Goal: Transaction & Acquisition: Book appointment/travel/reservation

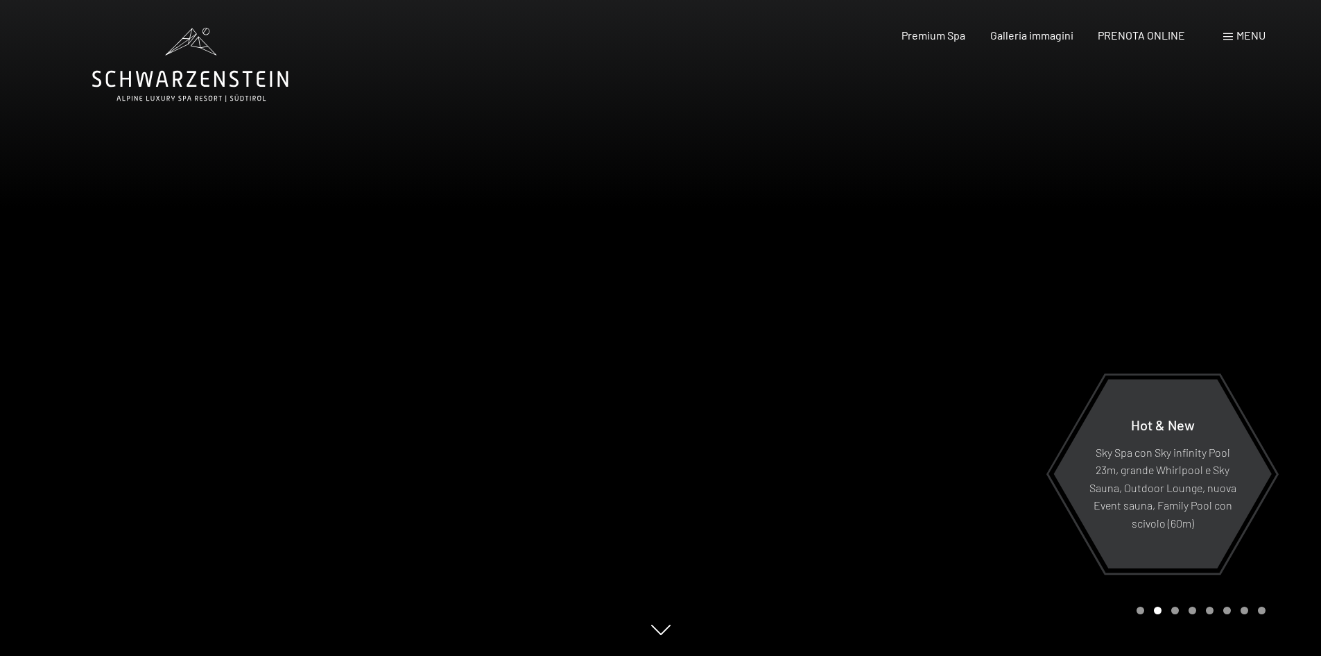
click at [1116, 322] on div at bounding box center [991, 328] width 661 height 656
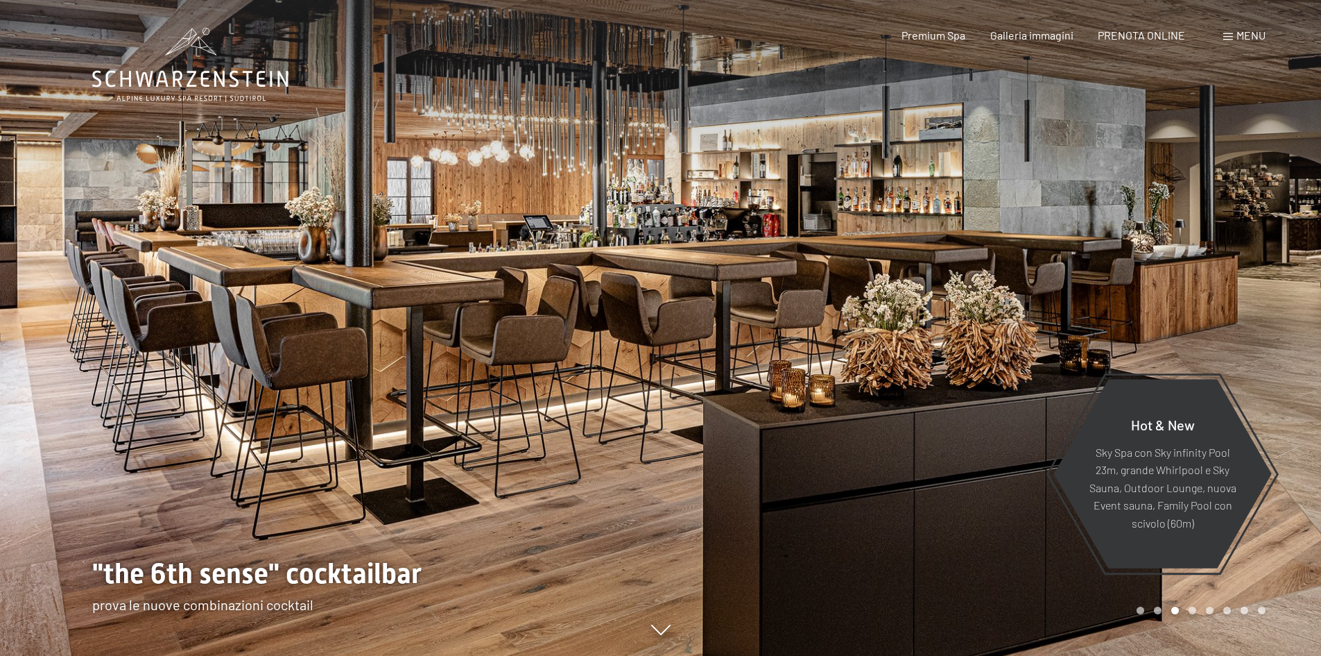
click at [1116, 322] on div at bounding box center [991, 328] width 661 height 656
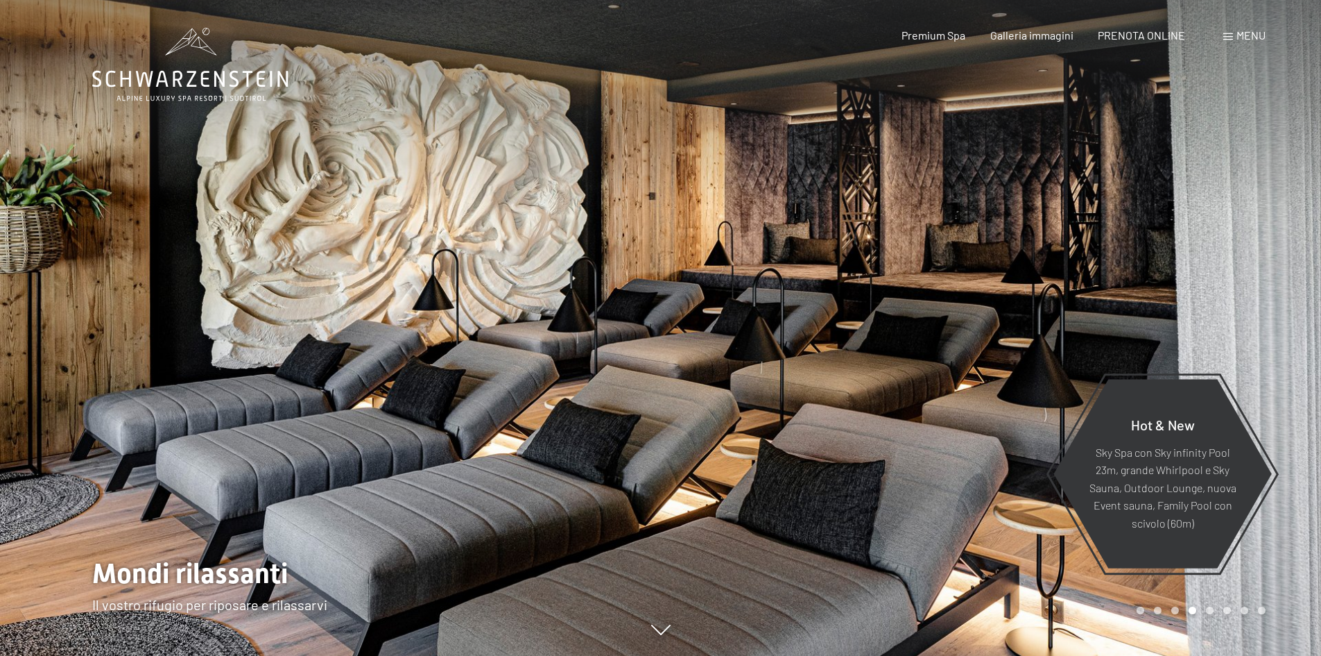
click at [1116, 322] on div at bounding box center [991, 328] width 661 height 656
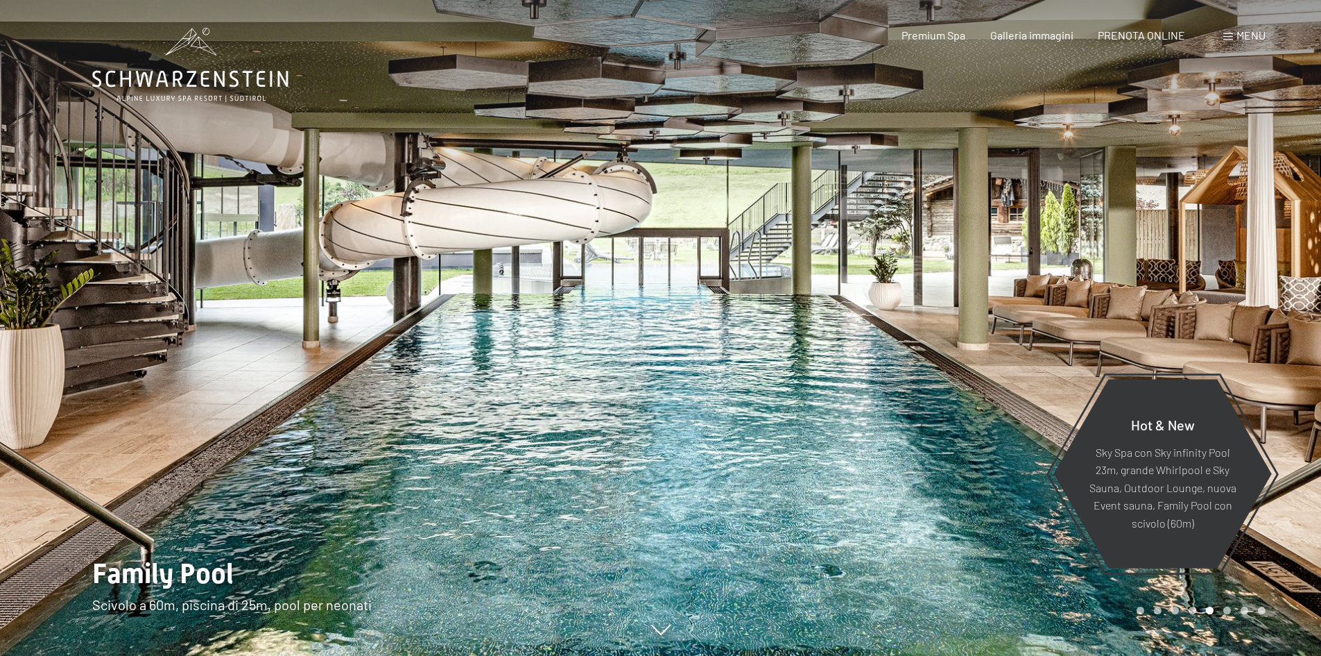
click at [1116, 322] on div at bounding box center [991, 328] width 661 height 656
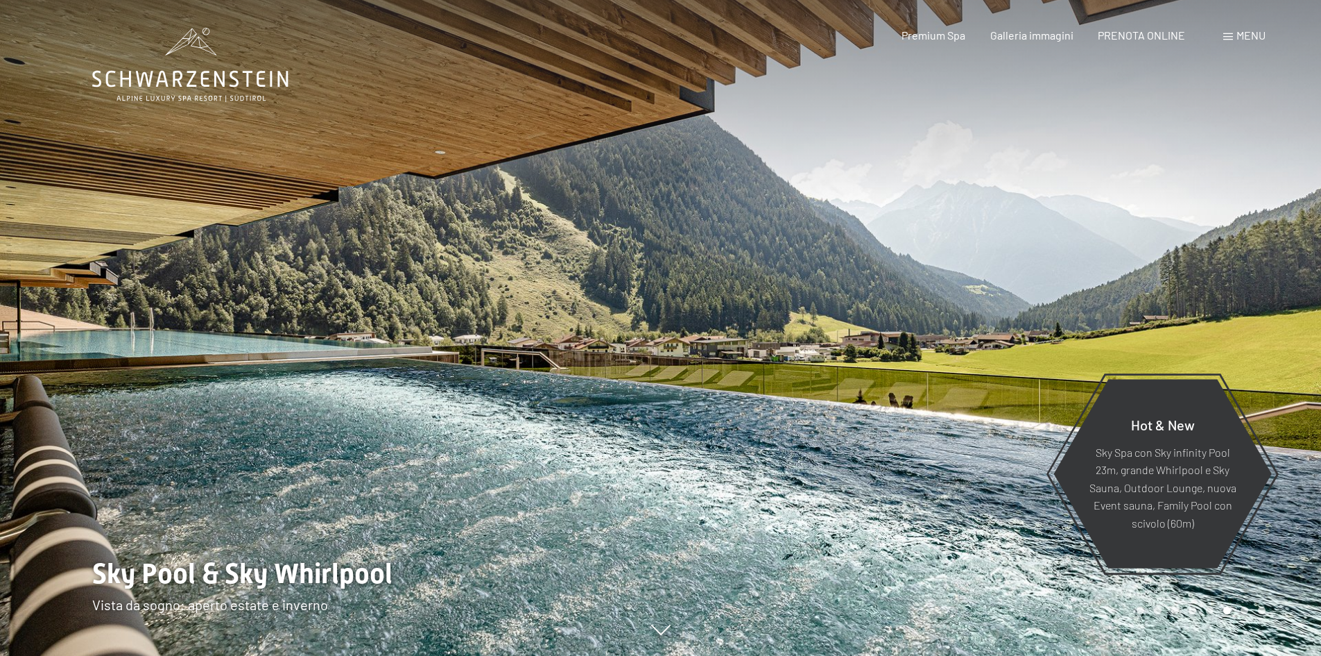
click at [1056, 341] on div at bounding box center [991, 328] width 661 height 656
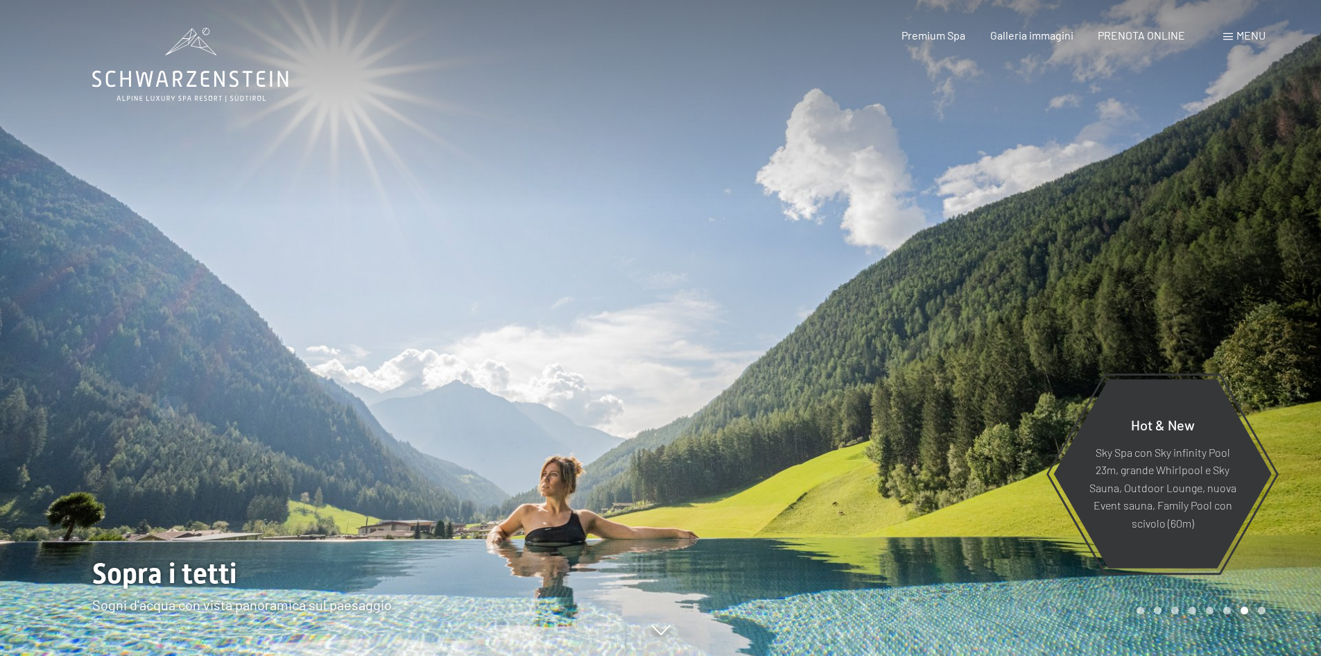
click at [1050, 343] on div at bounding box center [991, 328] width 661 height 656
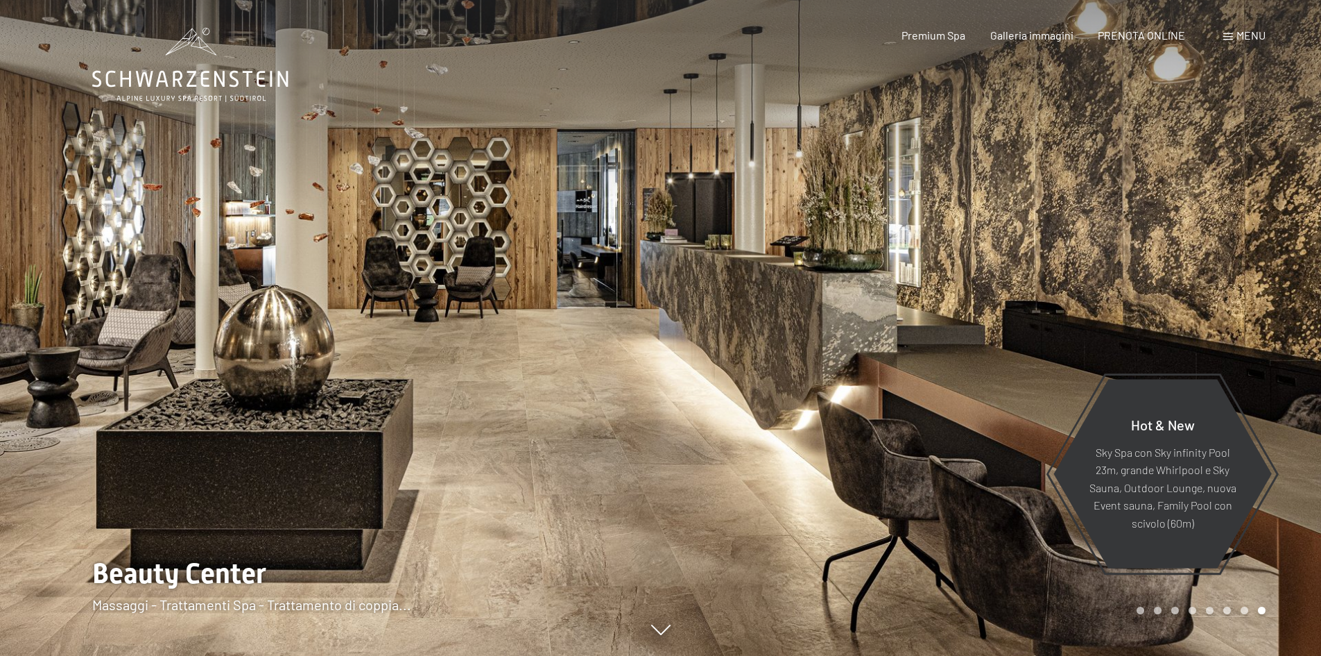
click at [1050, 343] on div at bounding box center [991, 328] width 661 height 656
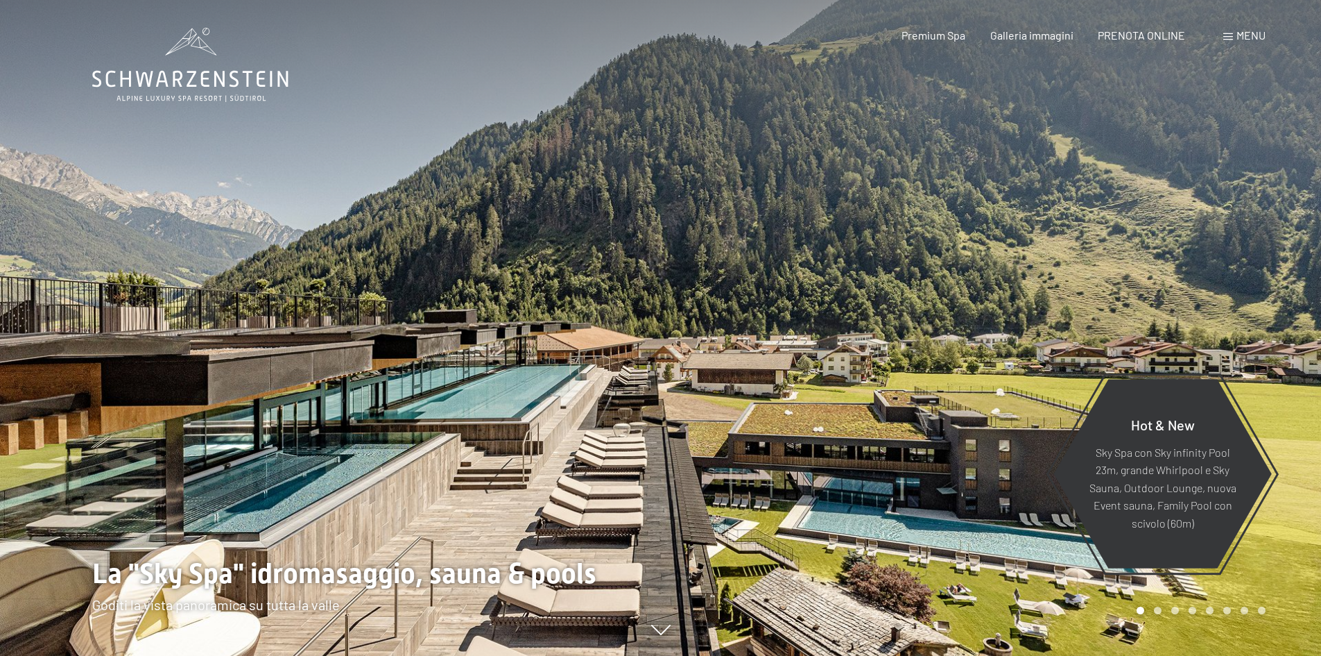
click at [1050, 343] on div at bounding box center [991, 328] width 661 height 656
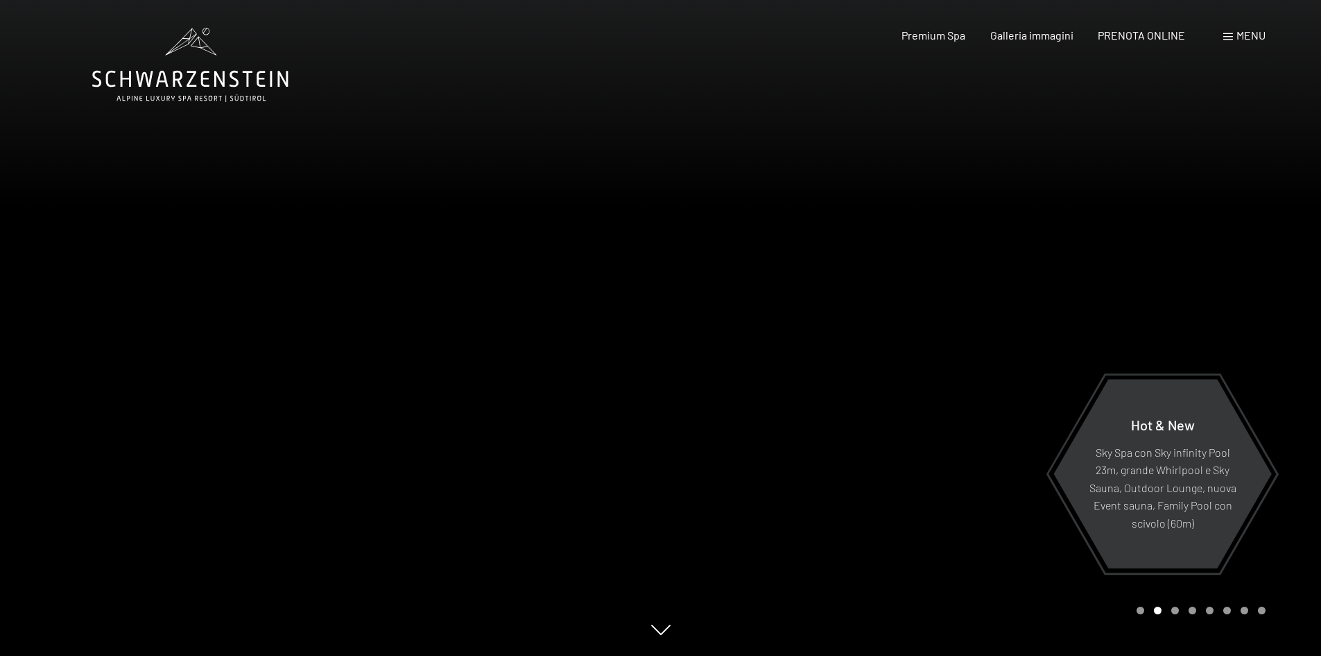
click at [828, 315] on div at bounding box center [991, 328] width 661 height 656
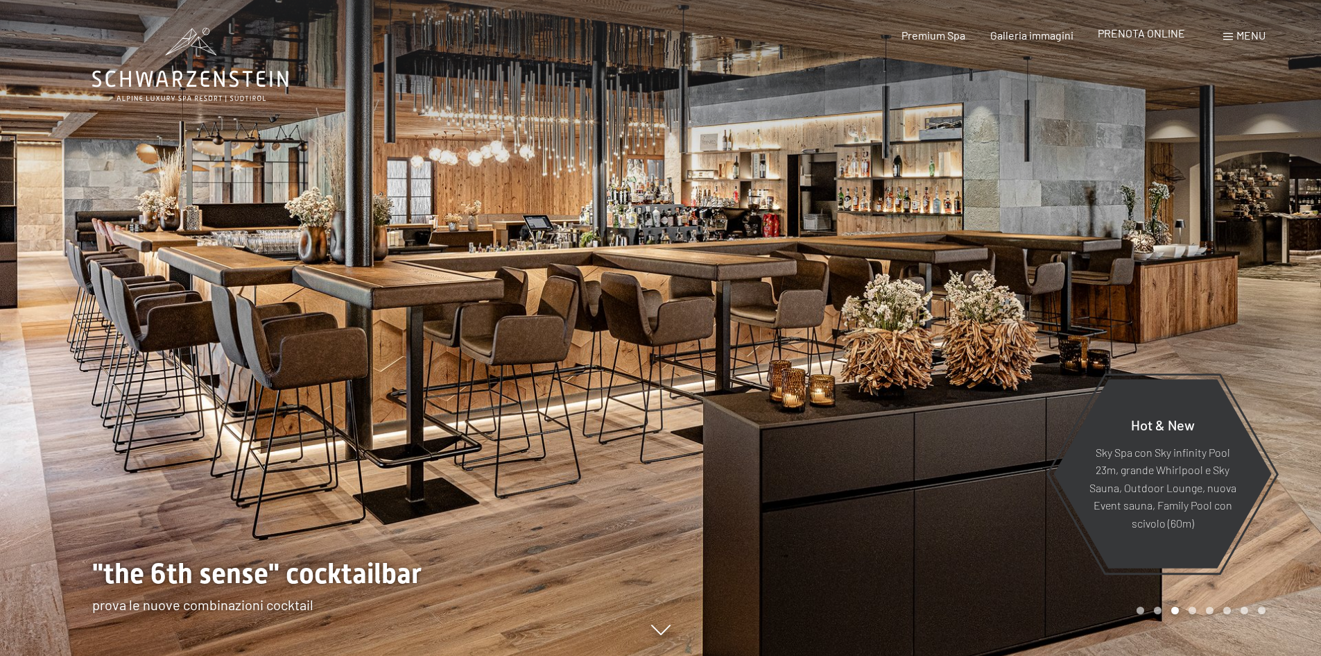
click at [1151, 28] on span "PRENOTA ONLINE" at bounding box center [1141, 32] width 87 height 13
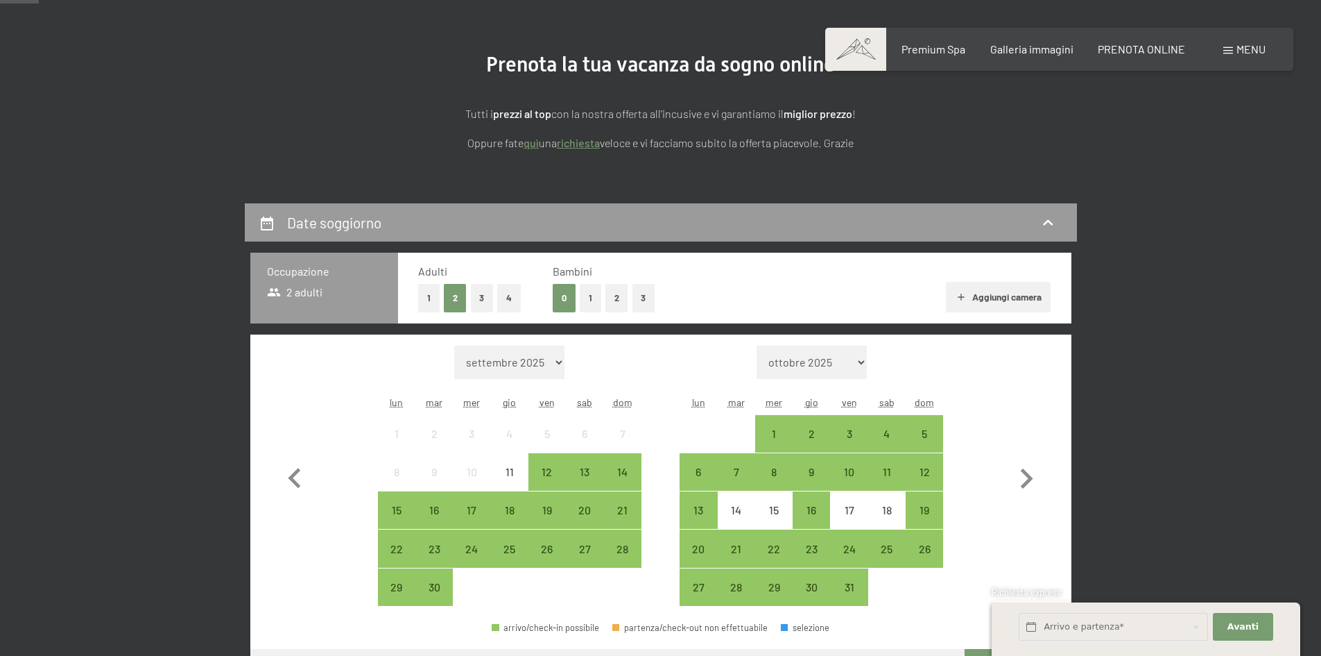
scroll to position [347, 0]
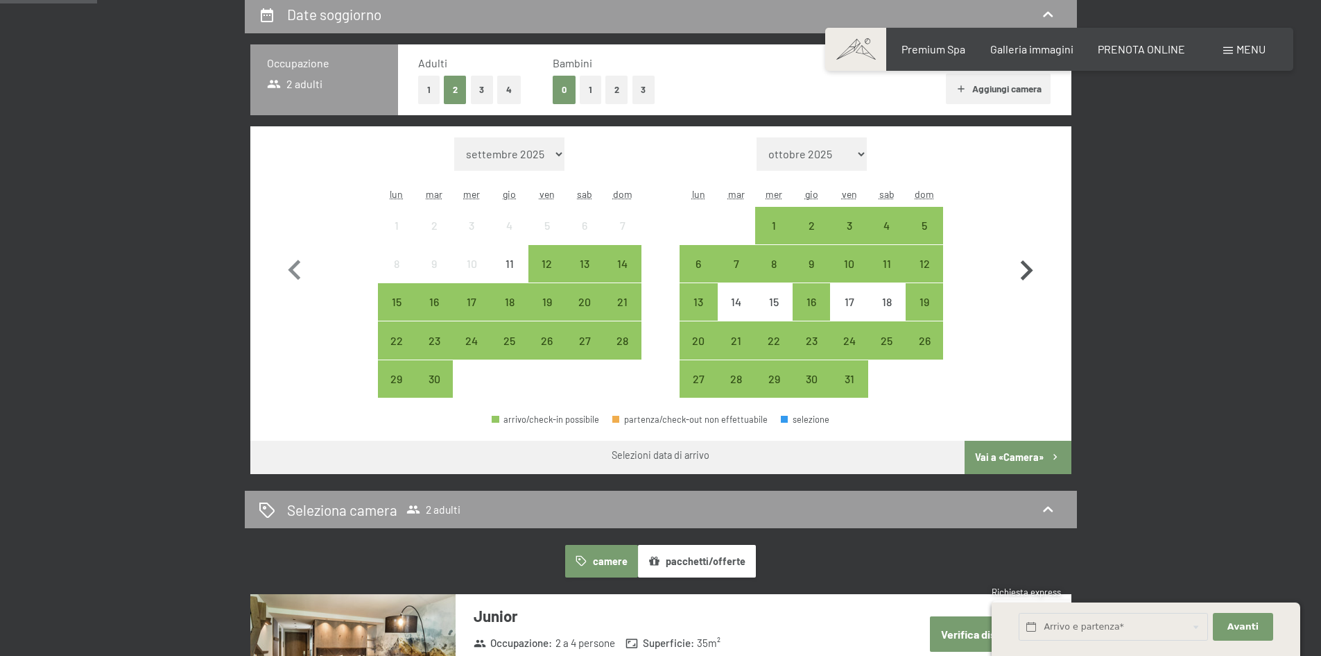
click at [1030, 280] on icon "button" at bounding box center [1027, 270] width 40 height 40
select select "2025-10-01"
select select "2025-11-01"
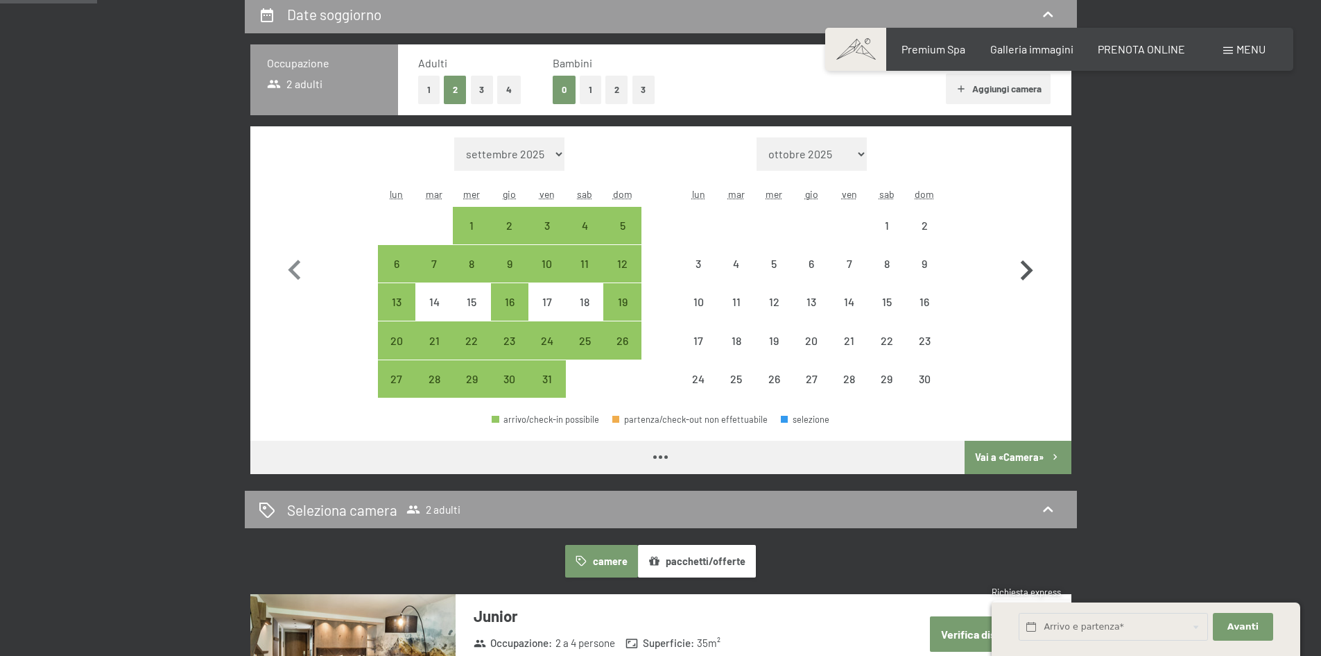
click at [1030, 280] on icon "button" at bounding box center [1027, 270] width 40 height 40
select select "2025-11-01"
select select "2025-12-01"
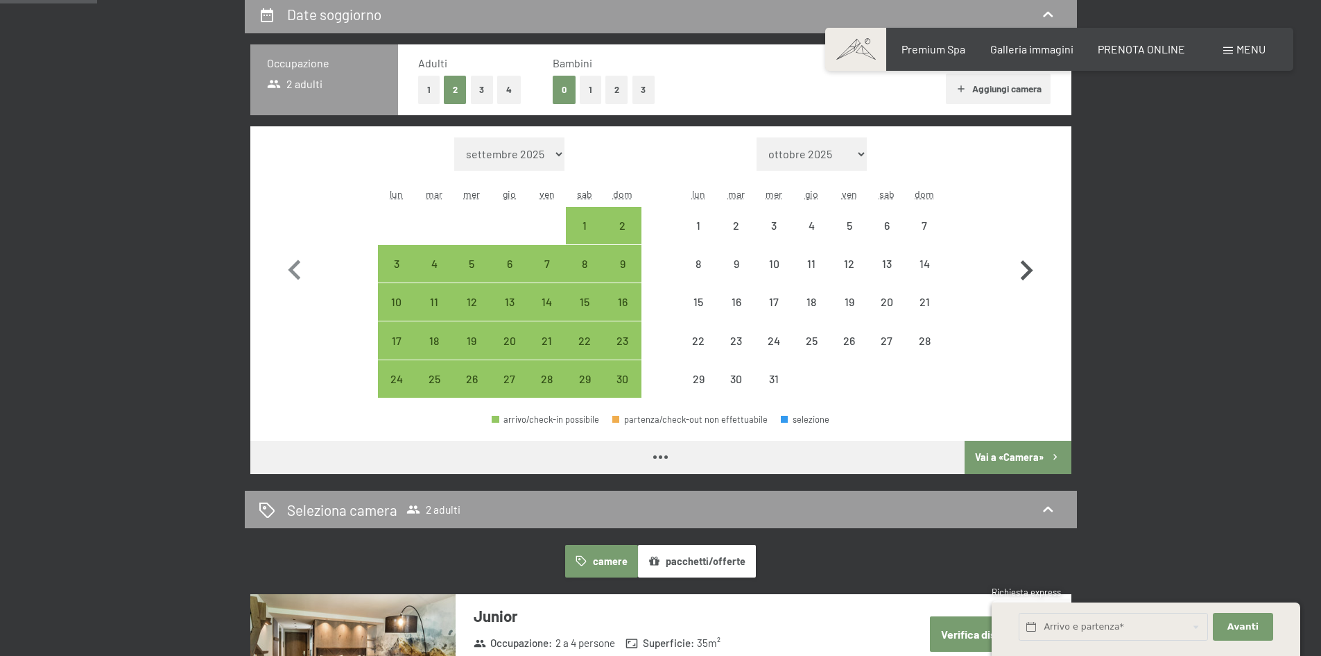
select select "2025-11-01"
select select "2025-12-01"
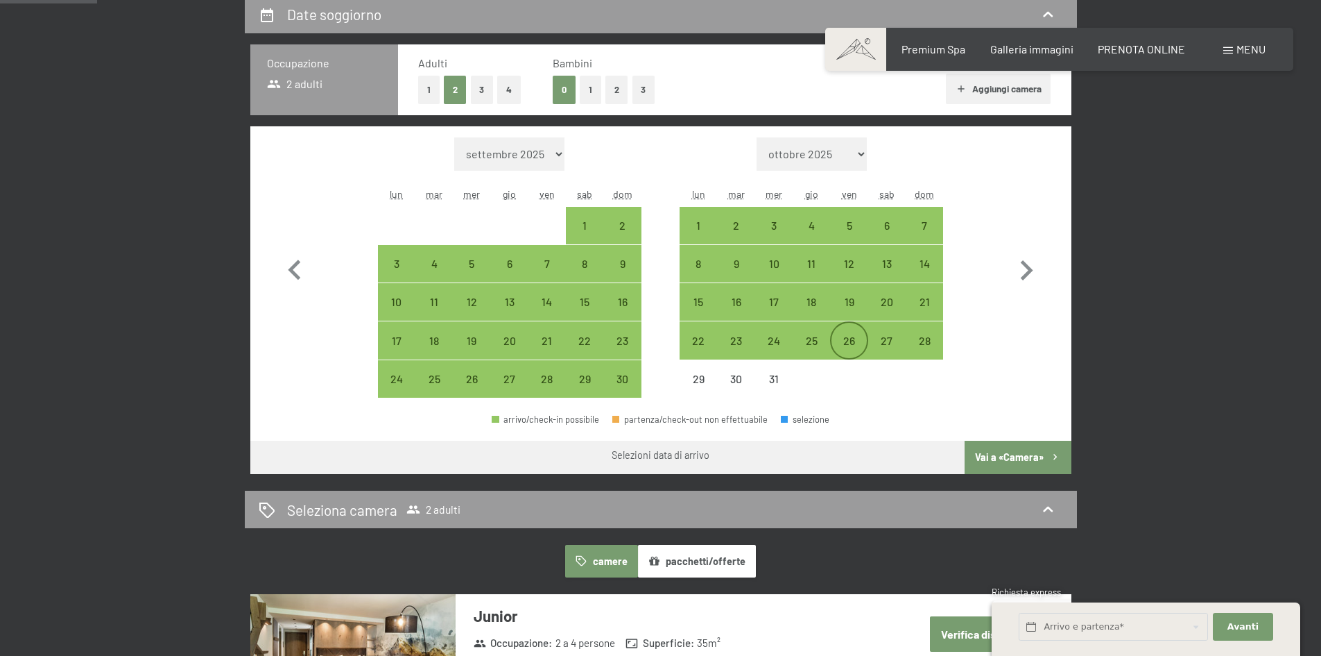
click at [851, 344] on div "26" at bounding box center [849, 352] width 35 height 35
select select "2025-11-01"
select select "[DATE]"
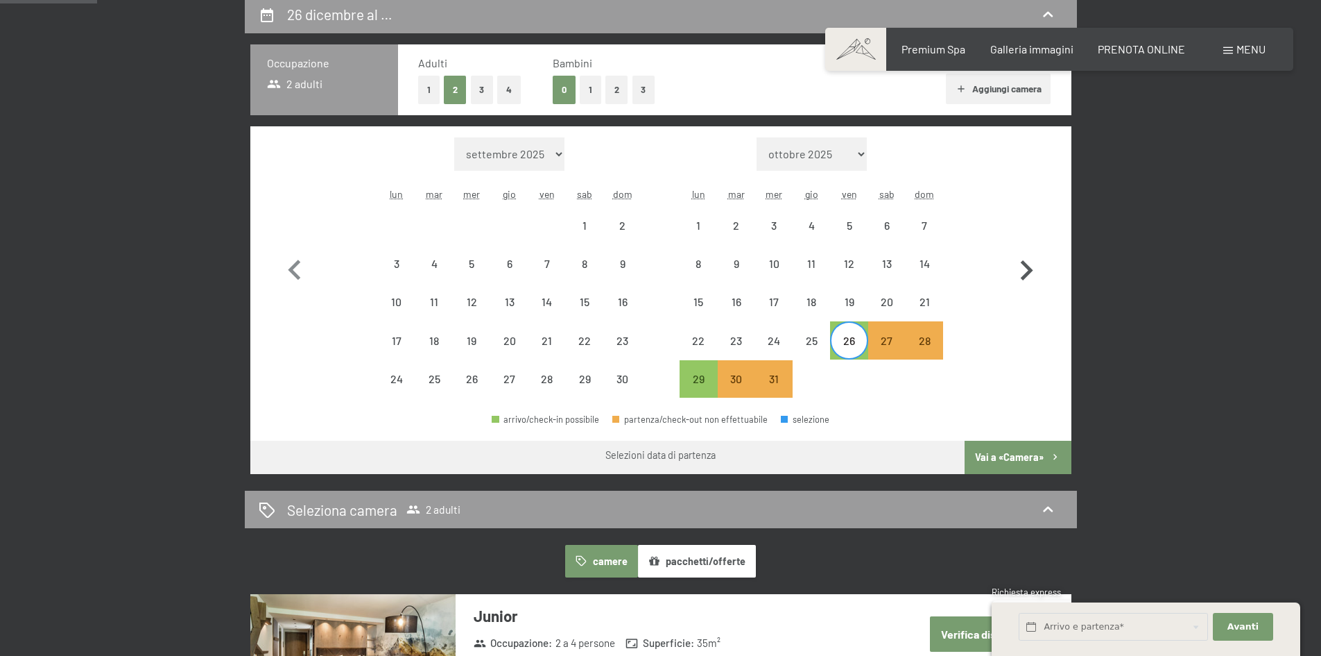
click at [1025, 269] on icon "button" at bounding box center [1027, 270] width 40 height 40
select select "[DATE]"
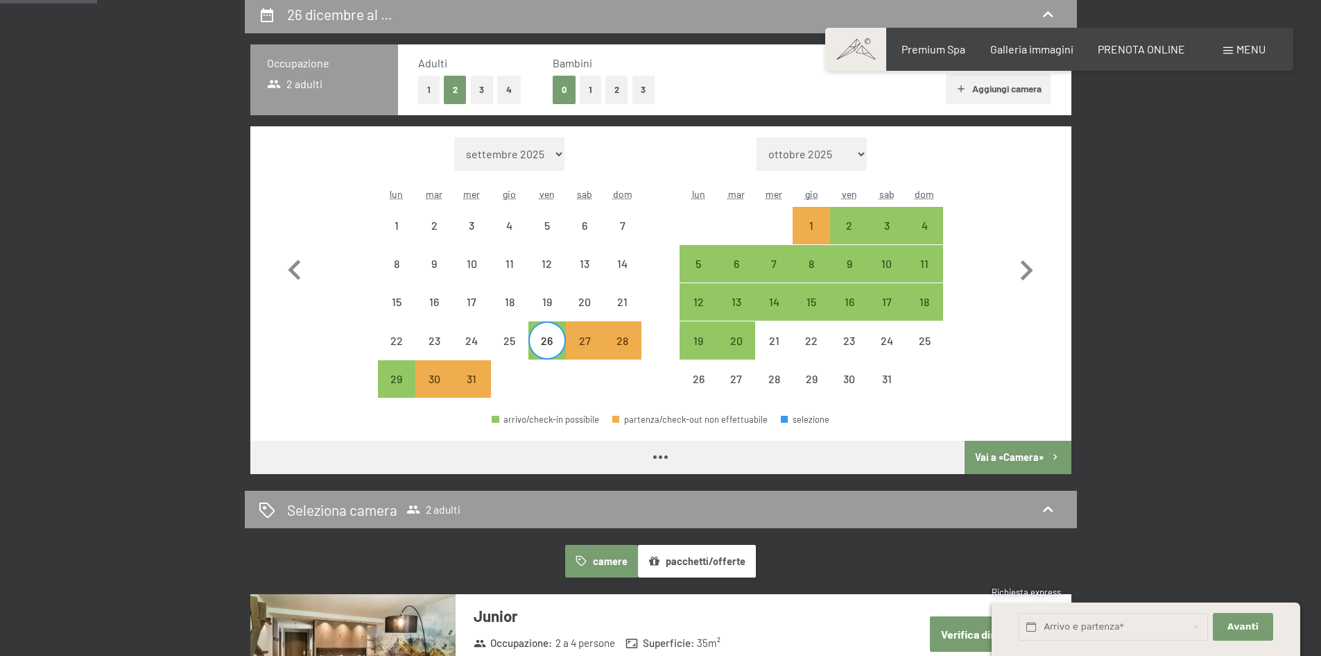
select select "[DATE]"
click at [293, 278] on icon "button" at bounding box center [295, 270] width 40 height 40
select select "[DATE]"
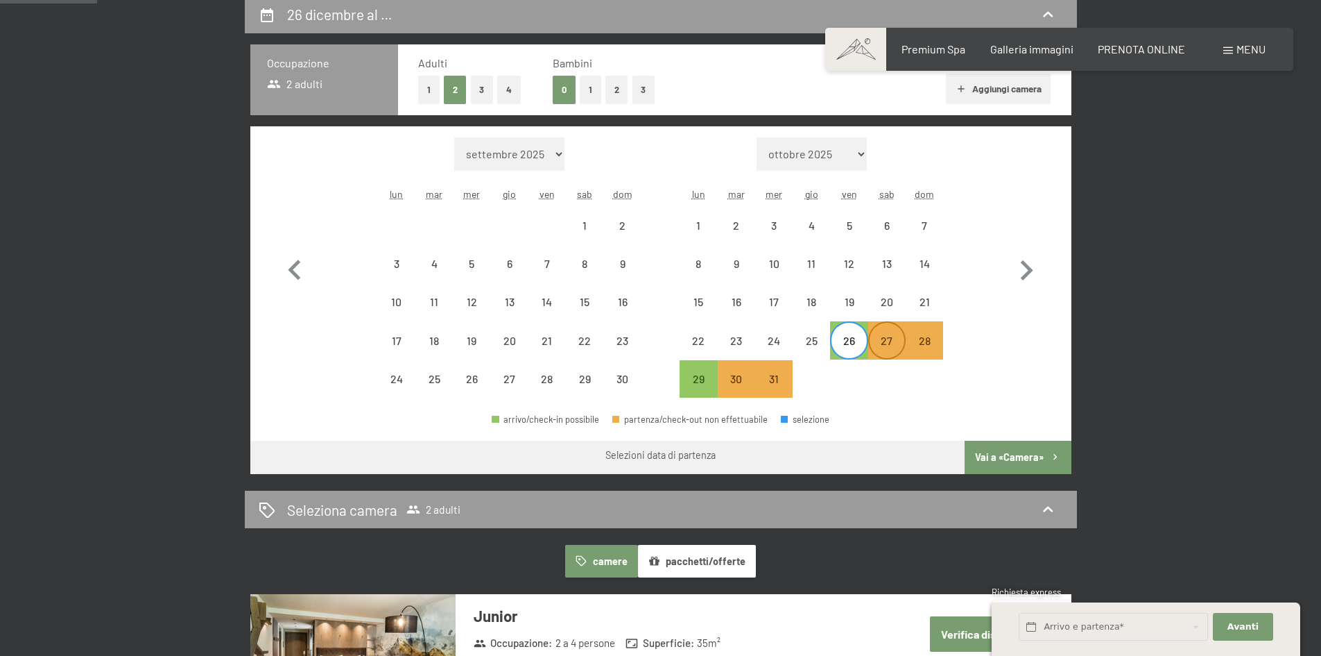
click at [901, 343] on div "27" at bounding box center [887, 352] width 35 height 35
select select "[DATE]"
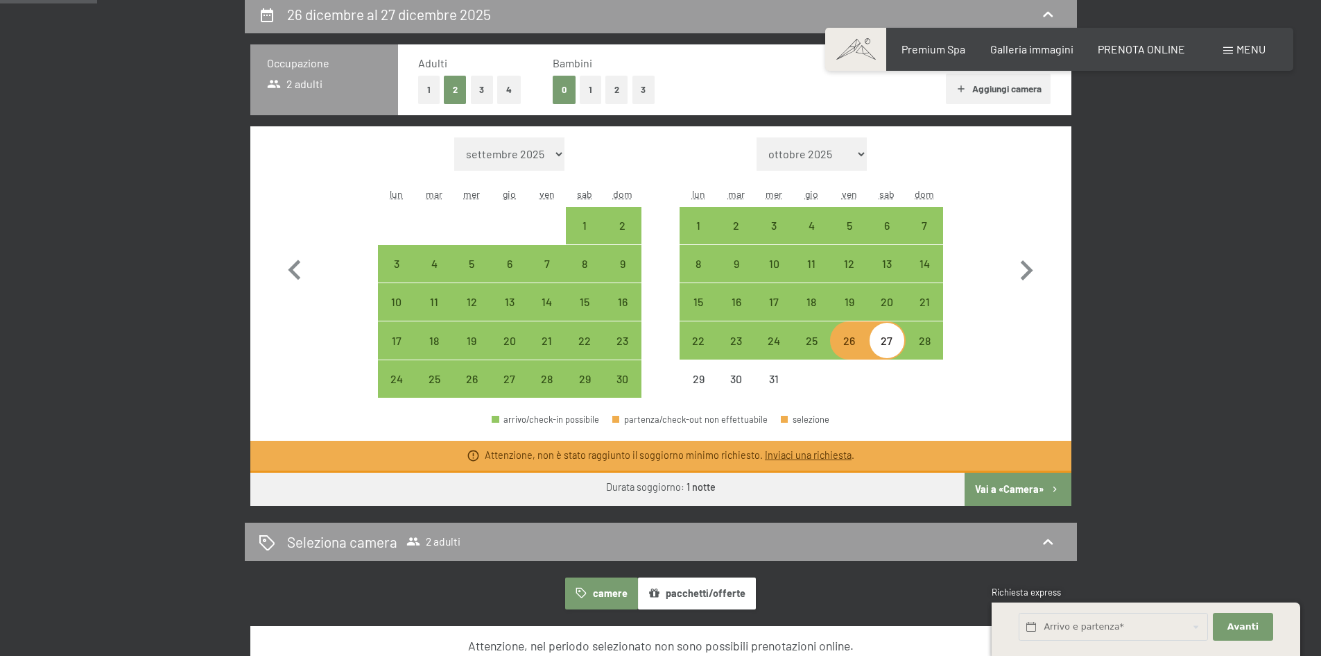
click at [900, 335] on div "27" at bounding box center [887, 352] width 35 height 35
select select "[DATE]"
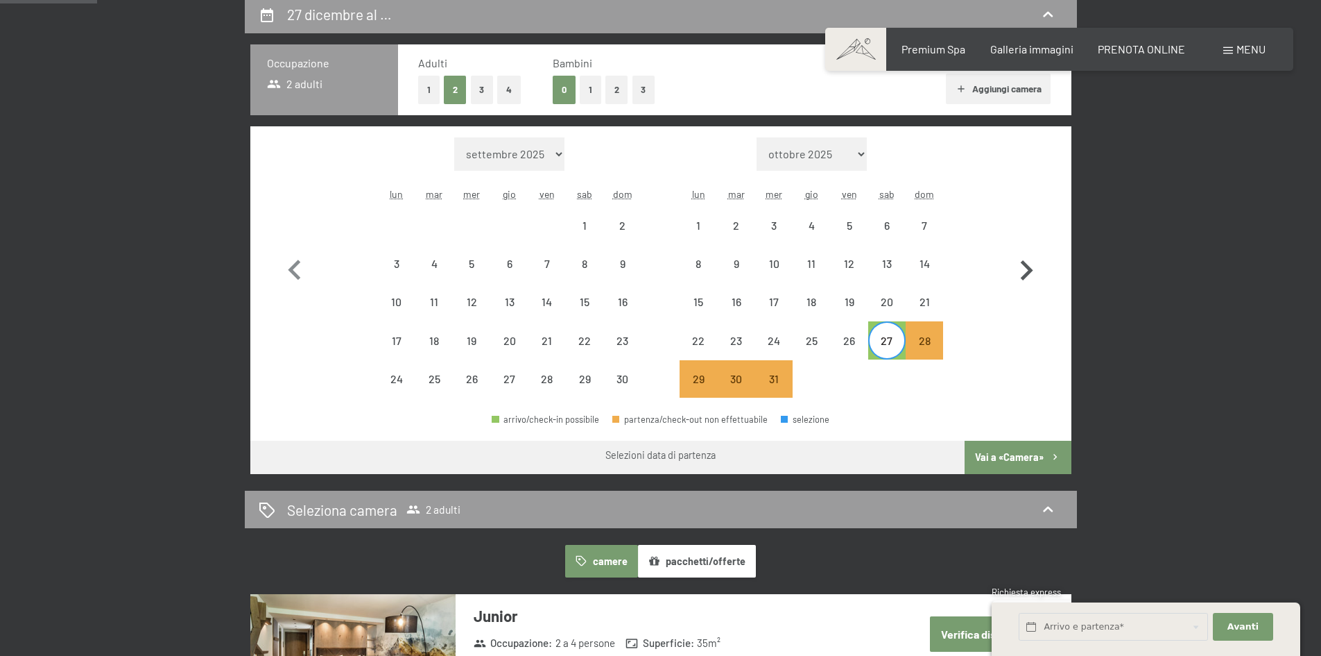
click at [1017, 273] on icon "button" at bounding box center [1027, 270] width 40 height 40
select select "[DATE]"
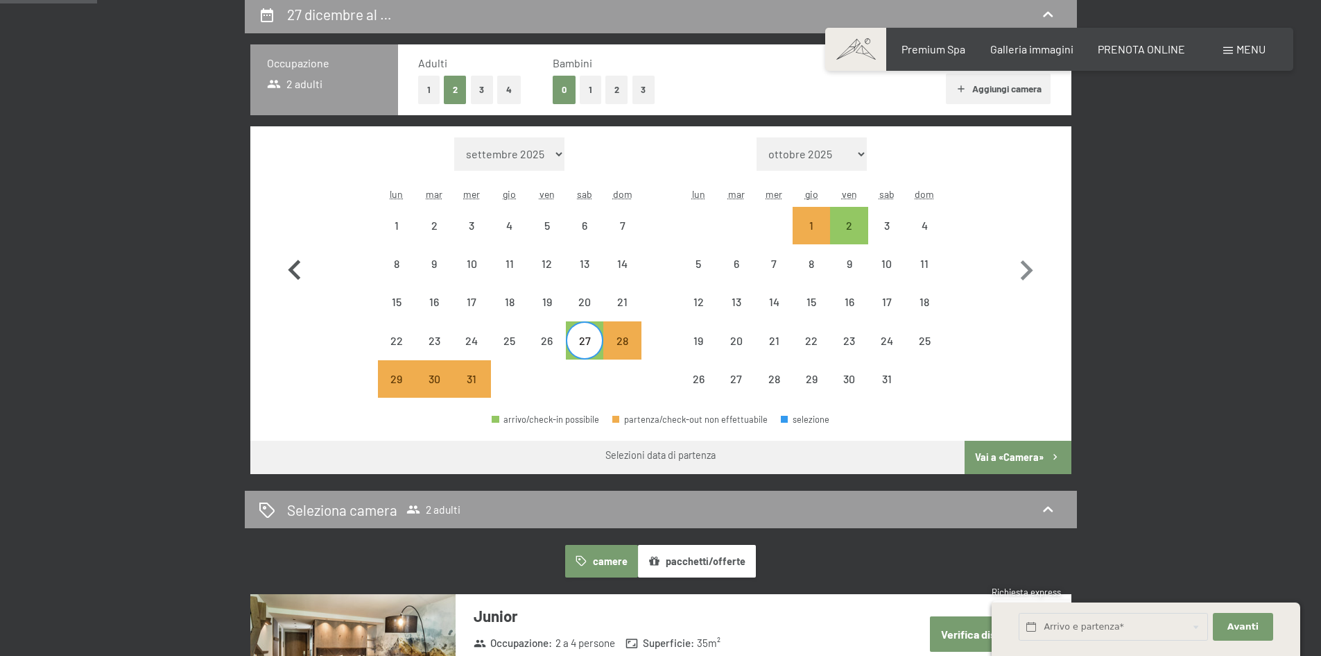
click at [300, 266] on icon "button" at bounding box center [295, 270] width 40 height 40
select select "[DATE]"
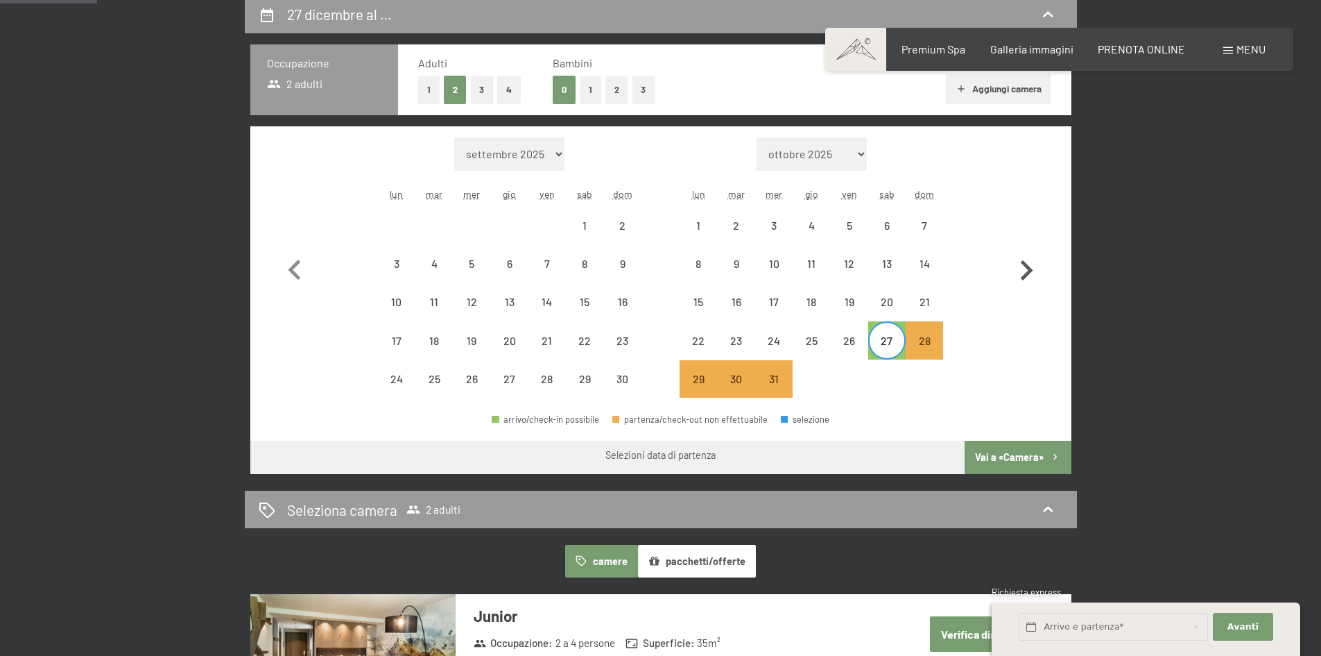
click at [1025, 273] on icon "button" at bounding box center [1027, 270] width 40 height 40
select select "[DATE]"
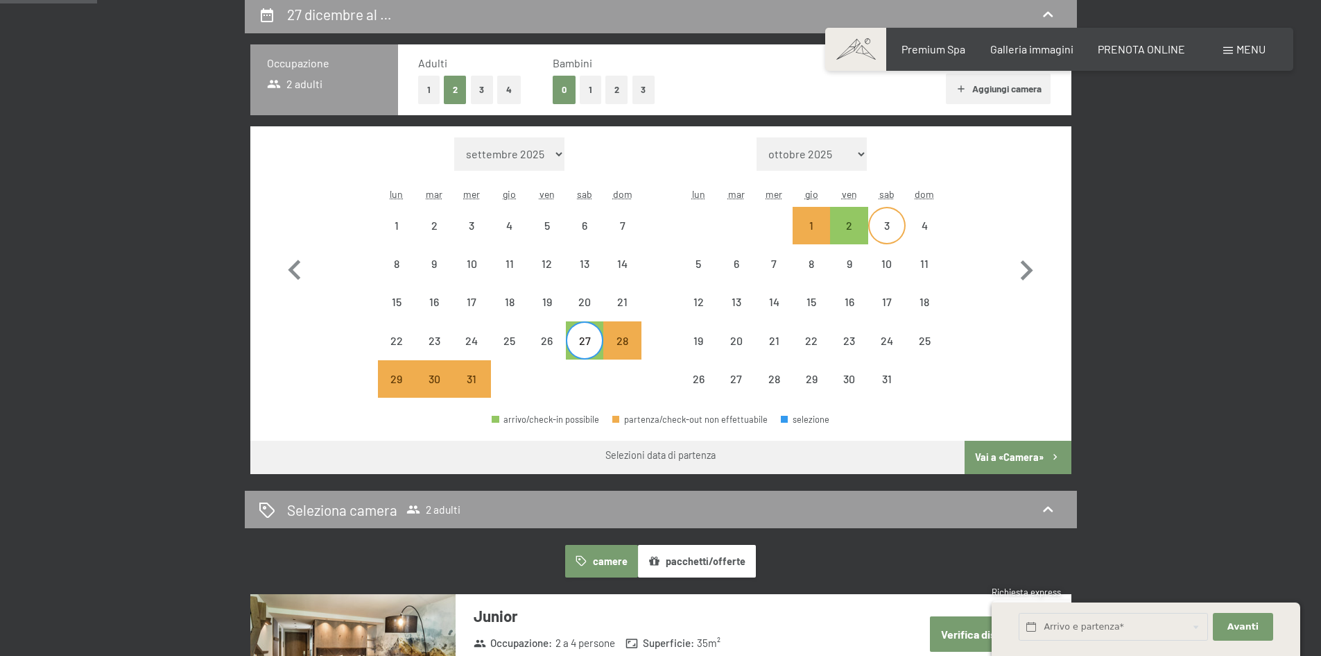
click at [889, 223] on div "3" at bounding box center [887, 237] width 35 height 35
select select "[DATE]"
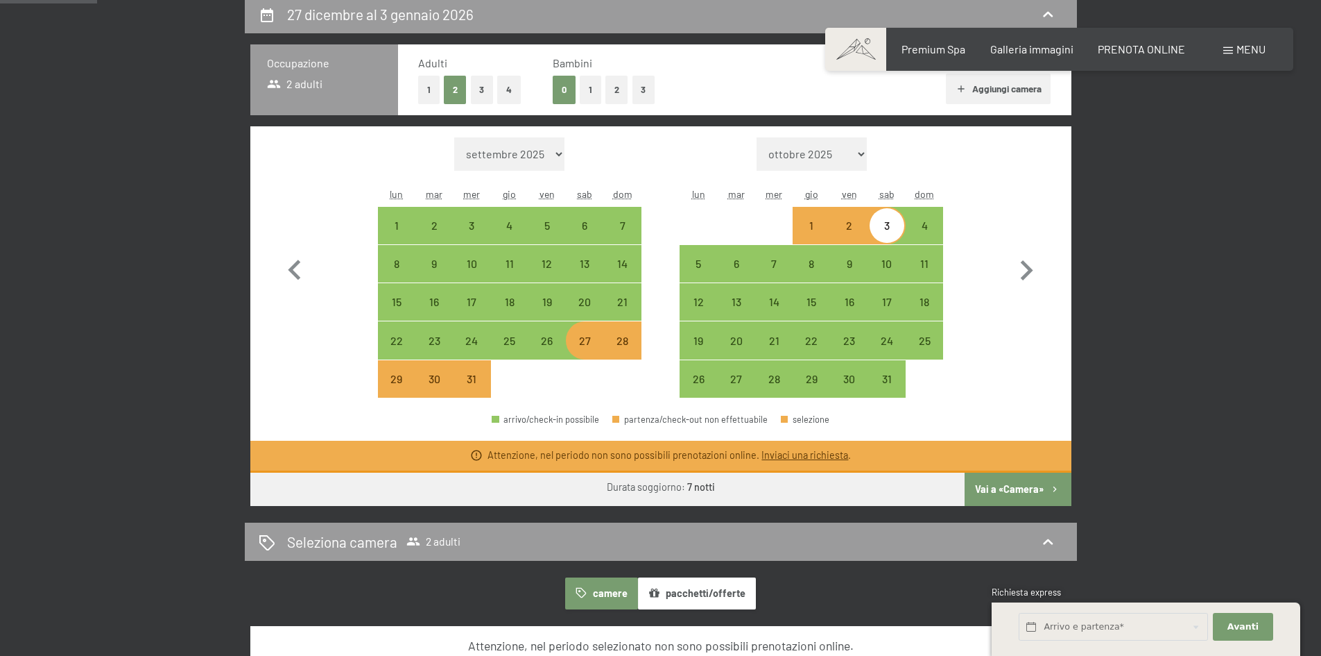
click at [1013, 488] on button "Vai a «Camera»" at bounding box center [1018, 488] width 106 height 33
select select "[DATE]"
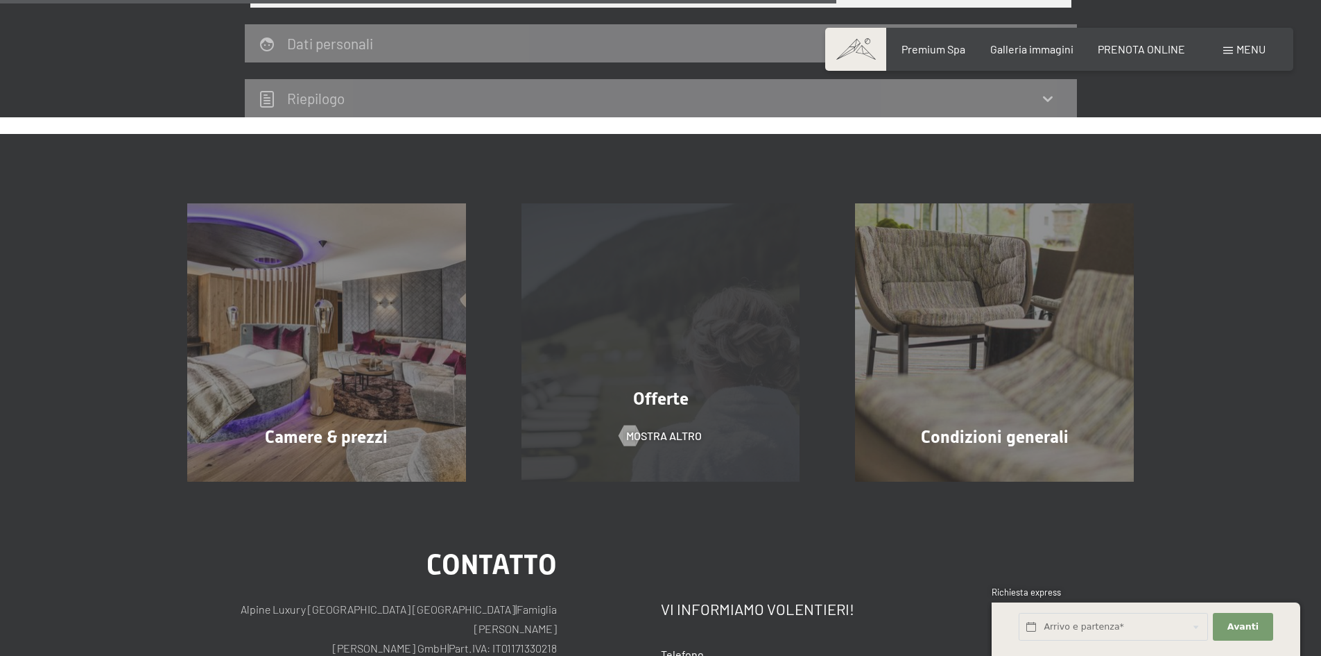
scroll to position [689, 0]
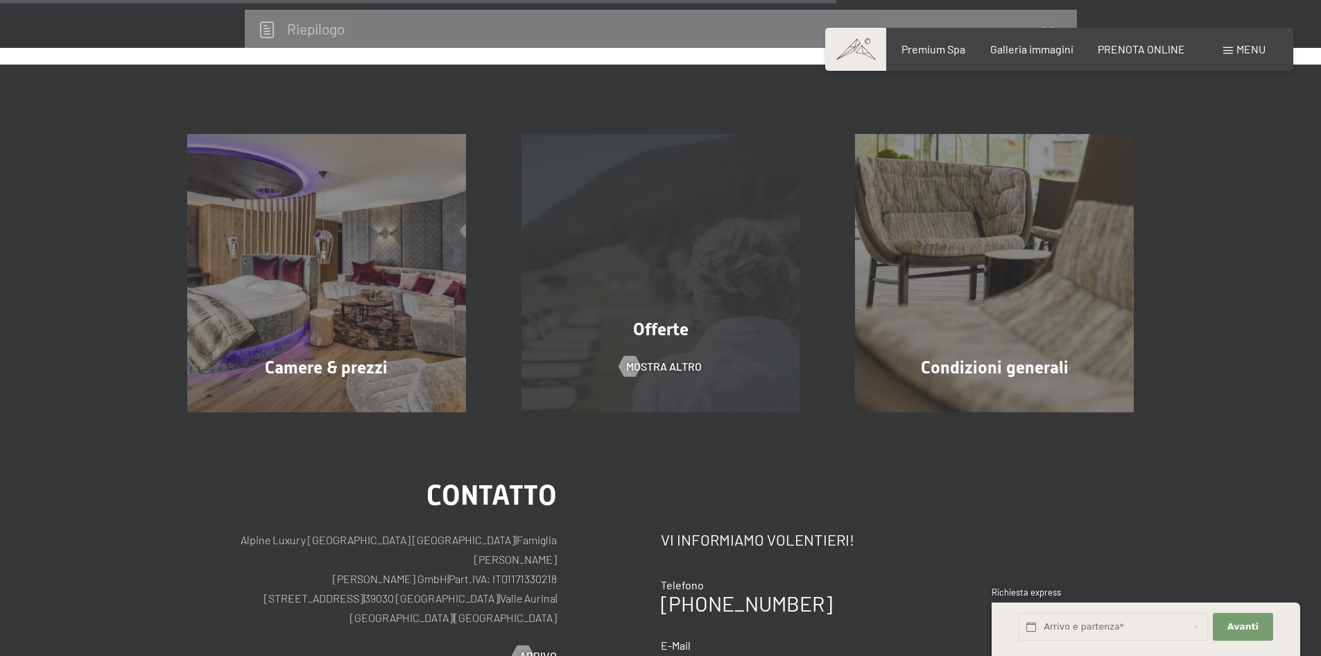
click at [642, 249] on div "Offerte mostra altro" at bounding box center [661, 273] width 334 height 279
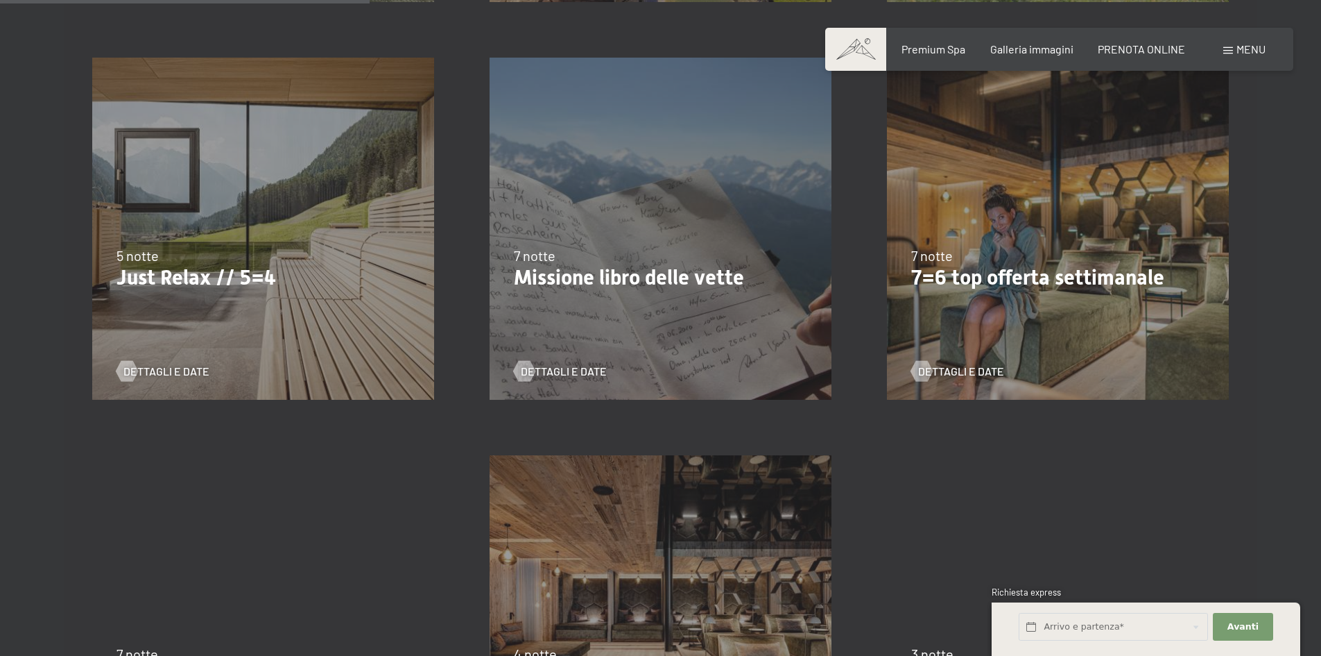
scroll to position [486, 0]
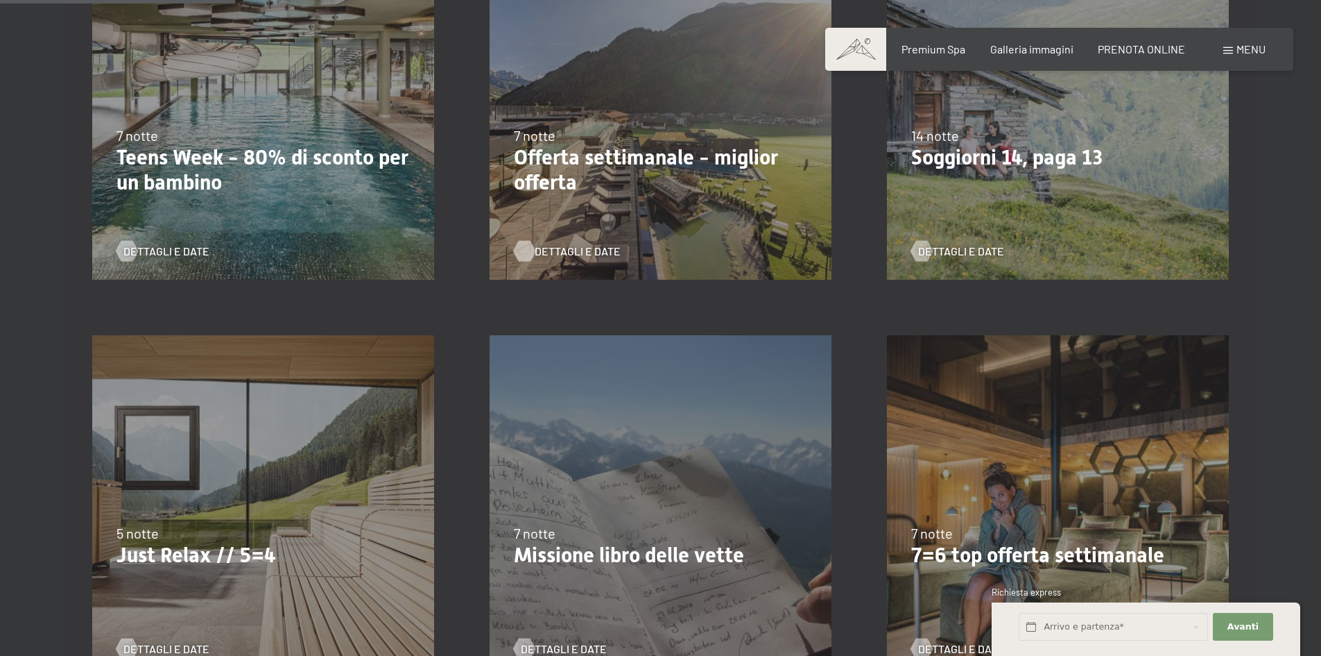
click at [600, 252] on span "Dettagli e Date" at bounding box center [578, 250] width 86 height 15
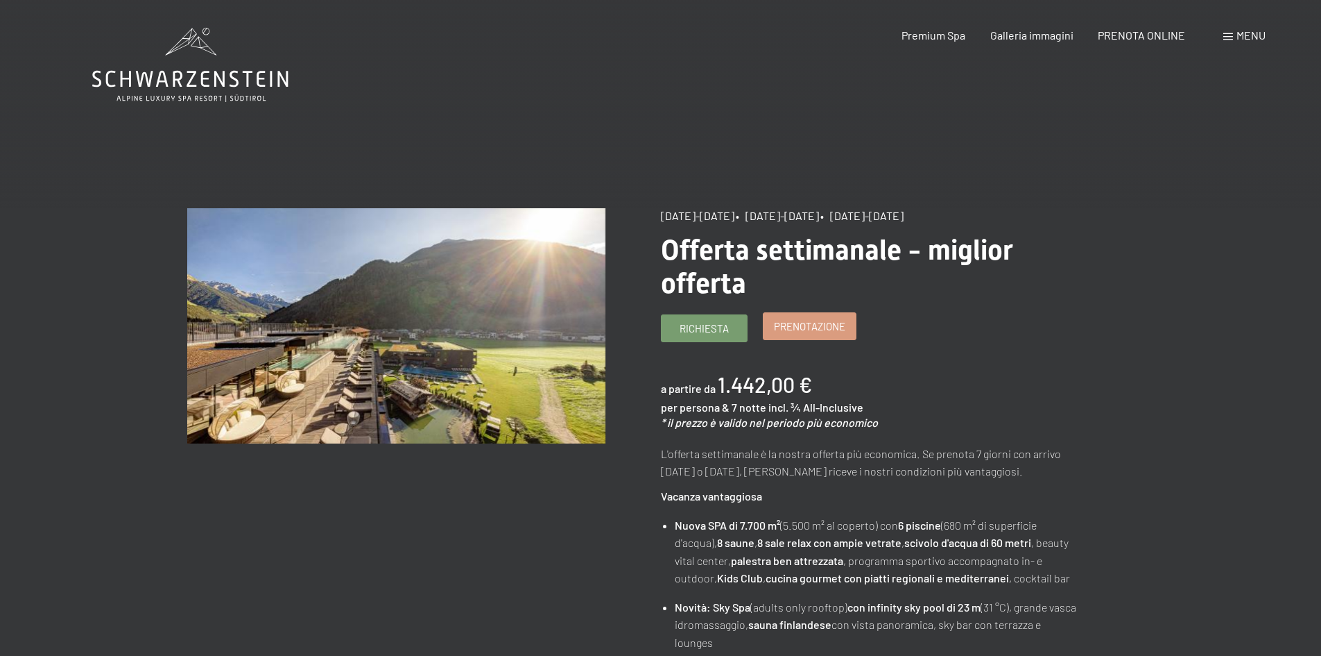
click at [853, 331] on link "Prenotazione" at bounding box center [810, 326] width 92 height 26
click at [808, 320] on span "Prenotazione" at bounding box center [809, 326] width 71 height 15
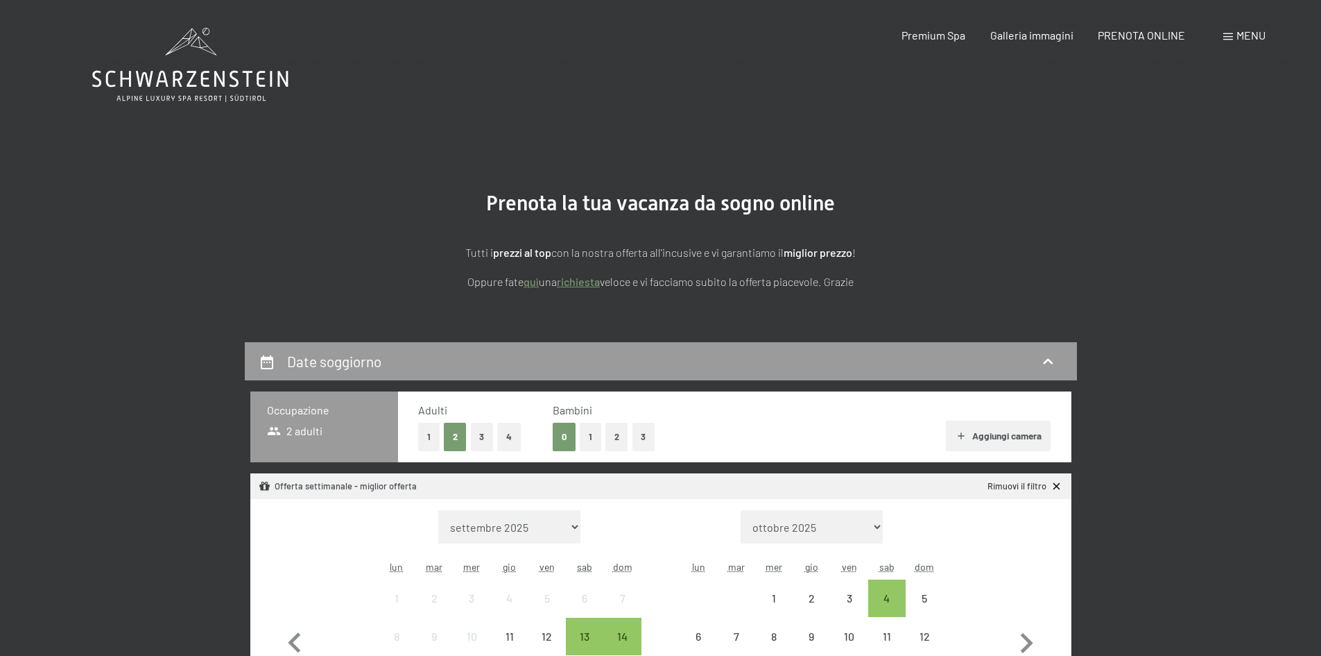
scroll to position [277, 0]
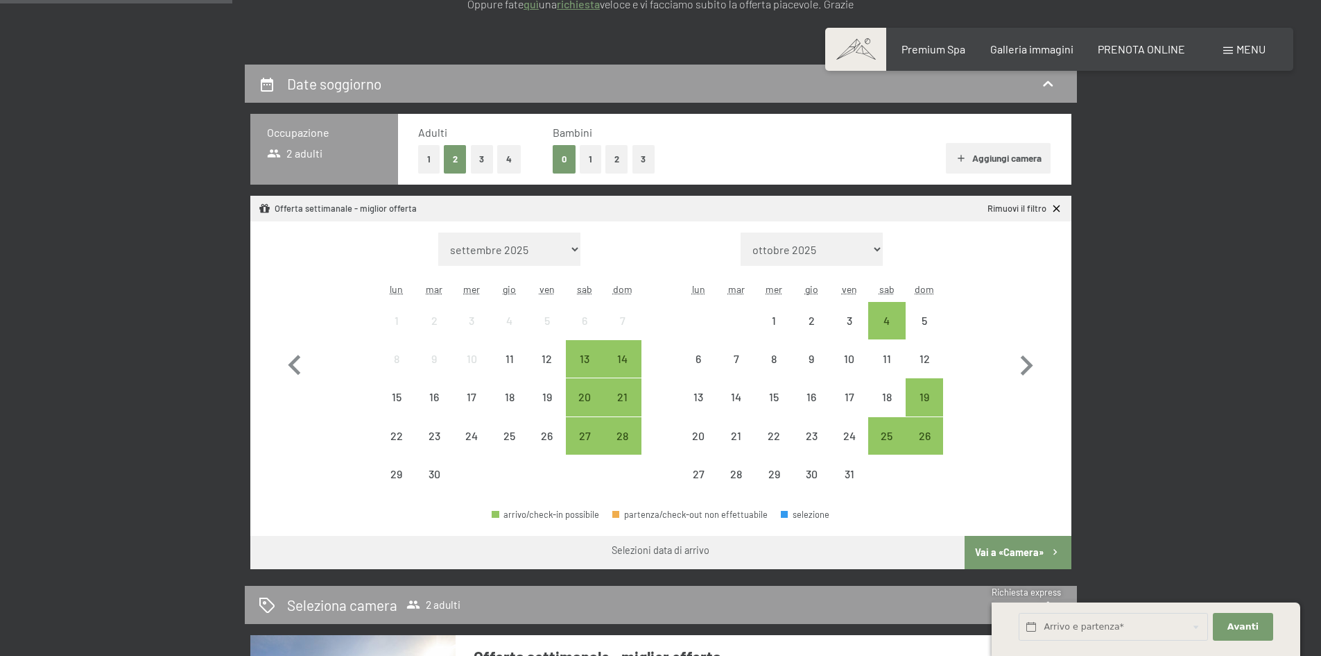
click at [622, 160] on button "2" at bounding box center [617, 159] width 23 height 28
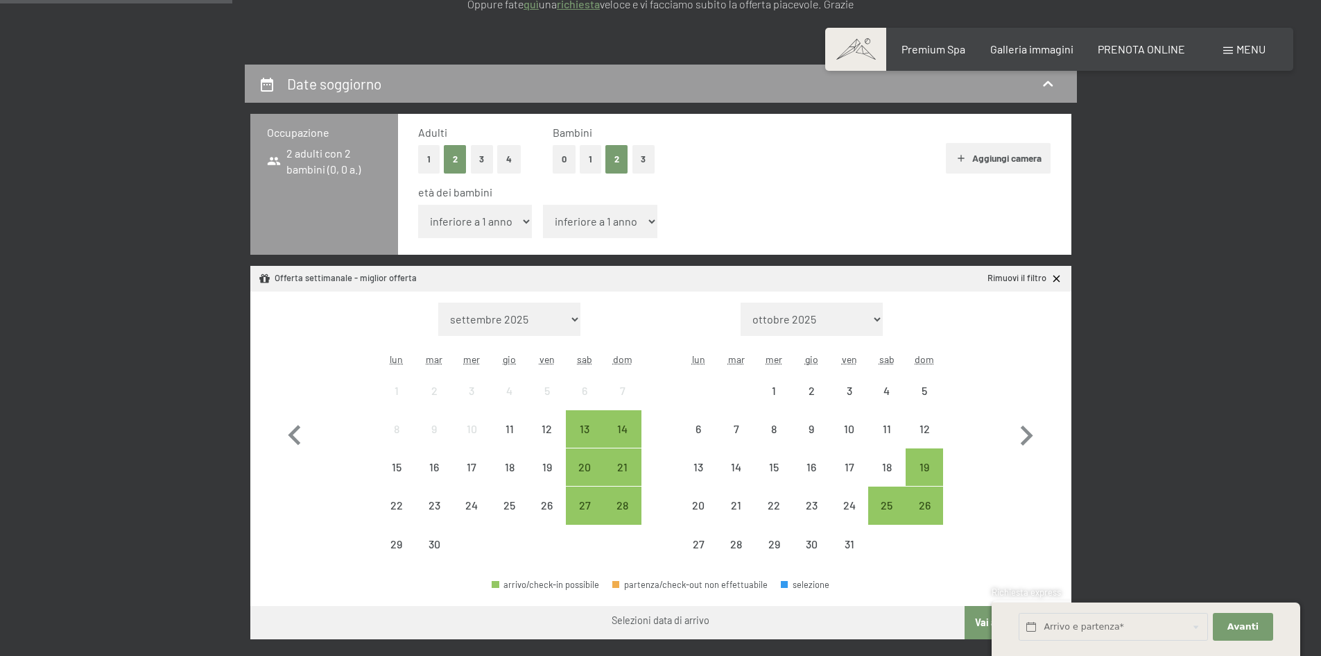
click at [513, 223] on select "inferiore a 1 anno 1 anno 2 anni 3 anni 4 anni 5 anni 6 anni 7 anni 8 anni 9 an…" at bounding box center [475, 221] width 114 height 33
select select "10"
click at [418, 205] on select "inferiore a 1 anno 1 anno 2 anni 3 anni 4 anni 5 anni 6 anni 7 anni 8 anni 9 an…" at bounding box center [475, 221] width 114 height 33
click at [617, 216] on select "inferiore a 1 anno 1 anno 2 anni 3 anni 4 anni 5 anni 6 anni 7 anni 8 anni 9 an…" at bounding box center [600, 221] width 114 height 33
select select "6"
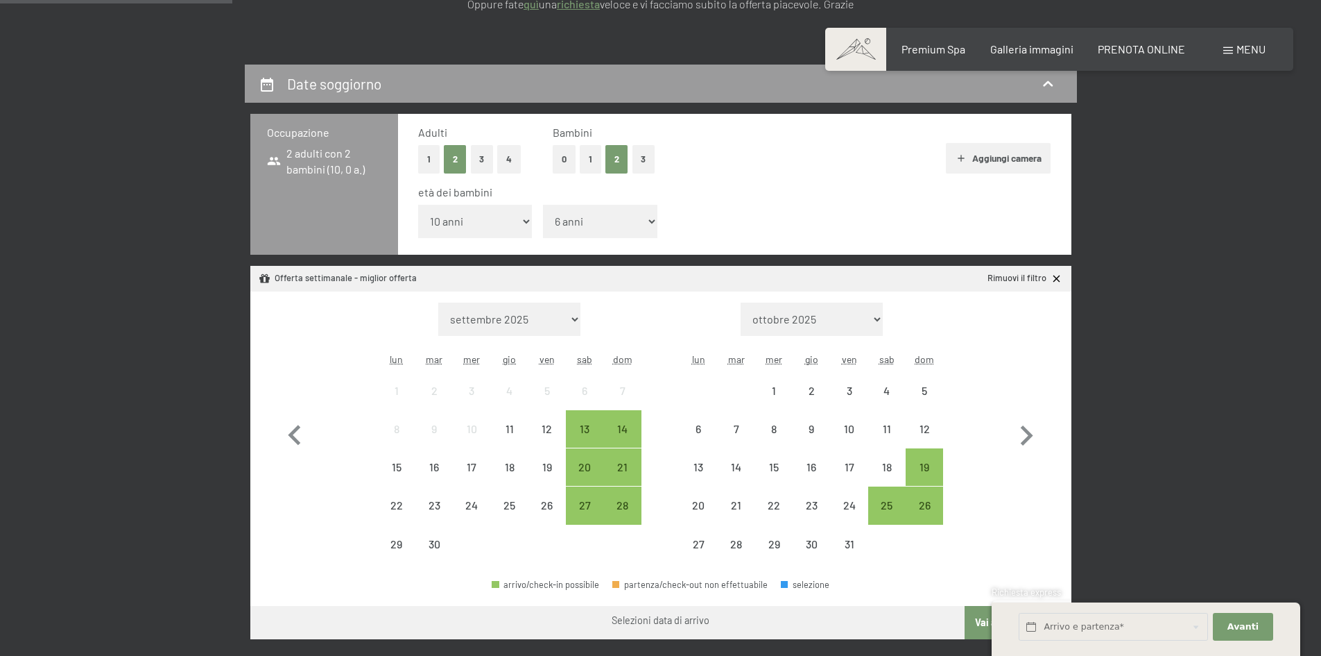
click at [543, 205] on select "inferiore a 1 anno 1 anno 2 anni 3 anni 4 anni 5 anni 6 anni 7 anni 8 anni 9 an…" at bounding box center [600, 221] width 114 height 33
click at [1025, 436] on icon "button" at bounding box center [1027, 436] width 40 height 40
select select "2025-10-01"
select select "2025-11-01"
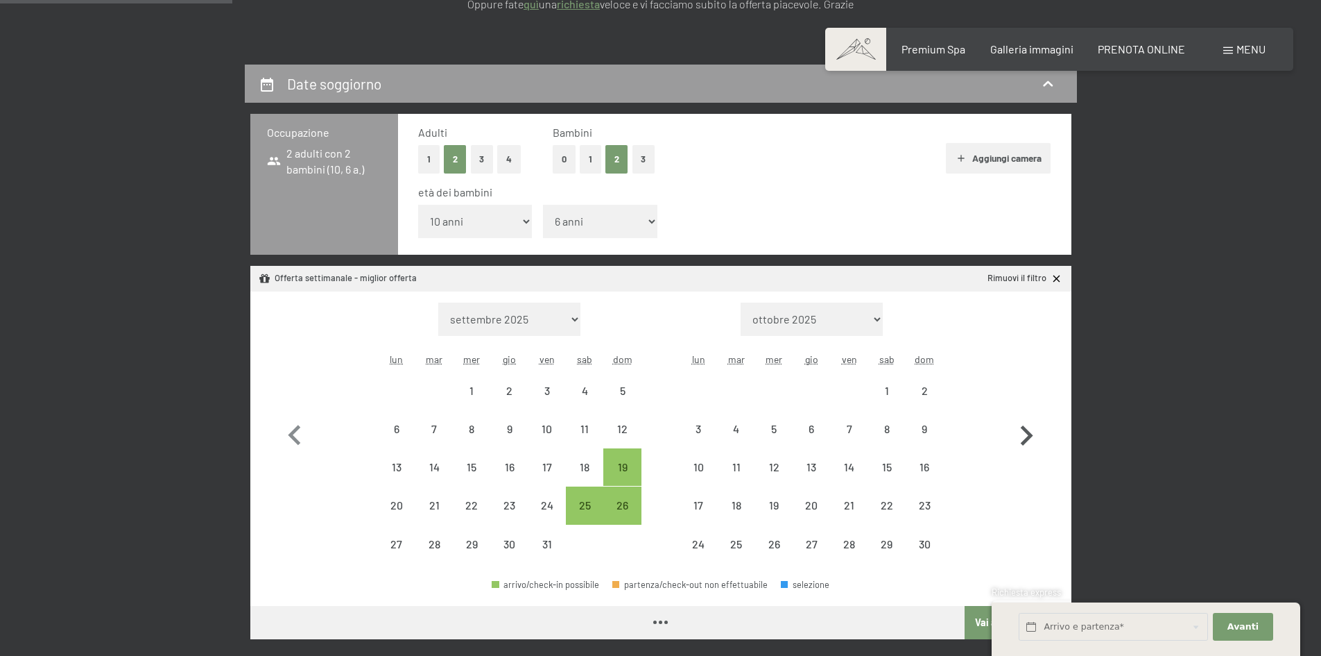
select select "2025-10-01"
select select "2025-11-01"
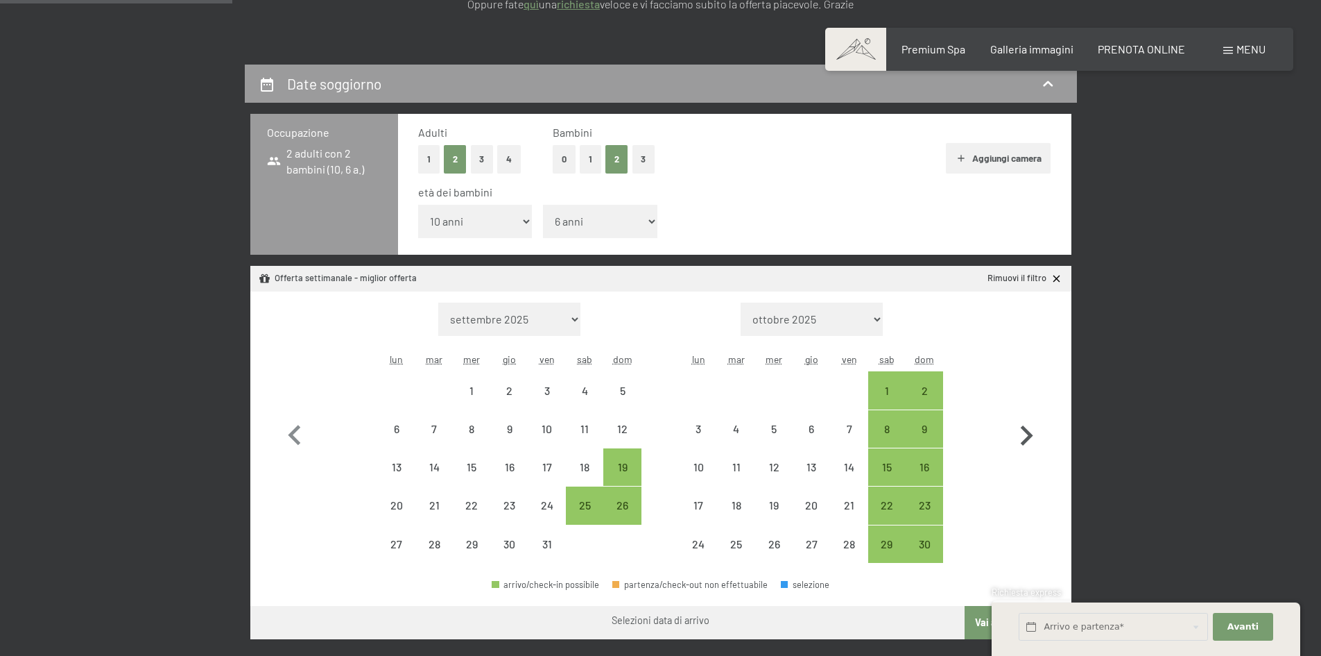
click at [1023, 437] on icon "button" at bounding box center [1027, 436] width 40 height 40
select select "2025-11-01"
select select "2025-12-01"
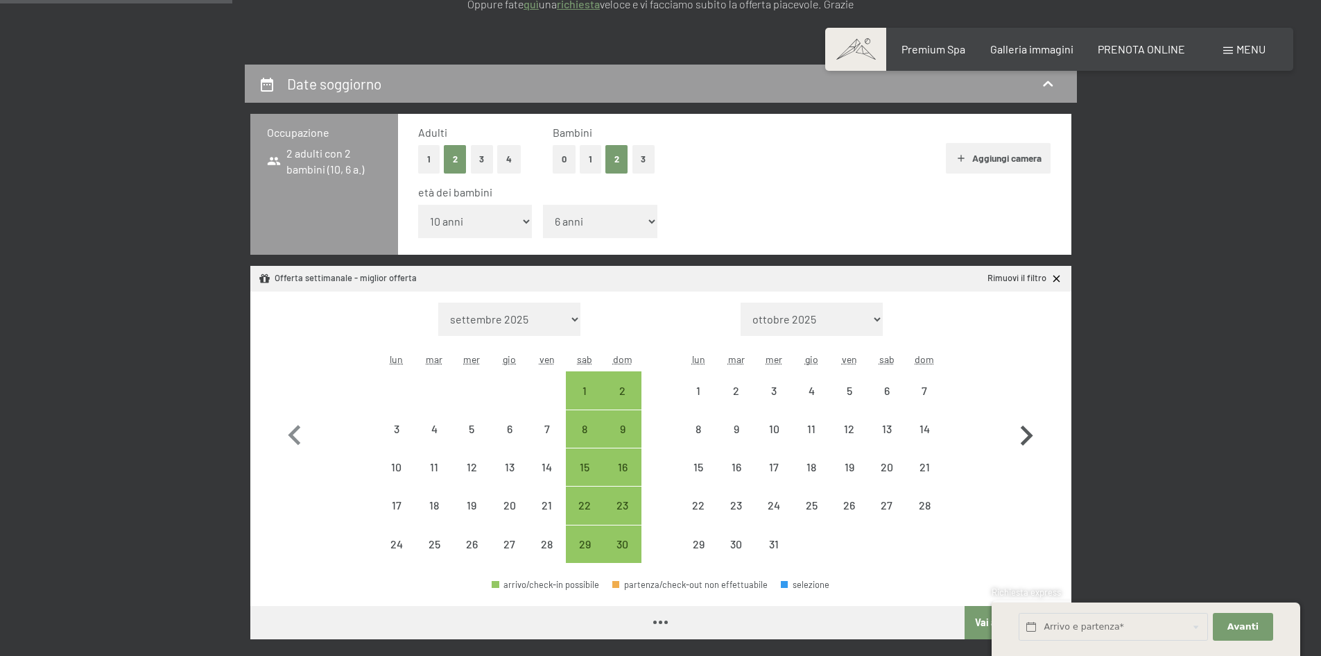
select select "2025-11-01"
select select "2025-12-01"
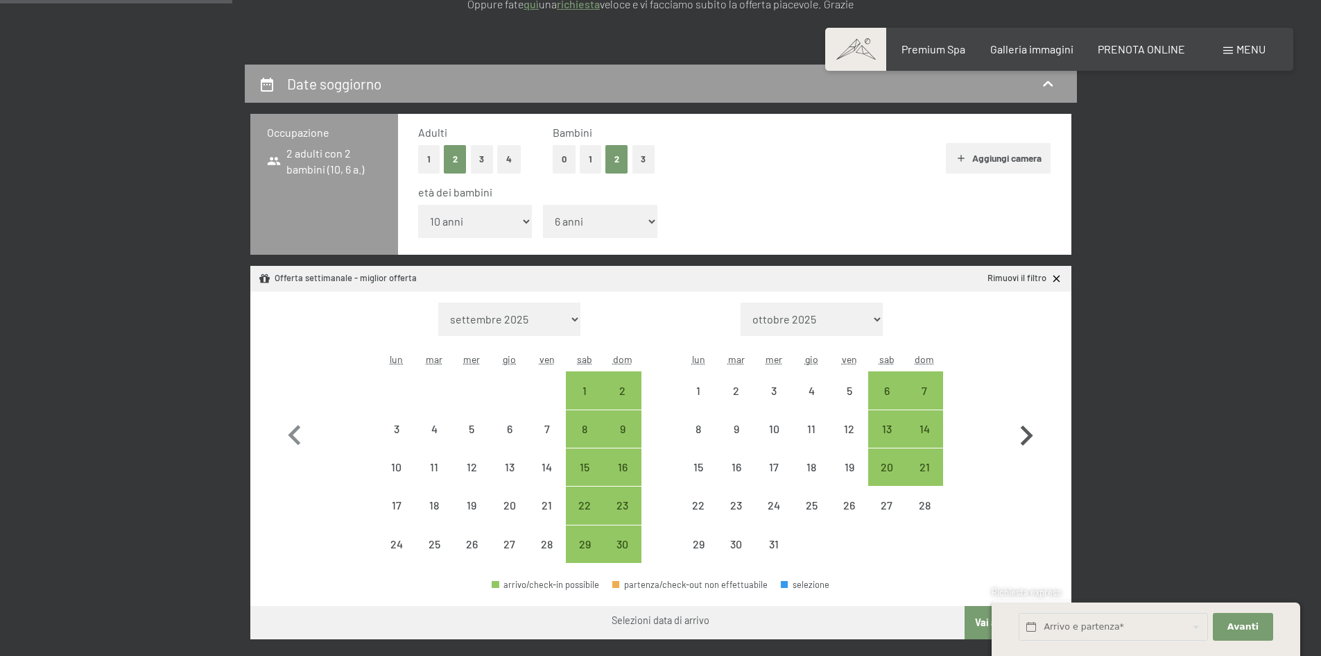
click at [1021, 431] on icon "button" at bounding box center [1027, 436] width 40 height 40
select select "2025-12-01"
select select "2026-01-01"
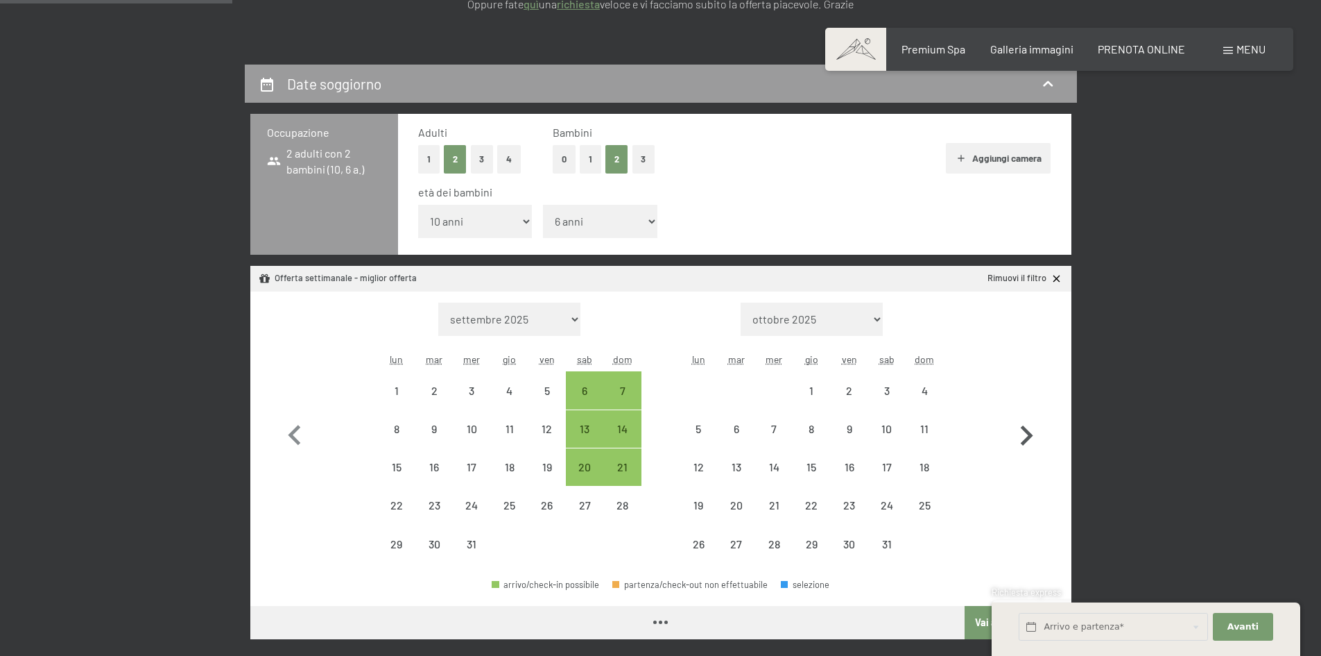
select select "2025-12-01"
select select "2026-01-01"
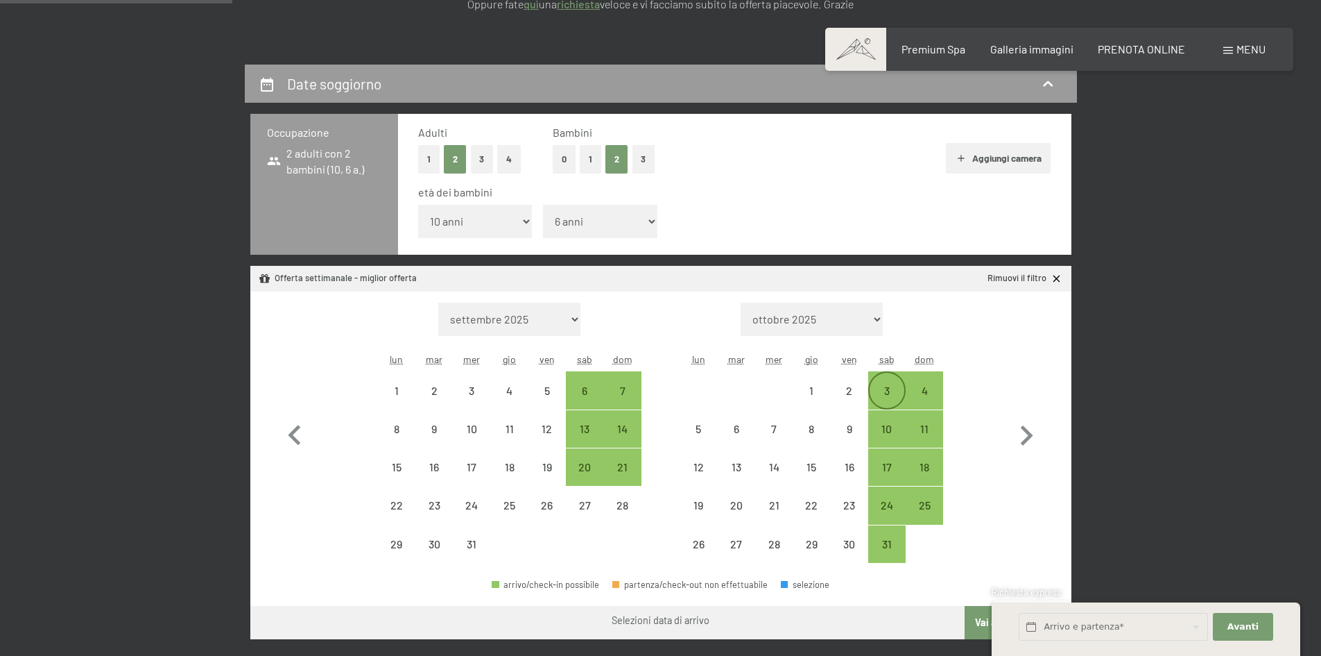
click at [887, 391] on div "3" at bounding box center [887, 402] width 35 height 35
select select "2025-12-01"
select select "2026-01-01"
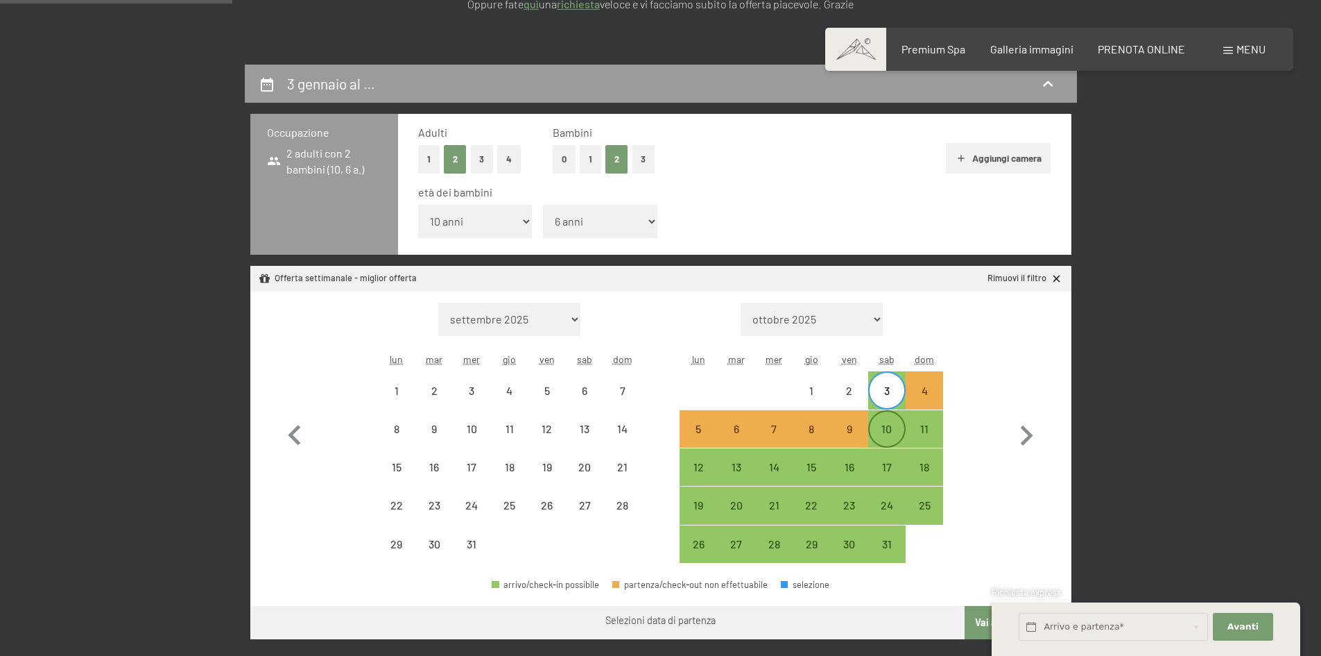
click at [893, 424] on div "10" at bounding box center [887, 440] width 35 height 35
select select "2025-12-01"
select select "2026-01-01"
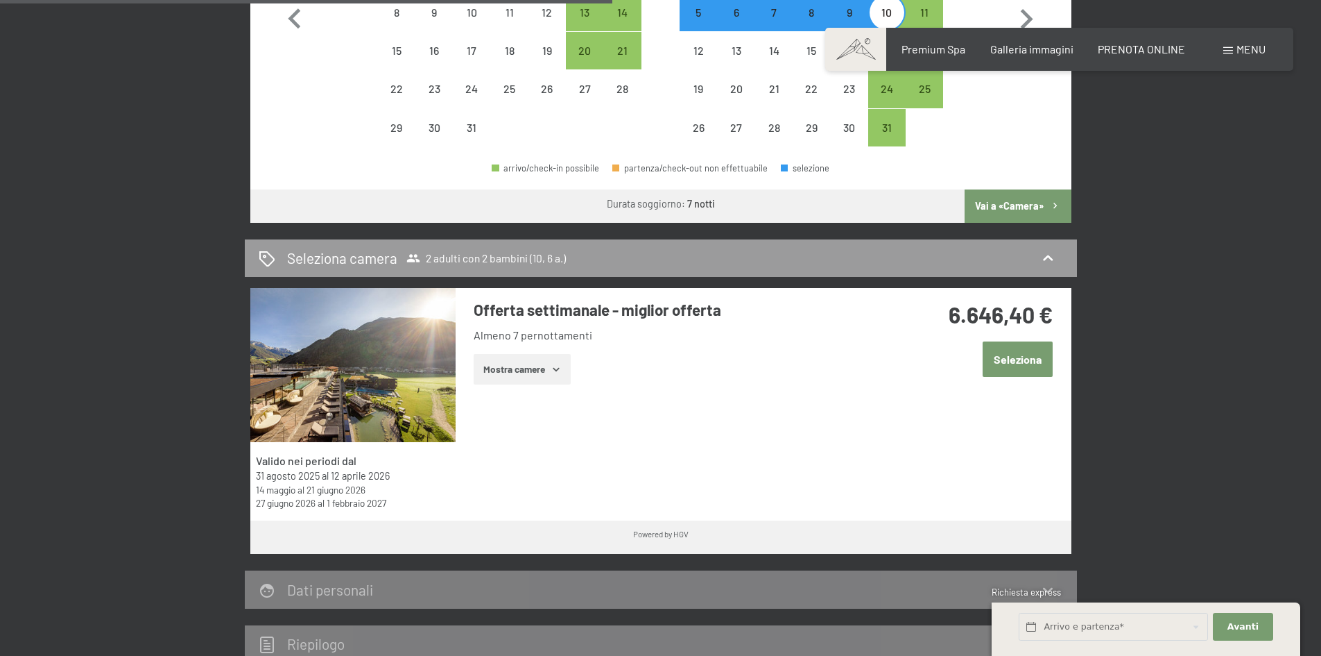
scroll to position [486, 0]
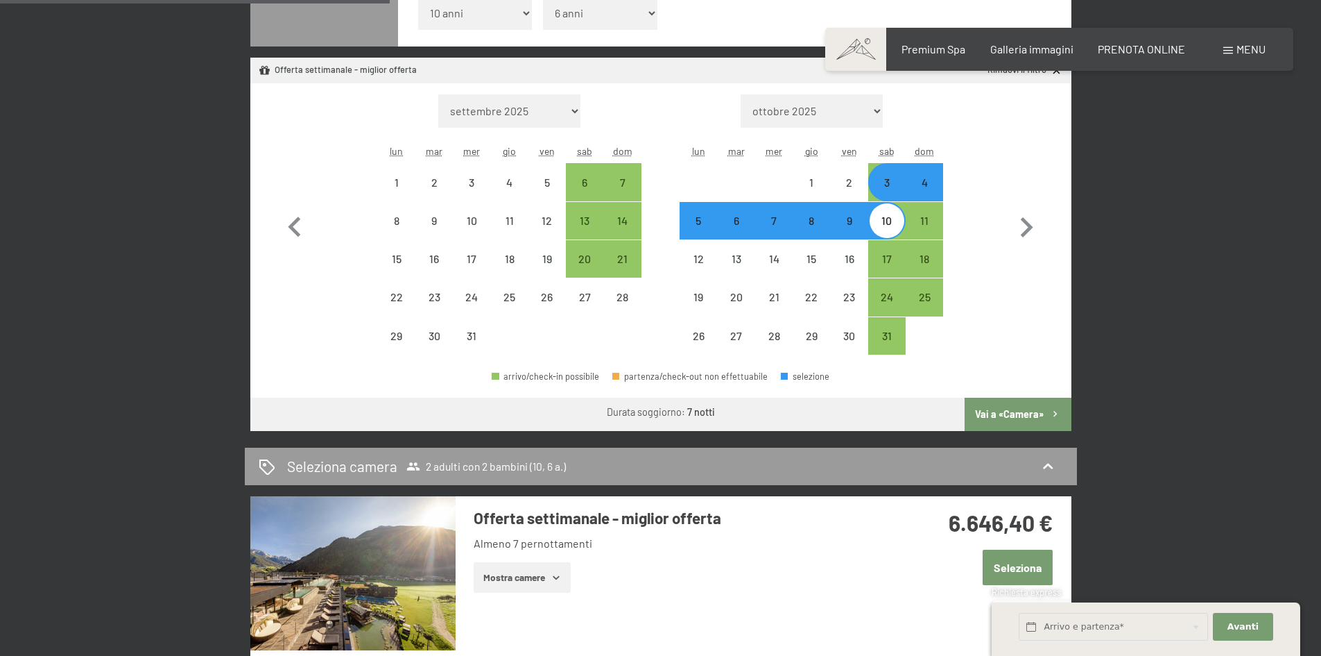
click at [1009, 420] on button "Vai a «Camera»" at bounding box center [1018, 413] width 106 height 33
select select "2025-12-01"
select select "2026-01-01"
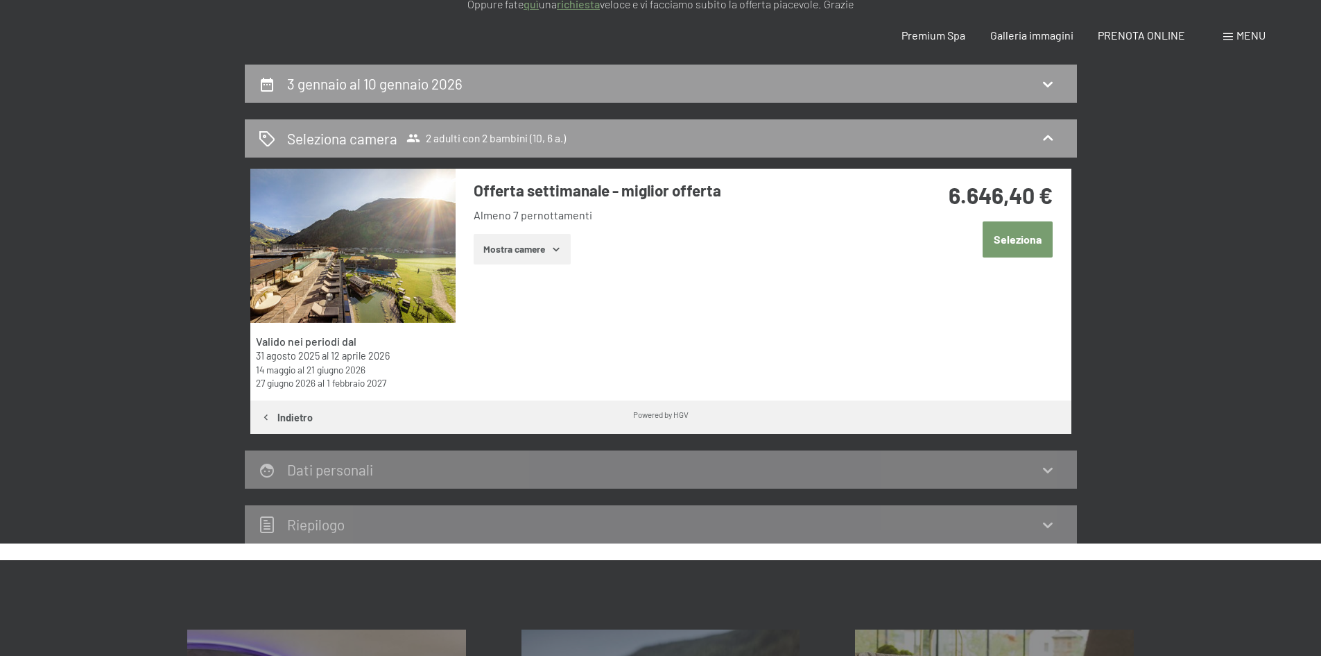
scroll to position [0, 0]
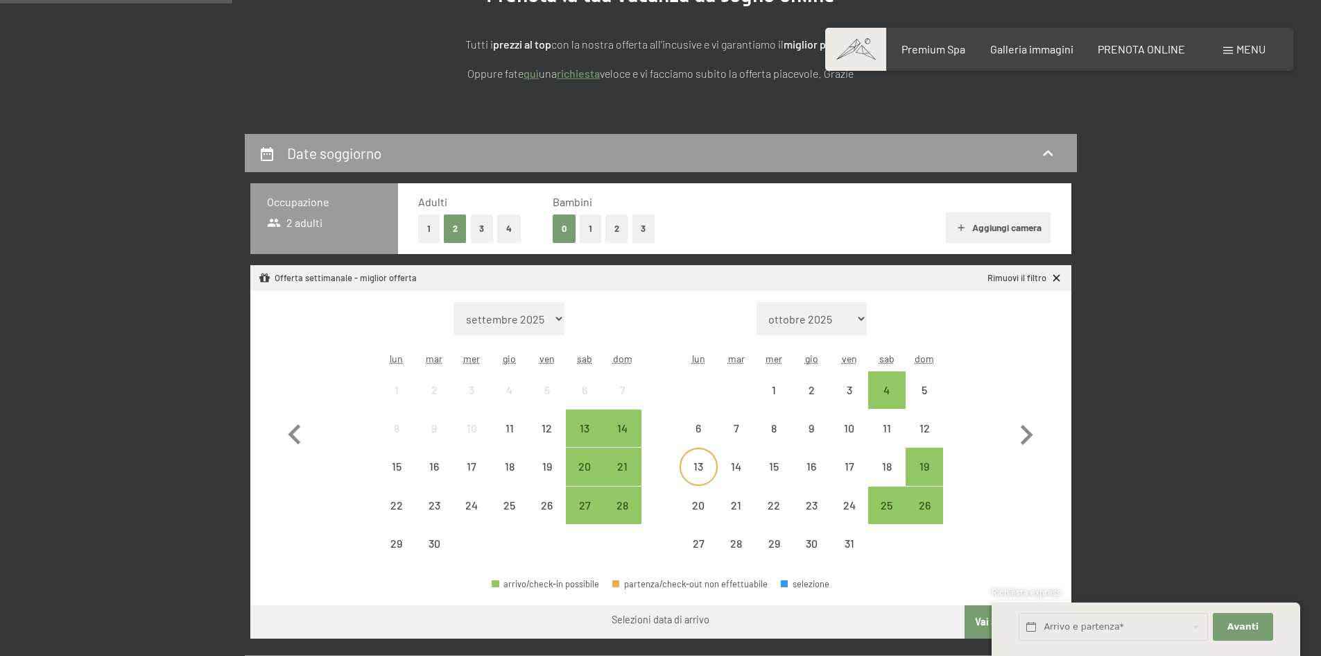
scroll to position [277, 0]
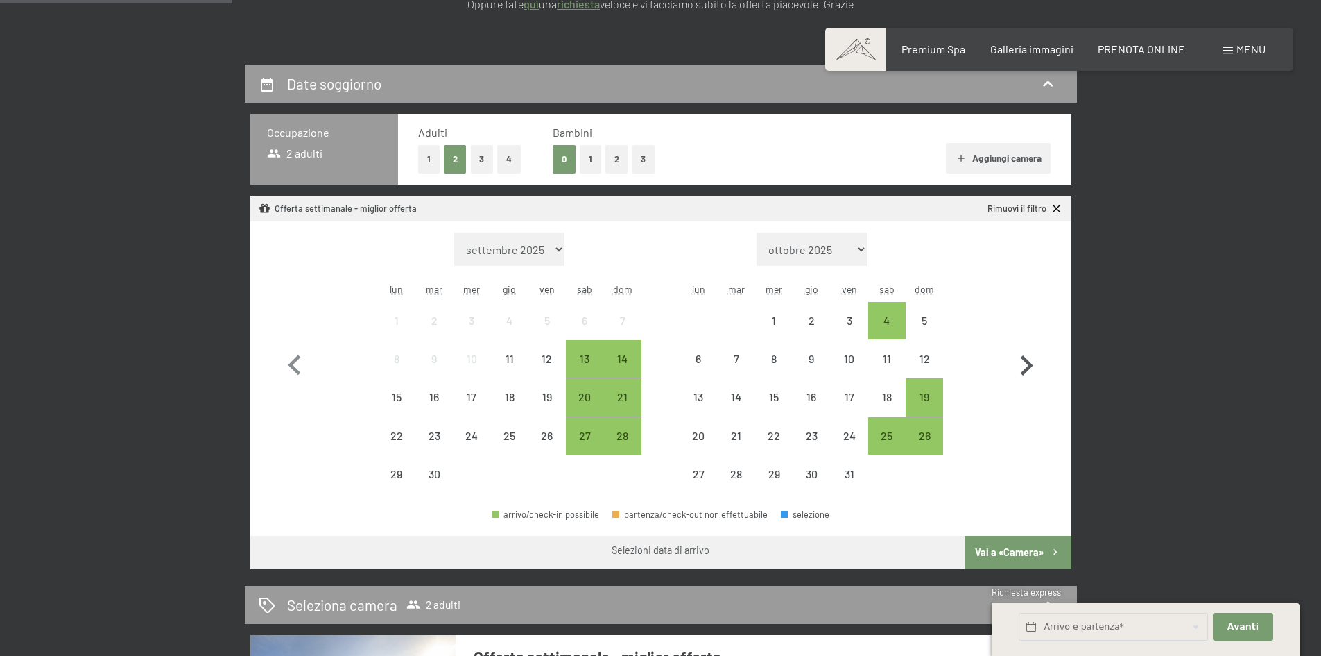
click at [1029, 360] on icon "button" at bounding box center [1027, 365] width 40 height 40
select select "[DATE]"
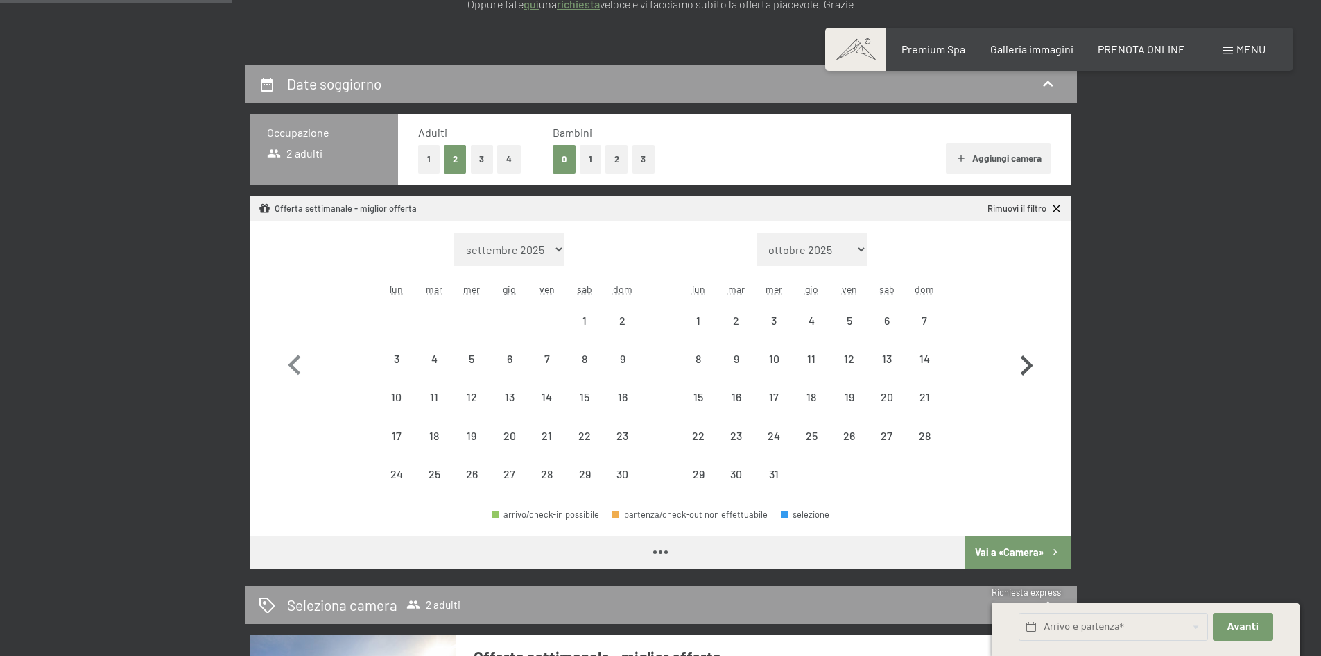
click at [1029, 360] on icon "button" at bounding box center [1027, 365] width 40 height 40
select select "[DATE]"
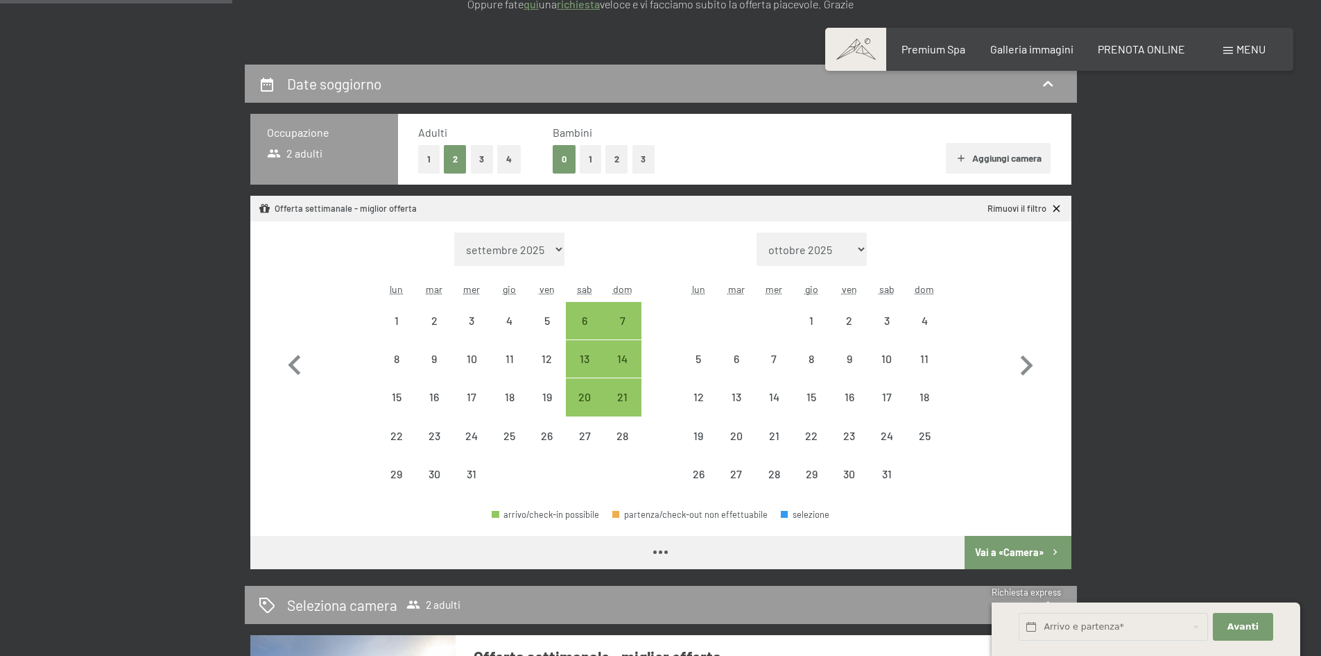
select select "[DATE]"
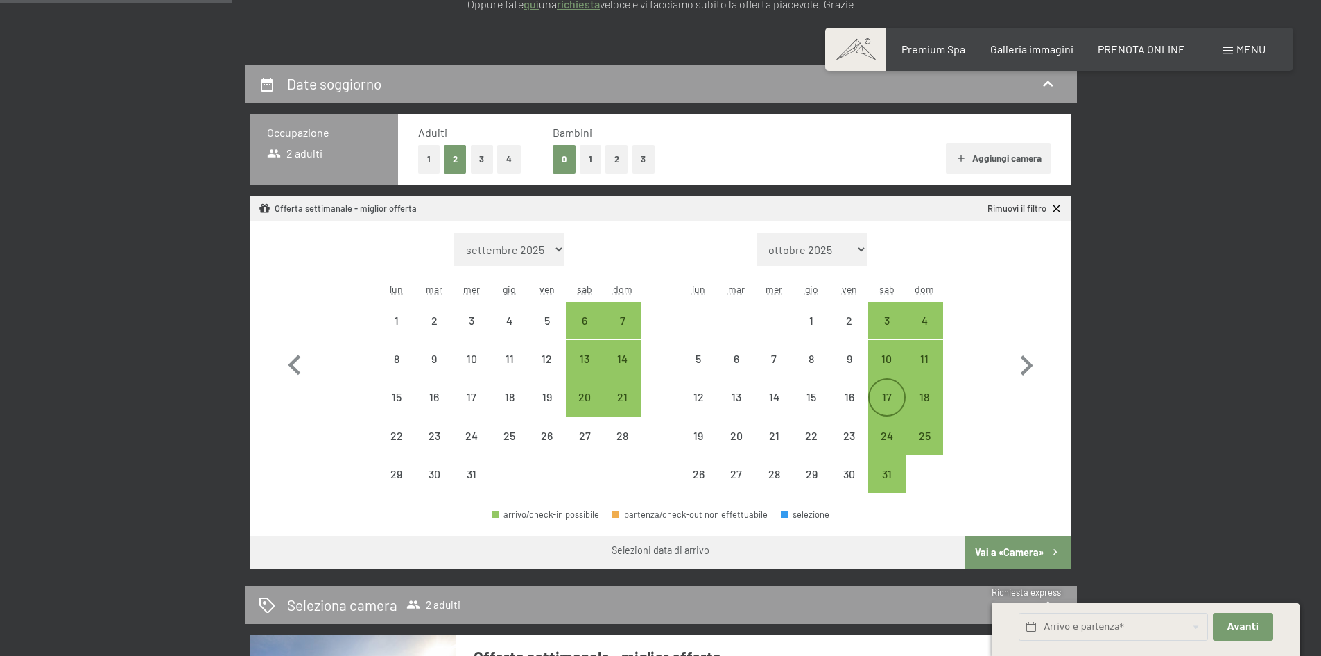
click at [884, 391] on div "17" at bounding box center [887, 408] width 35 height 35
select select "[DATE]"
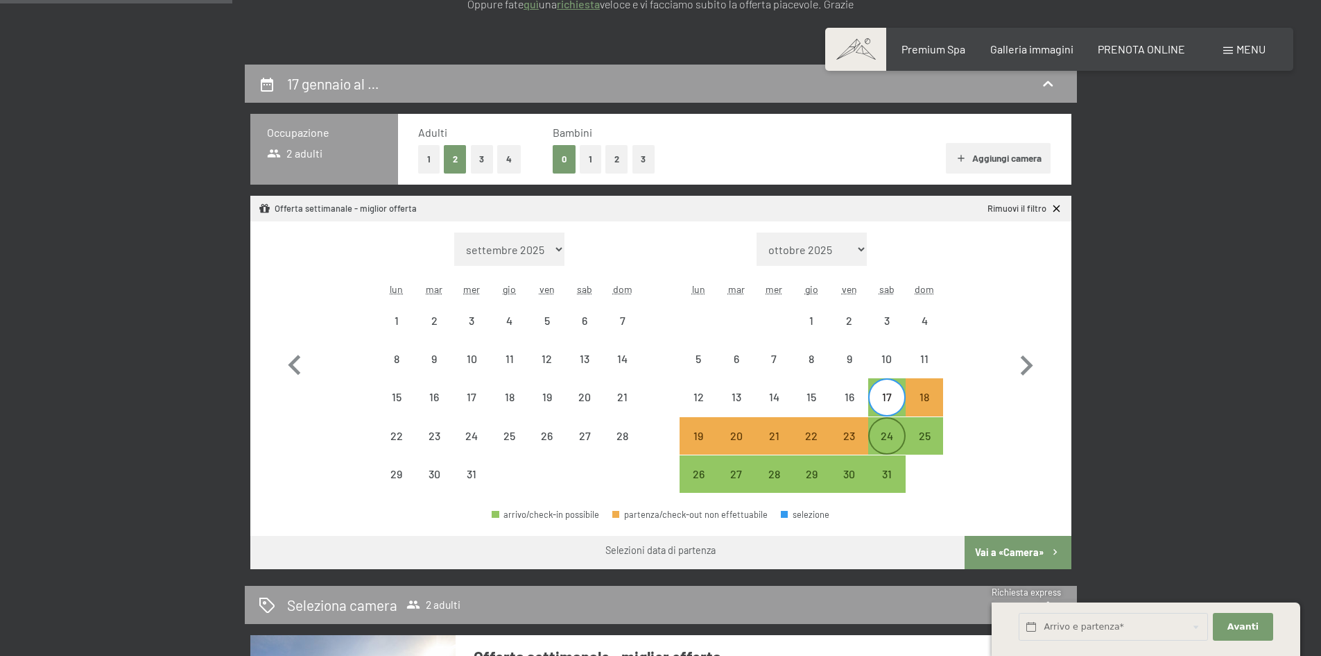
click at [900, 431] on div "24" at bounding box center [887, 447] width 35 height 35
select select "[DATE]"
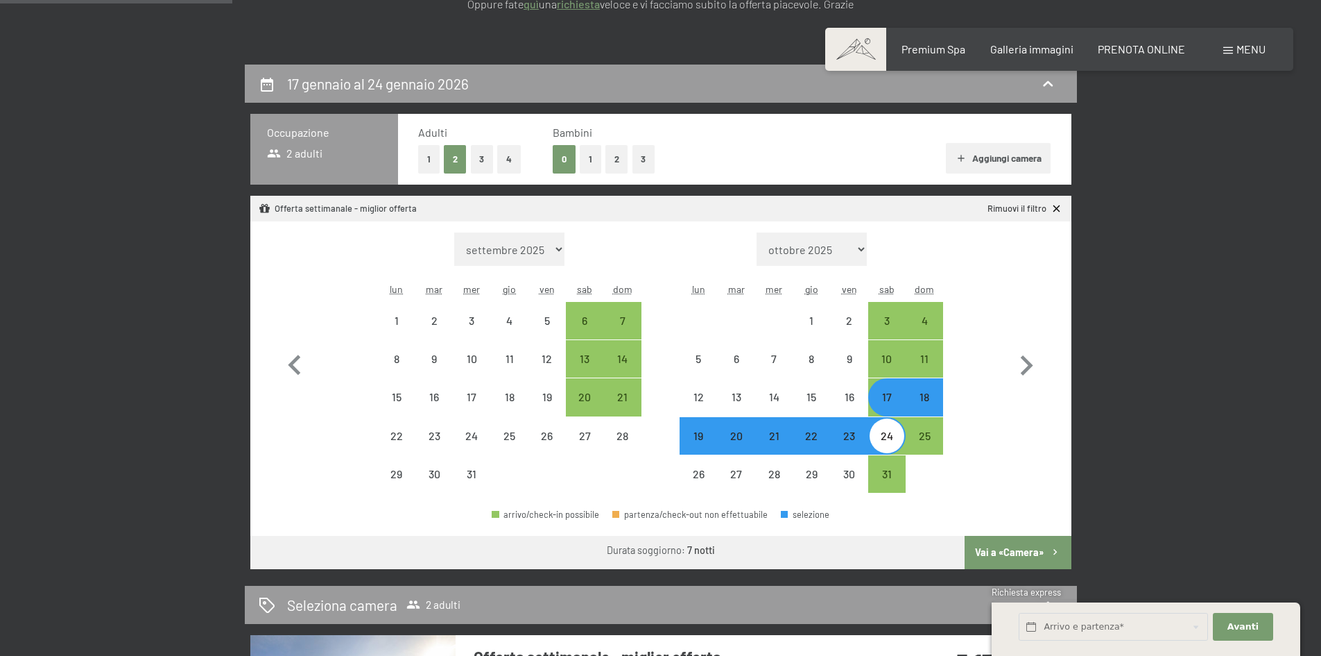
click at [614, 163] on button "2" at bounding box center [617, 159] width 23 height 28
select select "[DATE]"
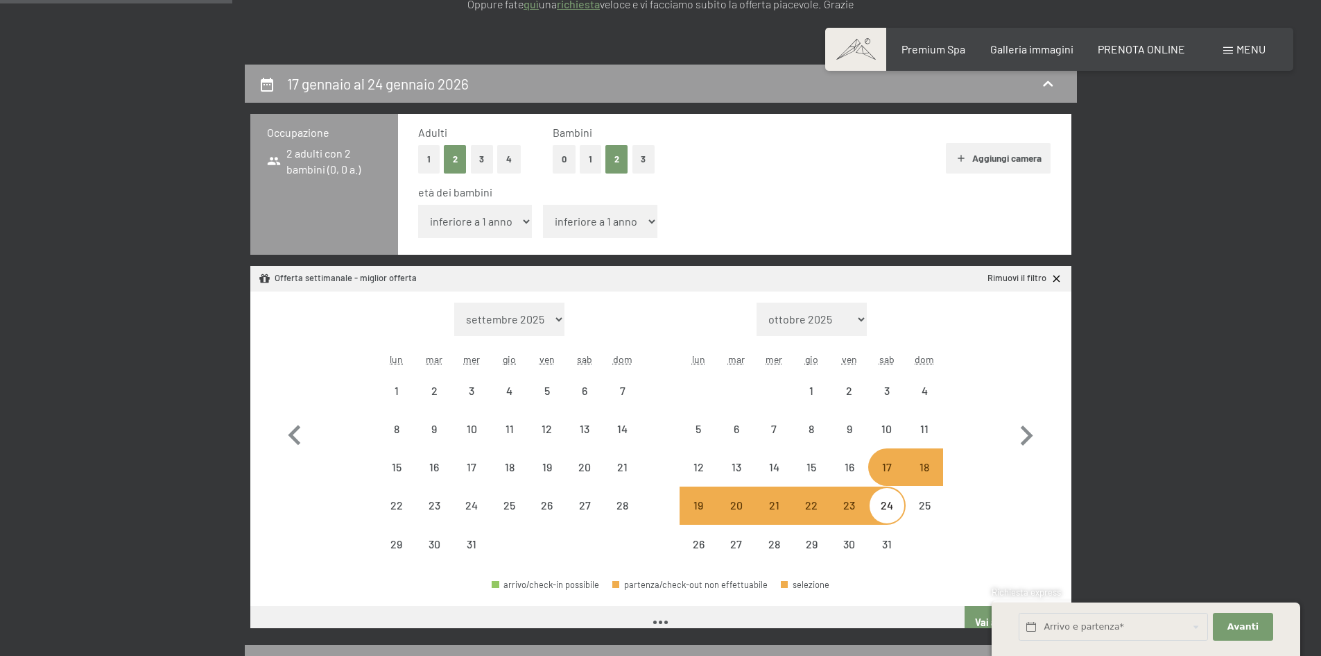
select select "[DATE]"
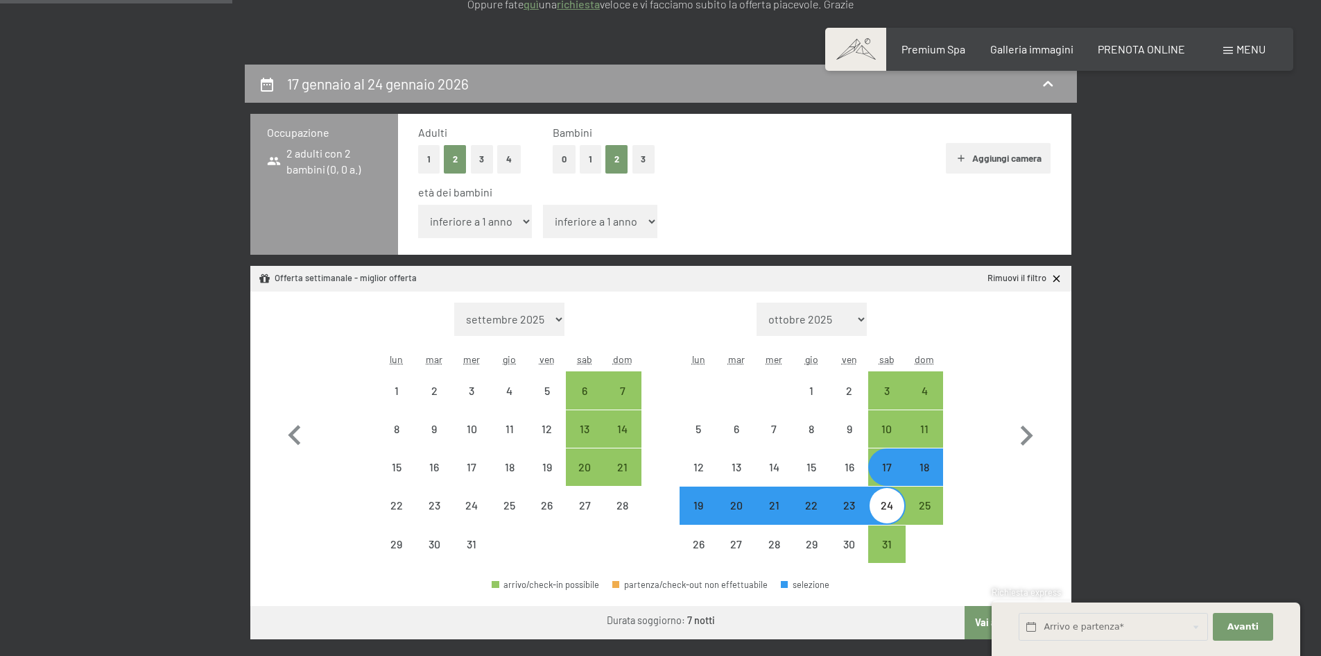
click at [511, 220] on select "inferiore a 1 anno 1 anno 2 anni 3 anni 4 anni 5 anni 6 anni 7 anni 8 anni 9 an…" at bounding box center [475, 221] width 114 height 33
select select "10"
click at [418, 205] on select "inferiore a 1 anno 1 anno 2 anni 3 anni 4 anni 5 anni 6 anni 7 anni 8 anni 9 an…" at bounding box center [475, 221] width 114 height 33
select select "[DATE]"
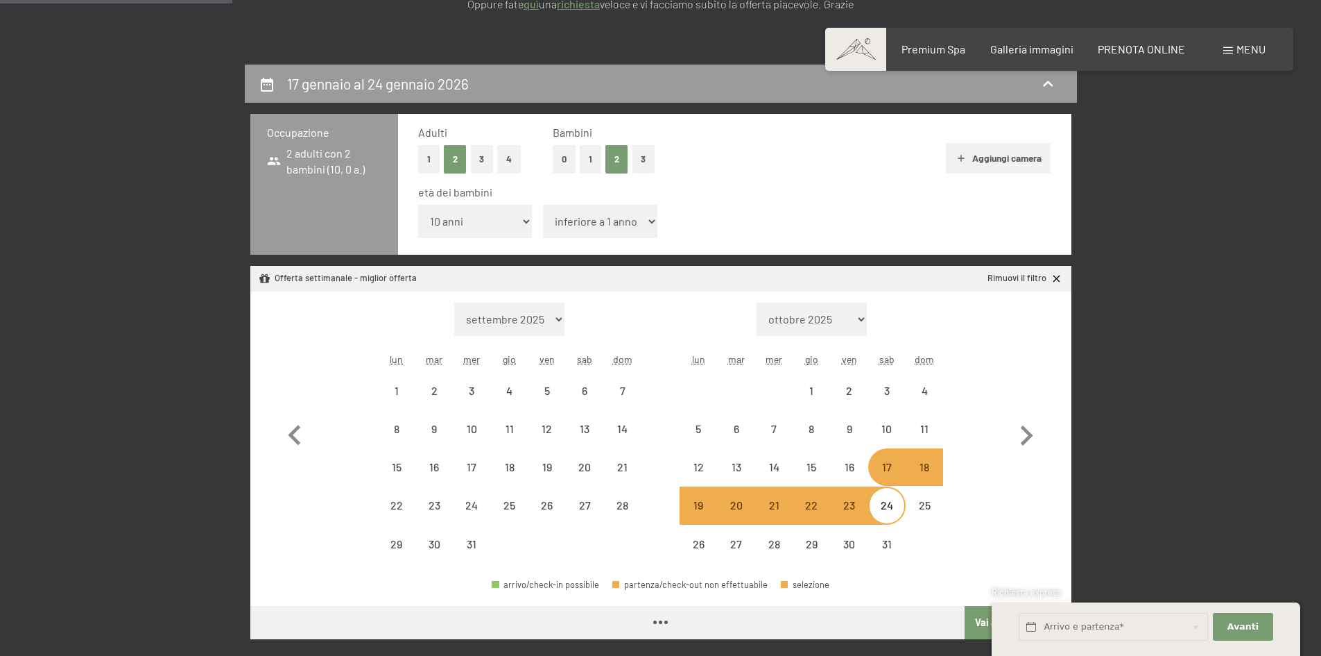
select select "[DATE]"
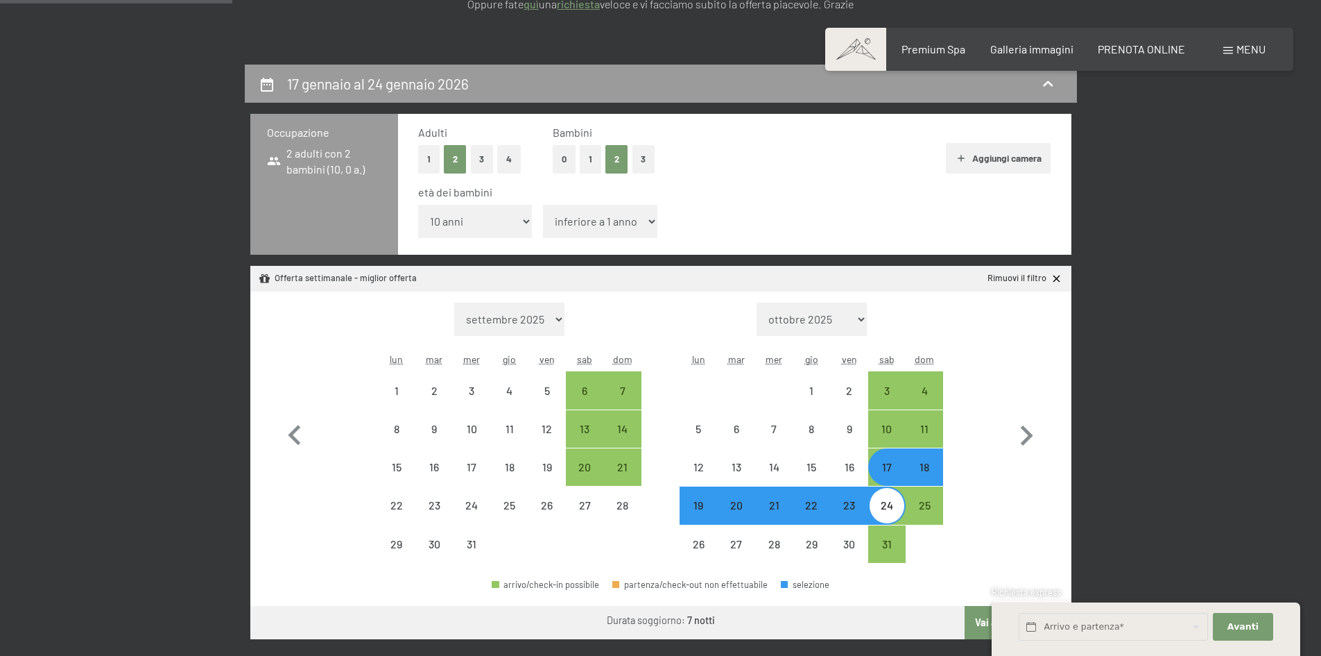
click at [591, 216] on select "inferiore a 1 anno 1 anno 2 anni 3 anni 4 anni 5 anni 6 anni 7 anni 8 anni 9 an…" at bounding box center [600, 221] width 114 height 33
select select "6"
click at [543, 205] on select "inferiore a 1 anno 1 anno 2 anni 3 anni 4 anni 5 anni 6 anni 7 anni 8 anni 9 an…" at bounding box center [600, 221] width 114 height 33
select select "[DATE]"
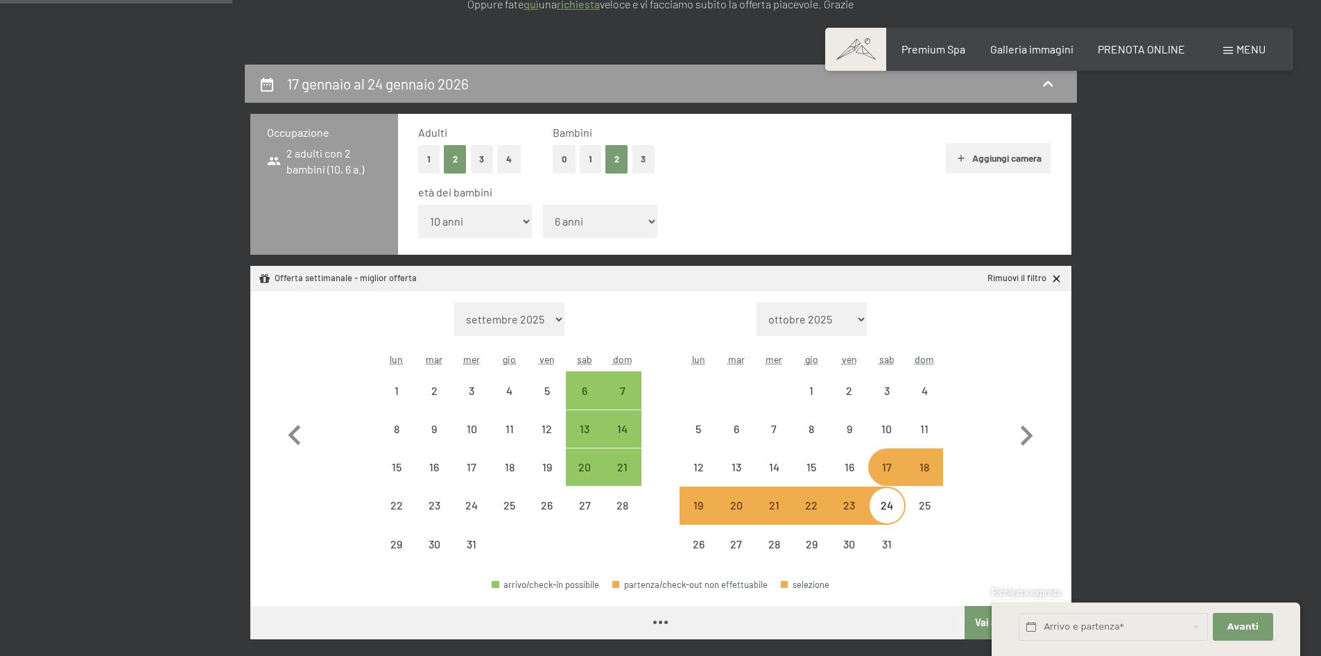
select select "[DATE]"
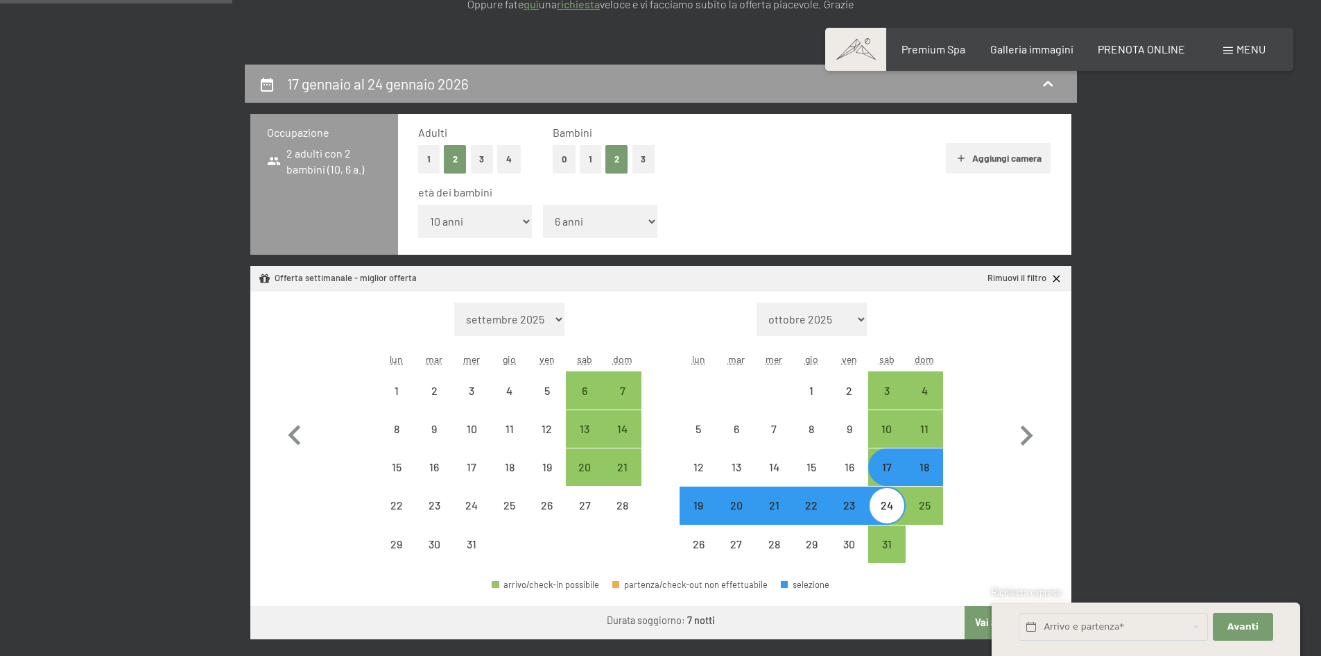
scroll to position [486, 0]
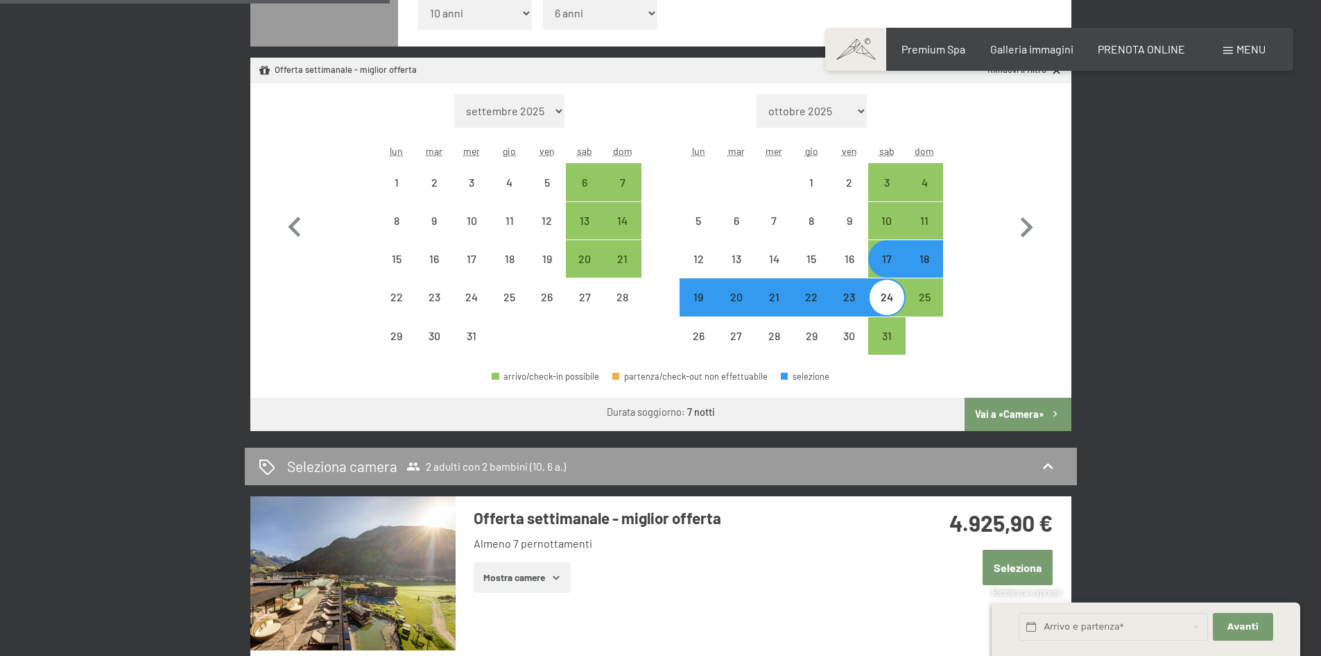
click at [1024, 408] on button "Vai a «Camera»" at bounding box center [1018, 413] width 106 height 33
select select "2025-12-01"
select select "2026-01-01"
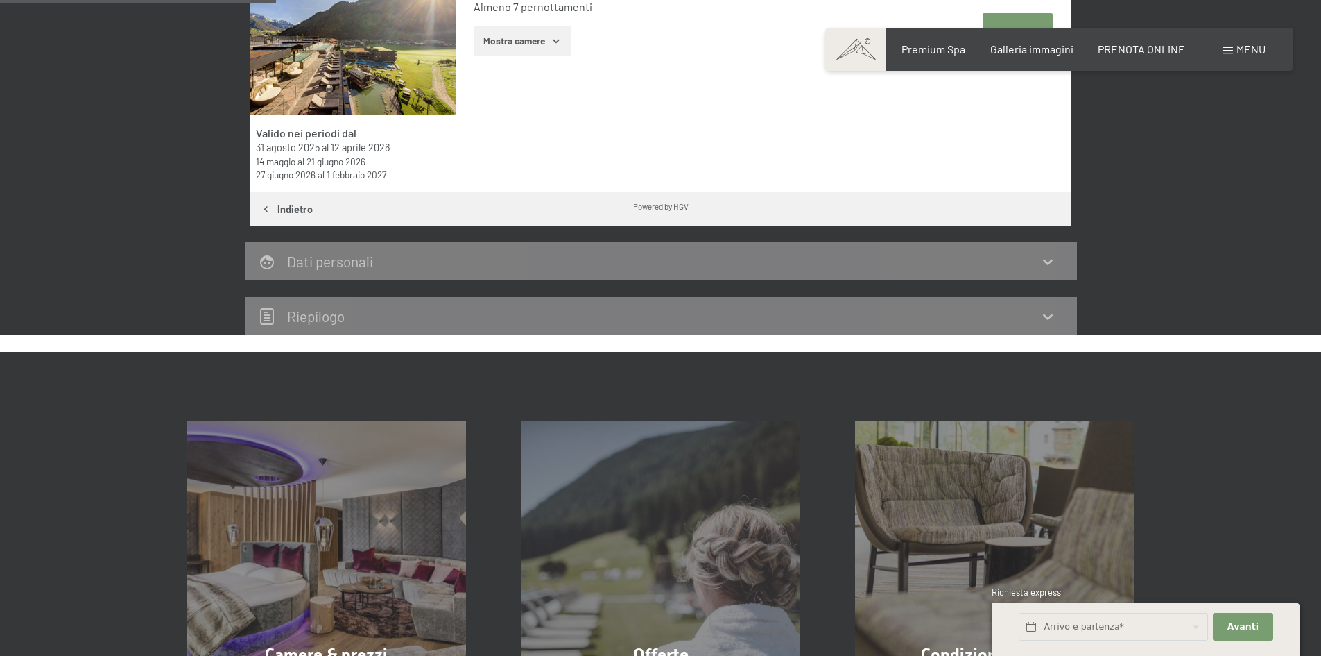
scroll to position [342, 0]
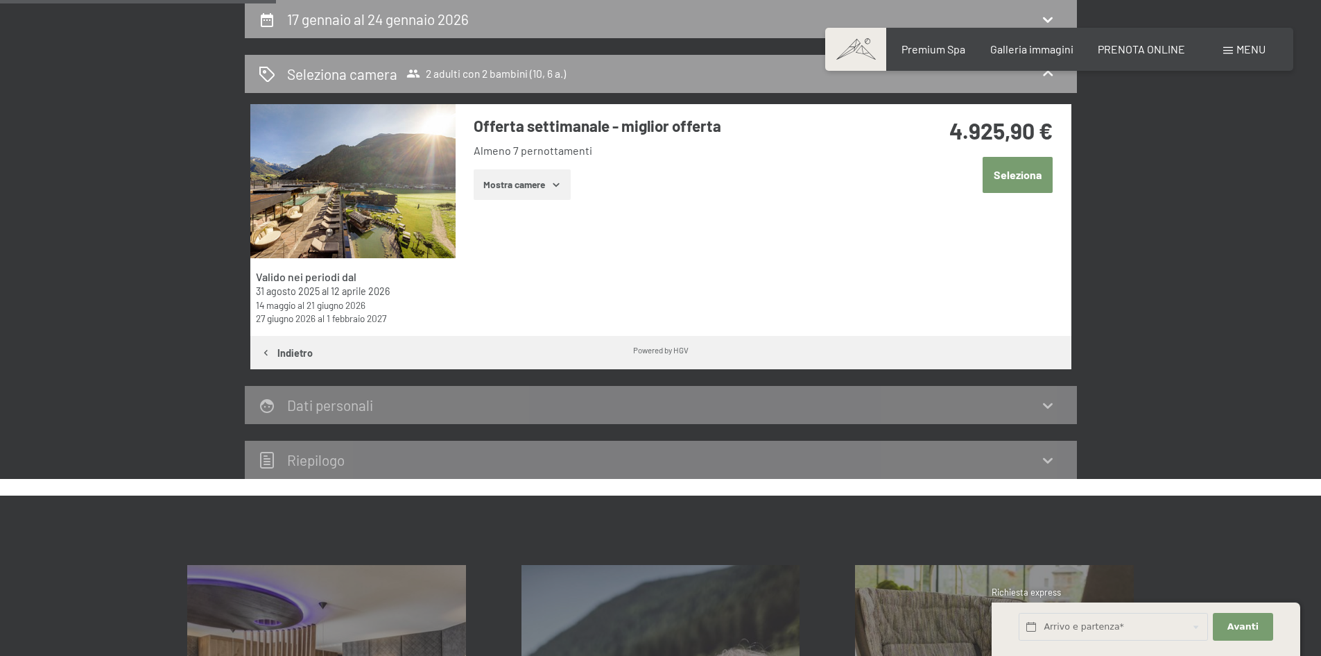
click at [527, 184] on button "Mostra camere" at bounding box center [522, 184] width 97 height 31
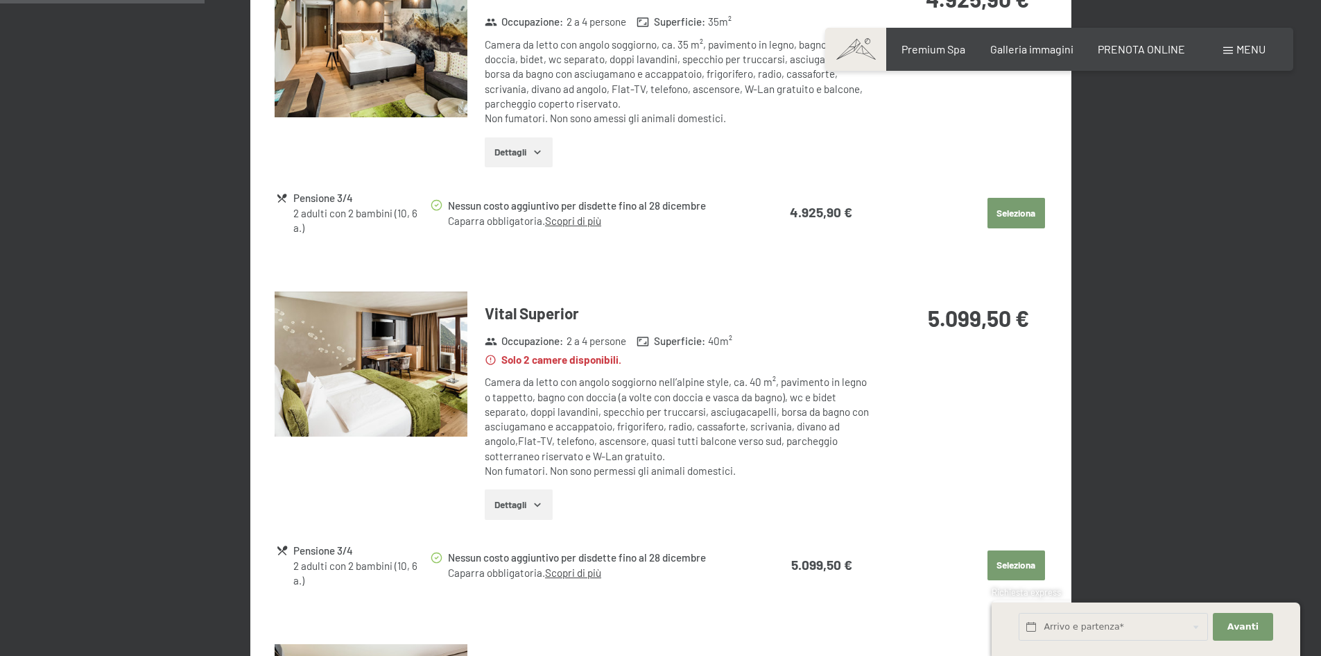
scroll to position [555, 0]
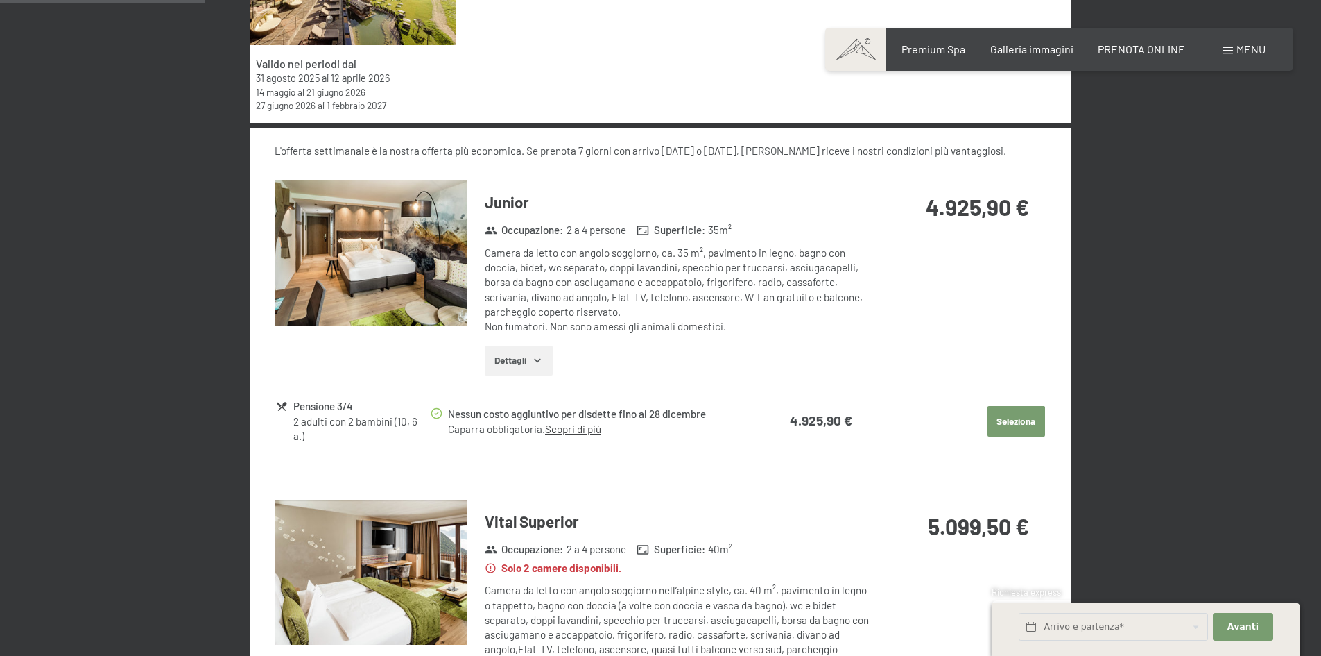
click at [534, 355] on icon "button" at bounding box center [537, 359] width 11 height 11
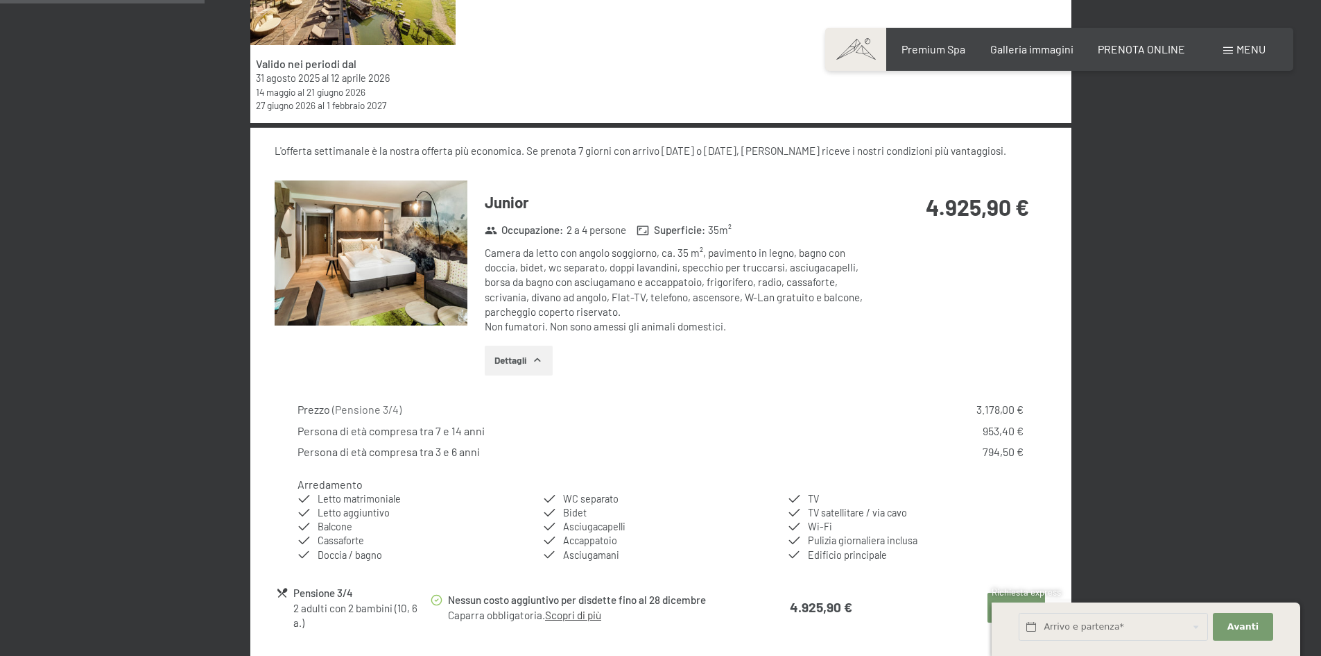
click at [534, 355] on icon "button" at bounding box center [537, 359] width 11 height 11
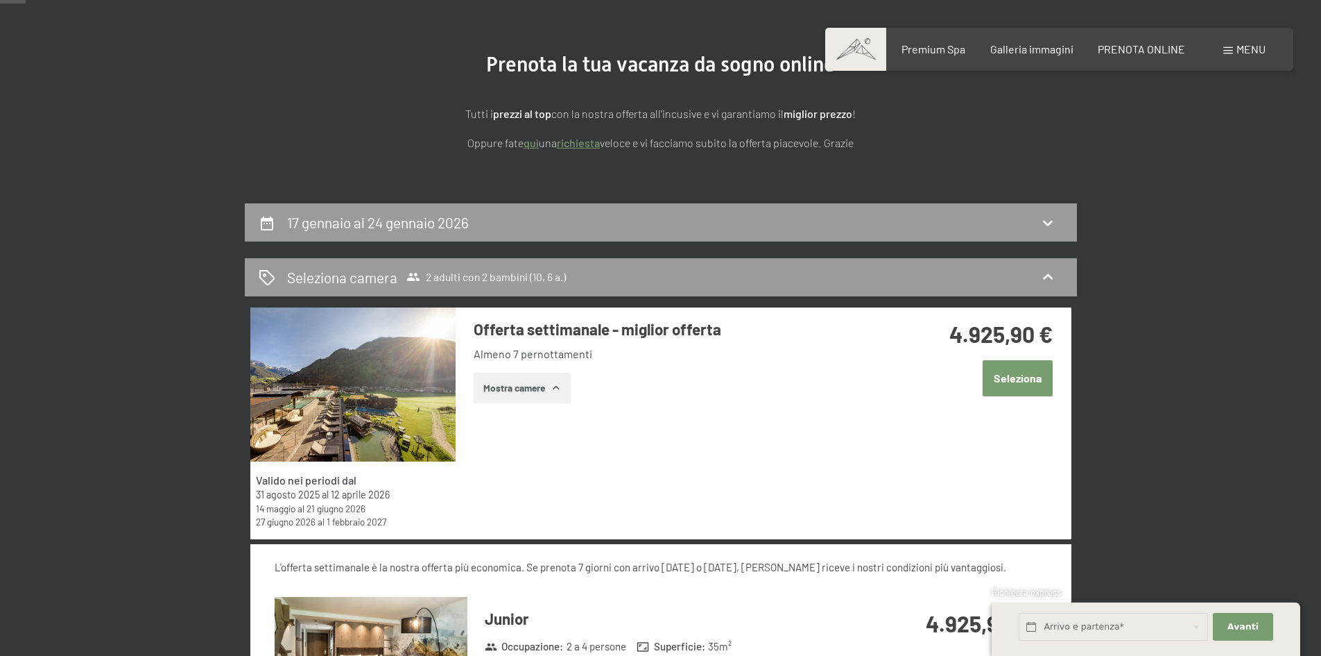
scroll to position [0, 0]
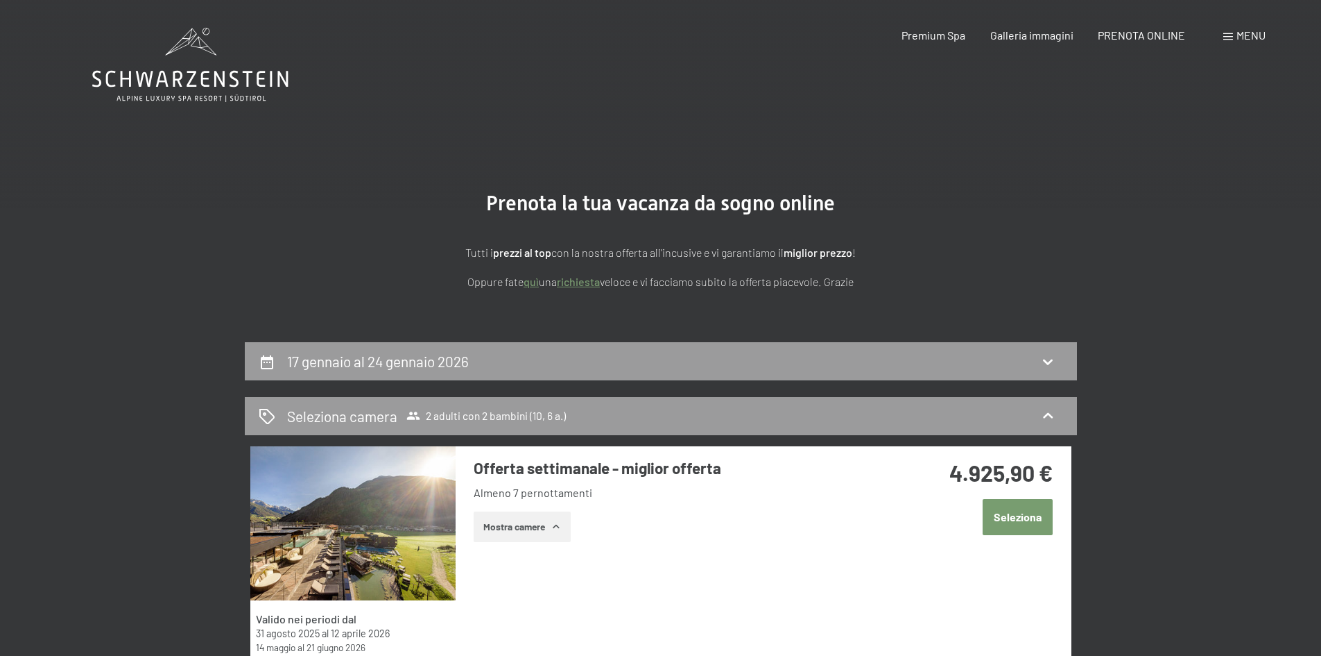
click at [189, 72] on icon at bounding box center [190, 79] width 196 height 17
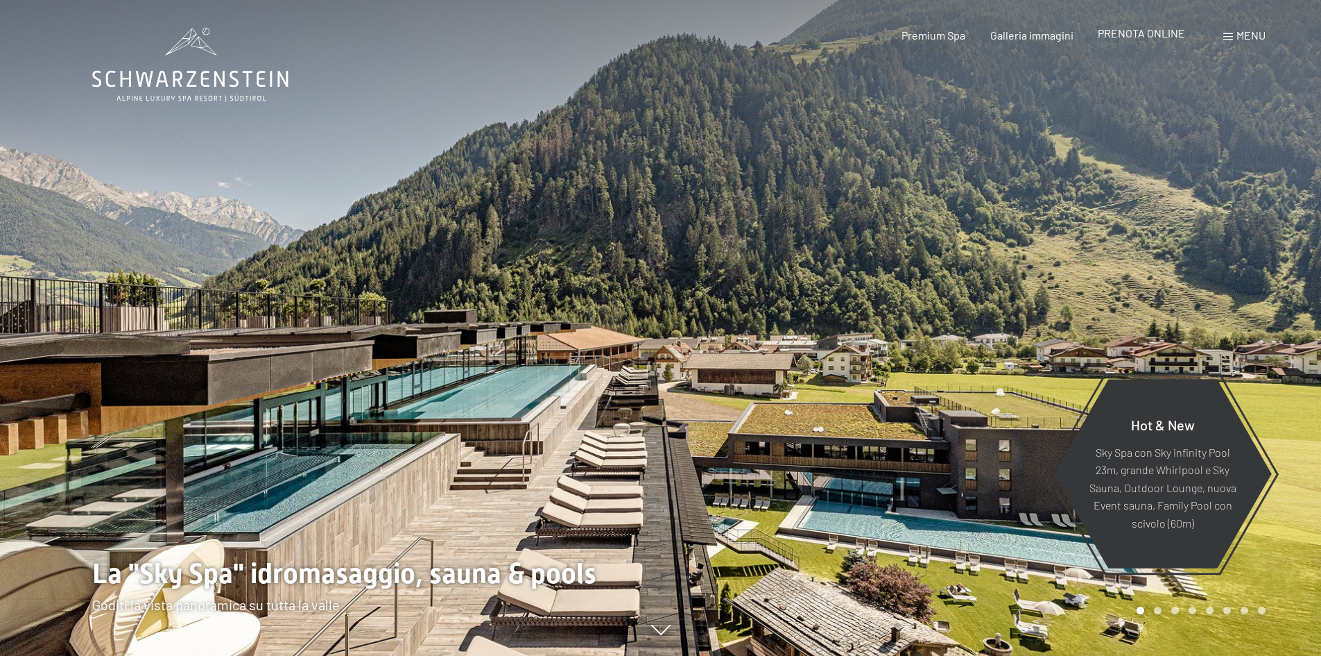
click at [1142, 36] on span "PRENOTA ONLINE" at bounding box center [1141, 32] width 87 height 13
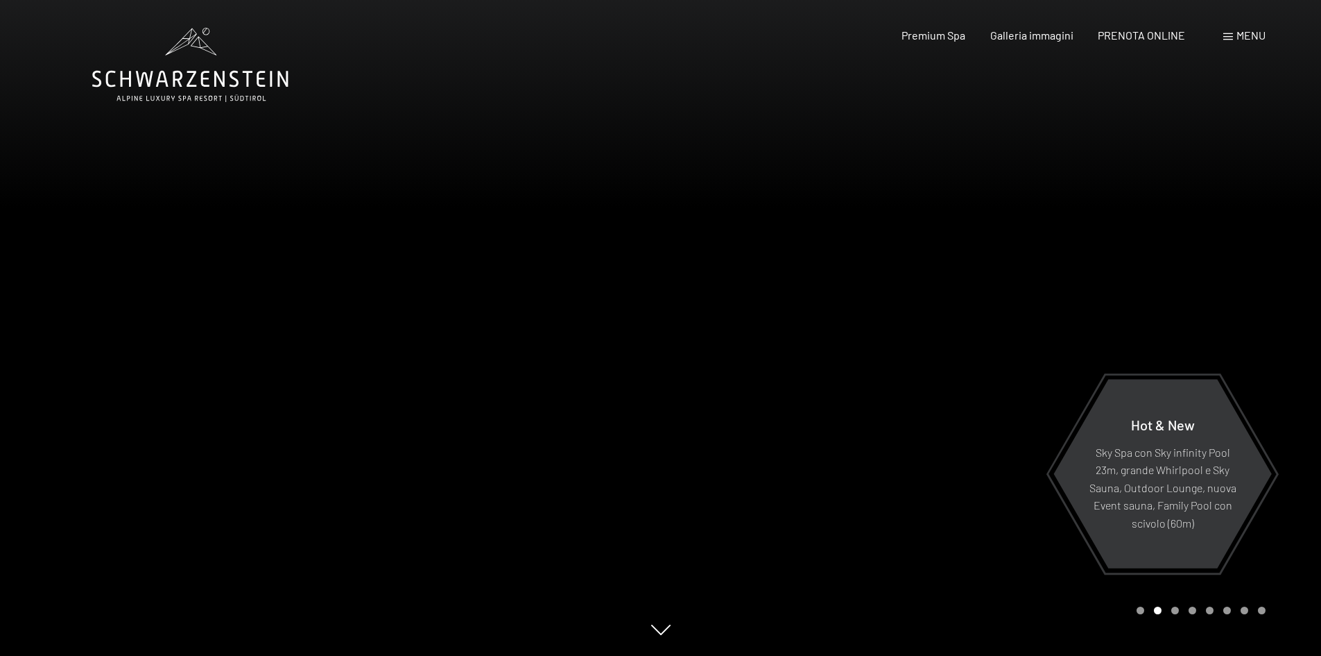
click at [228, 66] on icon at bounding box center [190, 65] width 196 height 74
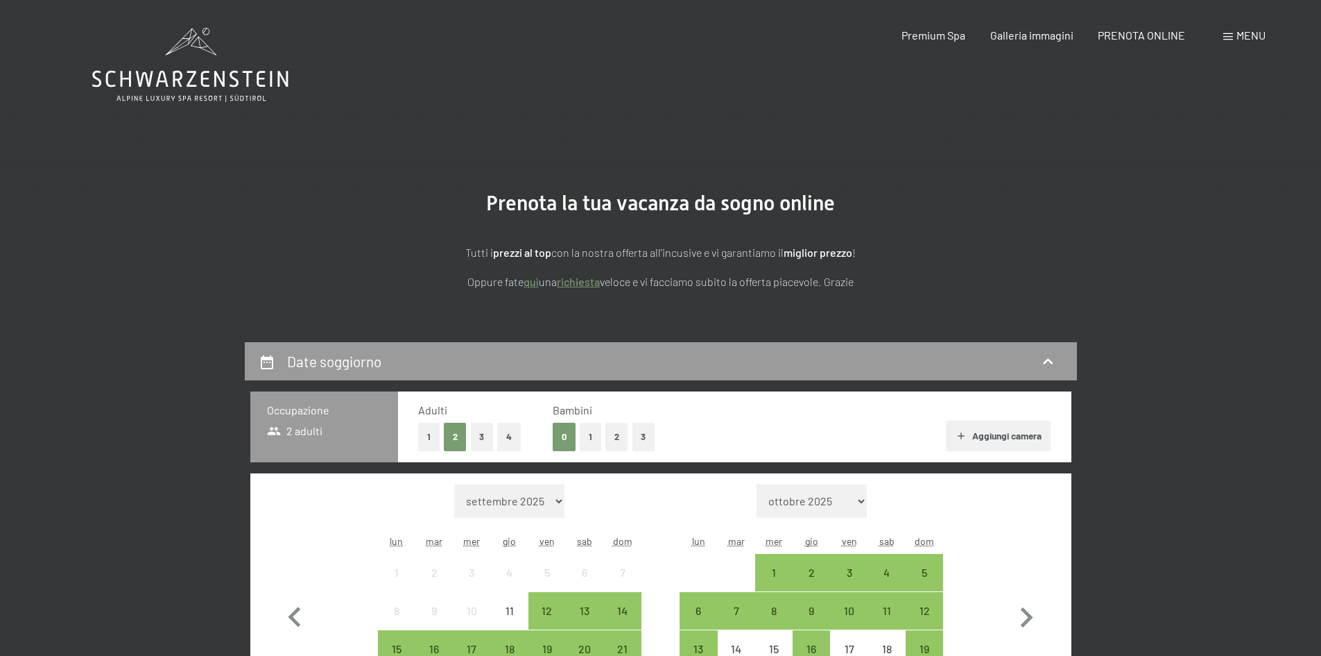
click at [1250, 34] on span "Menu" at bounding box center [1251, 34] width 29 height 13
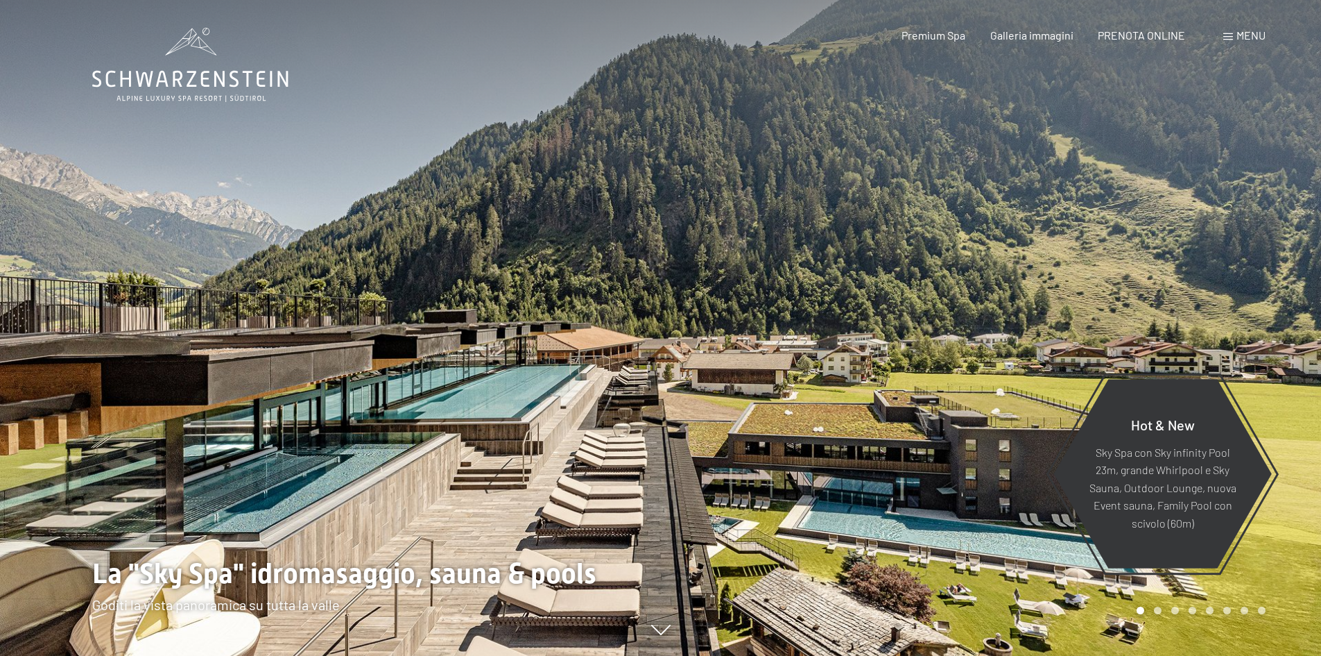
click at [1248, 34] on span "Menu" at bounding box center [1251, 34] width 29 height 13
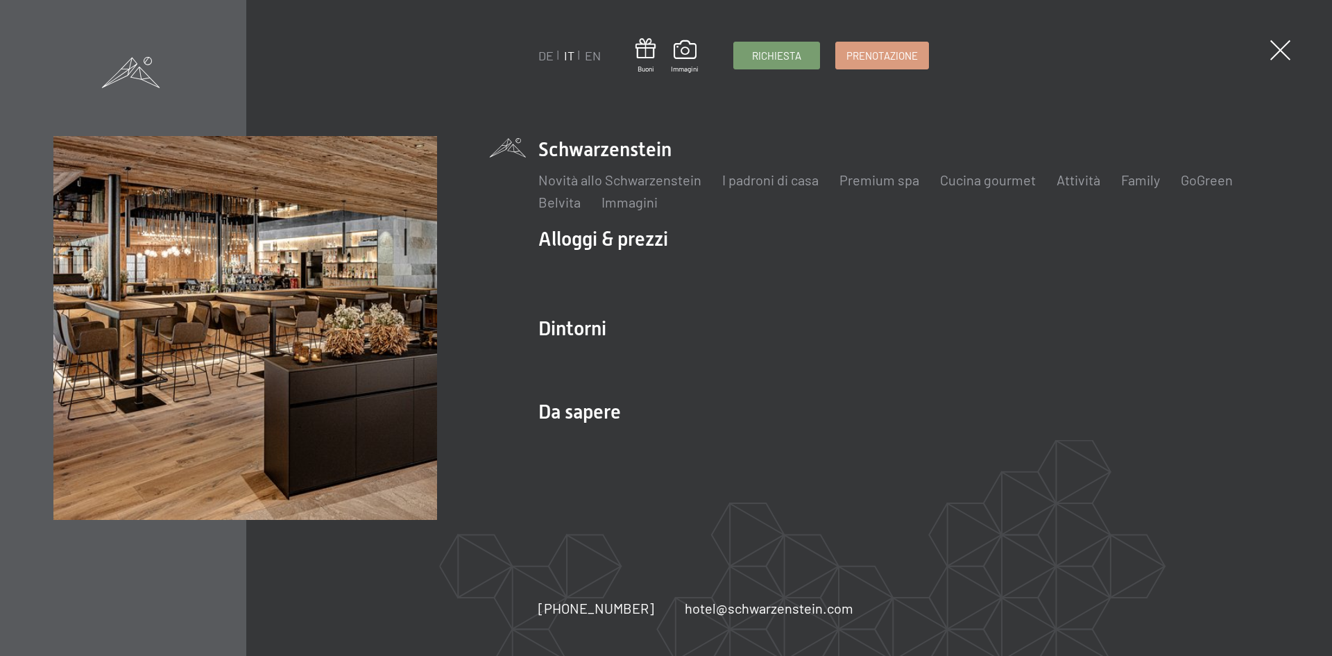
click at [1290, 51] on div "DE IT EN Buoni Immagini Richiesta Prenotazione DE IT EN Schwarzenstein Novità a…" at bounding box center [666, 328] width 1332 height 656
click at [1281, 39] on div "DE IT EN Buoni Immagini Richiesta Prenotazione DE IT EN Schwarzenstein Novità a…" at bounding box center [666, 328] width 1332 height 656
click at [1281, 46] on span at bounding box center [1280, 50] width 28 height 28
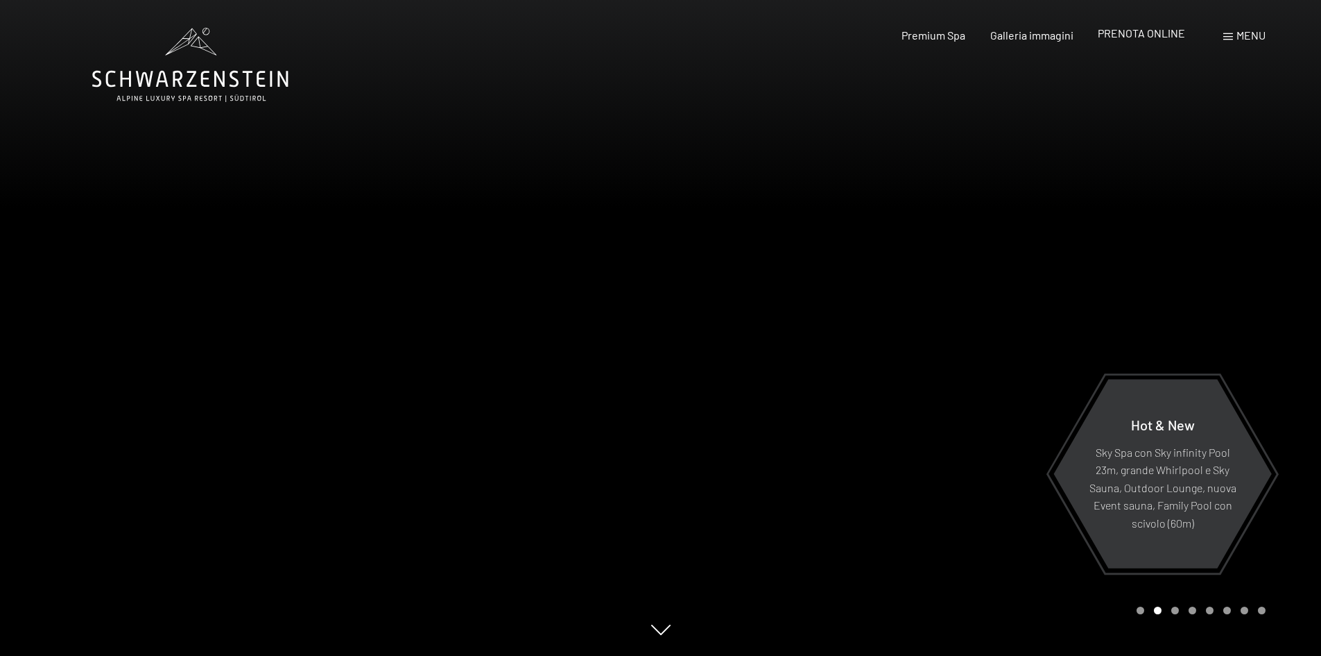
click at [1133, 35] on span "PRENOTA ONLINE" at bounding box center [1141, 32] width 87 height 13
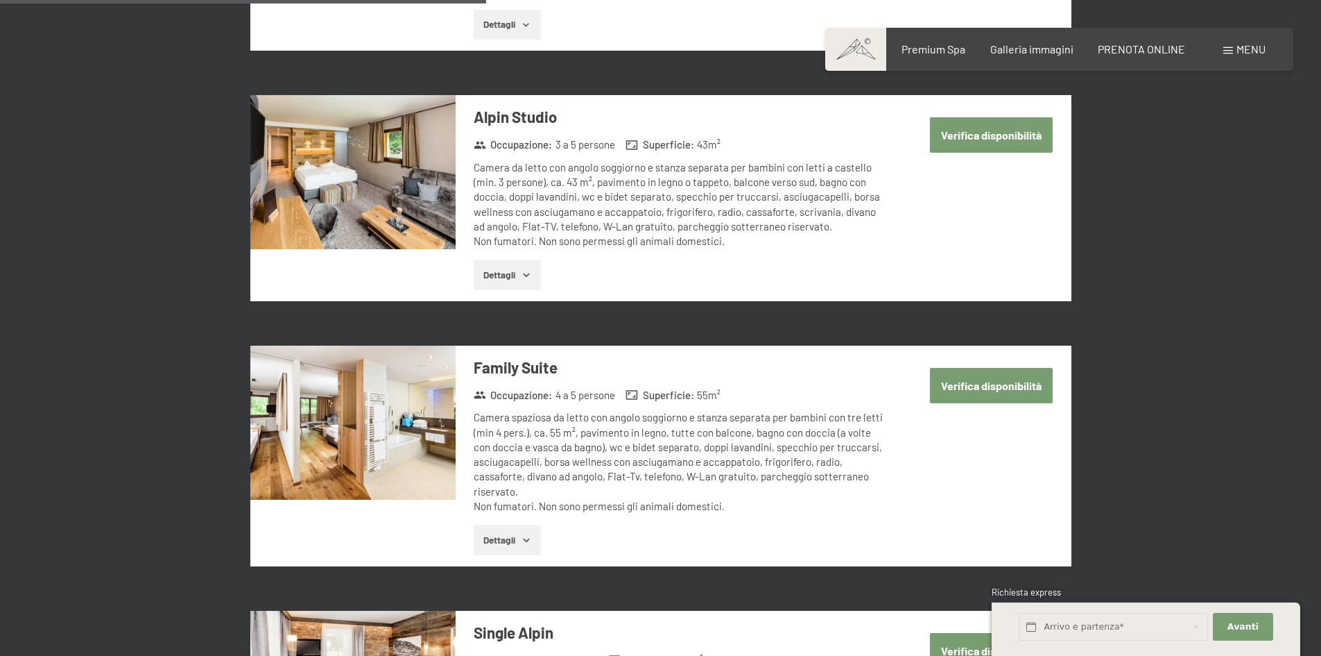
scroll to position [1179, 0]
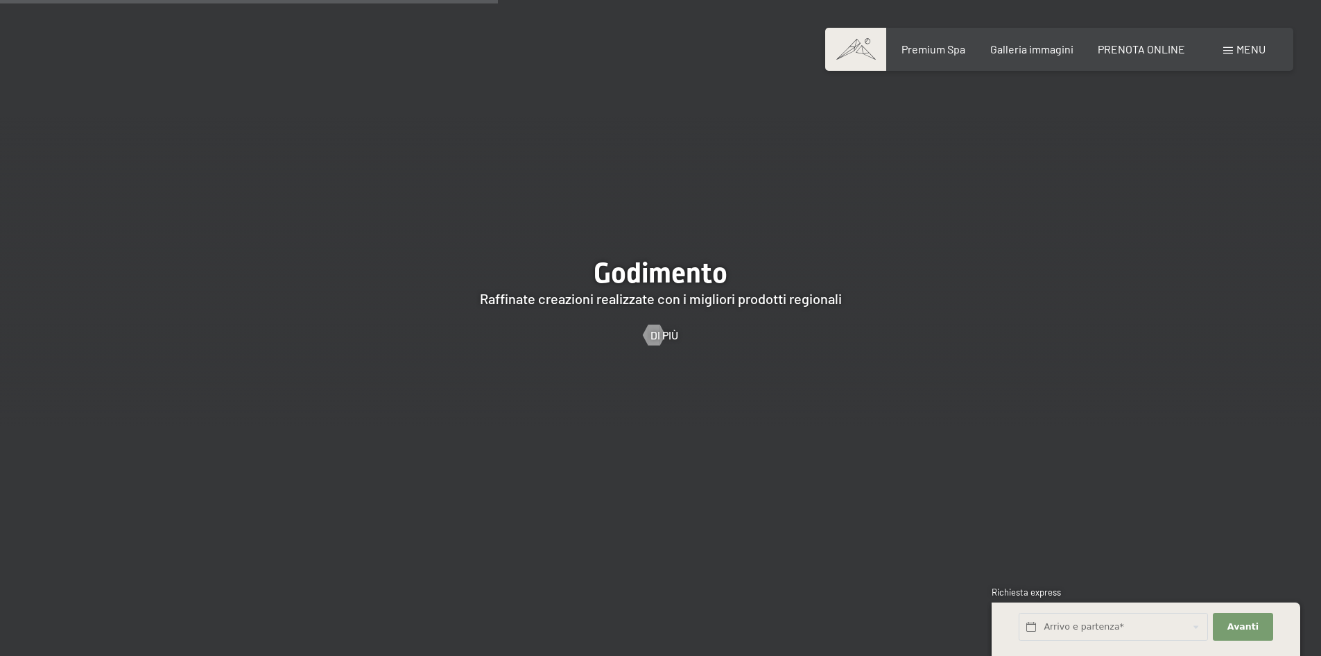
scroll to position [2220, 0]
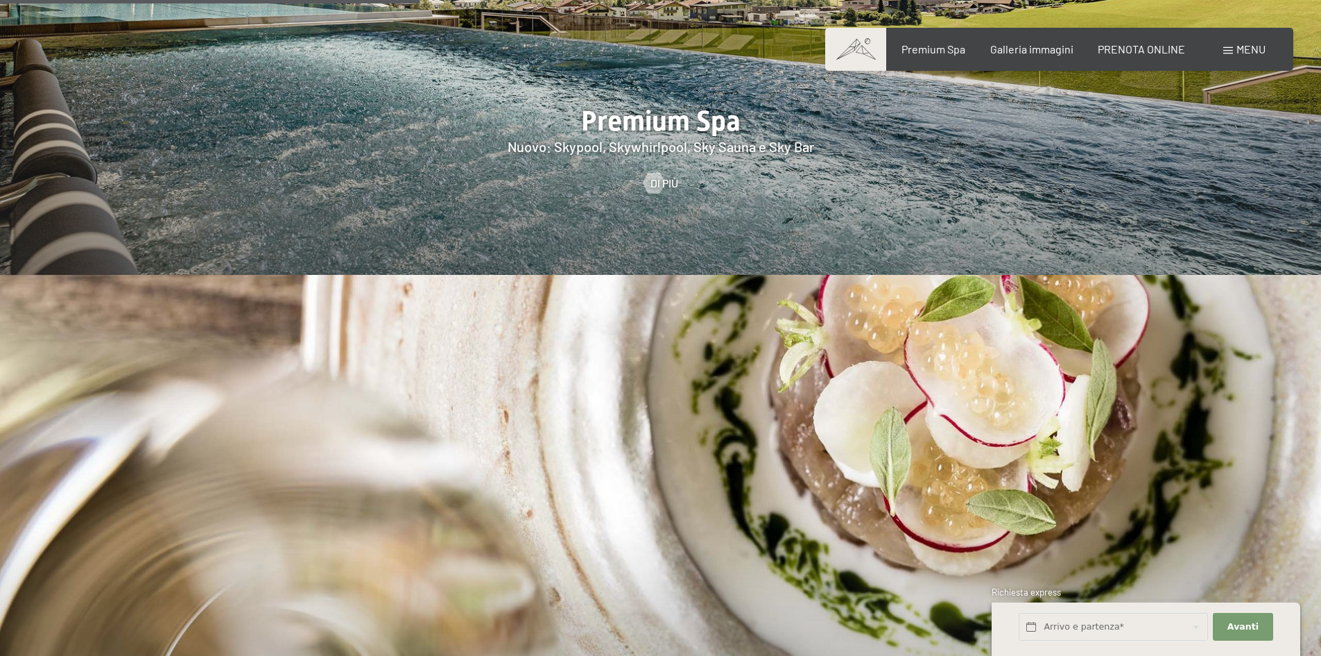
click at [1227, 53] on span at bounding box center [1229, 50] width 10 height 7
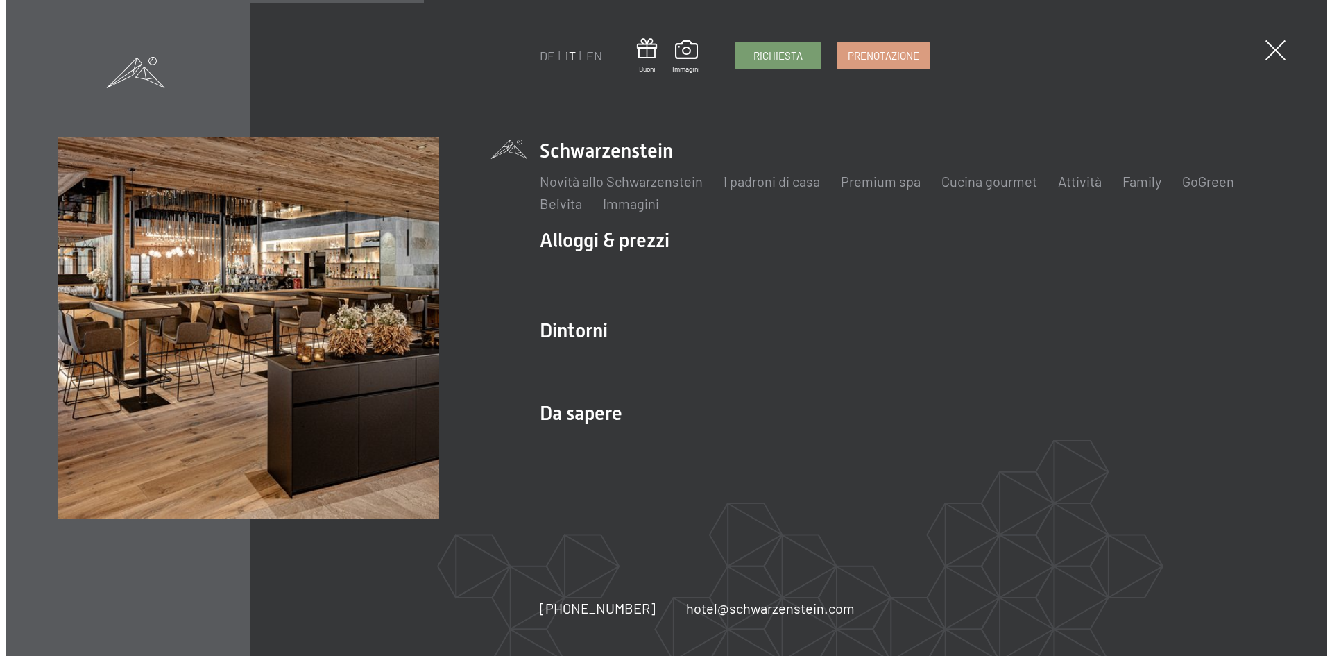
scroll to position [2224, 0]
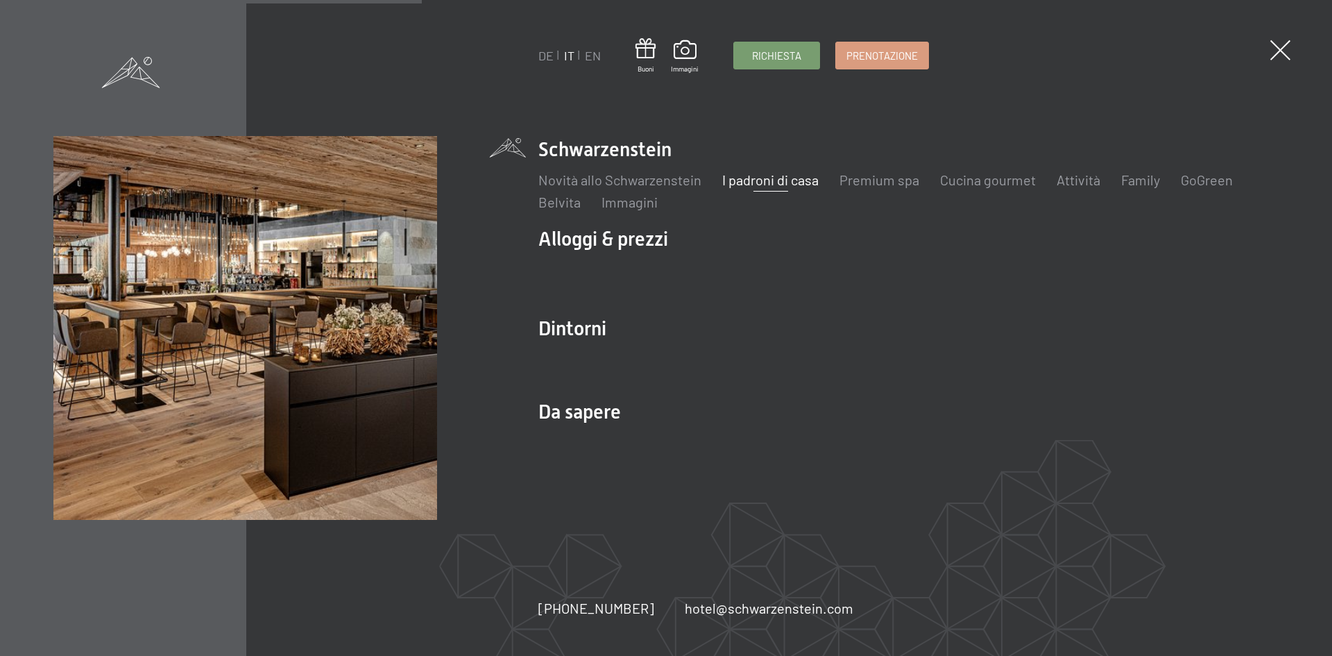
click at [776, 183] on link "I padroni di casa" at bounding box center [770, 179] width 96 height 17
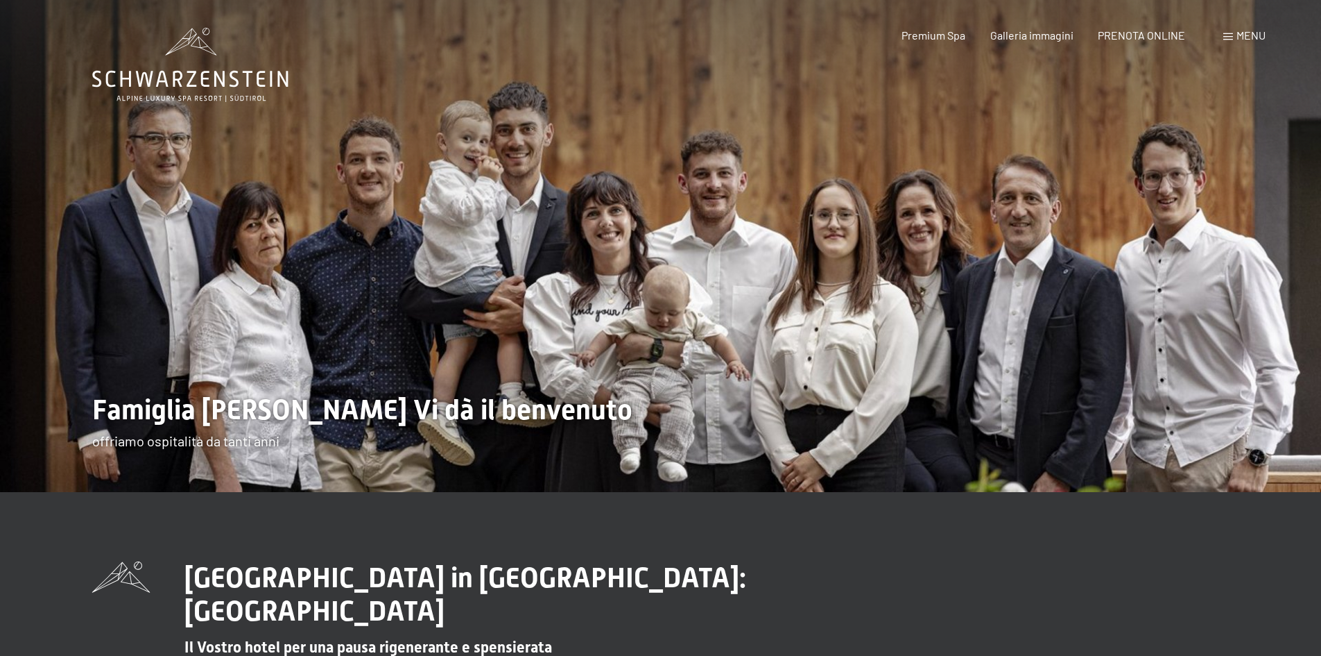
click at [1232, 34] on span at bounding box center [1229, 36] width 10 height 7
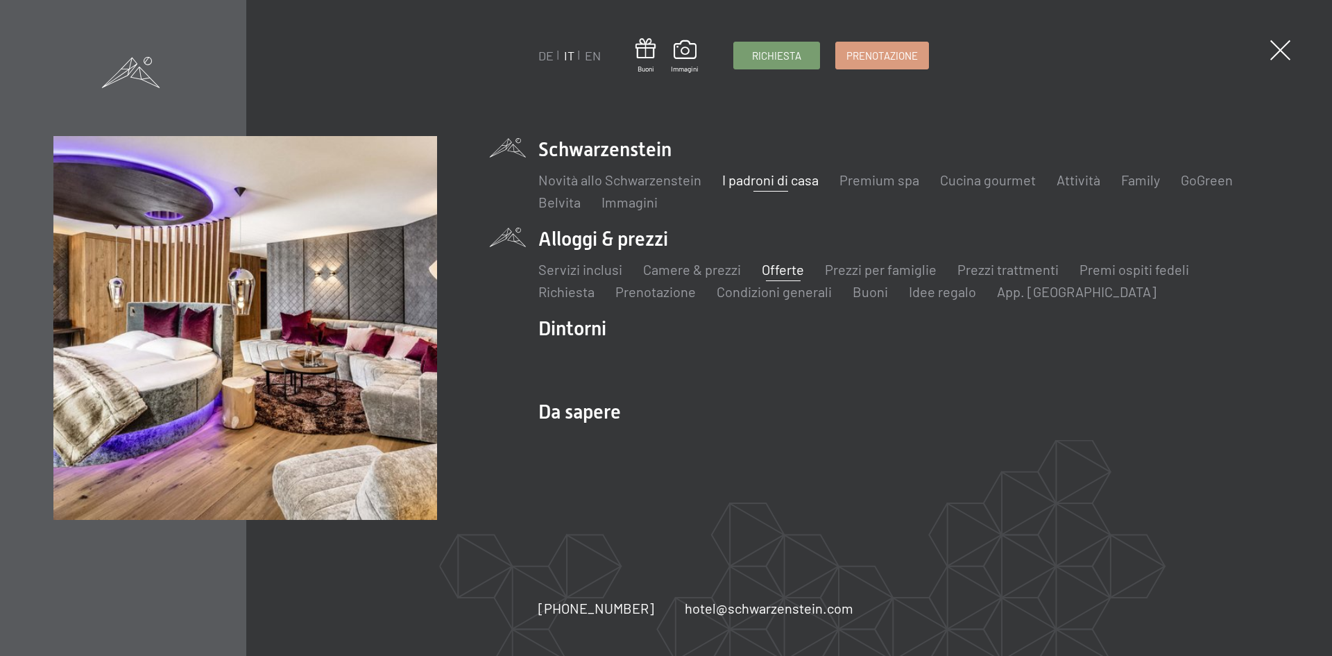
click at [775, 268] on link "Offerte" at bounding box center [783, 269] width 42 height 17
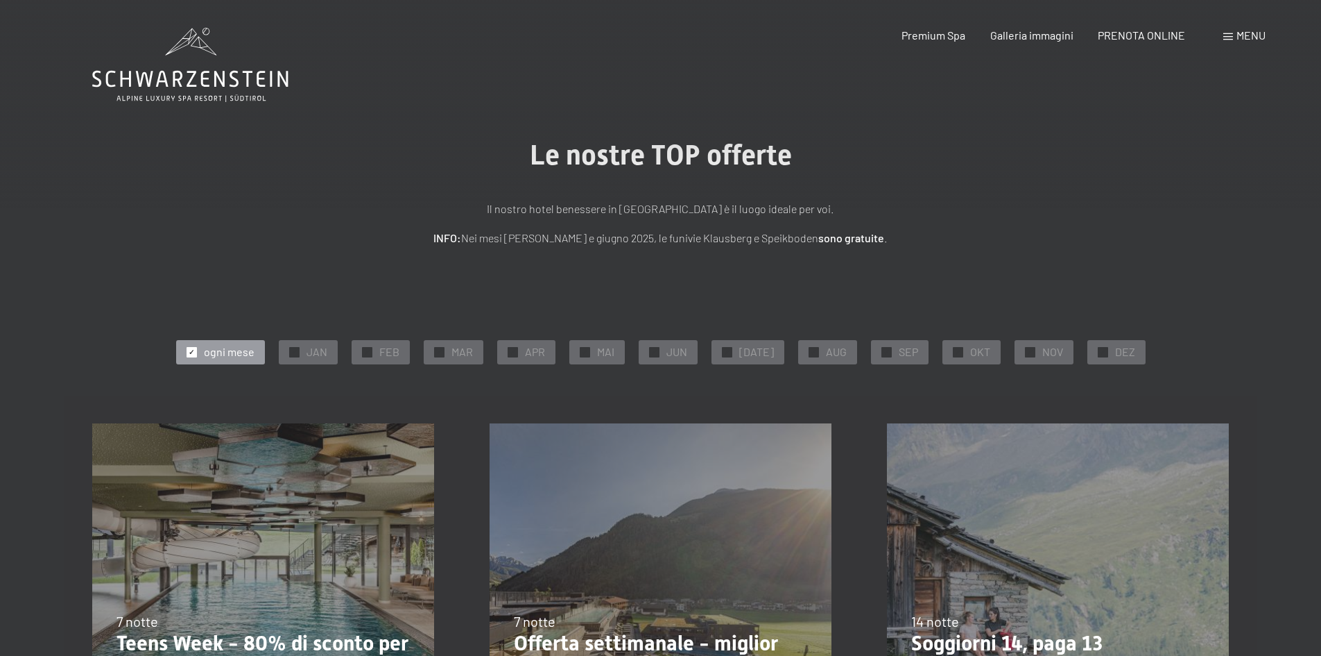
scroll to position [139, 0]
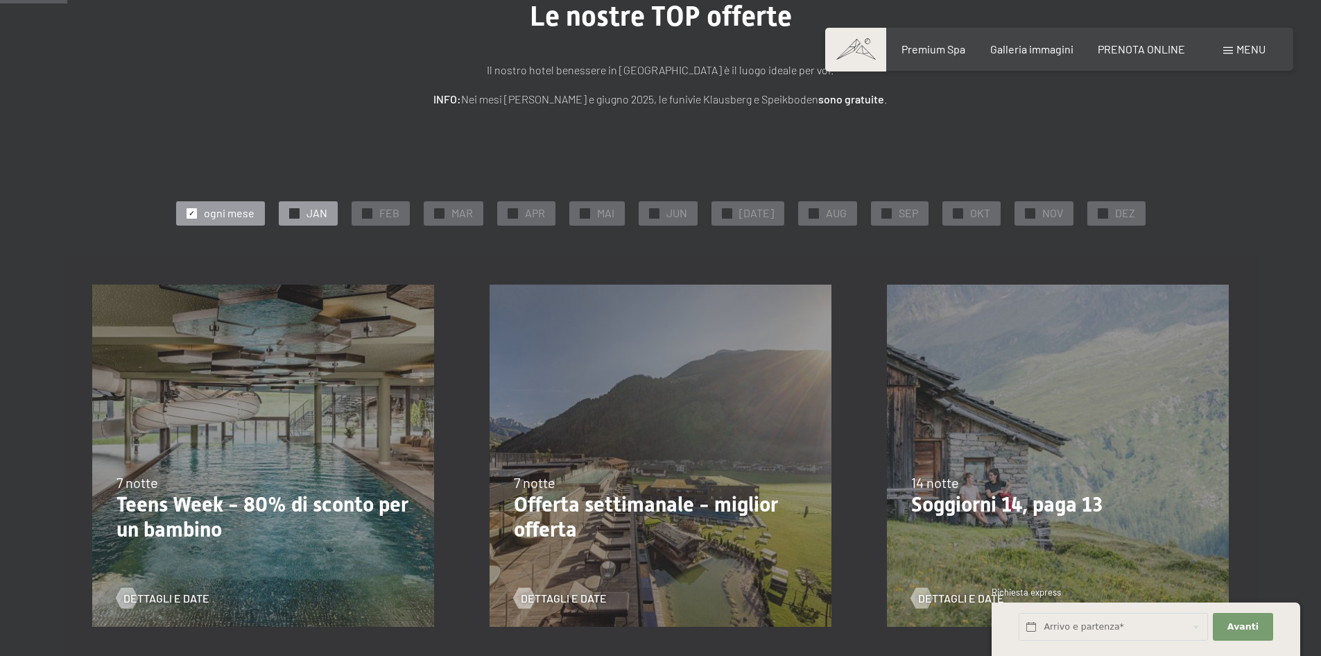
click at [315, 215] on span "JAN" at bounding box center [317, 212] width 21 height 15
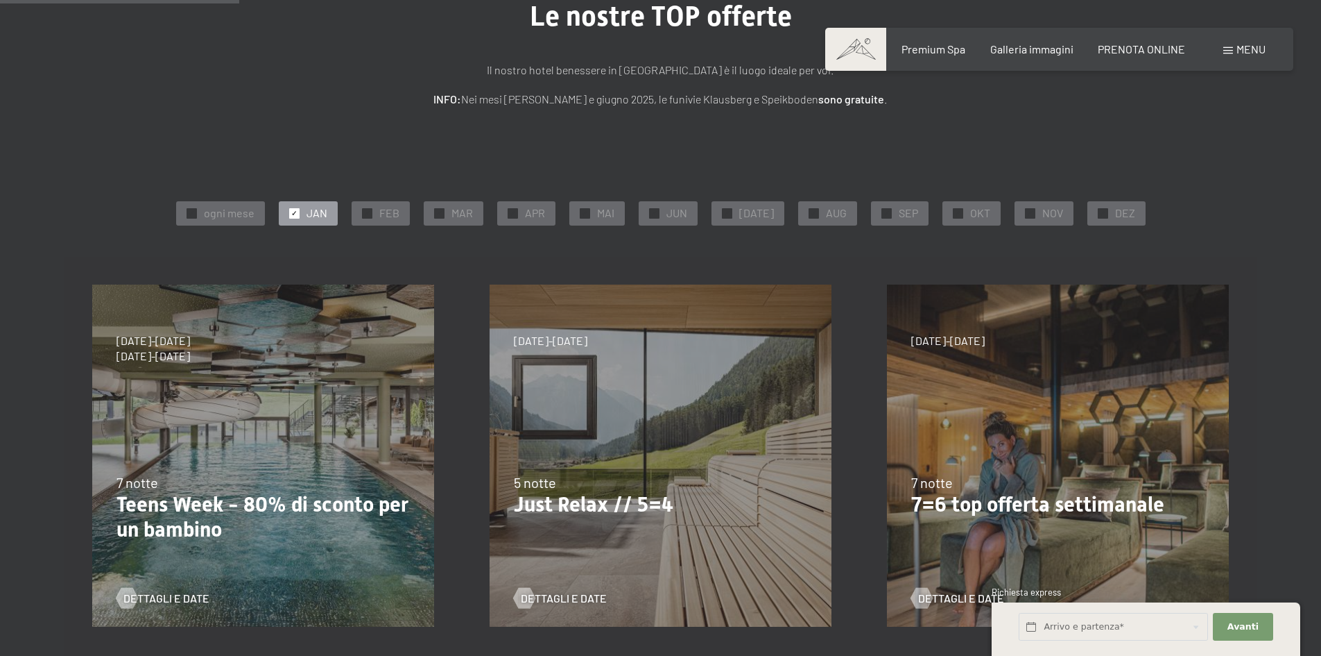
scroll to position [277, 0]
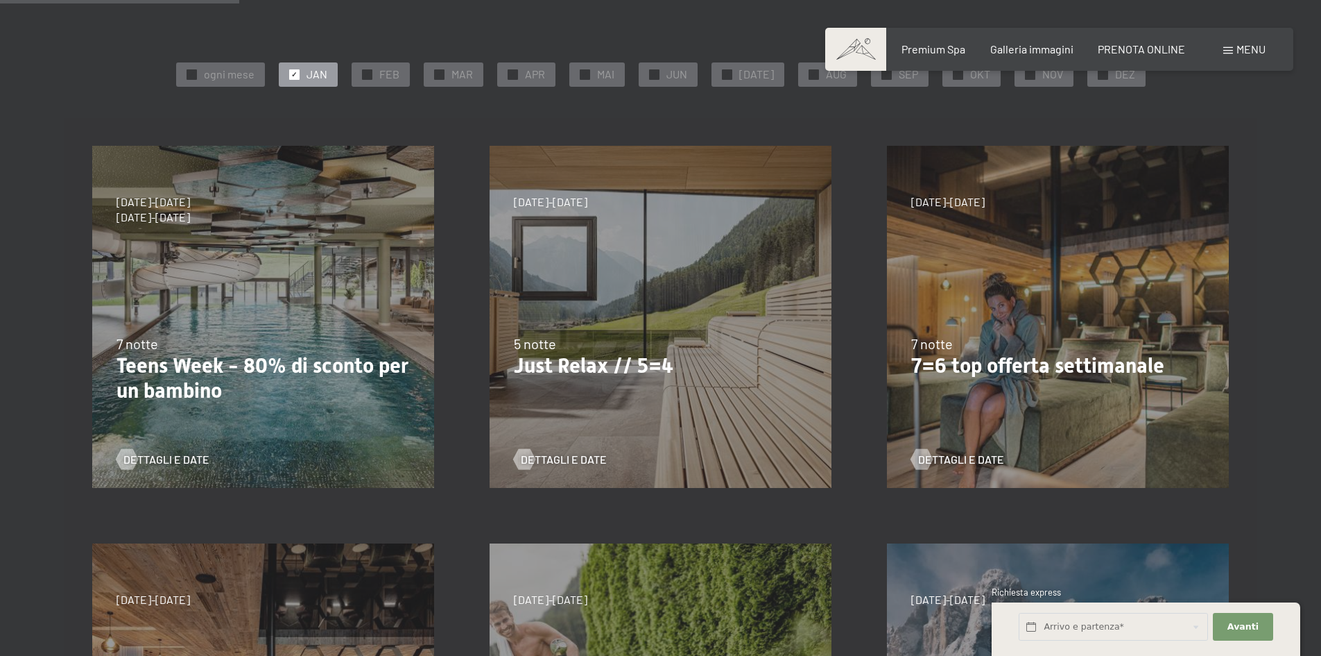
click at [192, 293] on div "[DATE]-[DATE] [DATE]-[DATE] [DATE]-[DATE] [DATE]-[DATE] [DATE]-[DATE] 7 notte T…" at bounding box center [263, 316] width 397 height 397
click at [172, 456] on span "Dettagli e Date" at bounding box center [180, 459] width 86 height 15
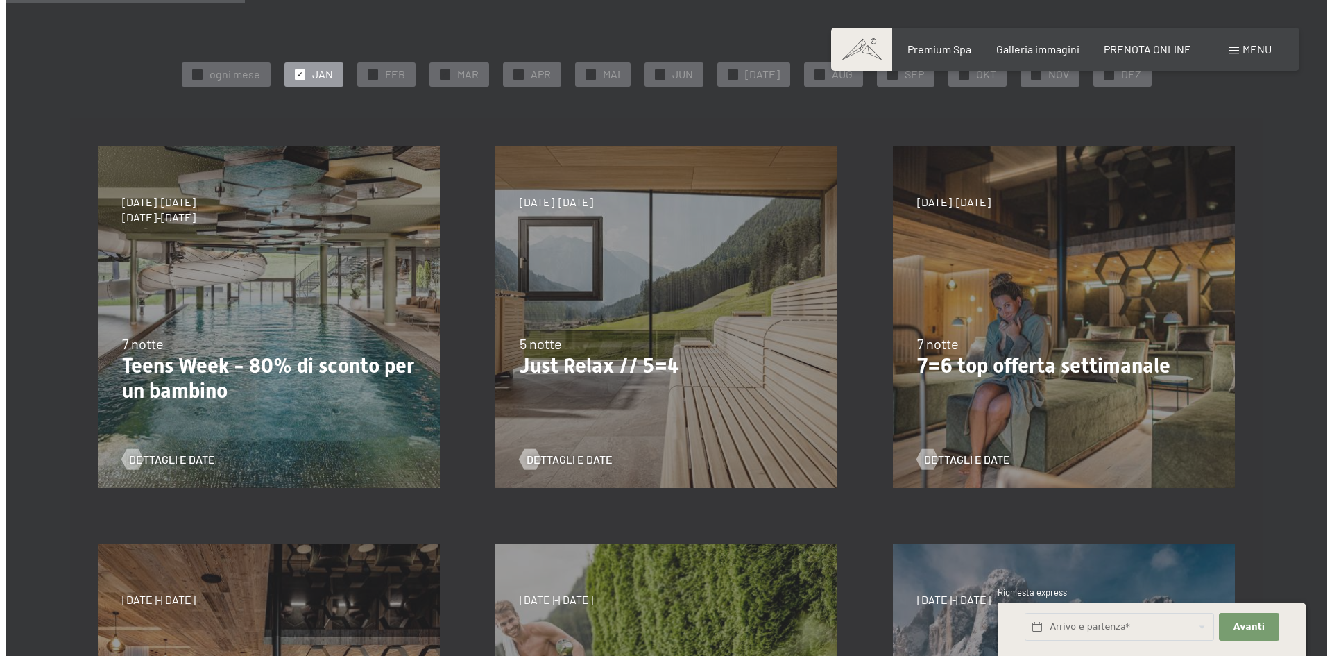
scroll to position [139, 0]
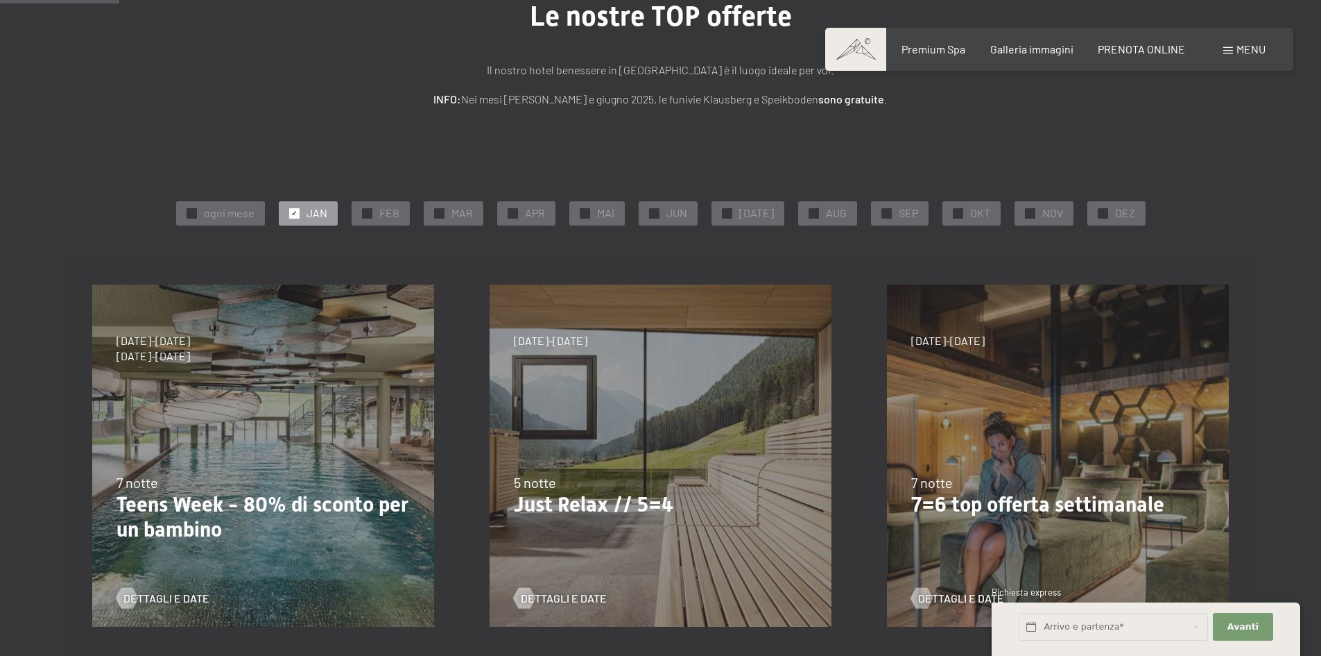
click at [1258, 48] on span "Menu" at bounding box center [1251, 48] width 29 height 13
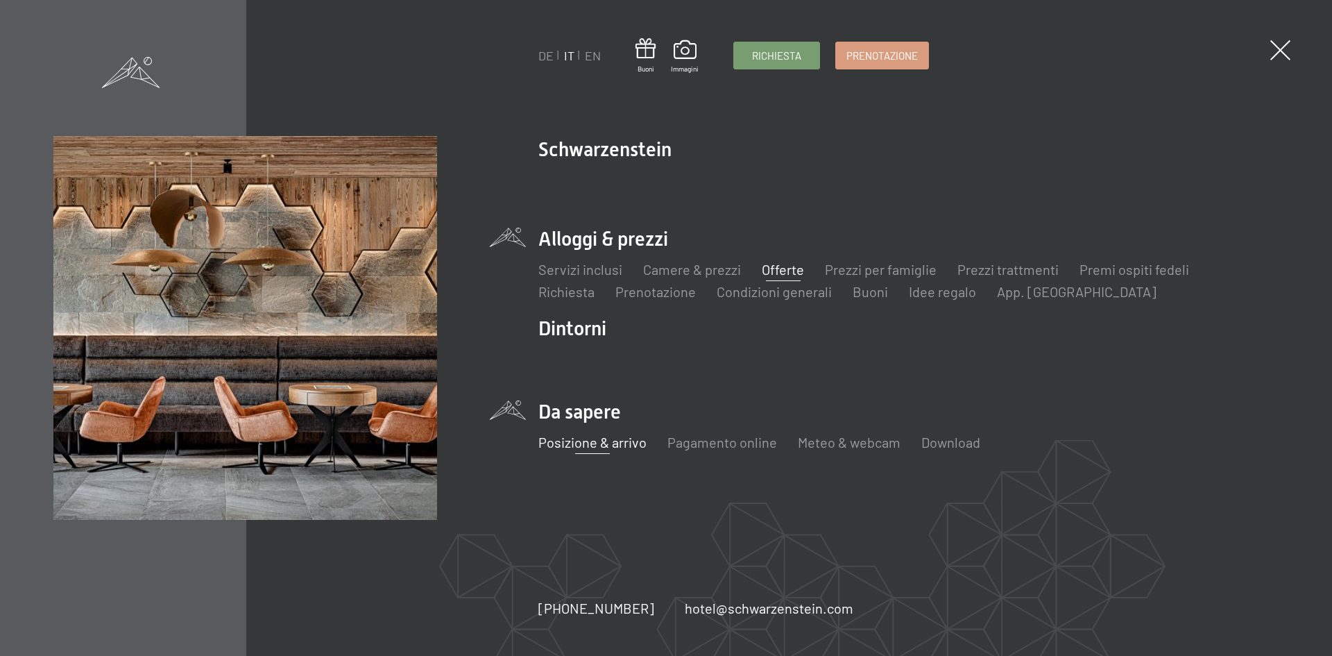
click at [596, 442] on link "Posizione & arrivo" at bounding box center [592, 442] width 108 height 17
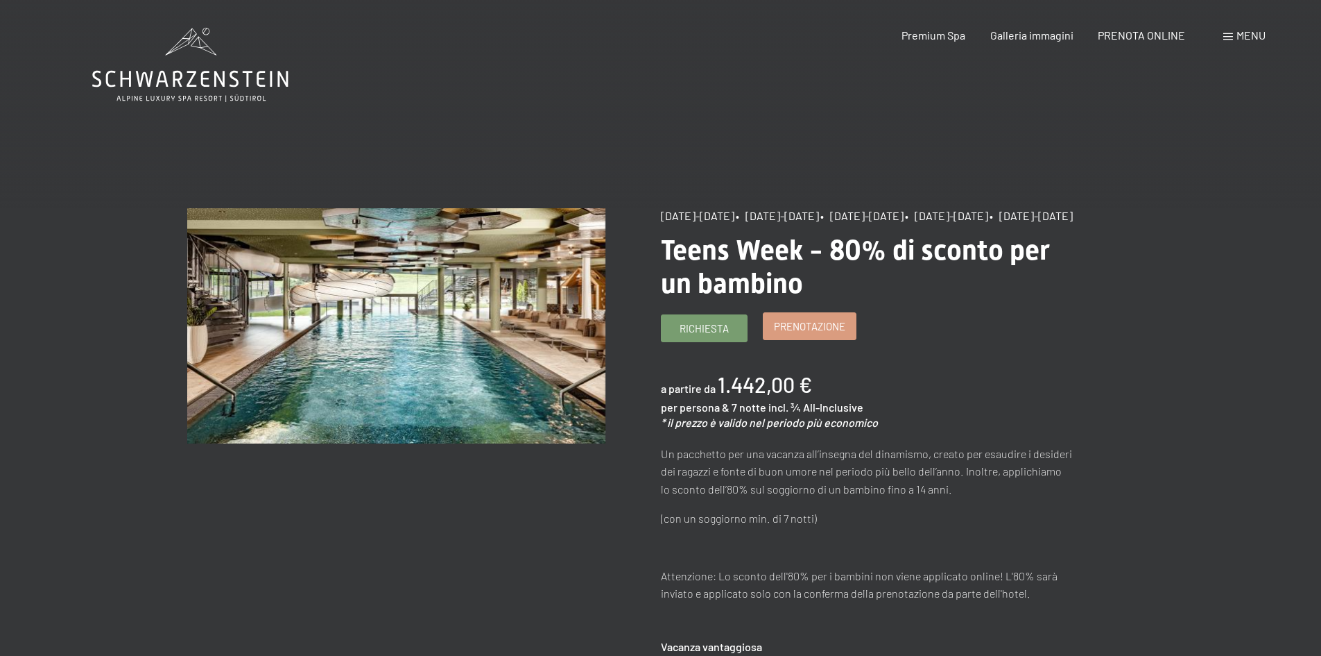
click at [806, 334] on span "Prenotazione" at bounding box center [809, 326] width 71 height 15
click at [801, 334] on span "Prenotazione" at bounding box center [809, 326] width 71 height 15
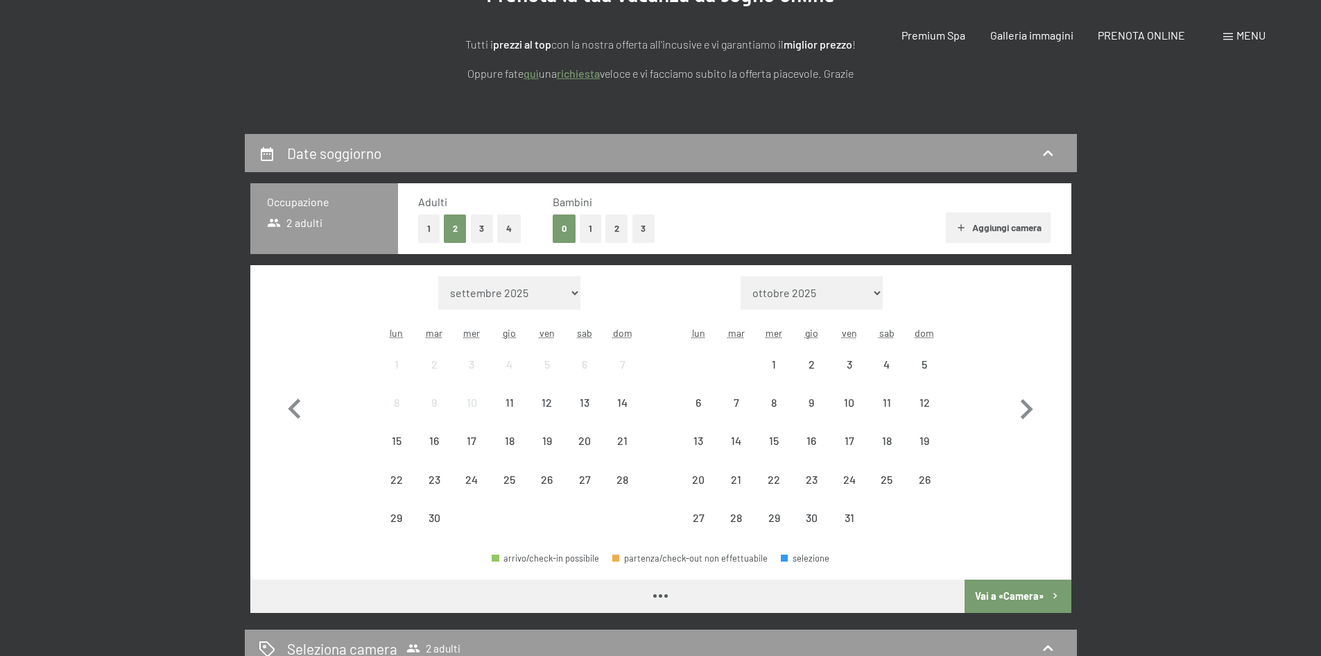
scroll to position [208, 0]
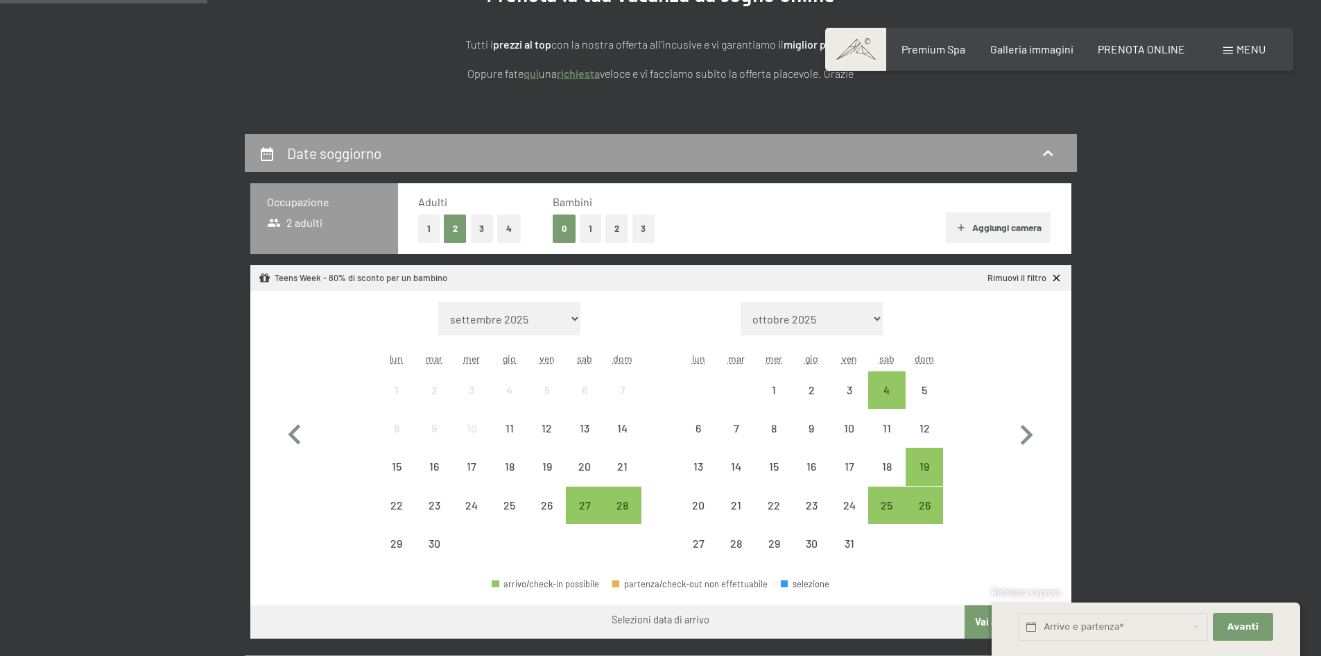
click at [618, 226] on button "2" at bounding box center [617, 228] width 23 height 28
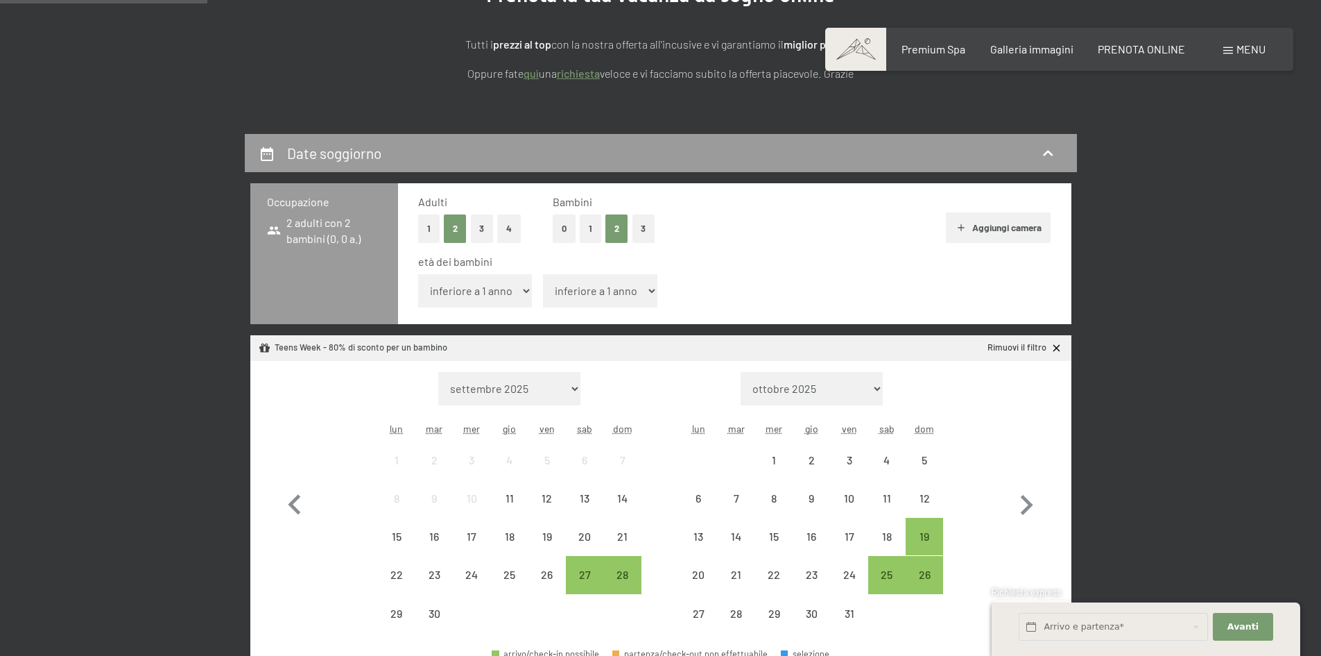
click at [486, 288] on select "inferiore a 1 anno 1 anno 2 anni 3 anni 4 anni 5 anni 6 anni 7 anni 8 anni 9 an…" at bounding box center [475, 290] width 114 height 33
select select "10"
click at [418, 274] on select "inferiore a 1 anno 1 anno 2 anni 3 anni 4 anni 5 anni 6 anni 7 anni 8 anni 9 an…" at bounding box center [475, 290] width 114 height 33
click at [594, 286] on select "inferiore a 1 anno 1 anno 2 anni 3 anni 4 anni 5 anni 6 anni 7 anni 8 anni 9 an…" at bounding box center [600, 290] width 114 height 33
select select "6"
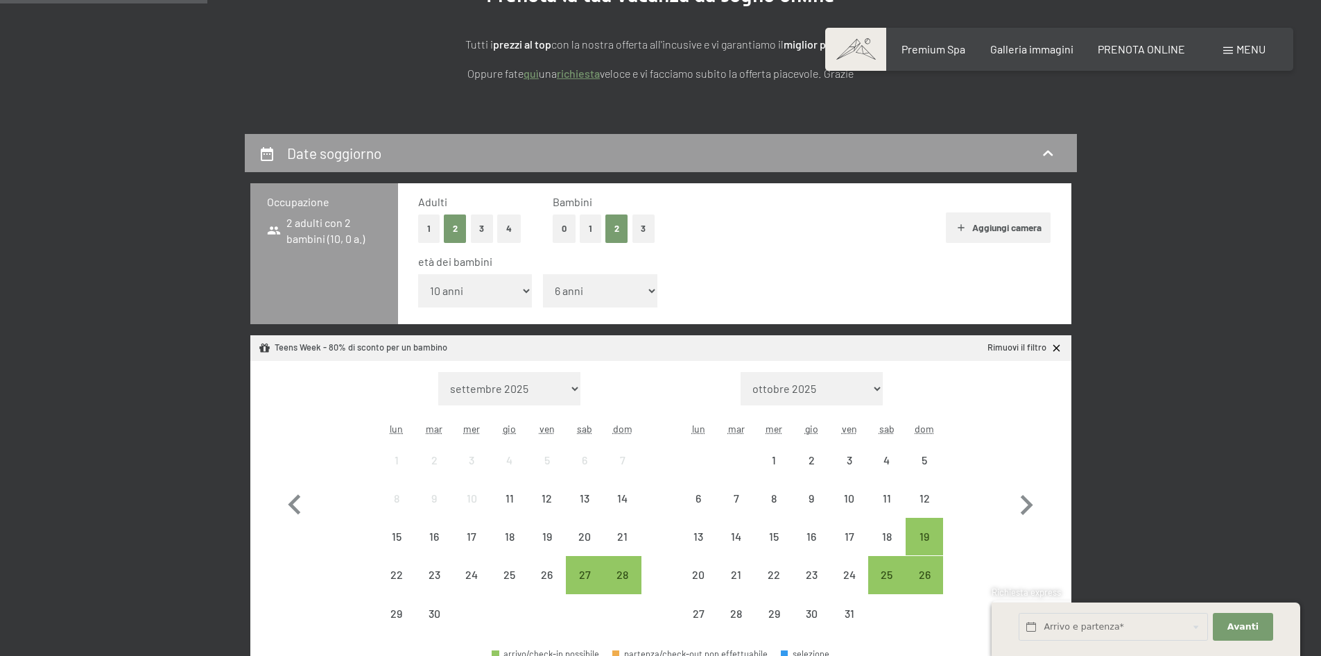
click at [543, 274] on select "inferiore a 1 anno 1 anno 2 anni 3 anni 4 anni 5 anni 6 anni 7 anni 8 anni 9 an…" at bounding box center [600, 290] width 114 height 33
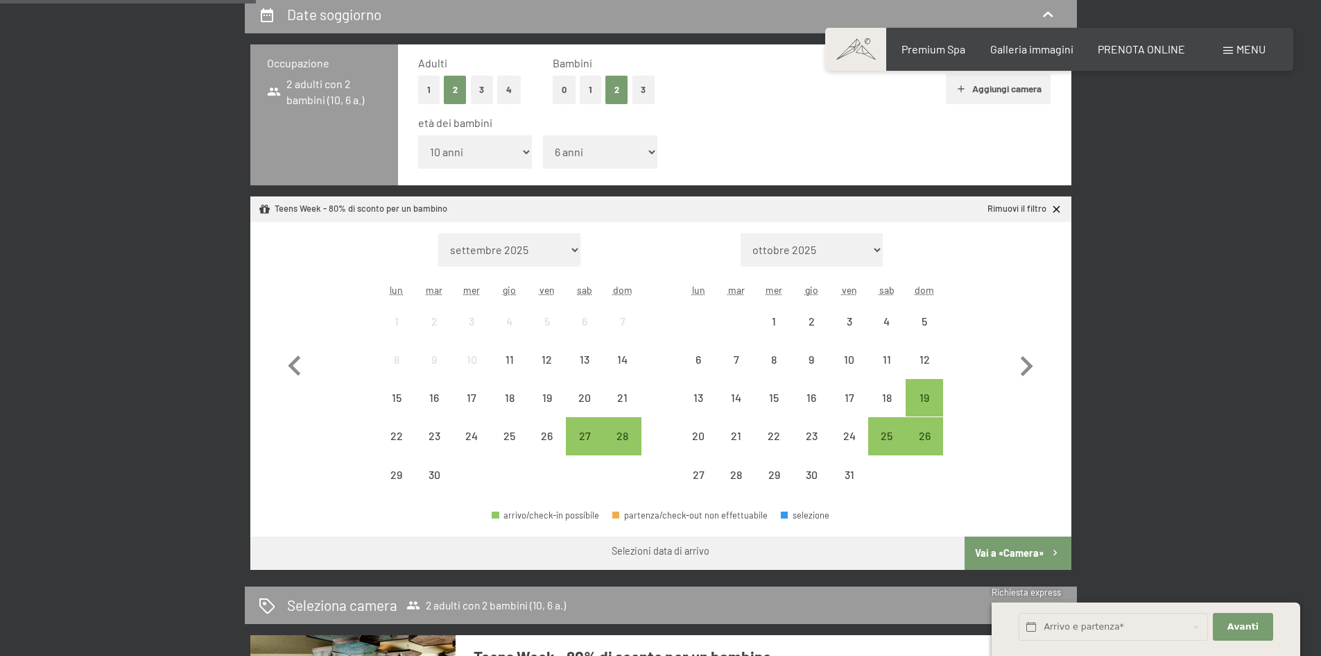
scroll to position [416, 0]
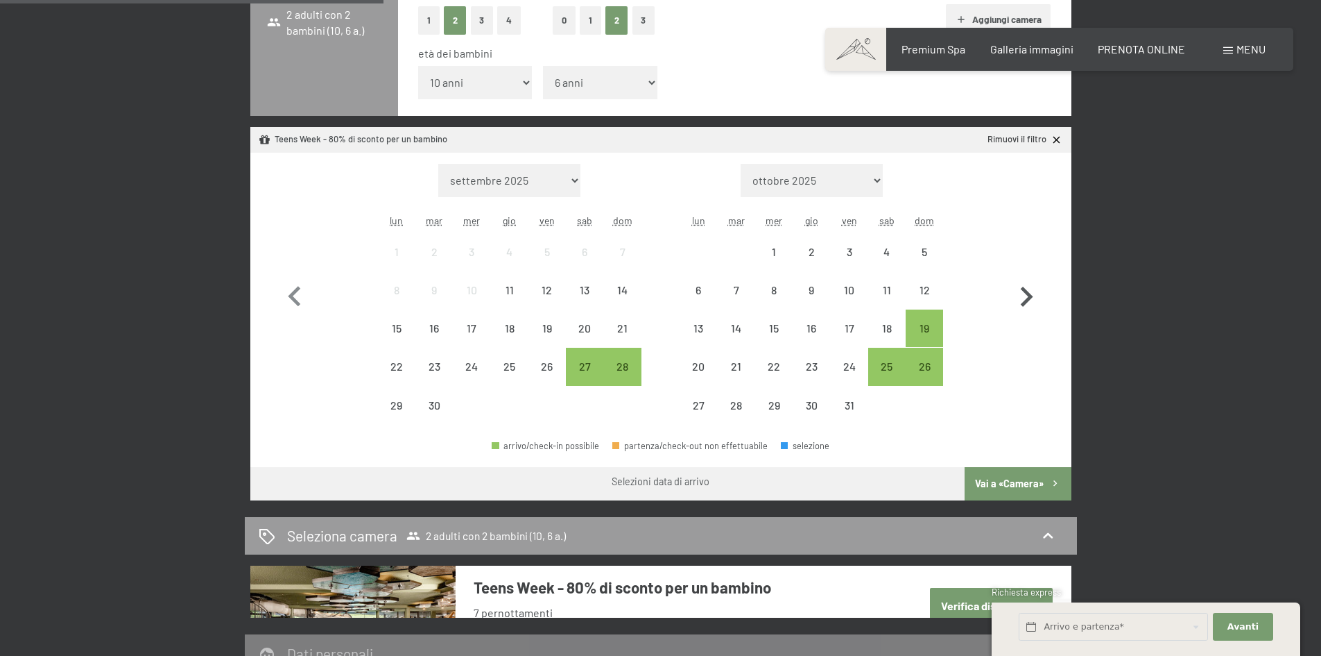
click at [1018, 290] on icon "button" at bounding box center [1027, 297] width 40 height 40
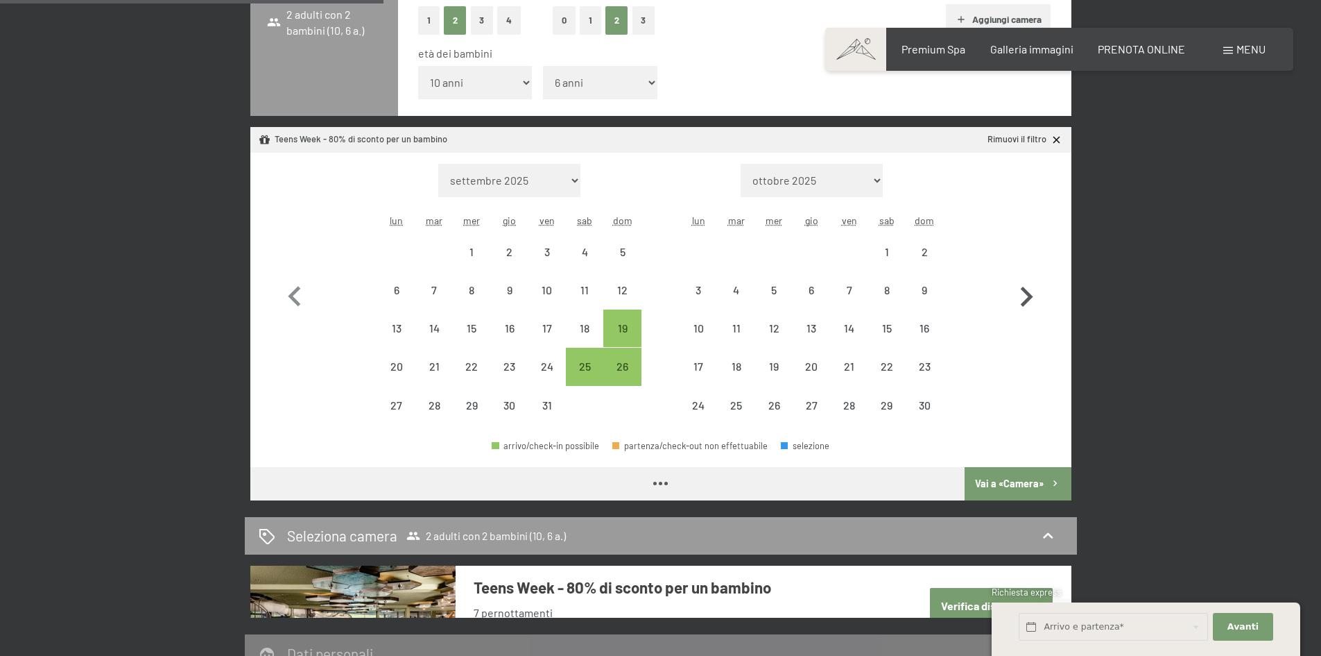
click at [1018, 290] on icon "button" at bounding box center [1027, 297] width 40 height 40
select select "[DATE]"
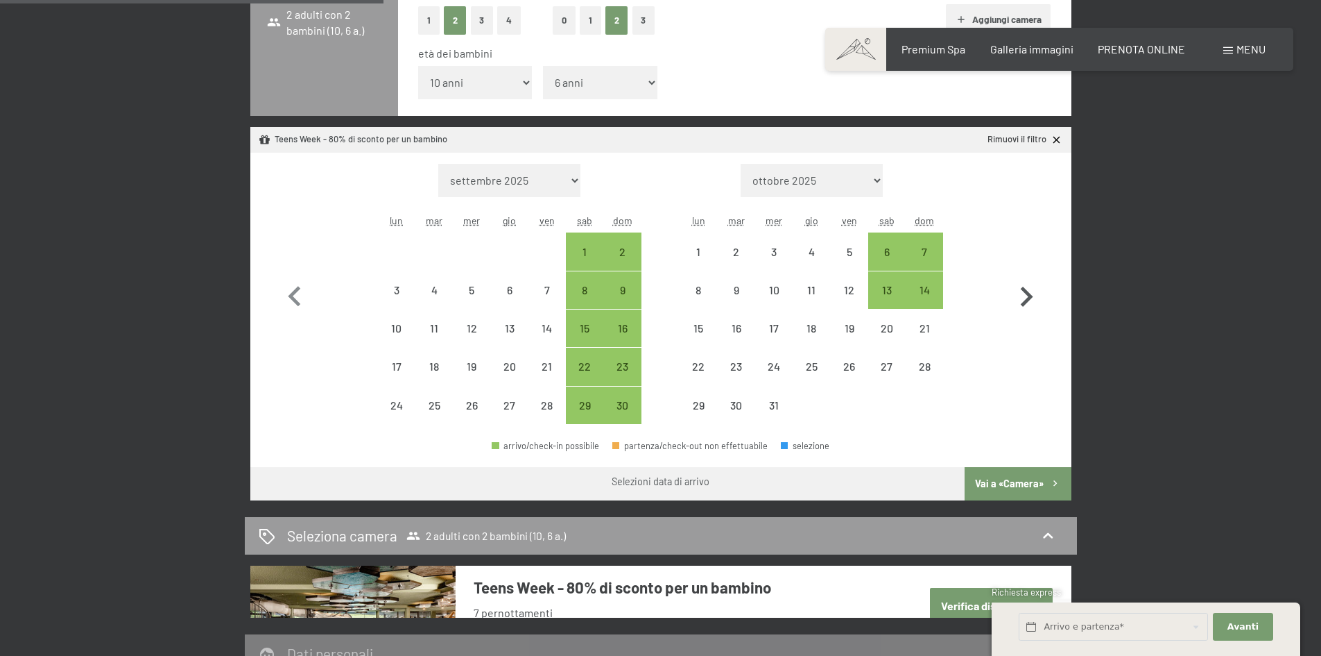
click at [1018, 290] on icon "button" at bounding box center [1027, 297] width 40 height 40
select select "[DATE]"
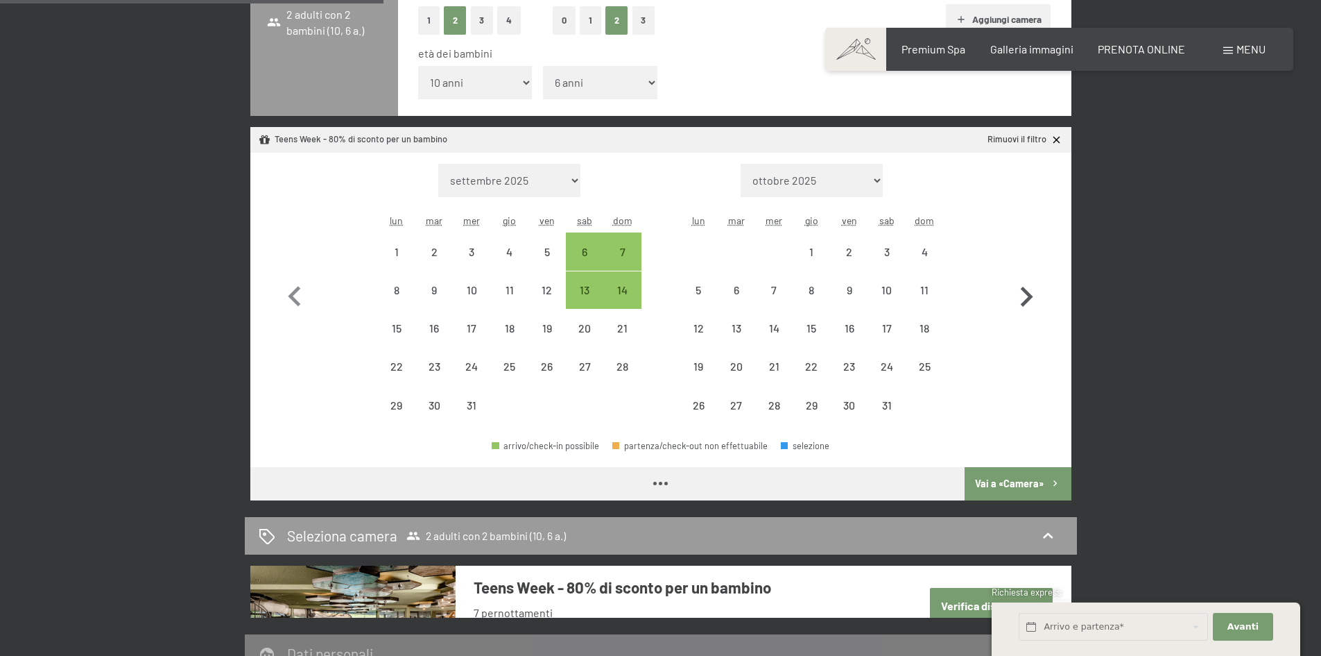
select select "[DATE]"
click at [892, 291] on div "10" at bounding box center [887, 301] width 35 height 35
select select "[DATE]"
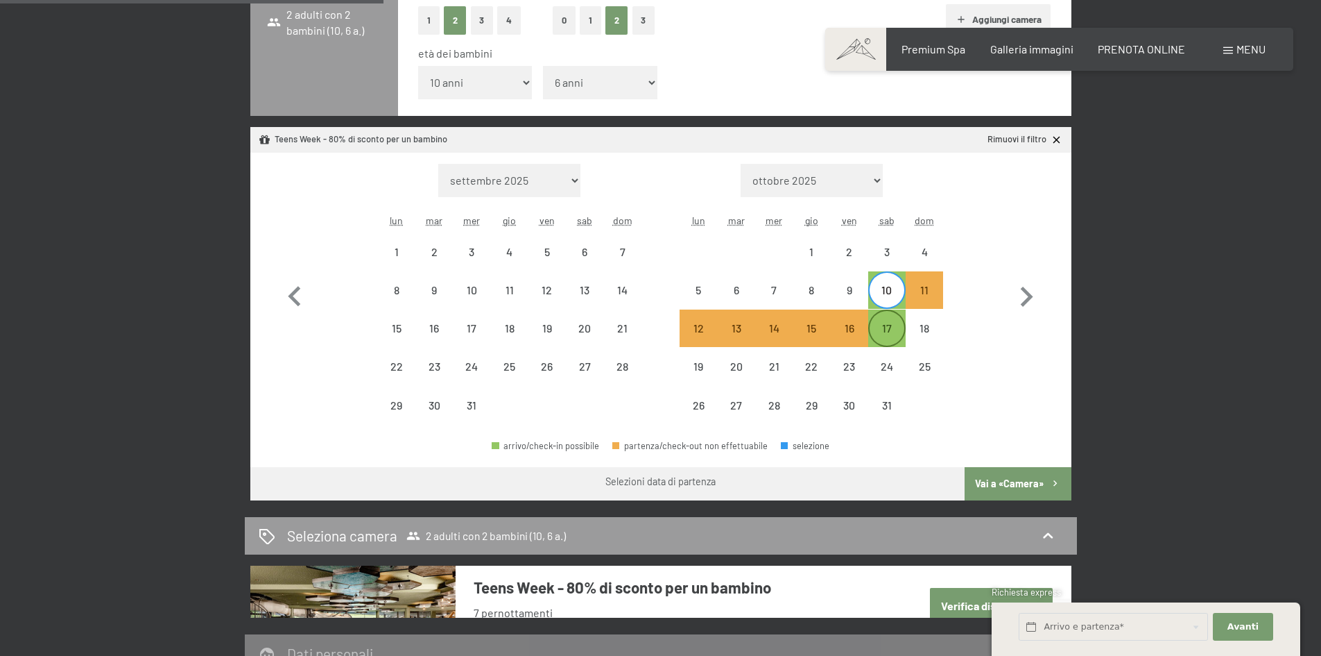
click at [889, 329] on div "17" at bounding box center [887, 340] width 35 height 35
select select "[DATE]"
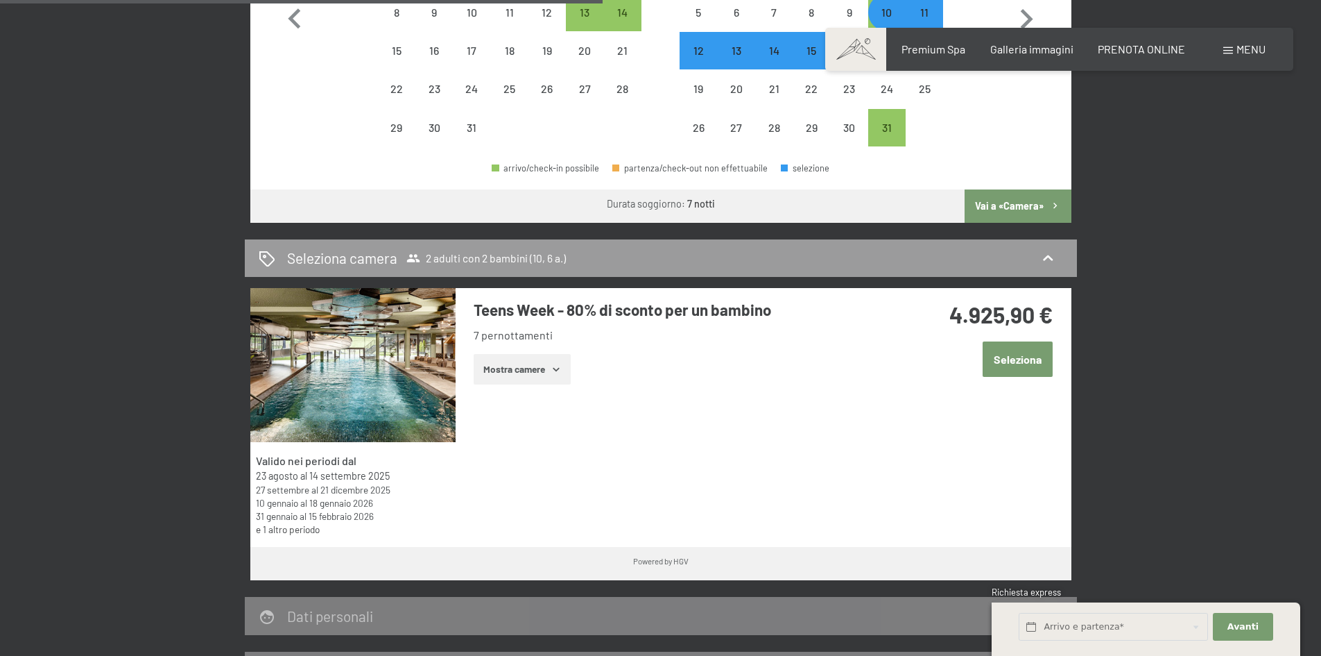
scroll to position [763, 0]
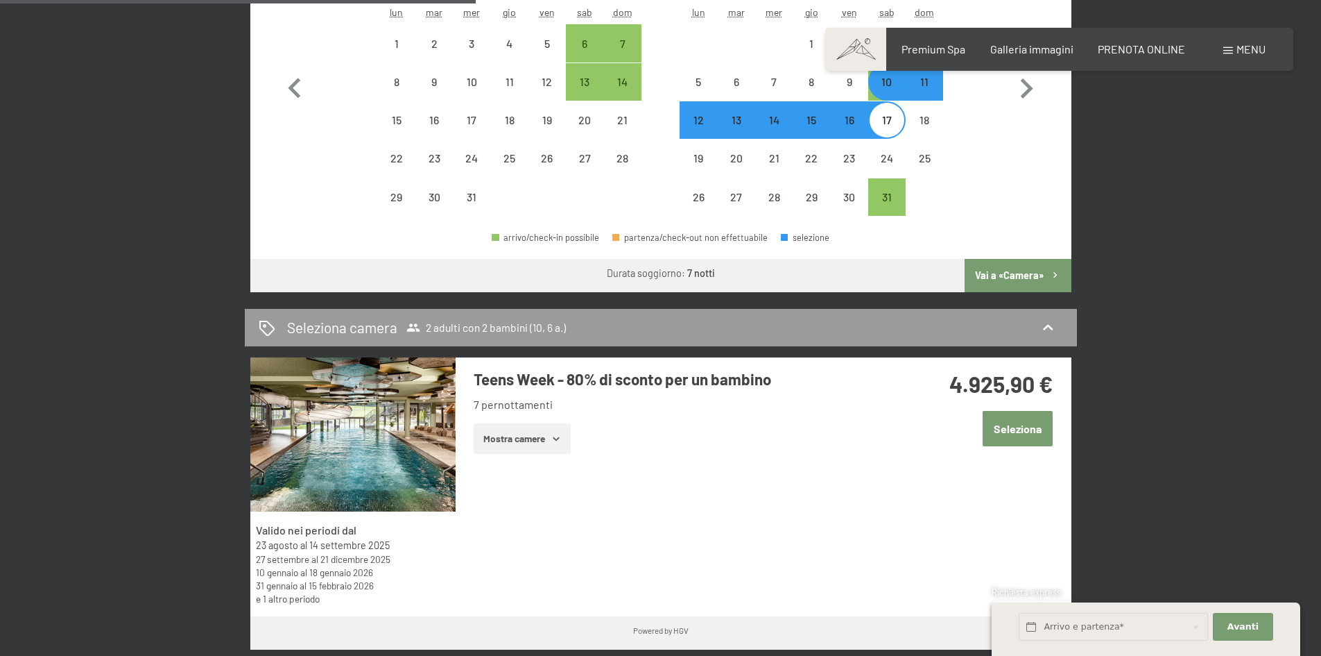
click at [1018, 275] on button "Vai a «Camera»" at bounding box center [1018, 275] width 106 height 33
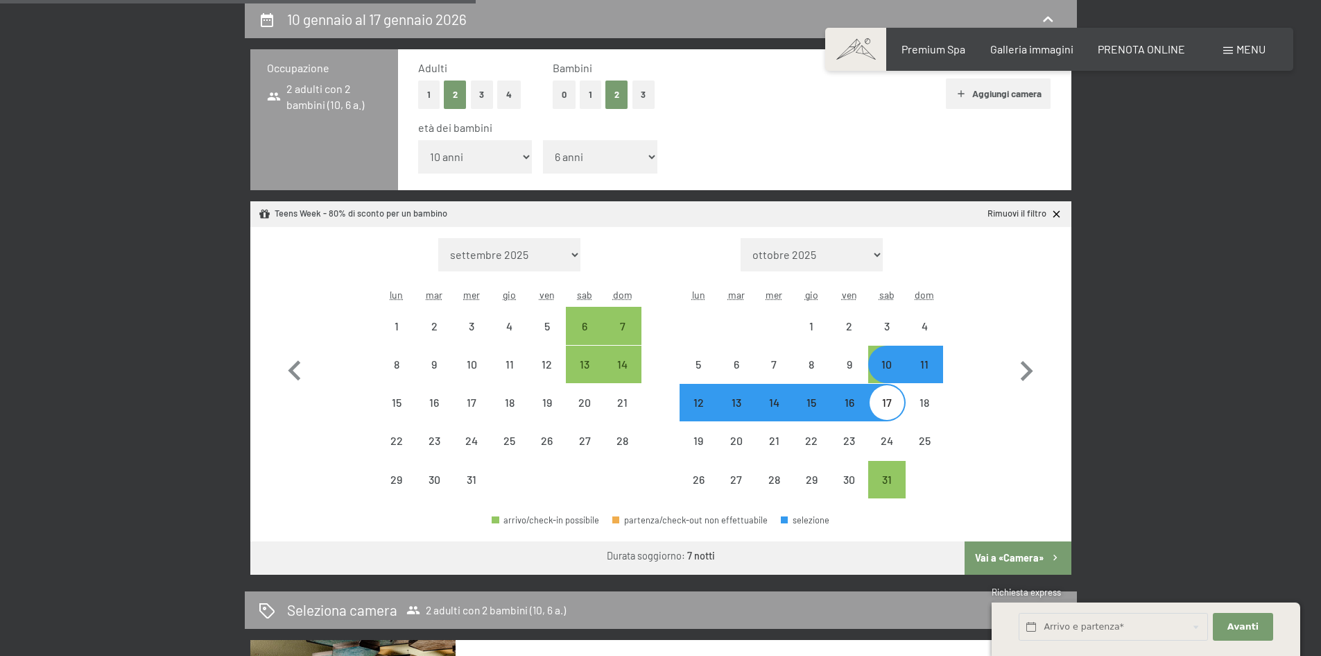
select select "[DATE]"
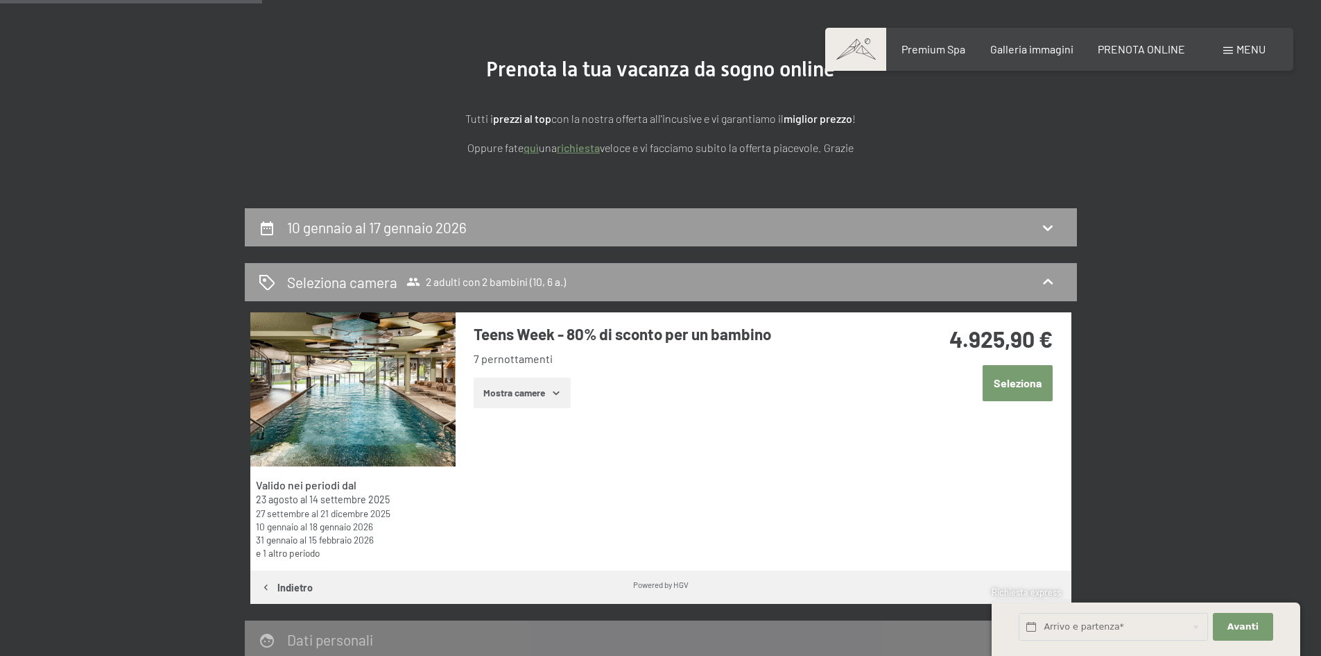
scroll to position [0, 0]
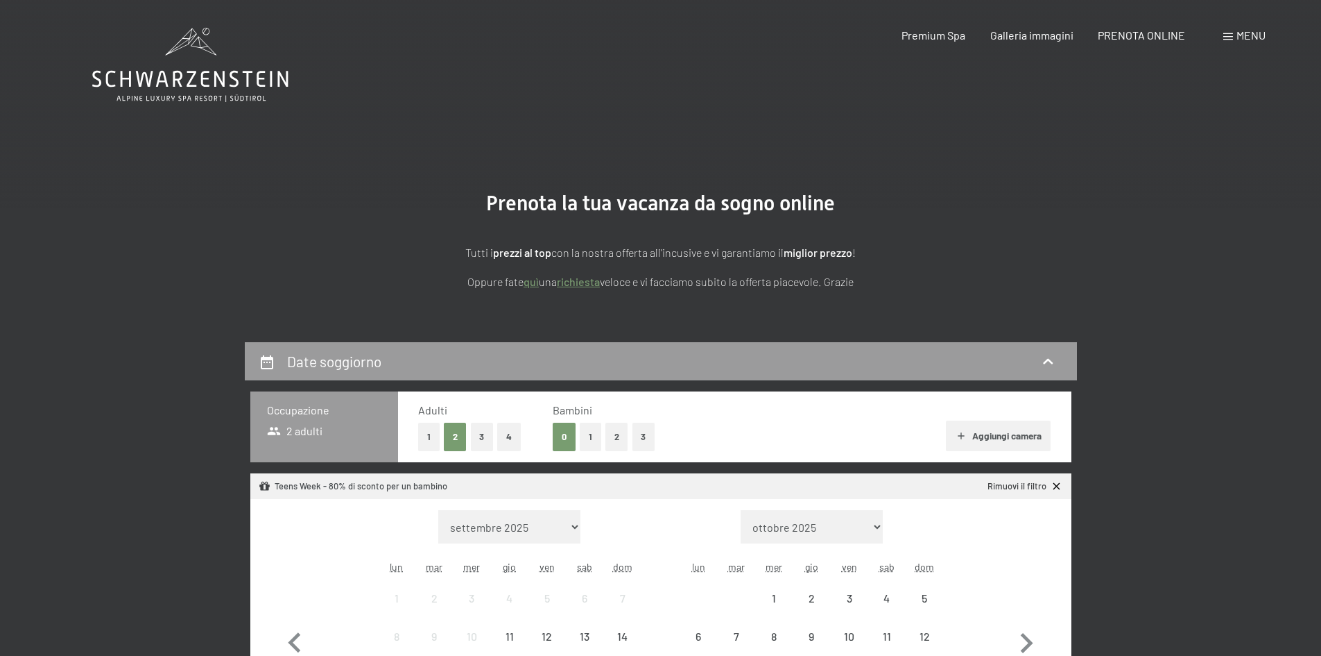
scroll to position [277, 0]
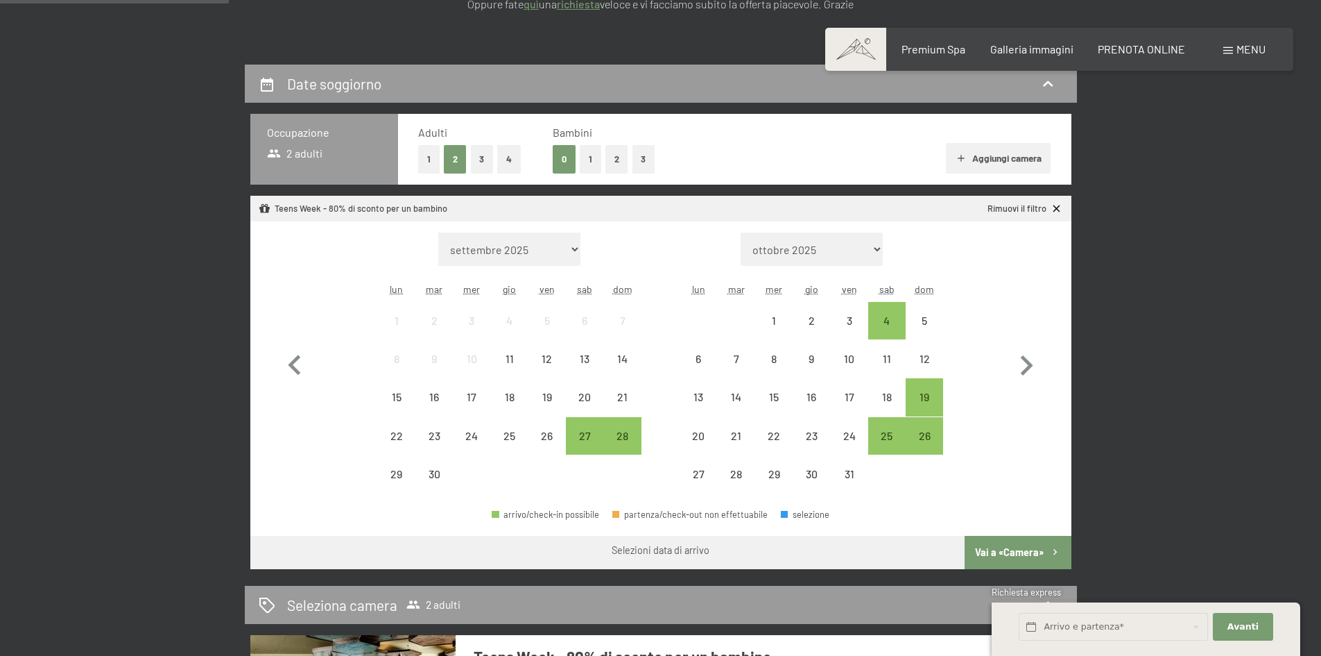
click at [860, 257] on select "ottobre 2025 novembre 2025 dicembre 2025 gennaio 2026 febbraio 2026 marzo 2026 …" at bounding box center [812, 248] width 142 height 33
click at [1025, 368] on icon "button" at bounding box center [1027, 365] width 40 height 40
select select "[DATE]"
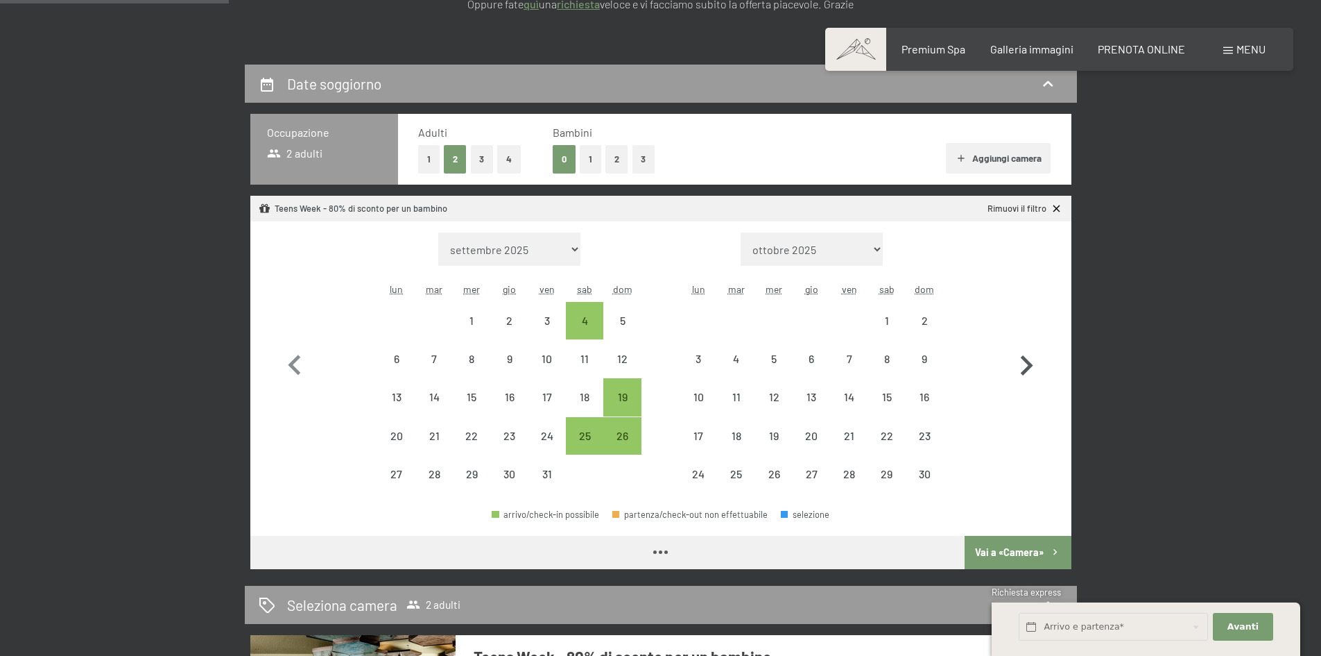
click at [1025, 368] on icon "button" at bounding box center [1027, 365] width 40 height 40
select select "[DATE]"
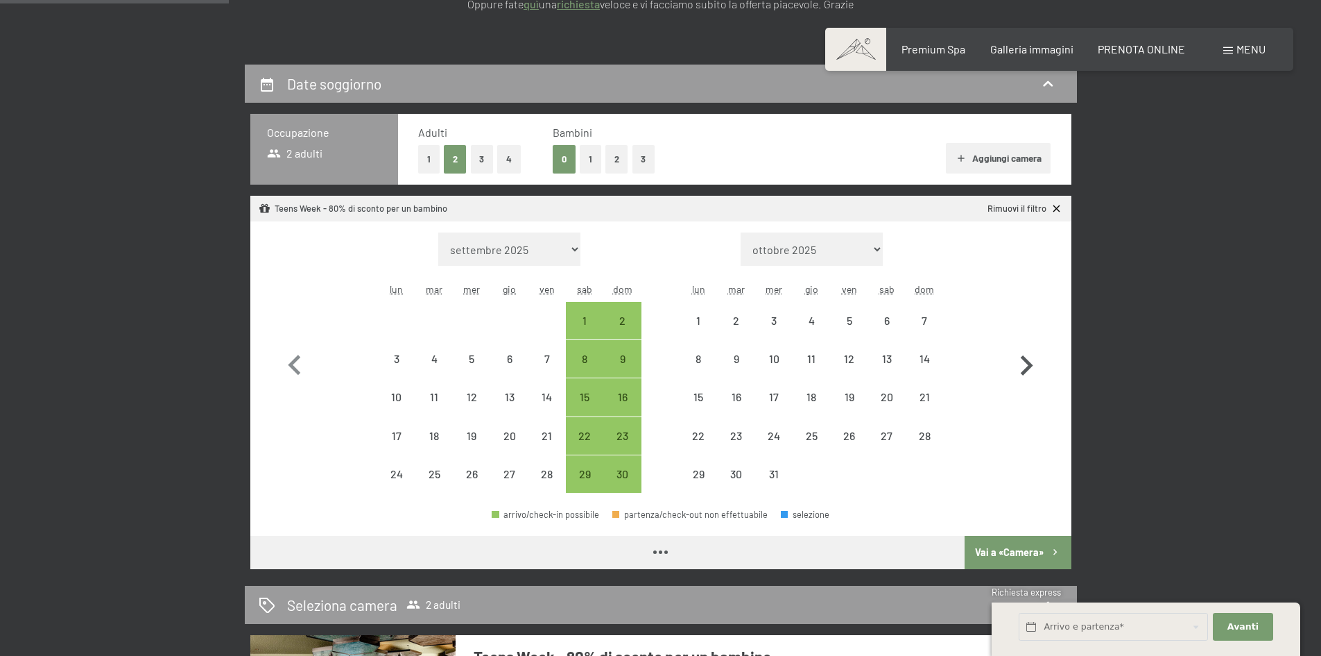
select select "[DATE]"
click at [1023, 368] on icon "button" at bounding box center [1027, 365] width 40 height 40
select select "[DATE]"
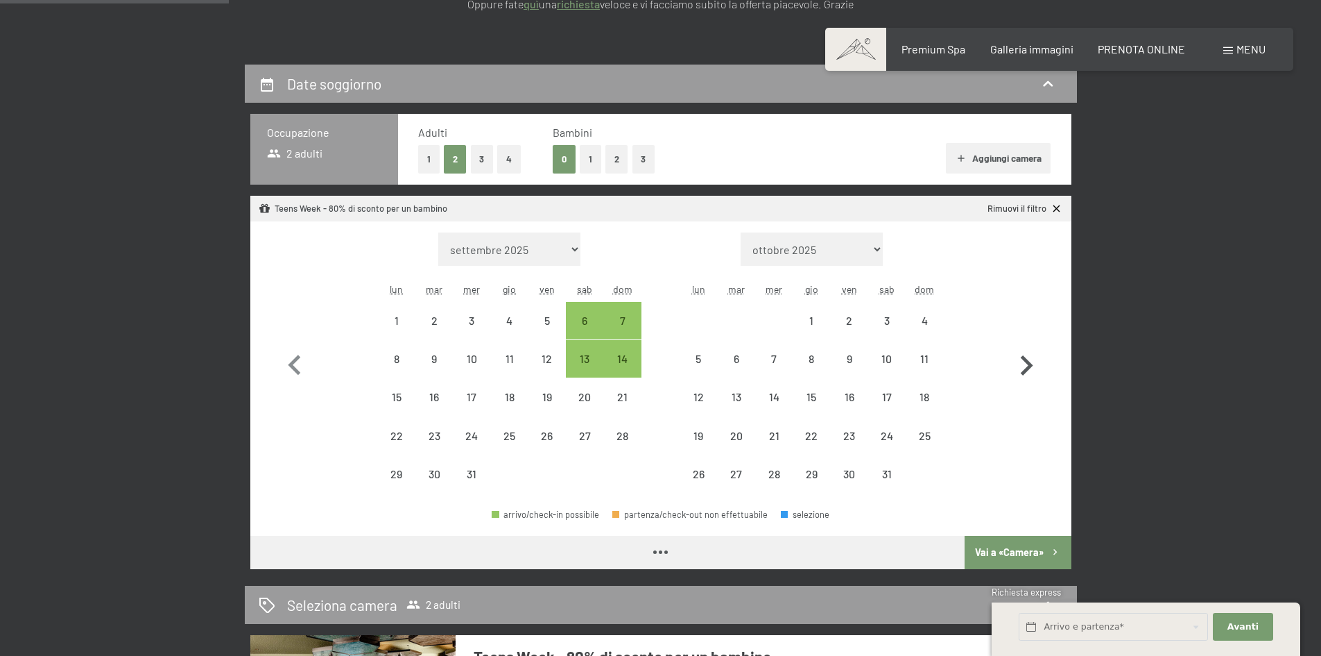
select select "[DATE]"
click at [601, 169] on div "0 1 2 3" at bounding box center [604, 159] width 102 height 28
click at [608, 164] on button "2" at bounding box center [617, 159] width 23 height 28
select select "2025-12-01"
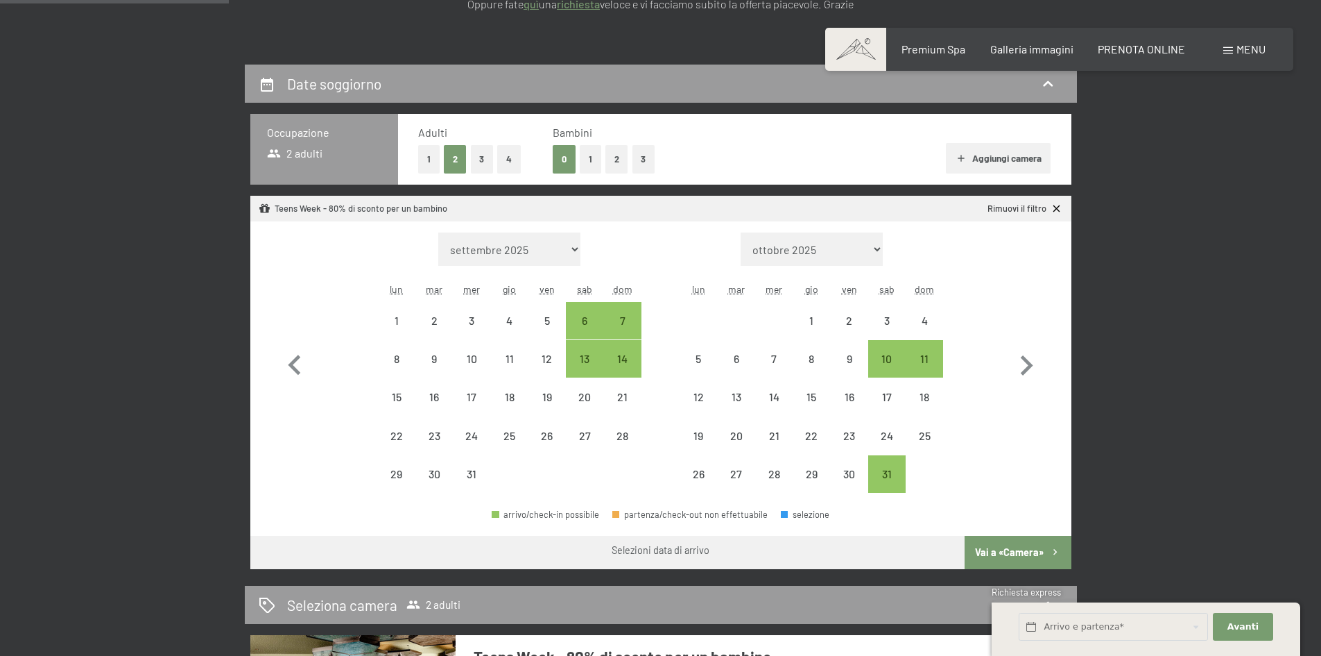
select select "2026-01-01"
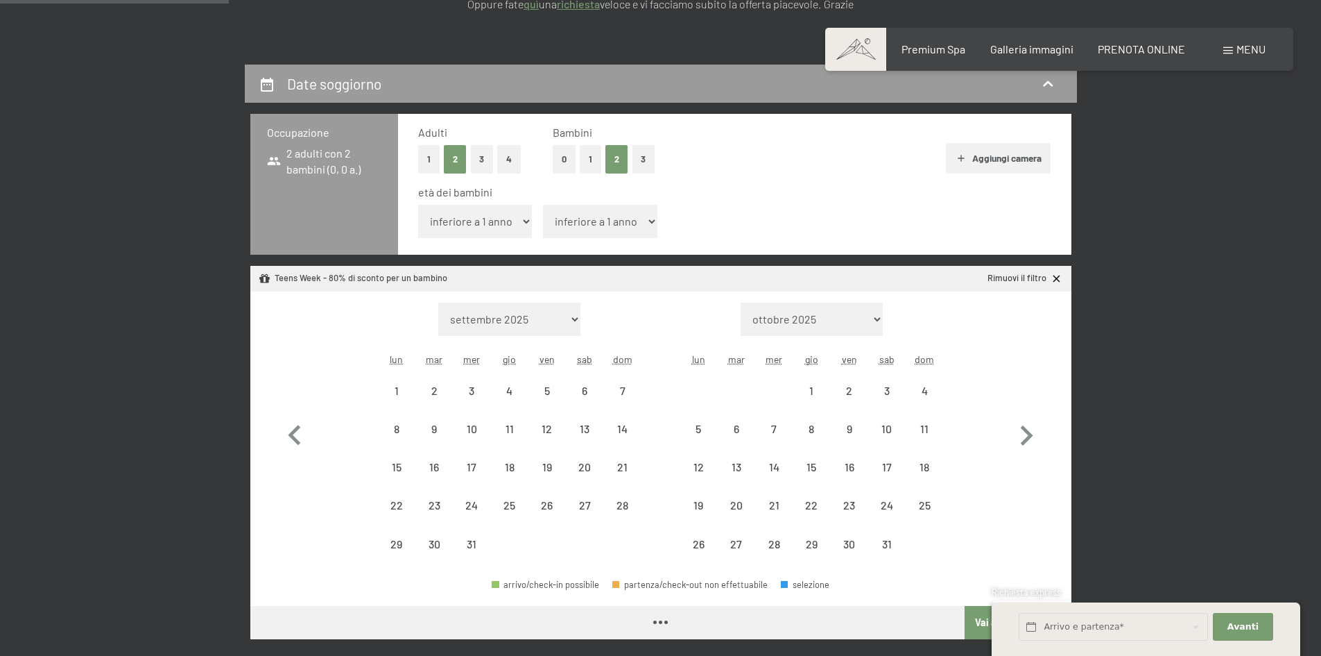
select select "2025-12-01"
select select "2026-01-01"
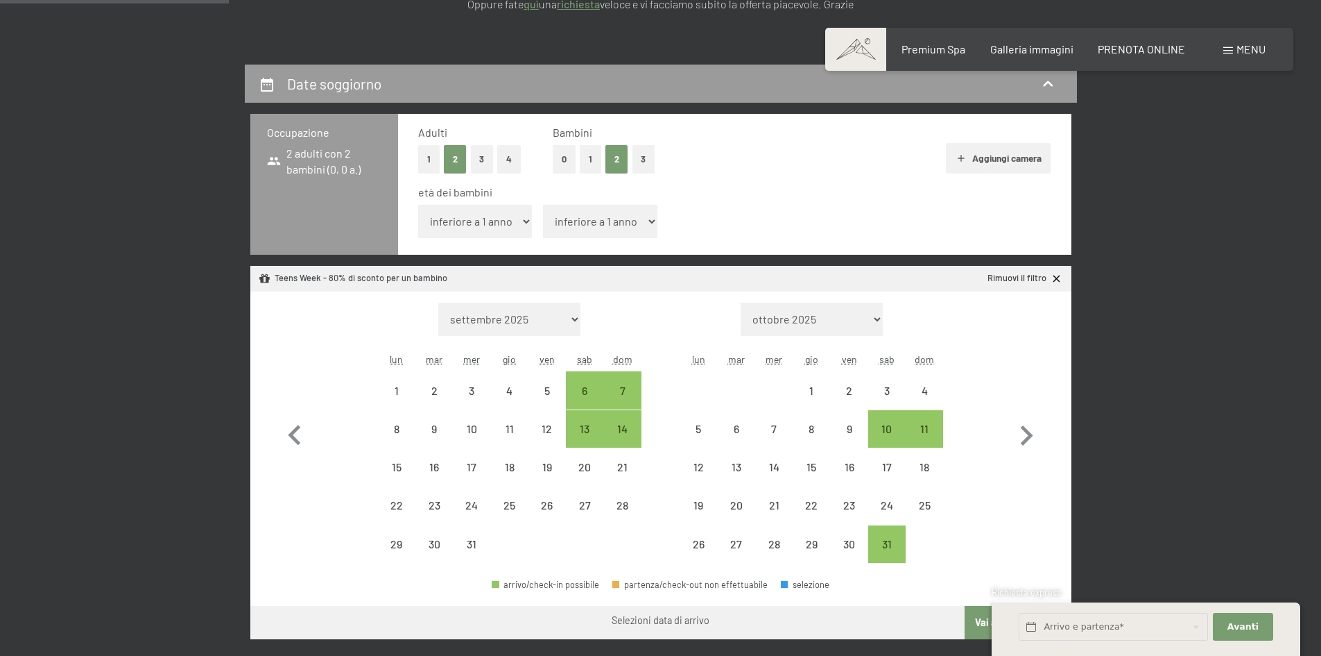
click at [527, 226] on select "inferiore a 1 anno 1 anno 2 anni 3 anni 4 anni 5 anni 6 anni 7 anni 8 anni 9 an…" at bounding box center [475, 221] width 114 height 33
select select "10"
click at [418, 205] on select "inferiore a 1 anno 1 anno 2 anni 3 anni 4 anni 5 anni 6 anni 7 anni 8 anni 9 an…" at bounding box center [475, 221] width 114 height 33
select select "2025-12-01"
select select "2026-01-01"
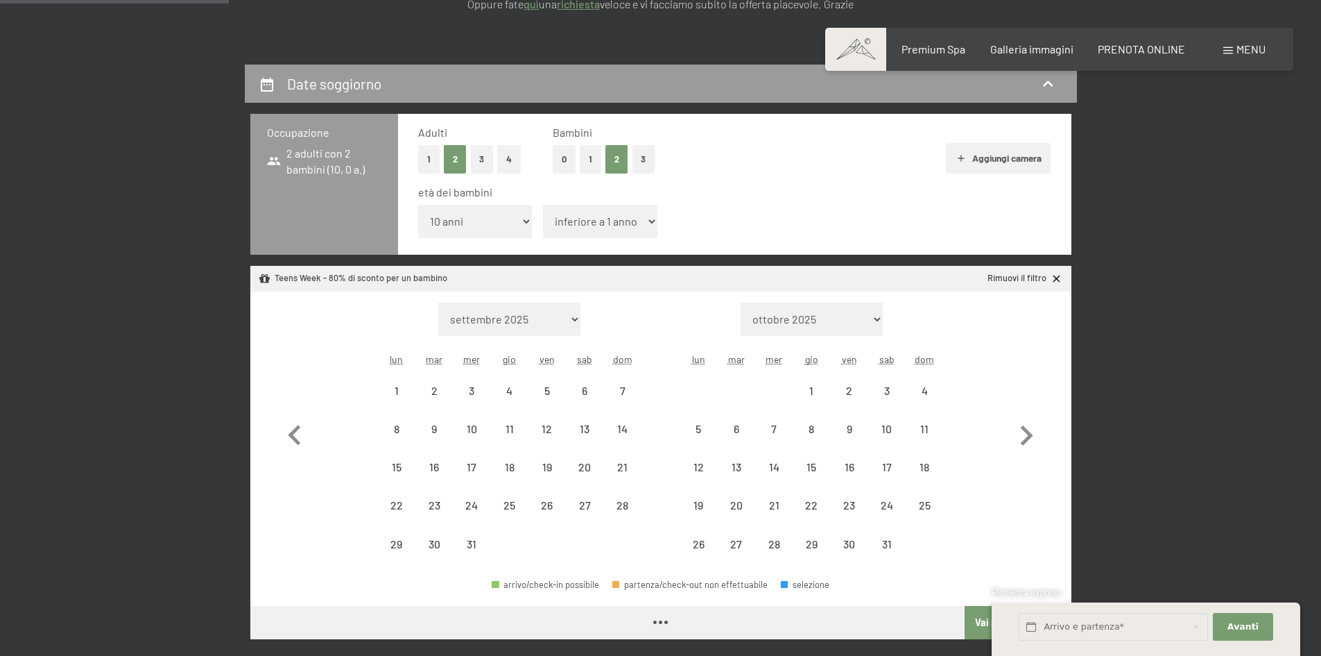
select select "2025-12-01"
select select "2026-01-01"
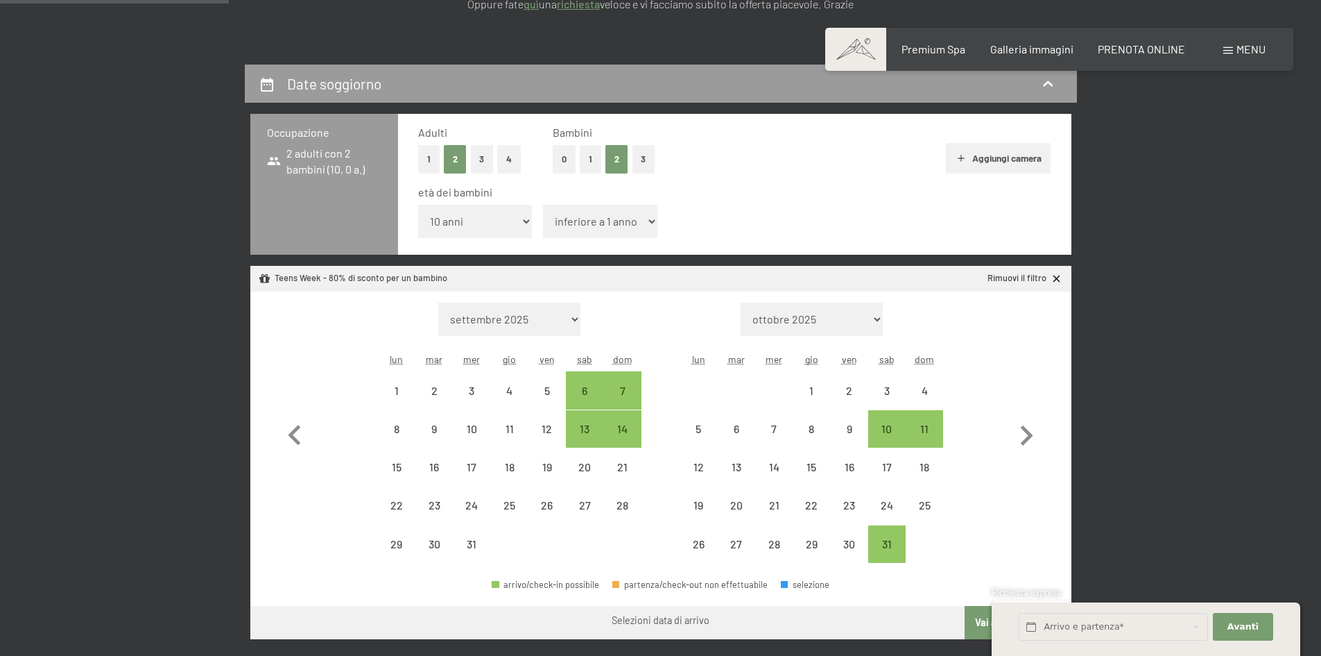
drag, startPoint x: 615, startPoint y: 219, endPoint x: 613, endPoint y: 237, distance: 18.9
click at [615, 219] on select "inferiore a 1 anno 1 anno 2 anni 3 anni 4 anni 5 anni 6 anni 7 anni 8 anni 9 an…" at bounding box center [600, 221] width 114 height 33
select select "6"
click at [543, 205] on select "inferiore a 1 anno 1 anno 2 anni 3 anni 4 anni 5 anni 6 anni 7 anni 8 anni 9 an…" at bounding box center [600, 221] width 114 height 33
select select "2025-12-01"
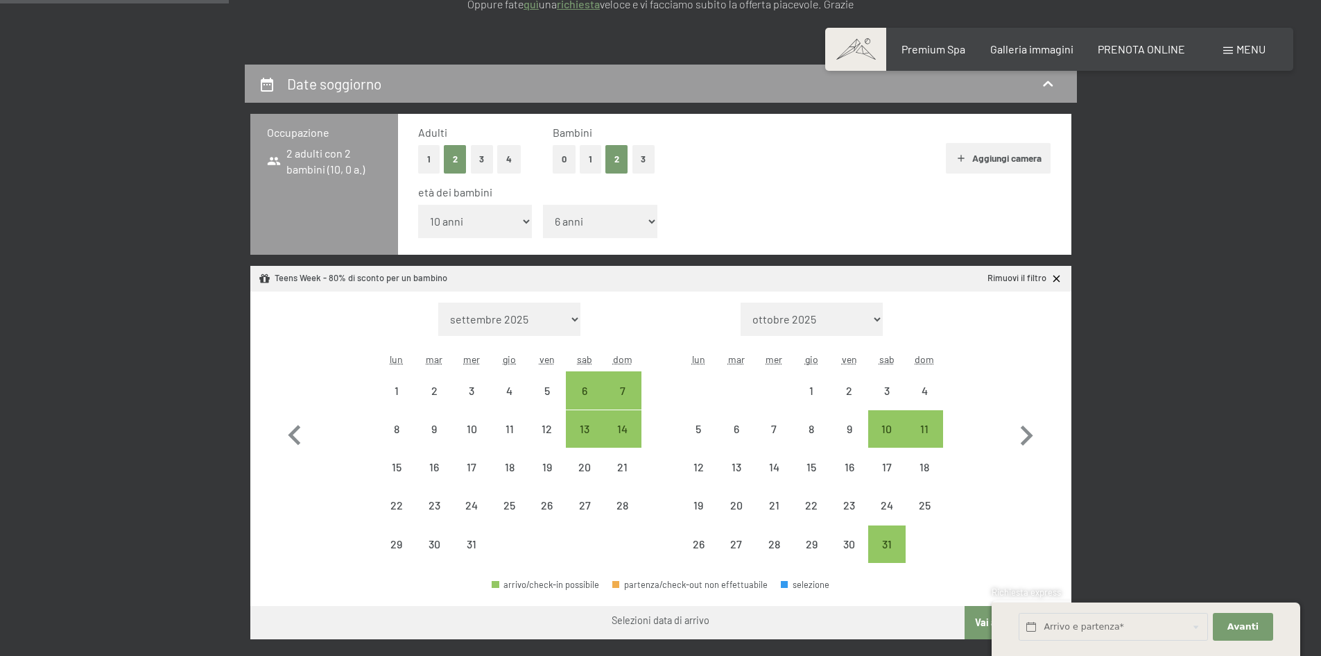
select select "2026-01-01"
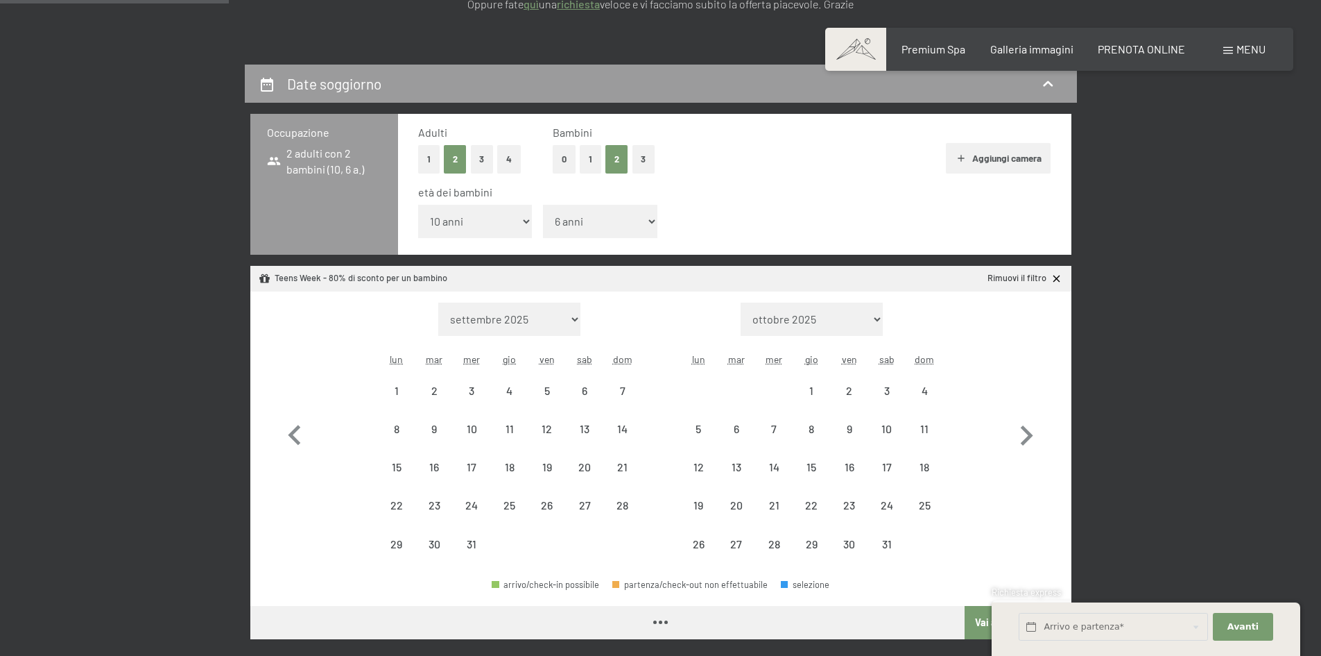
select select "2025-12-01"
select select "[DATE]"
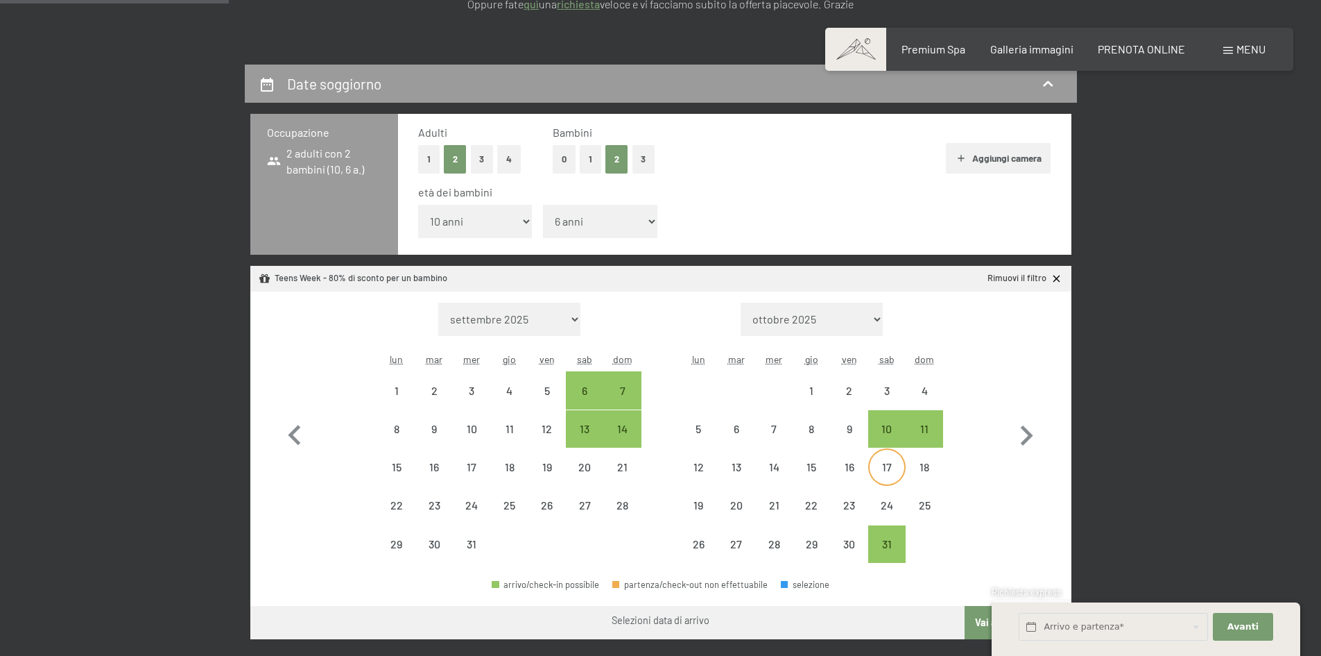
click at [892, 470] on div "17" at bounding box center [887, 478] width 35 height 35
select select "[DATE]"
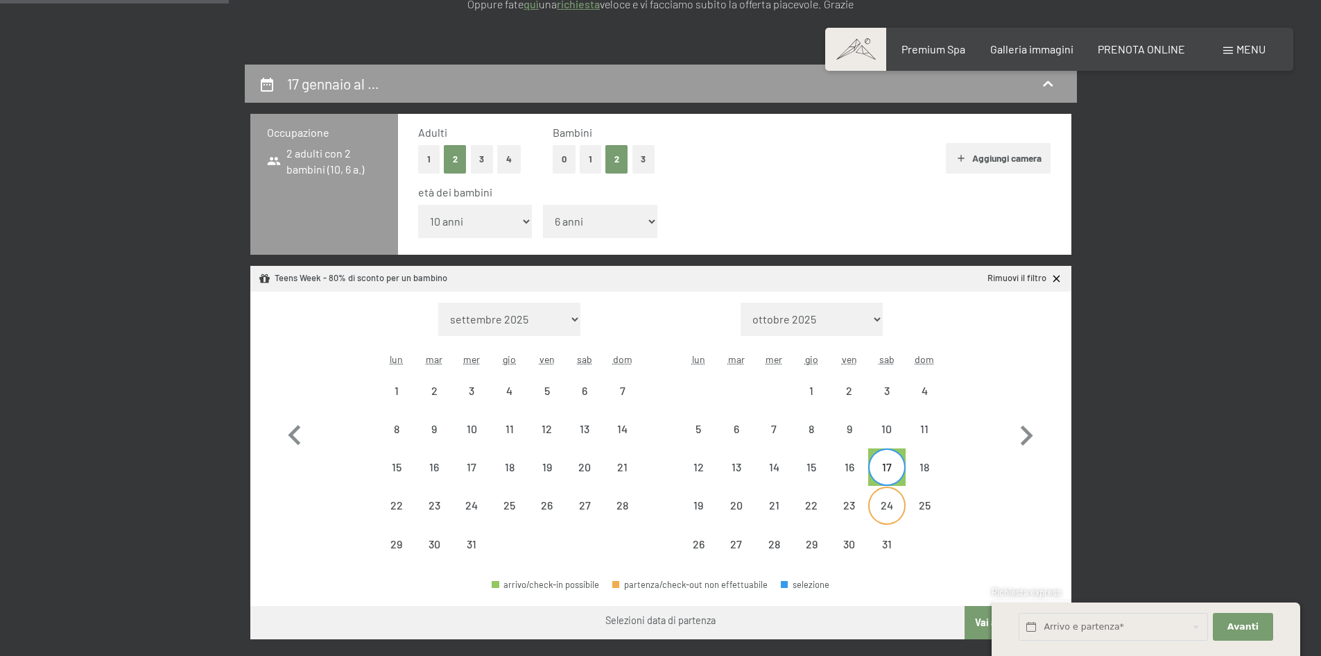
click at [889, 511] on div "24" at bounding box center [887, 516] width 35 height 35
select select "[DATE]"
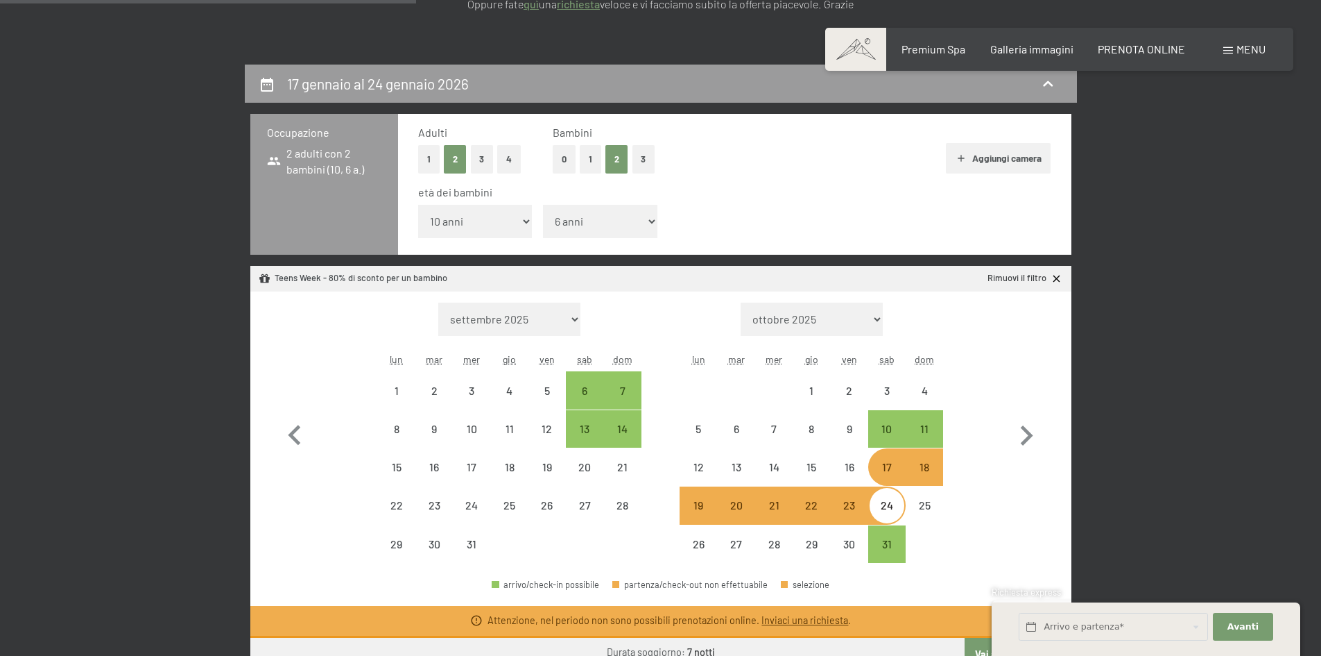
scroll to position [555, 0]
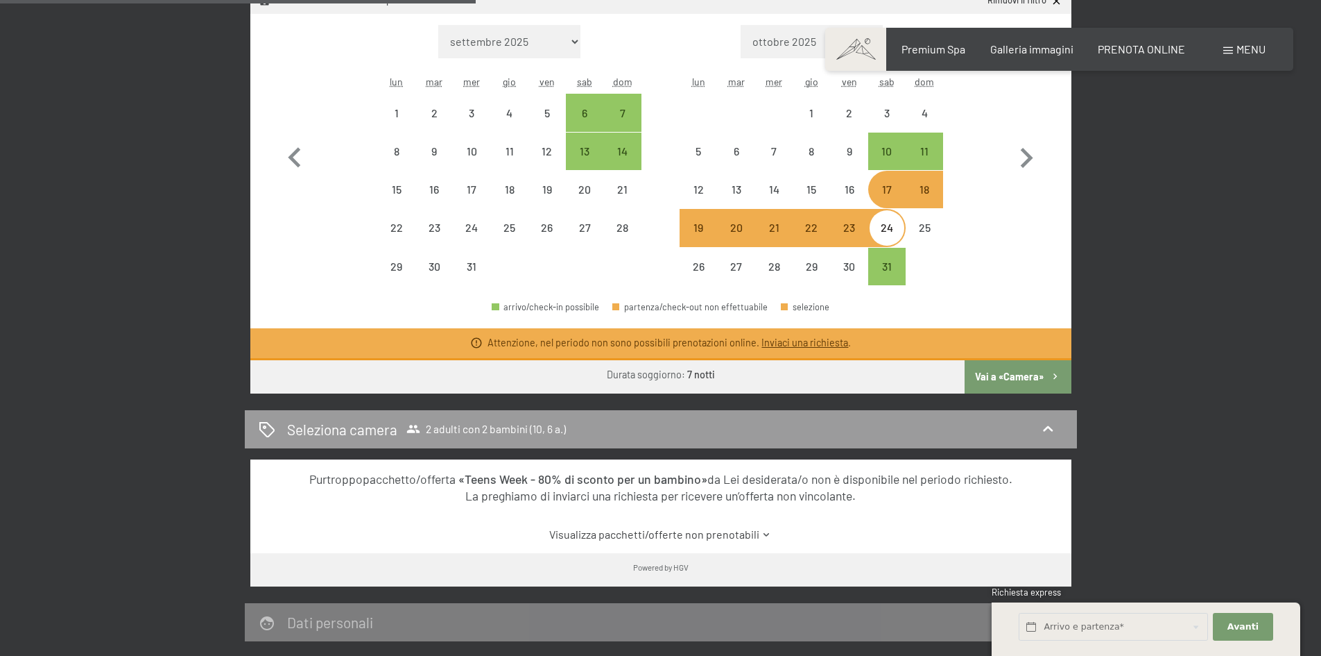
click at [1016, 376] on button "Vai a «Camera»" at bounding box center [1018, 376] width 106 height 33
select select "[DATE]"
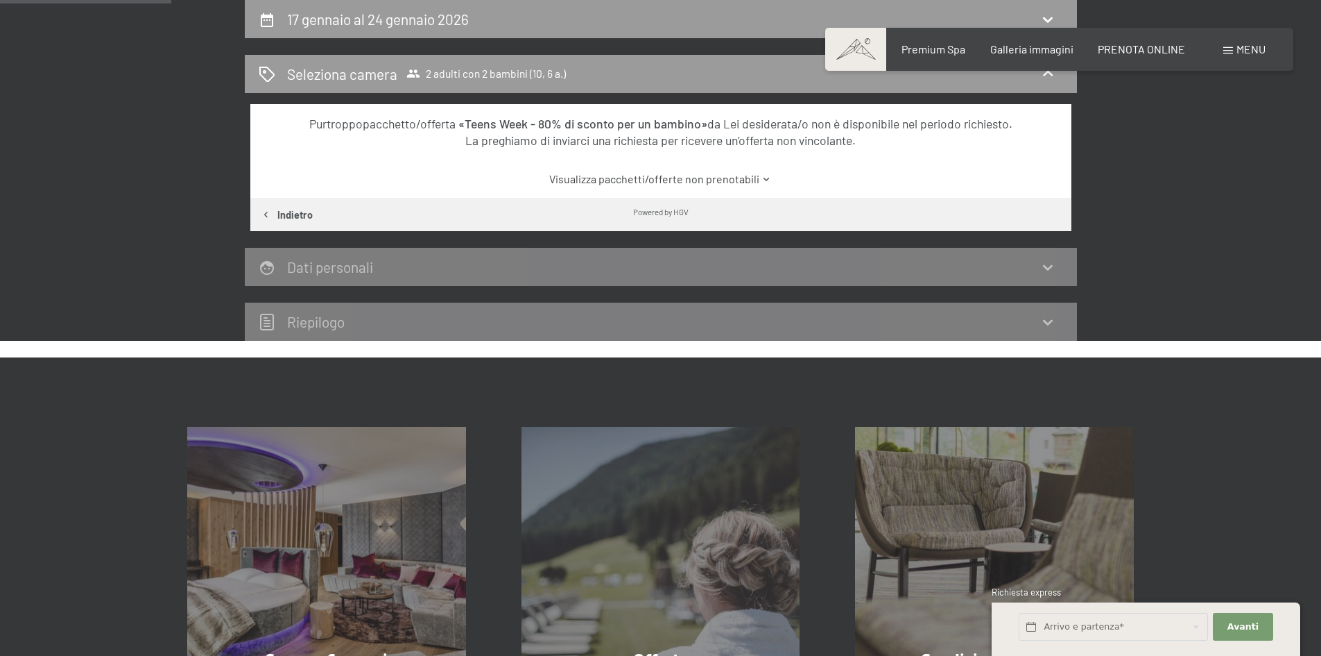
scroll to position [65, 0]
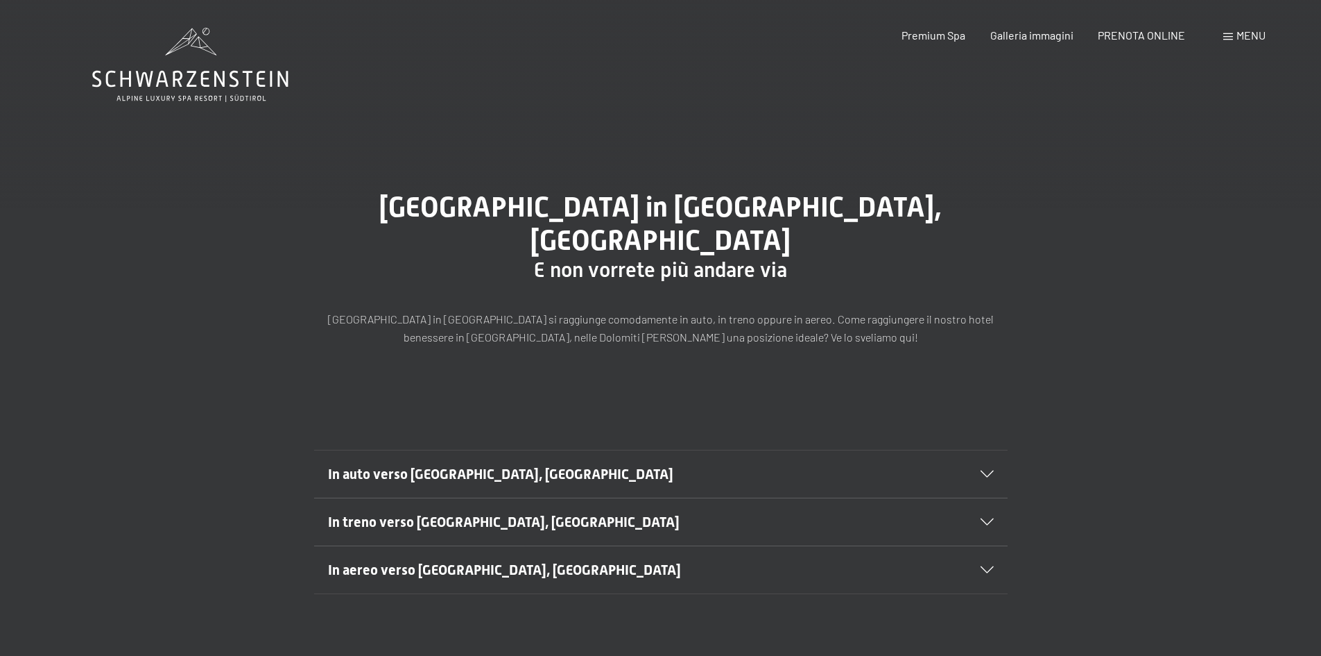
scroll to position [69, 0]
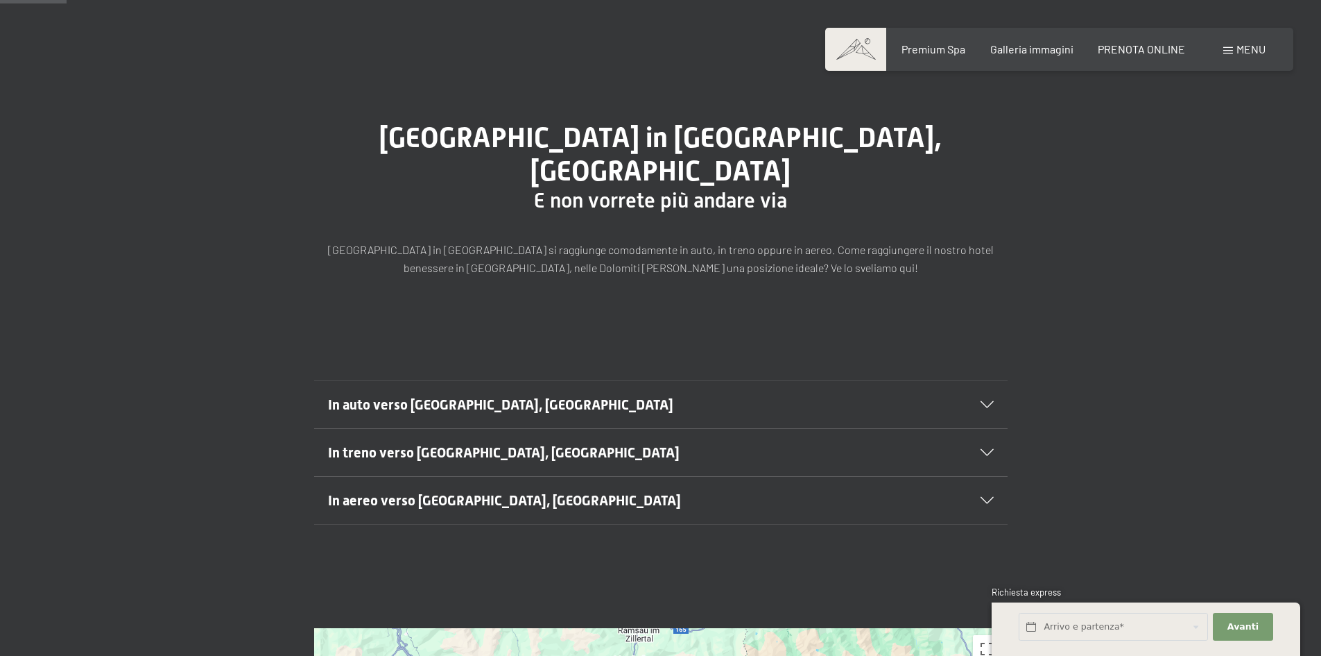
click at [983, 477] on div "In aereo verso [GEOGRAPHIC_DATA], [GEOGRAPHIC_DATA]" at bounding box center [661, 500] width 666 height 47
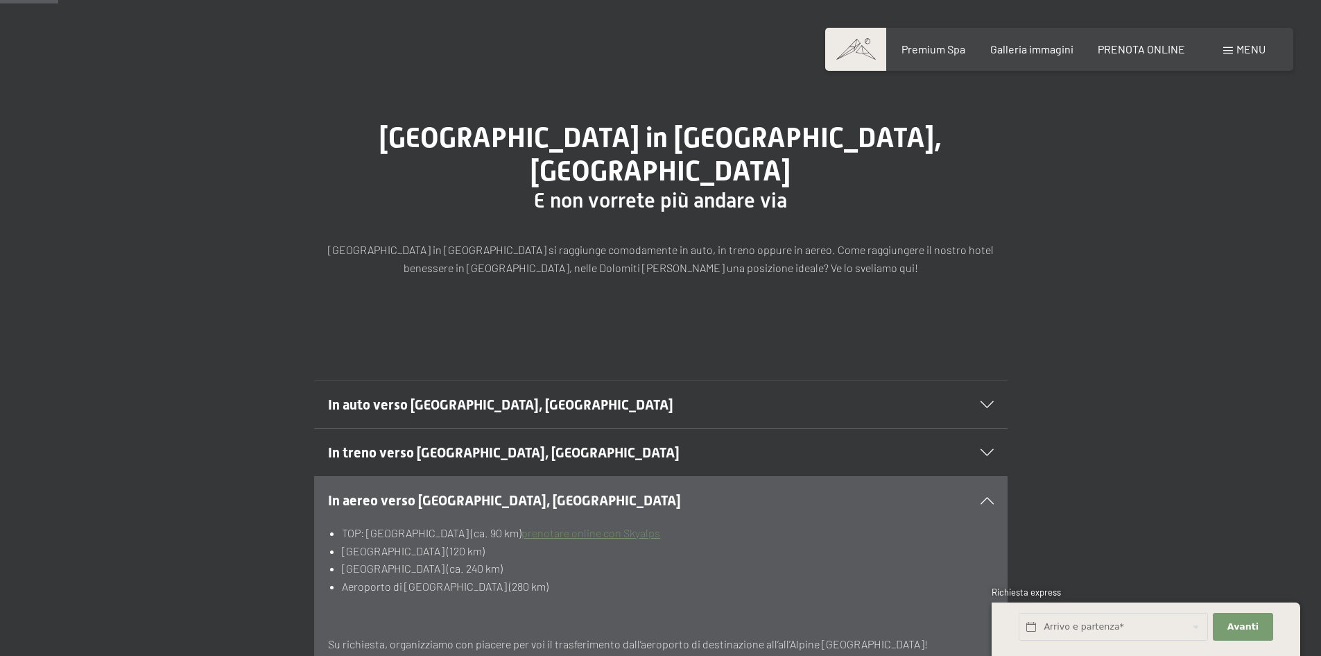
scroll to position [0, 0]
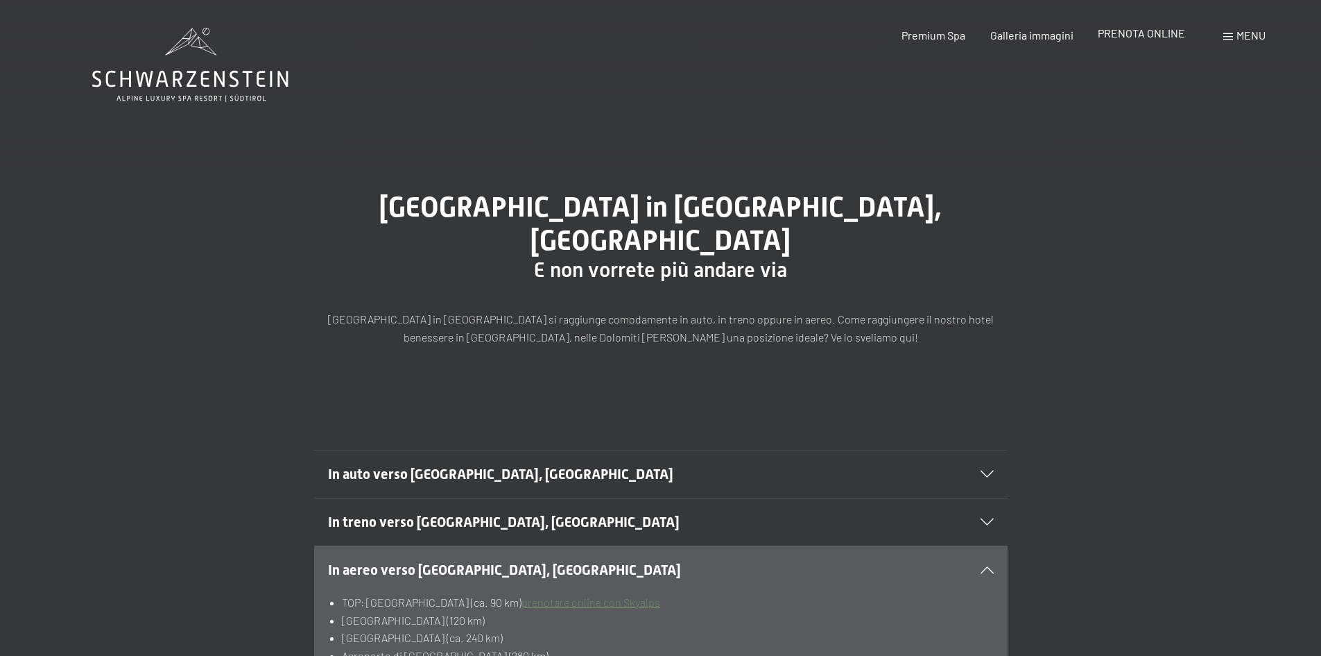
click at [1158, 37] on span "PRENOTA ONLINE" at bounding box center [1141, 32] width 87 height 13
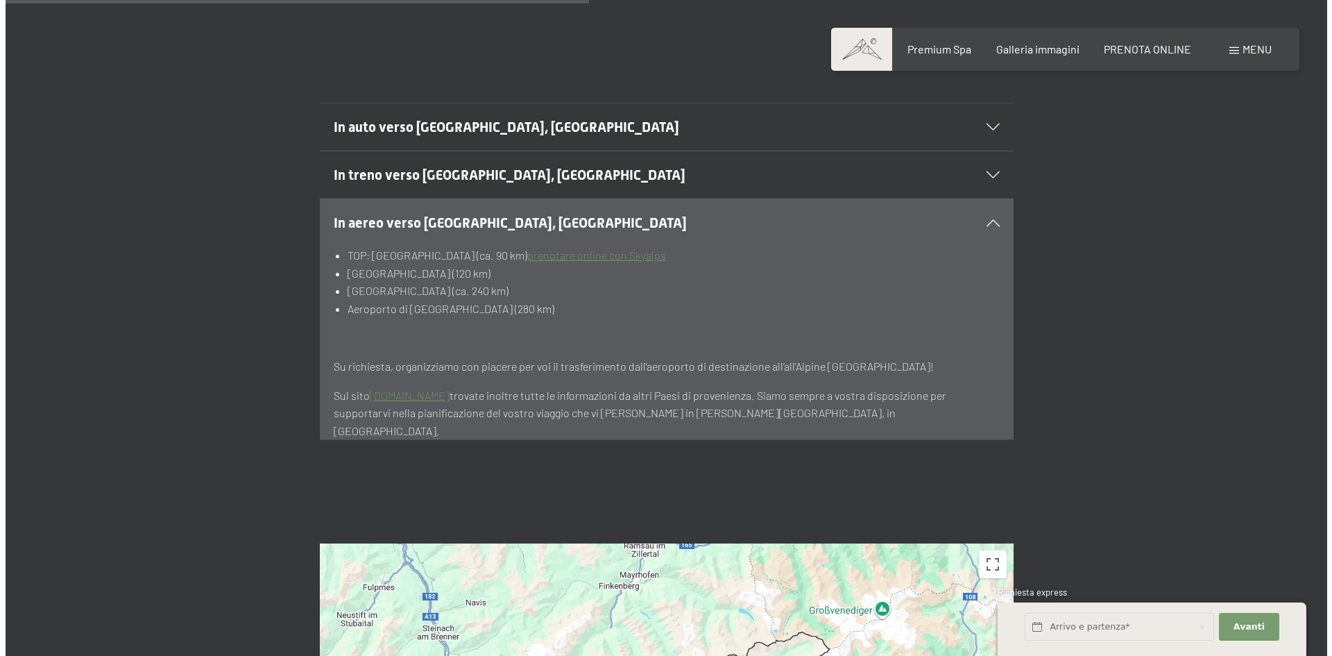
scroll to position [694, 0]
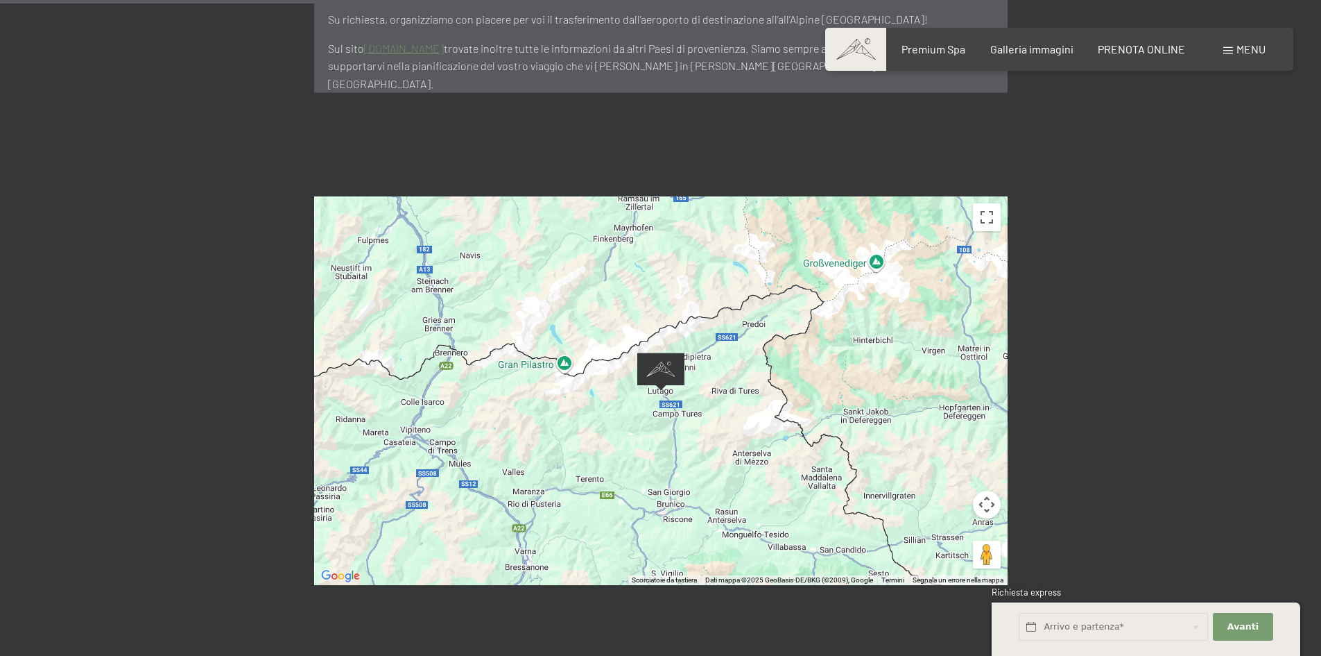
click at [1247, 45] on span "Menu" at bounding box center [1251, 48] width 29 height 13
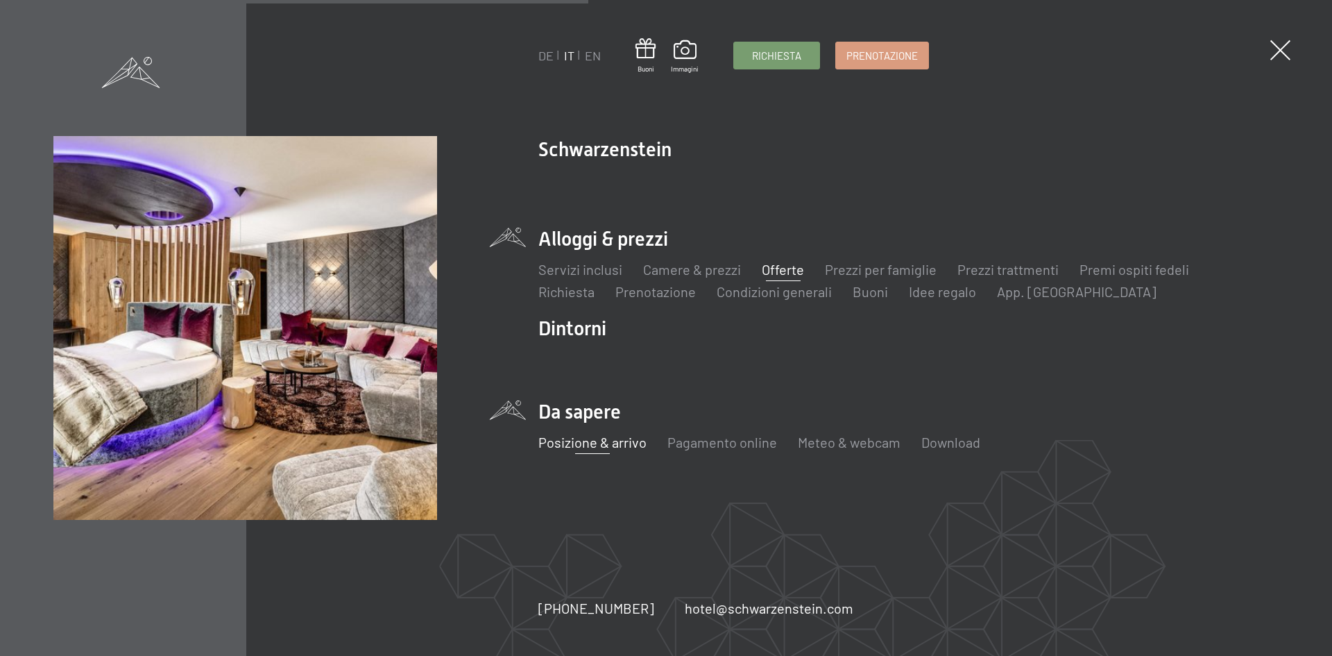
click at [791, 271] on link "Offerte" at bounding box center [783, 269] width 42 height 17
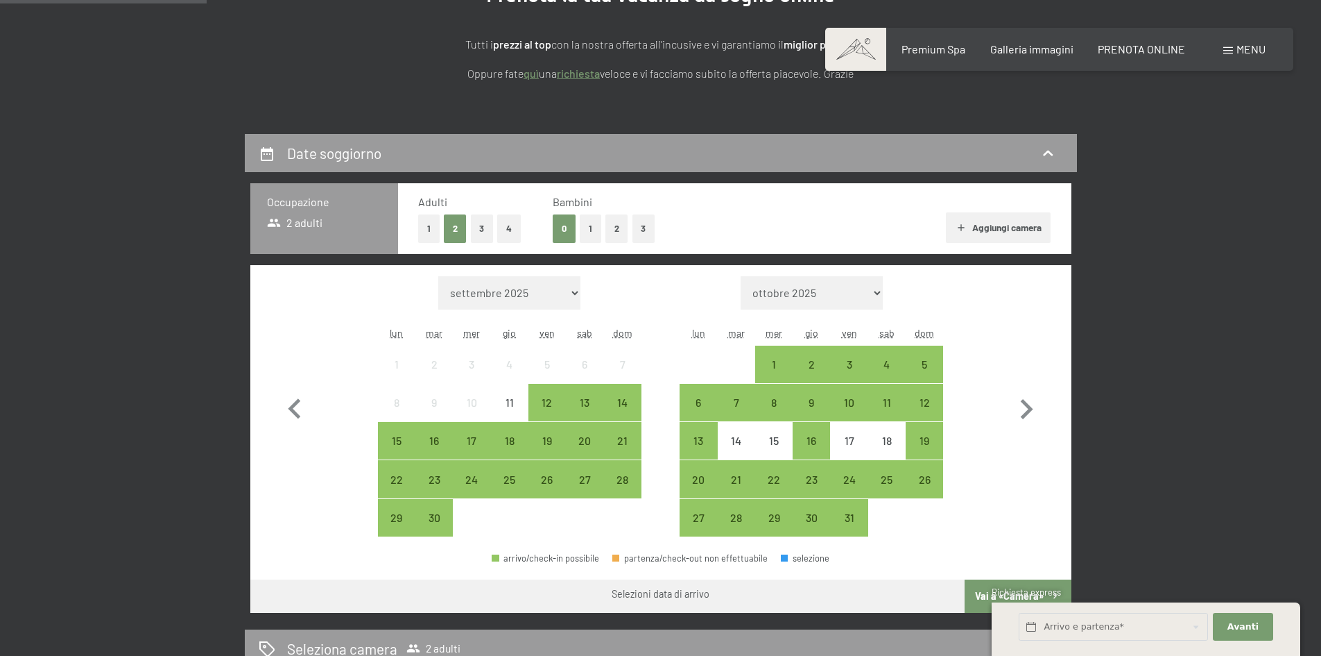
click at [623, 228] on button "2" at bounding box center [617, 228] width 23 height 28
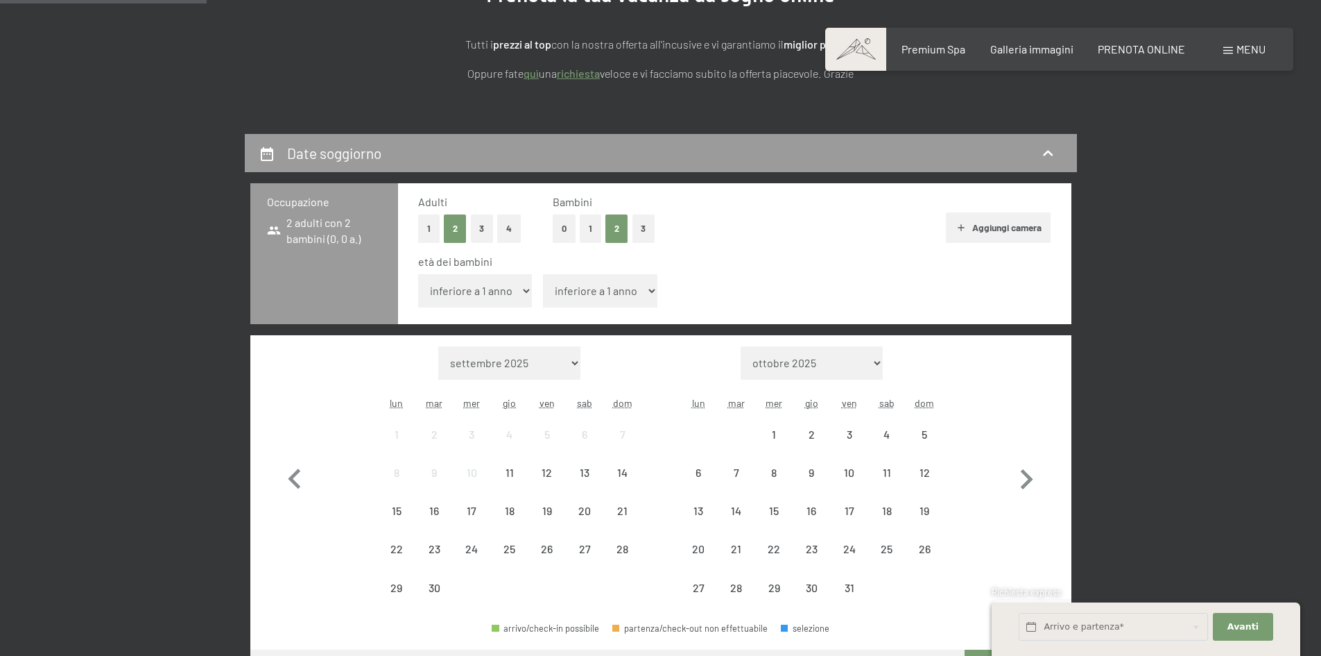
click at [510, 291] on select "inferiore a 1 anno 1 anno 2 anni 3 anni 4 anni 5 anni 6 anni 7 anni 8 anni 9 an…" at bounding box center [475, 290] width 114 height 33
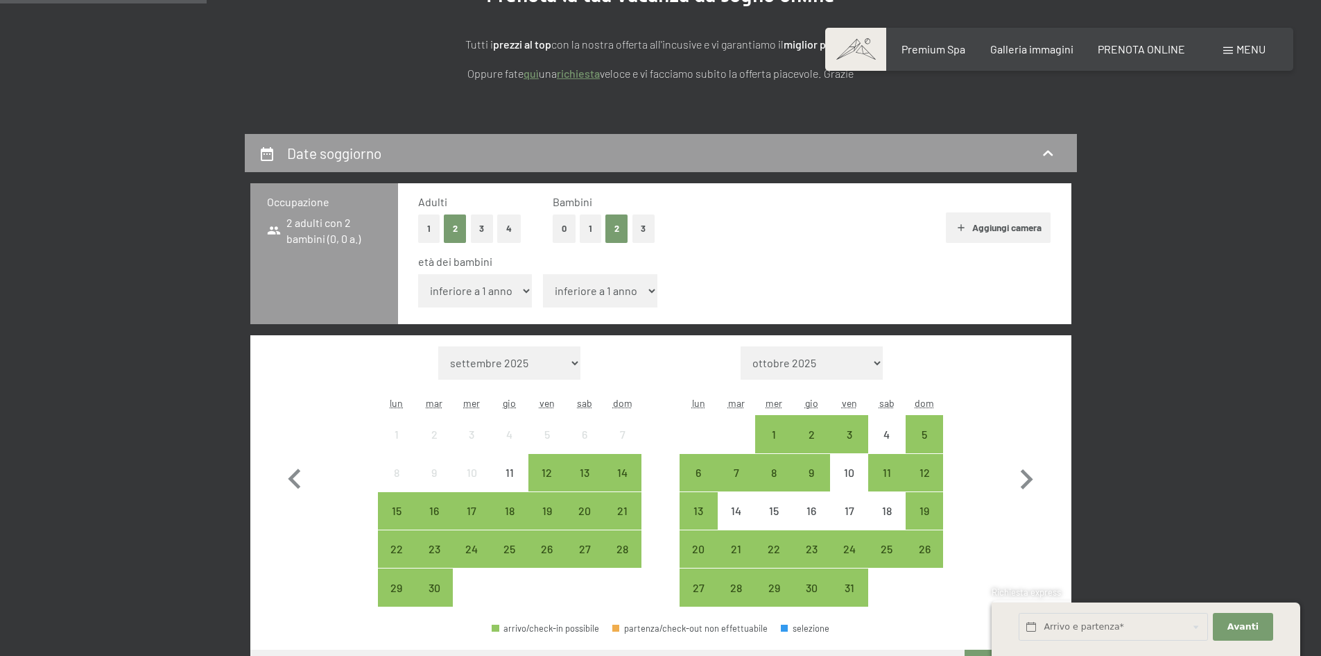
select select "9"
click at [418, 274] on select "inferiore a 1 anno 1 anno 2 anni 3 anni 4 anni 5 anni 6 anni 7 anni 8 anni 9 an…" at bounding box center [475, 290] width 114 height 33
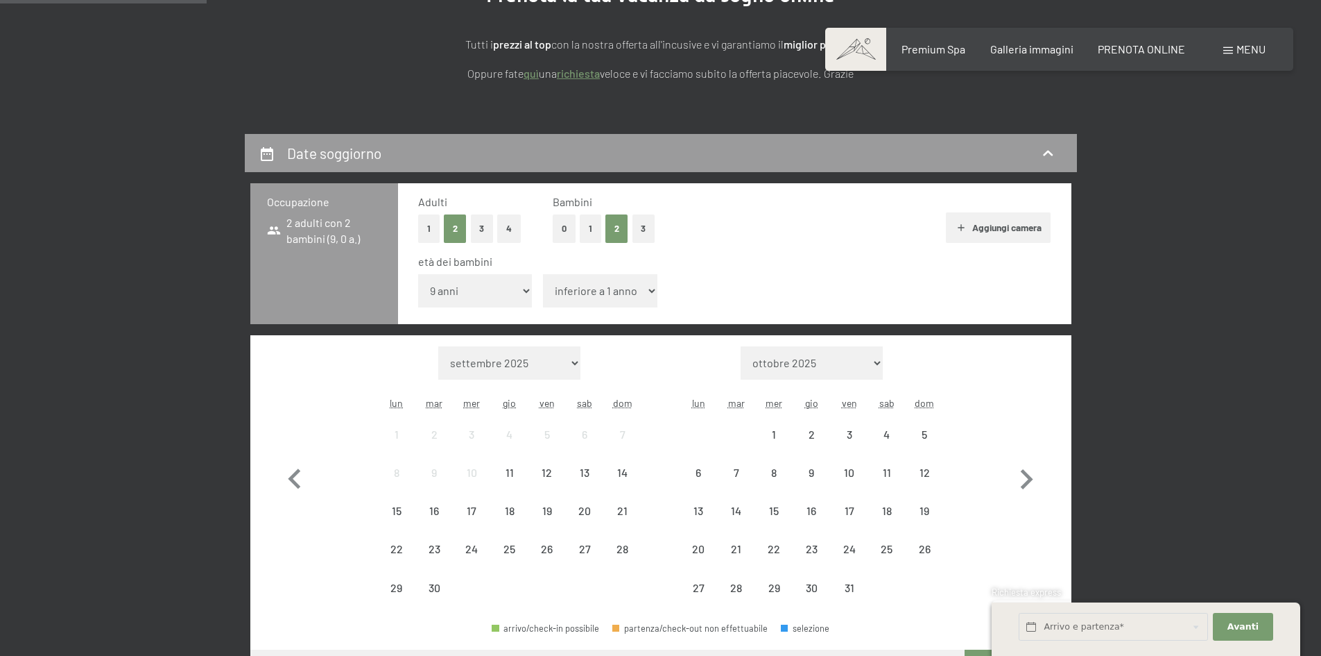
click at [619, 293] on select "inferiore a 1 anno 1 anno 2 anni 3 anni 4 anni 5 anni 6 anni 7 anni 8 anni 9 an…" at bounding box center [600, 290] width 114 height 33
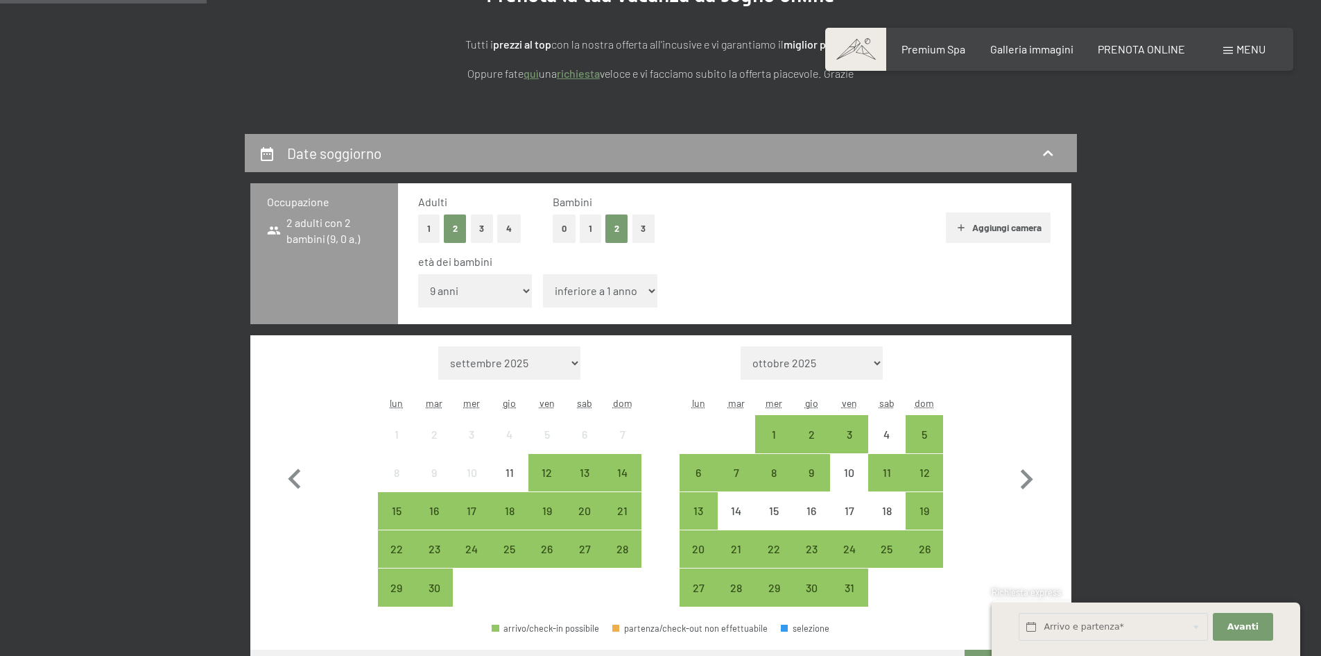
select select "6"
click at [543, 274] on select "inferiore a 1 anno 1 anno 2 anni 3 anni 4 anni 5 anni 6 anni 7 anni 8 anni 9 an…" at bounding box center [600, 290] width 114 height 33
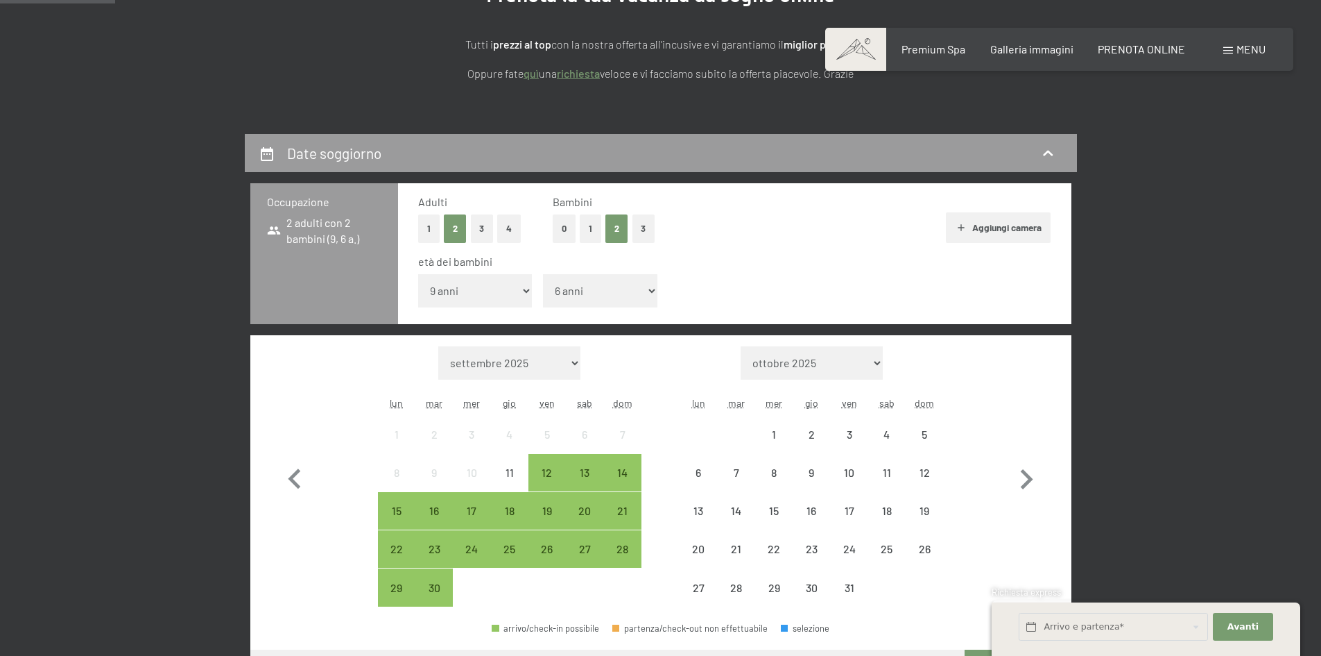
scroll to position [416, 0]
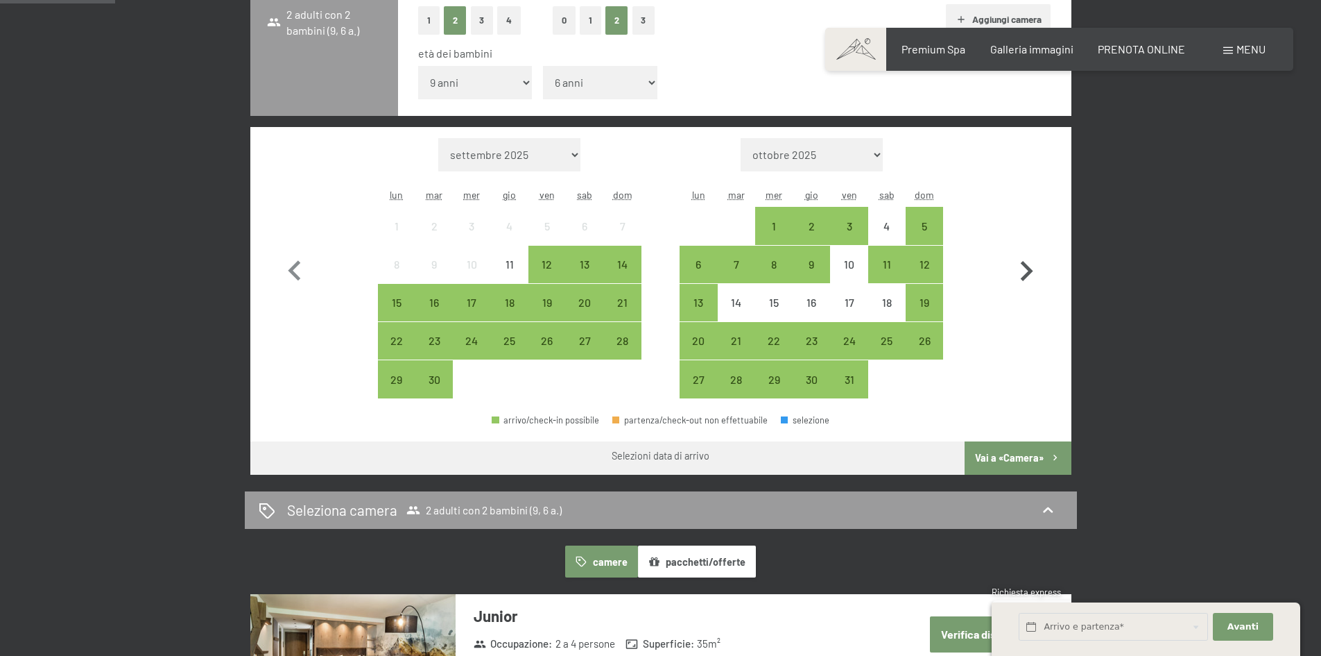
click at [1019, 262] on icon "button" at bounding box center [1027, 271] width 40 height 40
select select "2025-10-01"
select select "2025-11-01"
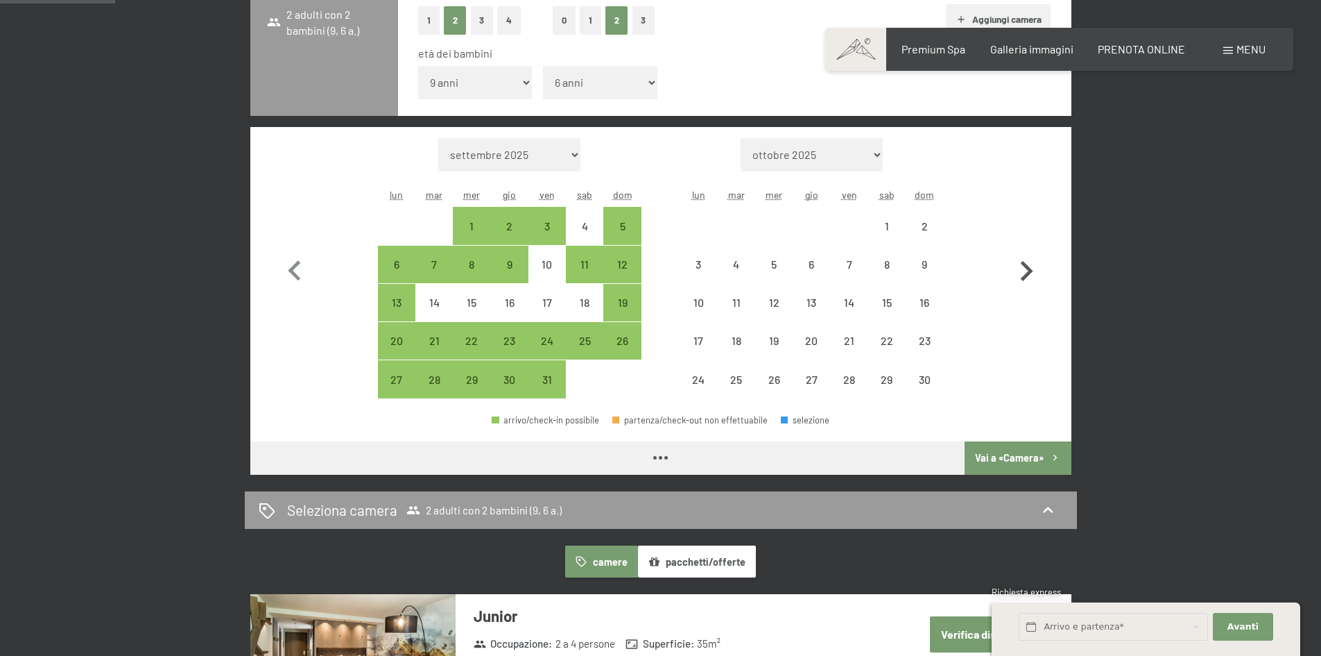
click at [1020, 262] on icon "button" at bounding box center [1027, 271] width 40 height 40
select select "2025-11-01"
select select "2025-12-01"
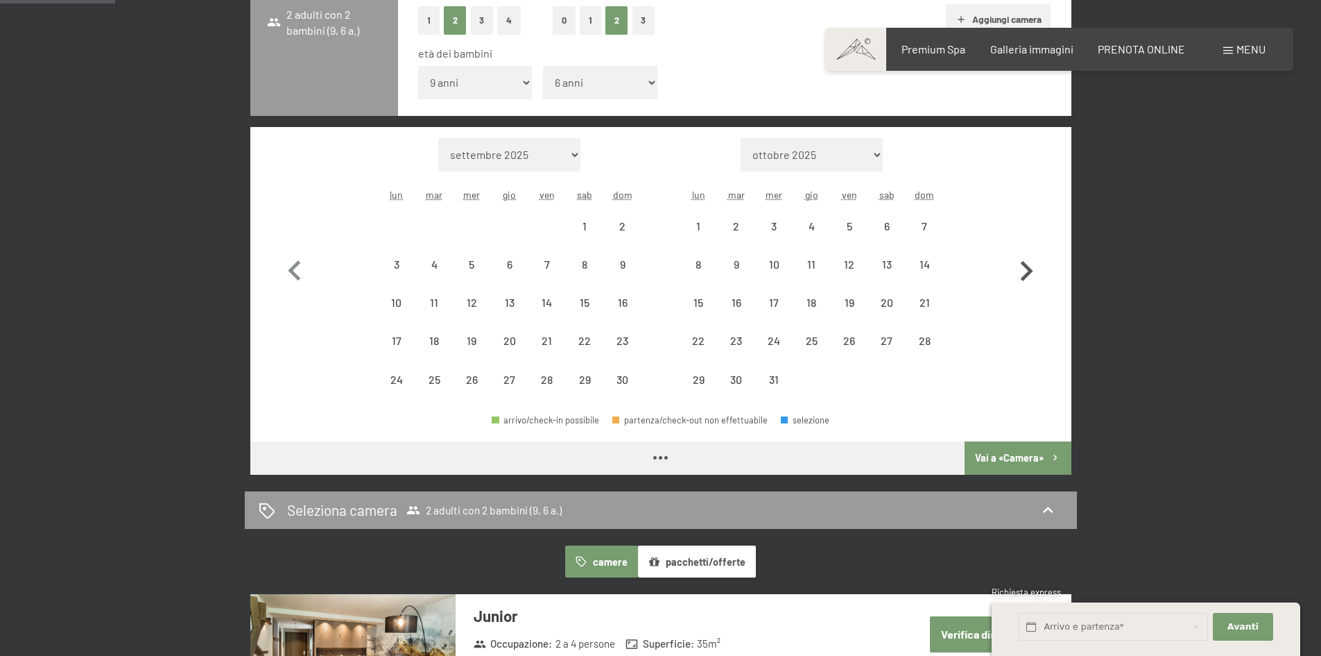
click at [1016, 264] on icon "button" at bounding box center [1027, 271] width 40 height 40
select select "2025-12-01"
select select "2026-01-01"
select select "2025-12-01"
select select "2026-01-01"
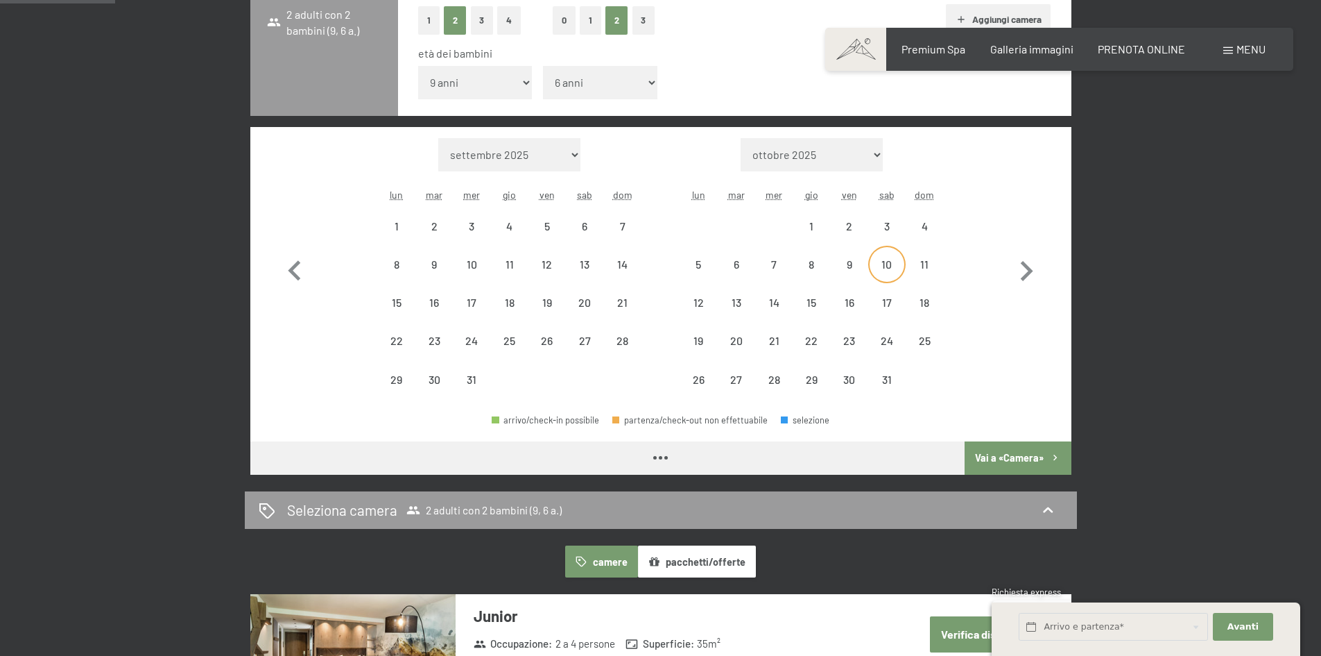
select select "2025-12-01"
select select "2026-01-01"
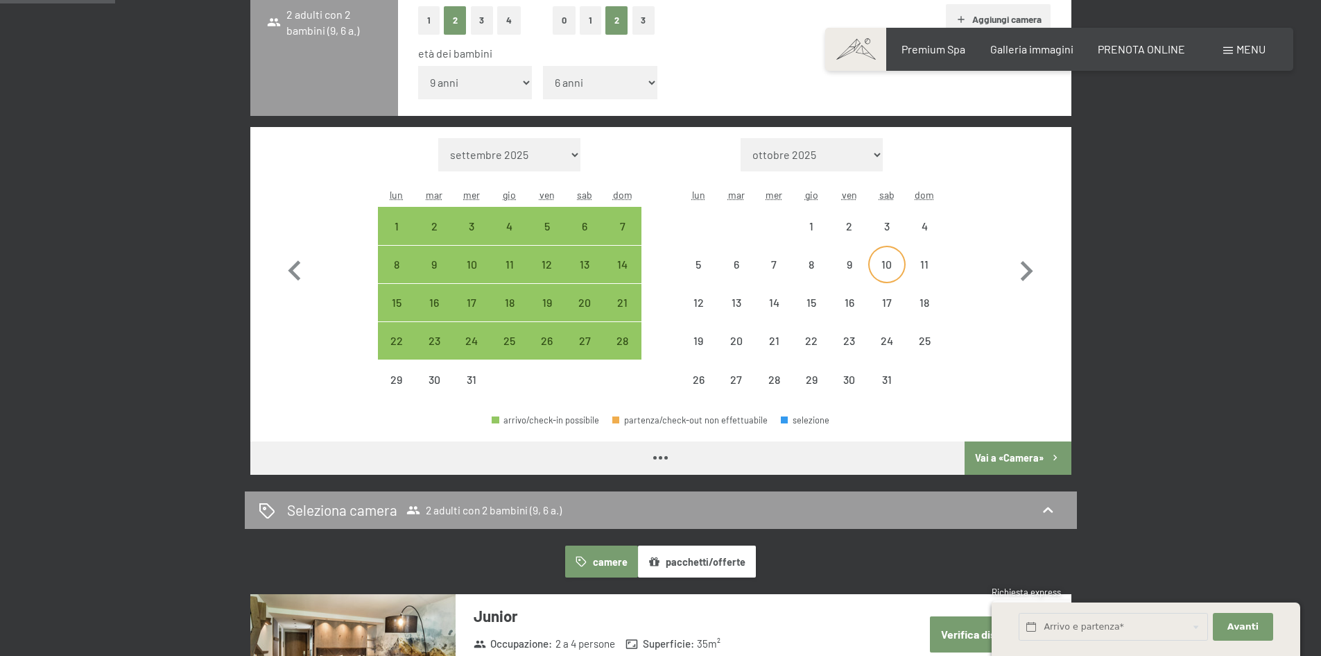
click at [887, 273] on div "10" at bounding box center [887, 276] width 35 height 35
select select "2025-12-01"
select select "2026-01-01"
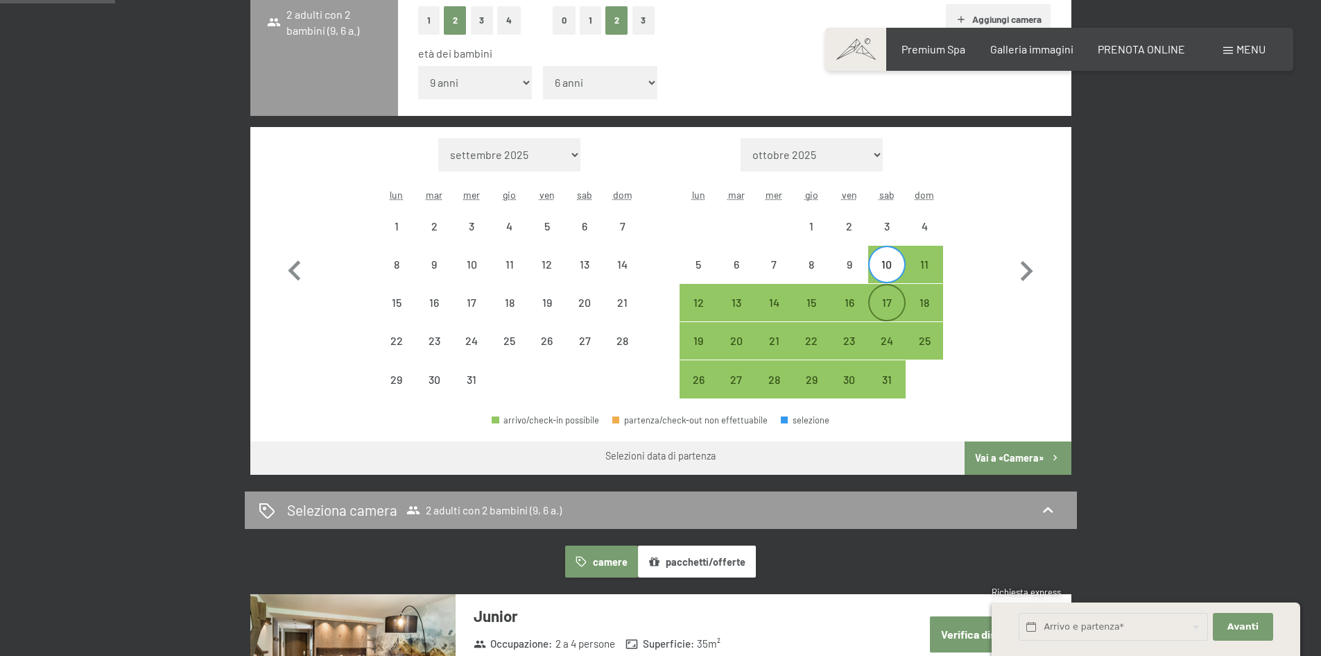
click at [889, 311] on div "17" at bounding box center [887, 314] width 35 height 35
select select "2025-12-01"
select select "2026-01-01"
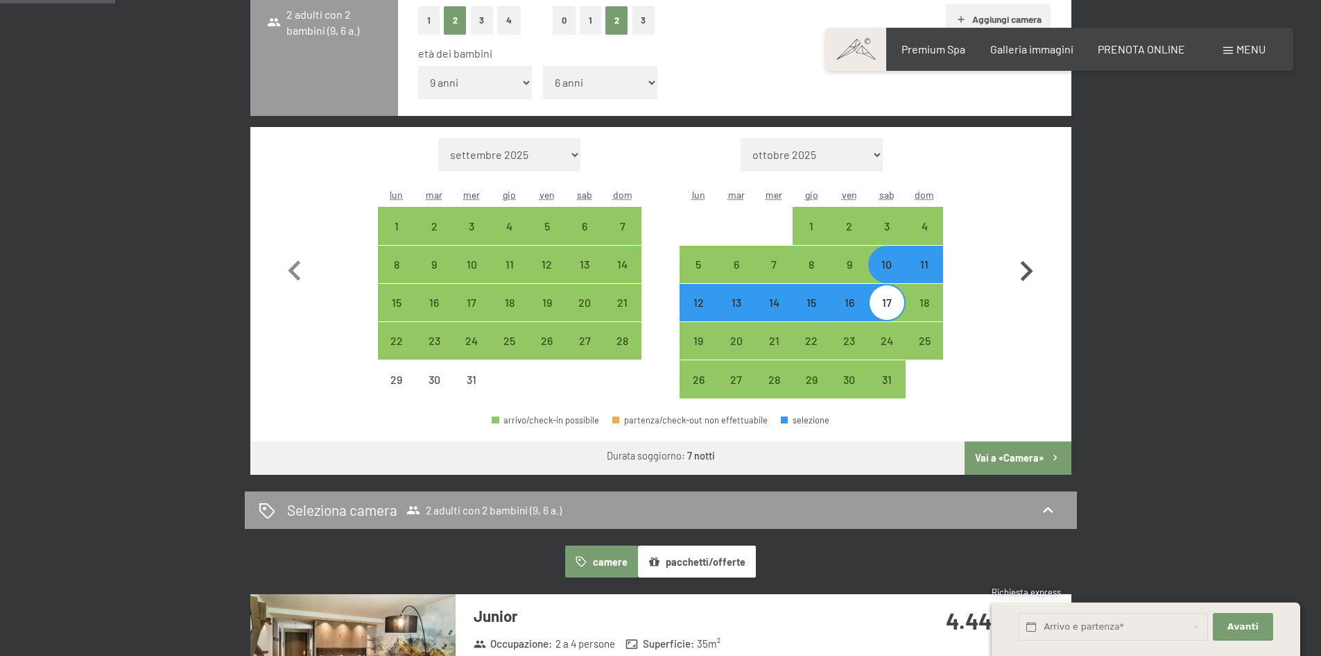
click at [1034, 457] on button "Vai a «Camera»" at bounding box center [1018, 457] width 106 height 33
select select "2025-12-01"
select select "2026-01-01"
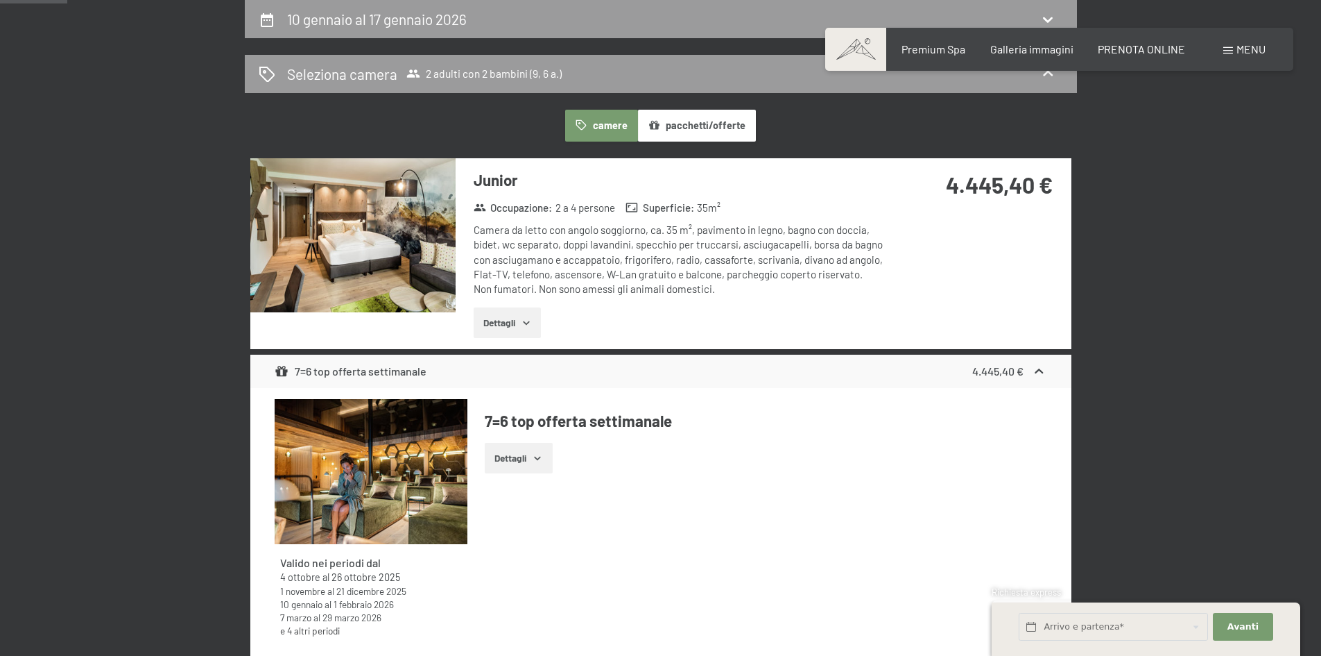
scroll to position [0, 0]
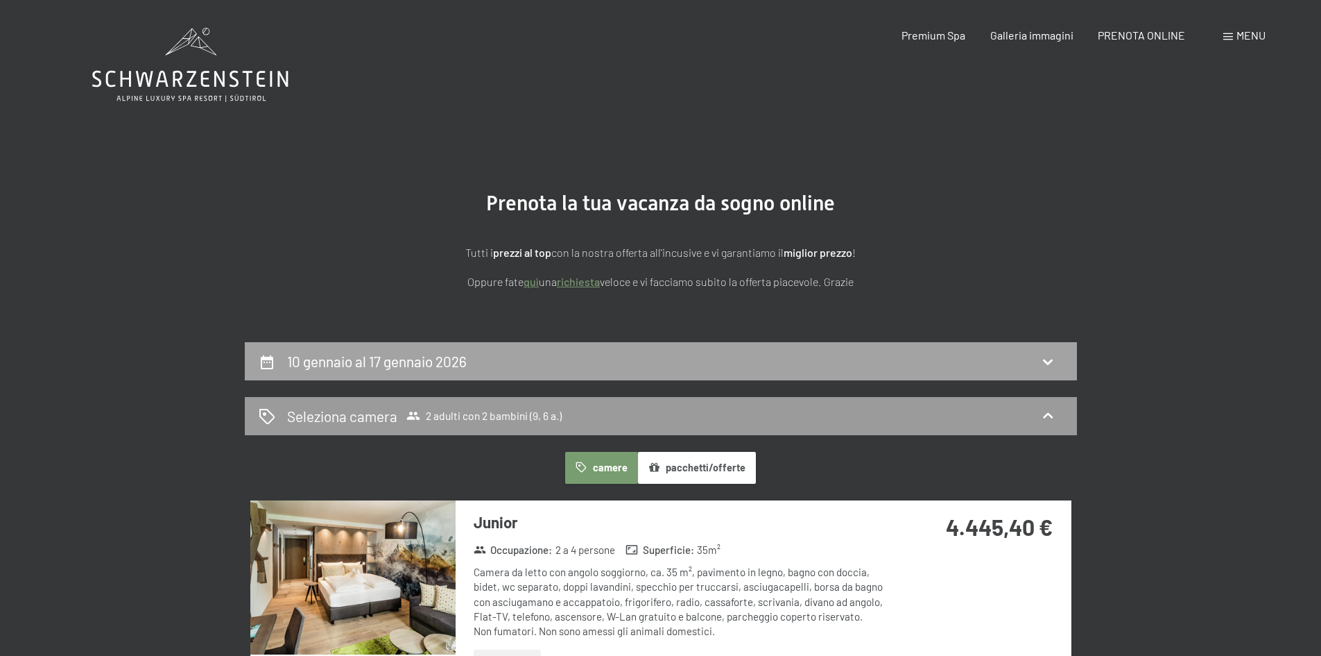
click at [850, 372] on div "10 gennaio al 17 gennaio 2026" at bounding box center [661, 361] width 832 height 38
select select "9"
select select "6"
select select "2025-12-01"
select select "2026-01-01"
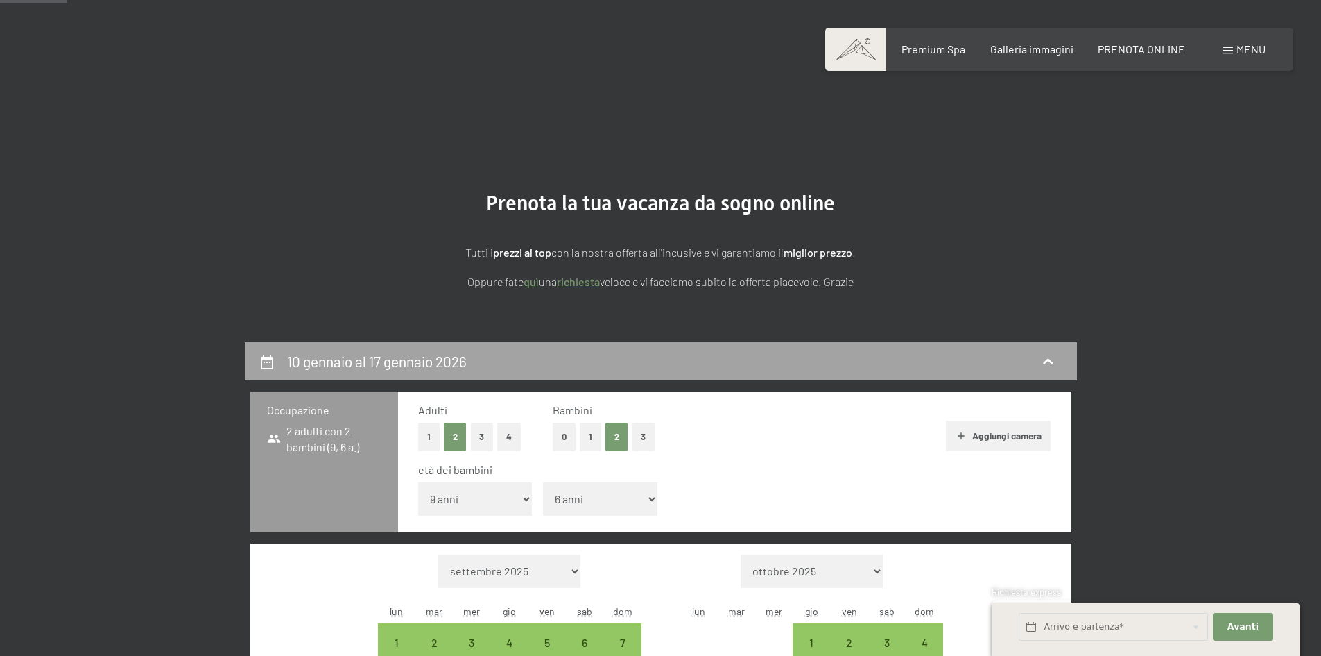
scroll to position [342, 0]
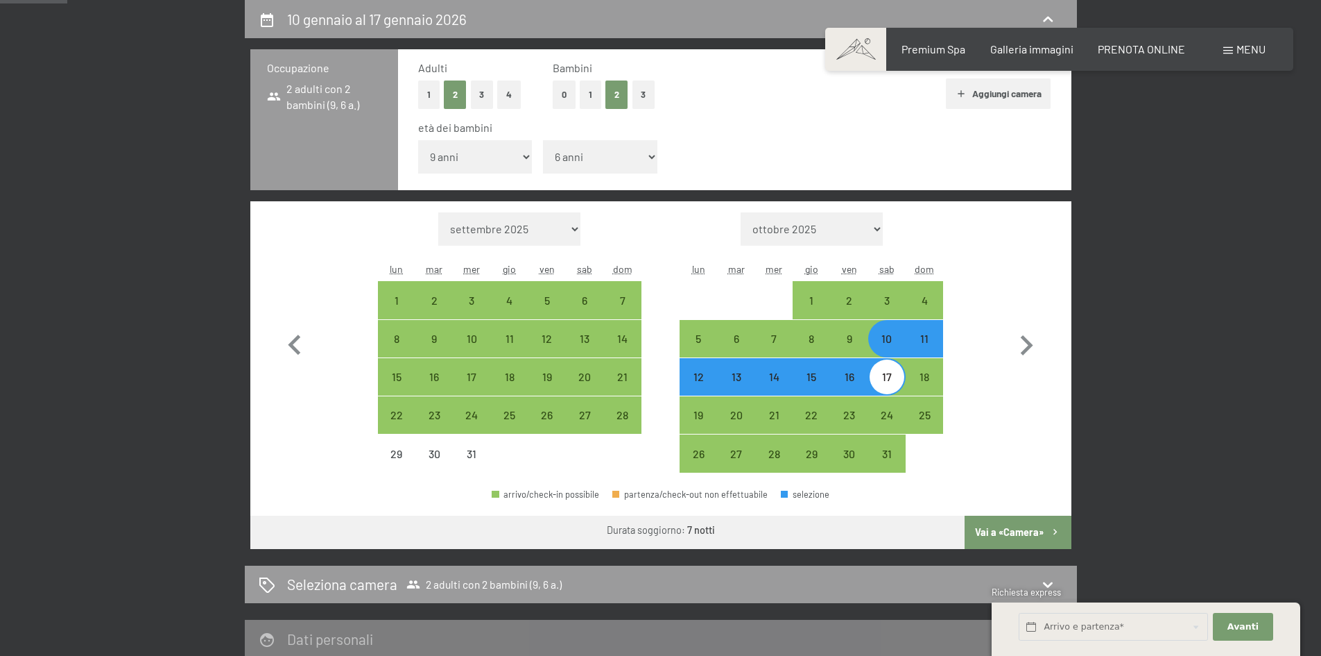
click at [887, 391] on div "17" at bounding box center [887, 388] width 35 height 35
select select "2025-12-01"
select select "2026-01-01"
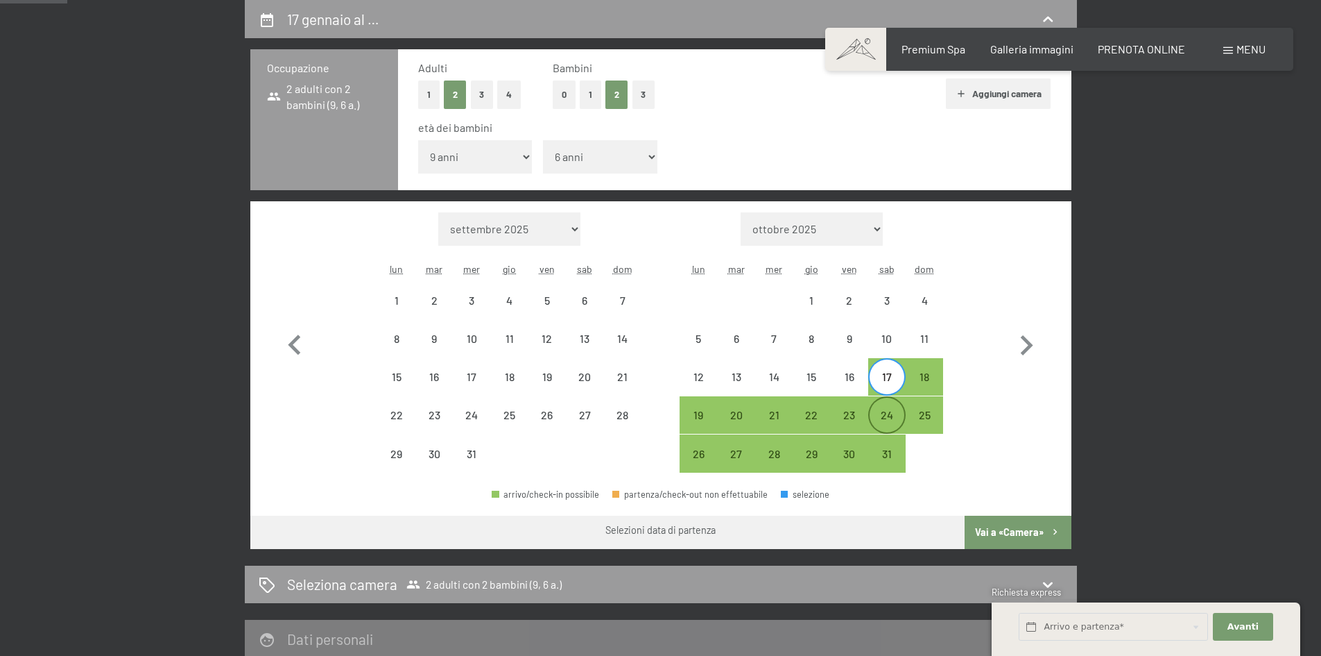
click at [891, 422] on div "24" at bounding box center [887, 426] width 35 height 35
select select "2025-12-01"
select select "[DATE]"
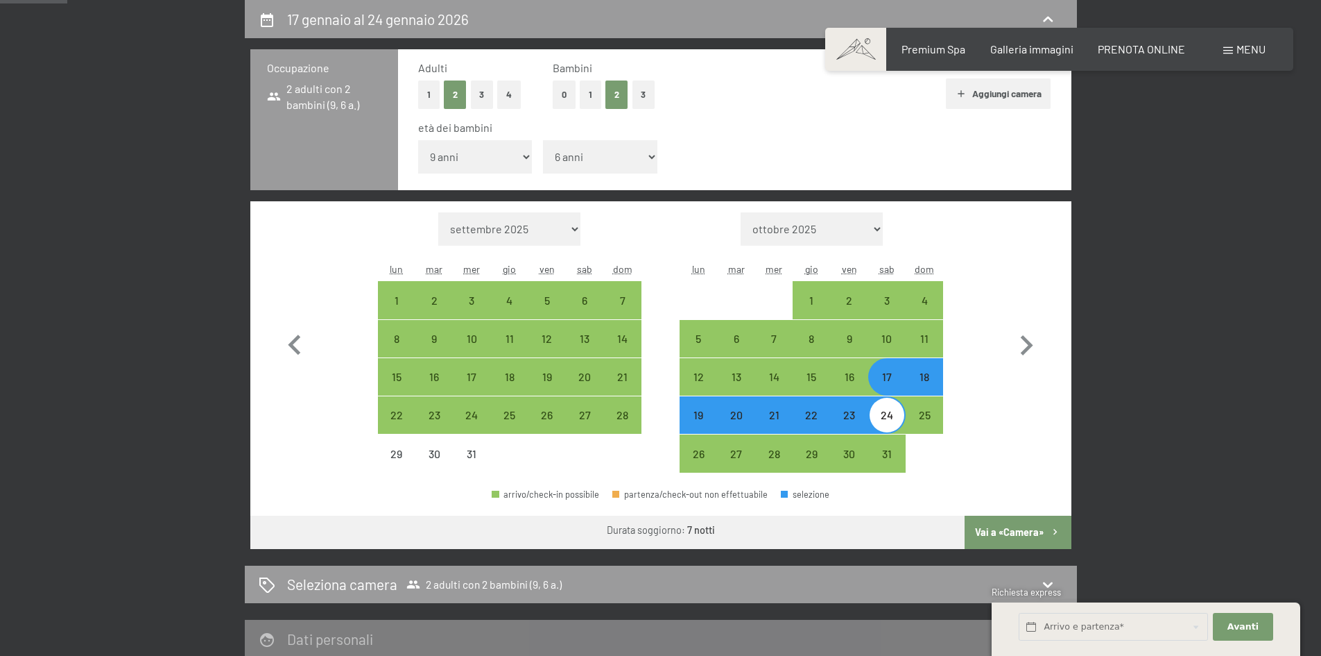
click at [1024, 529] on button "Vai a «Camera»" at bounding box center [1018, 531] width 106 height 33
select select "[DATE]"
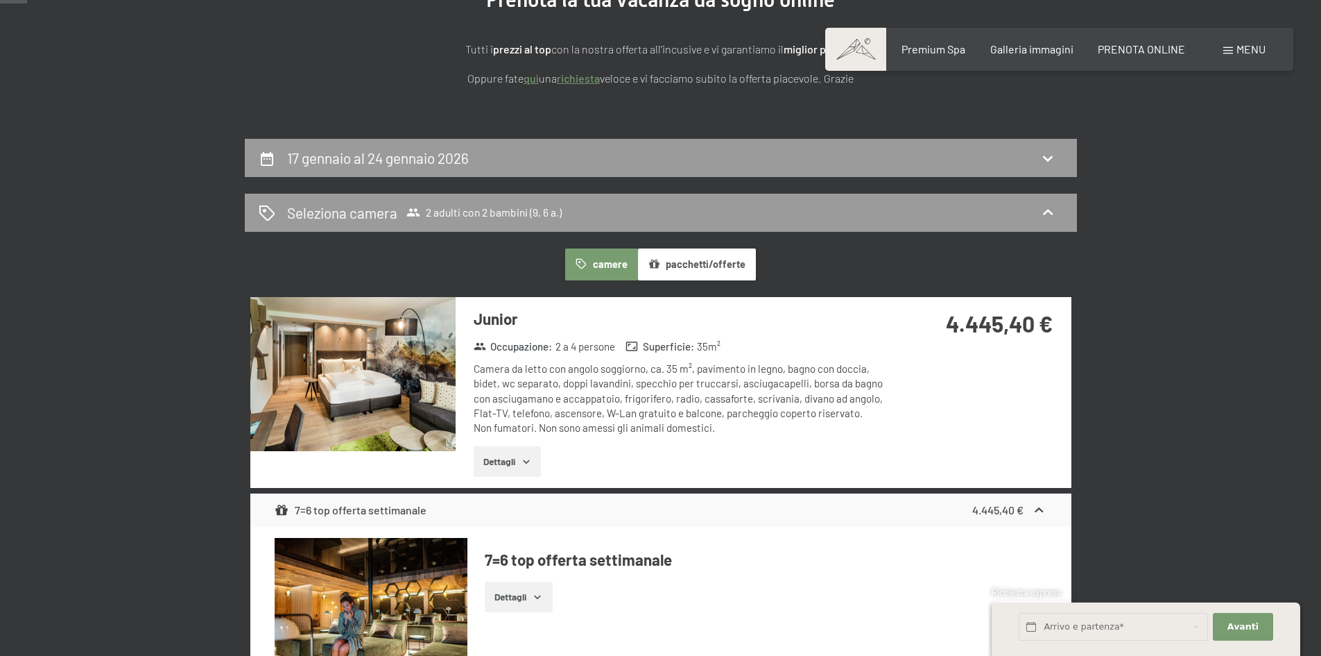
scroll to position [0, 0]
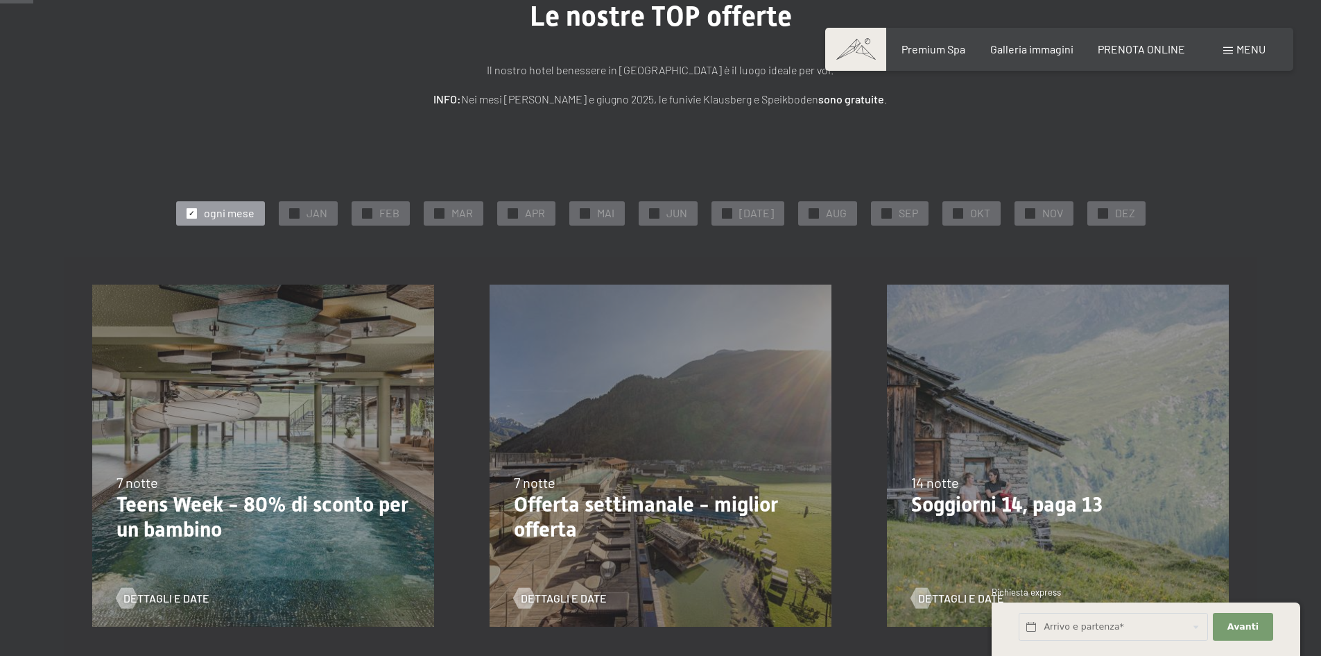
scroll to position [208, 0]
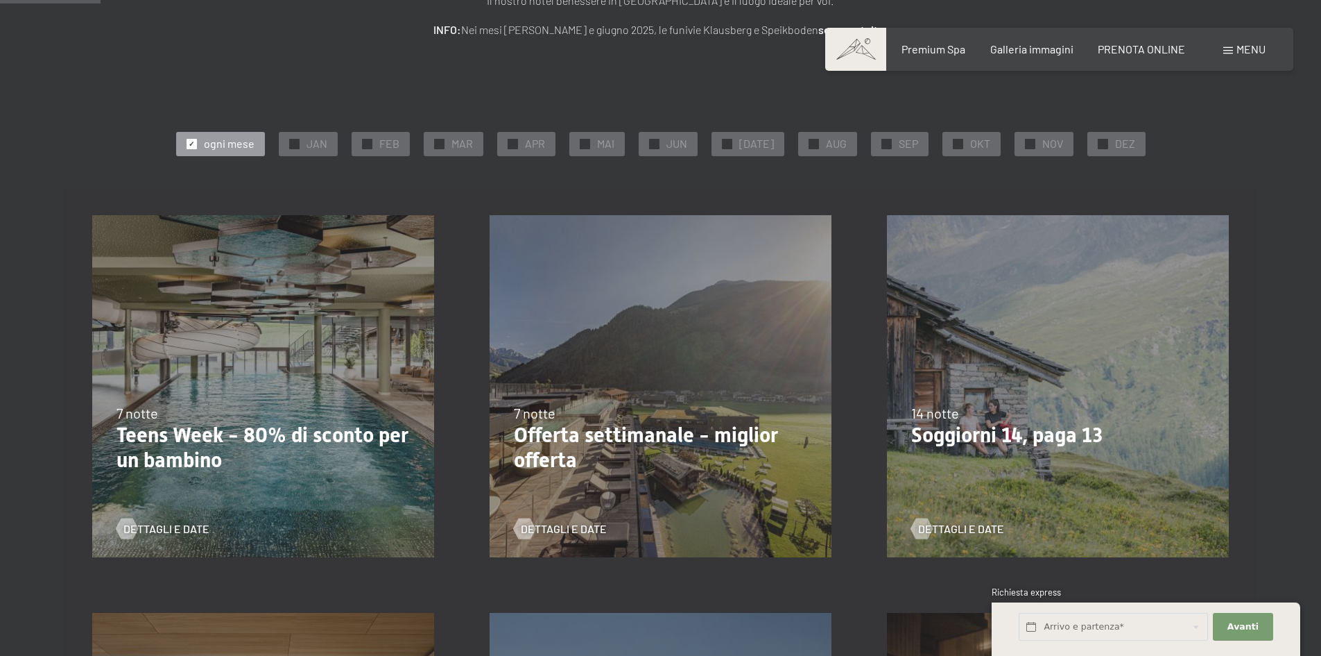
click at [223, 379] on div "[DATE]-[DATE] [DATE]-[DATE] [DATE]-[DATE] [DATE]-[DATE] [DATE]-[DATE] 7 notte T…" at bounding box center [263, 385] width 397 height 397
click at [277, 450] on p "Teens Week - 80% di sconto per un bambino" at bounding box center [263, 447] width 293 height 50
click at [182, 529] on span "Dettagli e Date" at bounding box center [180, 528] width 86 height 15
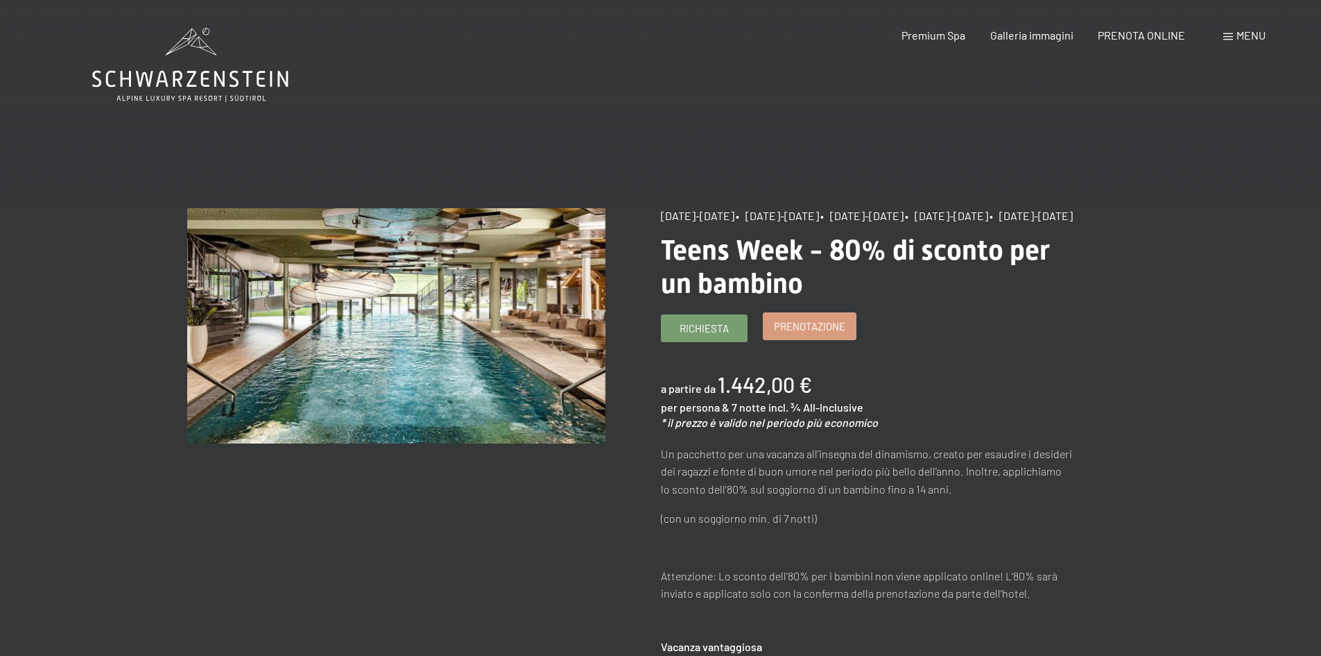
click at [791, 334] on span "Prenotazione" at bounding box center [809, 326] width 71 height 15
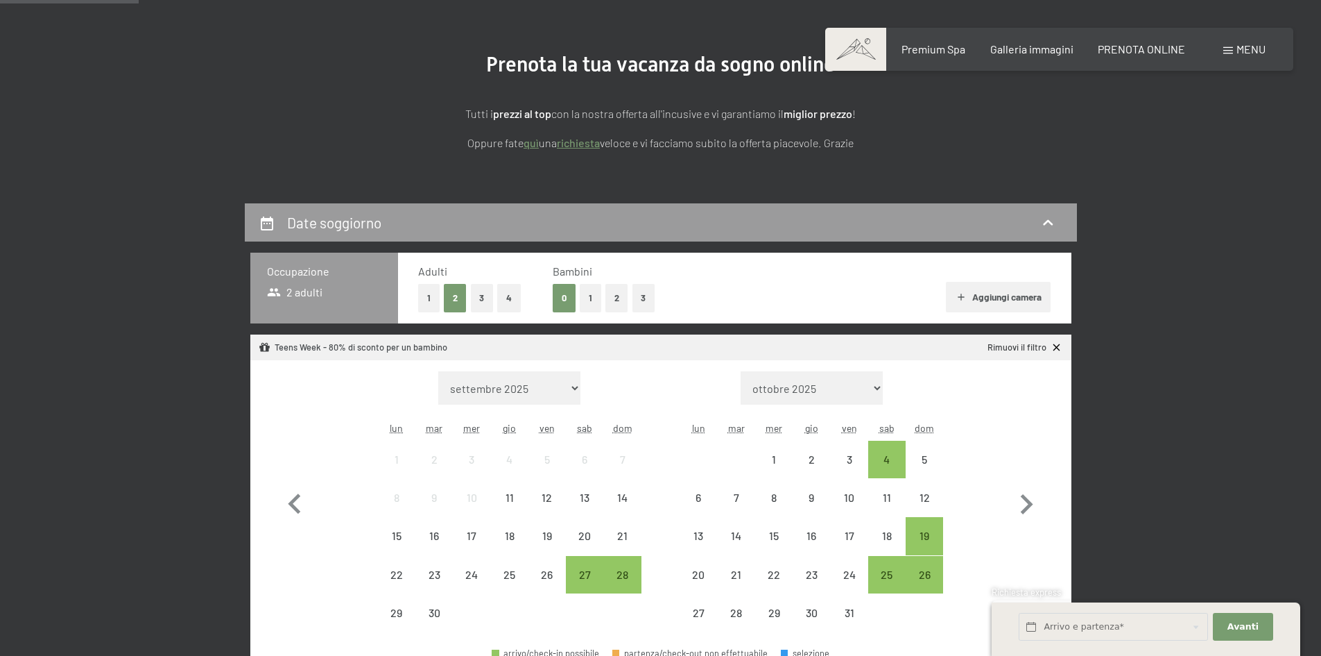
click at [624, 296] on button "2" at bounding box center [617, 298] width 23 height 28
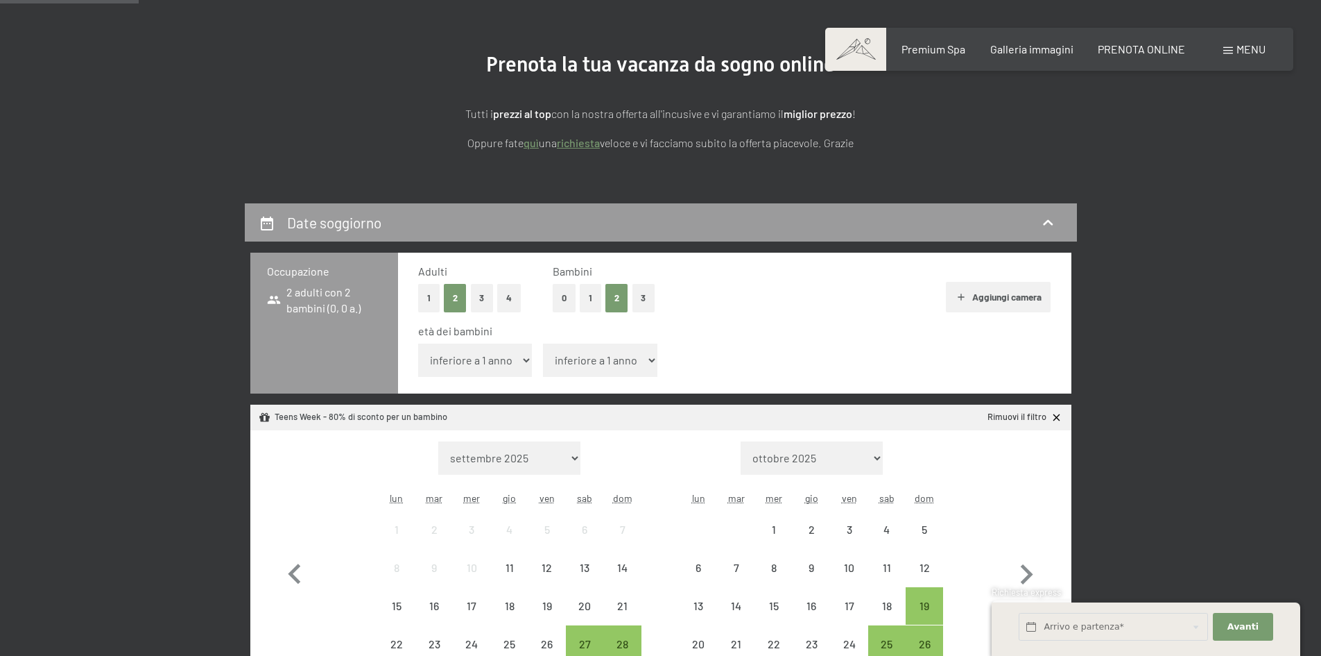
click at [518, 351] on select "inferiore a 1 anno 1 anno 2 anni 3 anni 4 anni 5 anni 6 anni 7 anni 8 anni 9 an…" at bounding box center [475, 359] width 114 height 33
select select "10"
click at [418, 343] on select "inferiore a 1 anno 1 anno 2 anni 3 anni 4 anni 5 anni 6 anni 7 anni 8 anni 9 an…" at bounding box center [475, 359] width 114 height 33
drag, startPoint x: 622, startPoint y: 357, endPoint x: 619, endPoint y: 344, distance: 13.0
click at [622, 357] on select "inferiore a 1 anno 1 anno 2 anni 3 anni 4 anni 5 anni 6 anni 7 anni 8 anni 9 an…" at bounding box center [600, 359] width 114 height 33
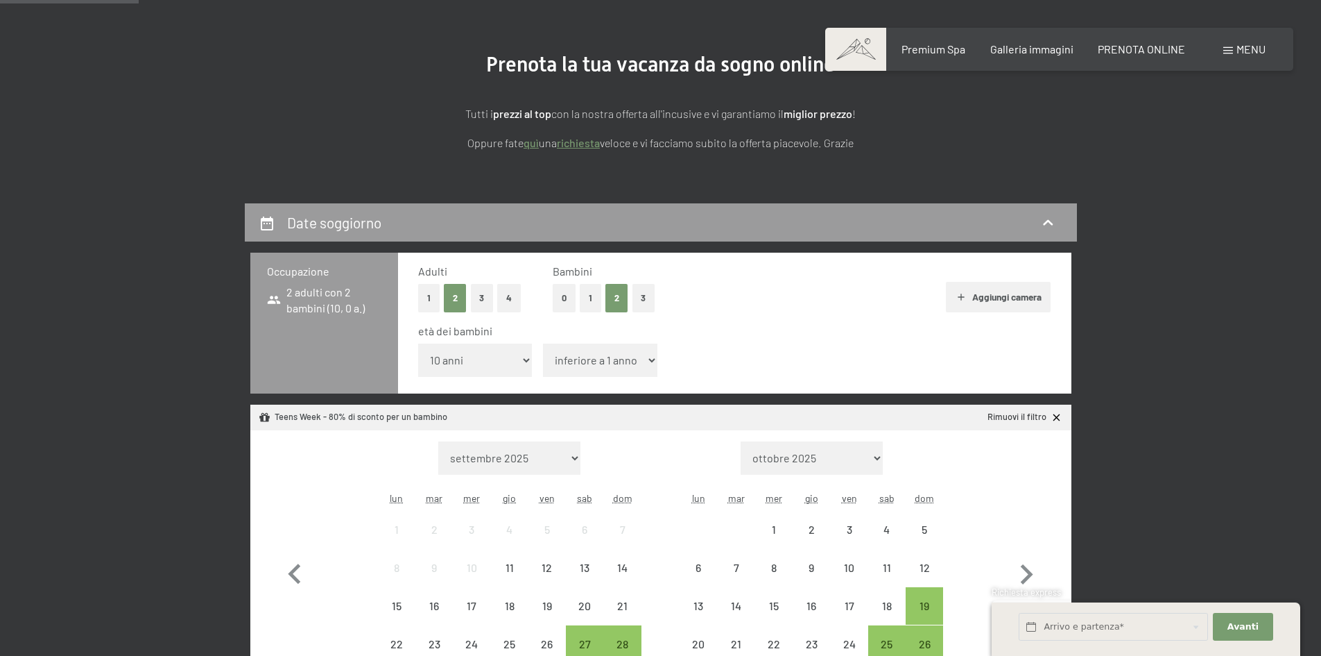
select select "6"
click at [543, 343] on select "inferiore a 1 anno 1 anno 2 anni 3 anni 4 anni 5 anni 6 anni 7 anni 8 anni 9 an…" at bounding box center [600, 359] width 114 height 33
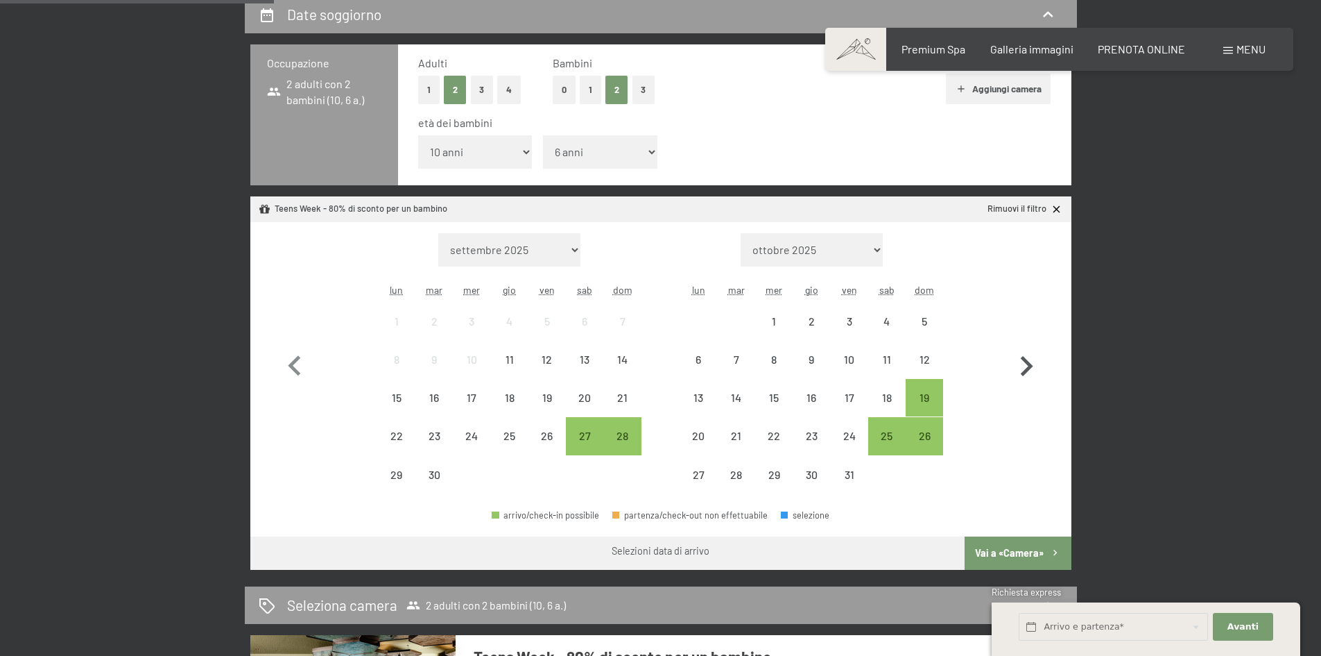
click at [1017, 373] on icon "button" at bounding box center [1027, 366] width 40 height 40
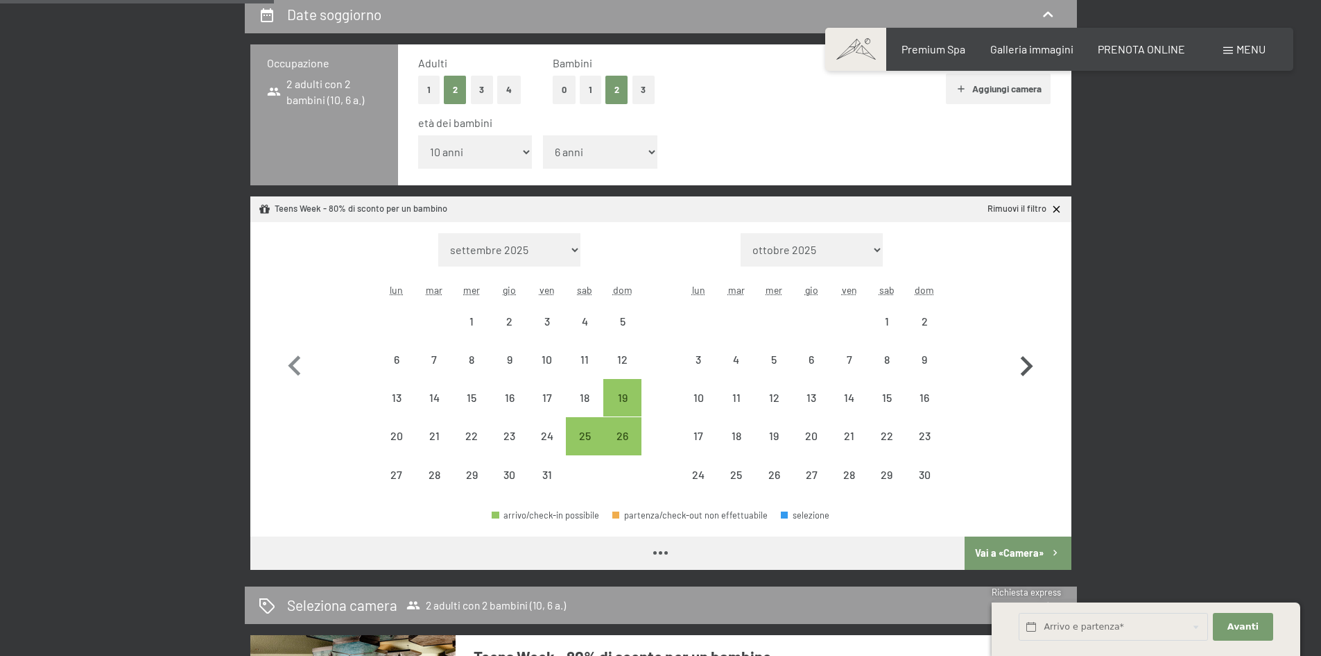
click at [1017, 373] on icon "button" at bounding box center [1027, 366] width 40 height 40
select select "2025-11-01"
select select "2025-12-01"
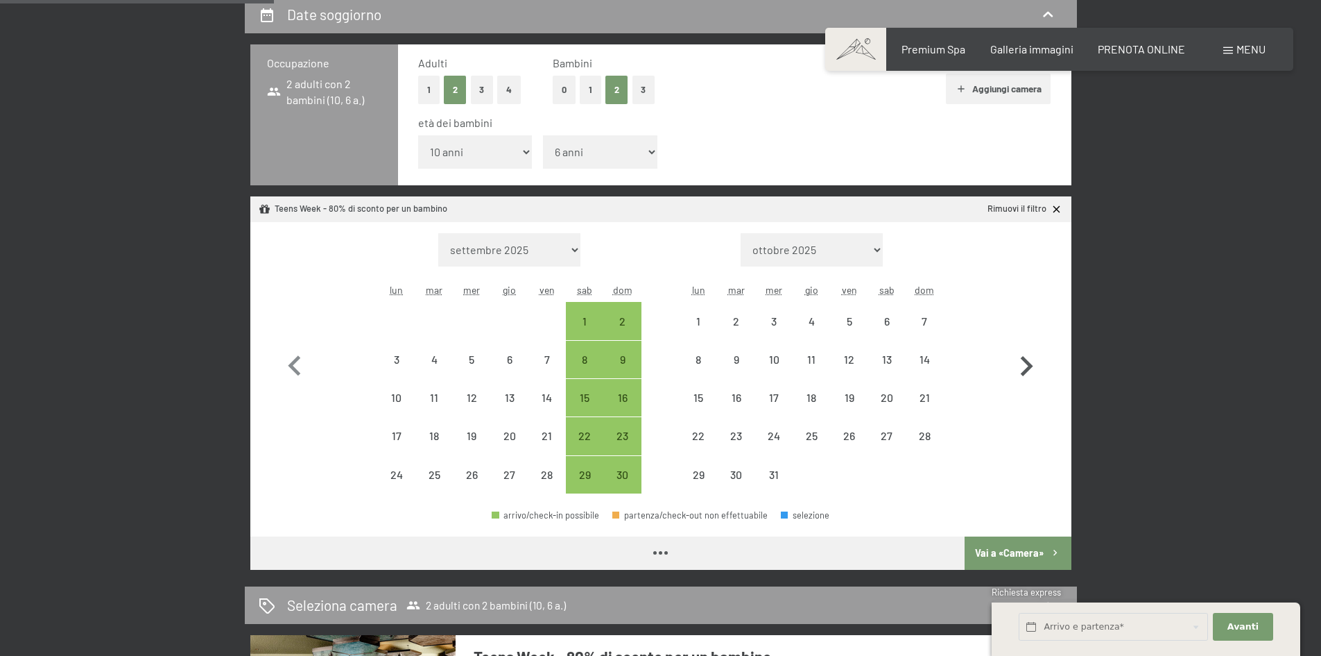
select select "2025-11-01"
select select "2025-12-01"
click at [1023, 367] on icon "button" at bounding box center [1027, 366] width 40 height 40
select select "2025-12-01"
select select "2026-01-01"
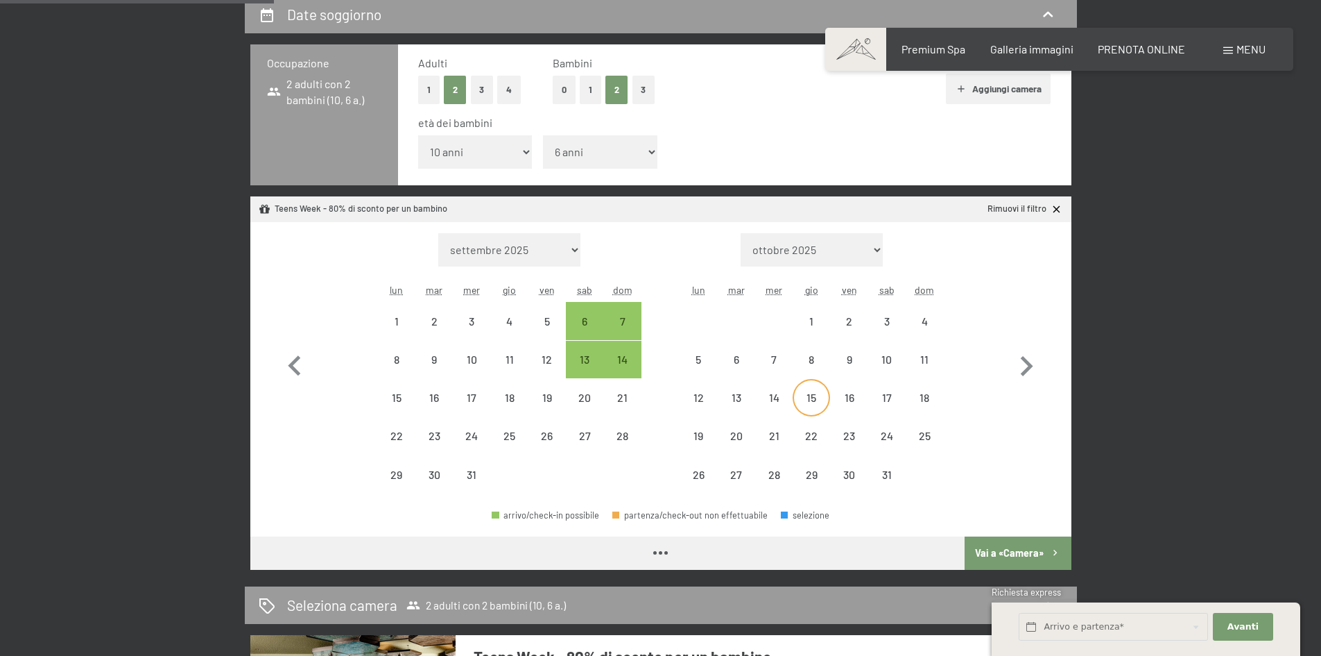
select select "2025-12-01"
select select "2026-01-01"
click at [890, 369] on div "10" at bounding box center [887, 371] width 35 height 35
select select "2025-12-01"
select select "2026-01-01"
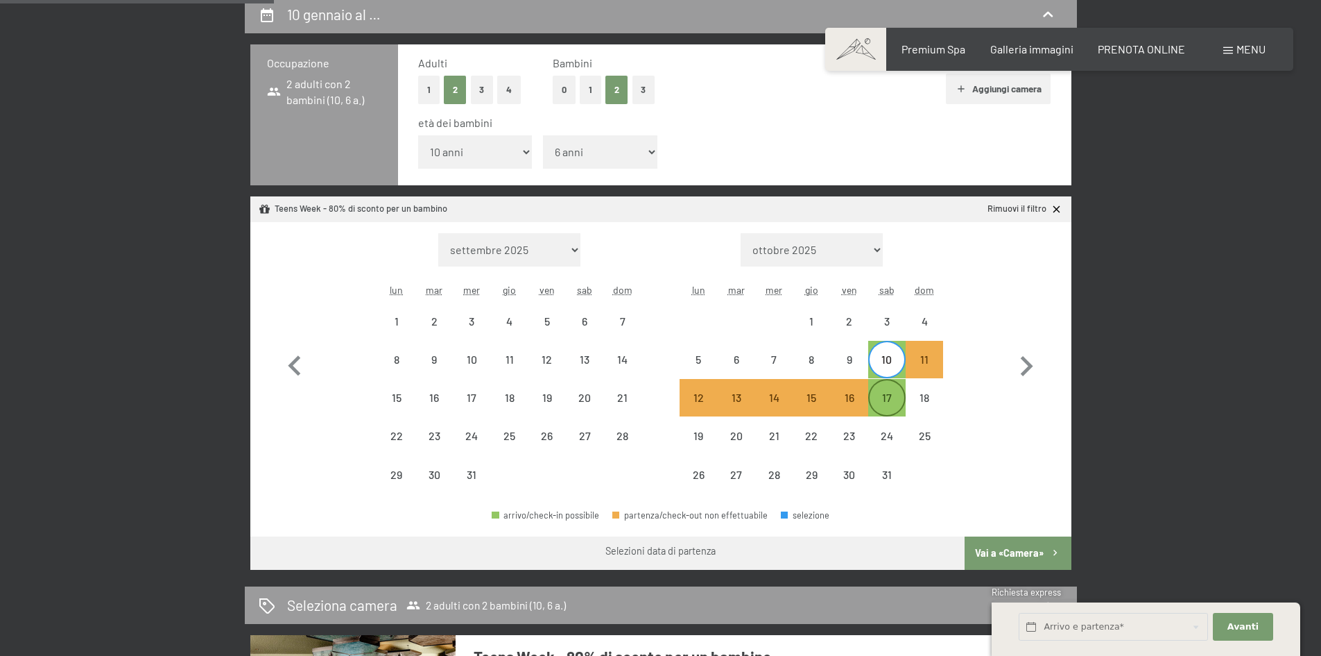
click at [886, 393] on div "17" at bounding box center [887, 409] width 35 height 35
select select "2025-12-01"
select select "2026-01-01"
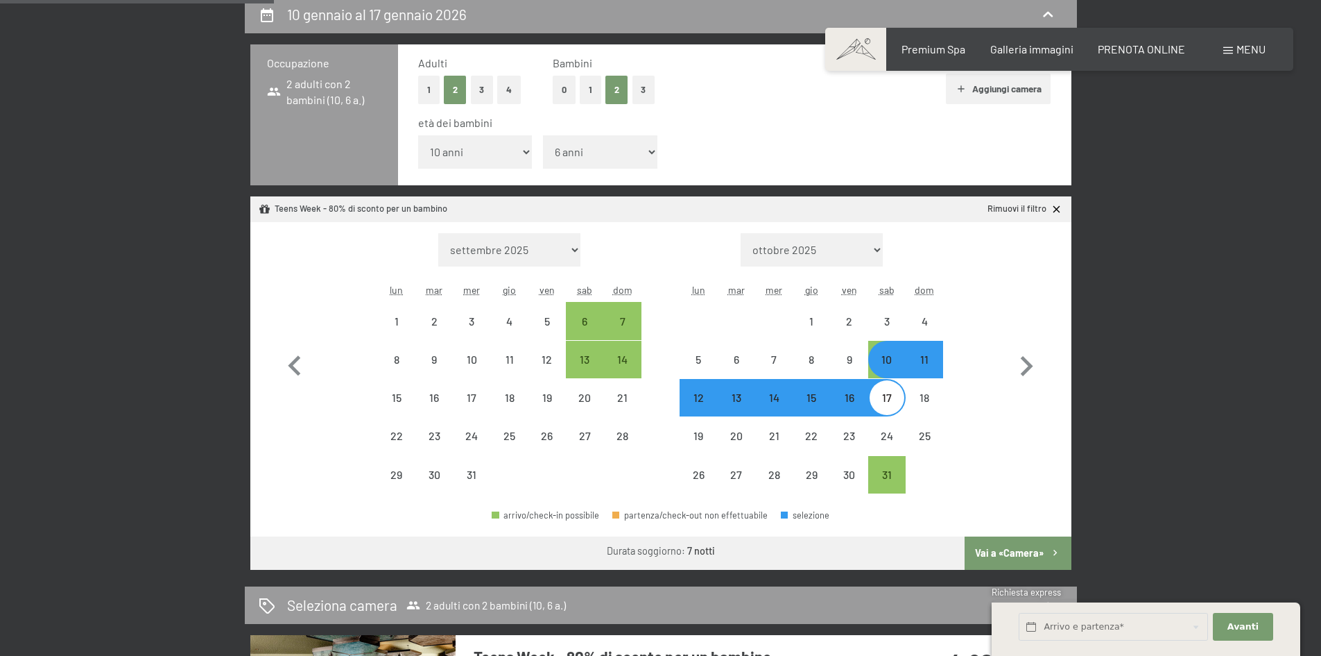
click at [996, 547] on button "Vai a «Camera»" at bounding box center [1018, 552] width 106 height 33
select select "2025-12-01"
select select "2026-01-01"
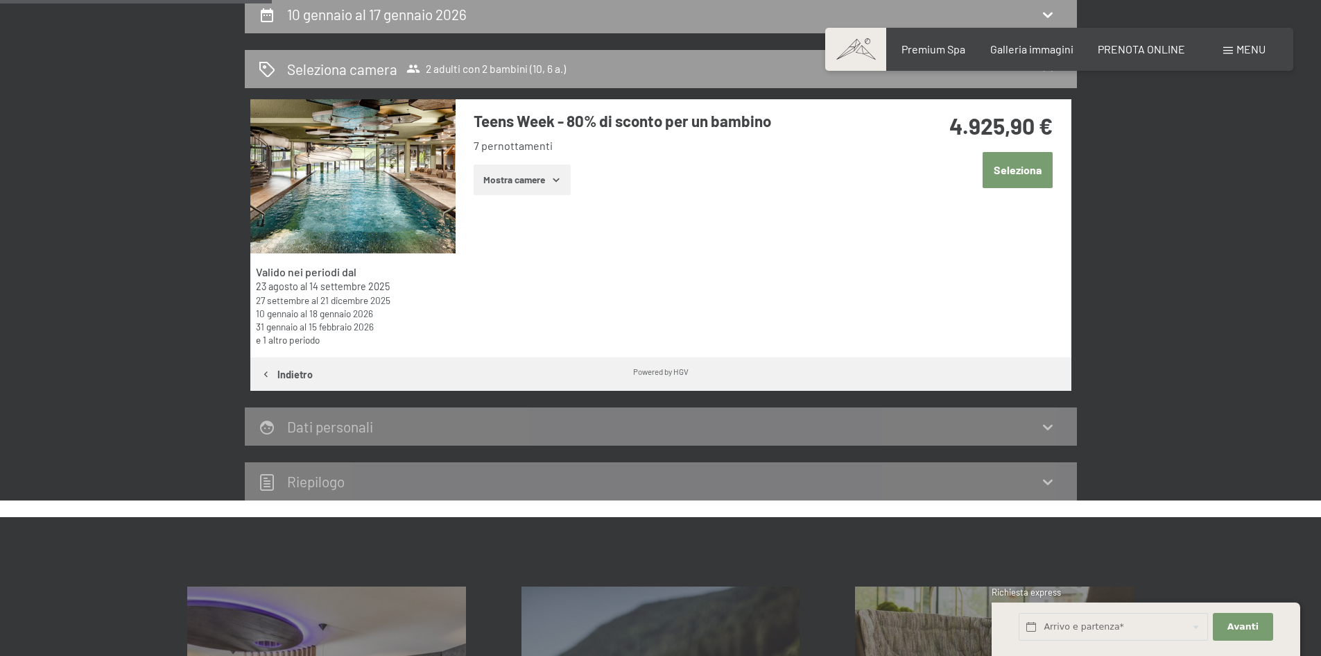
scroll to position [342, 0]
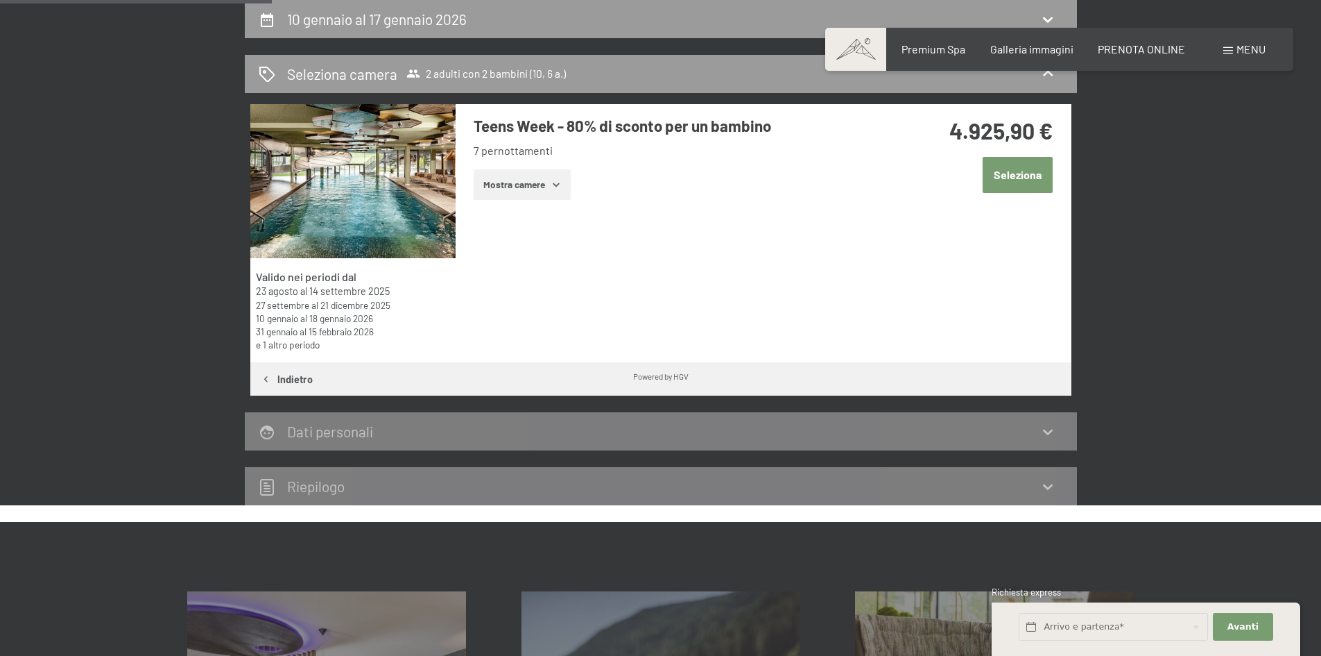
click at [538, 182] on button "Mostra camere" at bounding box center [522, 184] width 97 height 31
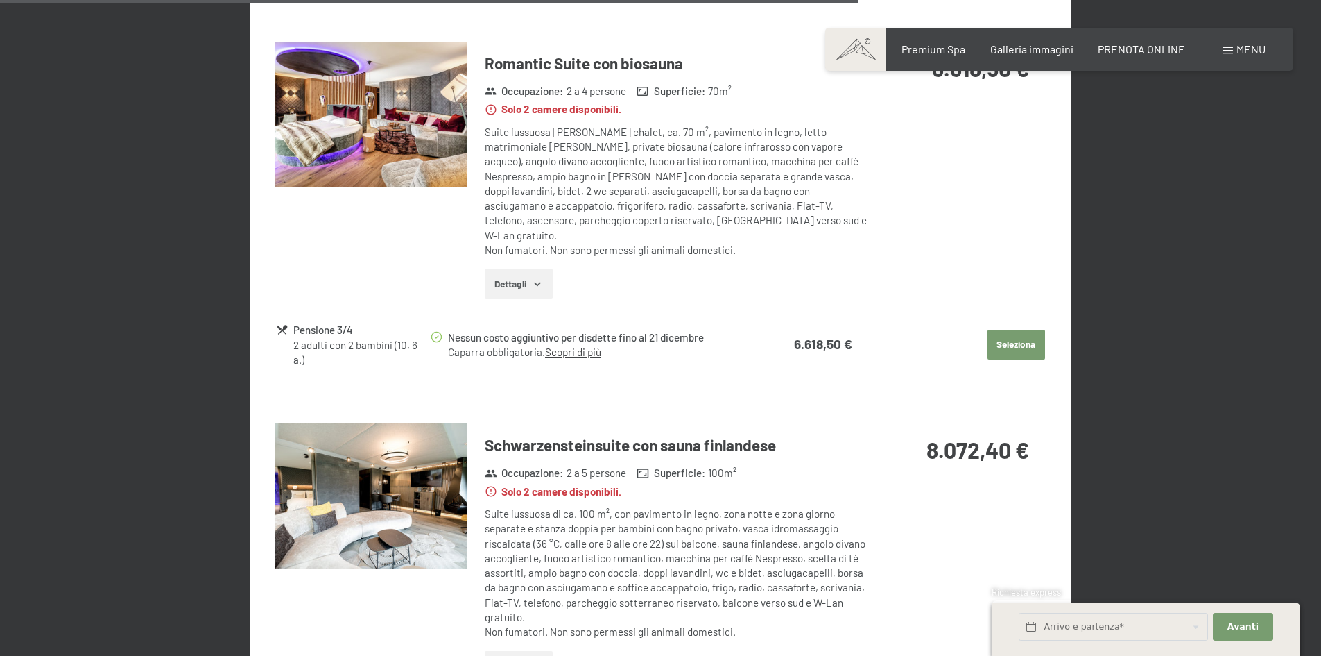
scroll to position [2354, 0]
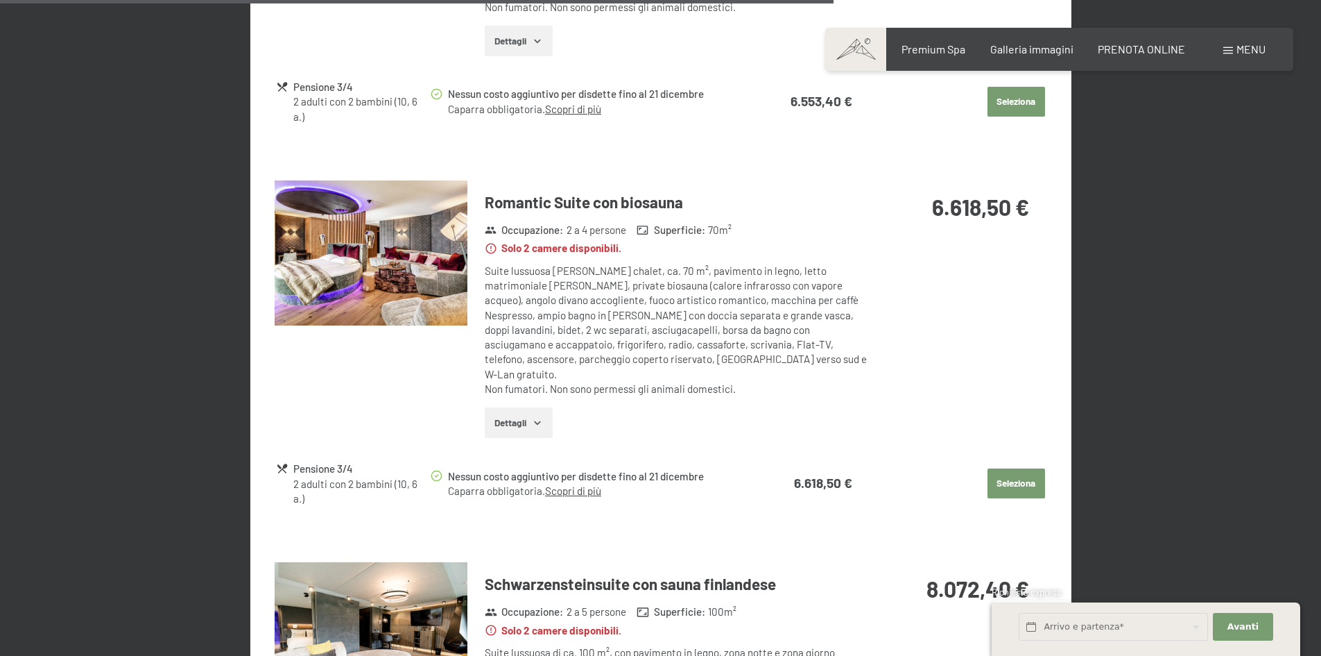
click at [337, 268] on img at bounding box center [371, 252] width 193 height 145
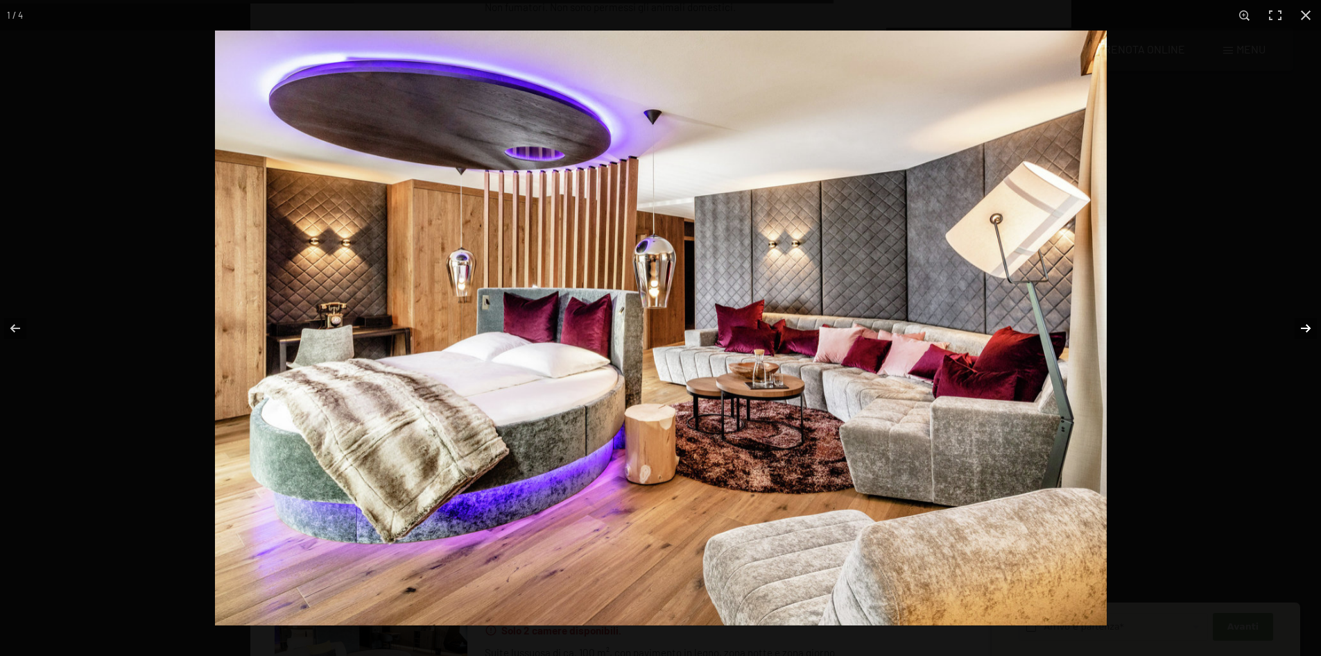
click at [1299, 332] on button "button" at bounding box center [1297, 327] width 49 height 69
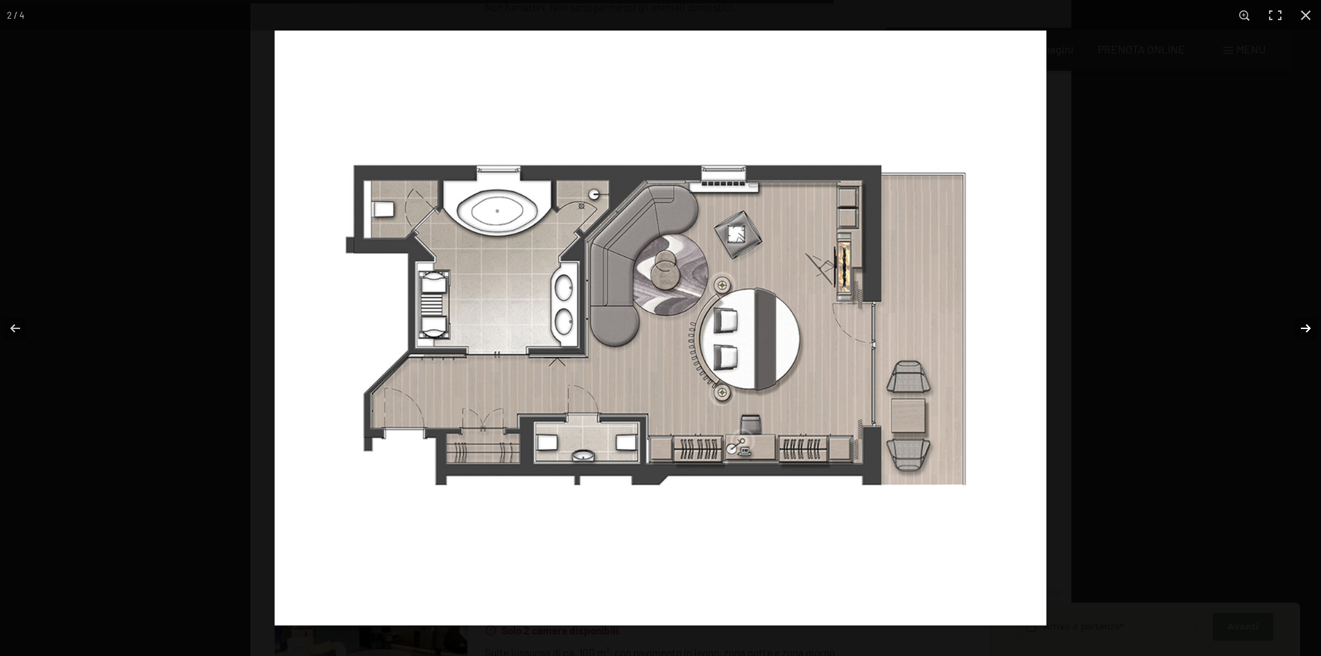
click at [1299, 332] on button "button" at bounding box center [1297, 327] width 49 height 69
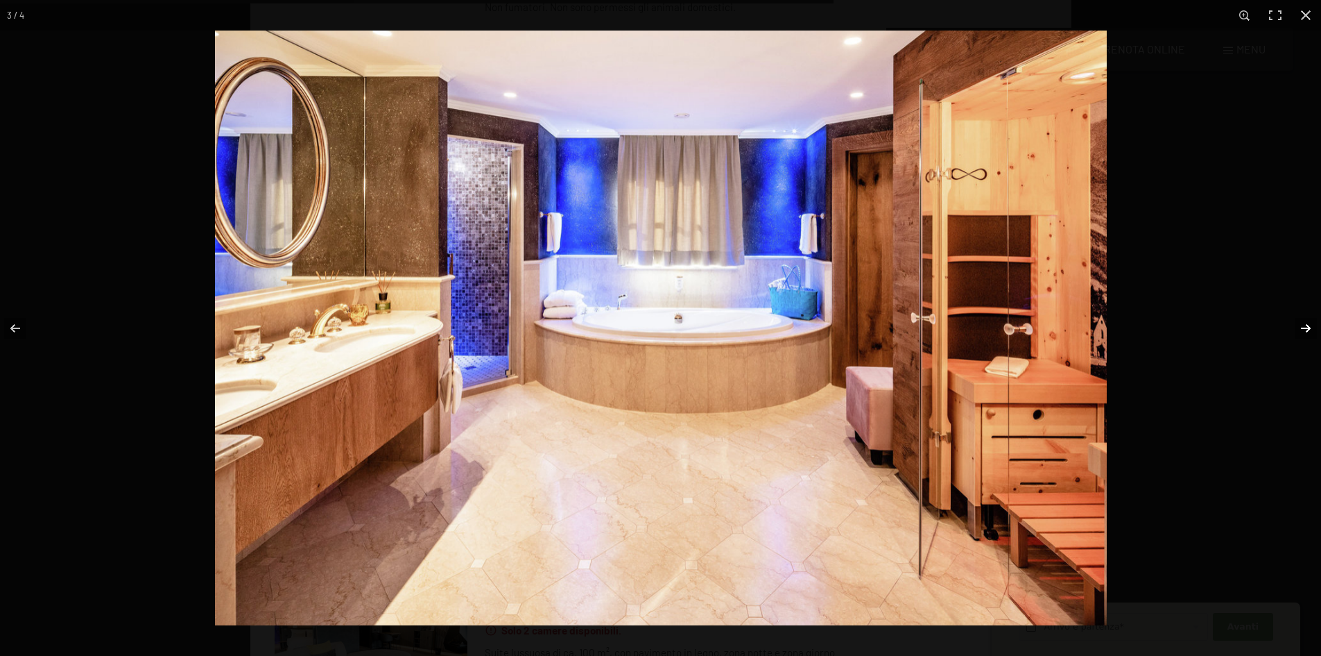
click at [1299, 332] on button "button" at bounding box center [1297, 327] width 49 height 69
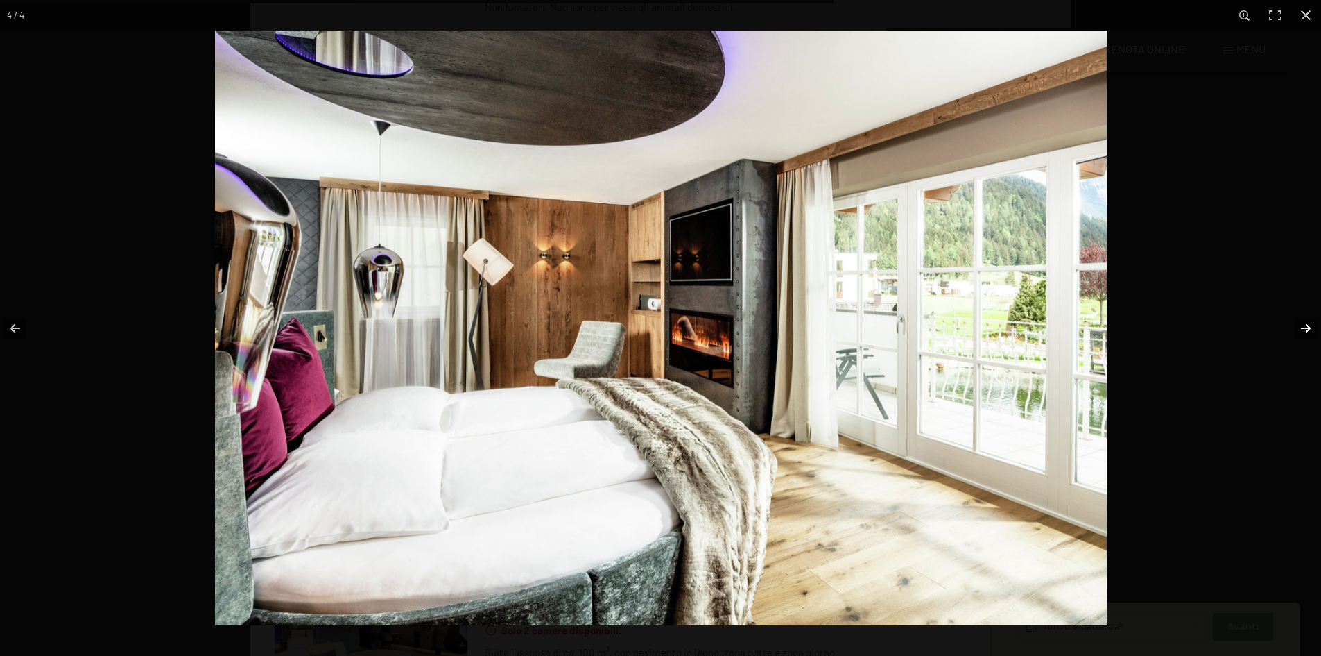
click at [1301, 336] on button "button" at bounding box center [1297, 327] width 49 height 69
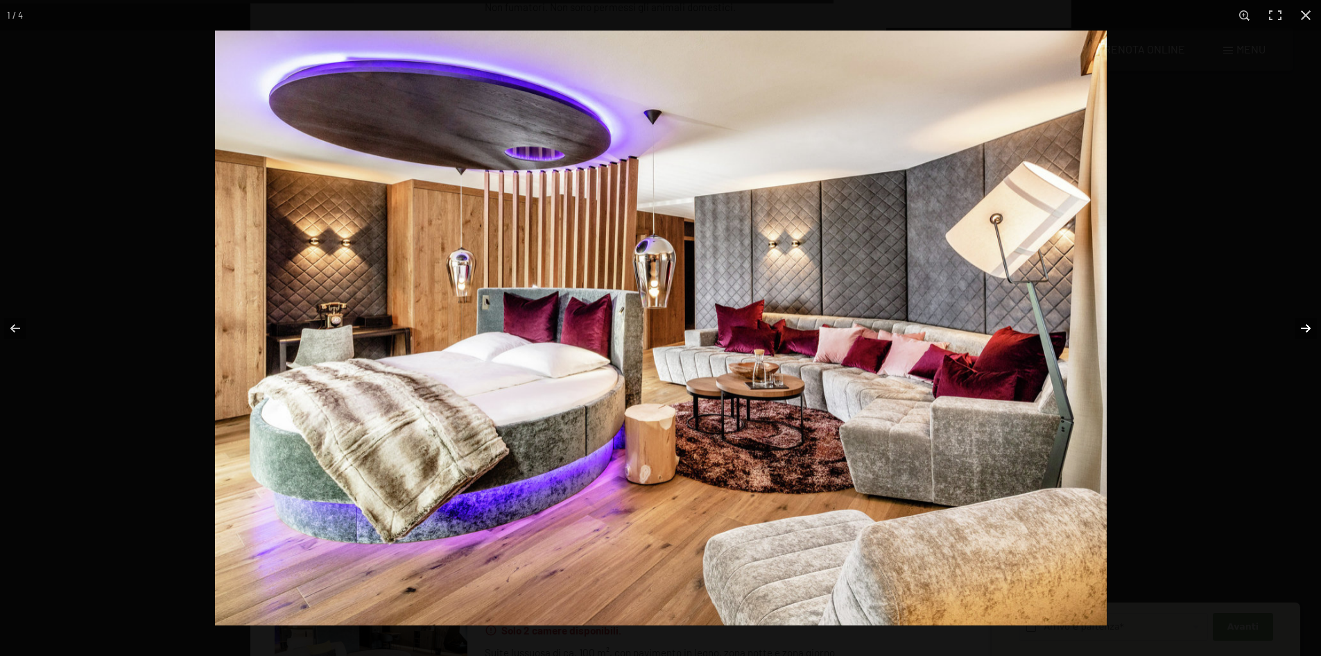
click at [1301, 336] on button "button" at bounding box center [1297, 327] width 49 height 69
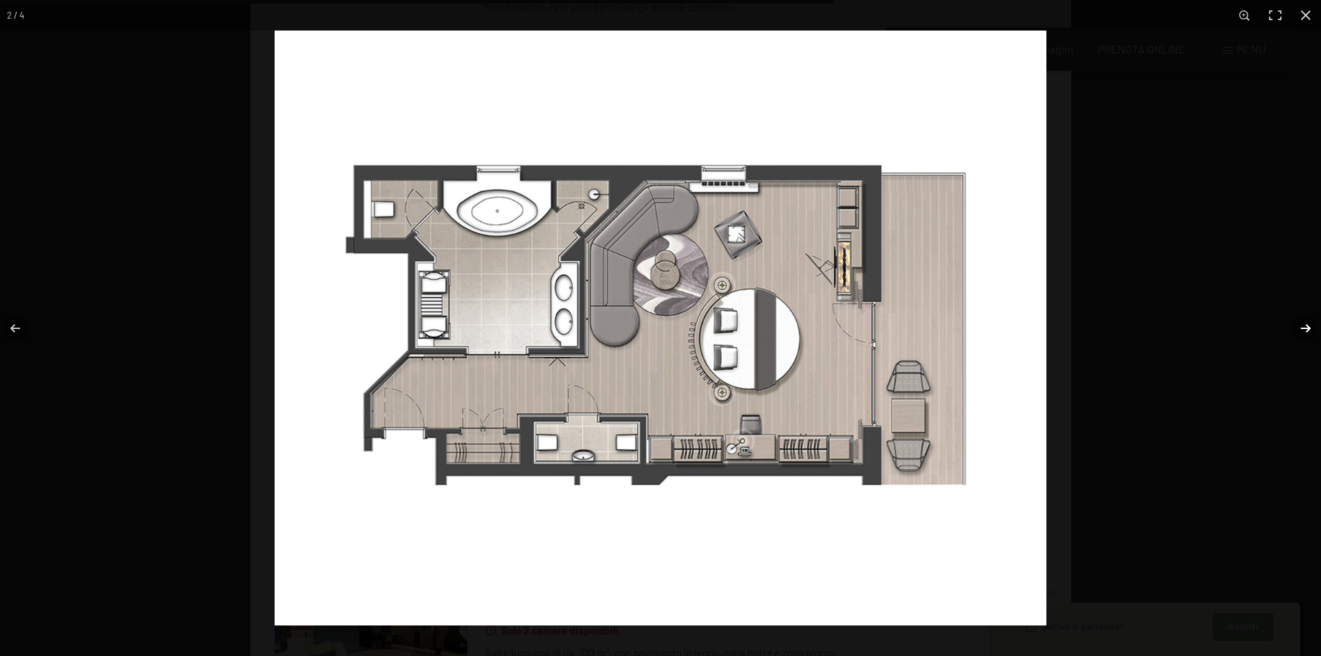
click at [1301, 336] on button "button" at bounding box center [1297, 327] width 49 height 69
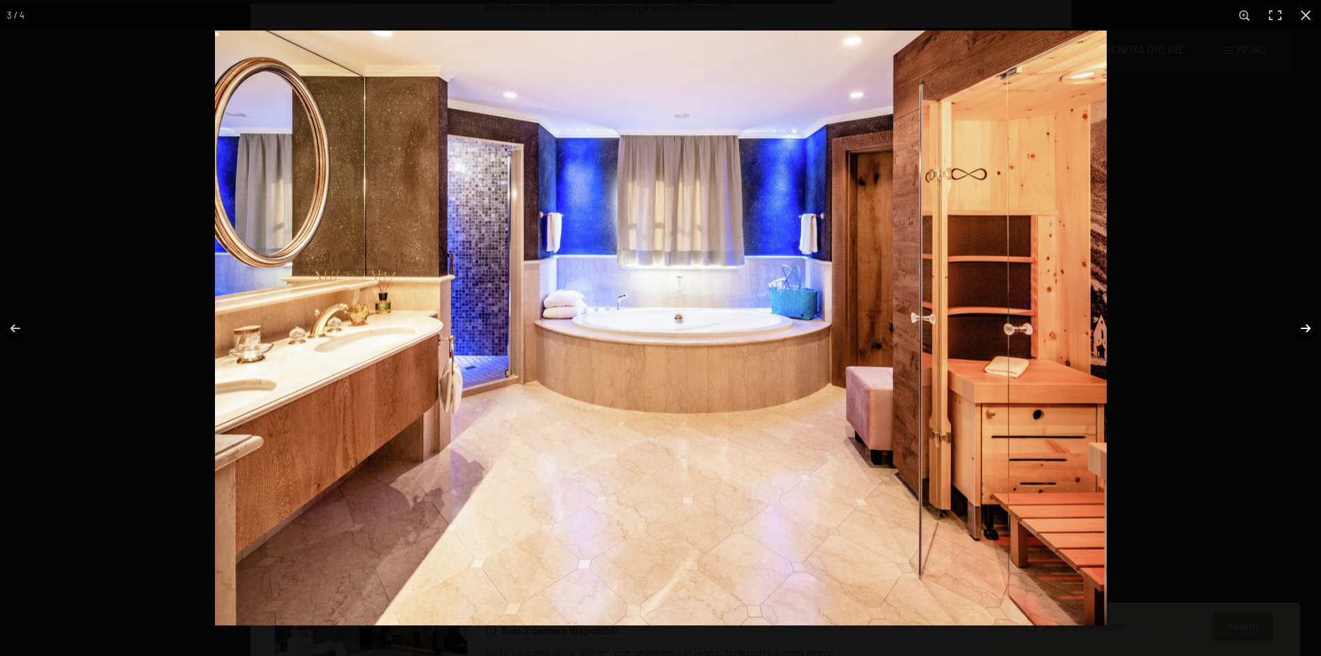
click at [1301, 336] on button "button" at bounding box center [1297, 327] width 49 height 69
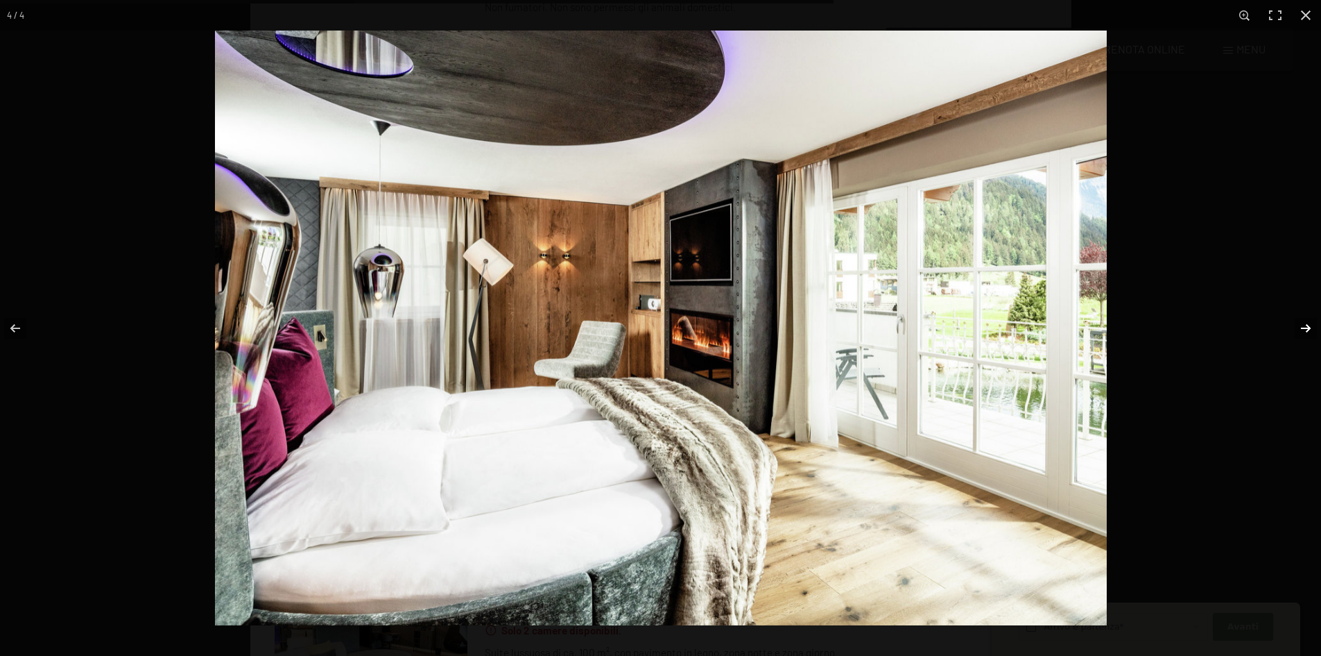
click at [1301, 336] on button "button" at bounding box center [1297, 327] width 49 height 69
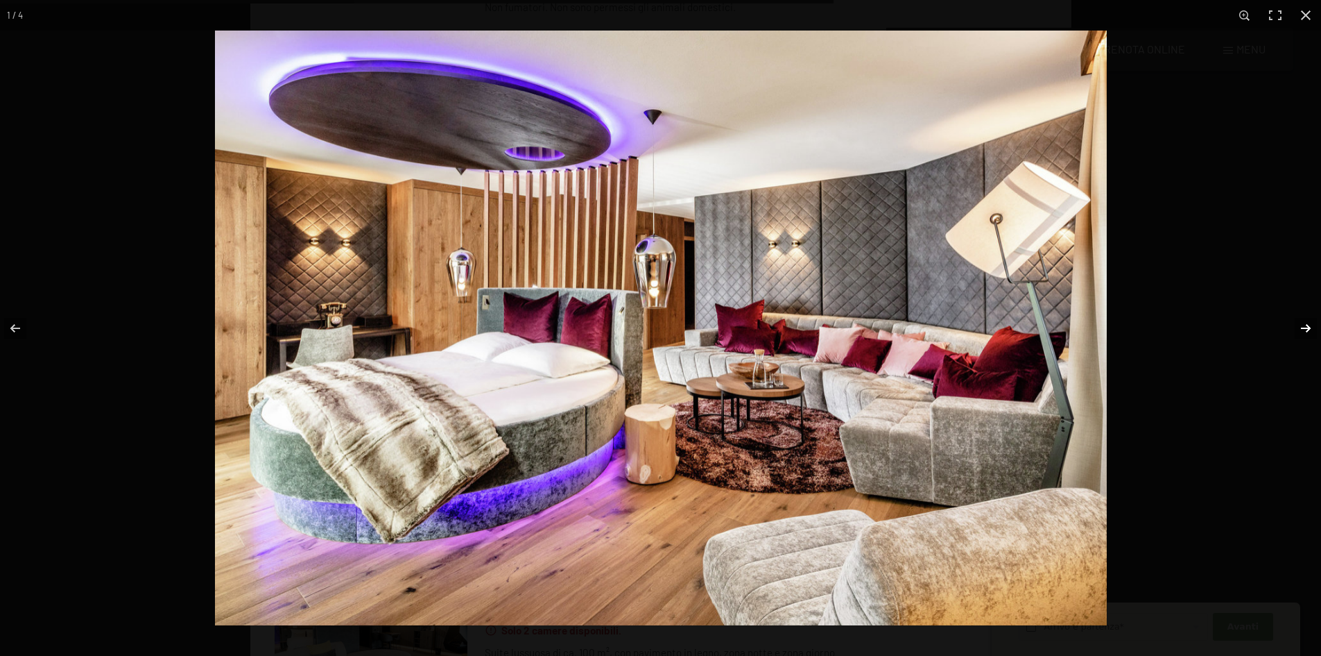
click at [1301, 336] on button "button" at bounding box center [1297, 327] width 49 height 69
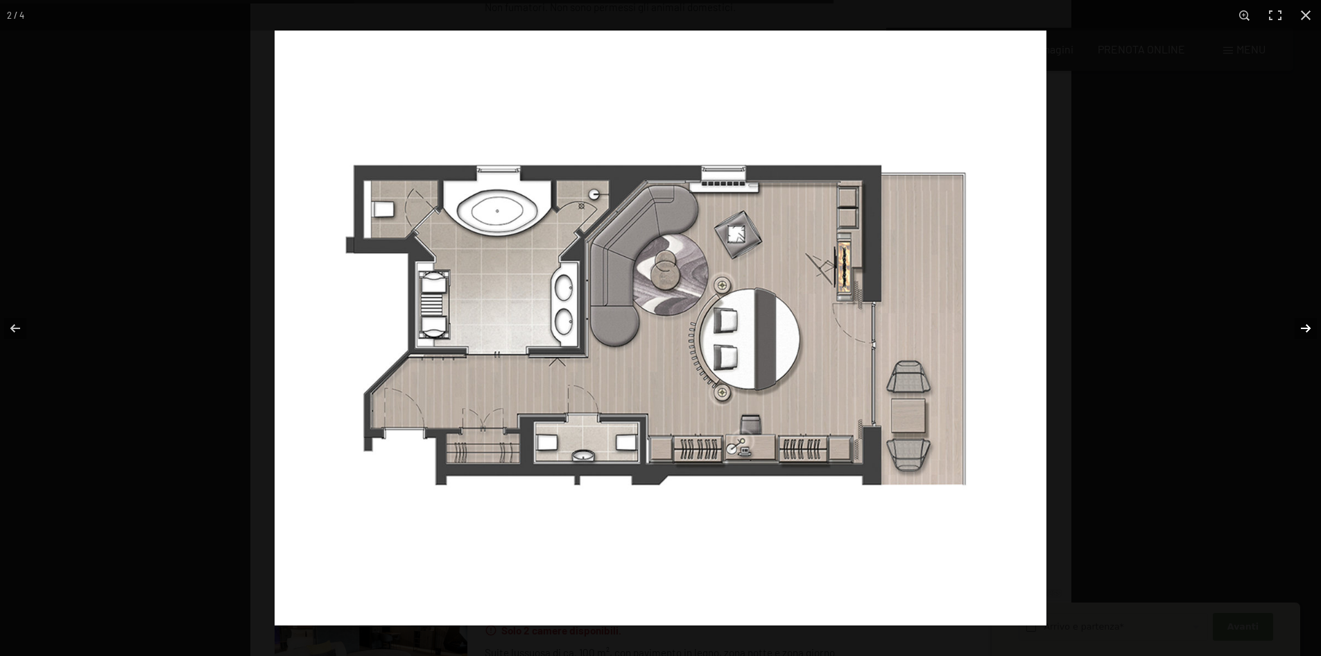
click at [1301, 336] on button "button" at bounding box center [1297, 327] width 49 height 69
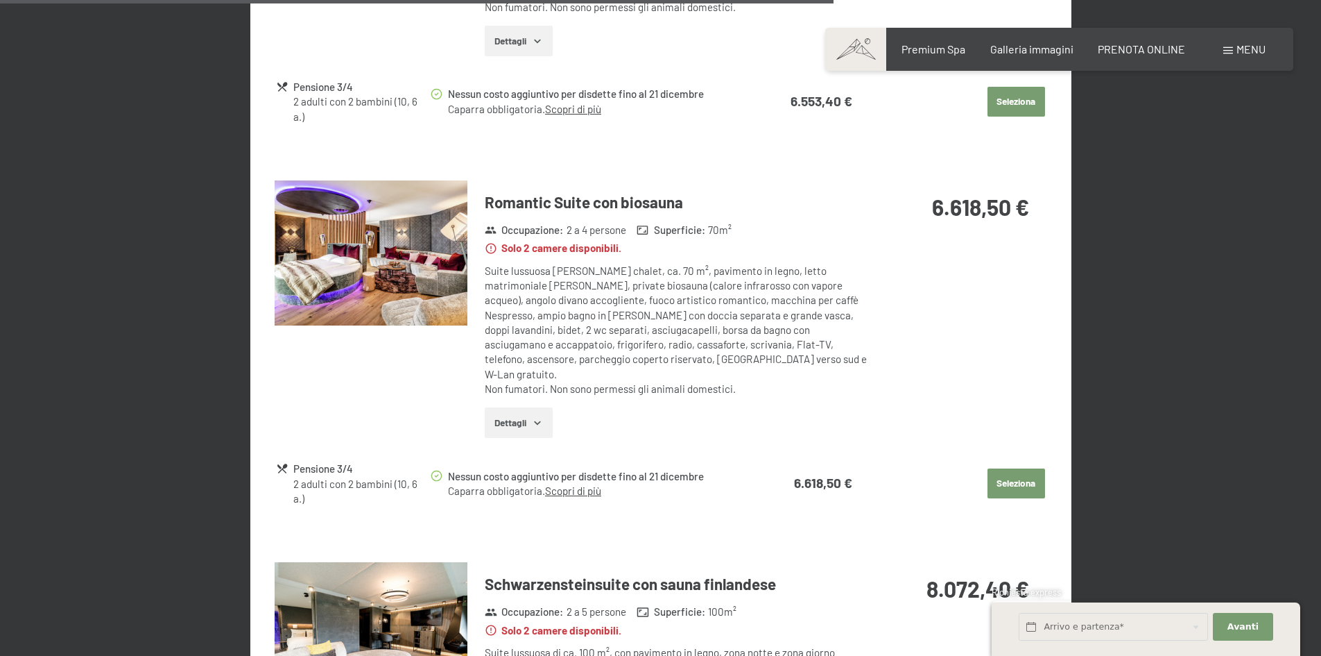
click at [0, 0] on button "button" at bounding box center [0, 0] width 0 height 0
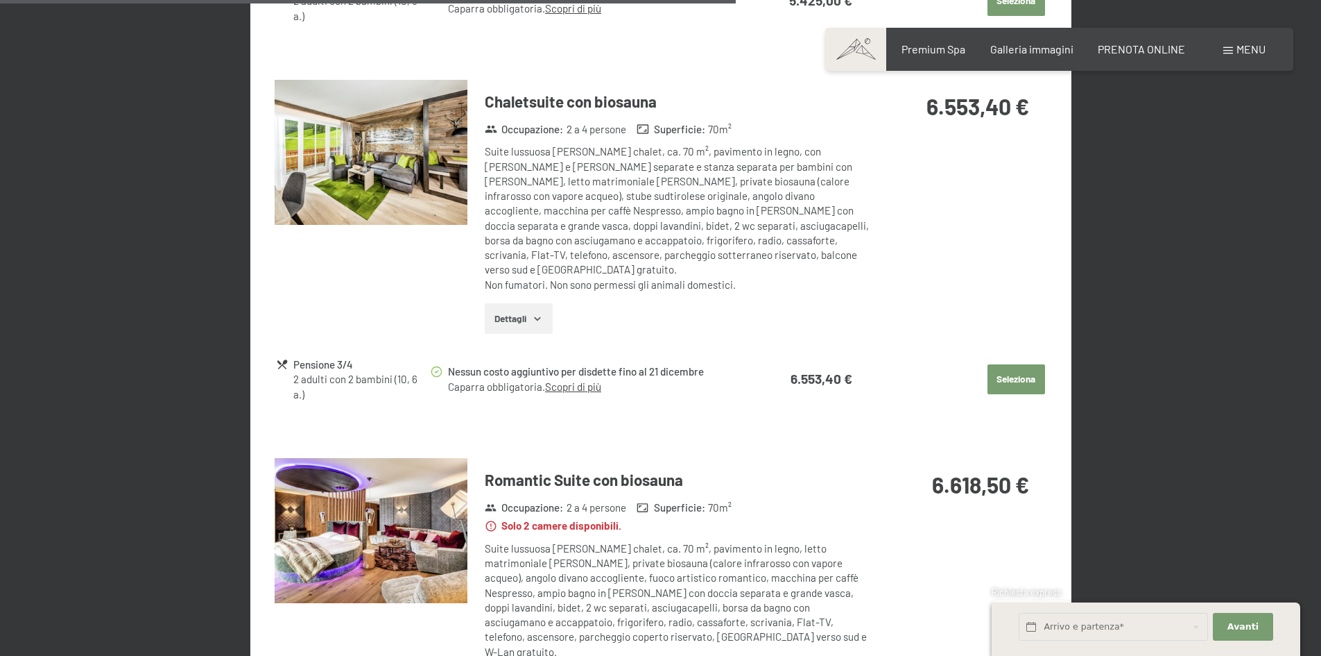
scroll to position [2007, 0]
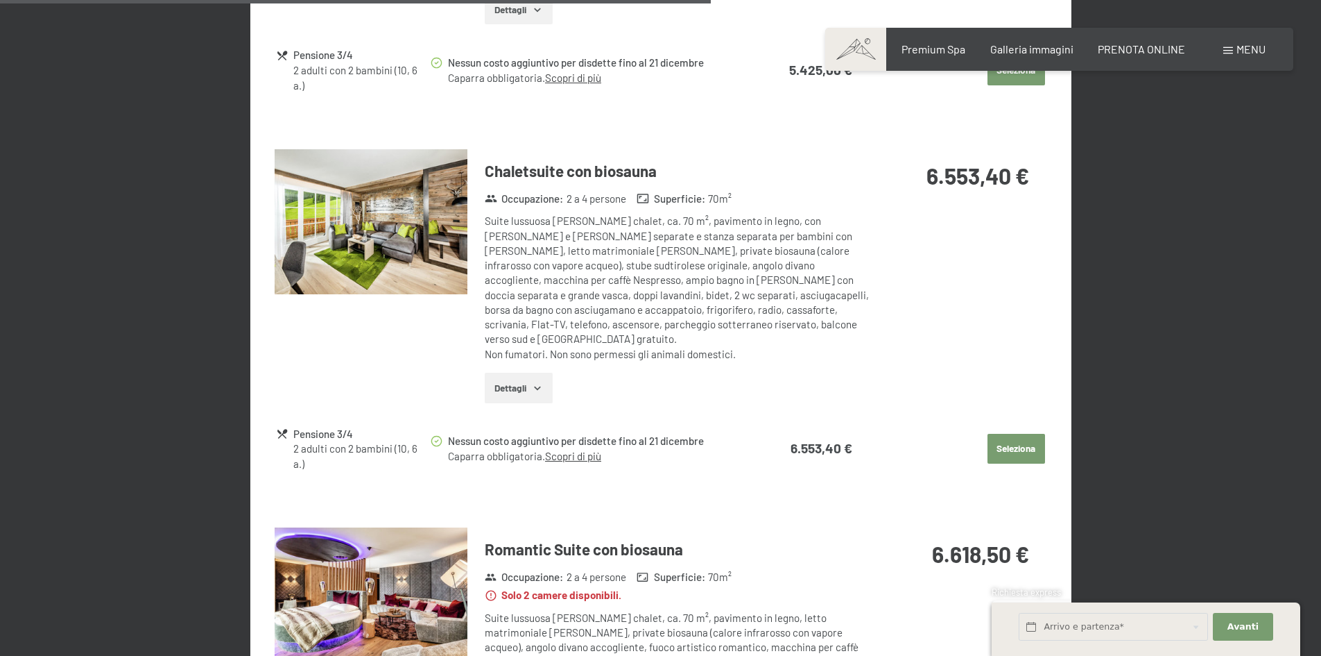
click at [431, 246] on img at bounding box center [371, 221] width 193 height 145
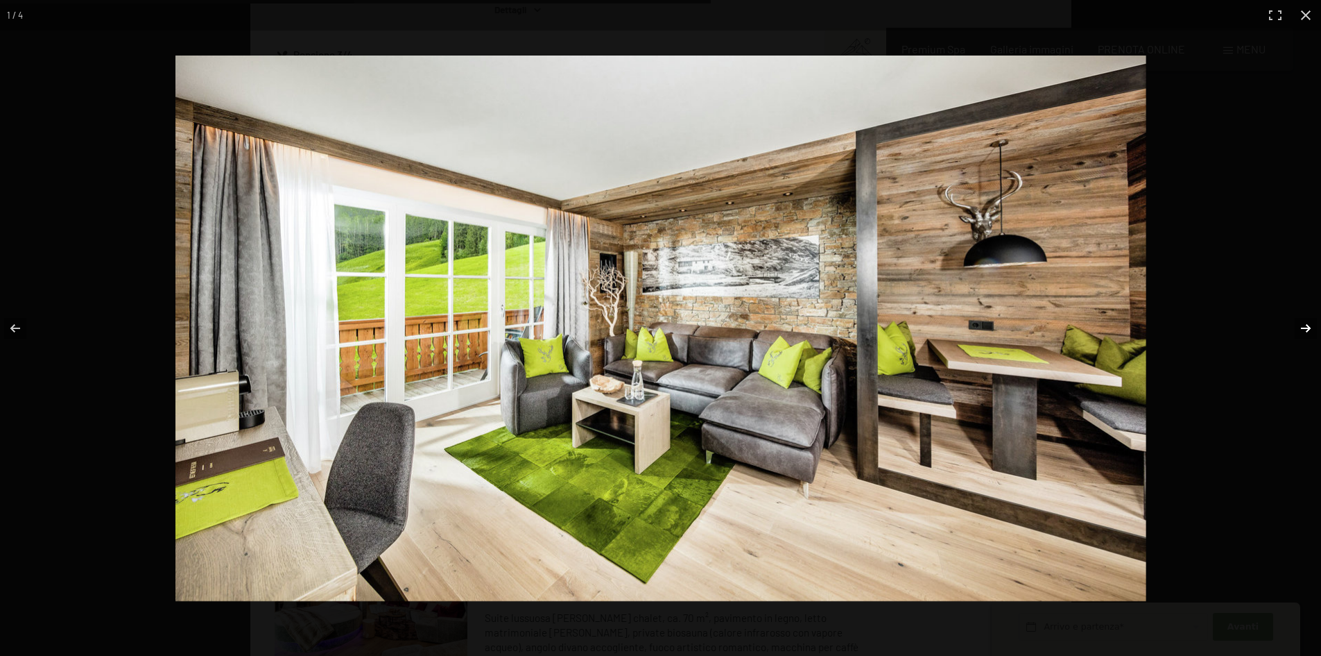
click at [1307, 327] on button "button" at bounding box center [1297, 327] width 49 height 69
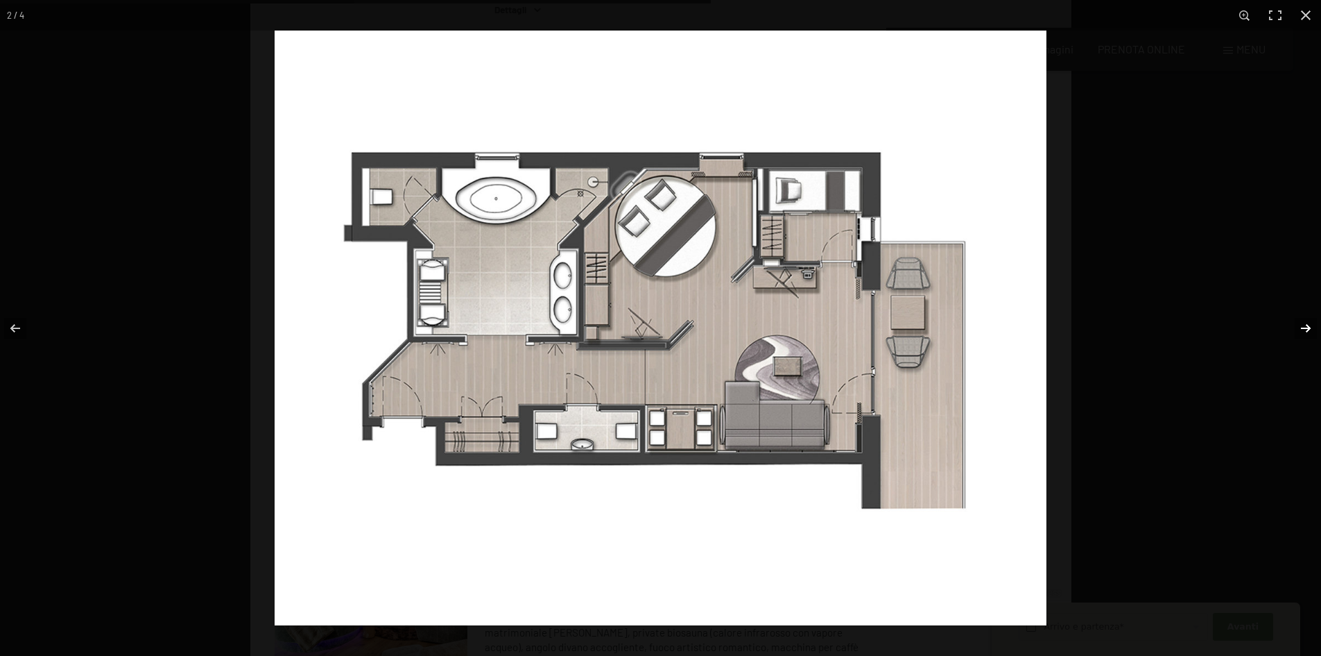
click at [1307, 327] on button "button" at bounding box center [1297, 327] width 49 height 69
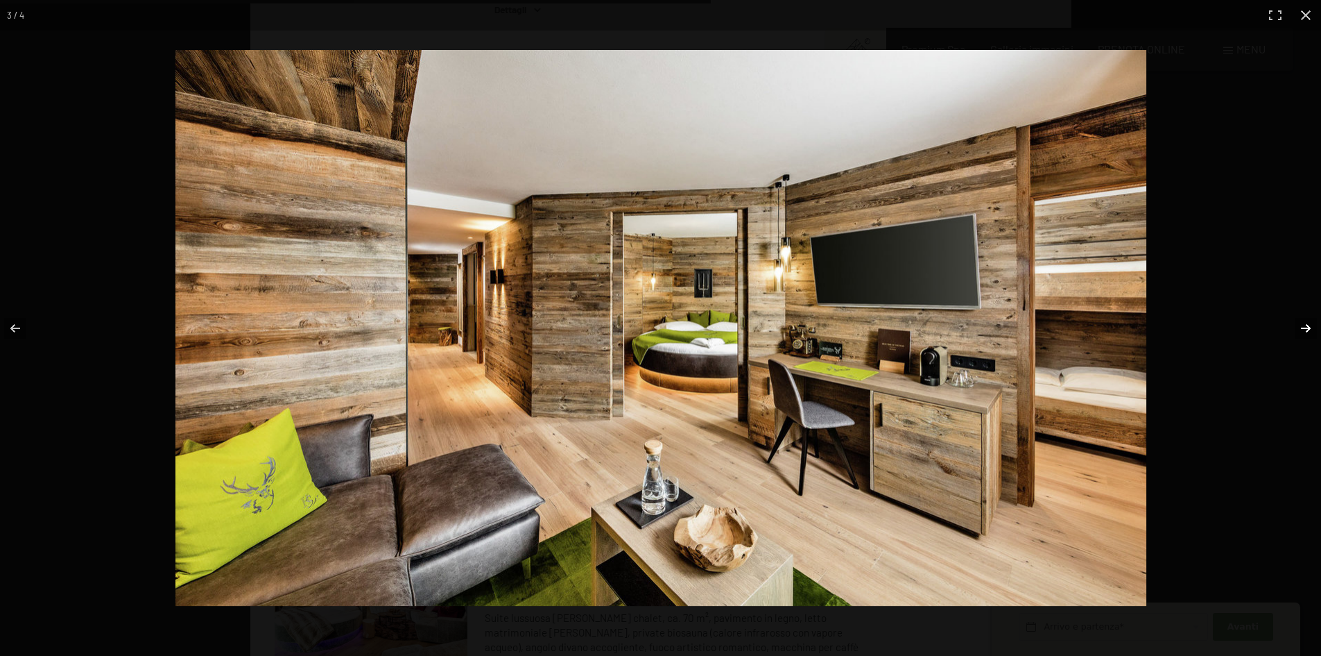
click at [1305, 325] on button "button" at bounding box center [1297, 327] width 49 height 69
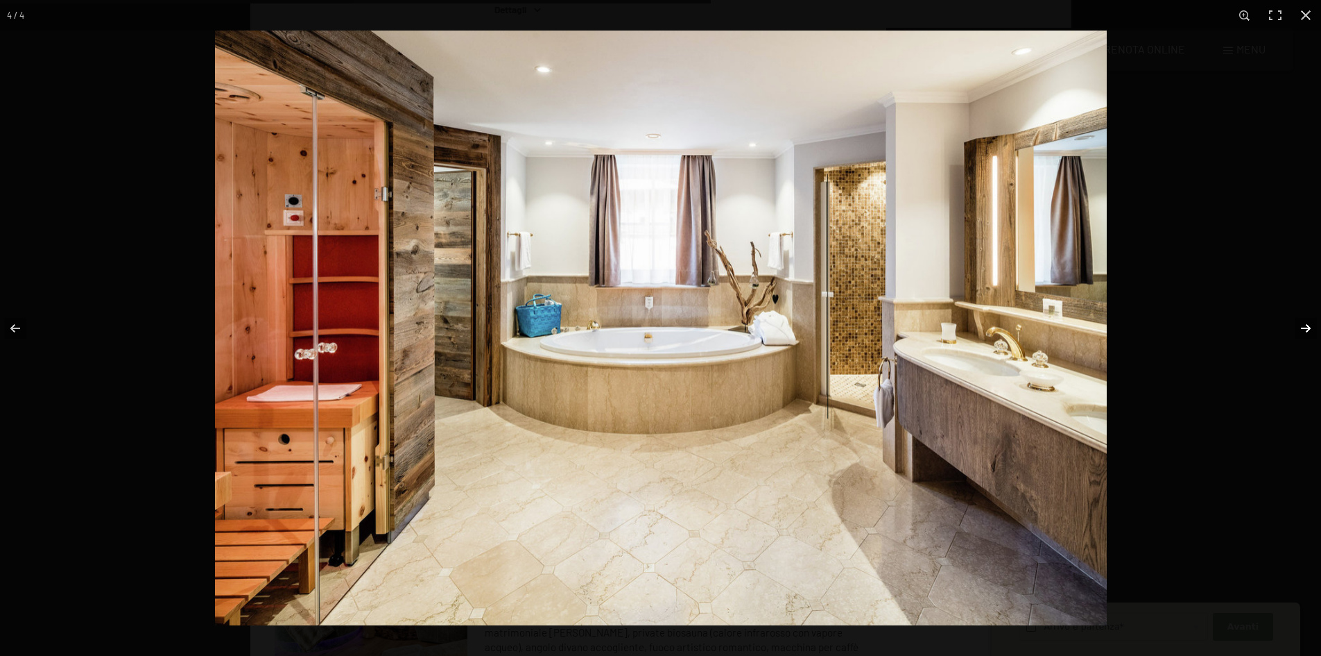
click at [1305, 325] on button "button" at bounding box center [1297, 327] width 49 height 69
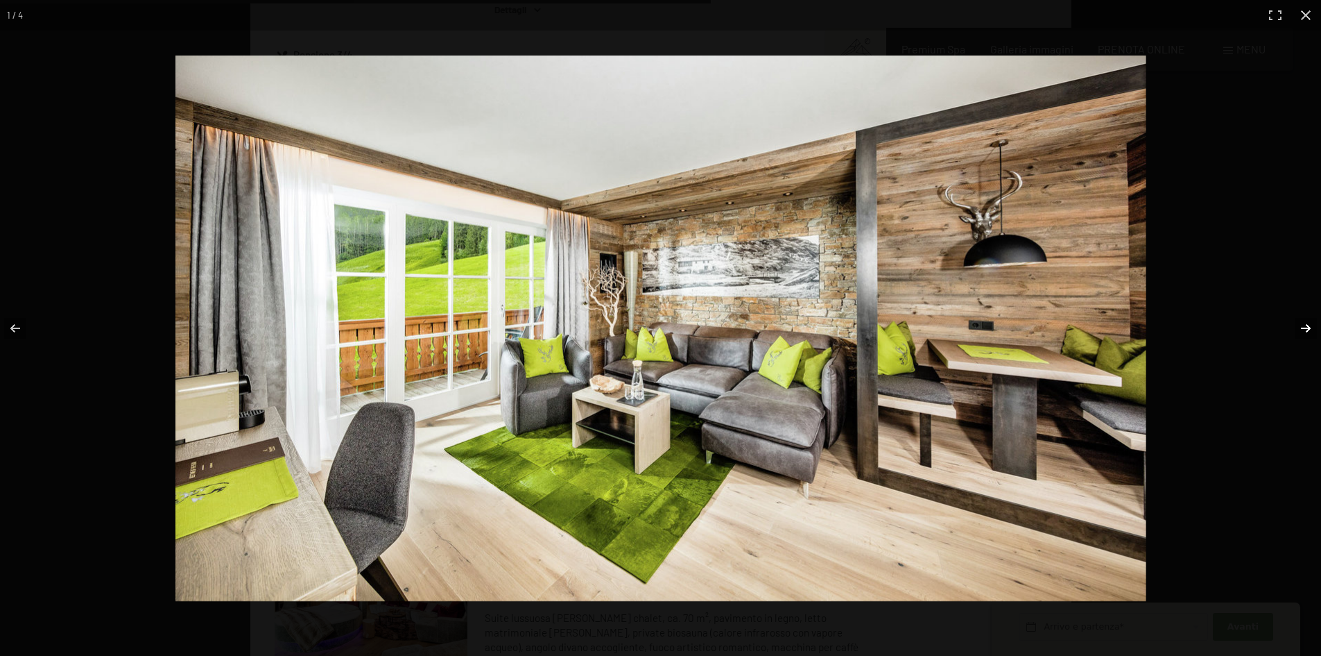
click at [1305, 325] on button "button" at bounding box center [1297, 327] width 49 height 69
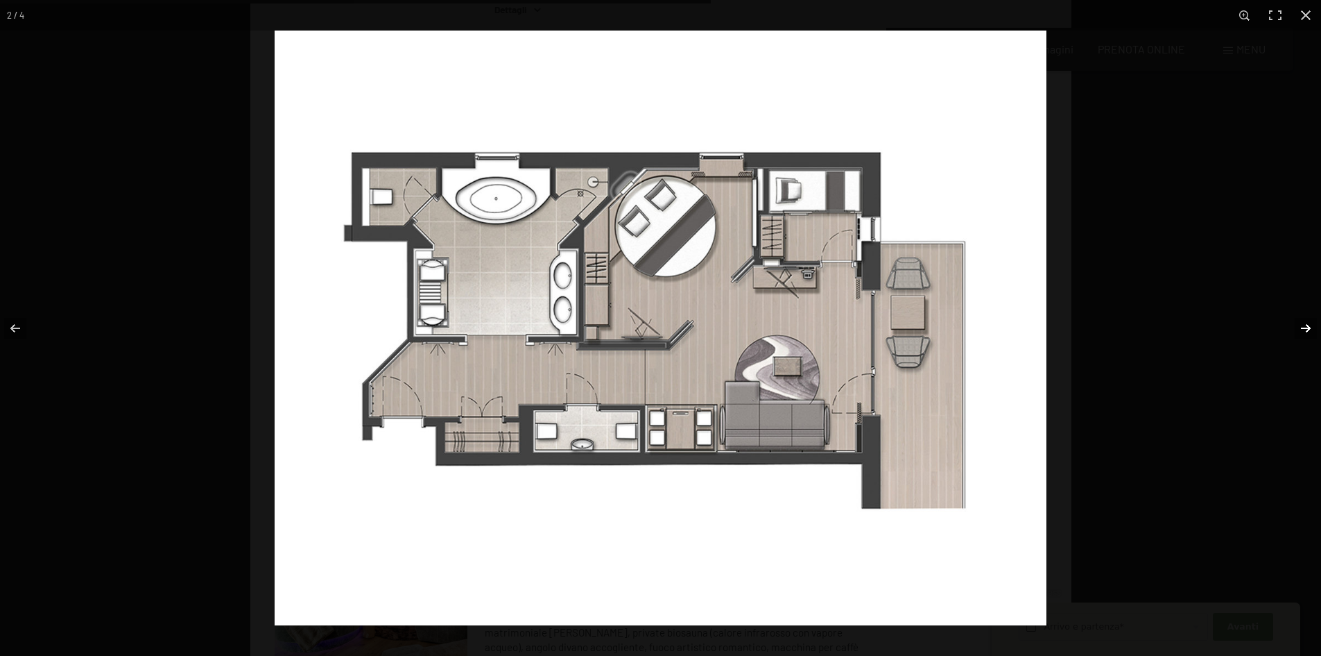
click at [1305, 325] on button "button" at bounding box center [1297, 327] width 49 height 69
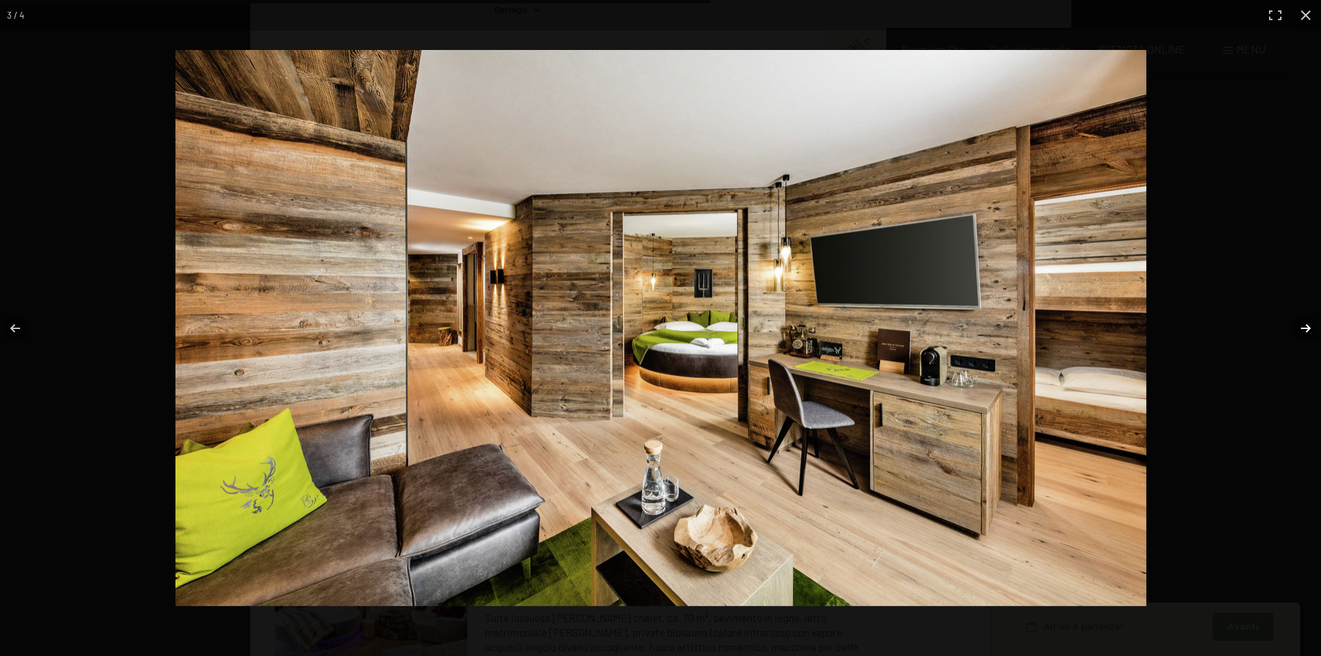
click at [1305, 325] on button "button" at bounding box center [1297, 327] width 49 height 69
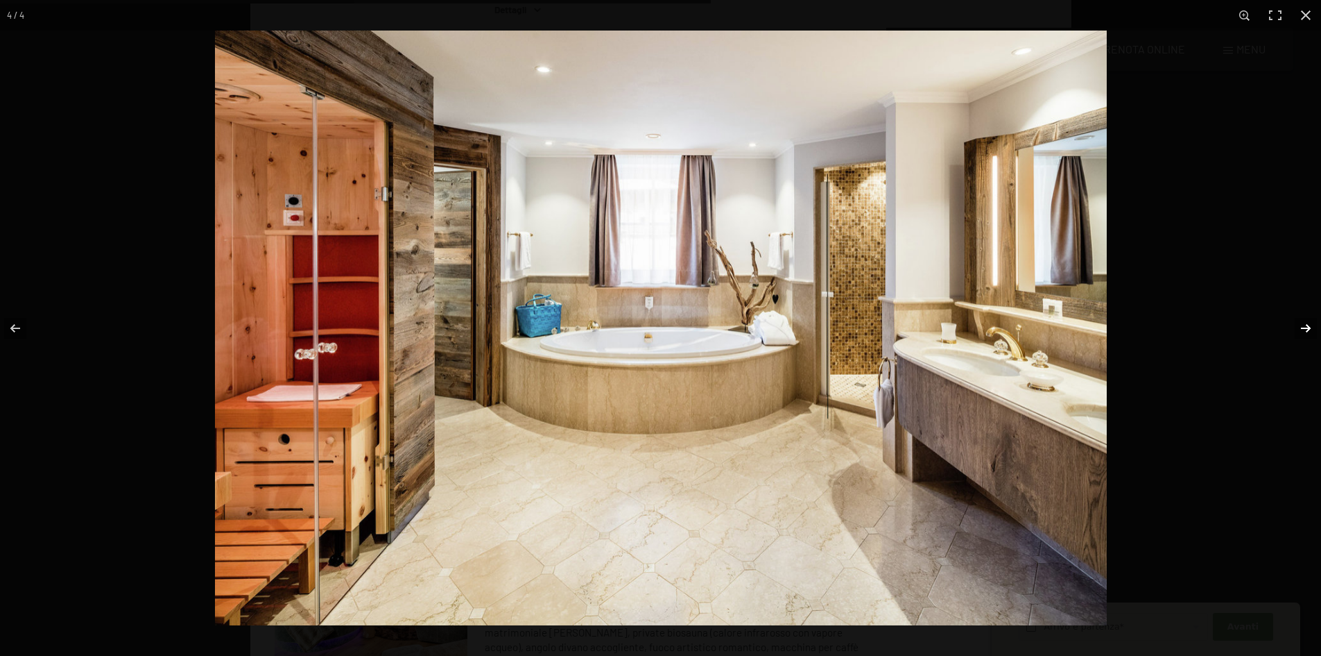
click at [1305, 325] on button "button" at bounding box center [1297, 327] width 49 height 69
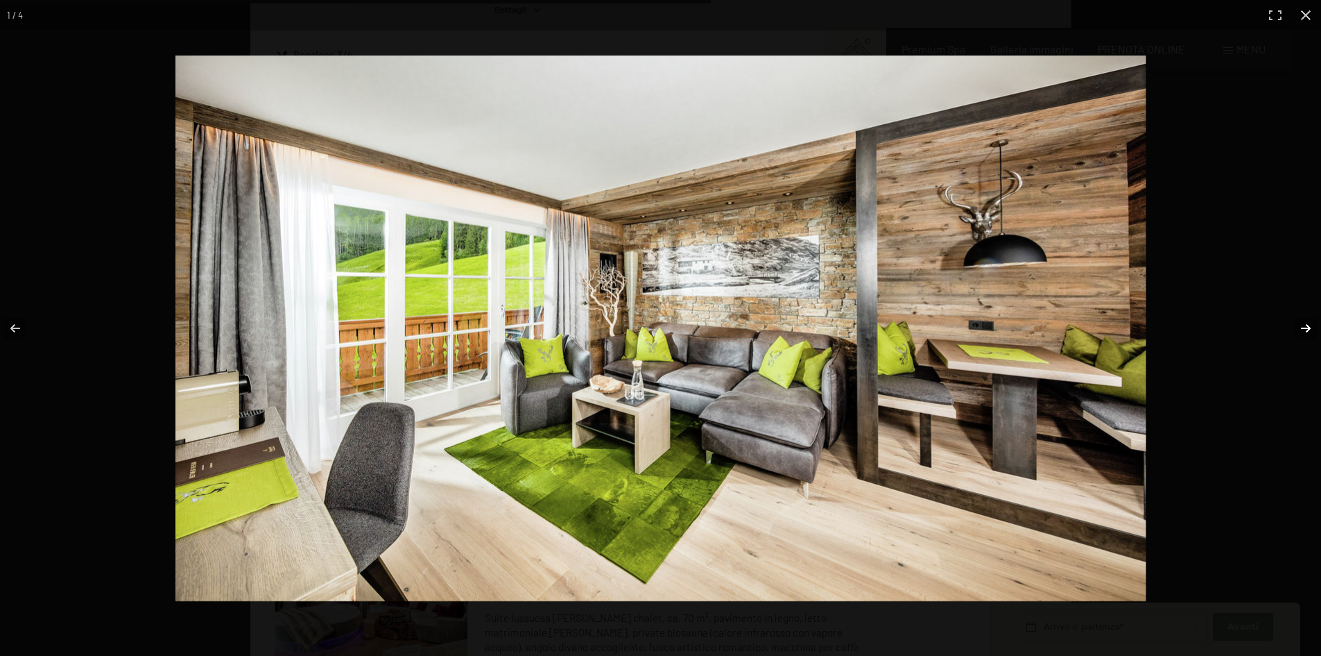
click at [1305, 325] on button "button" at bounding box center [1297, 327] width 49 height 69
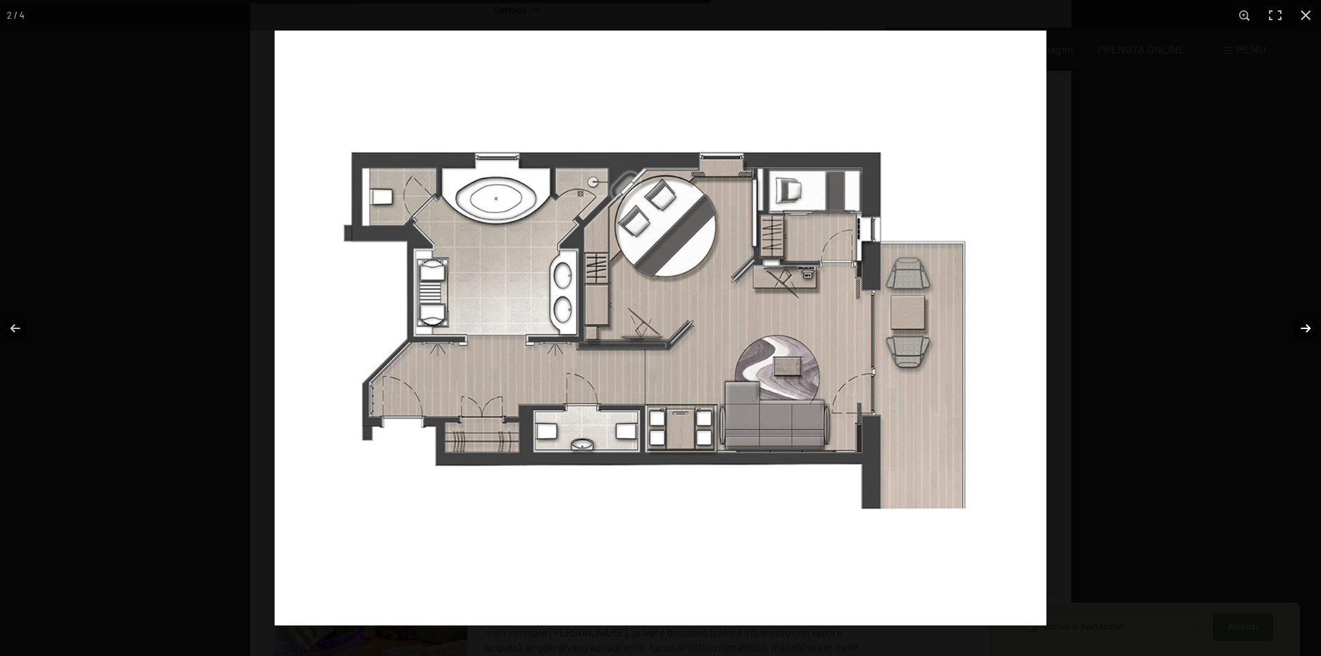
click at [1305, 325] on button "button" at bounding box center [1297, 327] width 49 height 69
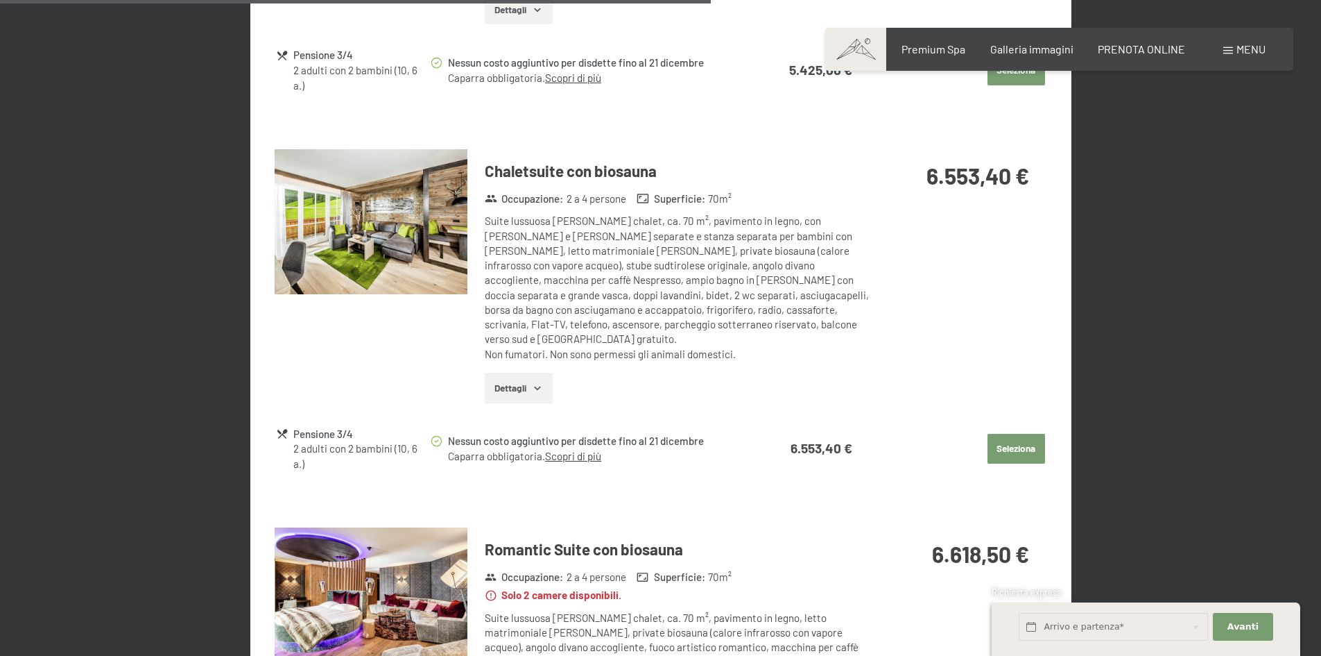
click at [0, 0] on button "button" at bounding box center [0, 0] width 0 height 0
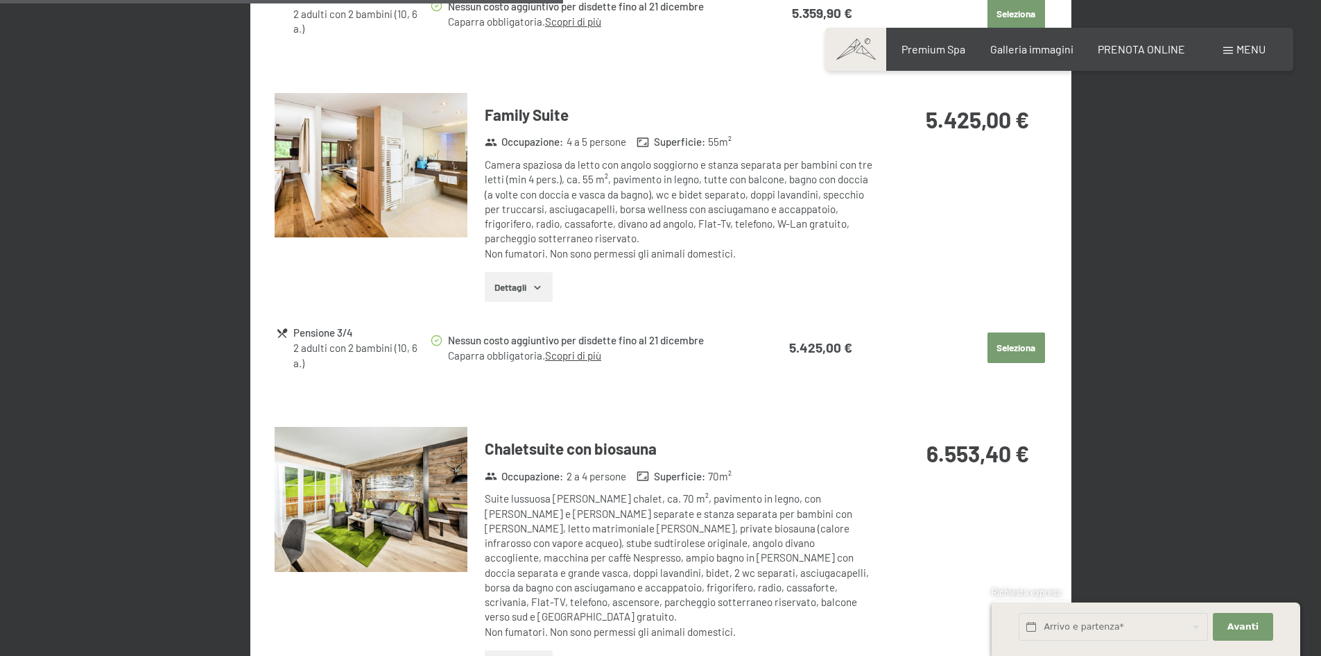
scroll to position [1591, 0]
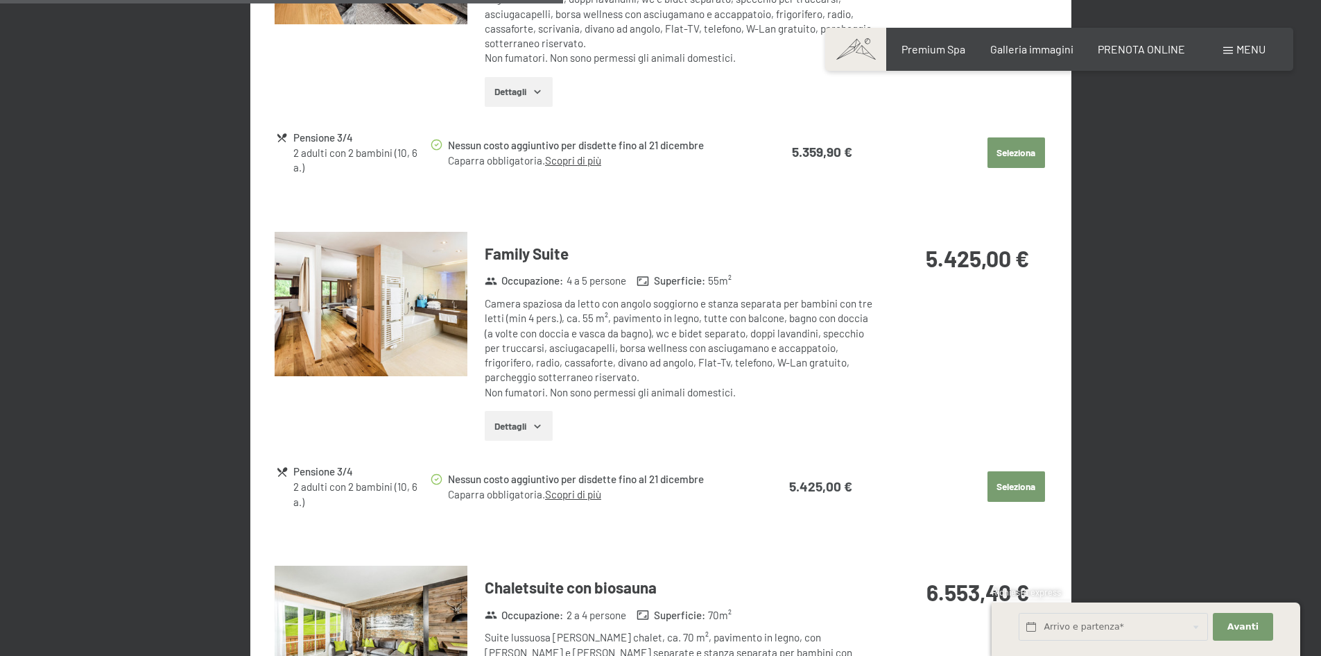
click at [351, 328] on img at bounding box center [371, 304] width 193 height 145
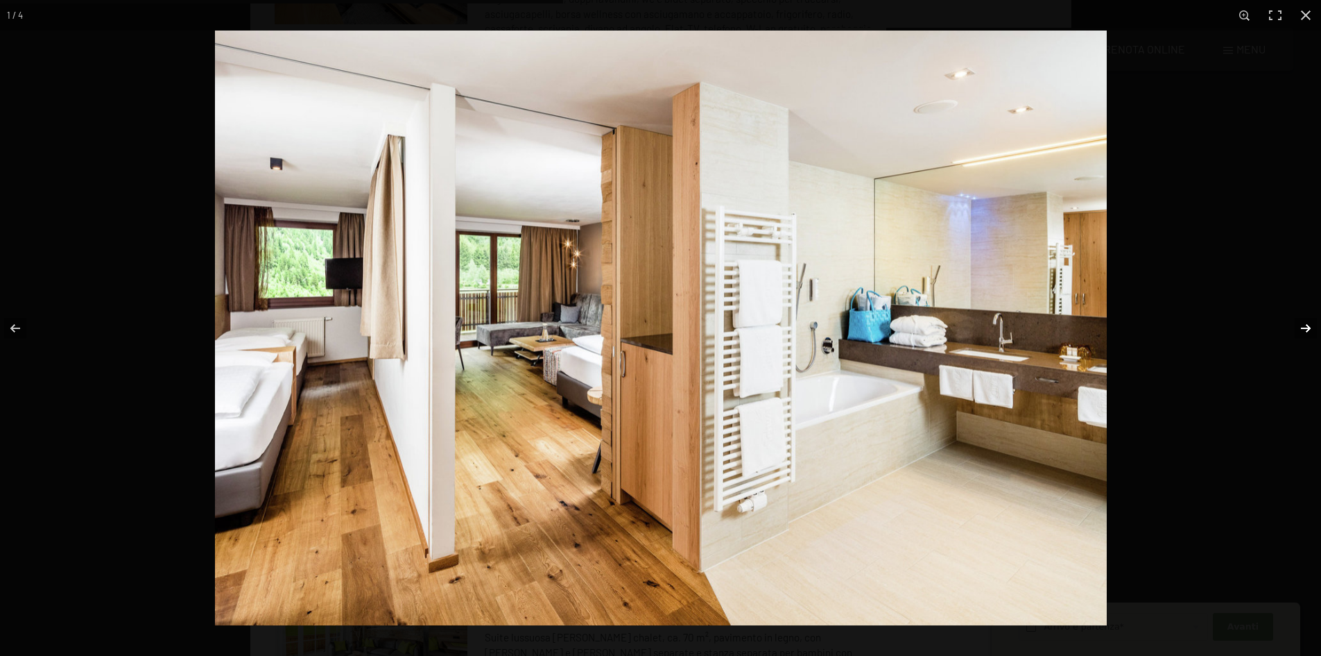
click at [1312, 329] on button "button" at bounding box center [1297, 327] width 49 height 69
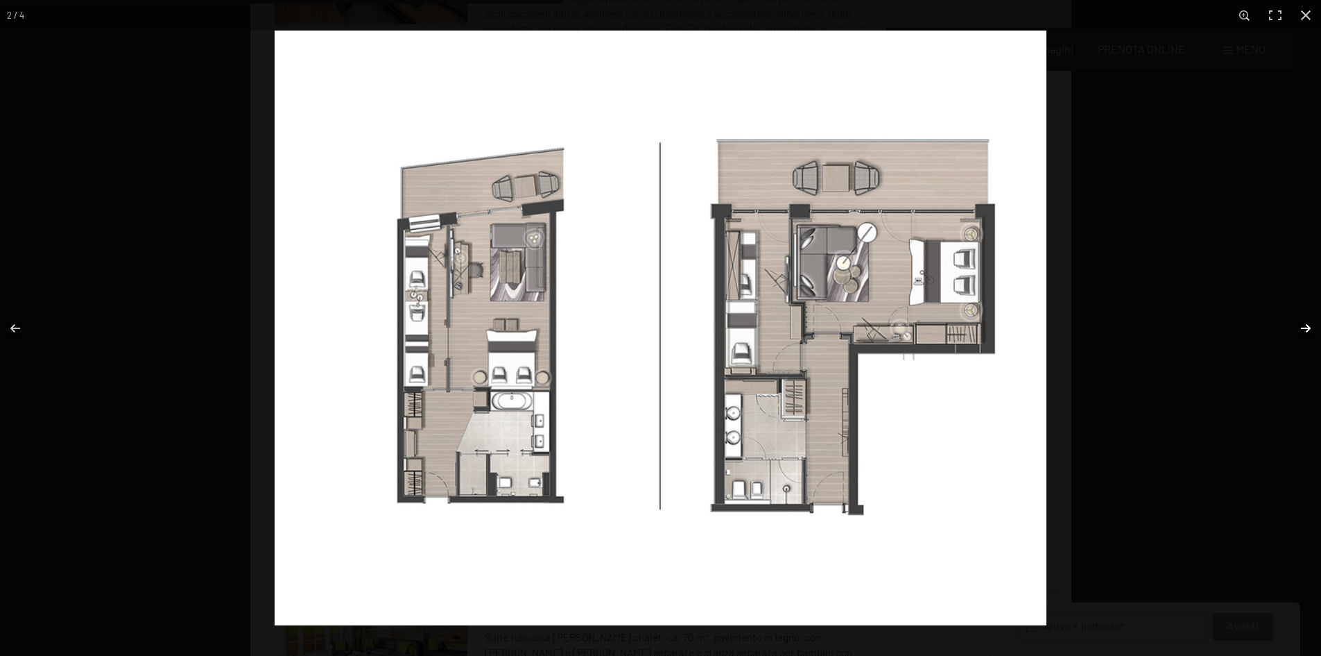
click at [1312, 329] on button "button" at bounding box center [1297, 327] width 49 height 69
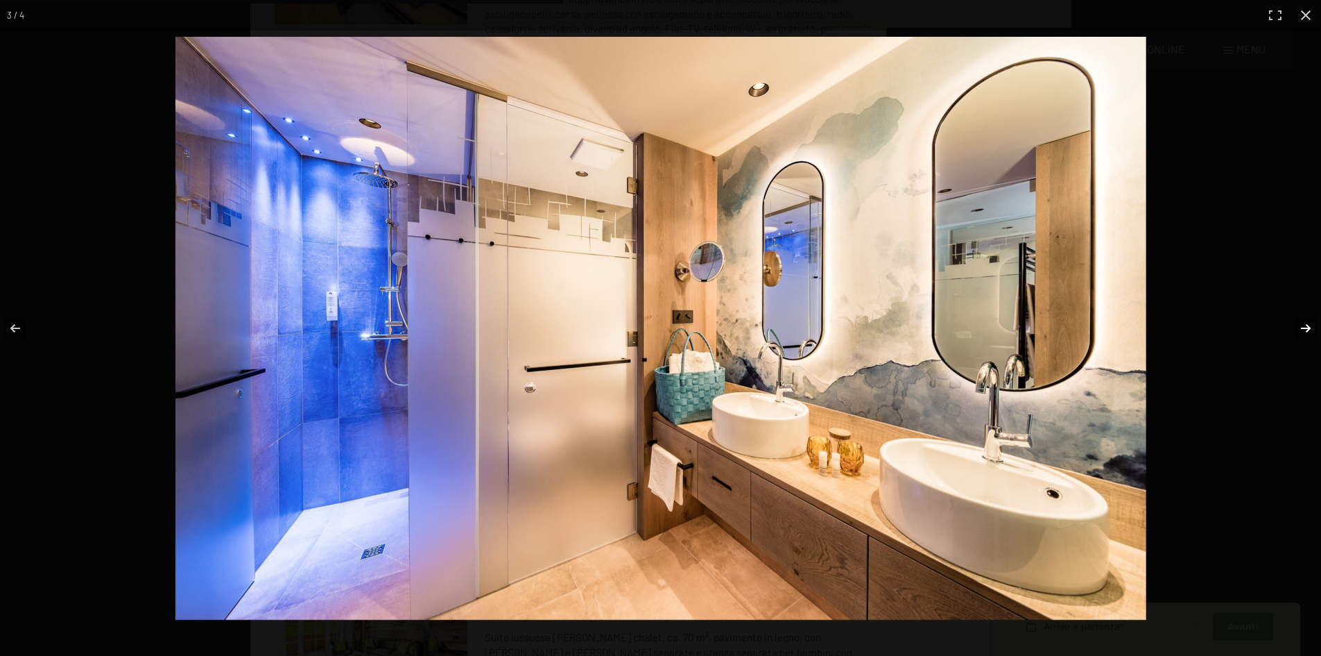
click at [1312, 329] on button "button" at bounding box center [1297, 327] width 49 height 69
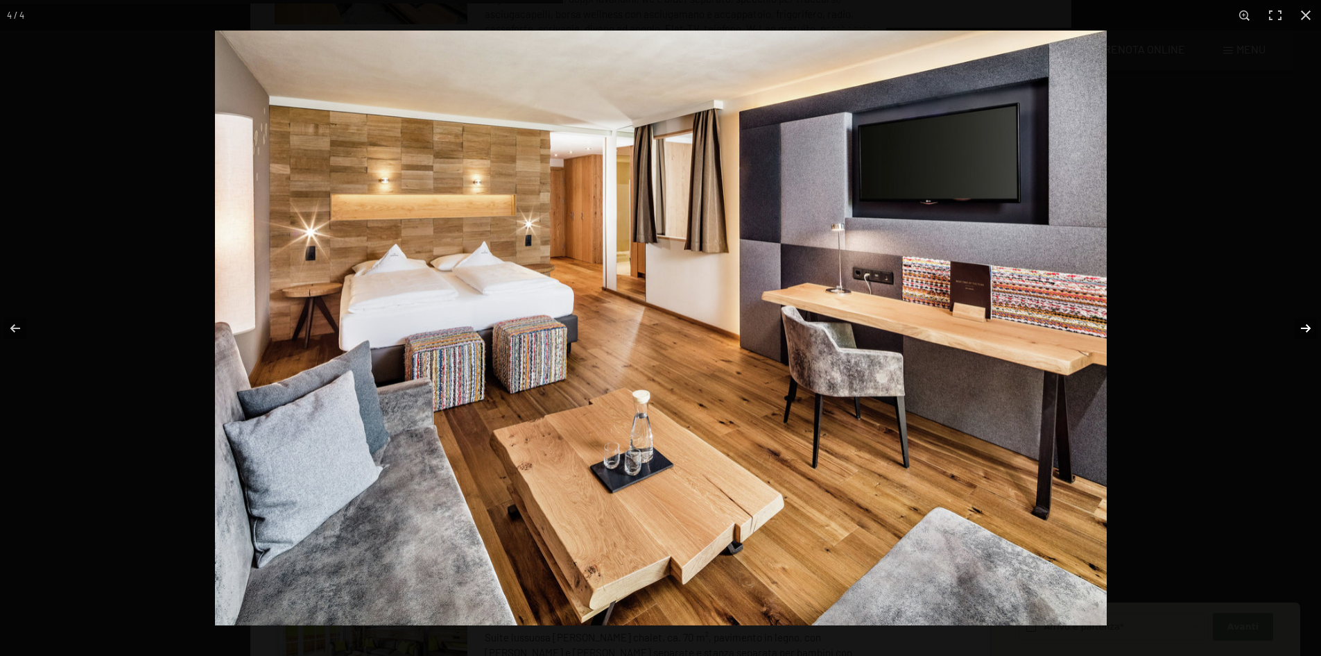
click at [1312, 329] on button "button" at bounding box center [1297, 327] width 49 height 69
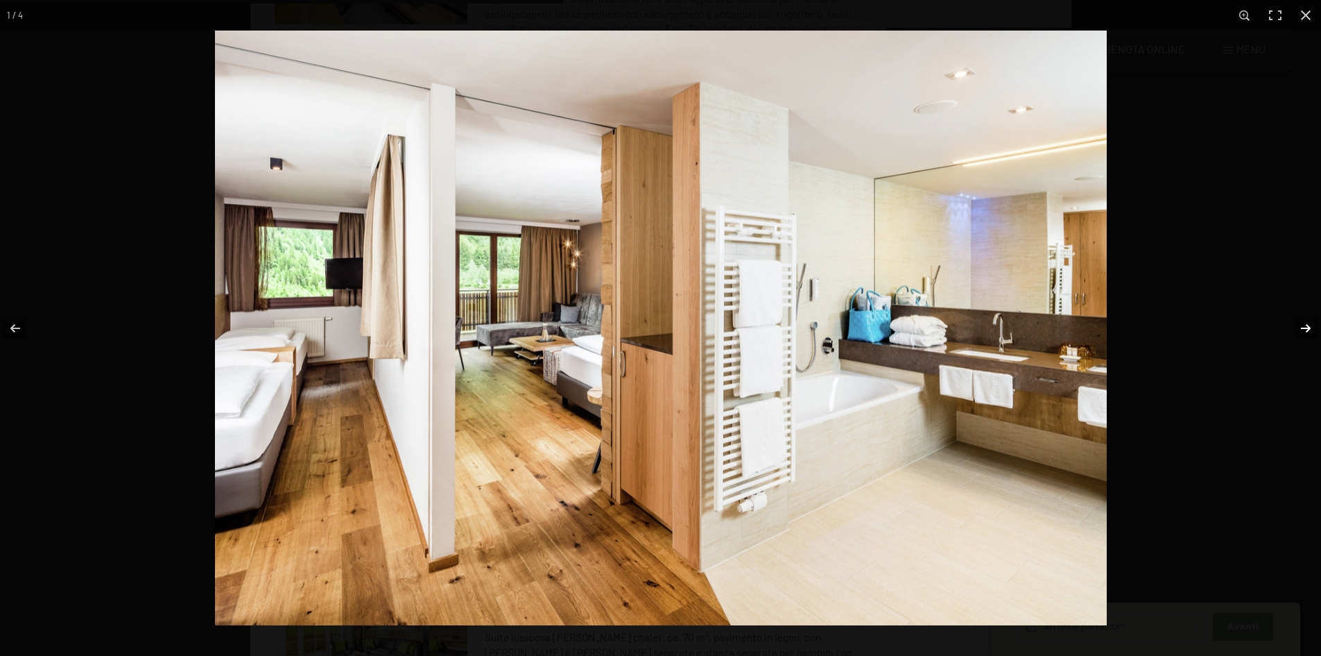
click at [1312, 329] on button "button" at bounding box center [1297, 327] width 49 height 69
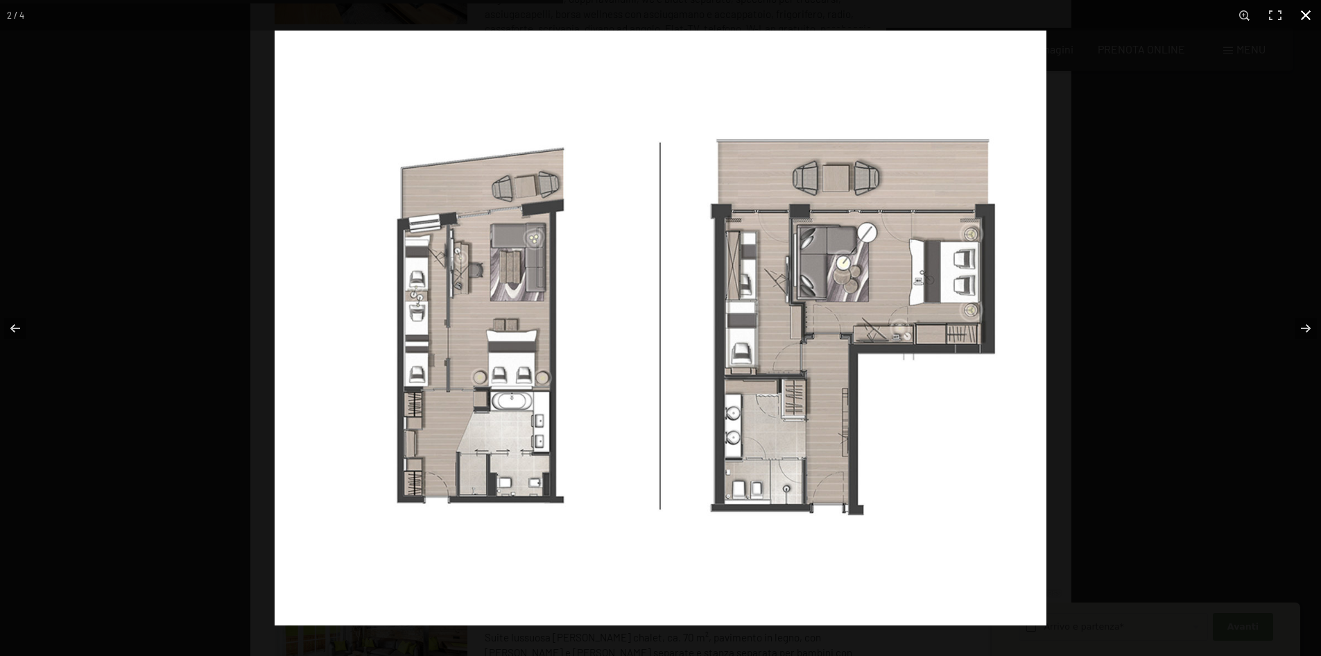
click at [1308, 18] on button "button" at bounding box center [1306, 15] width 31 height 31
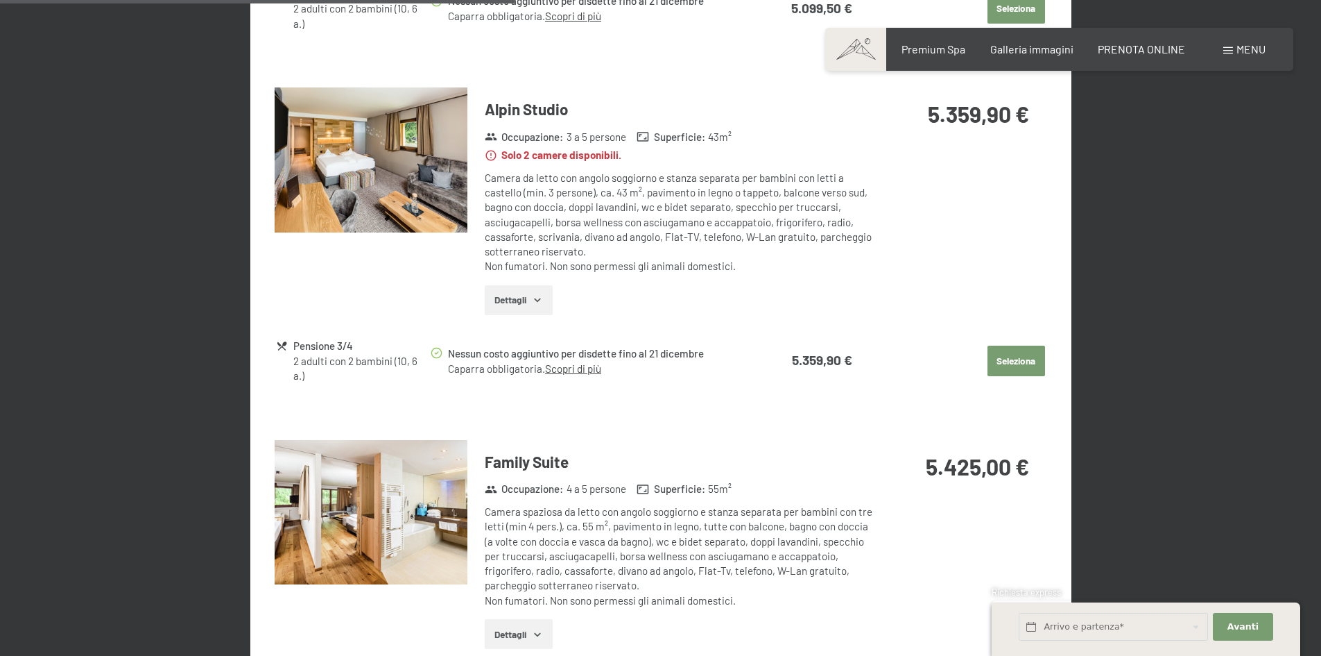
scroll to position [1313, 0]
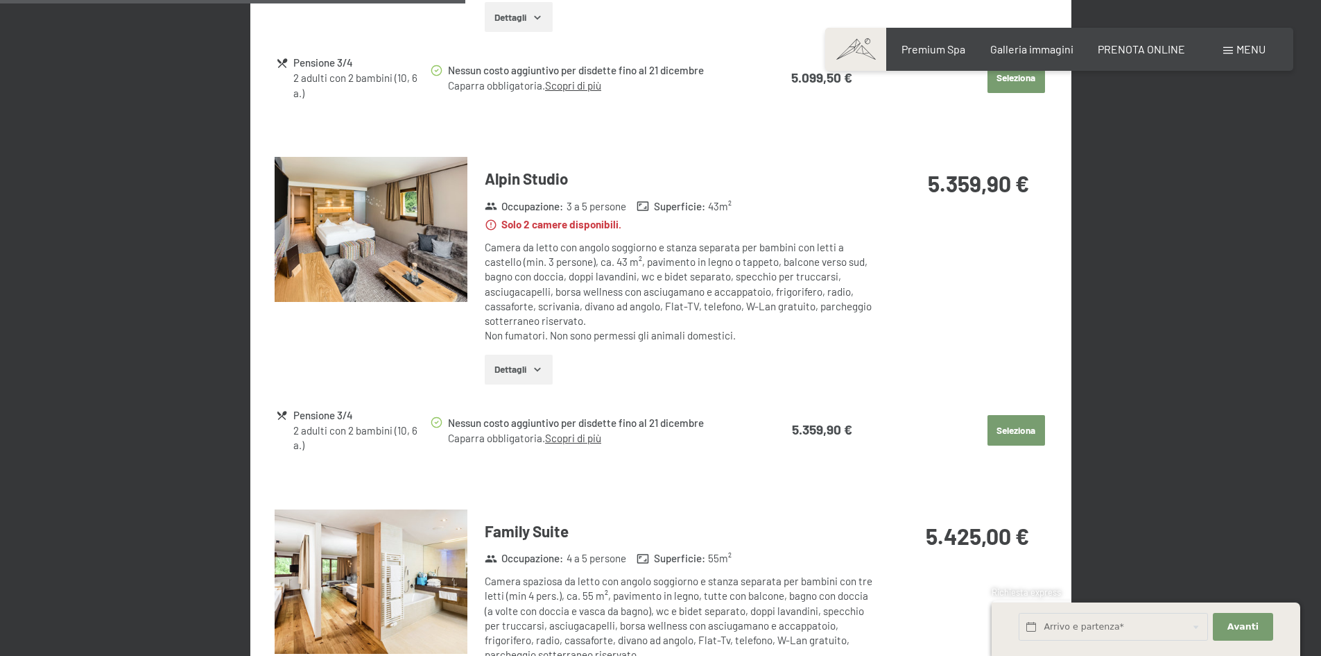
click at [388, 257] on img at bounding box center [371, 229] width 193 height 145
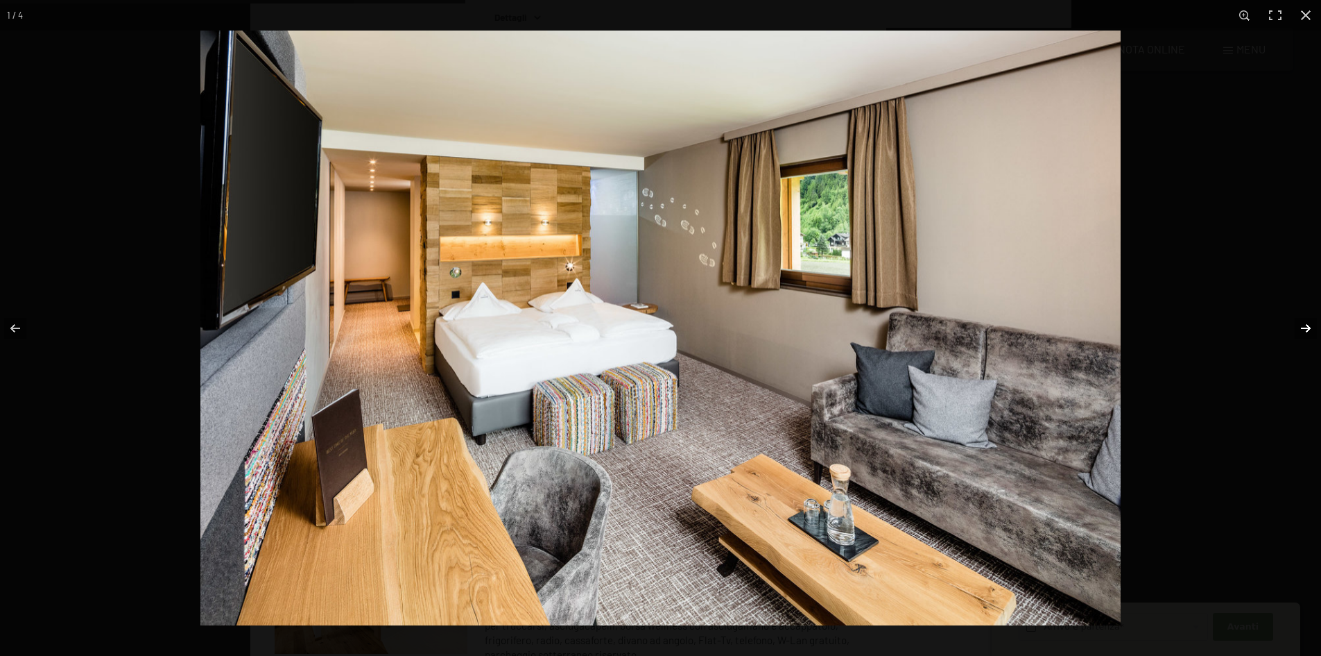
click at [1308, 325] on button "button" at bounding box center [1297, 327] width 49 height 69
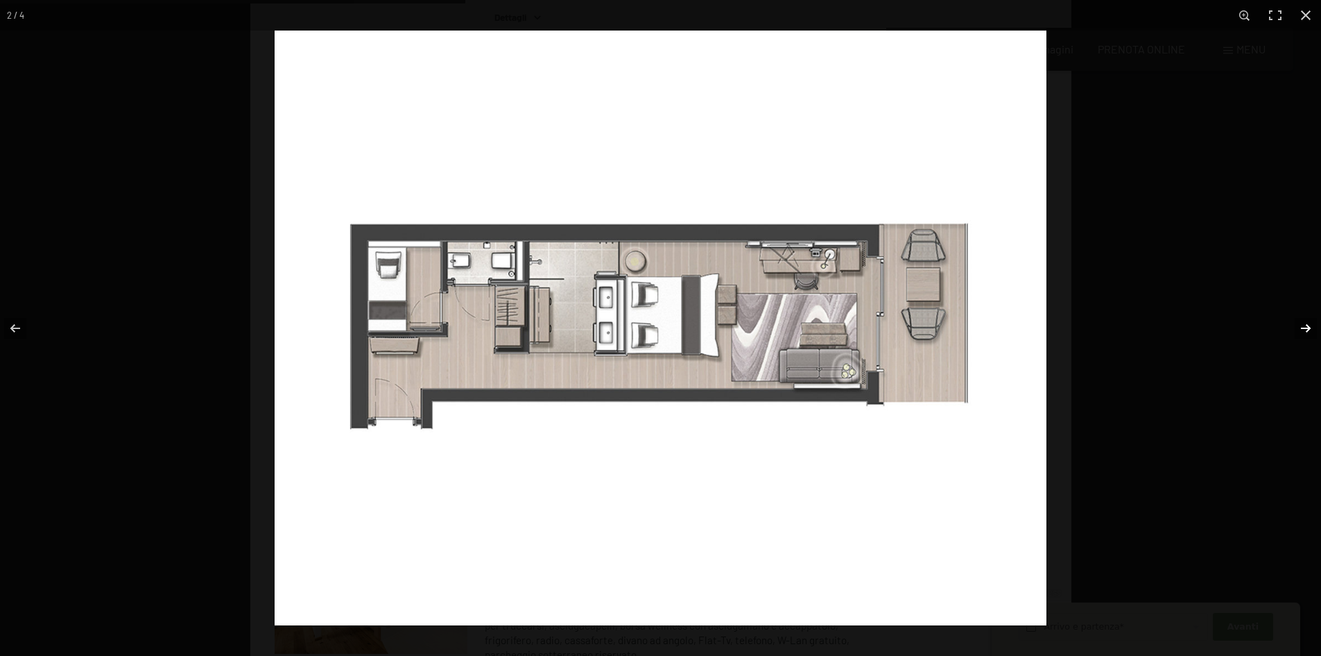
click at [1308, 325] on button "button" at bounding box center [1297, 327] width 49 height 69
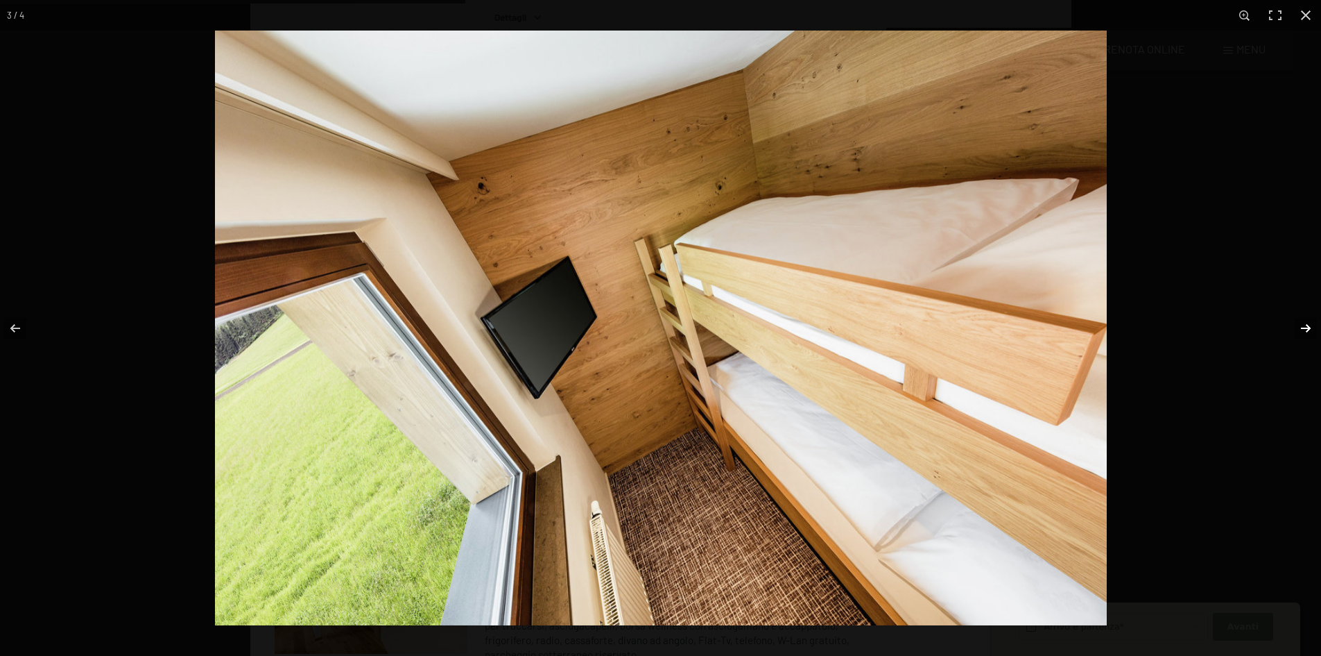
click at [1310, 324] on button "button" at bounding box center [1297, 327] width 49 height 69
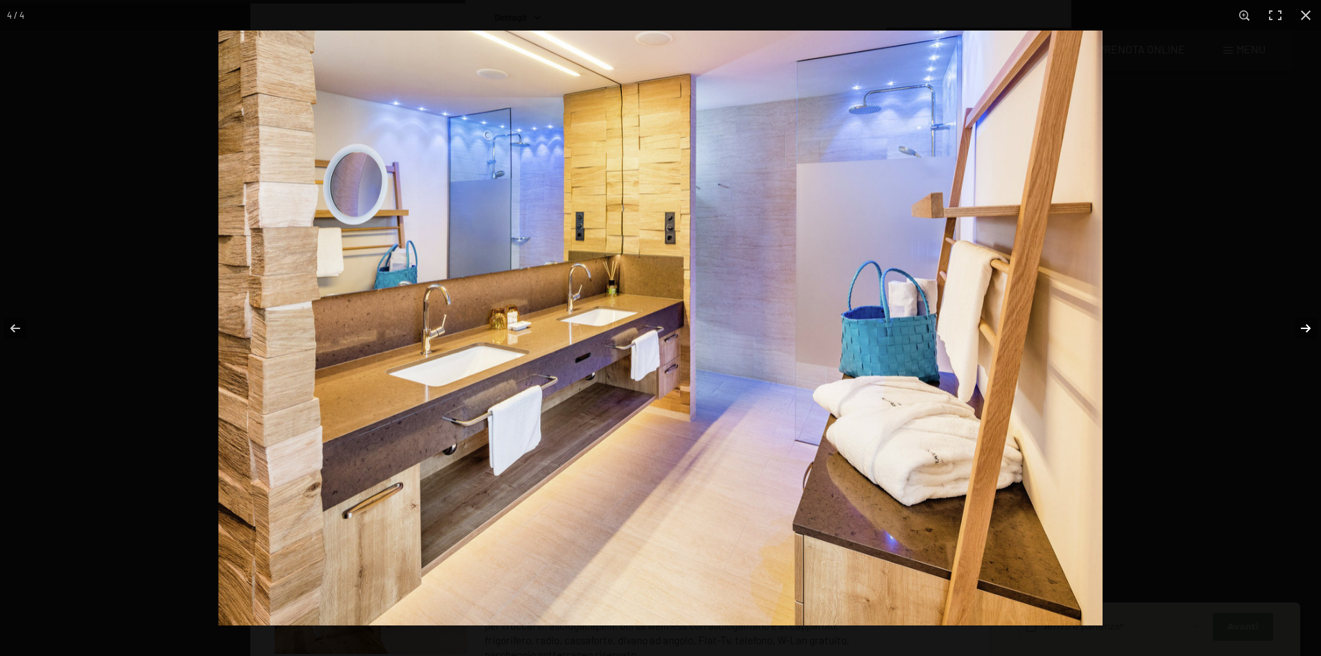
click at [1310, 324] on button "button" at bounding box center [1297, 327] width 49 height 69
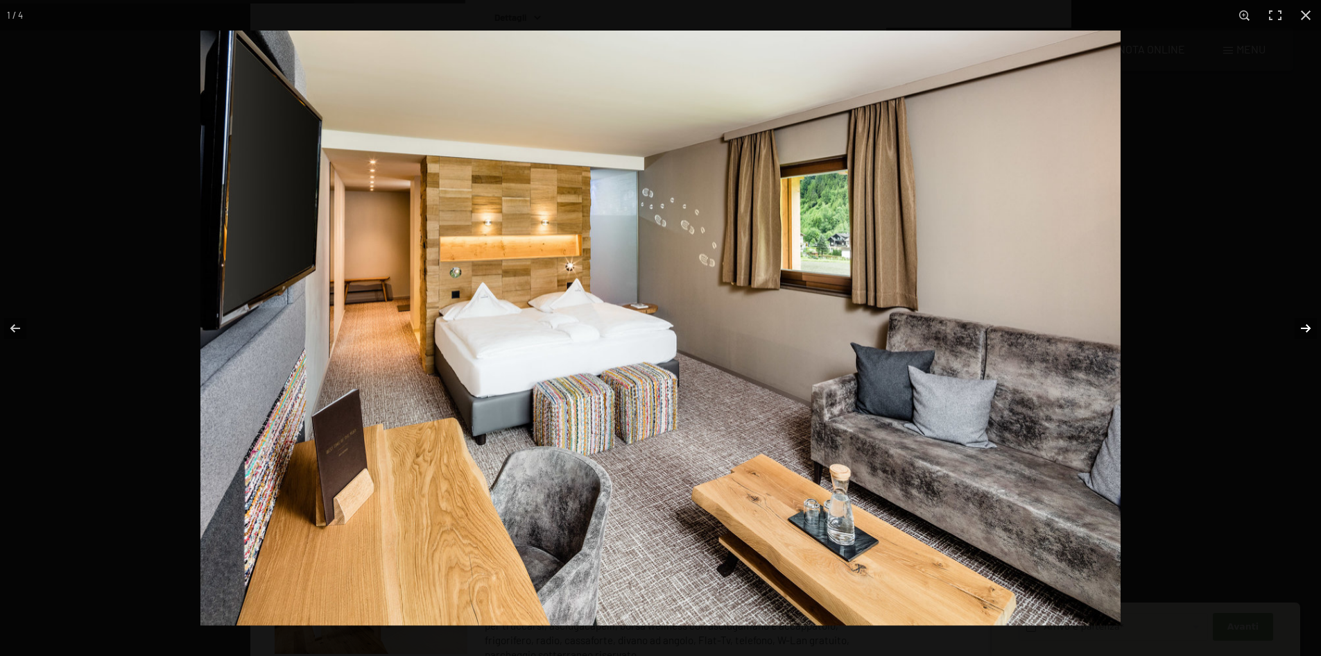
click at [1310, 324] on button "button" at bounding box center [1297, 327] width 49 height 69
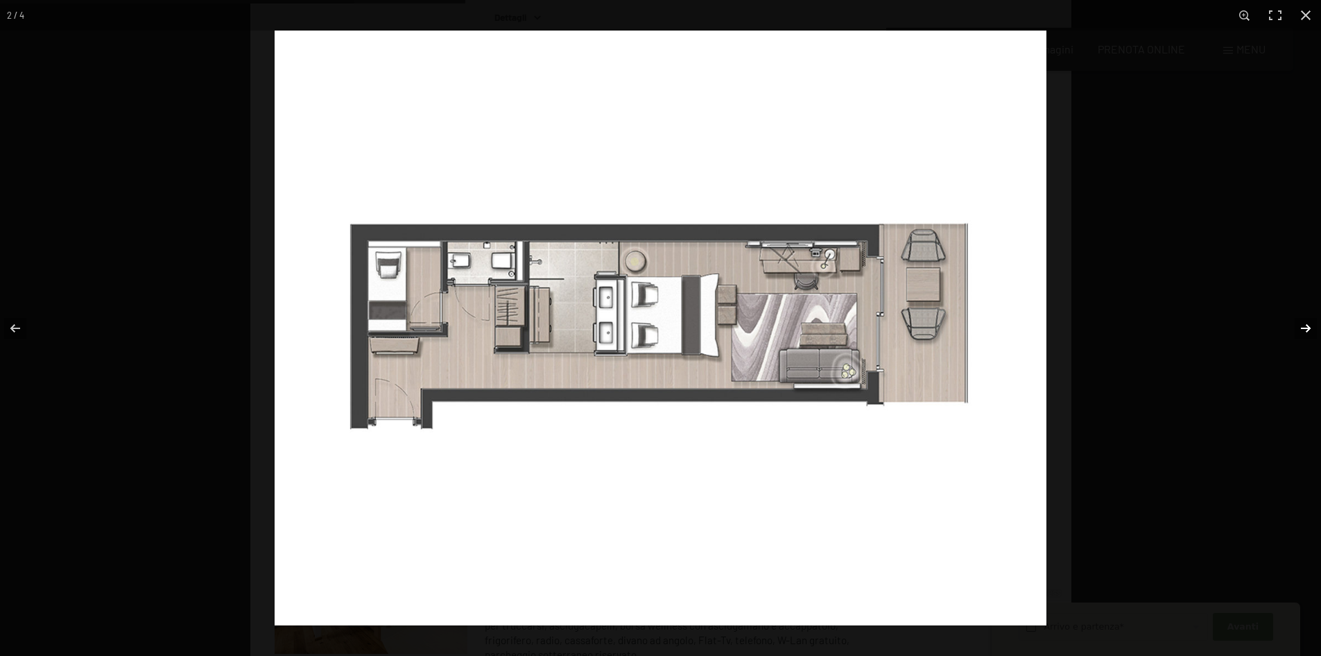
click at [1310, 324] on button "button" at bounding box center [1297, 327] width 49 height 69
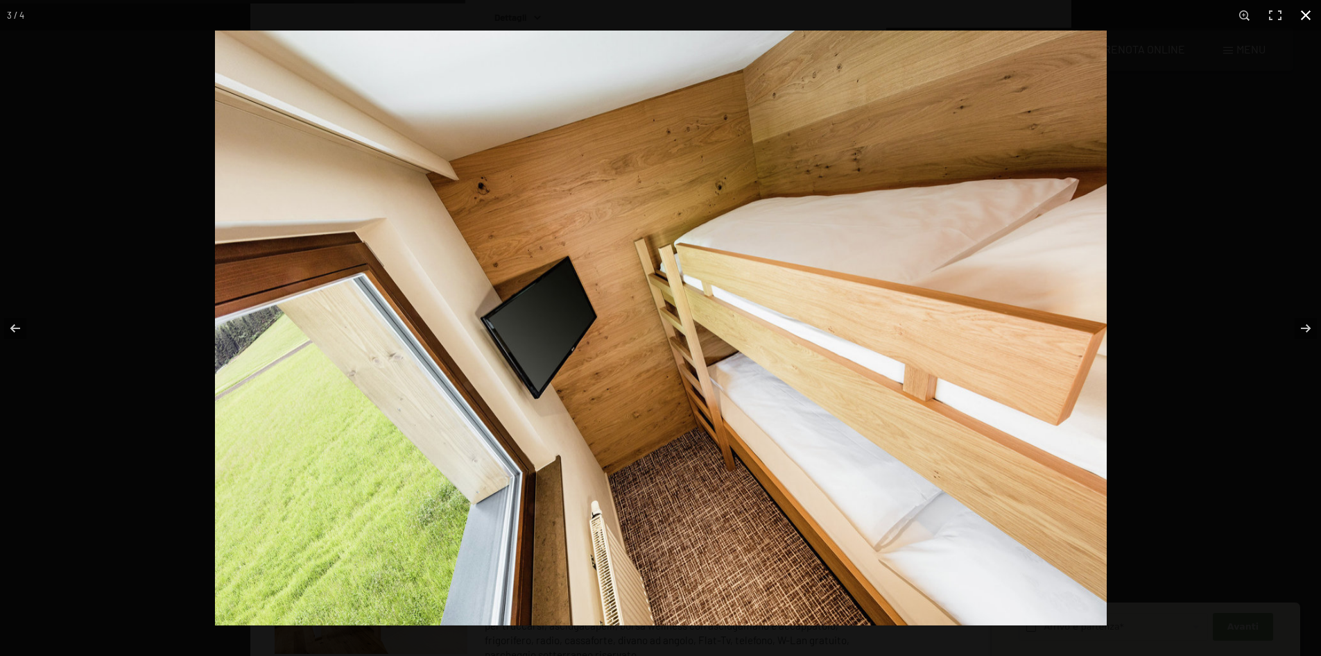
click at [1301, 14] on button "button" at bounding box center [1306, 15] width 31 height 31
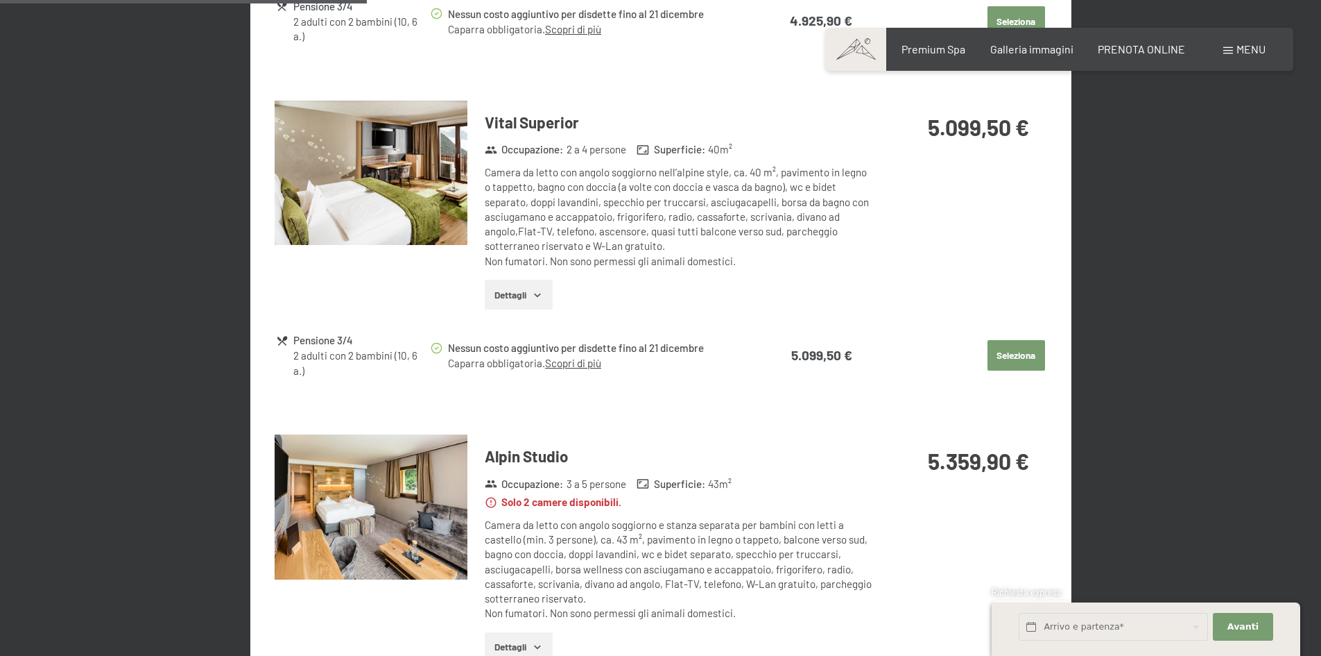
scroll to position [966, 0]
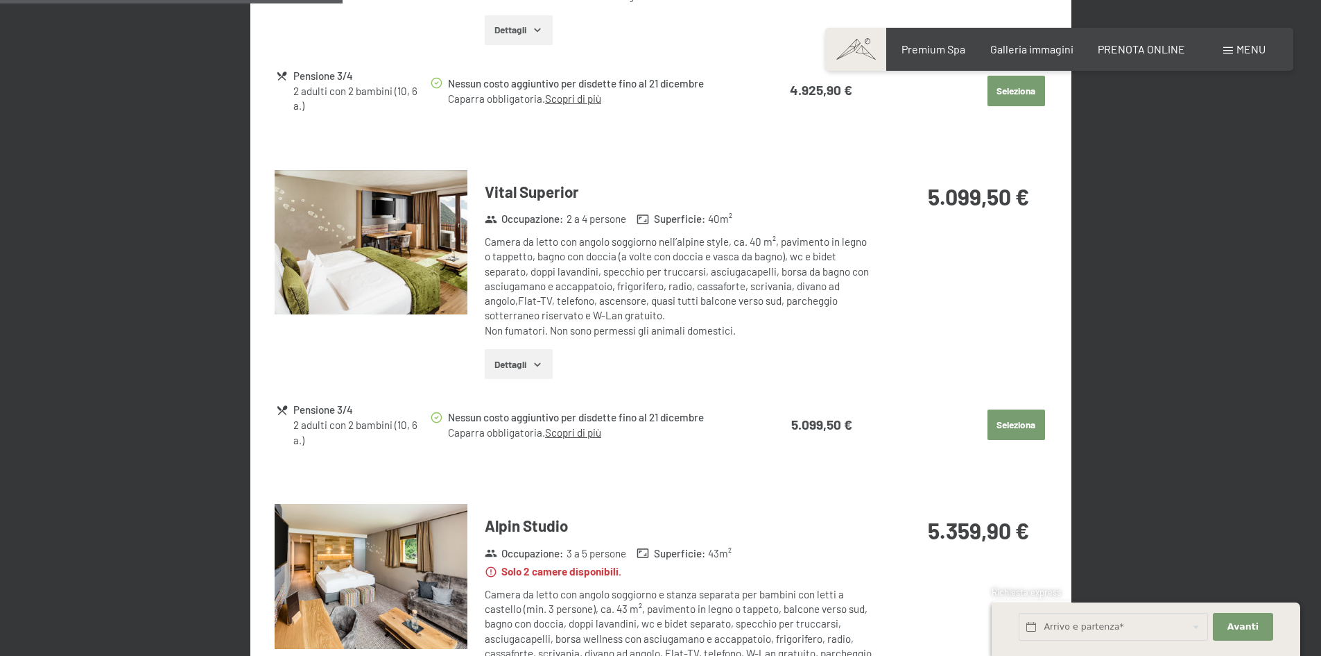
click at [382, 253] on img at bounding box center [371, 242] width 193 height 145
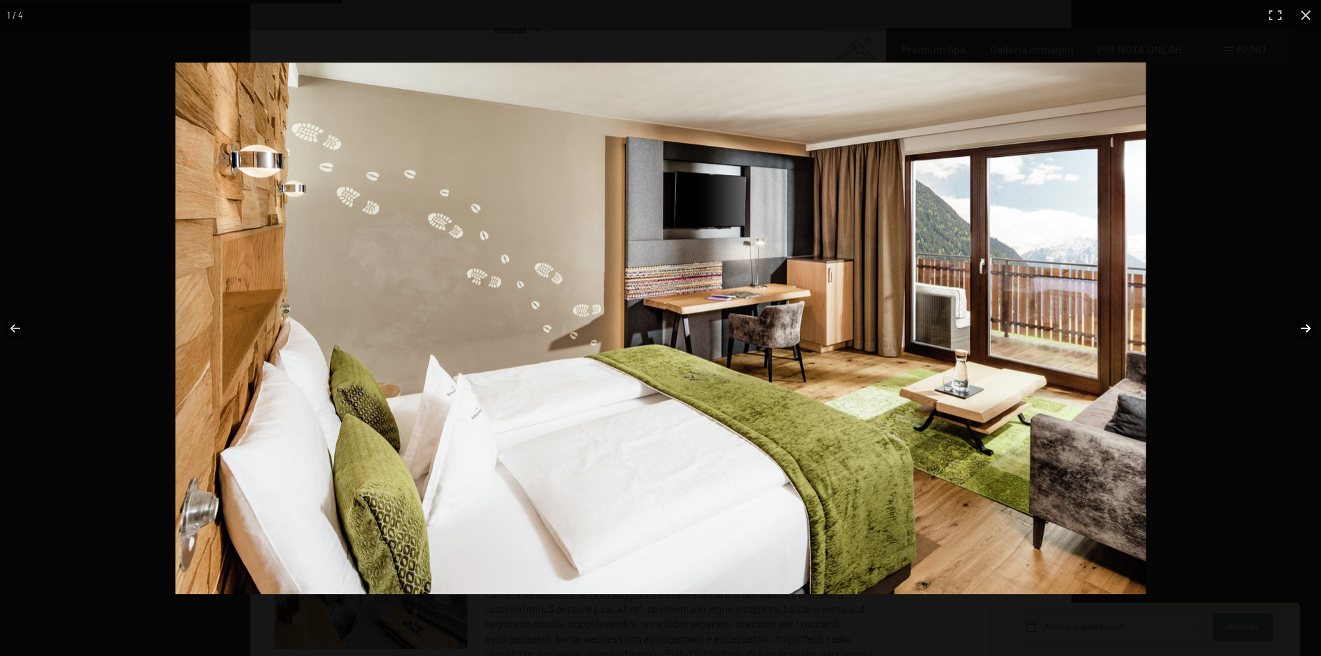
click at [1310, 320] on button "button" at bounding box center [1297, 327] width 49 height 69
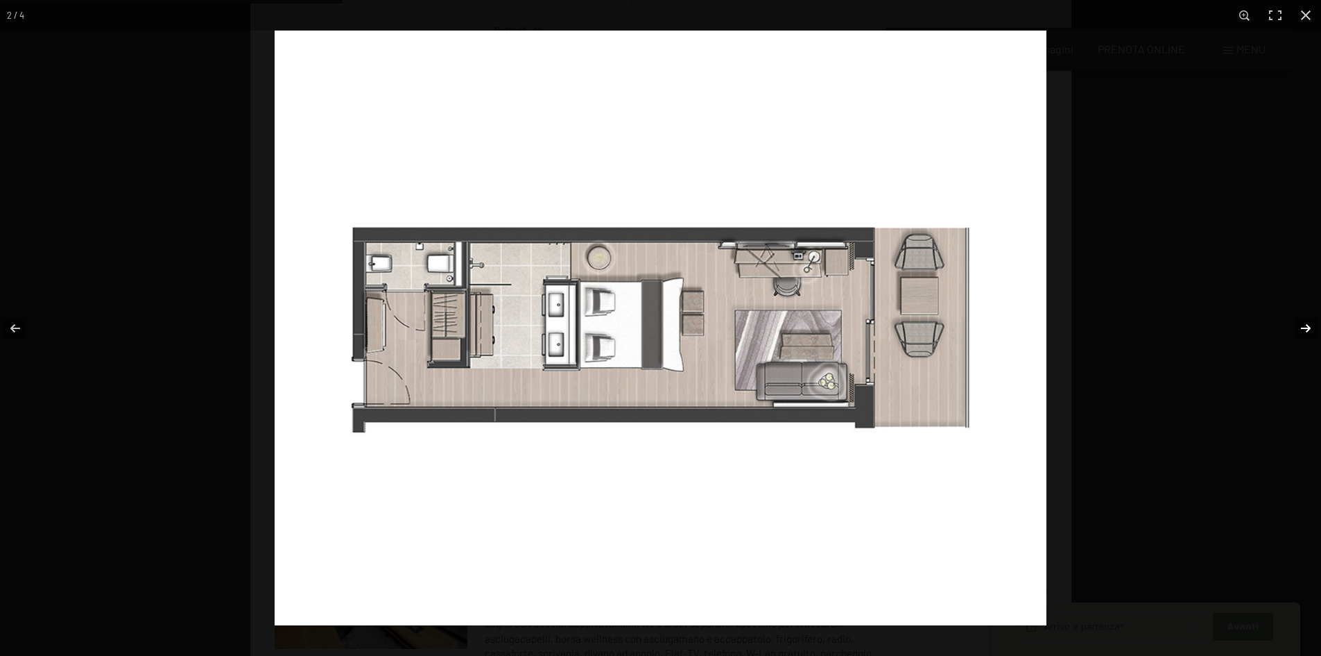
click at [1310, 320] on button "button" at bounding box center [1297, 327] width 49 height 69
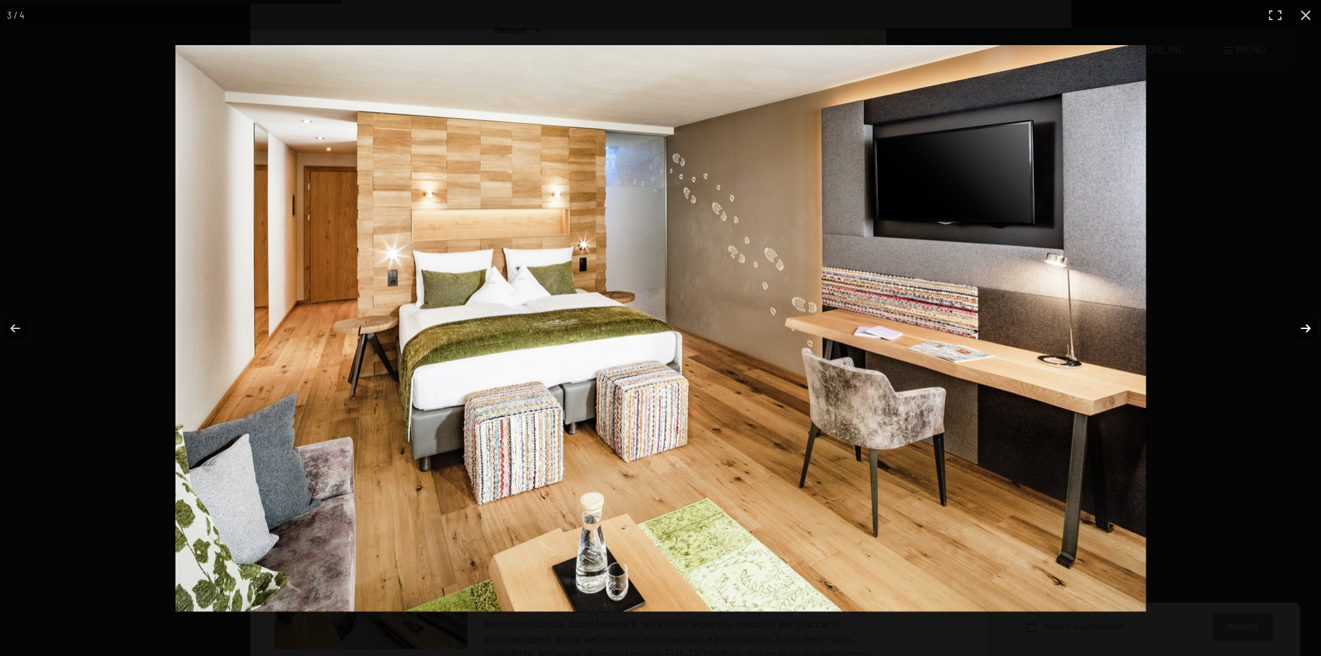
click at [1310, 320] on button "button" at bounding box center [1297, 327] width 49 height 69
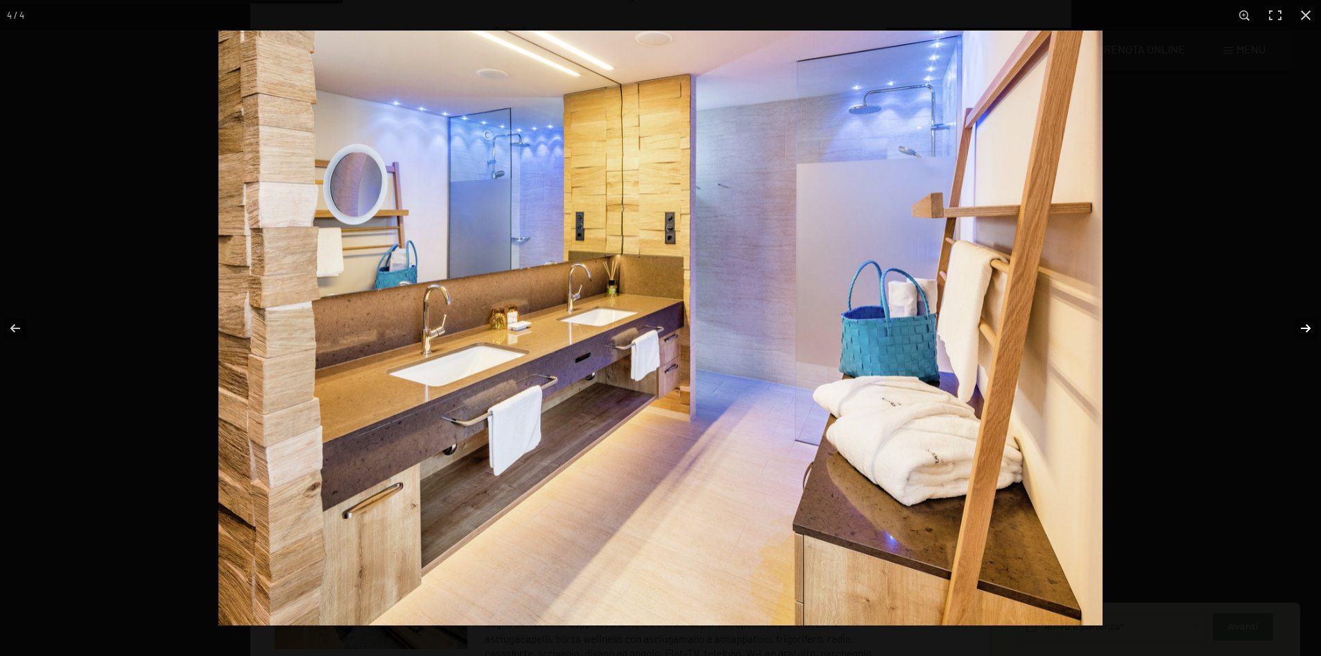
click at [1310, 320] on button "button" at bounding box center [1297, 327] width 49 height 69
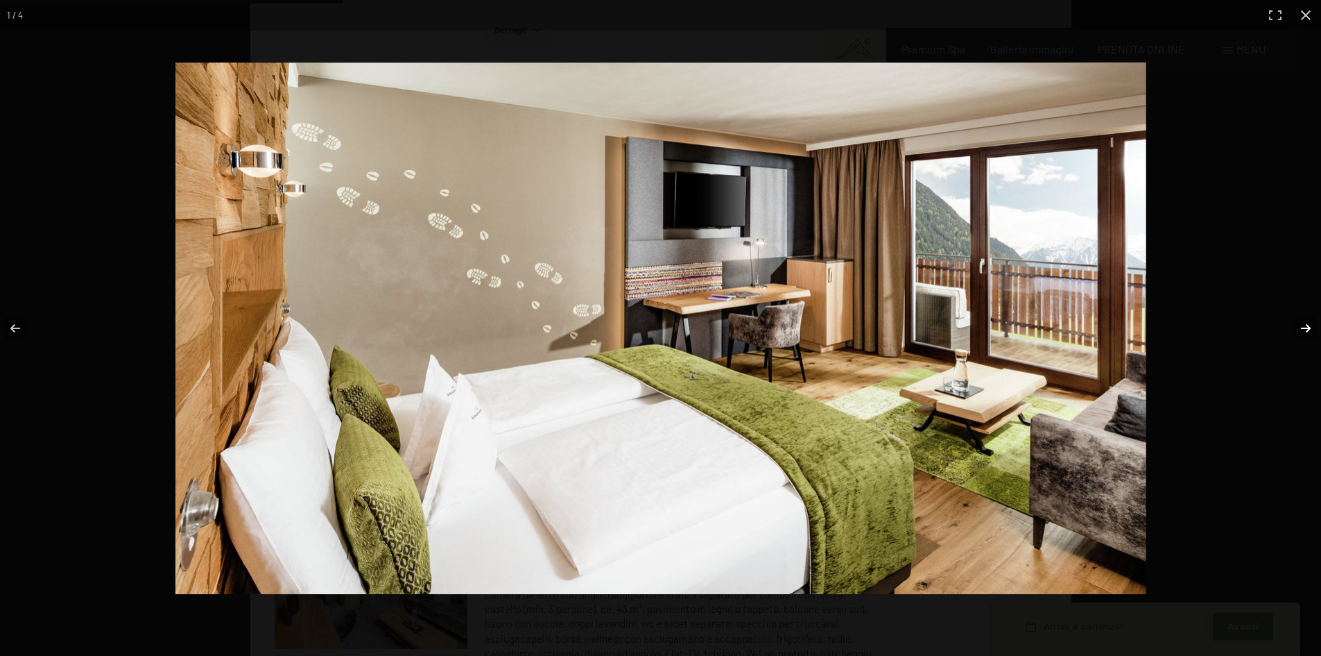
click at [1310, 321] on button "button" at bounding box center [1297, 327] width 49 height 69
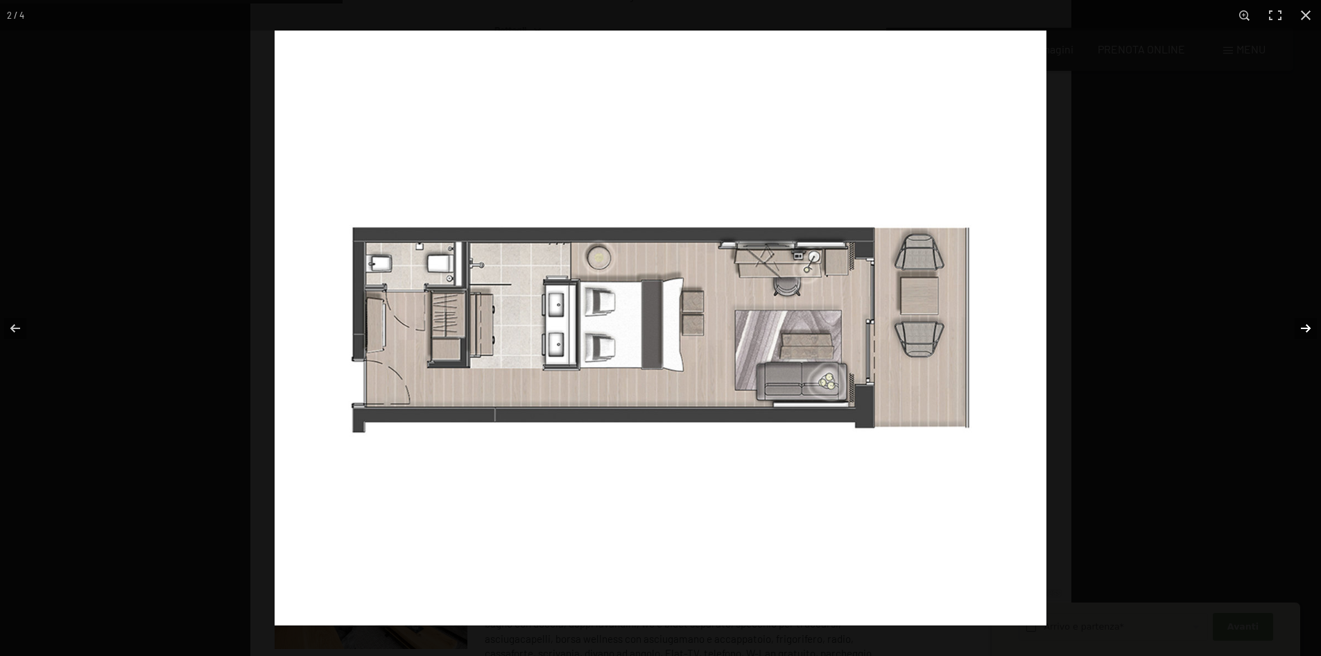
click at [1310, 321] on button "button" at bounding box center [1297, 327] width 49 height 69
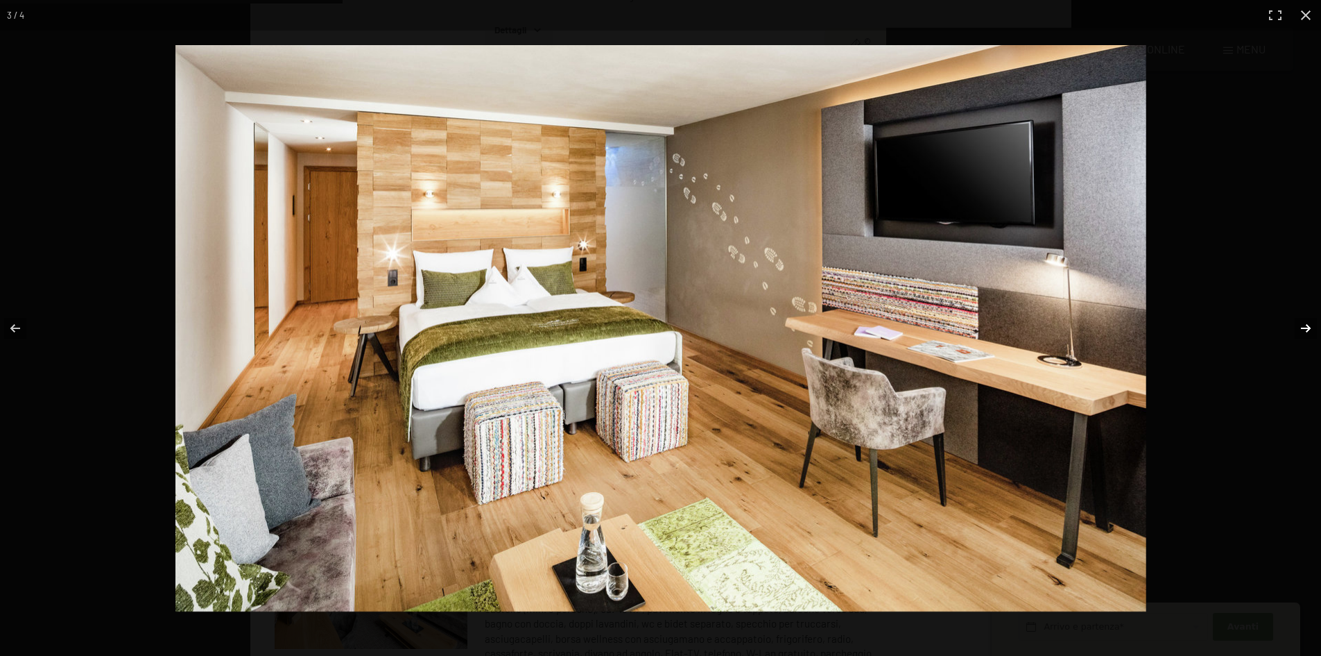
click at [1310, 321] on button "button" at bounding box center [1297, 327] width 49 height 69
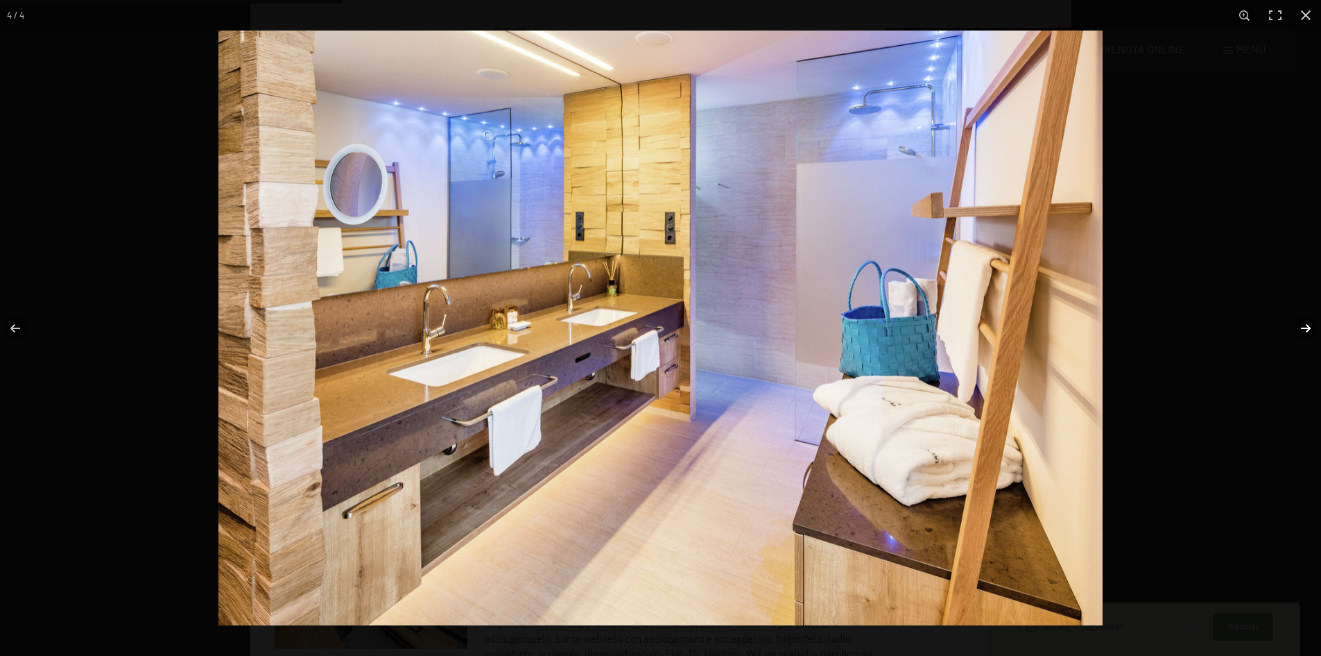
click at [1310, 321] on button "button" at bounding box center [1297, 327] width 49 height 69
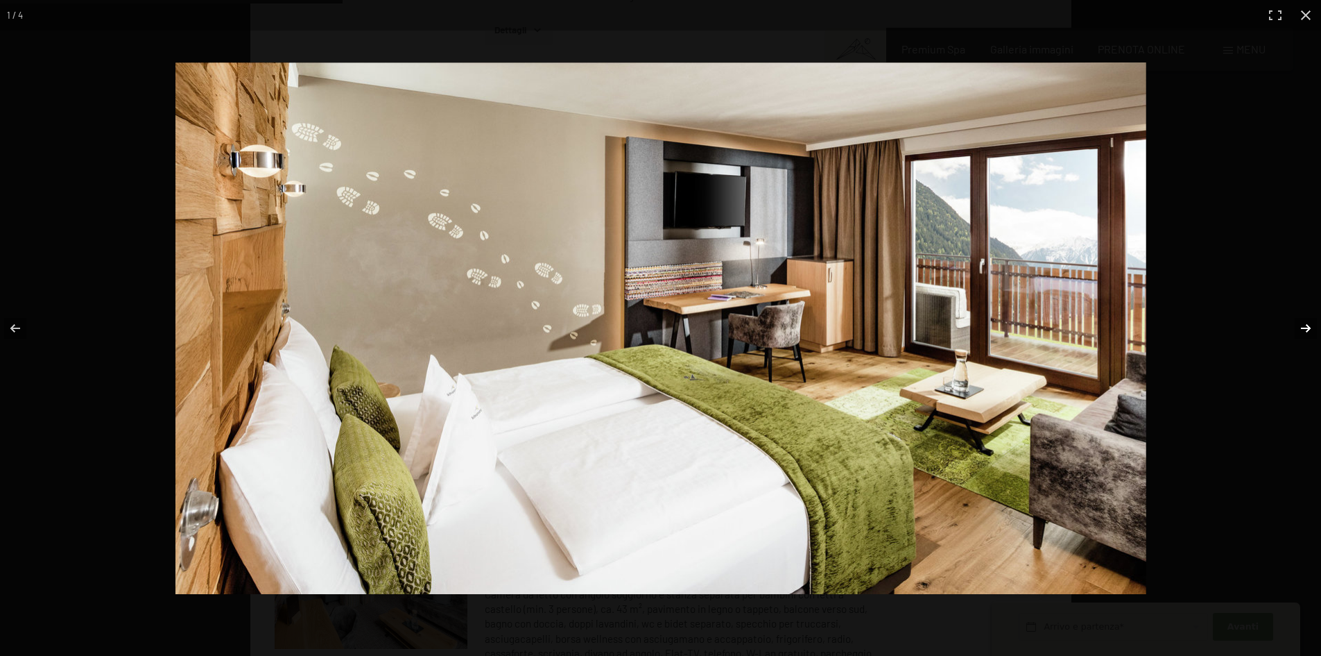
click at [1310, 321] on button "button" at bounding box center [1297, 327] width 49 height 69
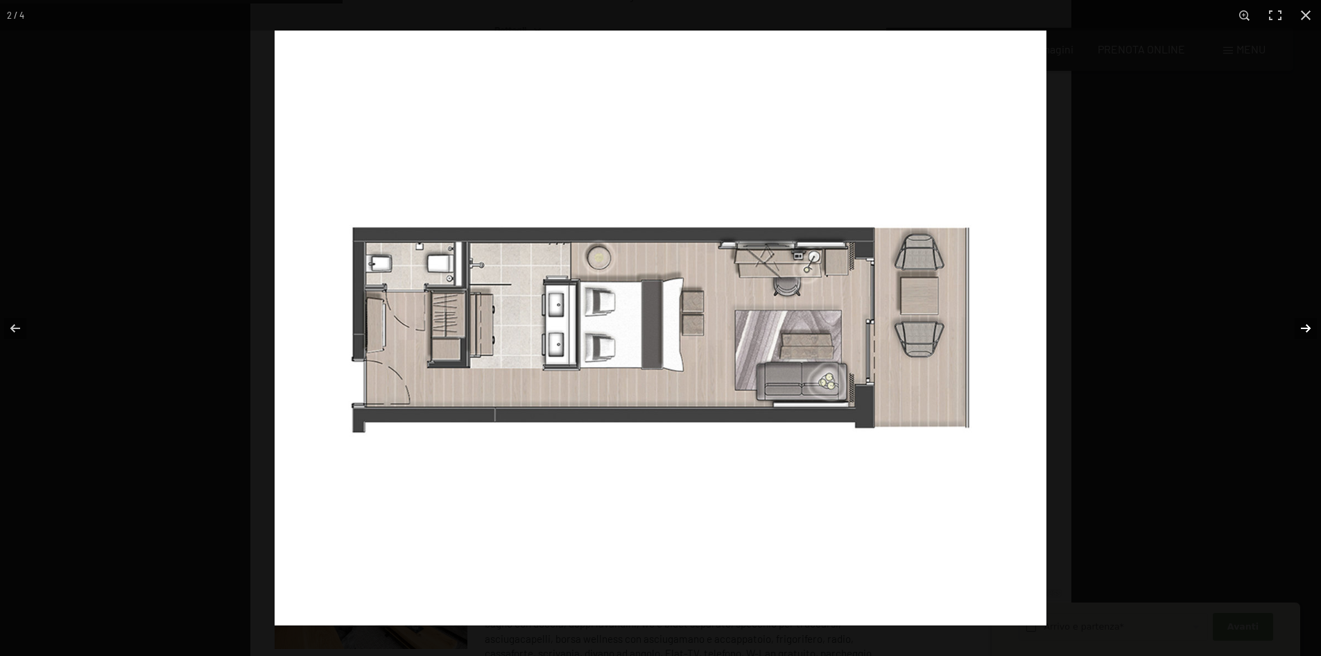
click at [1310, 321] on button "button" at bounding box center [1297, 327] width 49 height 69
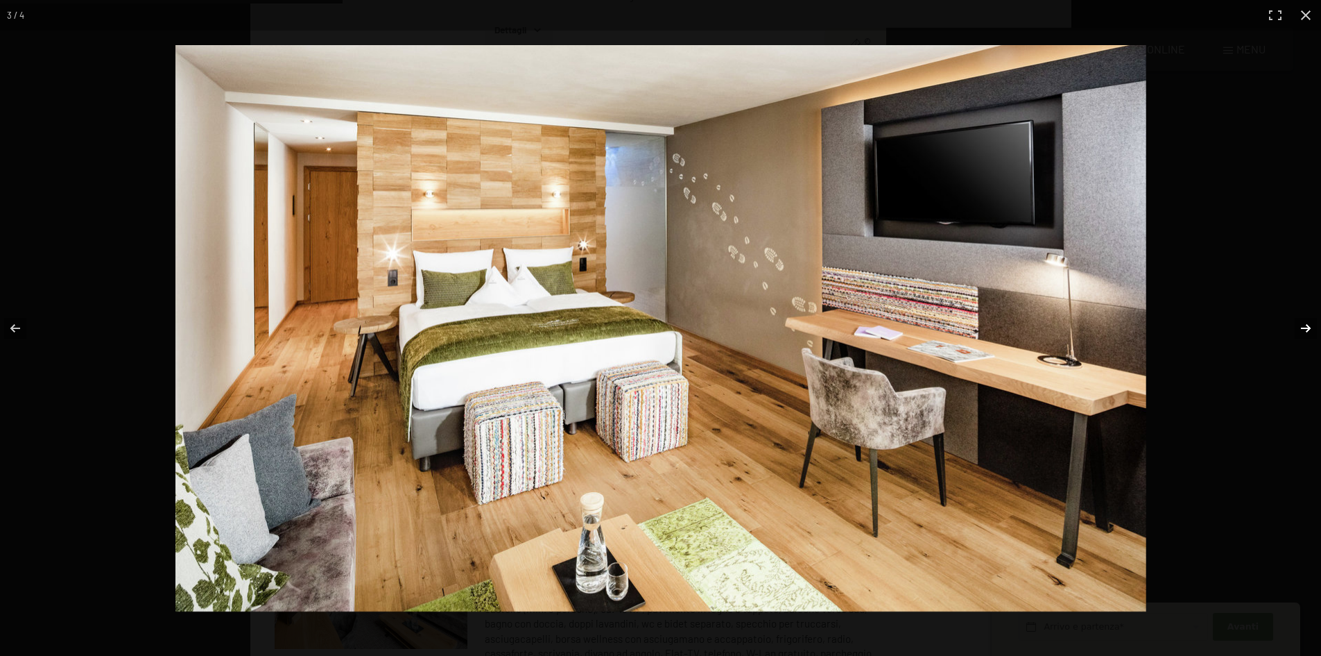
click at [1310, 321] on button "button" at bounding box center [1297, 327] width 49 height 69
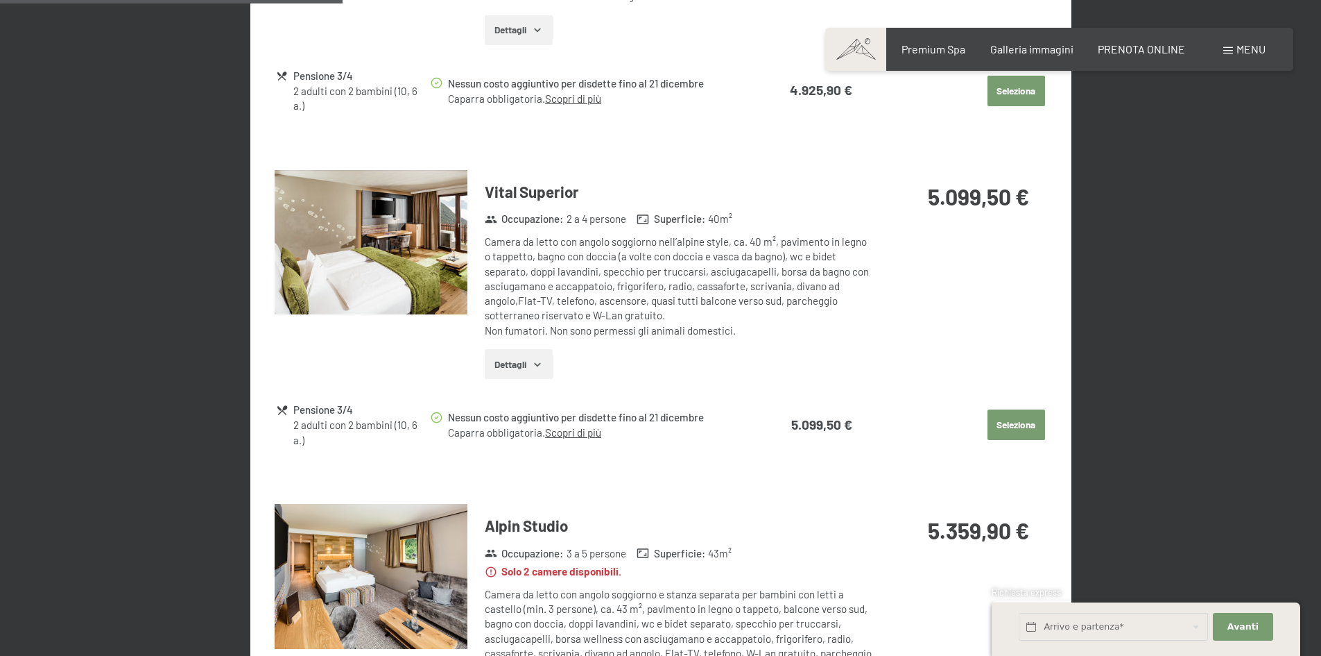
click at [0, 0] on button "button" at bounding box center [0, 0] width 0 height 0
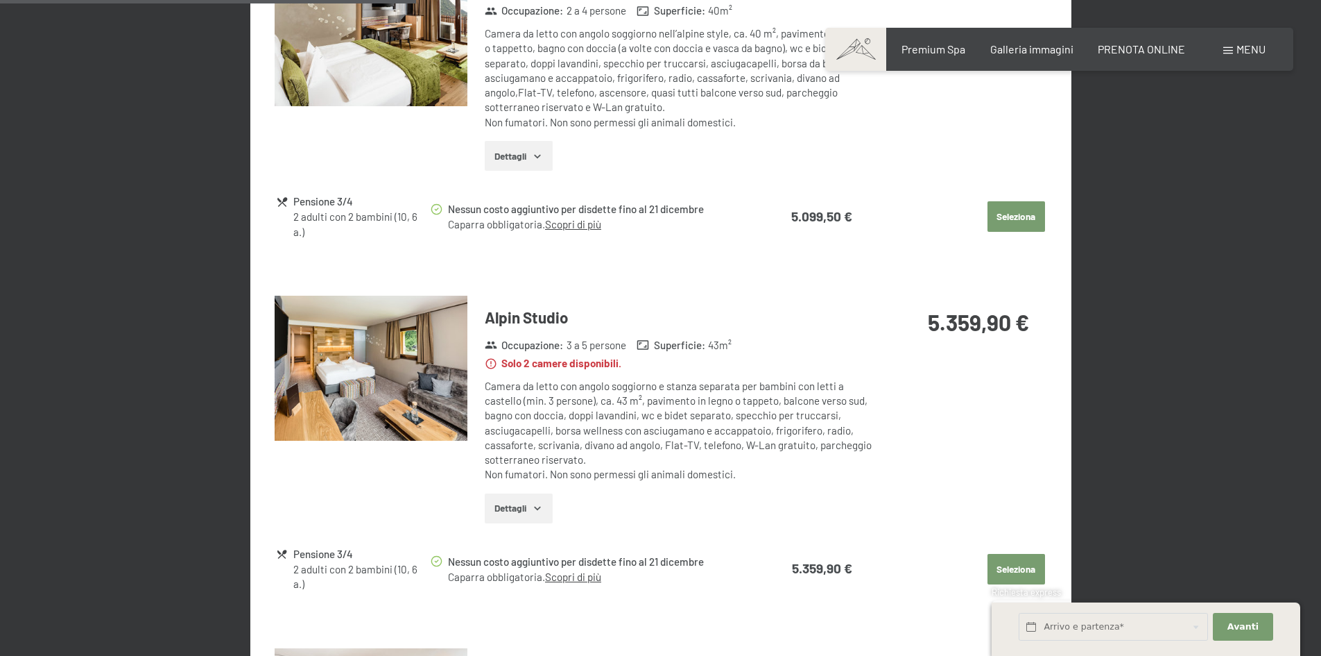
click at [320, 394] on img at bounding box center [371, 368] width 193 height 145
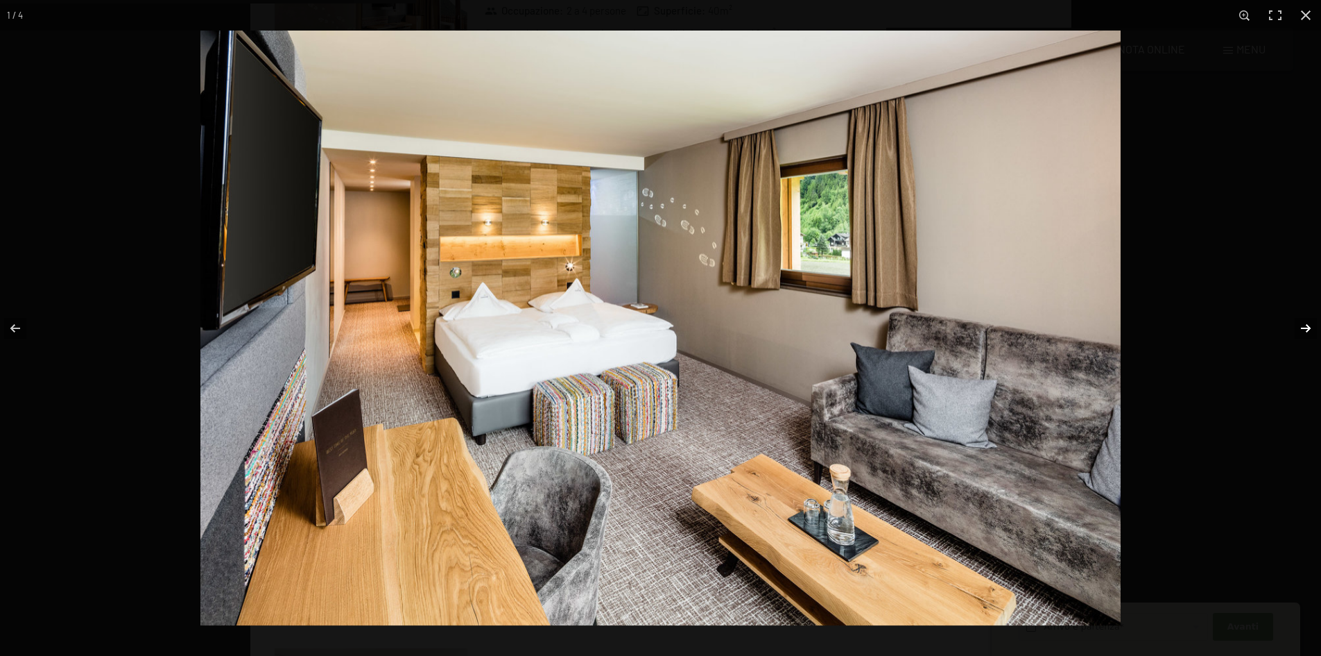
click at [1299, 336] on button "button" at bounding box center [1297, 327] width 49 height 69
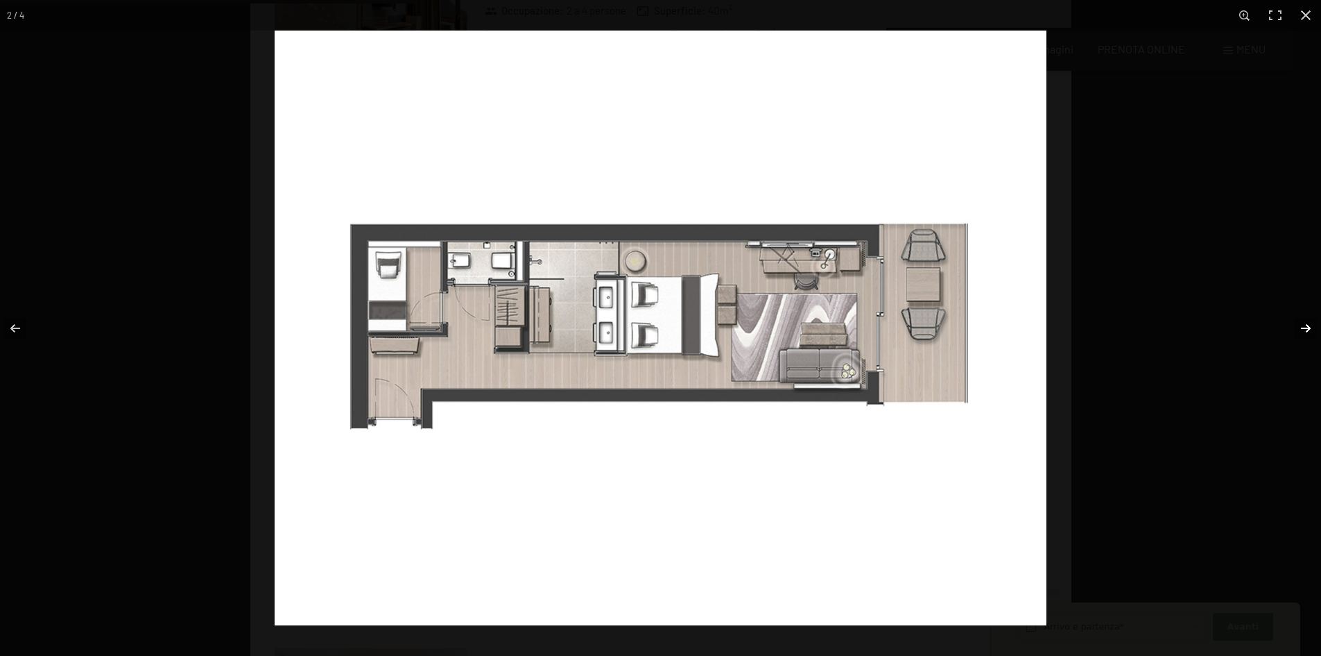
click at [1299, 336] on button "button" at bounding box center [1297, 327] width 49 height 69
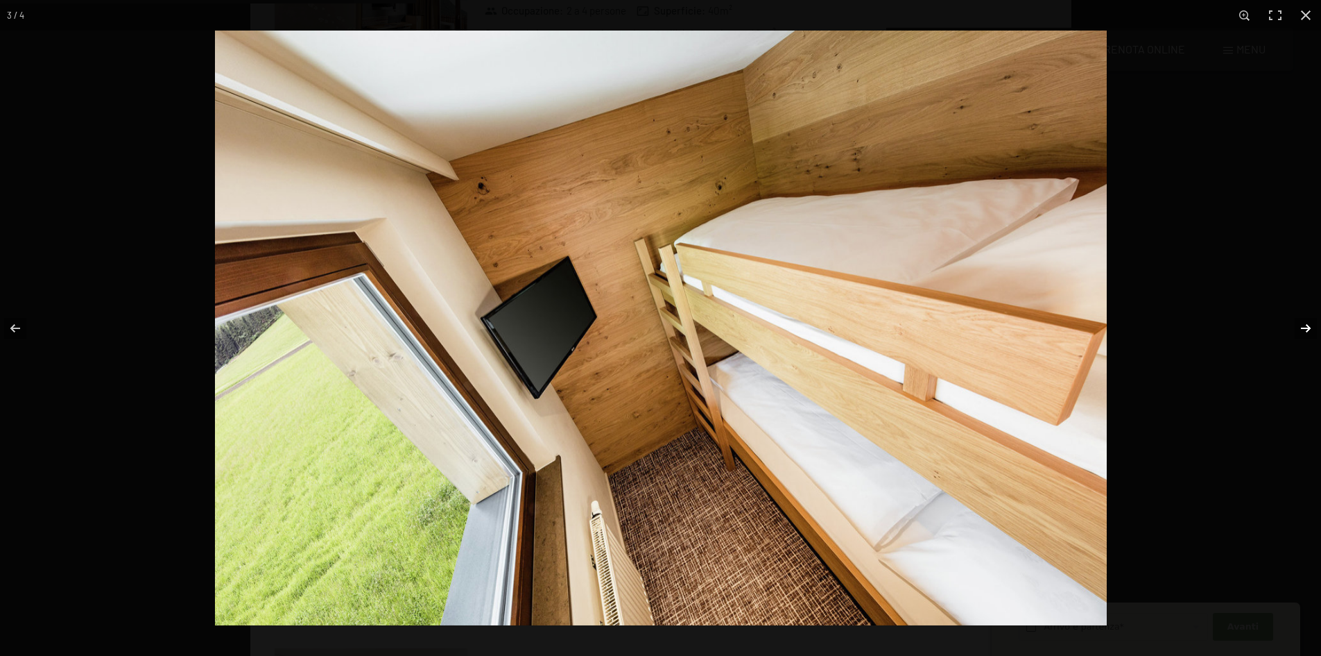
click at [1299, 336] on button "button" at bounding box center [1297, 327] width 49 height 69
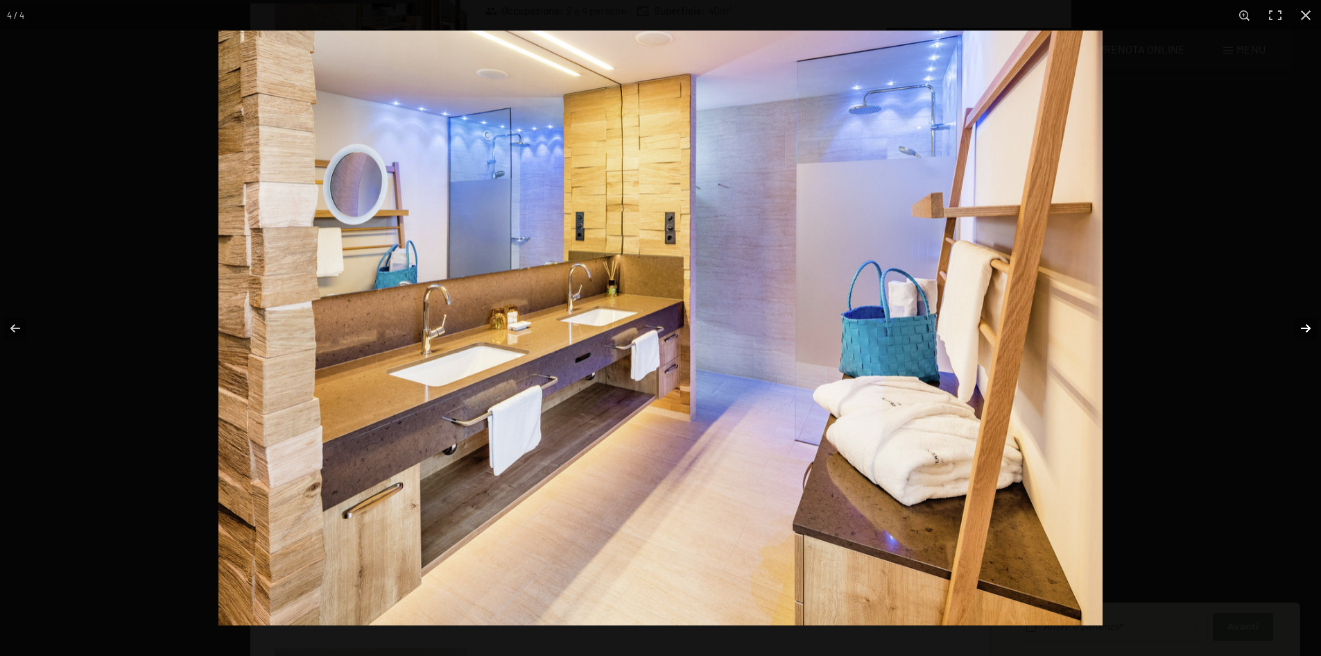
click at [1300, 336] on button "button" at bounding box center [1297, 327] width 49 height 69
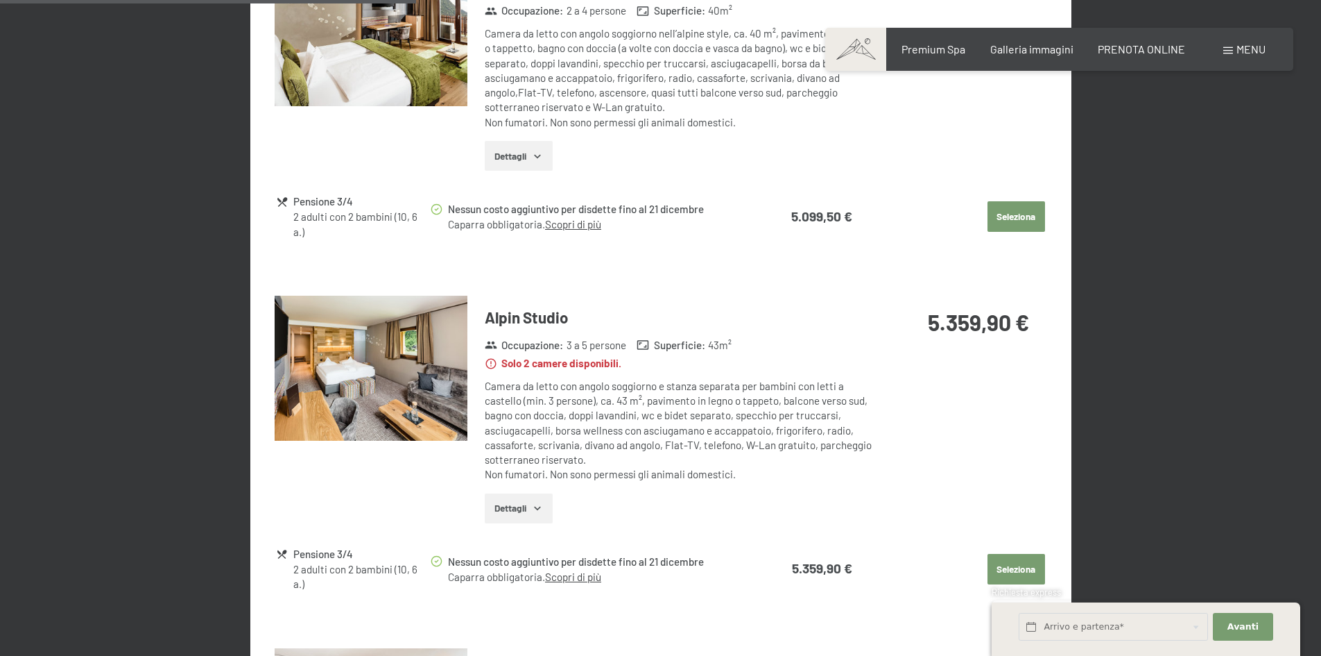
click at [0, 0] on button "button" at bounding box center [0, 0] width 0 height 0
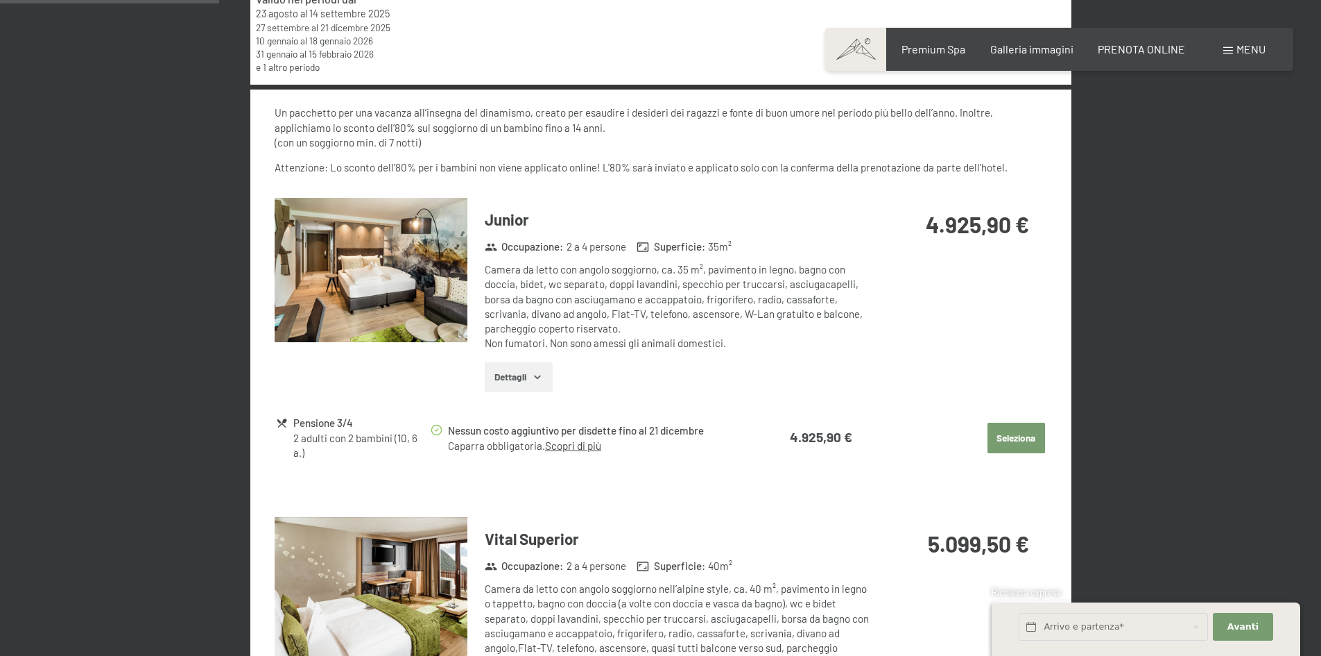
scroll to position [550, 0]
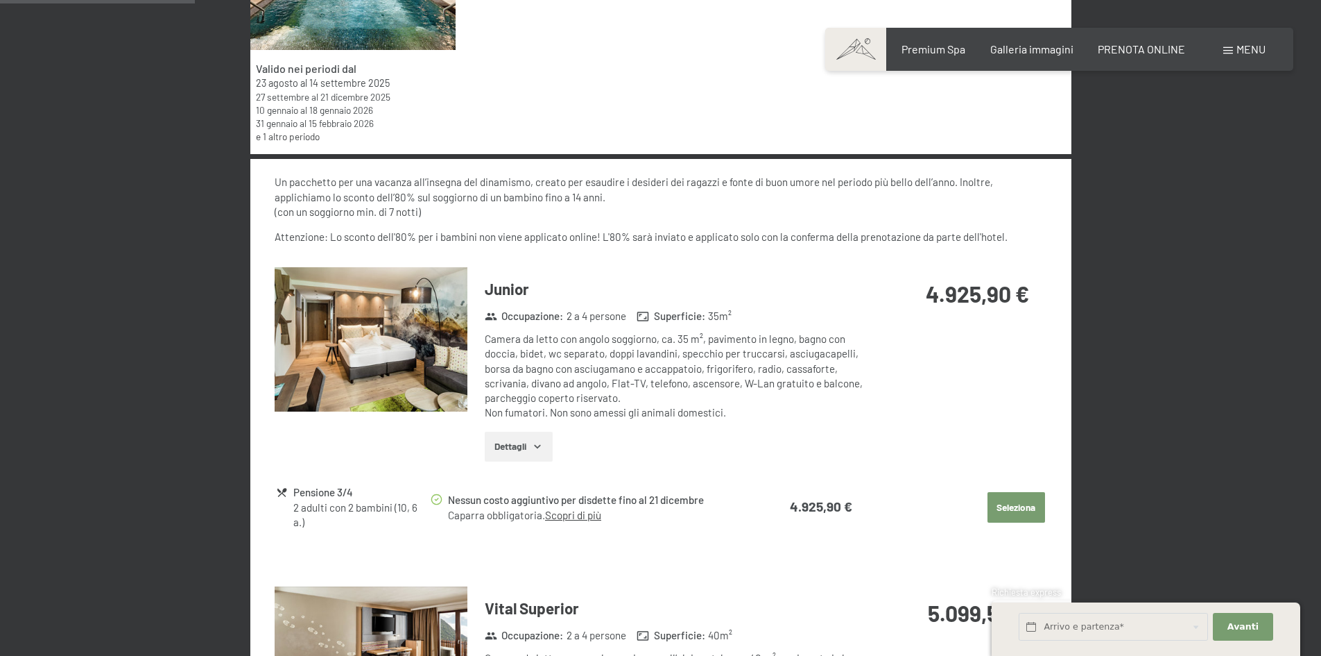
click at [314, 345] on img at bounding box center [371, 339] width 193 height 145
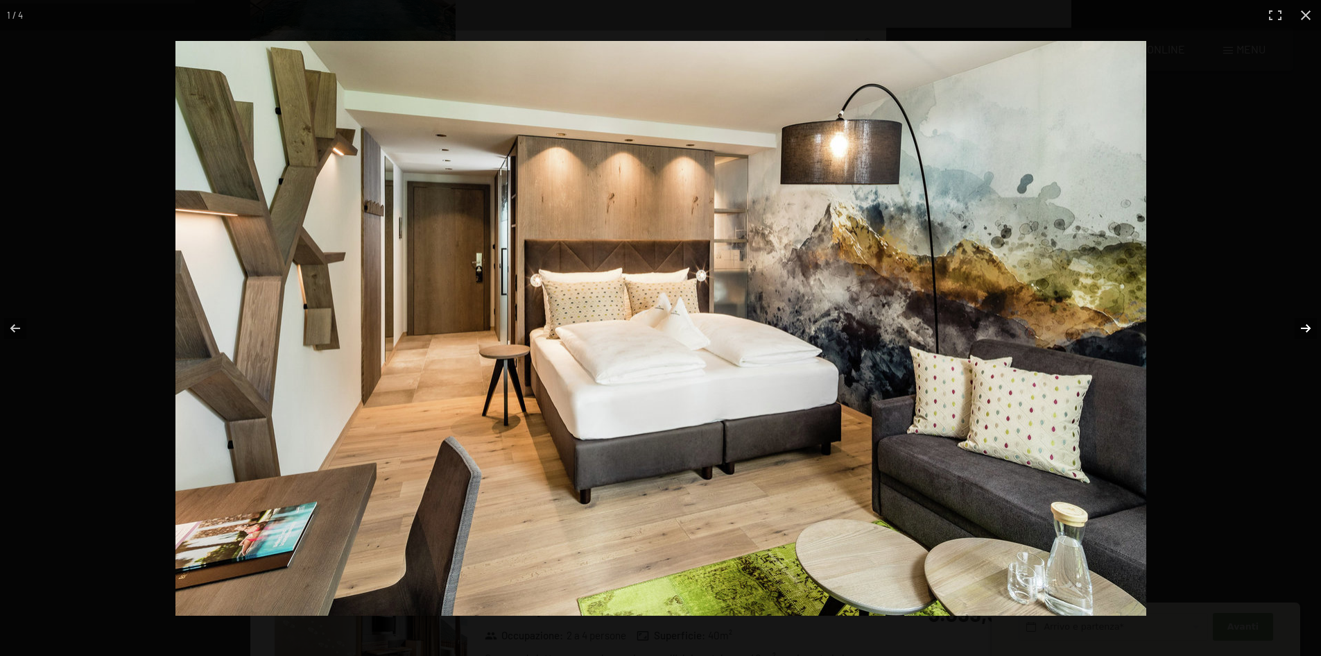
click at [1309, 330] on button "button" at bounding box center [1297, 327] width 49 height 69
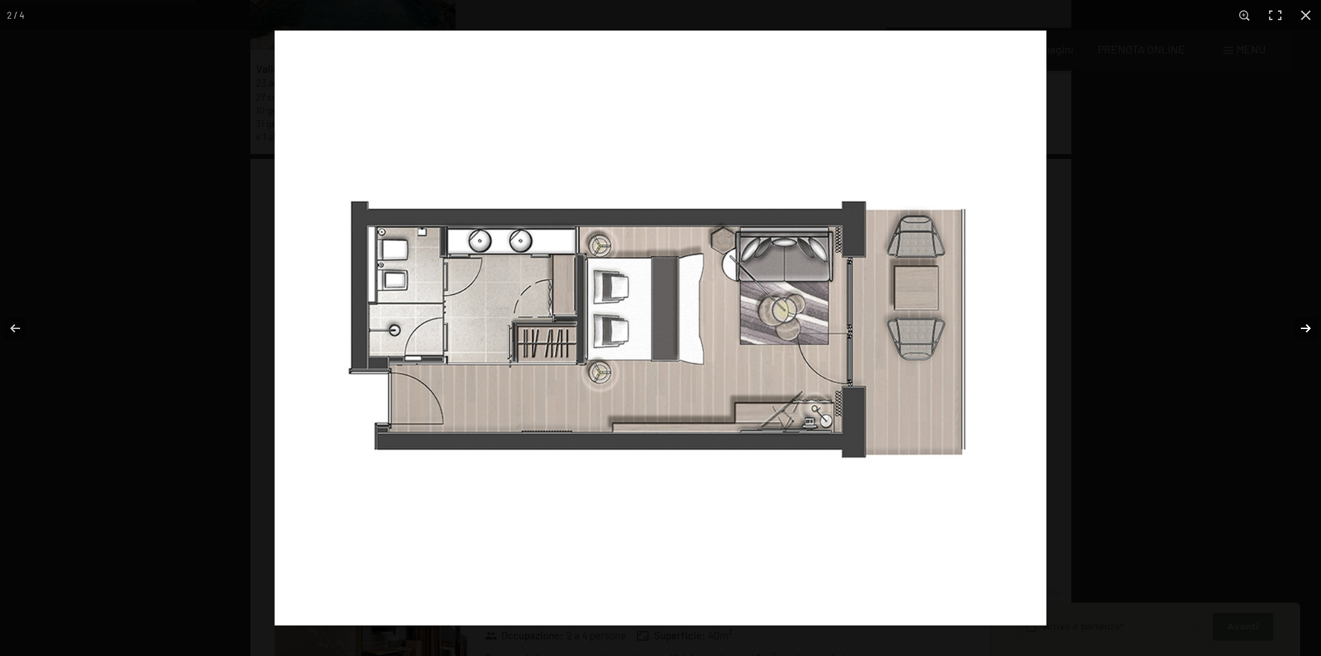
click at [1309, 330] on button "button" at bounding box center [1297, 327] width 49 height 69
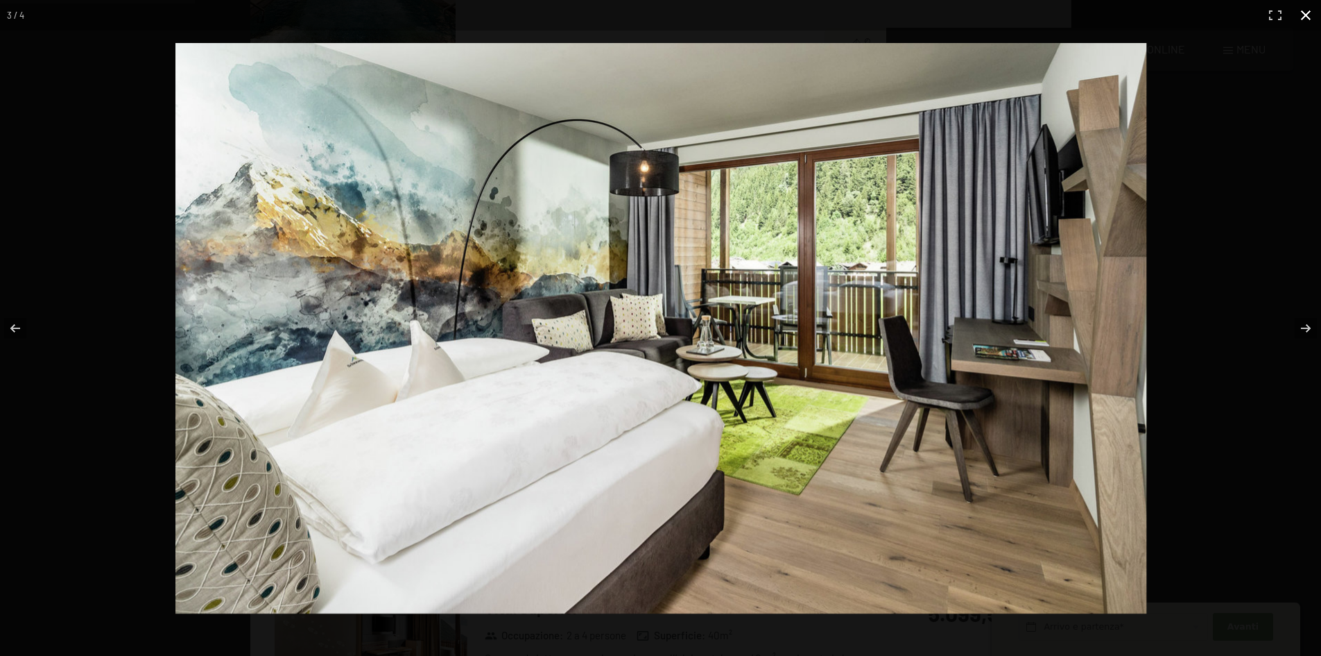
click at [1315, 31] on div at bounding box center [660, 328] width 1321 height 656
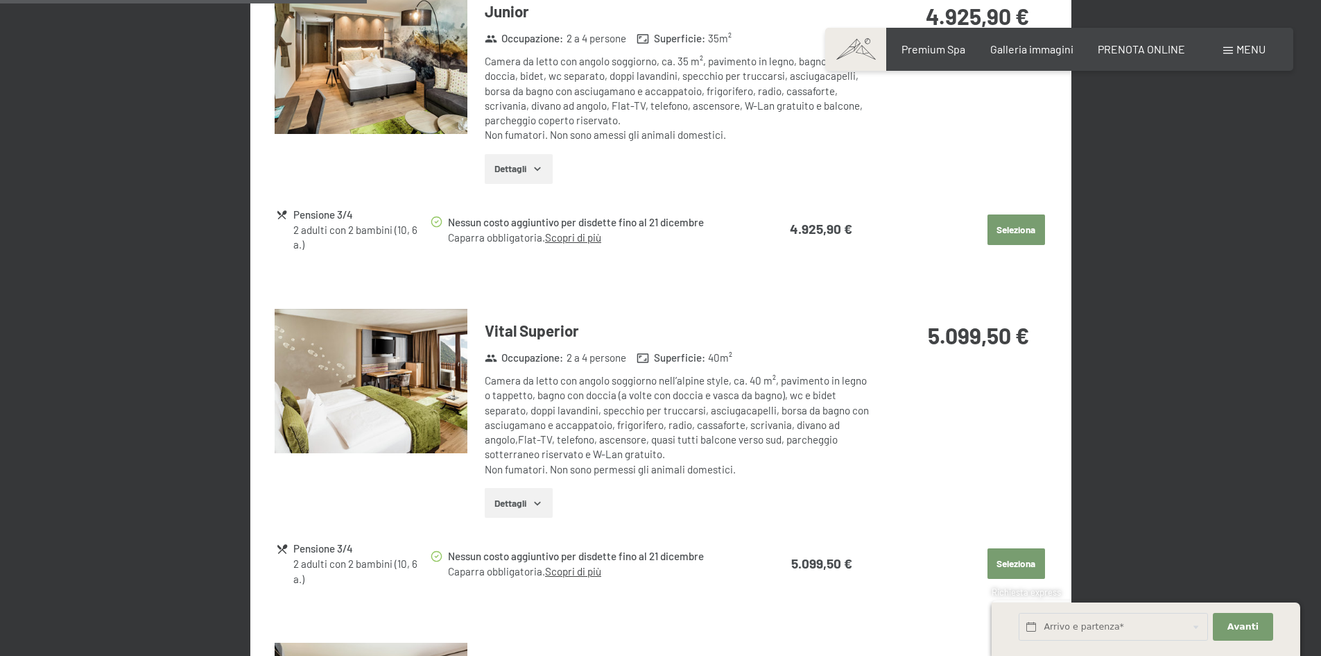
scroll to position [1036, 0]
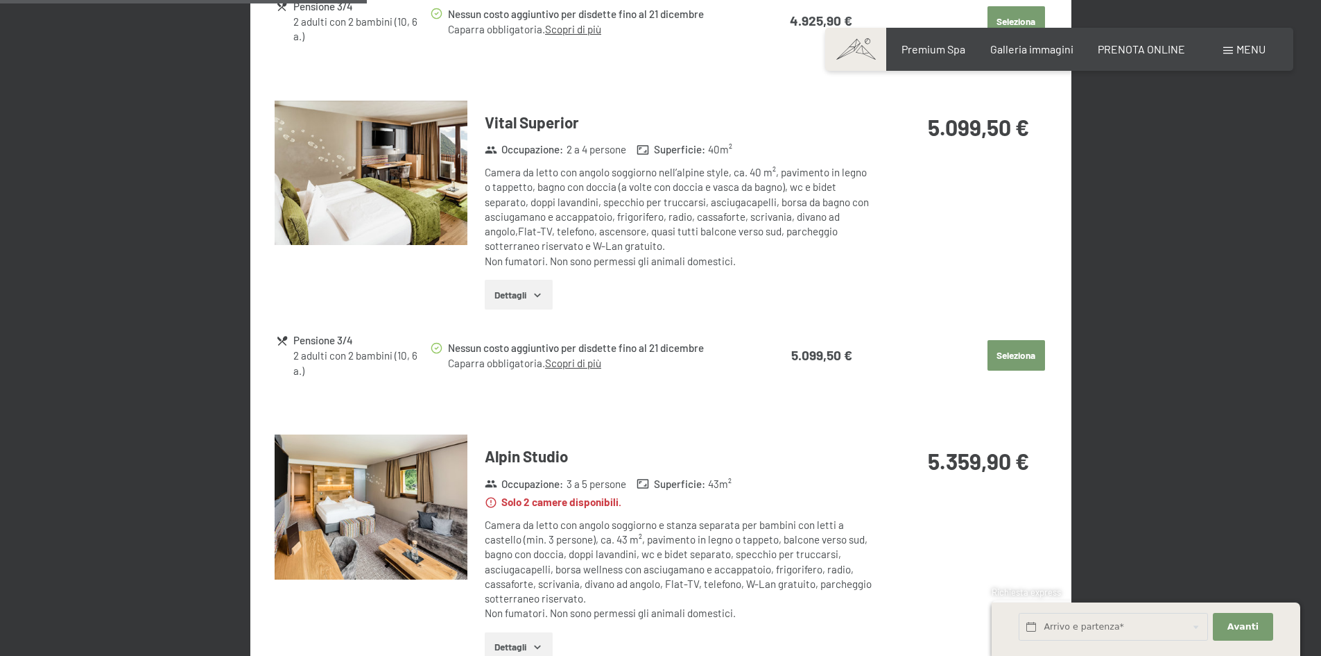
click at [409, 472] on img at bounding box center [371, 506] width 193 height 145
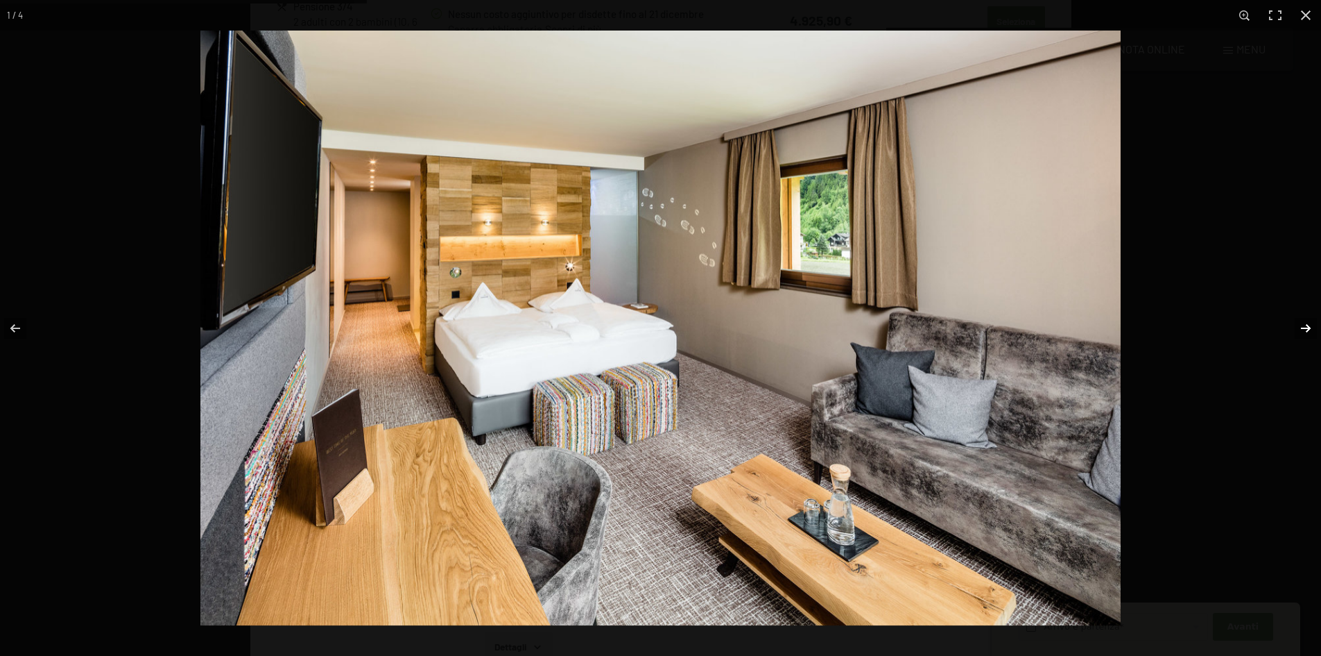
click at [1295, 330] on button "button" at bounding box center [1297, 327] width 49 height 69
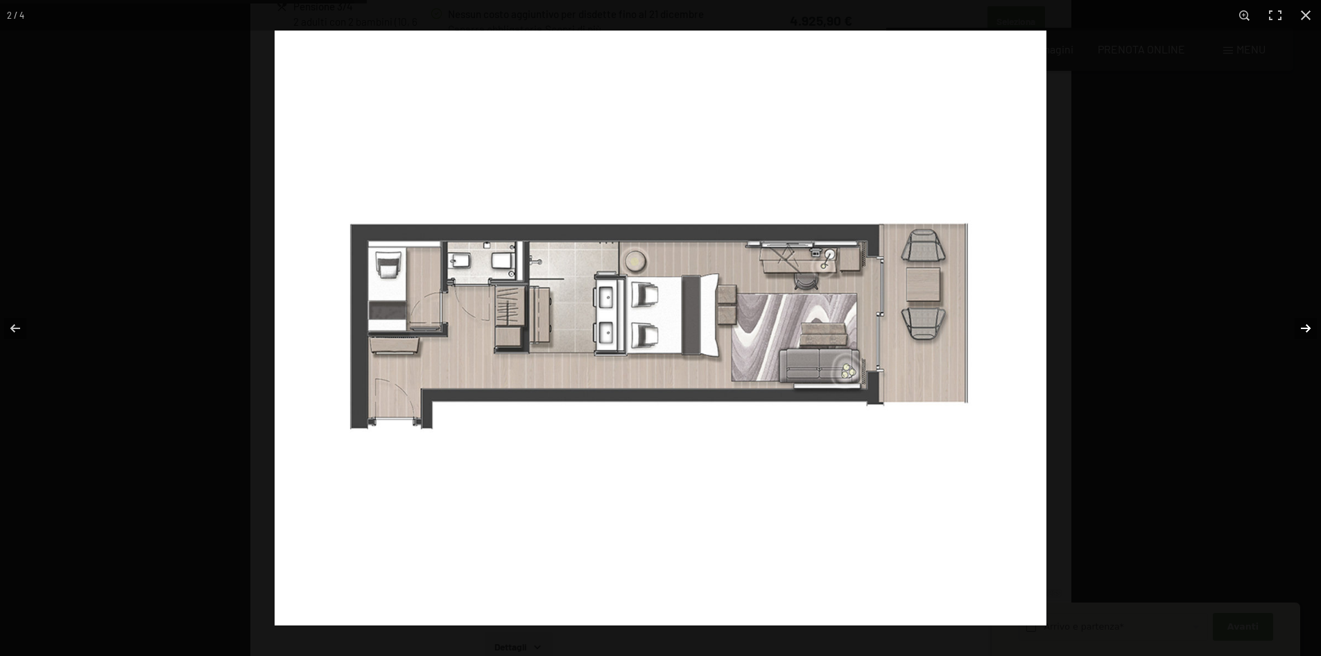
click at [1296, 329] on button "button" at bounding box center [1297, 327] width 49 height 69
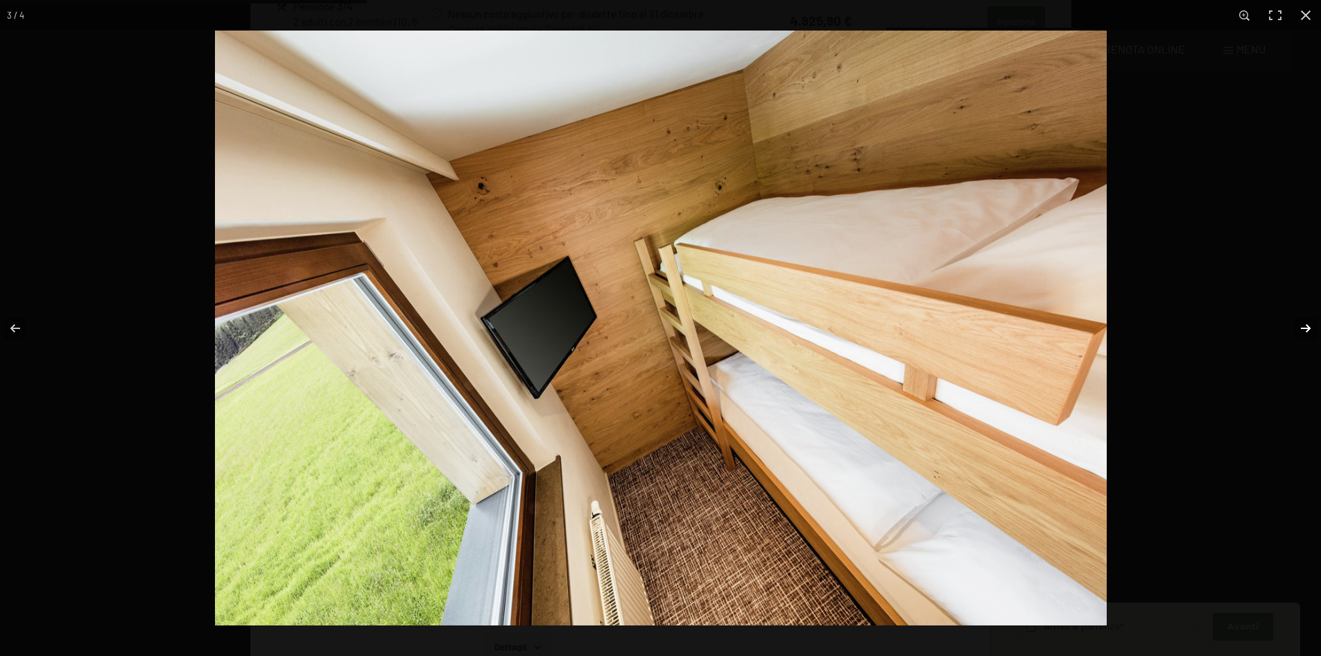
click at [1296, 329] on button "button" at bounding box center [1297, 327] width 49 height 69
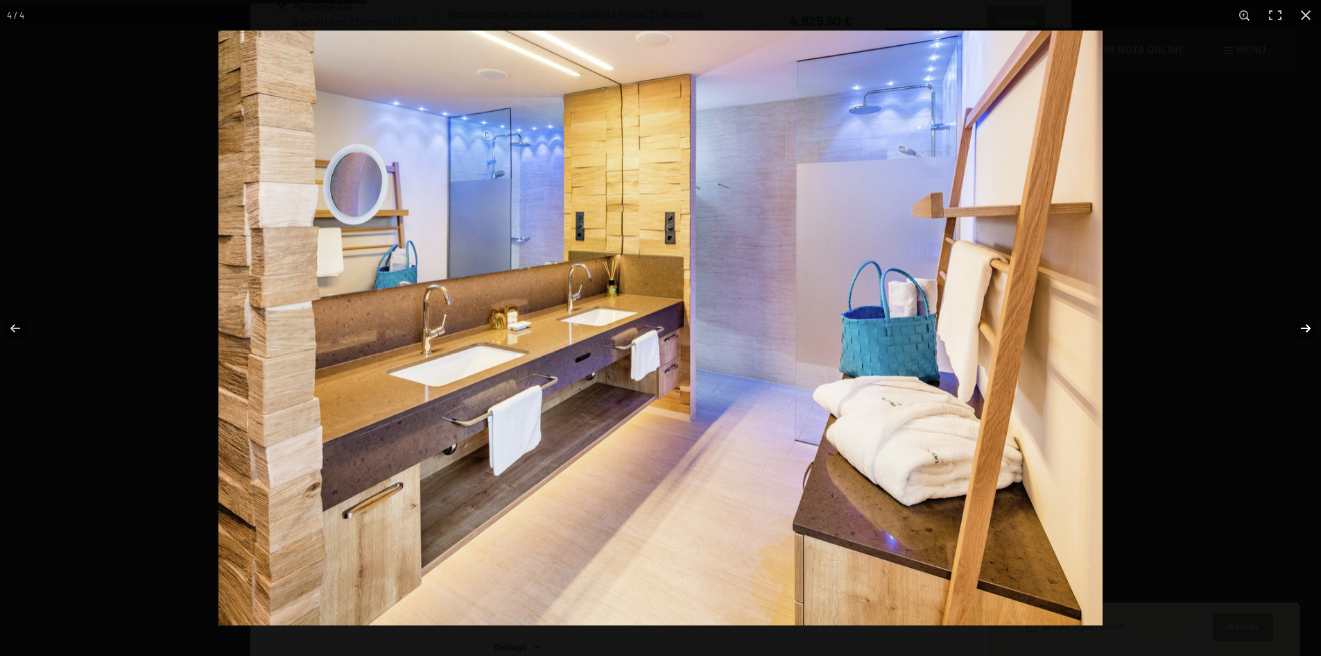
click at [1296, 329] on button "button" at bounding box center [1297, 327] width 49 height 69
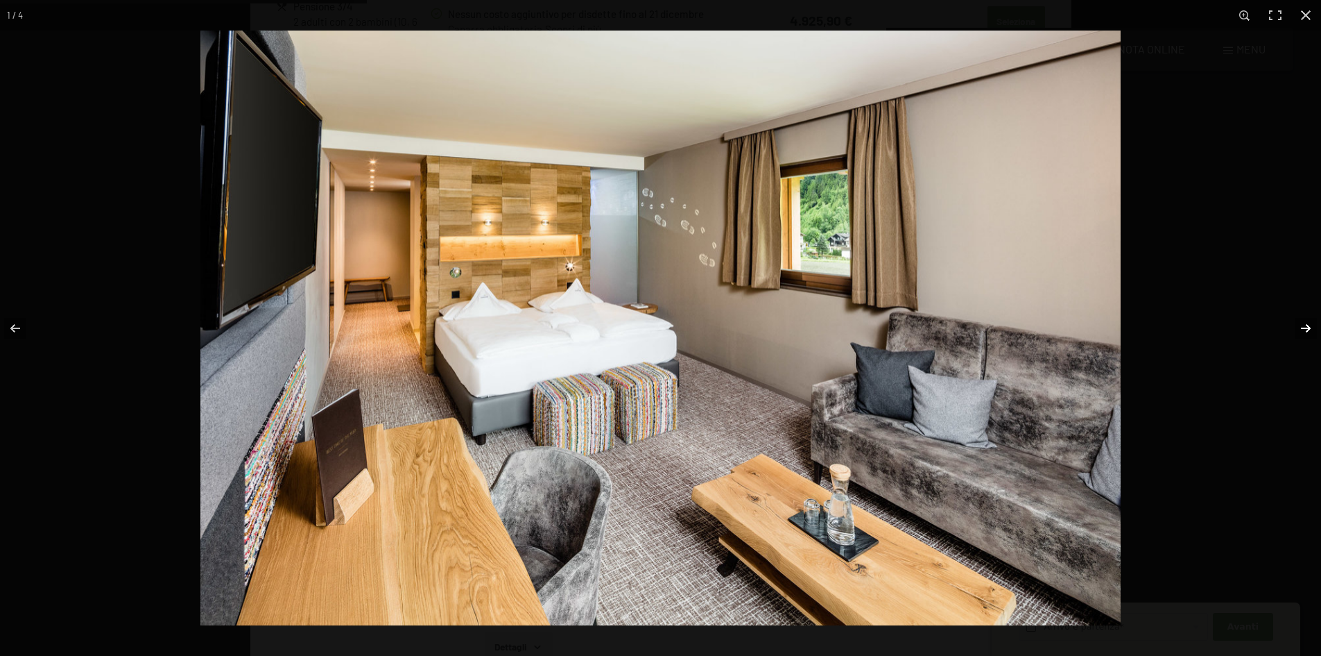
click at [1296, 329] on button "button" at bounding box center [1297, 327] width 49 height 69
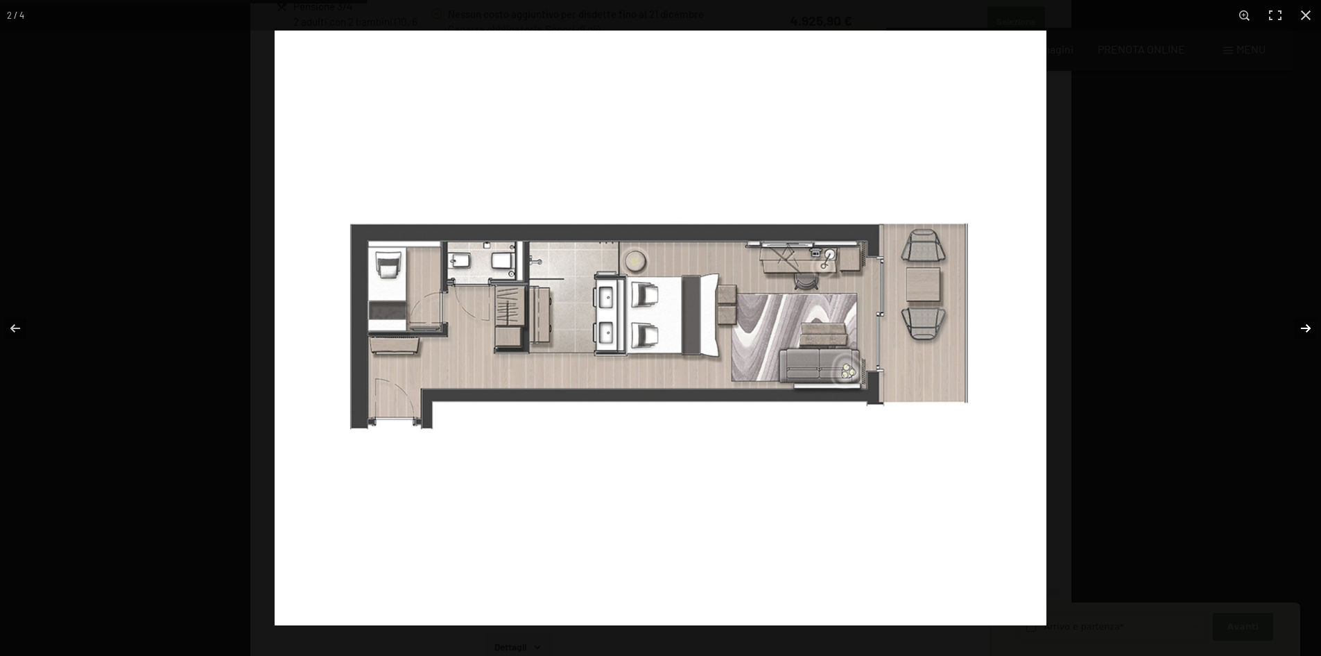
click at [1296, 329] on button "button" at bounding box center [1297, 327] width 49 height 69
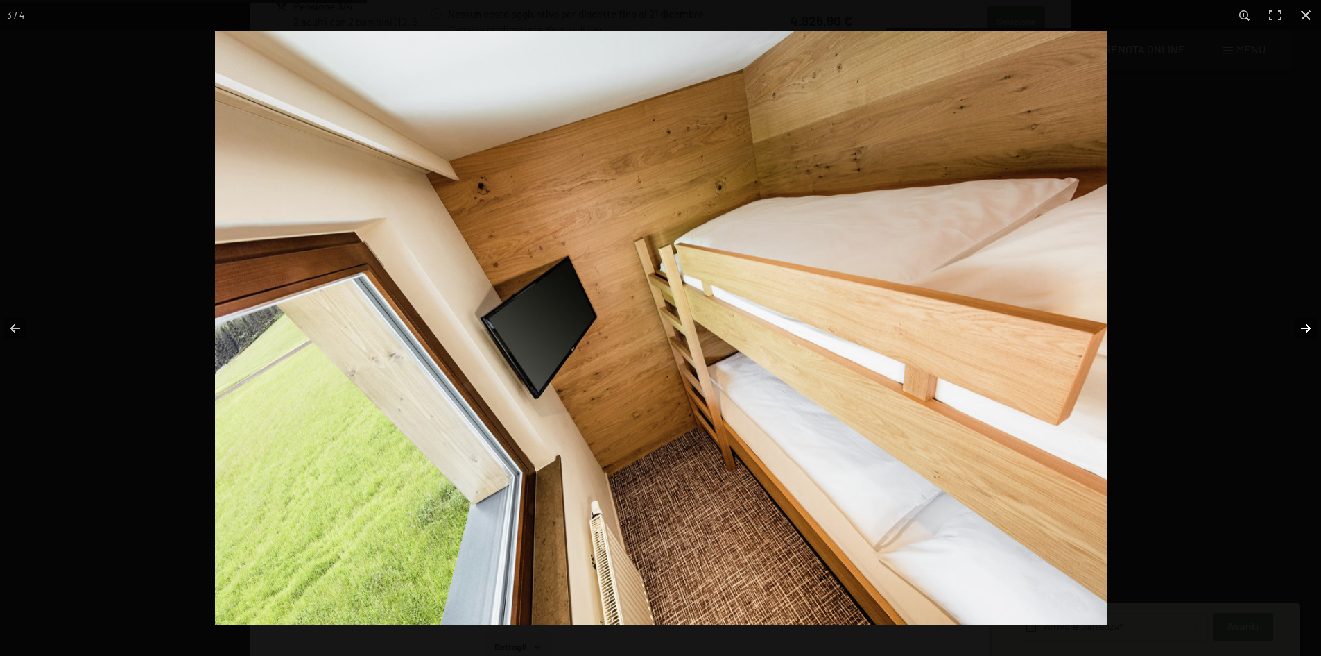
click at [1296, 329] on button "button" at bounding box center [1297, 327] width 49 height 69
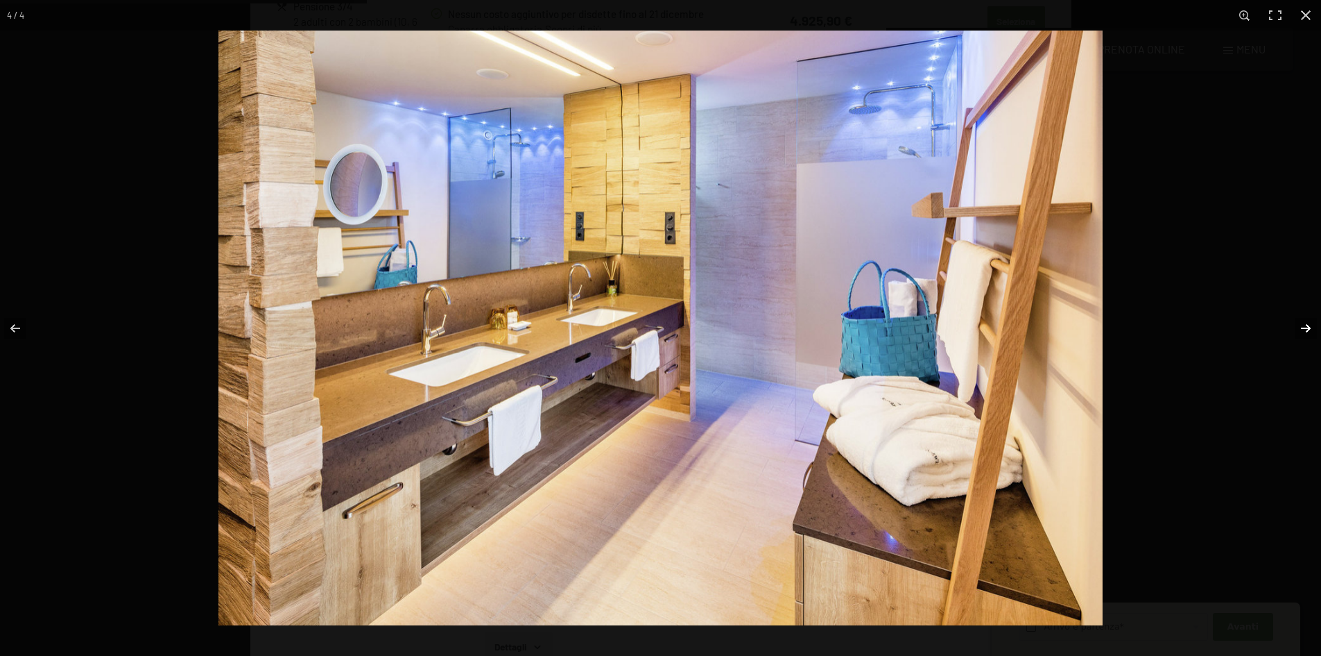
click at [1296, 329] on button "button" at bounding box center [1297, 327] width 49 height 69
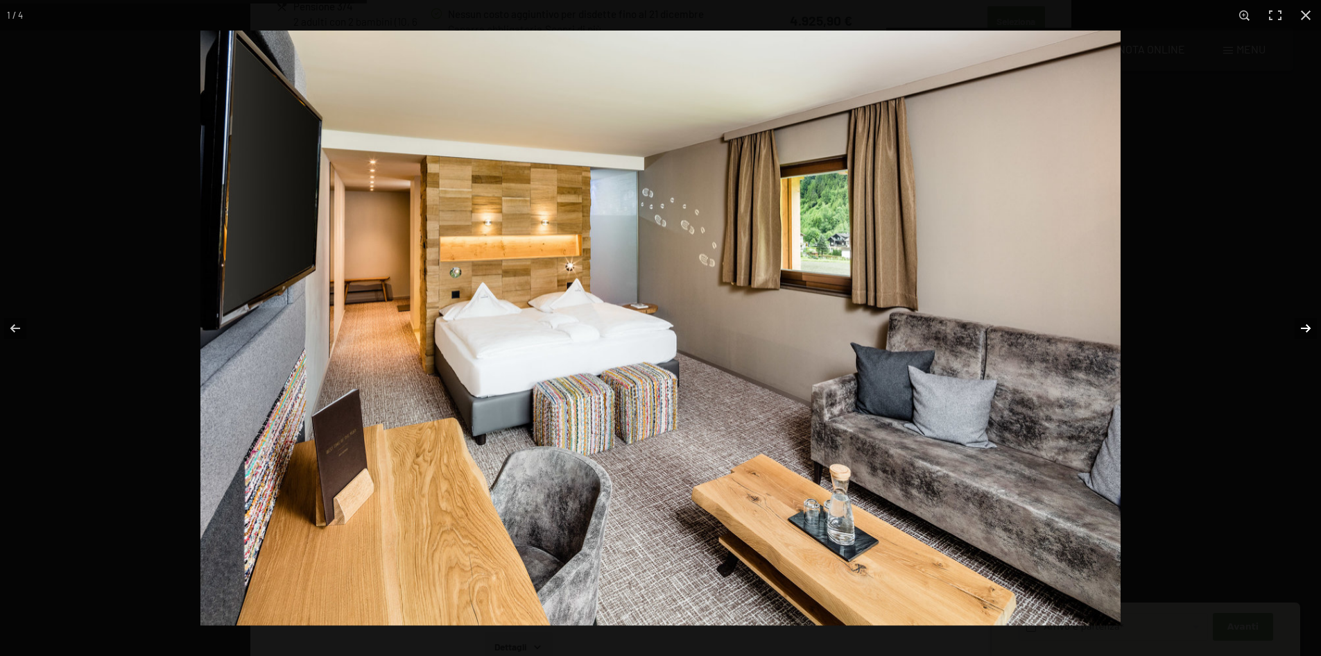
click at [1296, 325] on button "button" at bounding box center [1297, 327] width 49 height 69
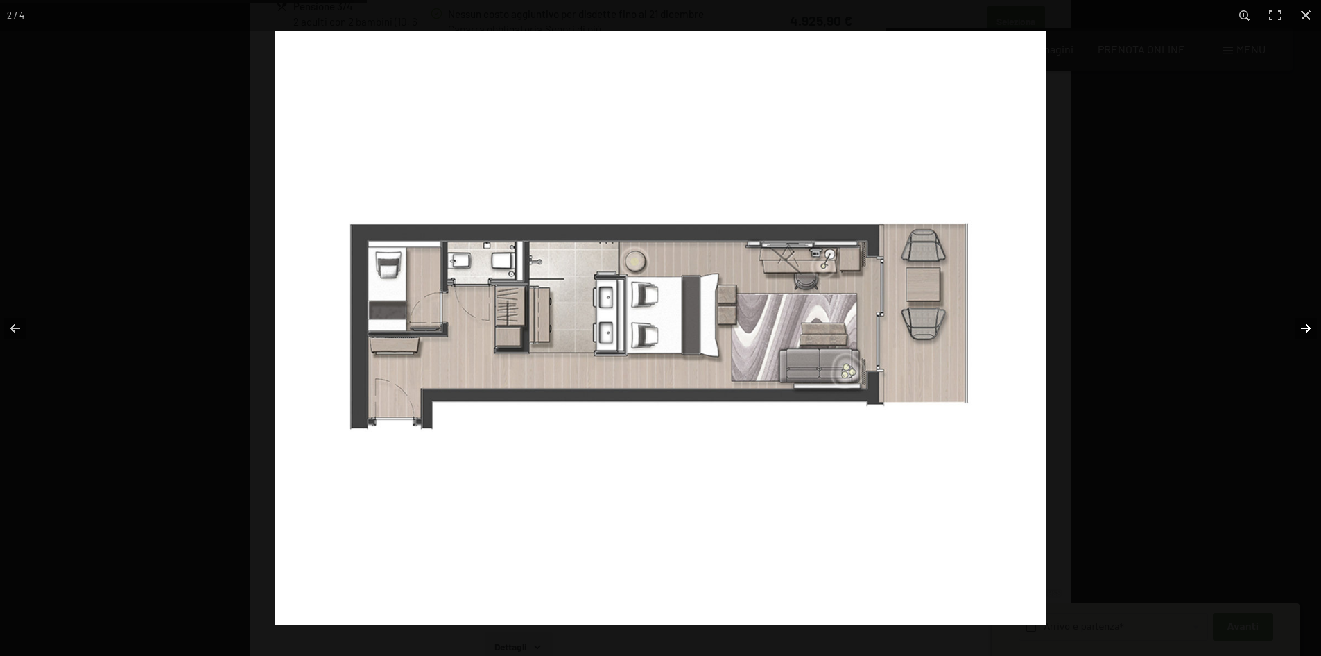
click at [1296, 325] on button "button" at bounding box center [1297, 327] width 49 height 69
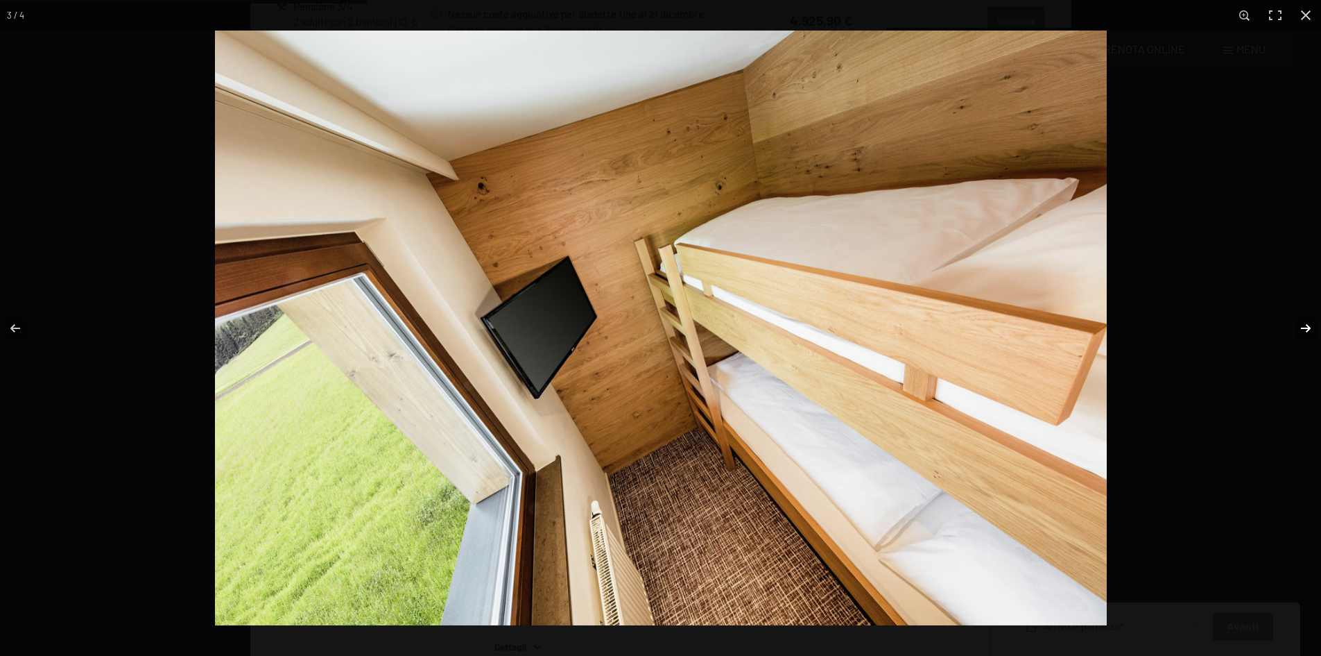
click at [1296, 325] on button "button" at bounding box center [1297, 327] width 49 height 69
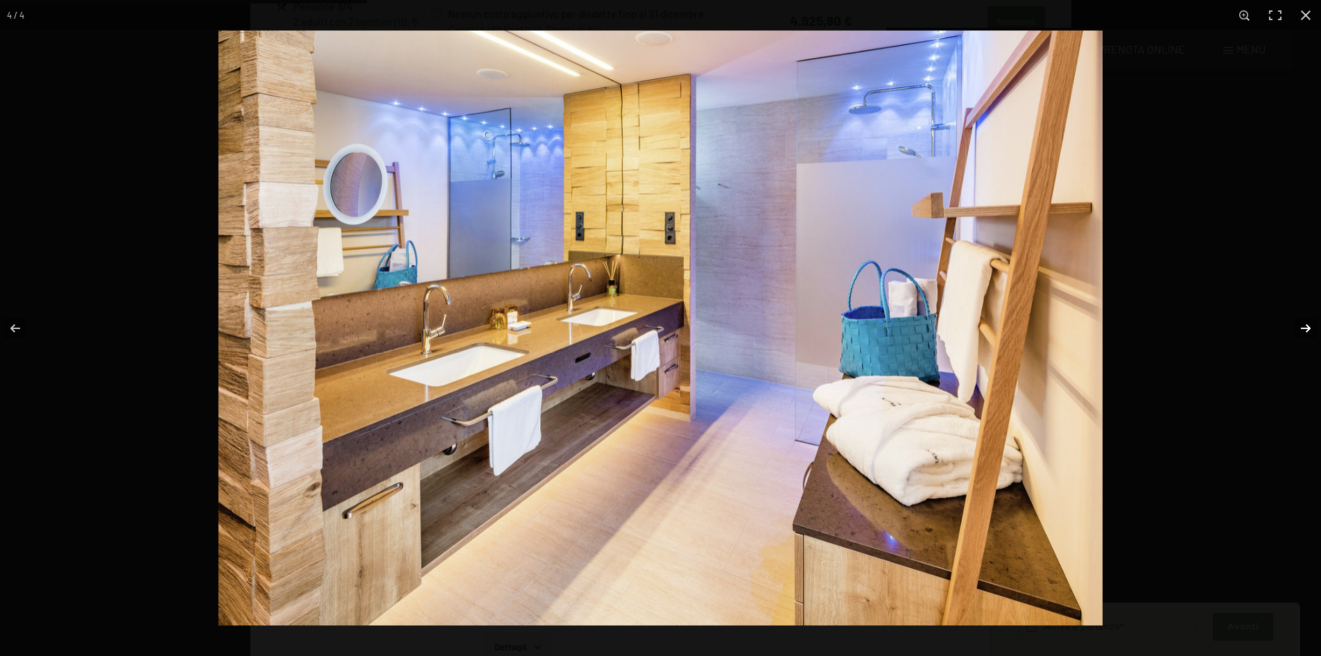
click at [1296, 325] on button "button" at bounding box center [1297, 327] width 49 height 69
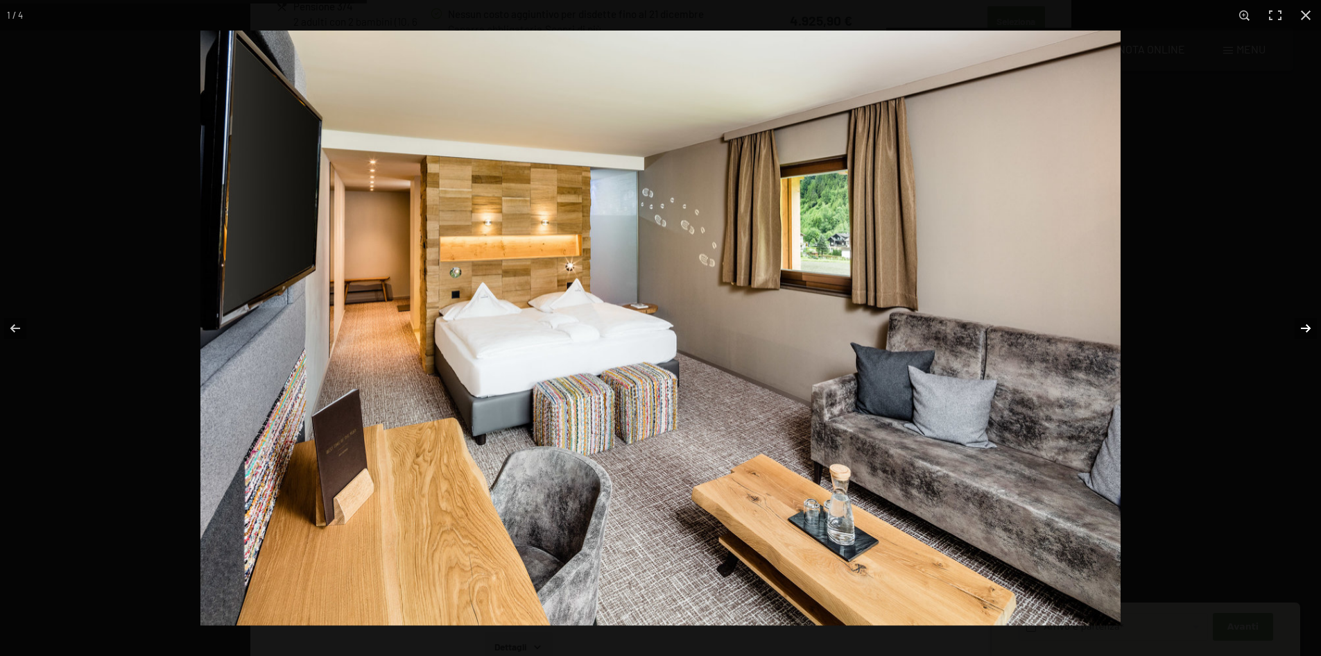
click at [1296, 325] on button "button" at bounding box center [1297, 327] width 49 height 69
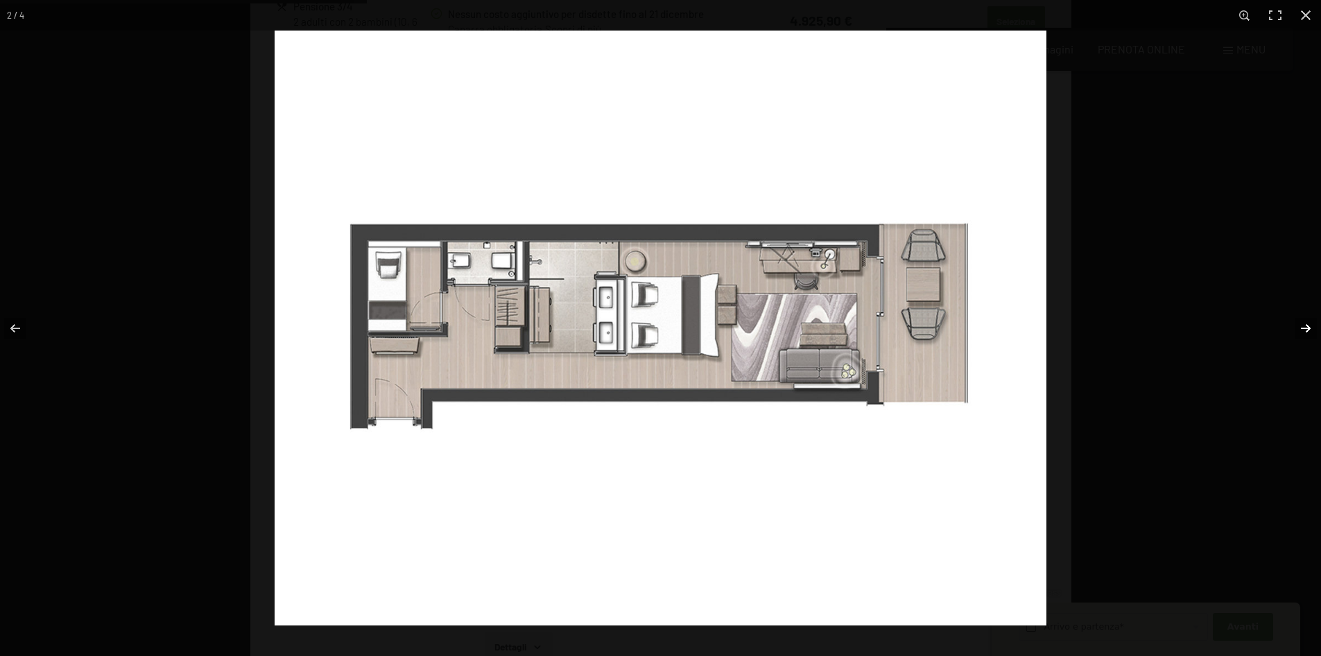
click at [1296, 325] on button "button" at bounding box center [1297, 327] width 49 height 69
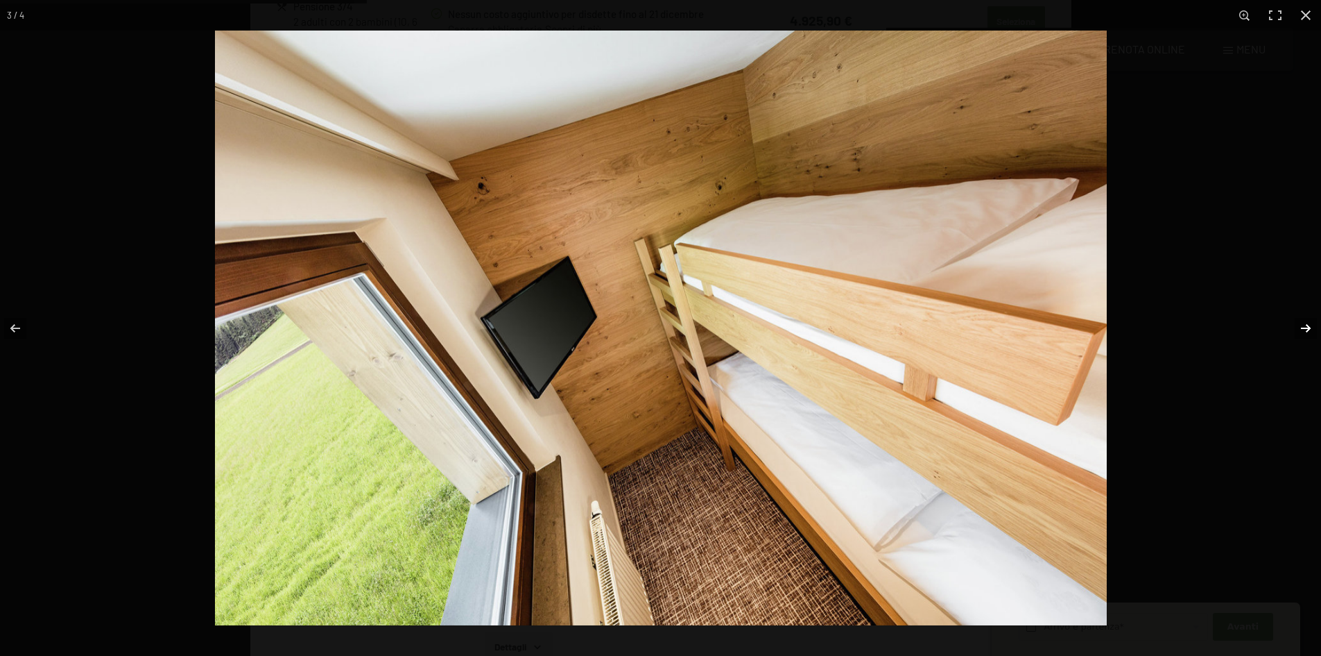
click at [1296, 325] on button "button" at bounding box center [1297, 327] width 49 height 69
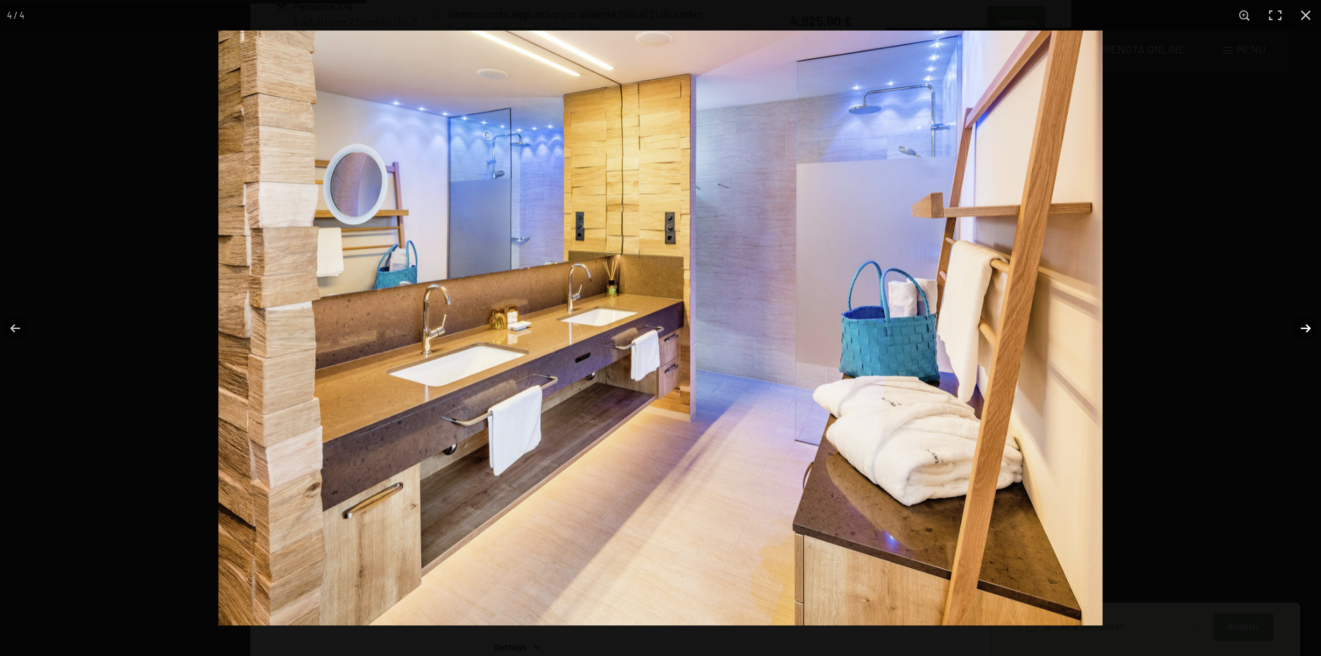
click at [1296, 325] on button "button" at bounding box center [1297, 327] width 49 height 69
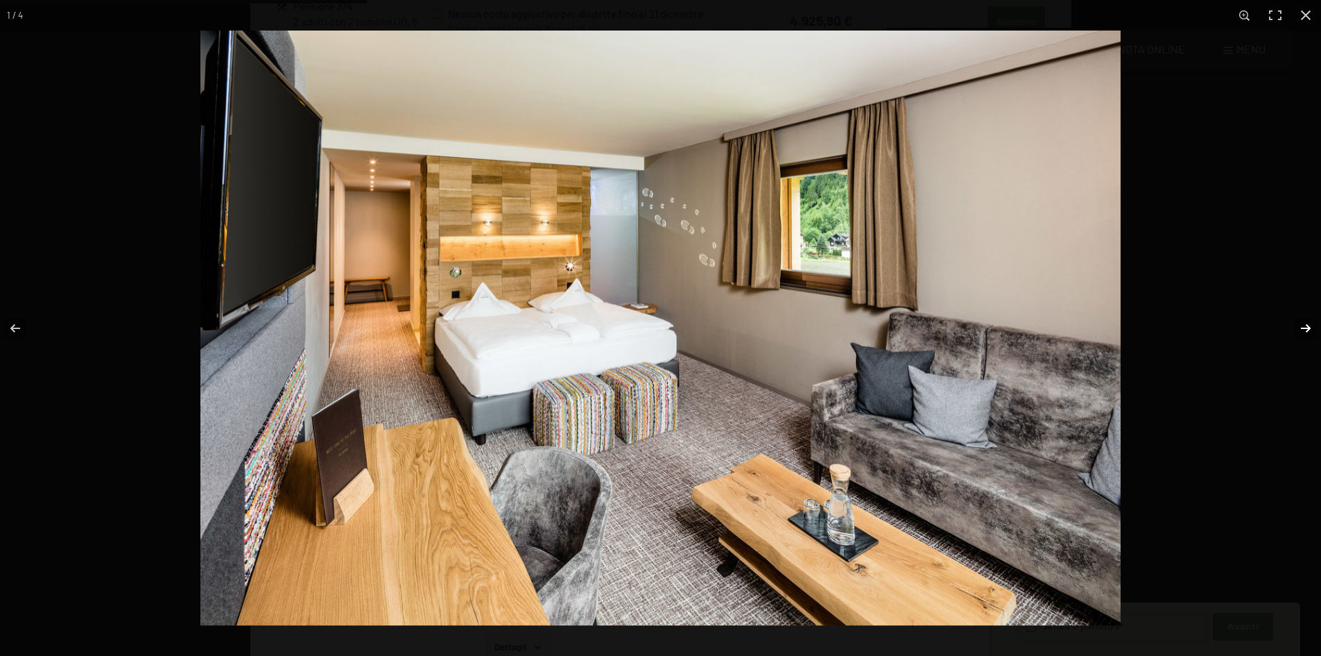
click at [1319, 325] on button "button" at bounding box center [1297, 327] width 49 height 69
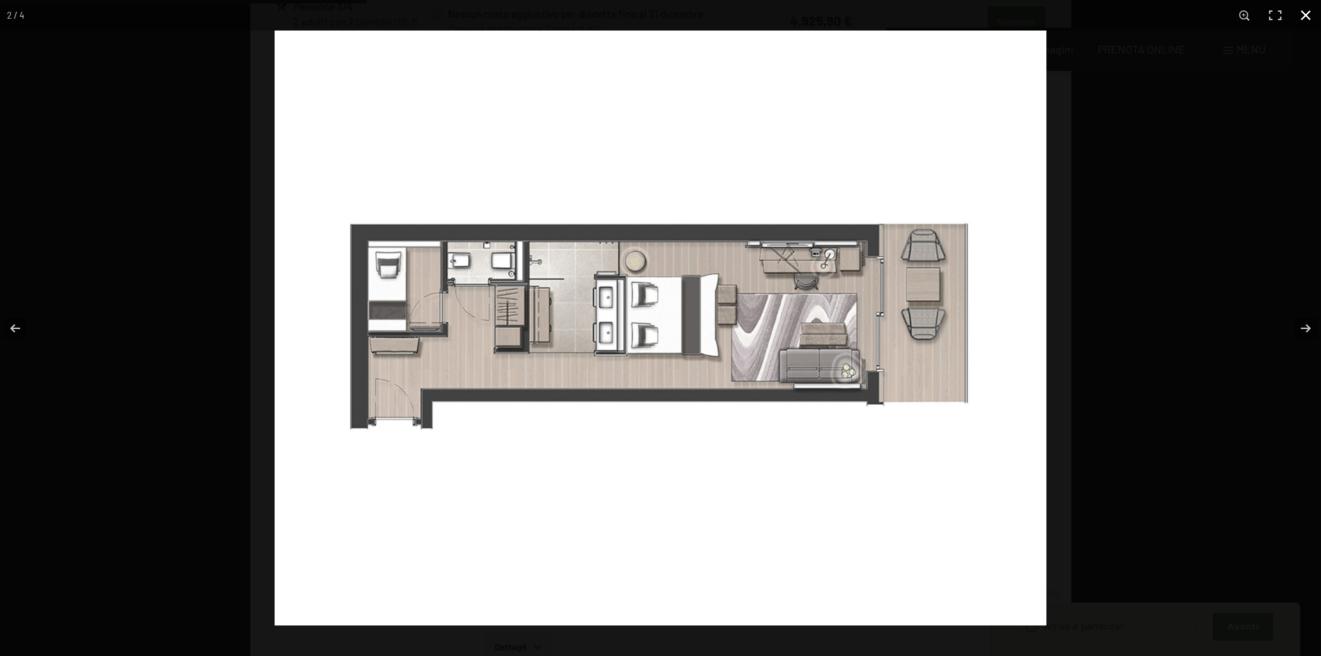
click at [1312, 18] on button "button" at bounding box center [1306, 15] width 31 height 31
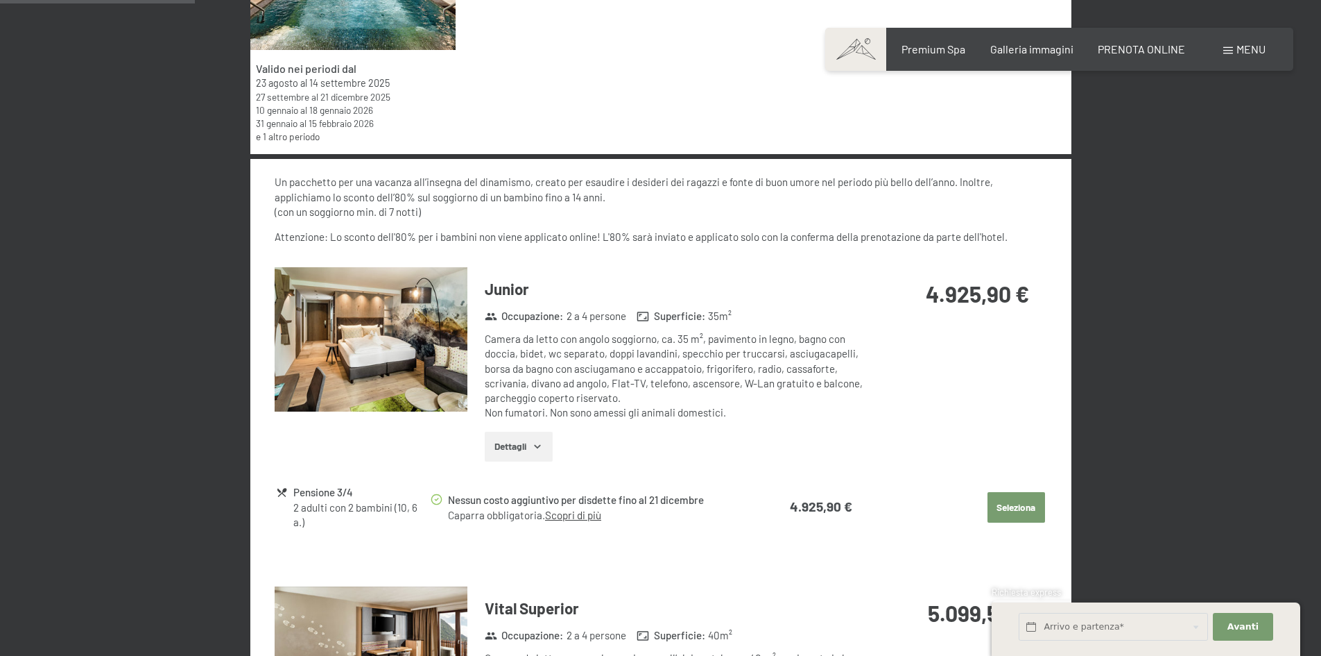
scroll to position [134, 0]
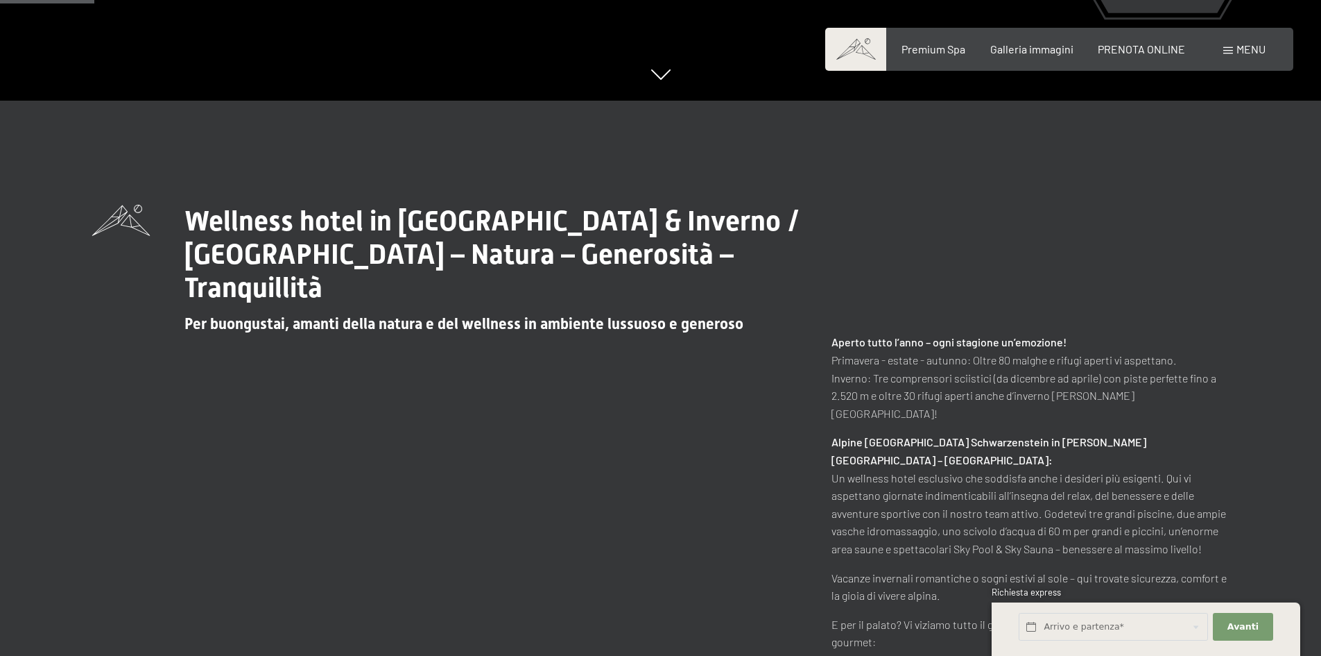
scroll to position [208, 0]
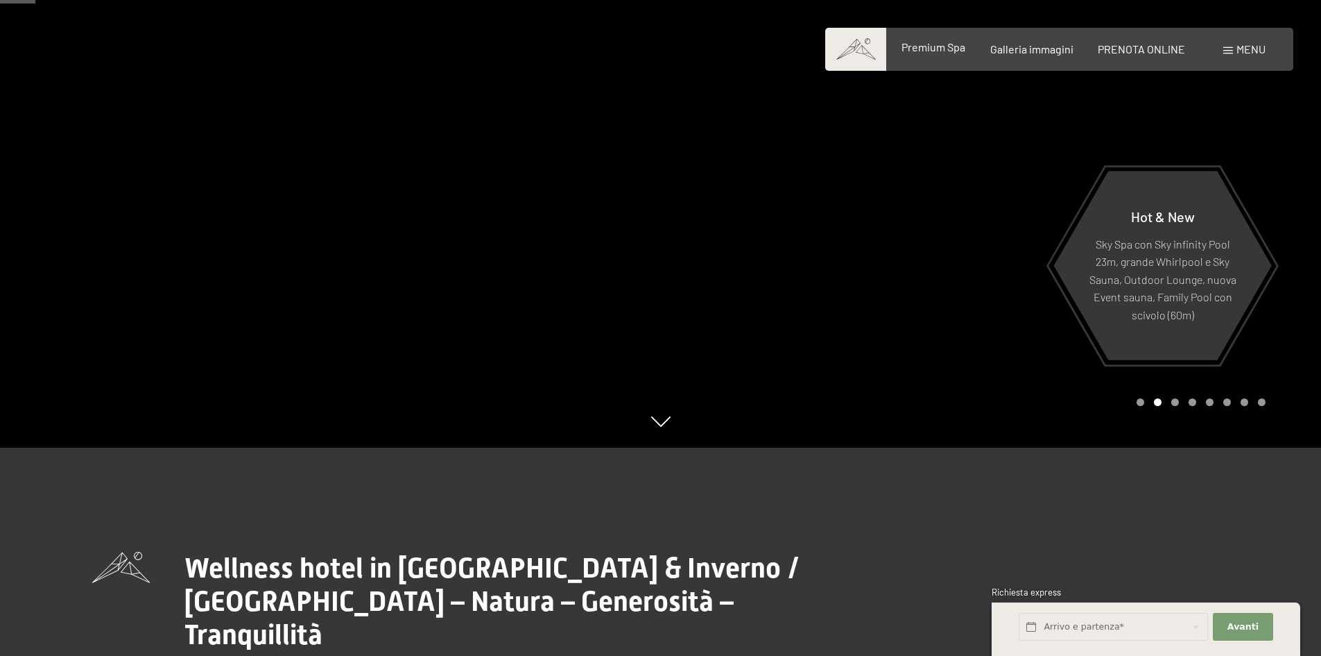
click at [927, 48] on span "Premium Spa" at bounding box center [934, 46] width 64 height 13
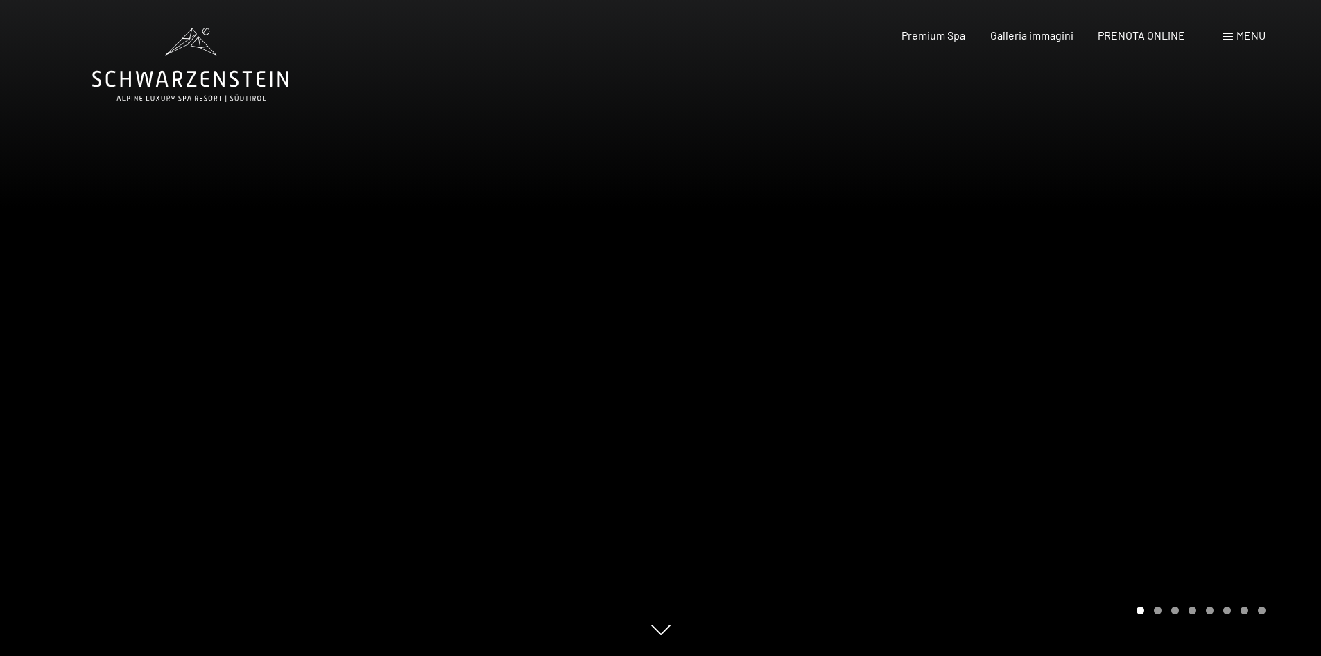
click at [1107, 298] on div at bounding box center [991, 328] width 661 height 656
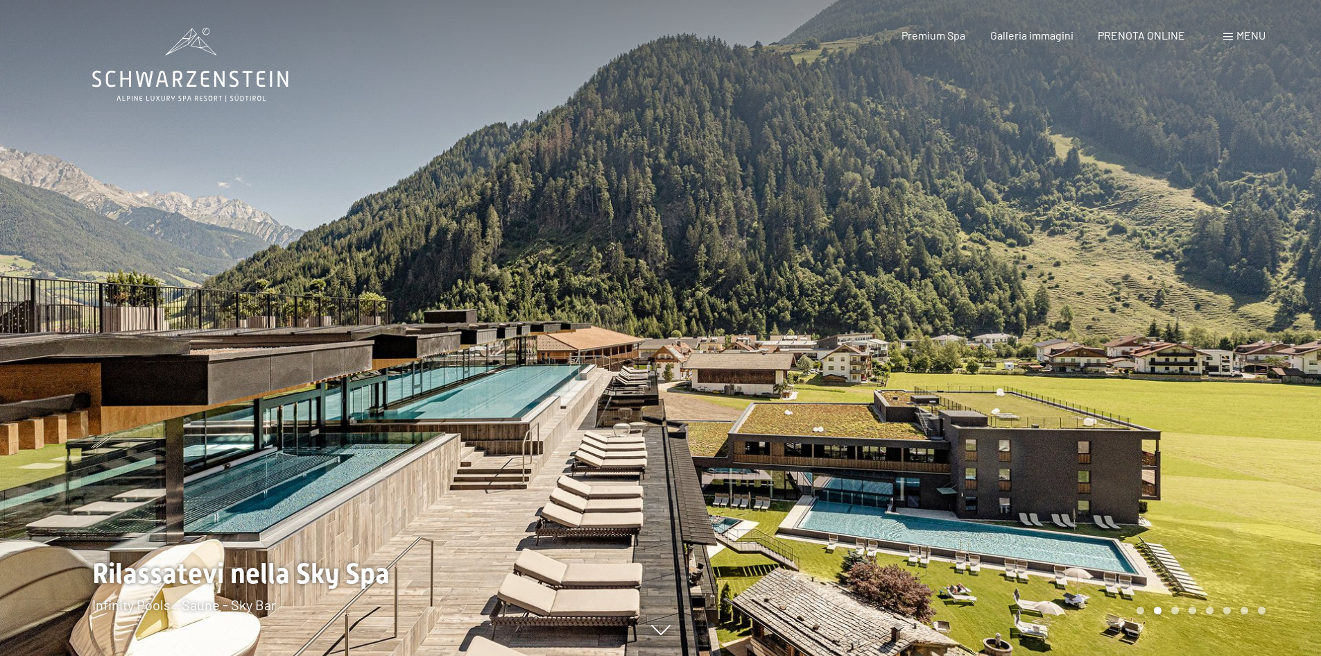
click at [1107, 298] on div at bounding box center [991, 328] width 661 height 656
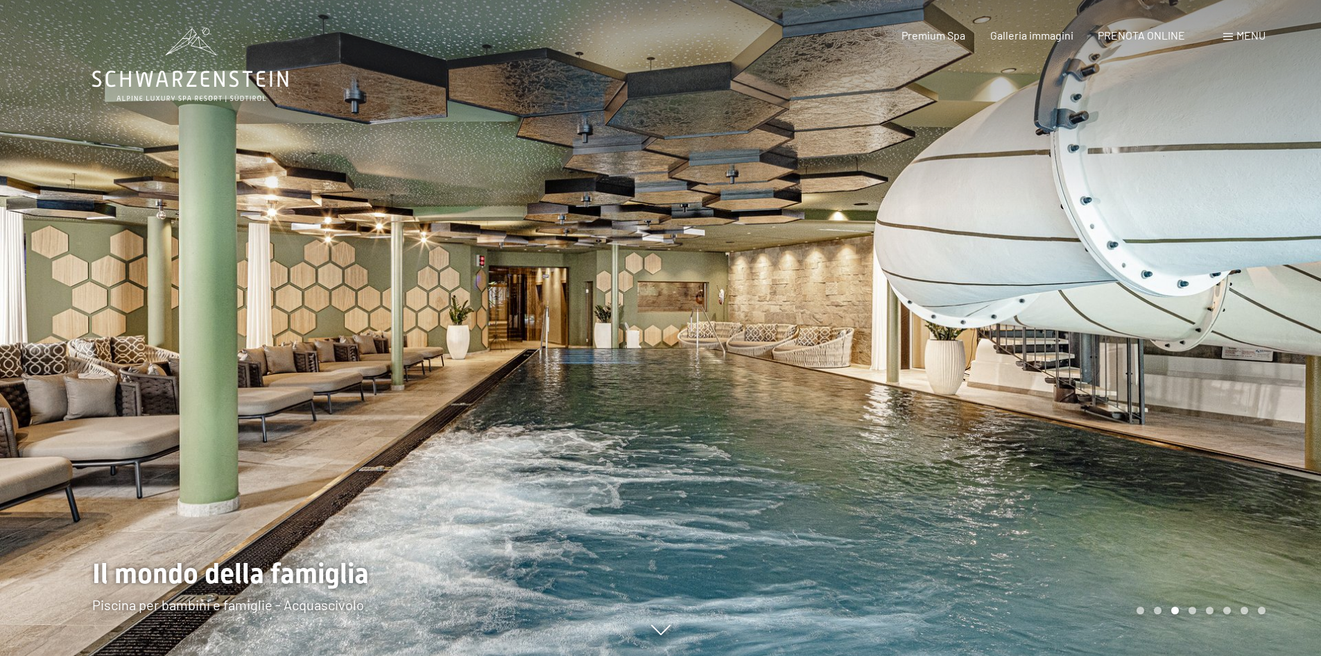
click at [1138, 321] on div at bounding box center [991, 328] width 661 height 656
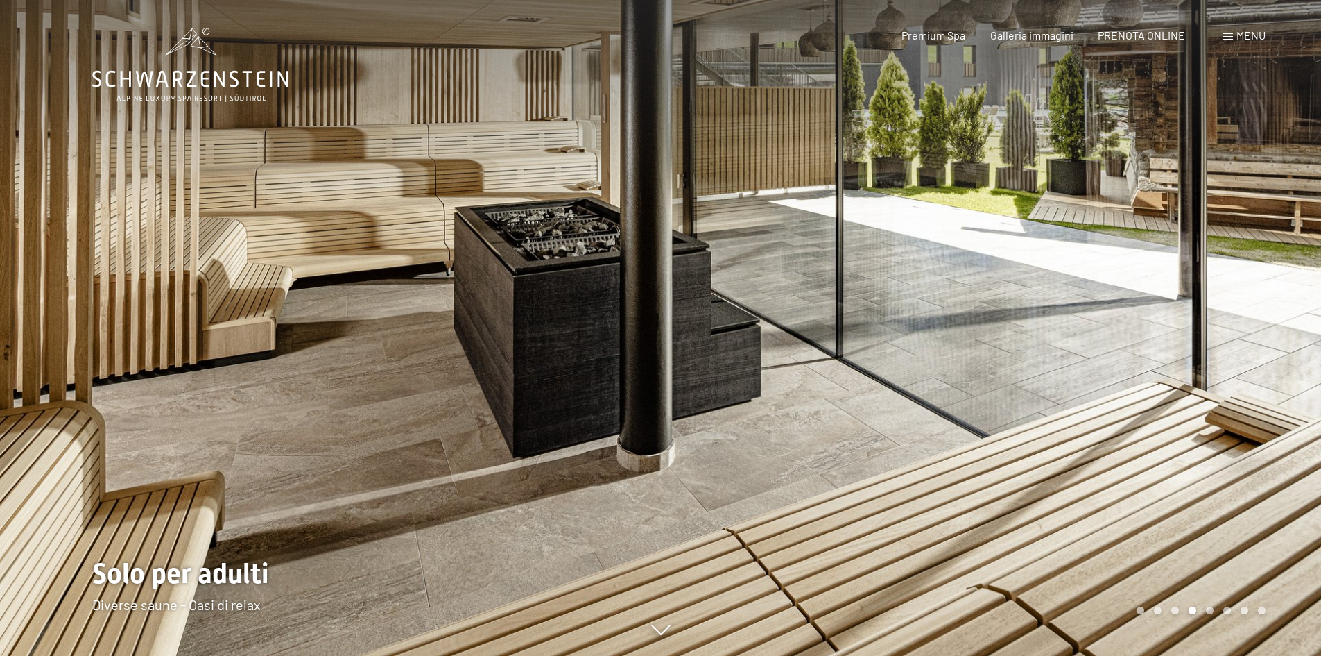
click at [1144, 318] on div at bounding box center [991, 328] width 661 height 656
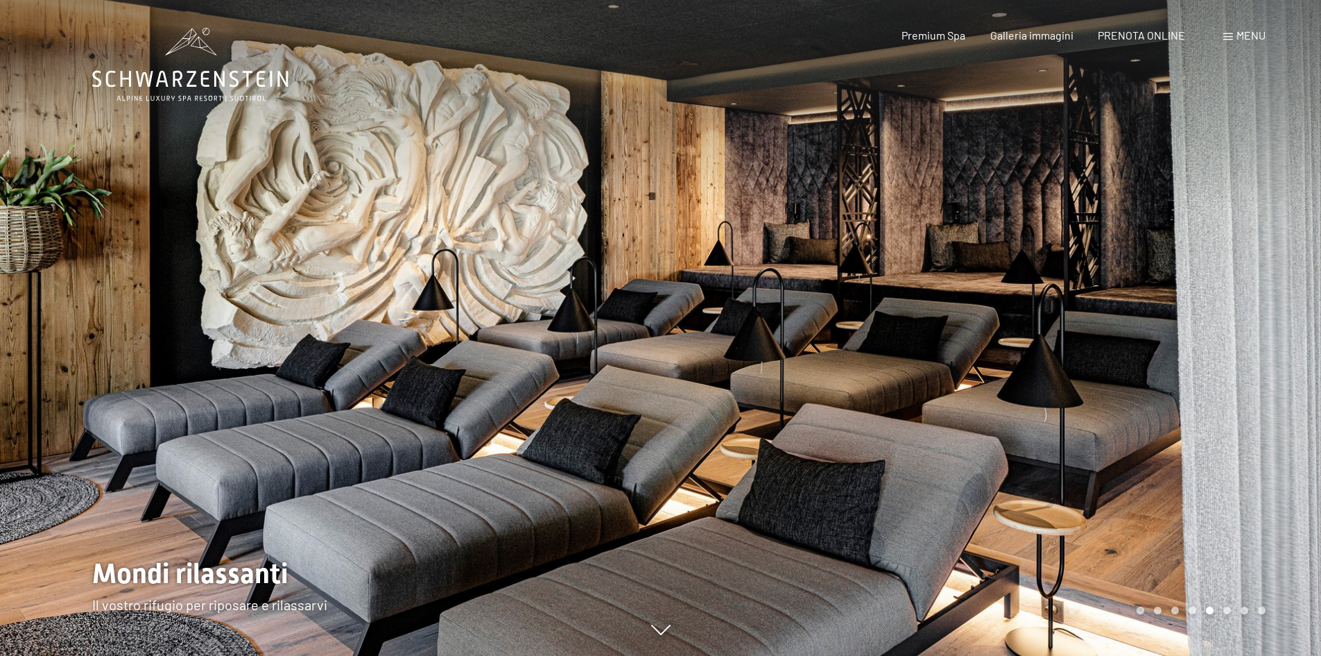
click at [1136, 318] on div at bounding box center [991, 328] width 661 height 656
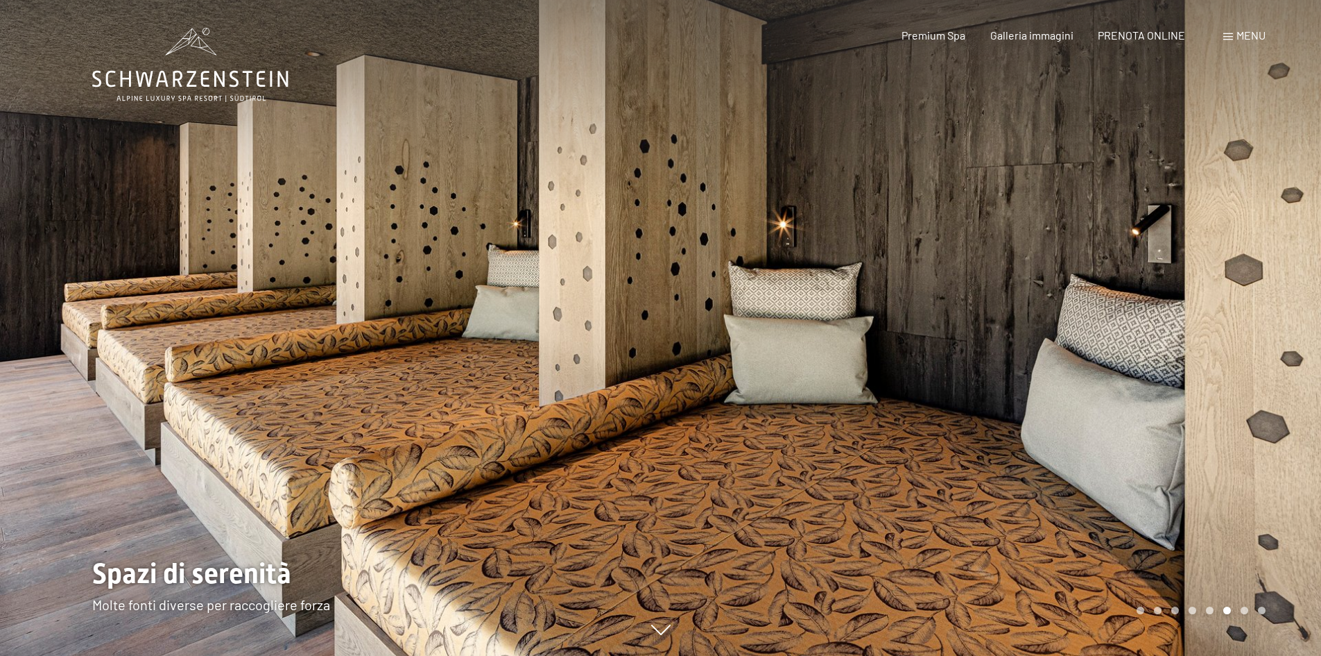
click at [1124, 308] on div at bounding box center [991, 328] width 661 height 656
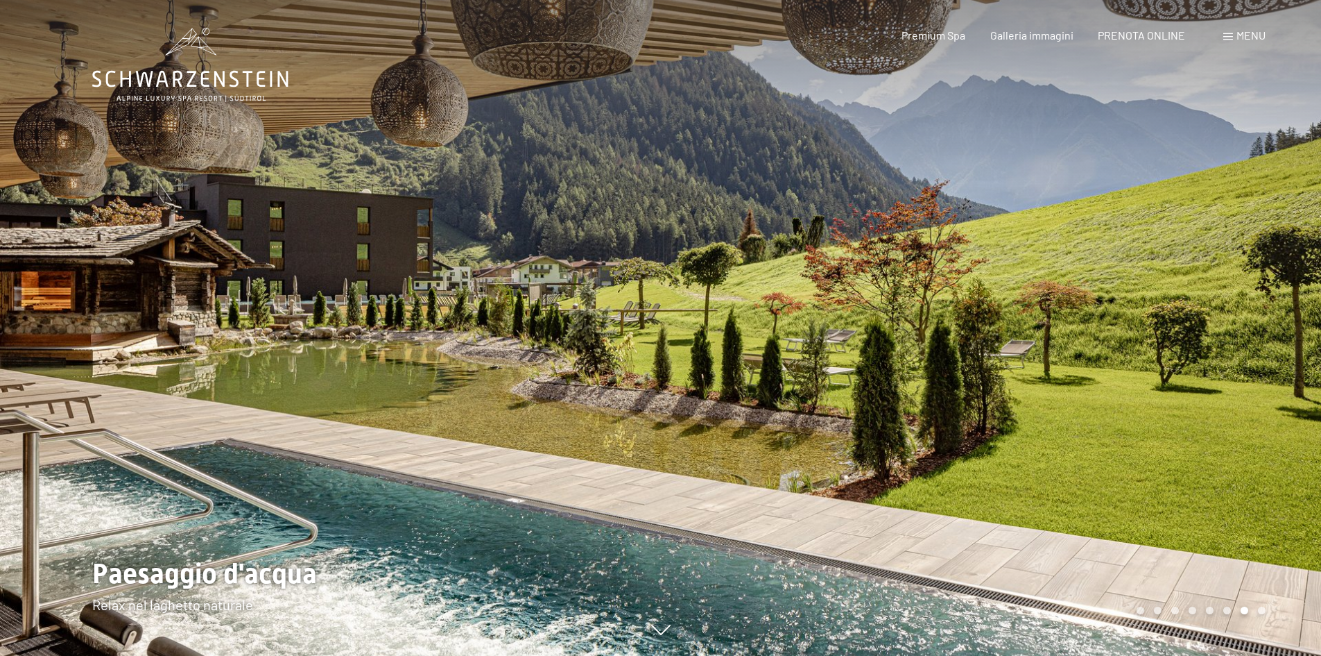
click at [1099, 310] on div at bounding box center [991, 328] width 661 height 656
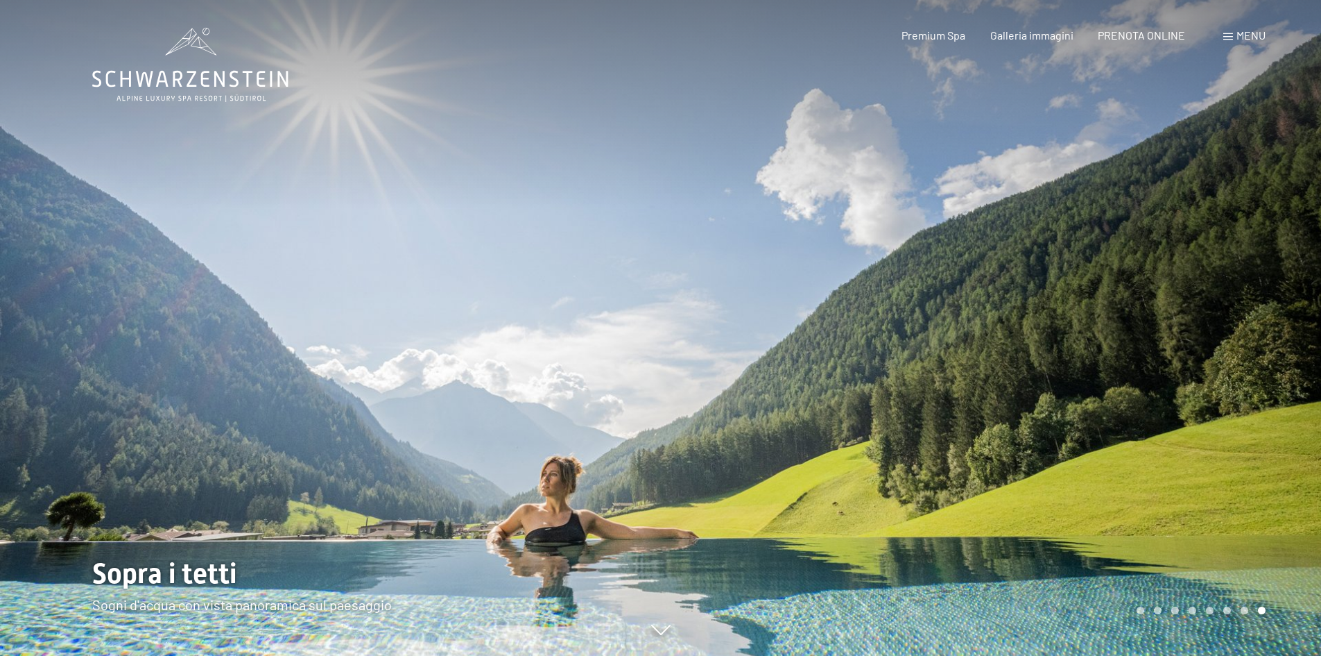
click at [1099, 310] on div at bounding box center [991, 328] width 661 height 656
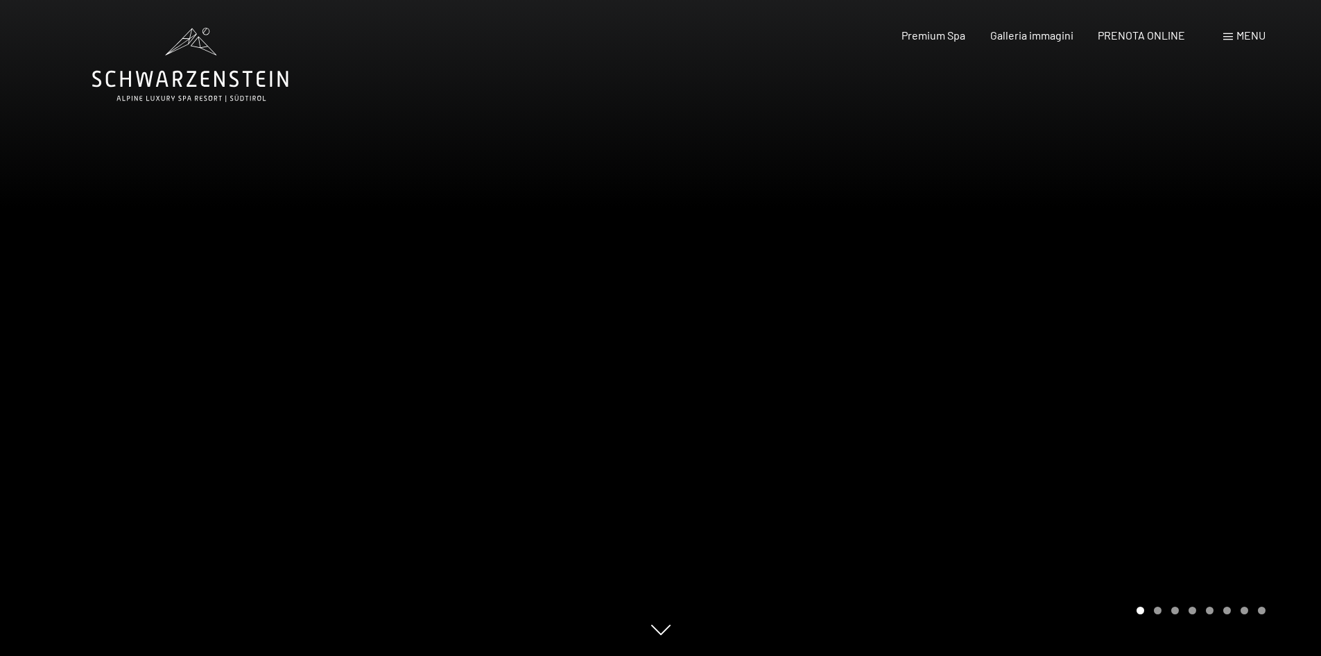
click at [1099, 310] on div at bounding box center [991, 328] width 661 height 656
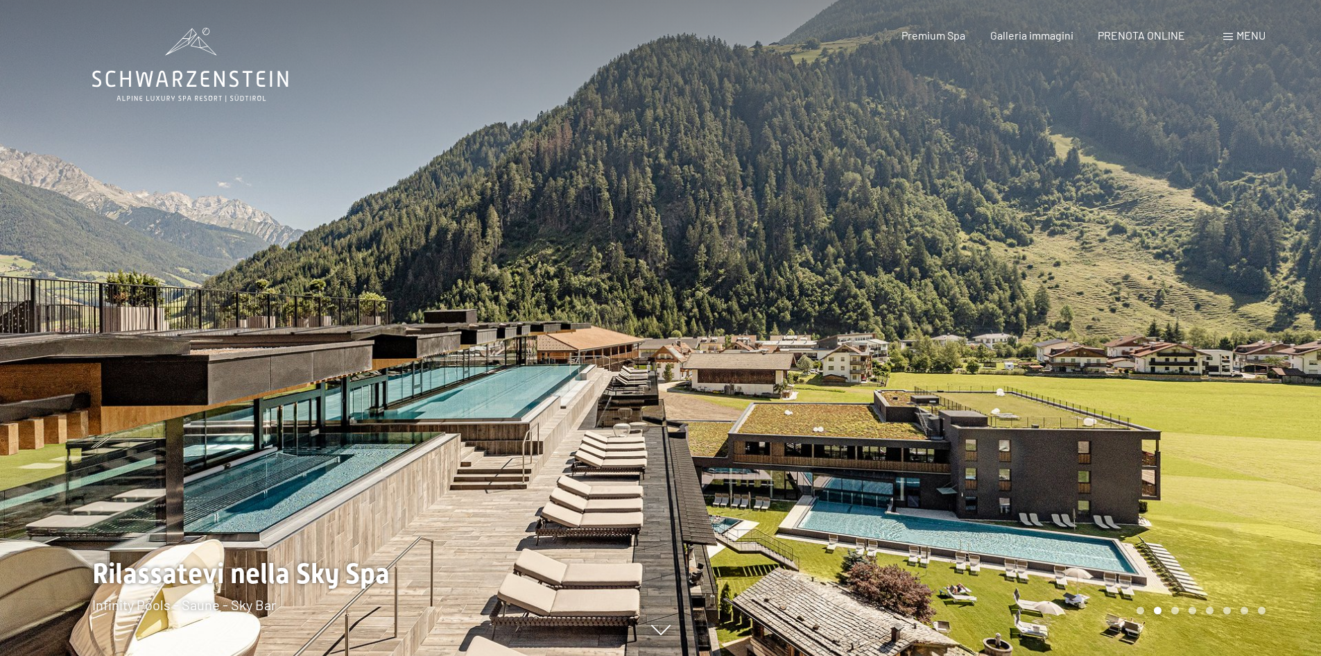
click at [1100, 310] on div at bounding box center [991, 328] width 661 height 656
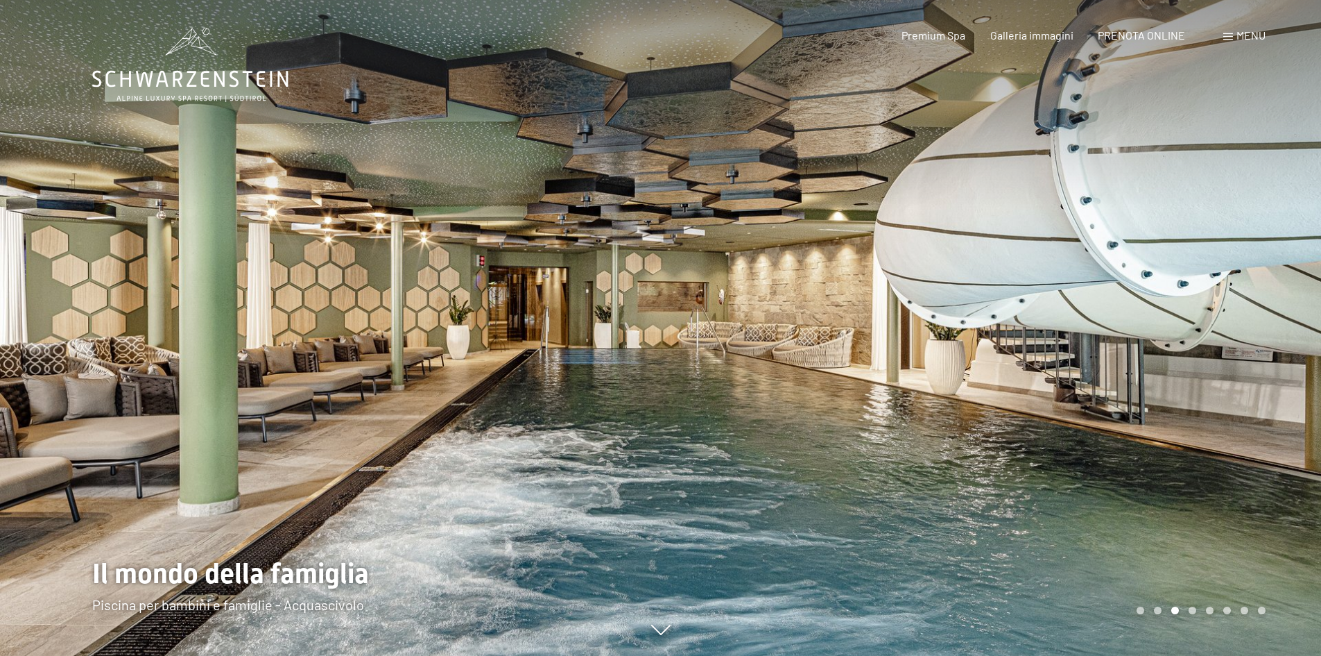
click at [1104, 308] on div at bounding box center [991, 328] width 661 height 656
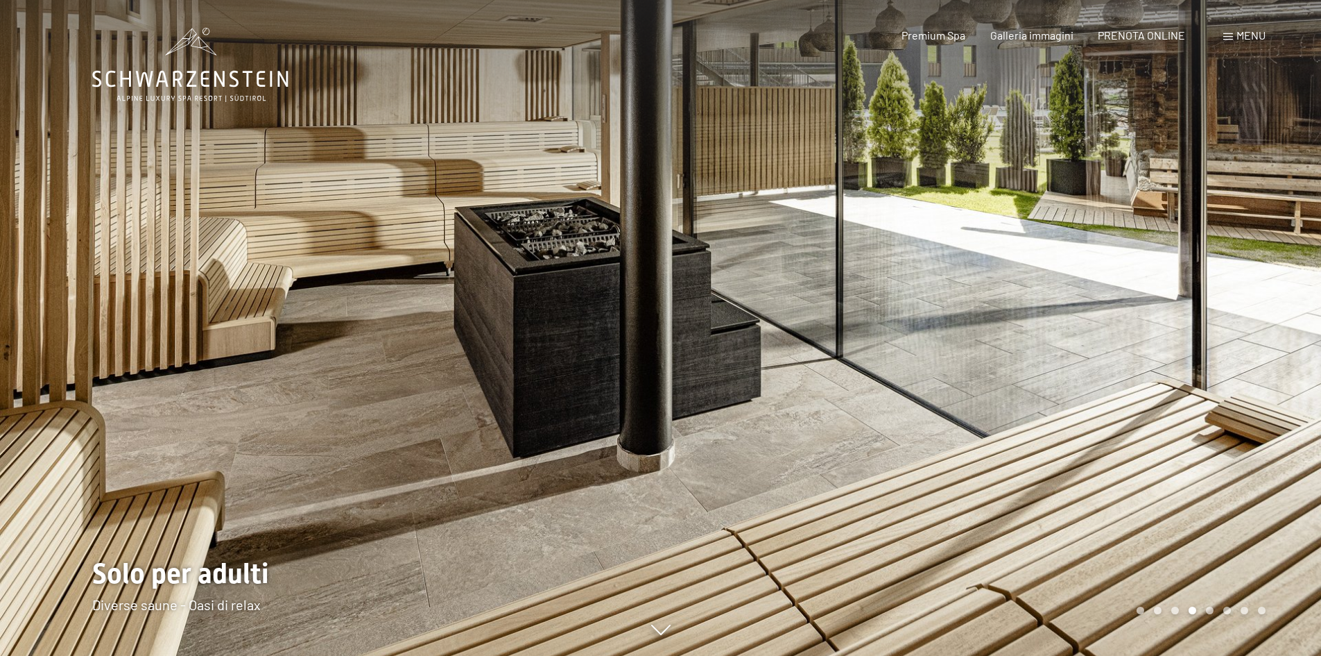
click at [1104, 308] on div at bounding box center [991, 328] width 661 height 656
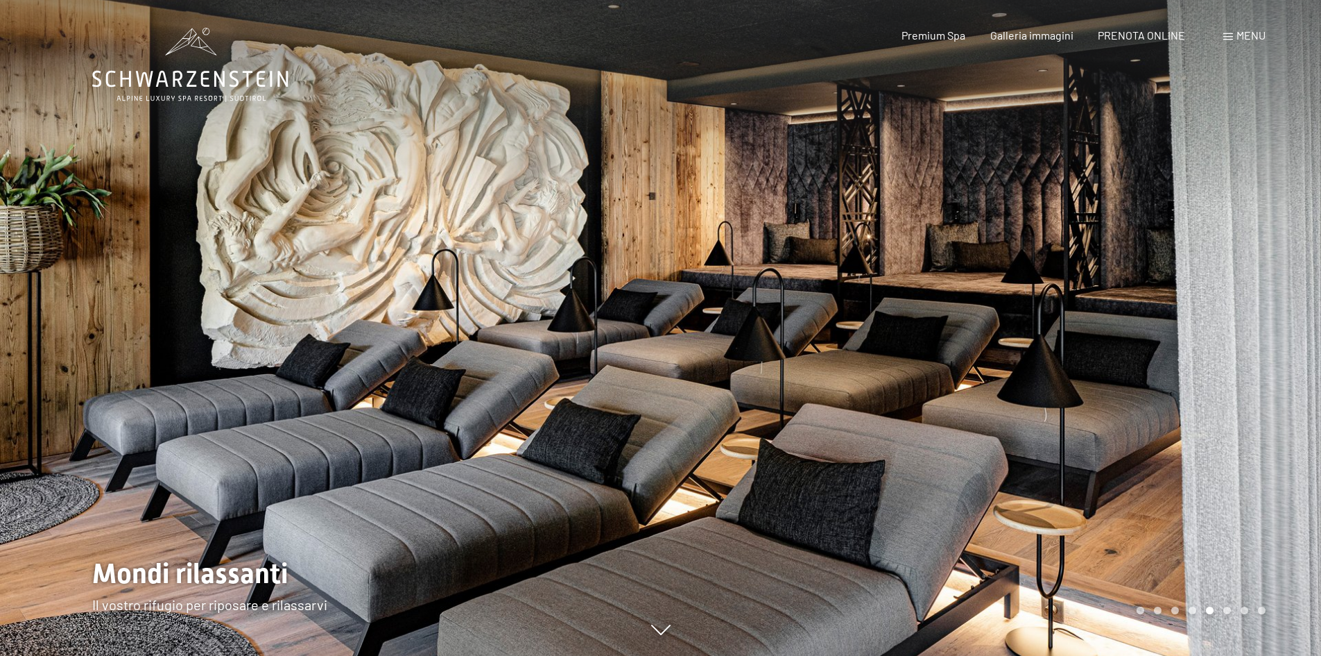
click at [1104, 308] on div at bounding box center [991, 328] width 661 height 656
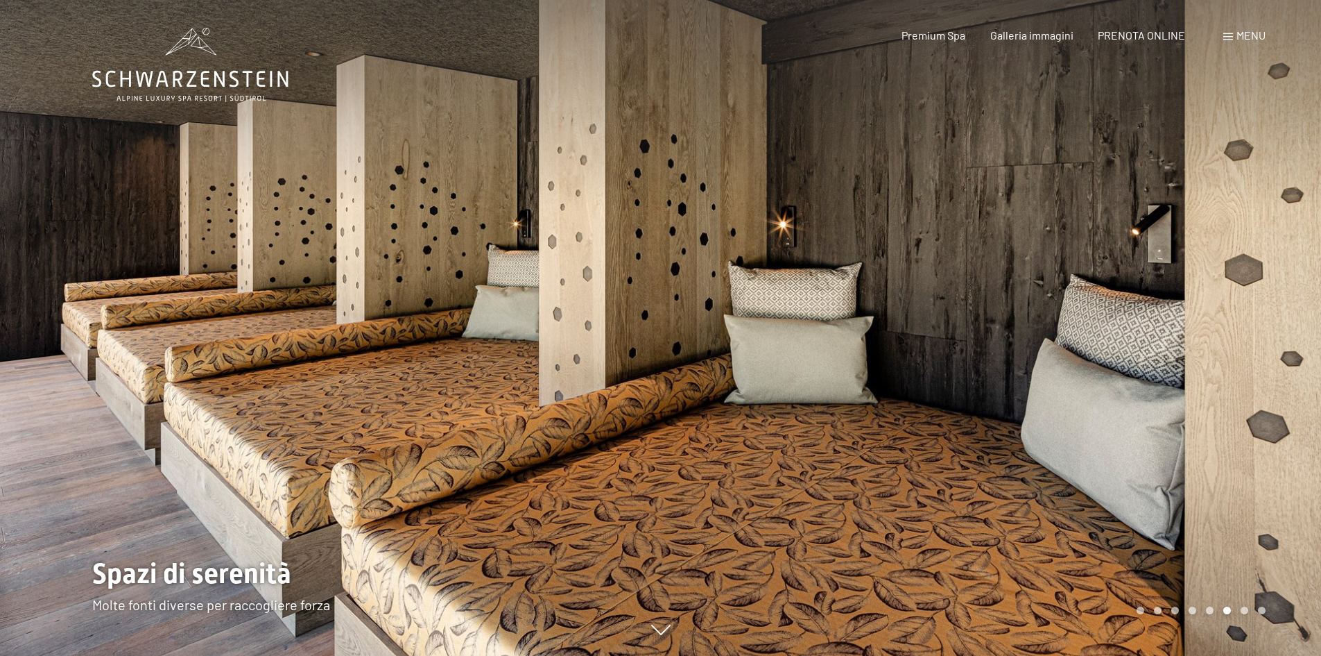
click at [1104, 308] on div at bounding box center [991, 328] width 661 height 656
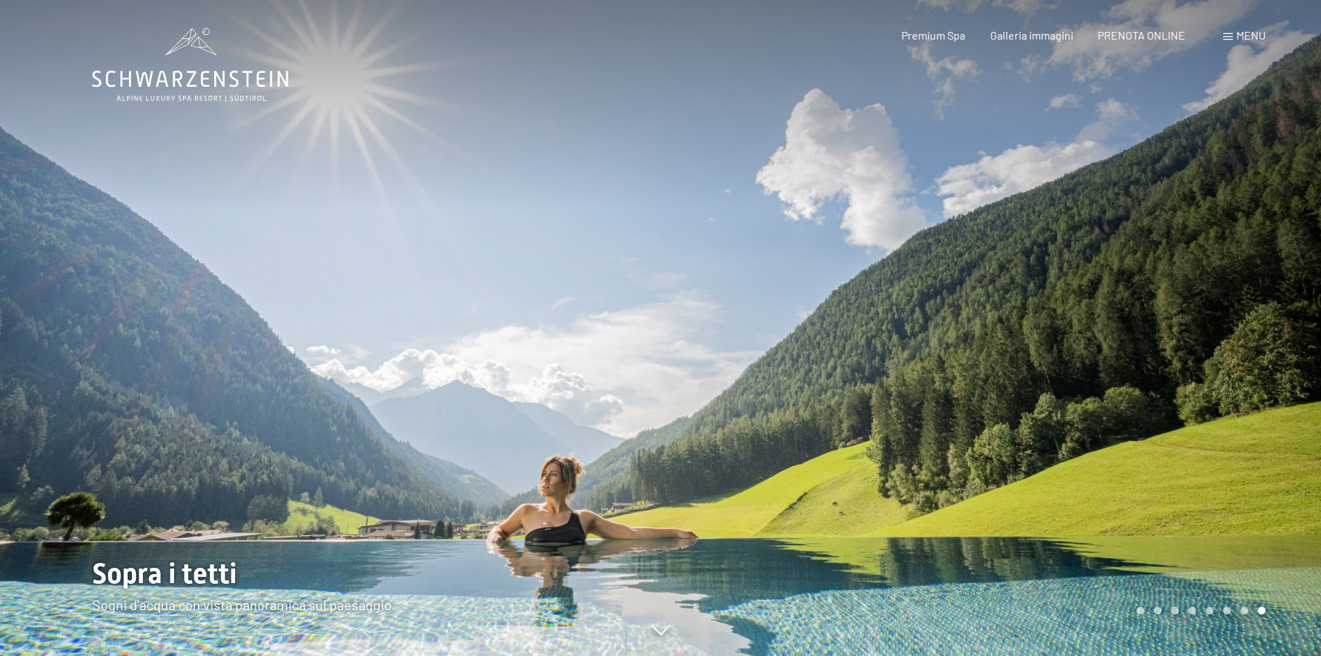
click at [1104, 308] on div at bounding box center [991, 328] width 661 height 656
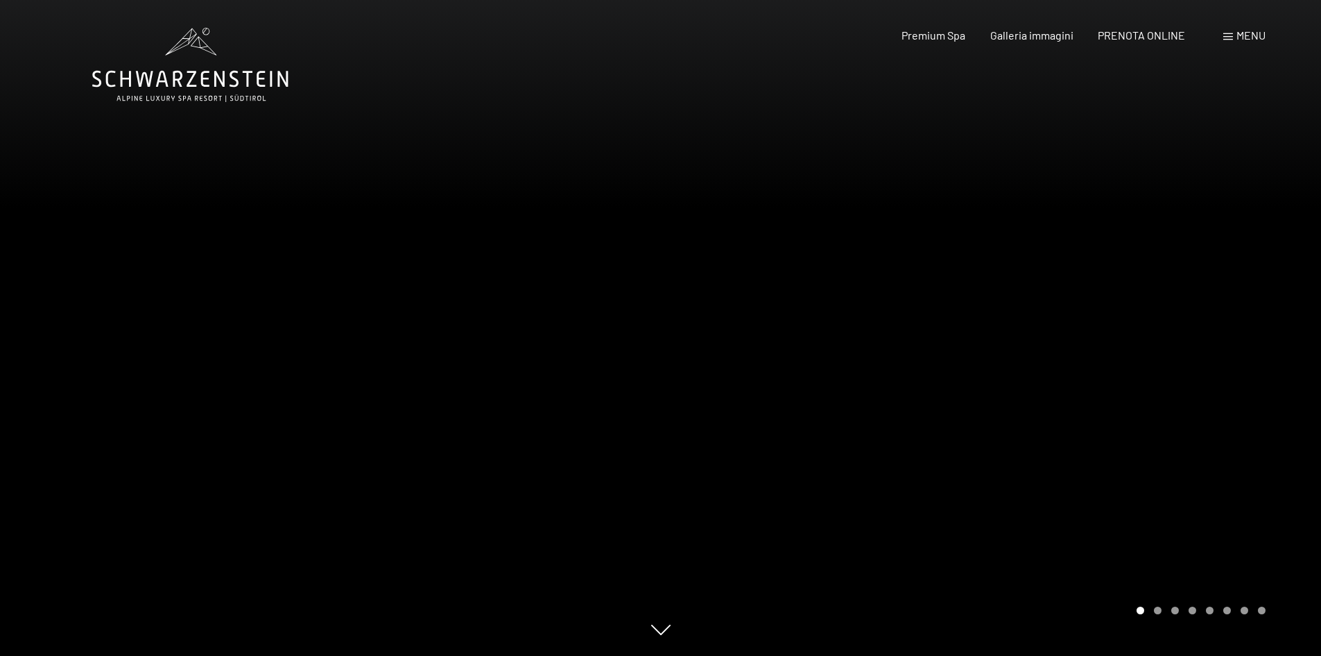
click at [1104, 308] on div at bounding box center [991, 328] width 661 height 656
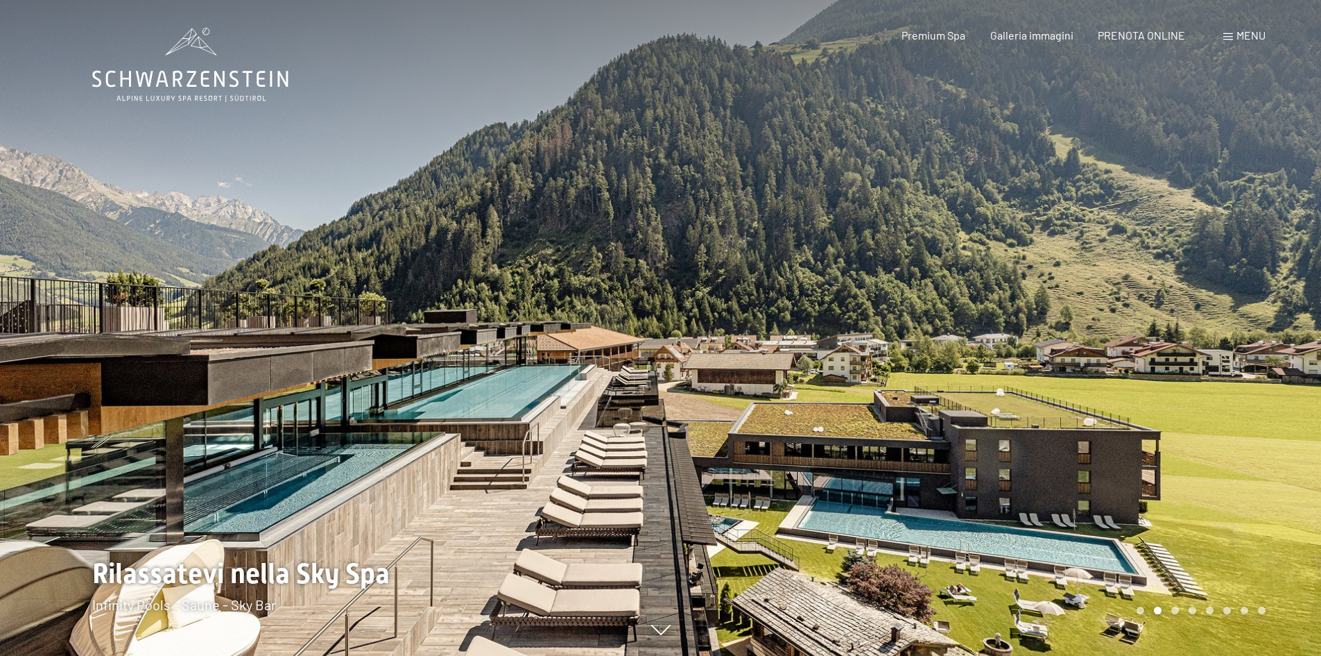
click at [1104, 308] on div at bounding box center [991, 328] width 661 height 656
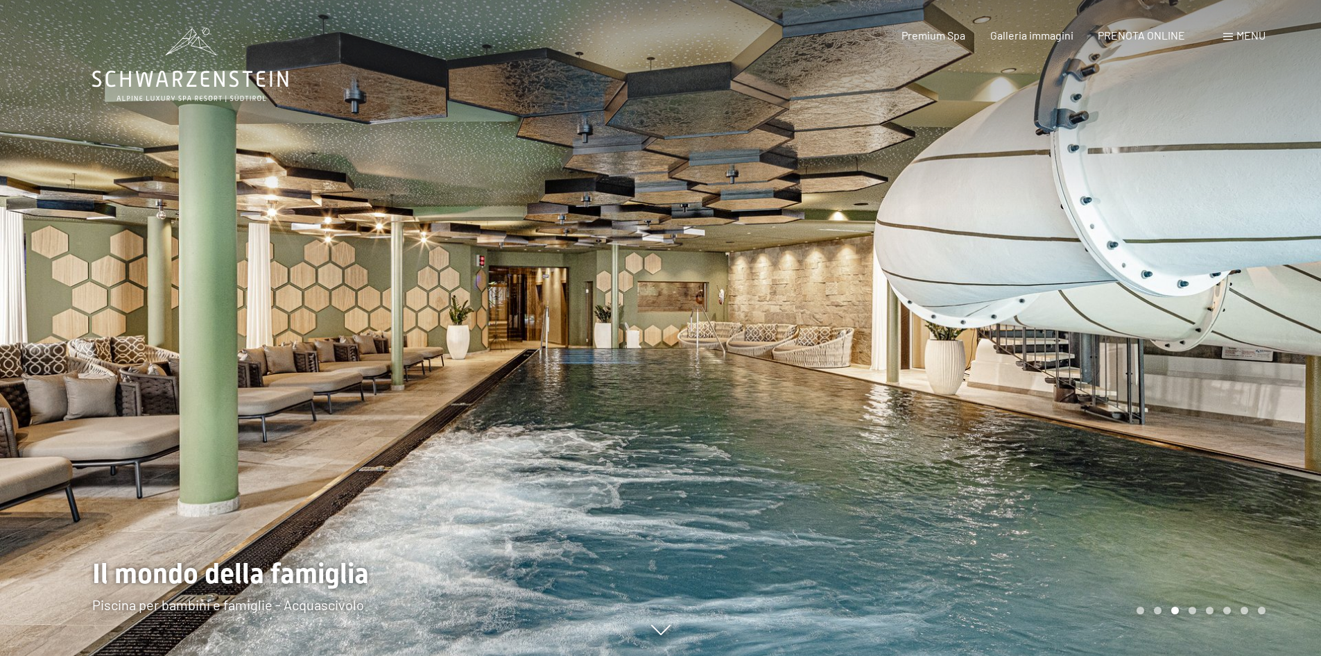
click at [1164, 357] on div at bounding box center [991, 328] width 661 height 656
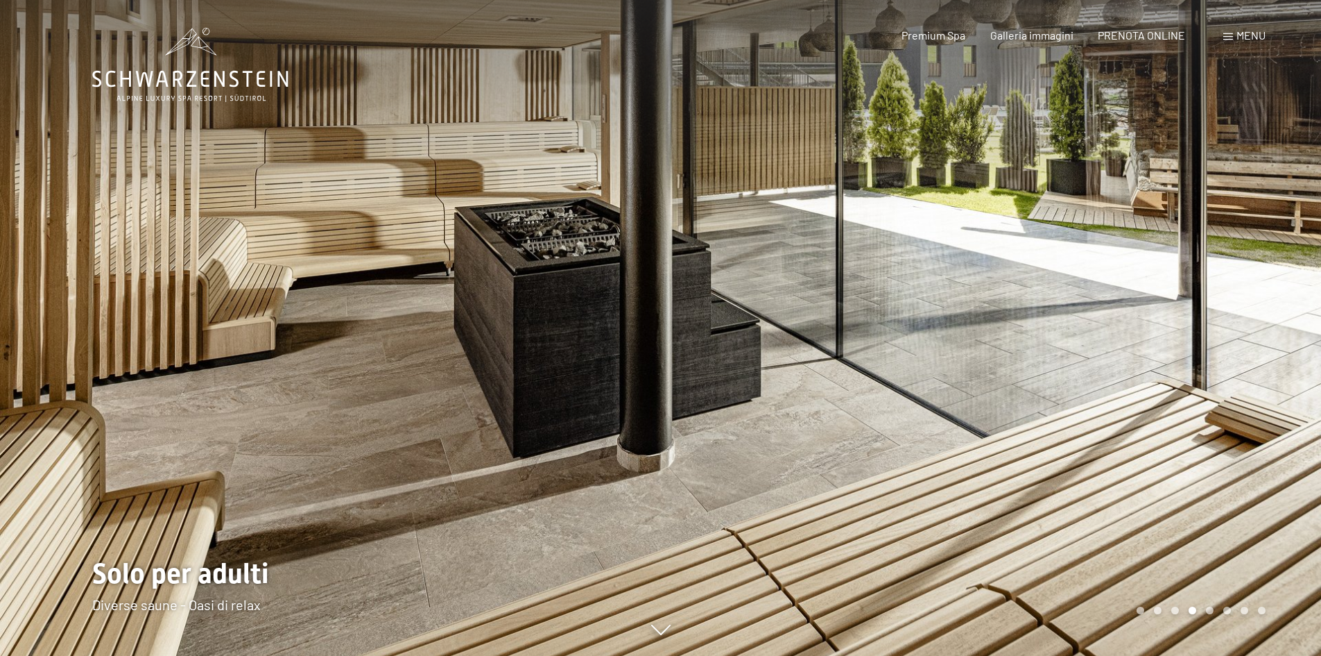
click at [1160, 359] on div at bounding box center [991, 328] width 661 height 656
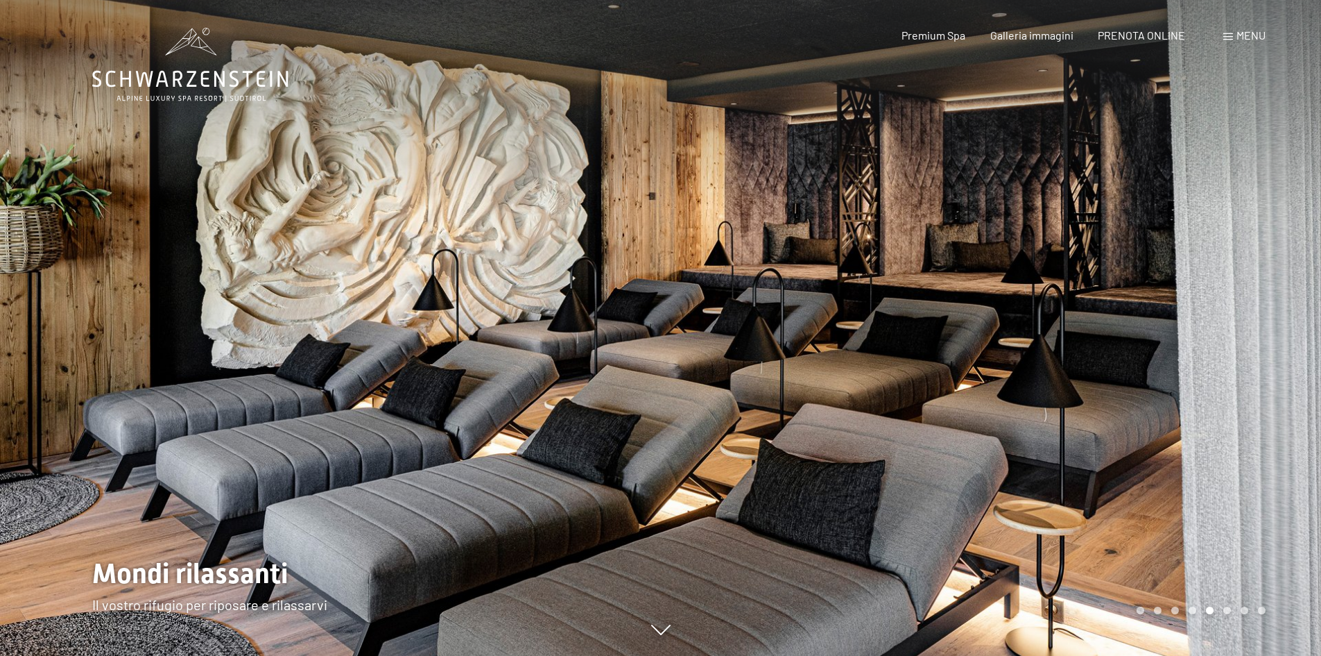
click at [1160, 359] on div at bounding box center [991, 328] width 661 height 656
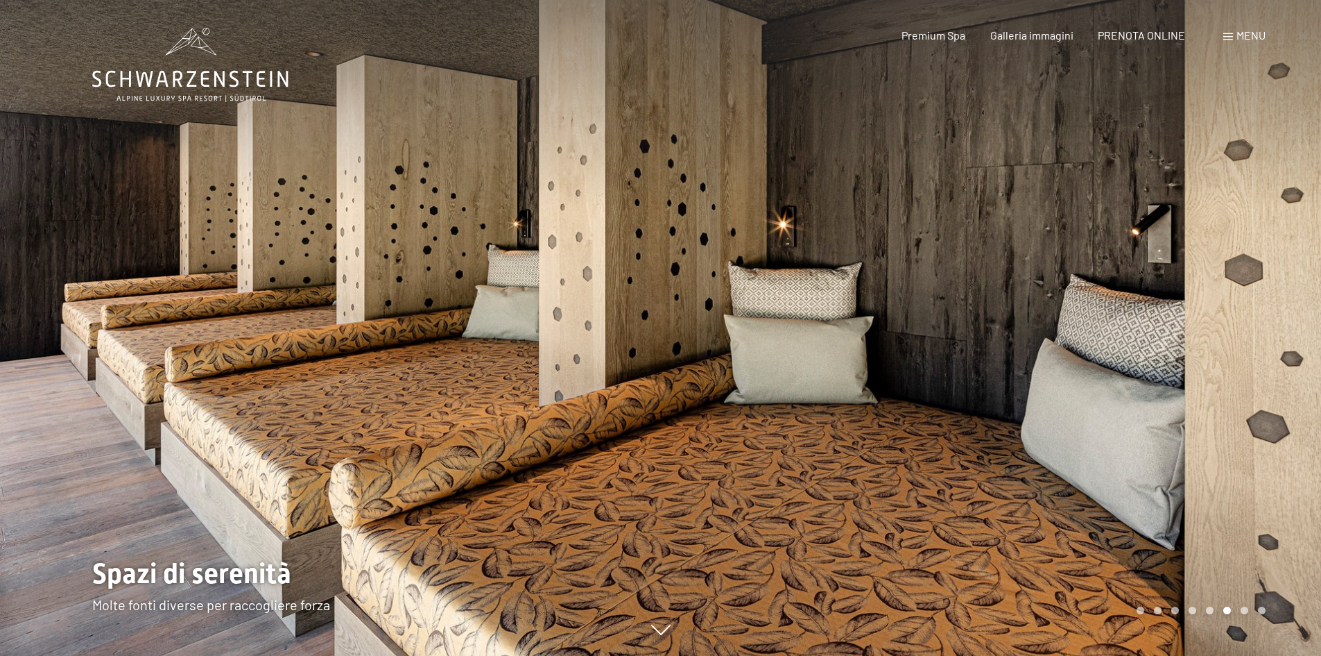
click at [1155, 359] on div at bounding box center [991, 328] width 661 height 656
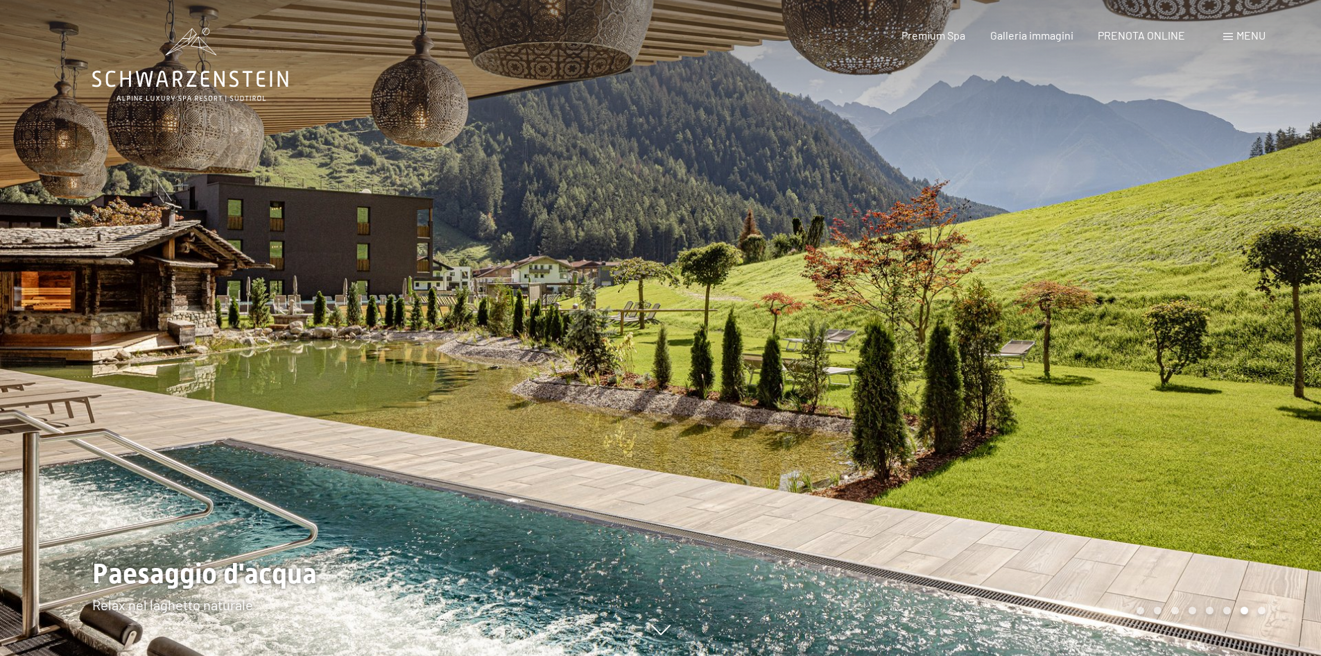
click at [1286, 255] on div at bounding box center [991, 328] width 661 height 656
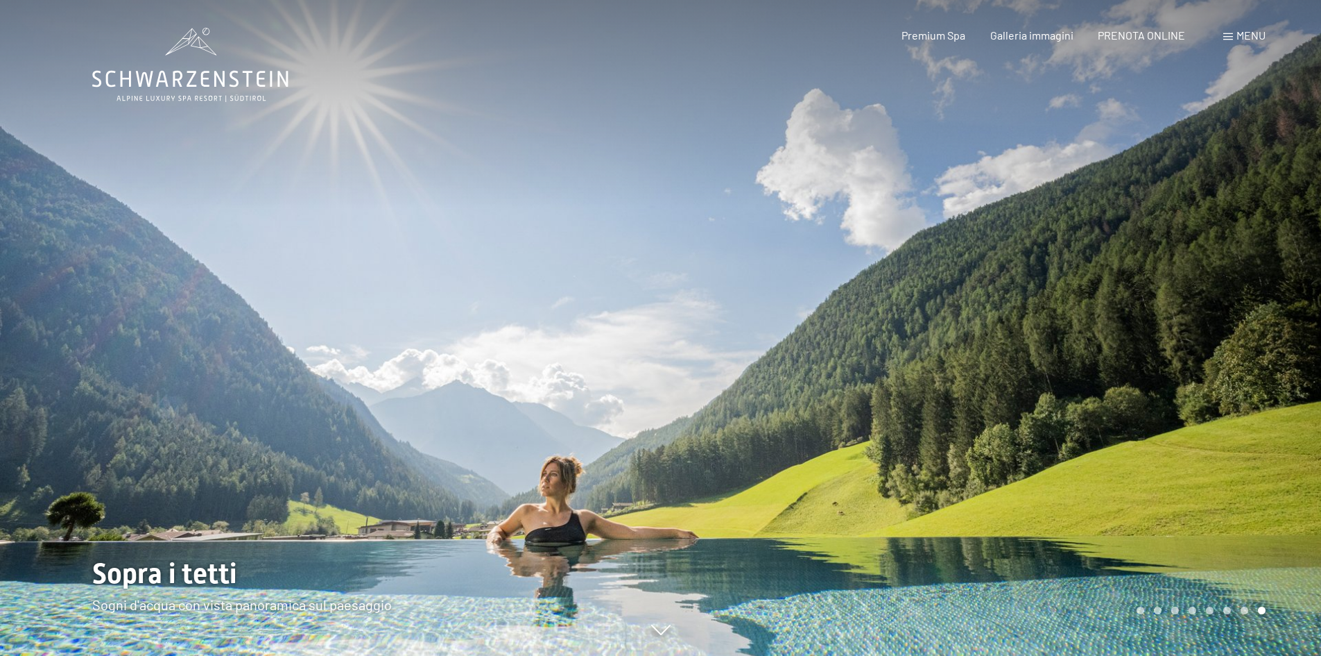
click at [1283, 255] on div at bounding box center [991, 328] width 661 height 656
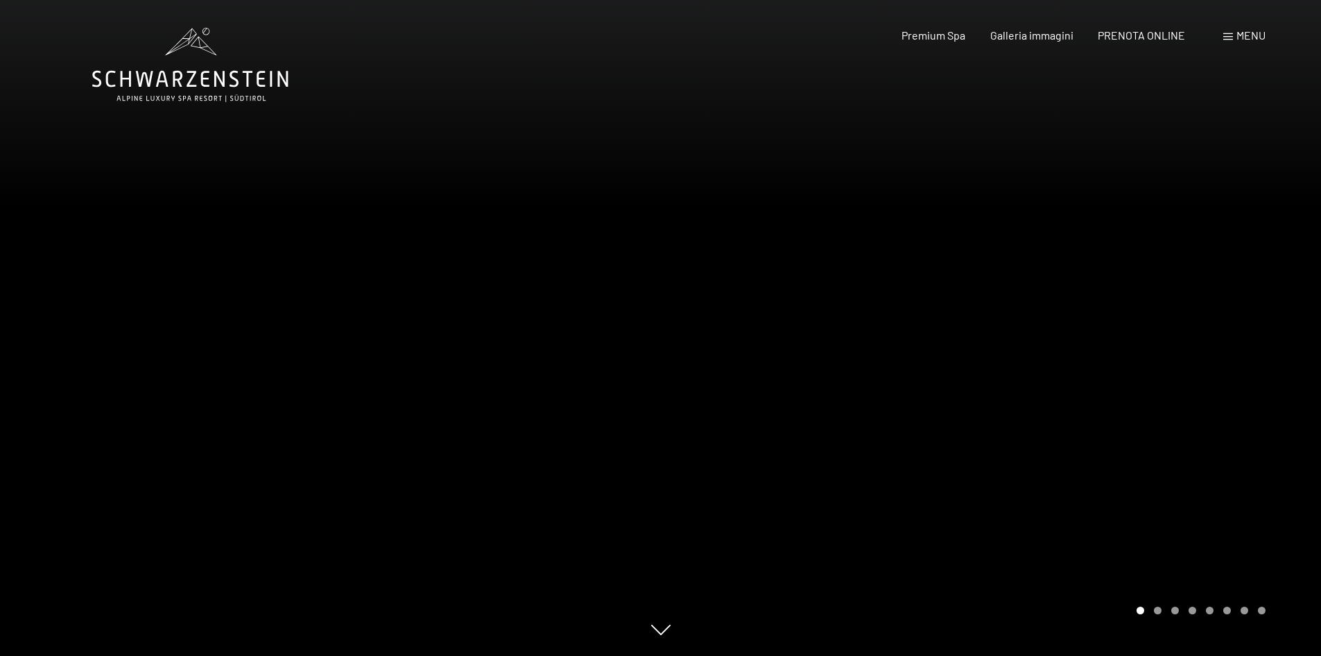
click at [1244, 31] on span "Menu" at bounding box center [1251, 34] width 29 height 13
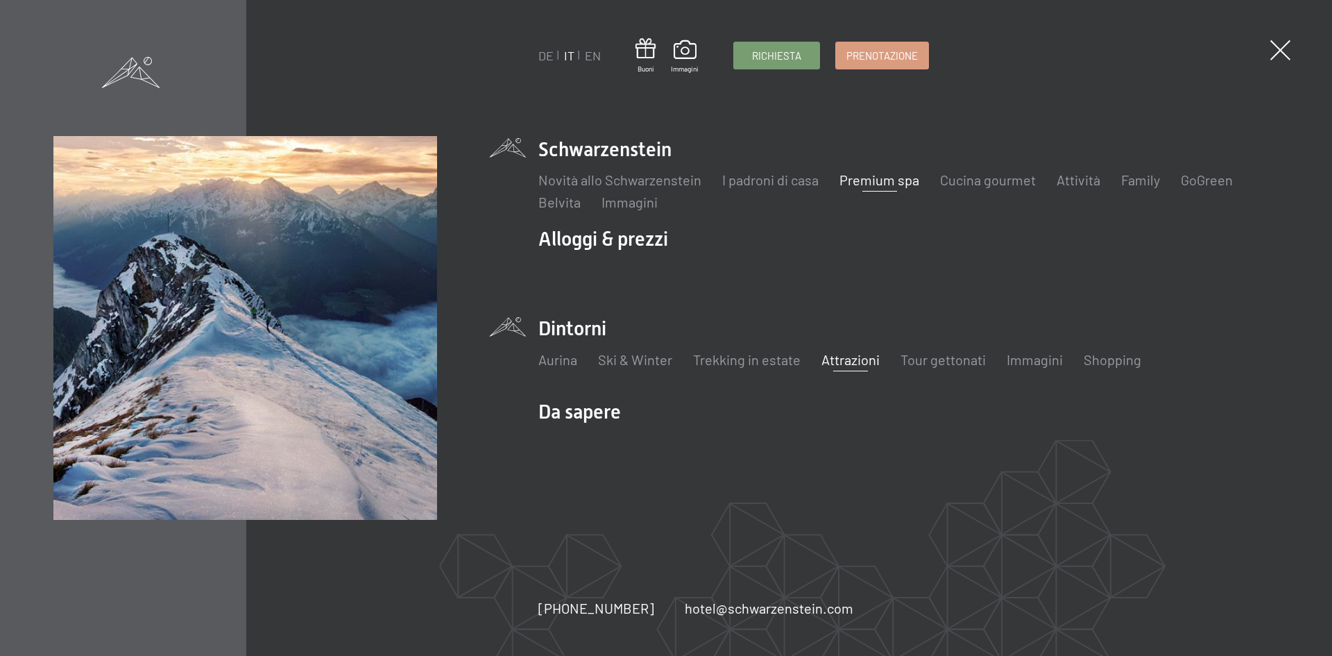
click at [866, 360] on link "Attrazioni" at bounding box center [850, 359] width 58 height 17
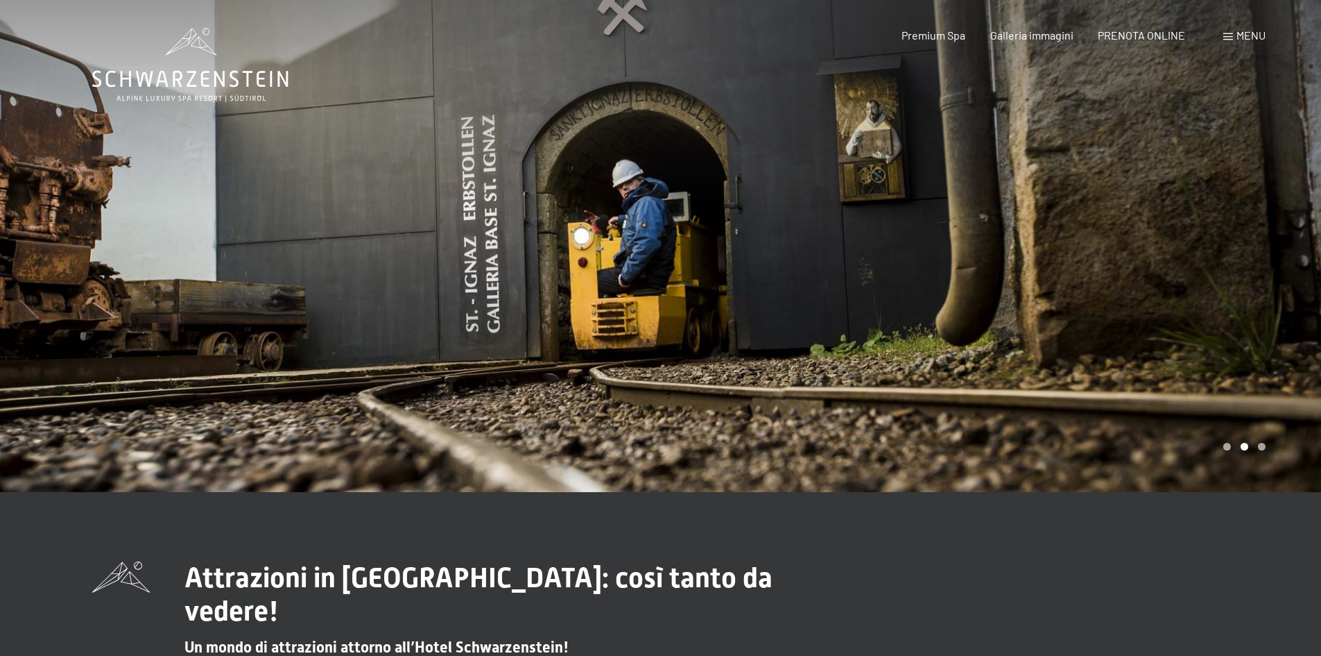
click at [1233, 295] on div at bounding box center [991, 246] width 661 height 492
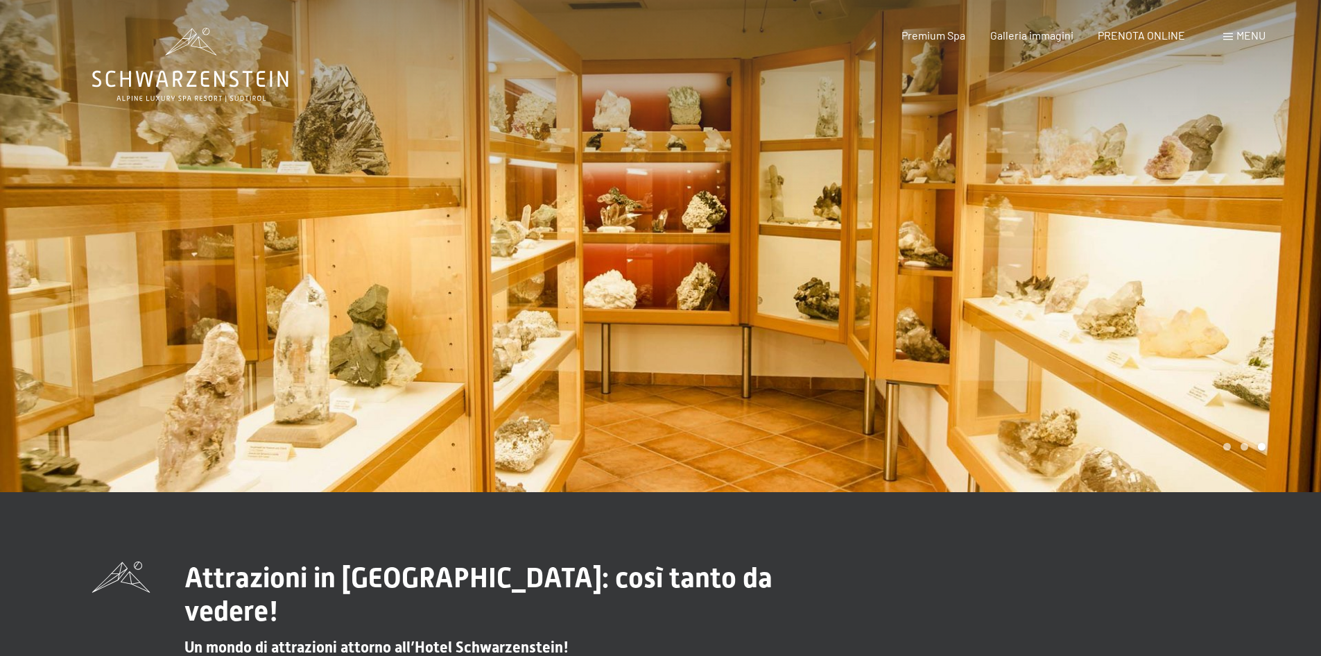
click at [1233, 296] on div at bounding box center [991, 246] width 661 height 492
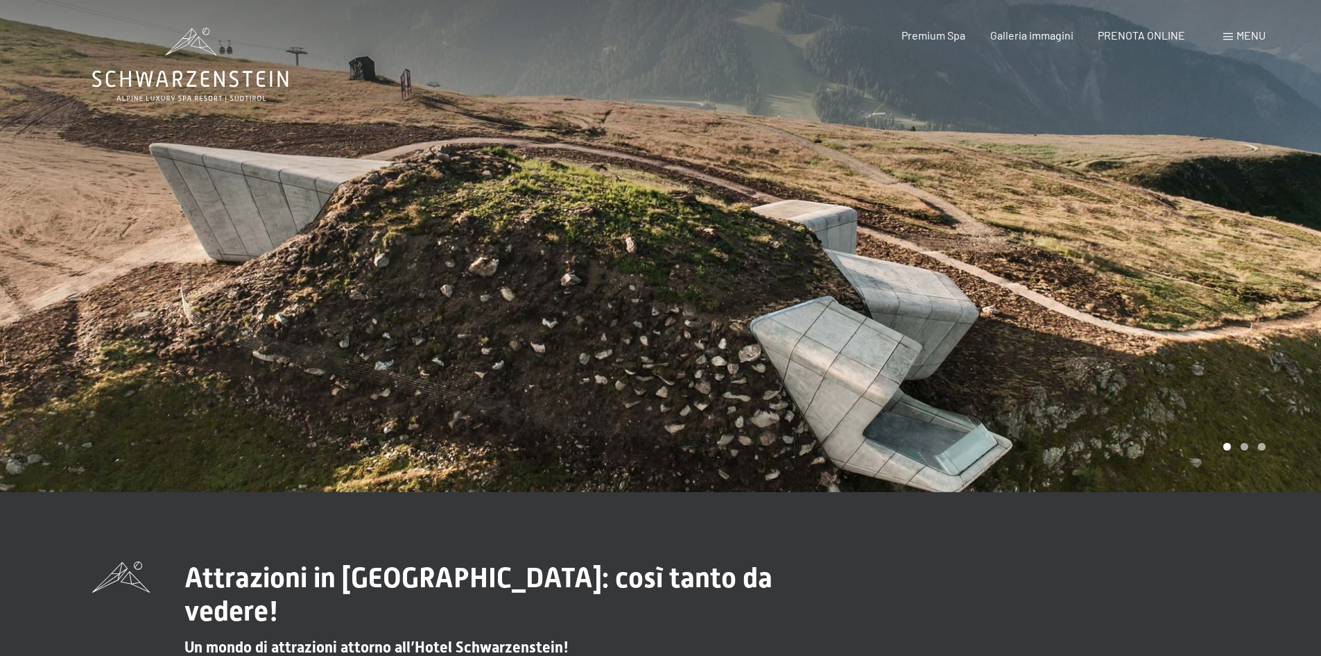
click at [1232, 296] on div at bounding box center [991, 246] width 661 height 492
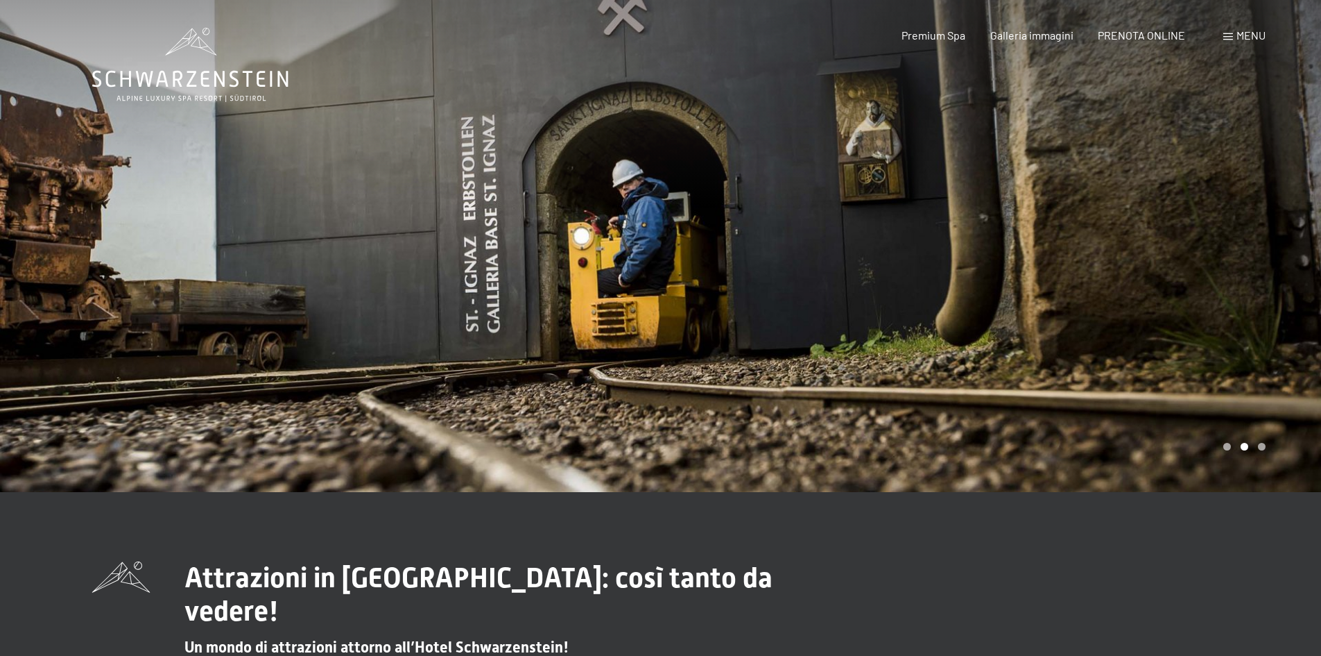
click at [1232, 296] on div at bounding box center [991, 246] width 661 height 492
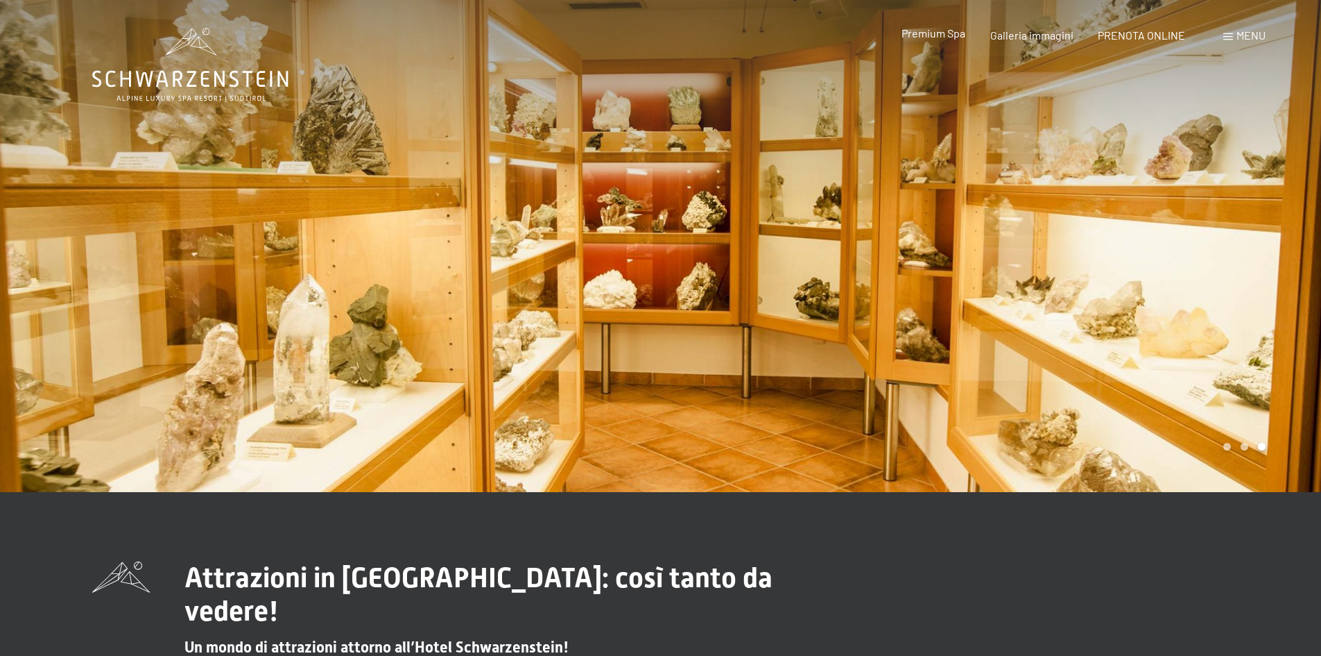
click at [945, 32] on span "Premium Spa" at bounding box center [934, 32] width 64 height 13
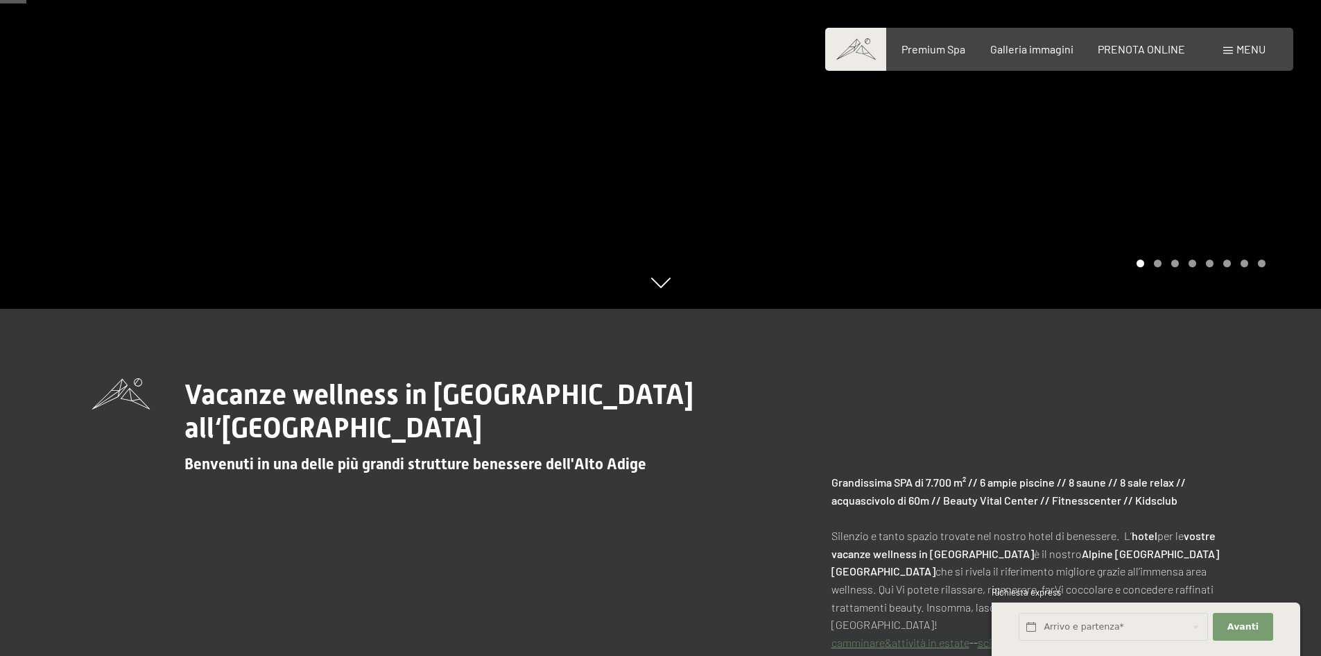
scroll to position [208, 0]
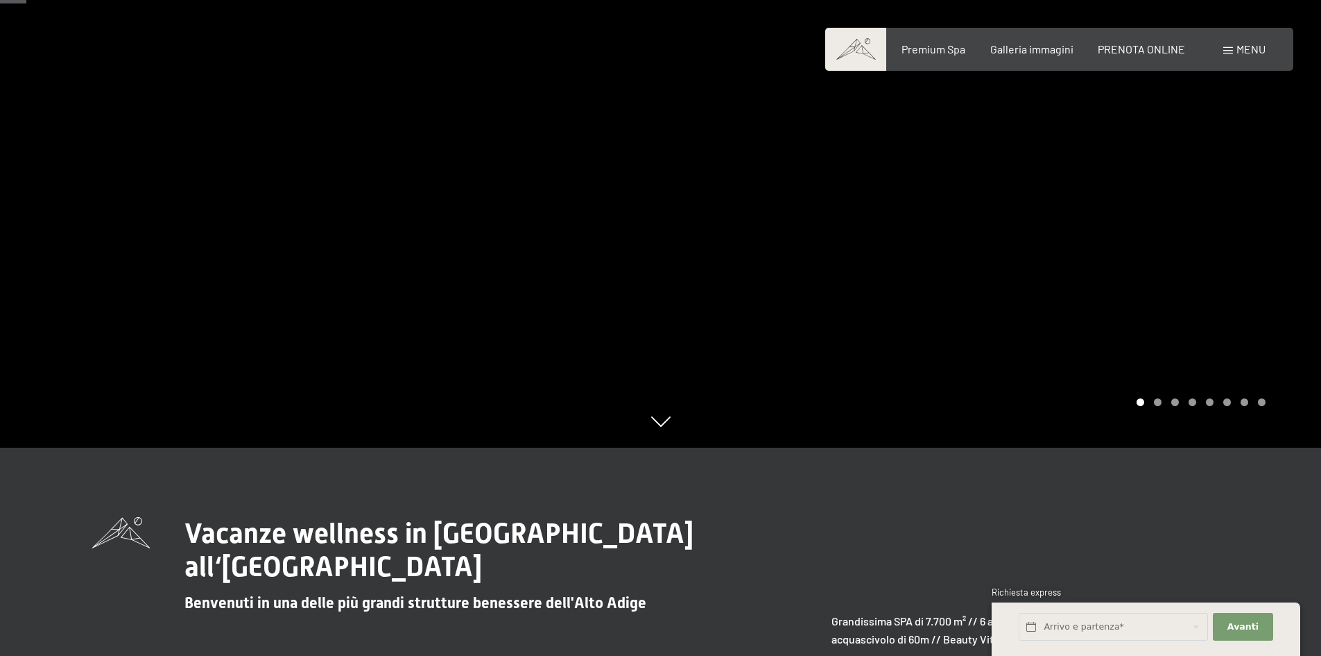
click at [1240, 222] on div at bounding box center [991, 120] width 661 height 656
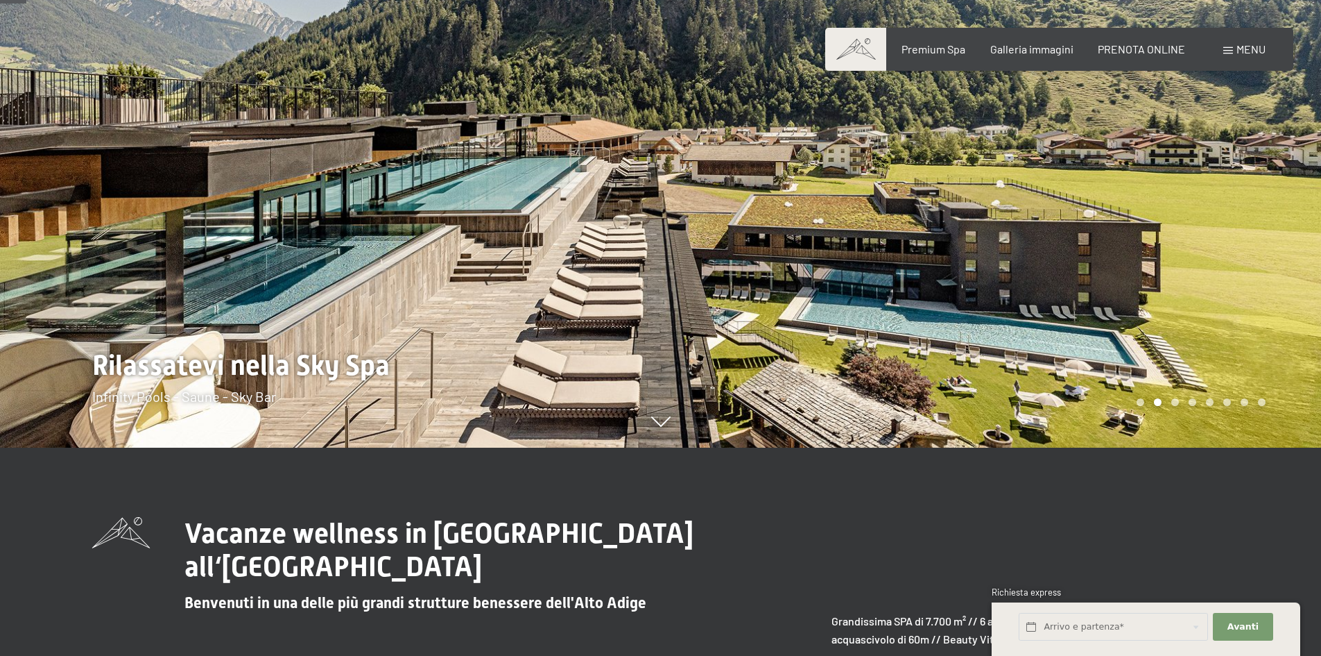
click at [1229, 229] on div at bounding box center [991, 120] width 661 height 656
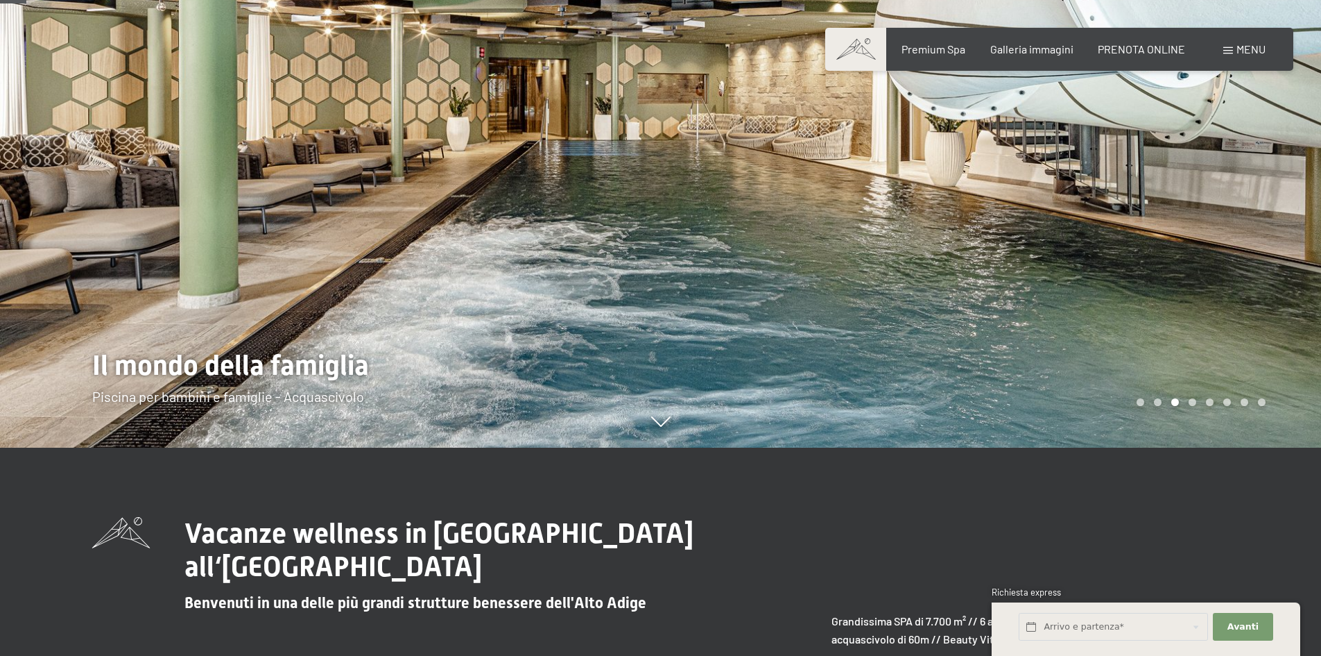
click at [1229, 229] on div at bounding box center [991, 120] width 661 height 656
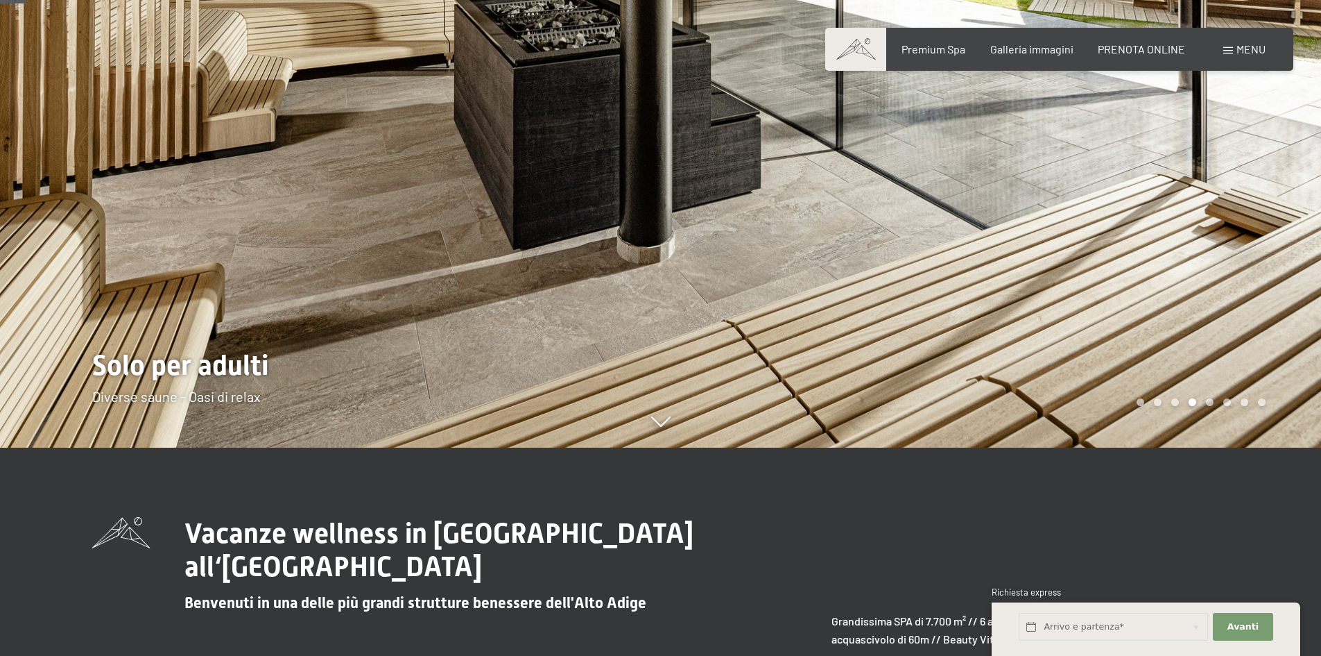
click at [1228, 230] on div at bounding box center [991, 120] width 661 height 656
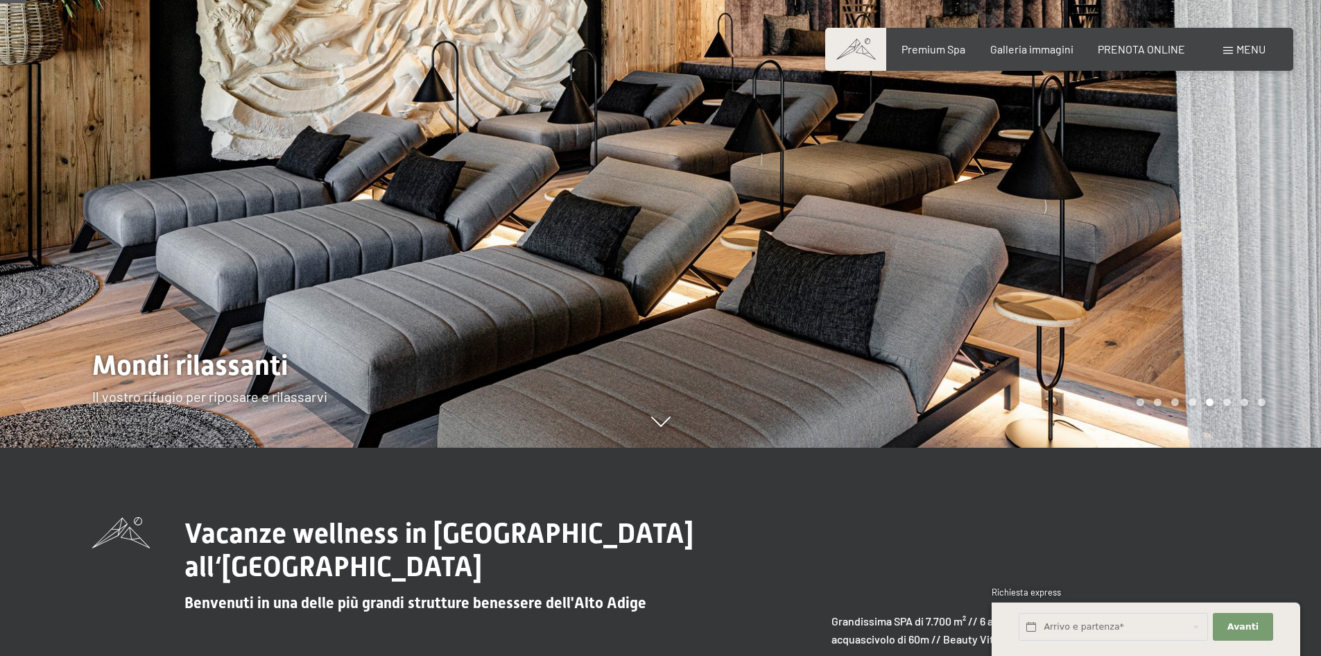
click at [1228, 230] on div at bounding box center [991, 120] width 661 height 656
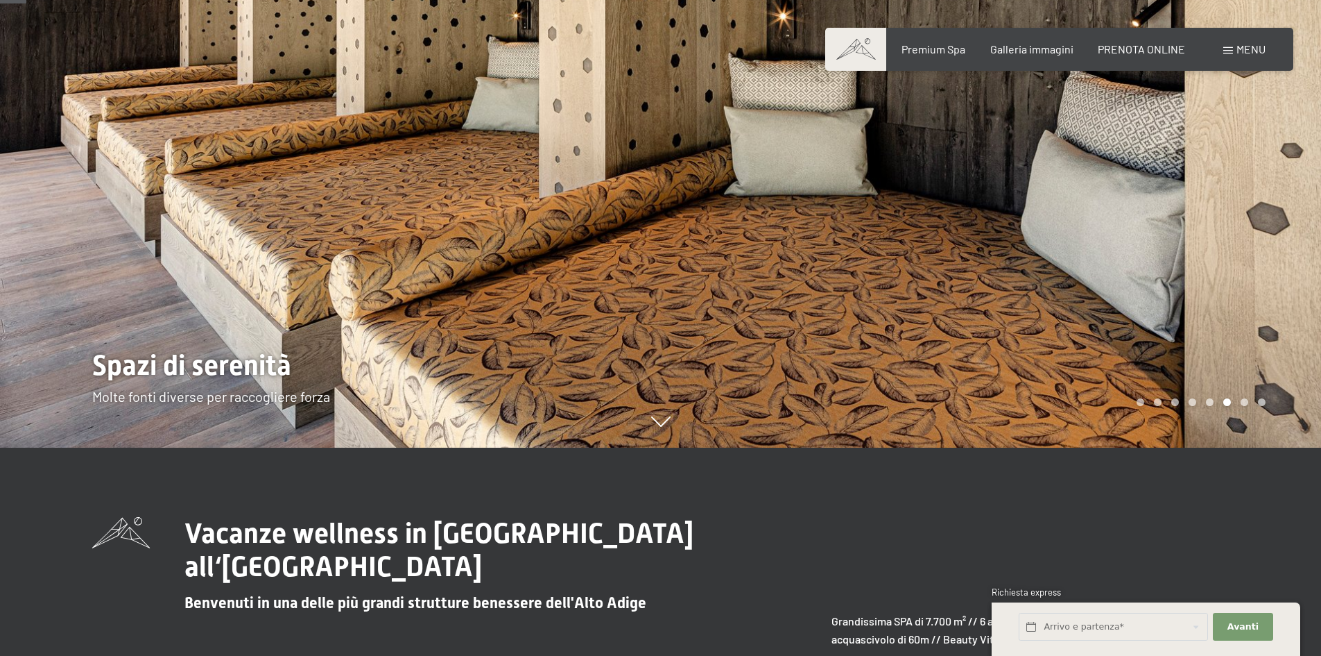
click at [1228, 230] on div at bounding box center [991, 120] width 661 height 656
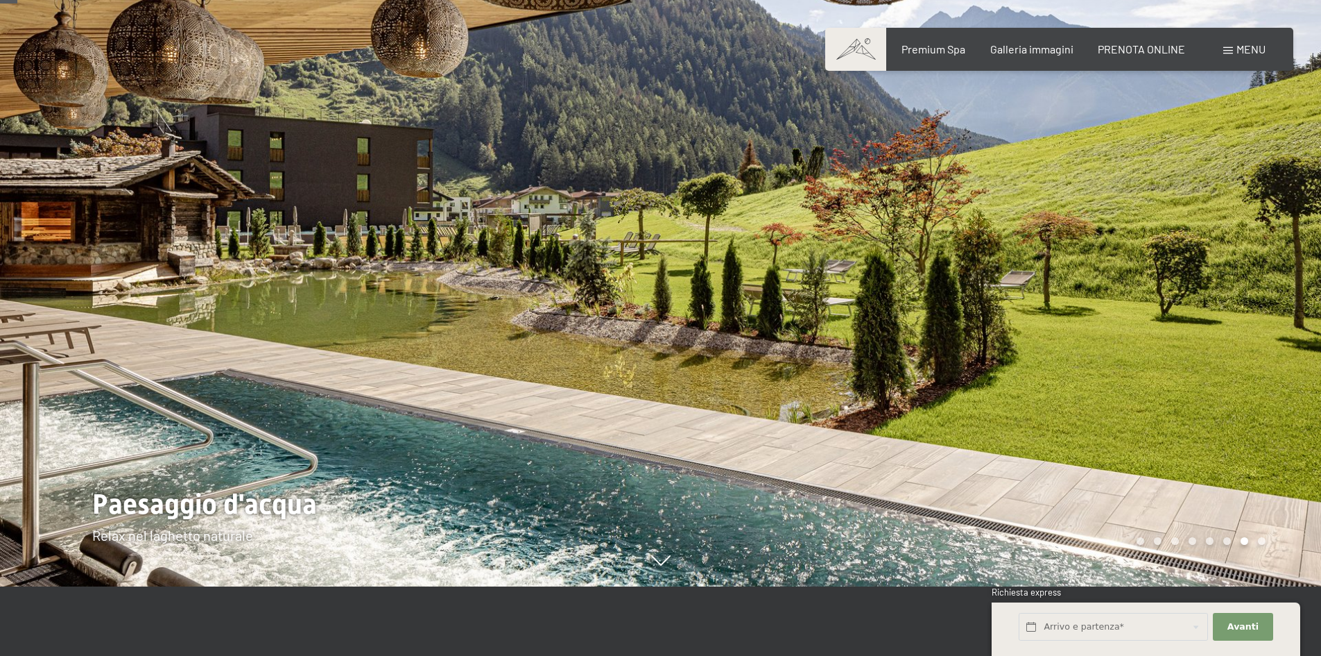
scroll to position [0, 0]
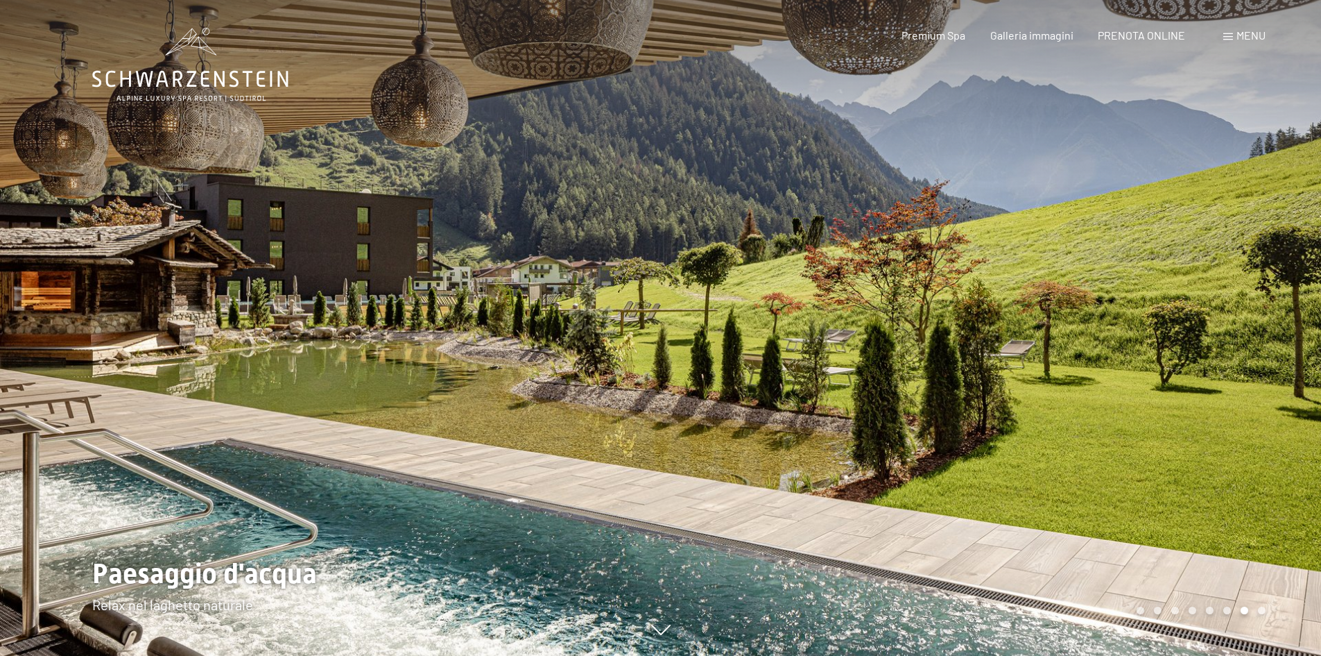
click at [1269, 335] on div at bounding box center [991, 328] width 661 height 656
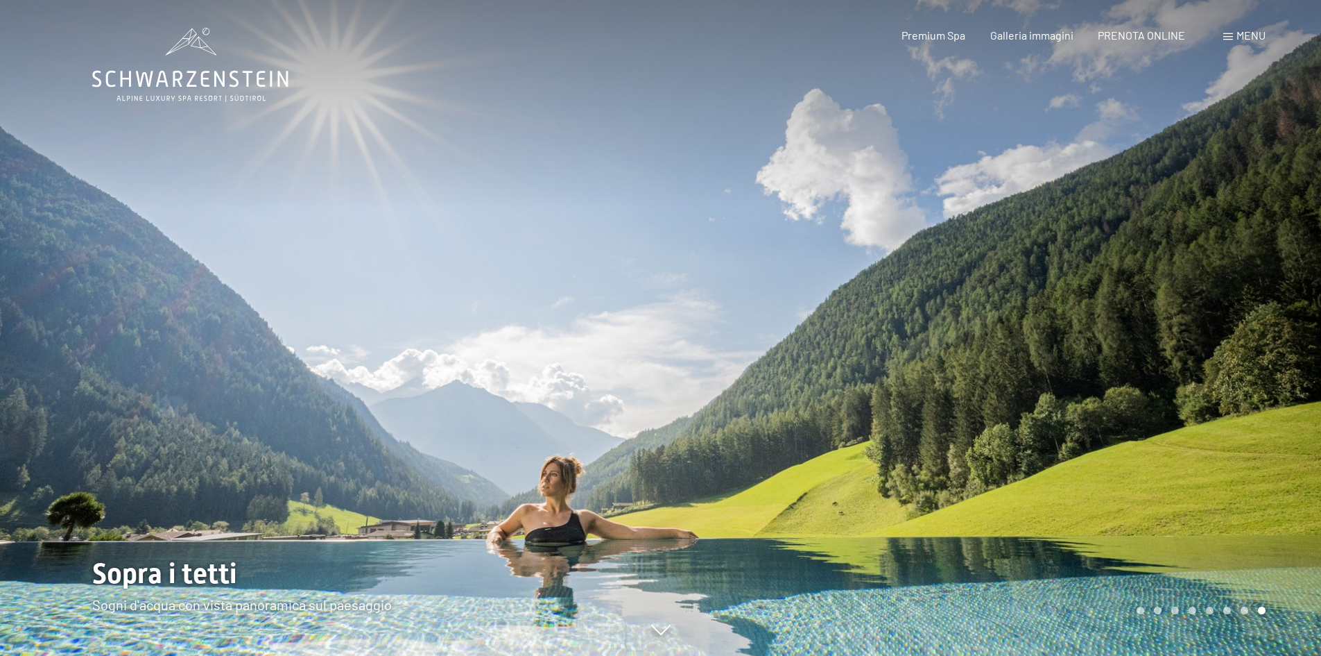
click at [1262, 341] on div at bounding box center [991, 328] width 661 height 656
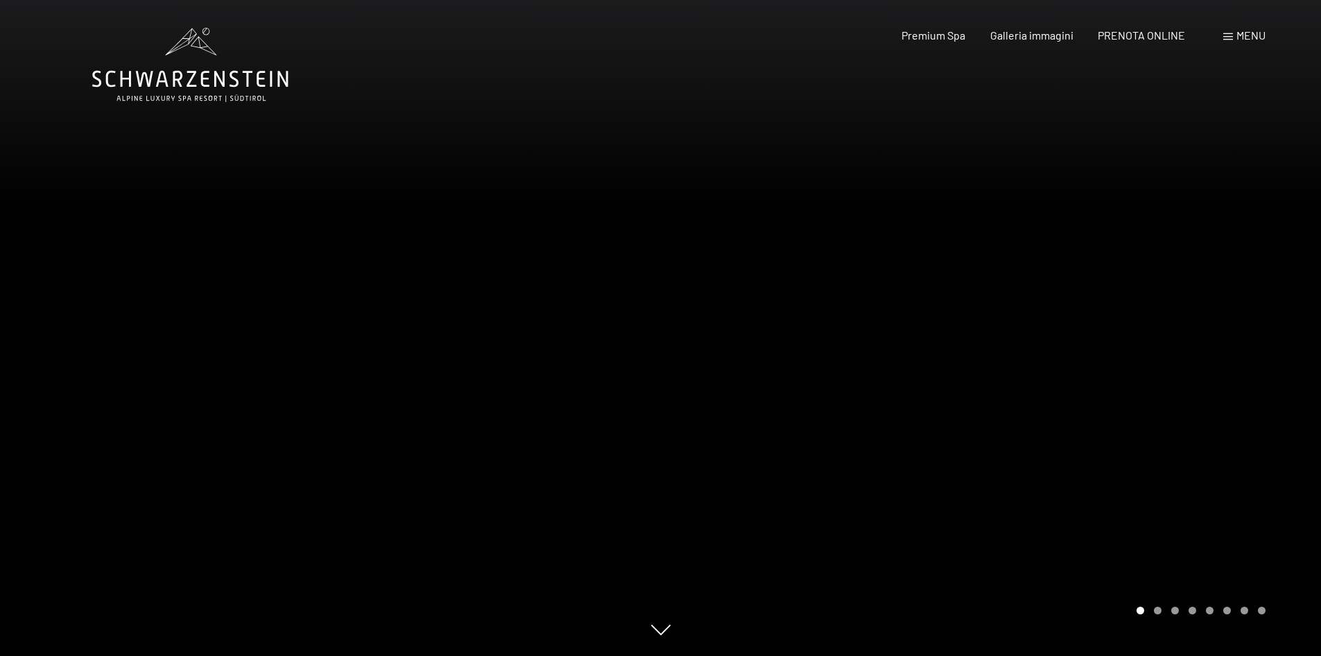
click at [1259, 345] on div at bounding box center [991, 328] width 661 height 656
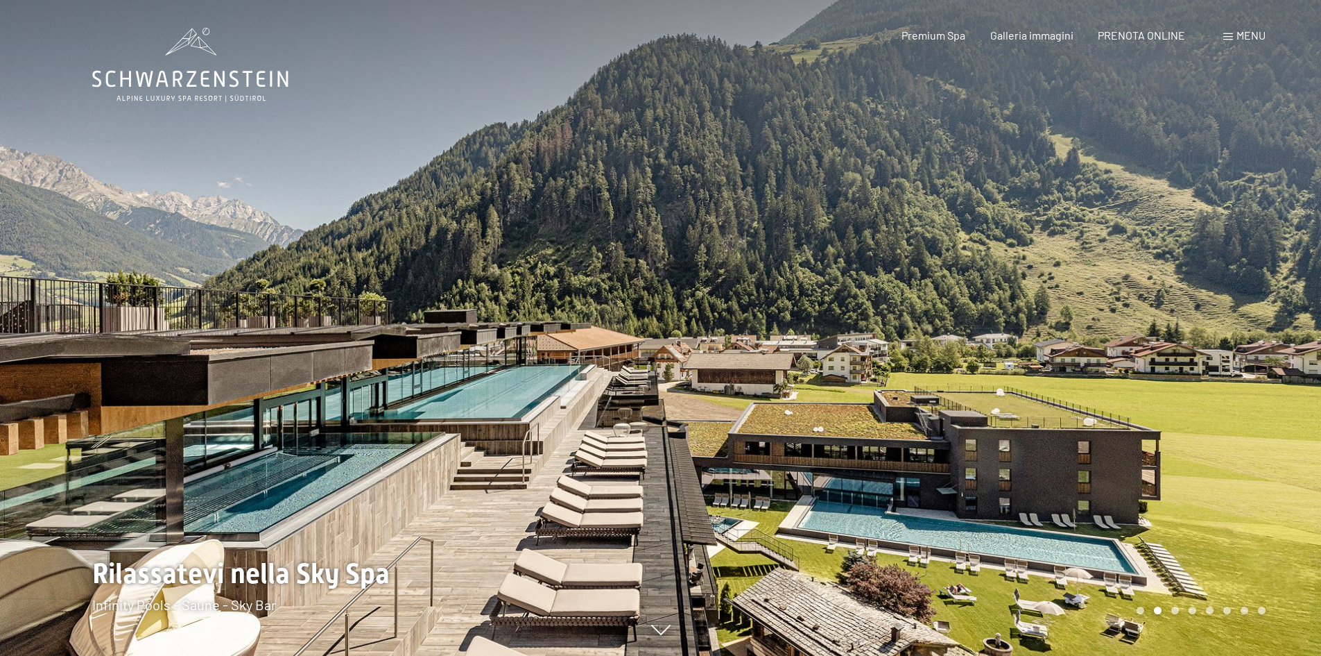
click at [1259, 345] on div at bounding box center [991, 328] width 661 height 656
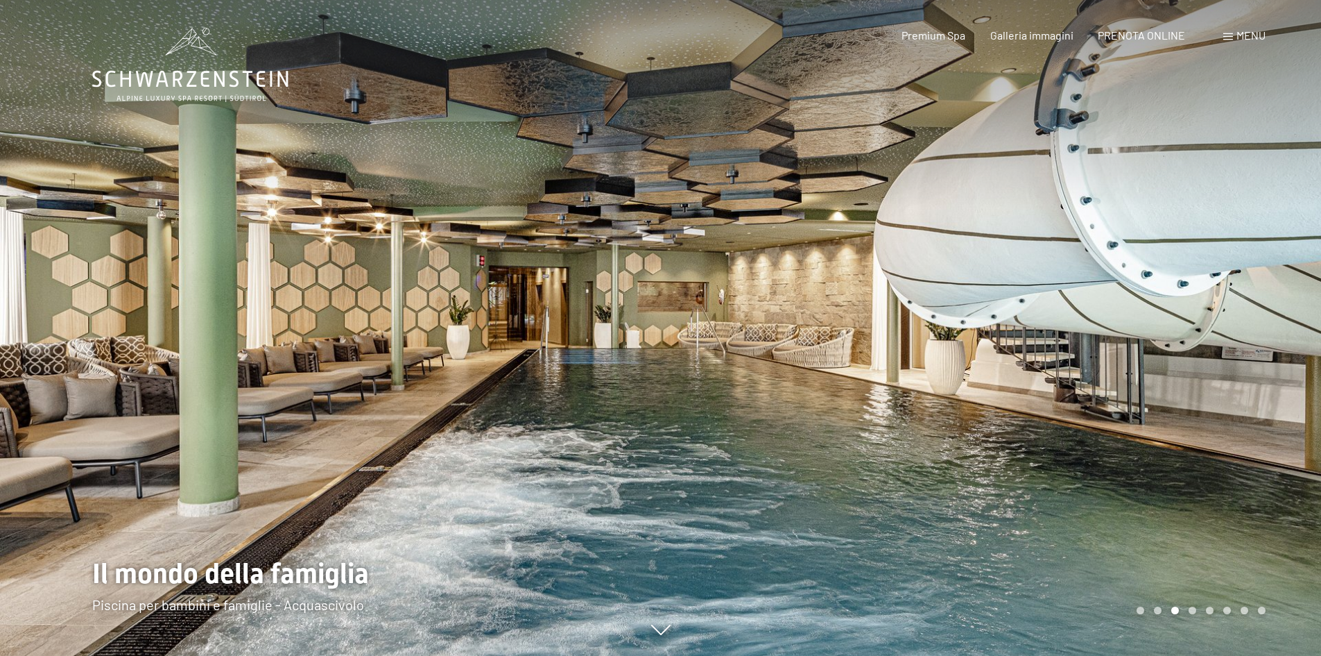
click at [1259, 345] on div at bounding box center [991, 328] width 661 height 656
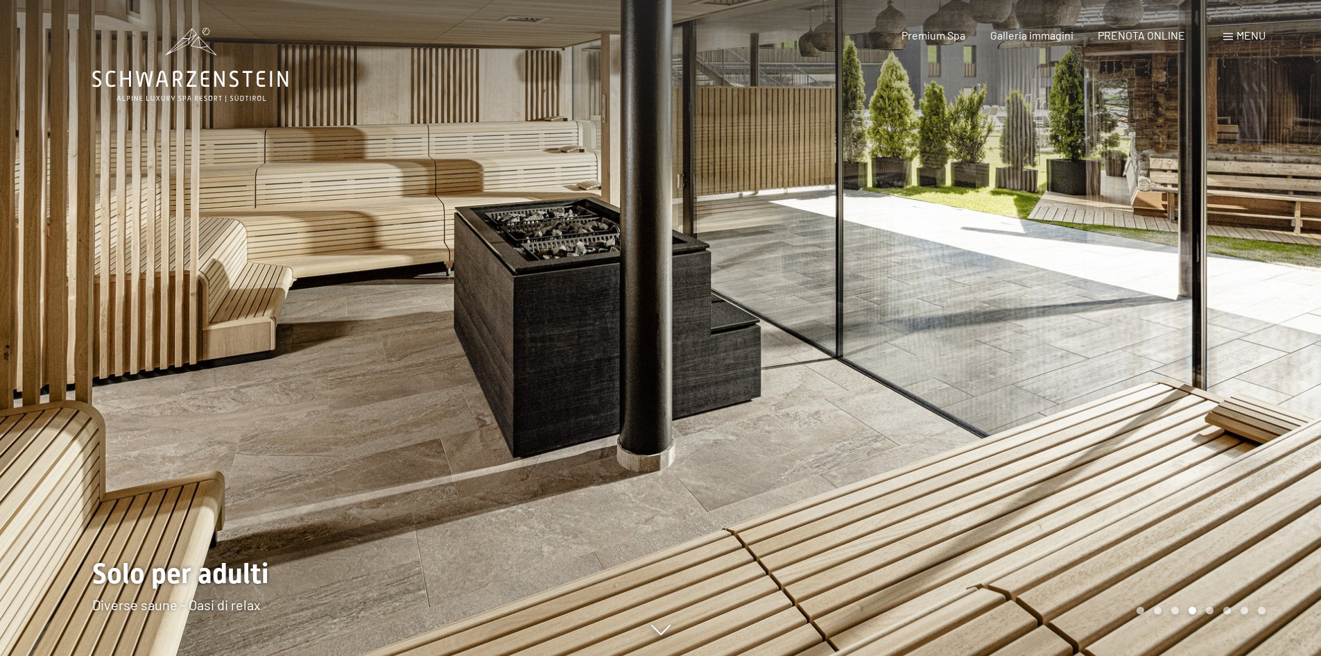
click at [1259, 345] on div at bounding box center [991, 328] width 661 height 656
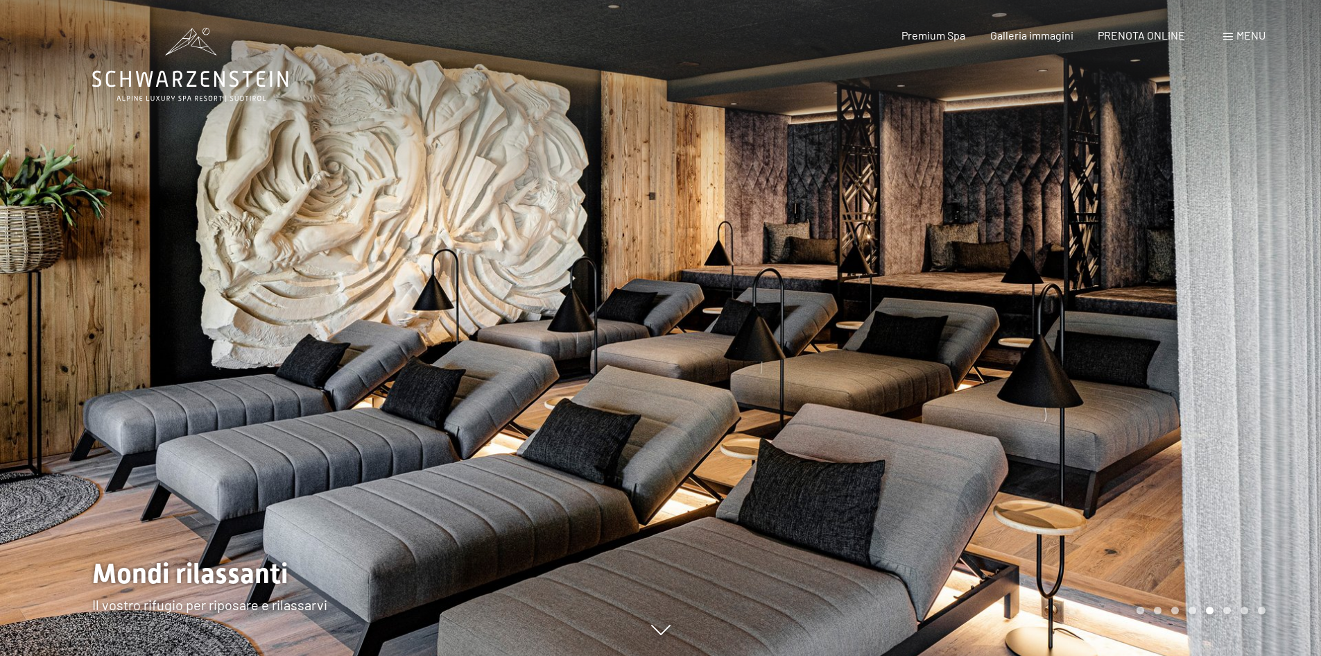
click at [1259, 345] on div at bounding box center [991, 328] width 661 height 656
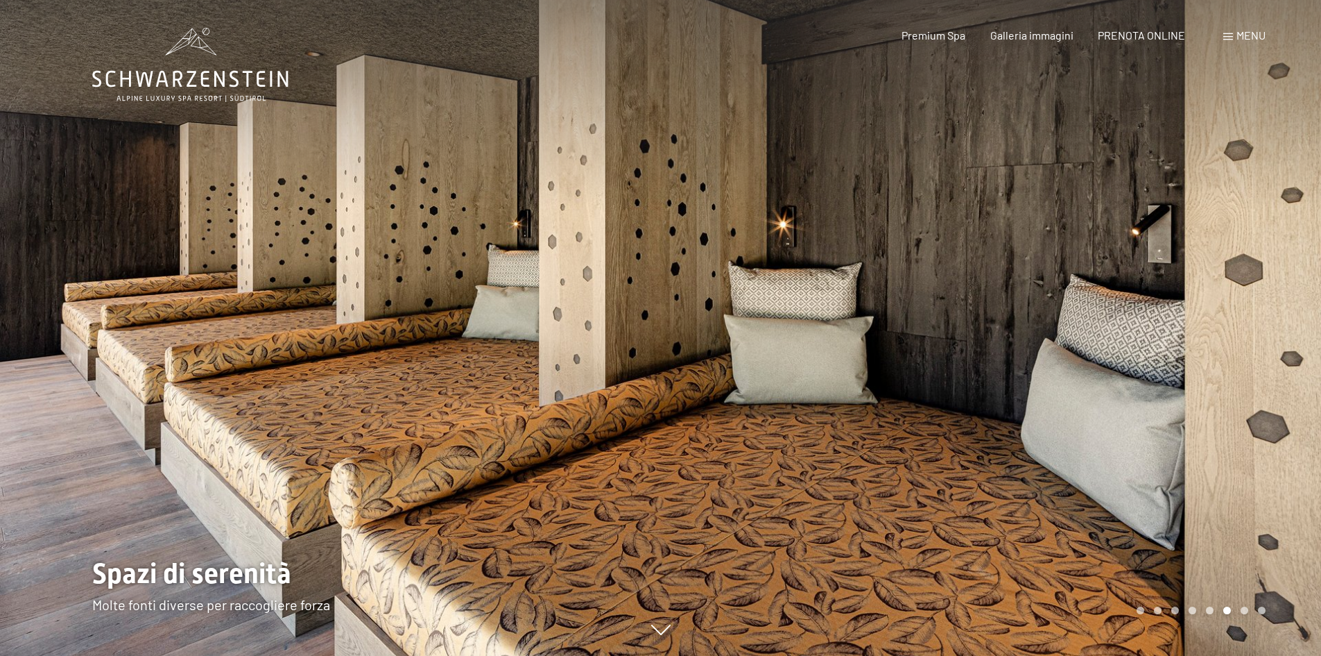
click at [1059, 43] on div "Prenotazione Richiesta Premium Spa Galleria immagini PRENOTA ONLINE Menu DE IT …" at bounding box center [1059, 35] width 413 height 15
click at [1056, 42] on div "Galleria immagini" at bounding box center [1032, 35] width 83 height 15
click at [1049, 30] on span "Galleria immagini" at bounding box center [1032, 32] width 83 height 13
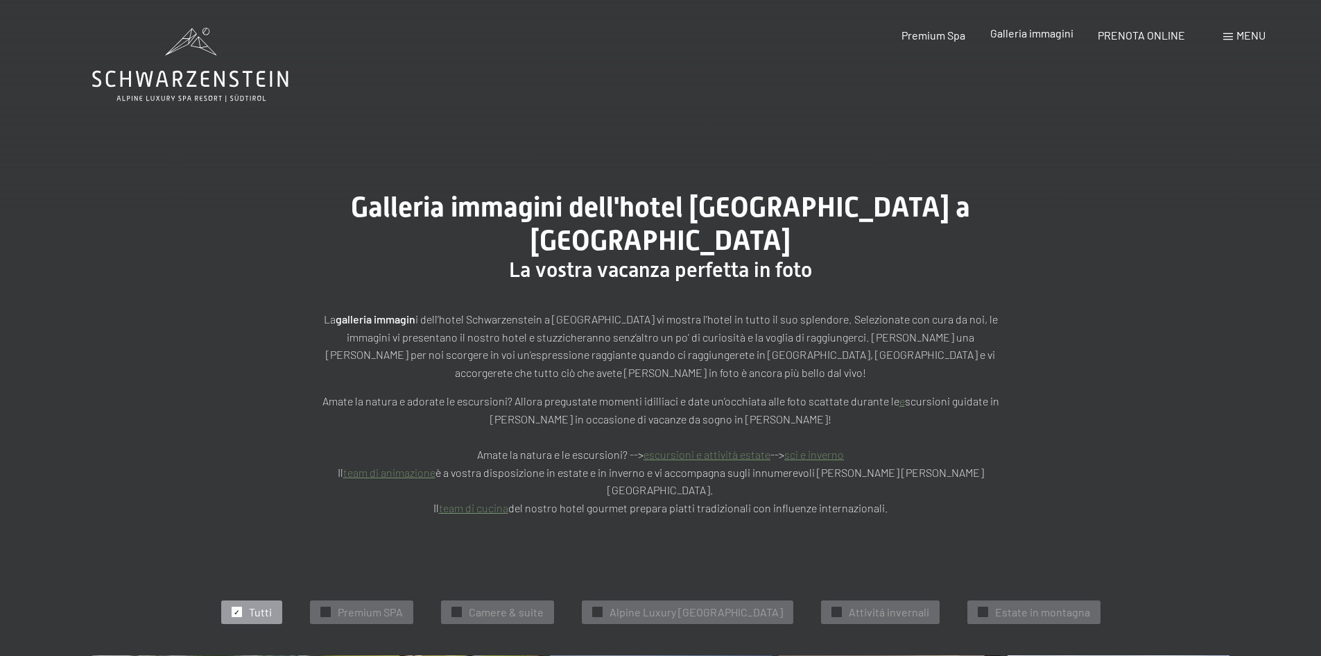
click at [1056, 34] on span "Galleria immagini" at bounding box center [1032, 32] width 83 height 13
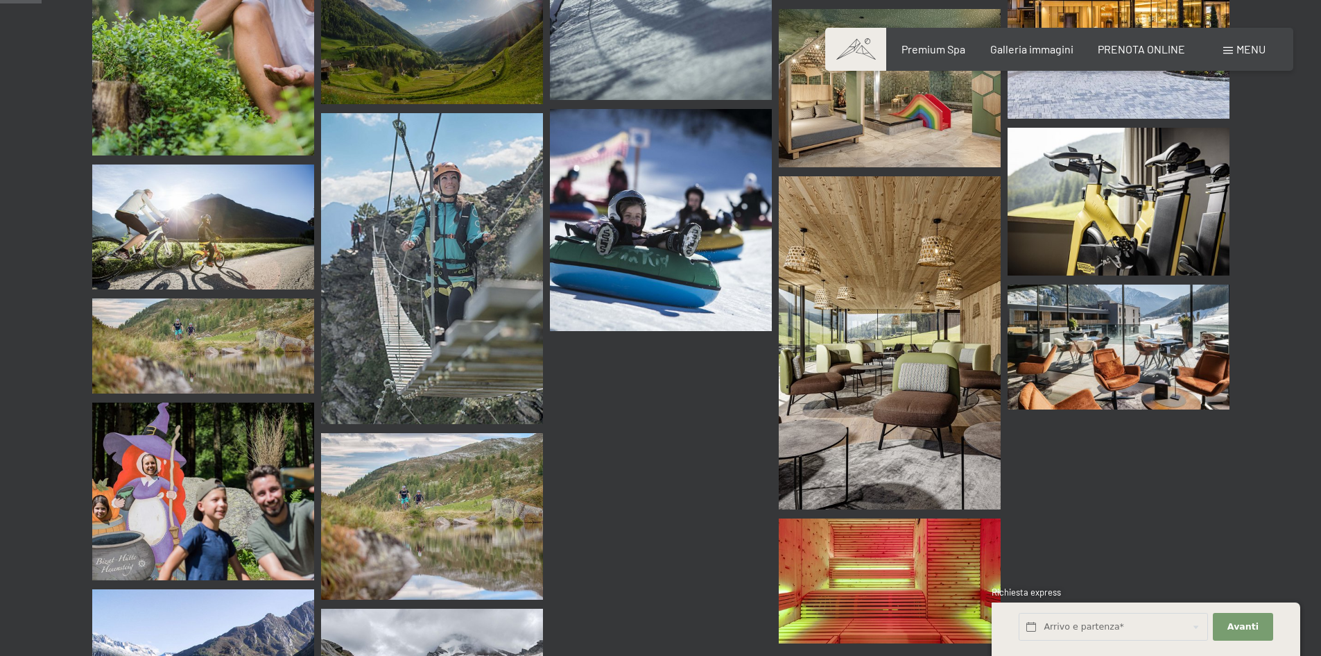
scroll to position [555, 0]
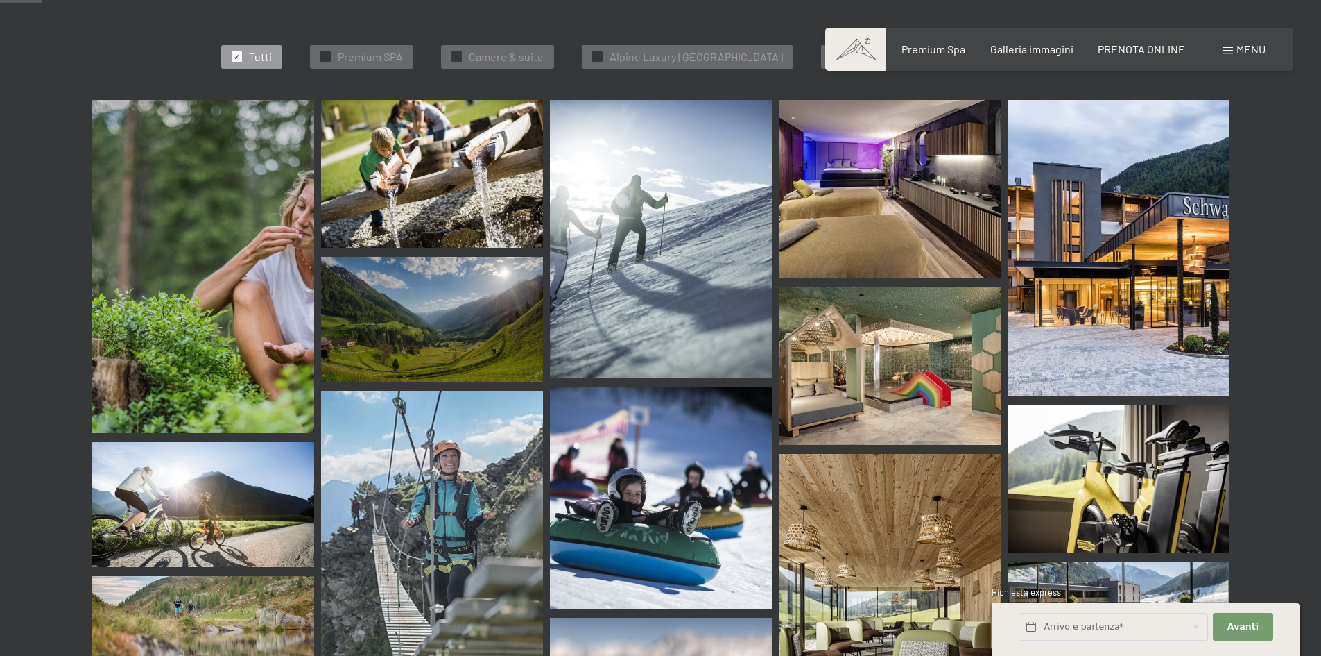
click at [907, 339] on img at bounding box center [890, 365] width 222 height 159
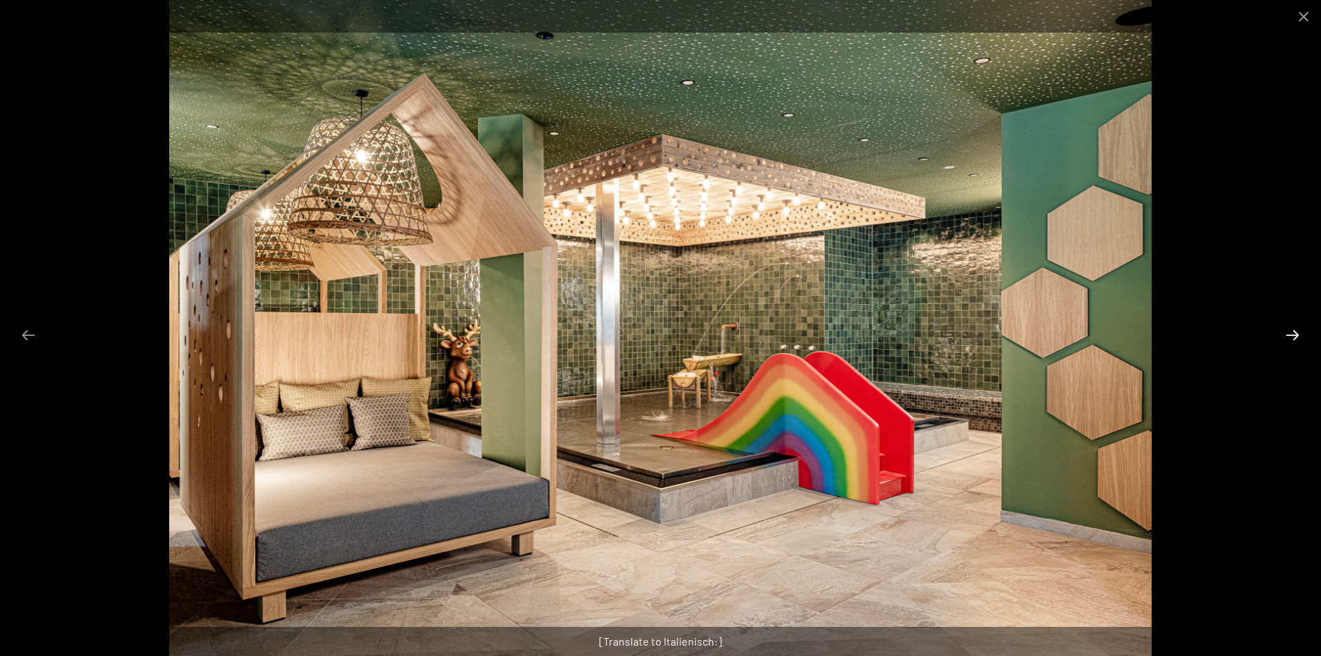
click at [1289, 334] on button "Next slide" at bounding box center [1292, 334] width 29 height 27
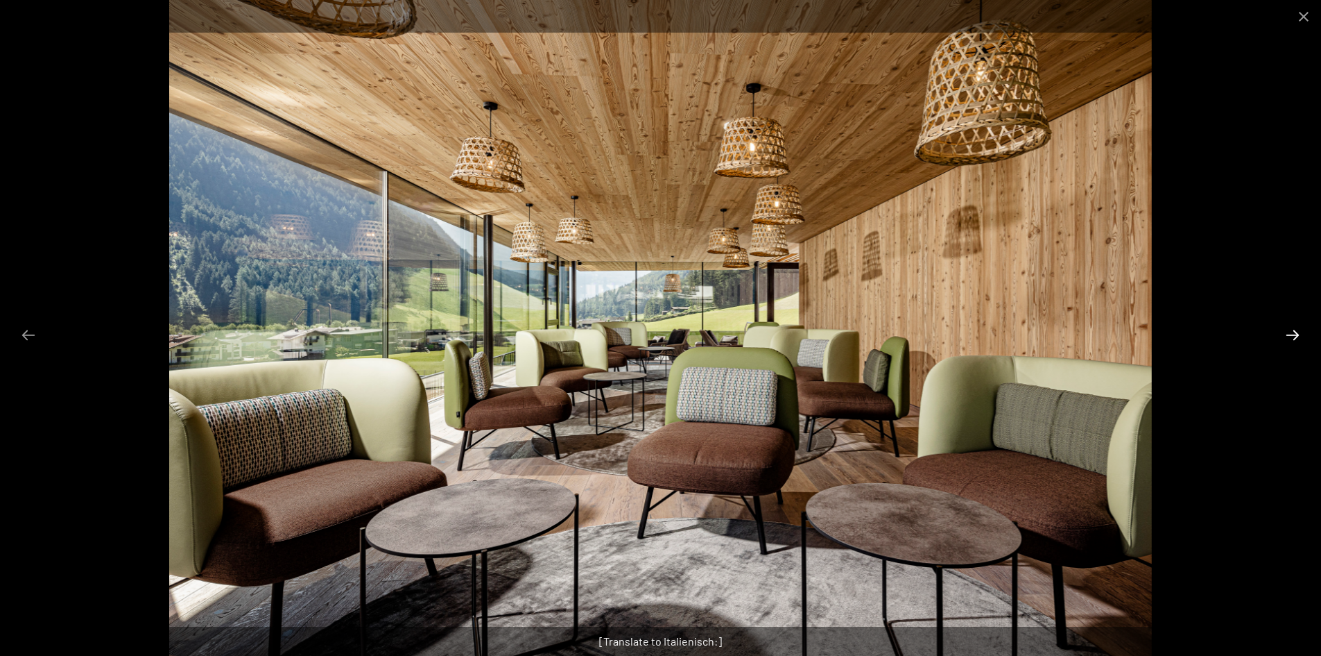
click at [1299, 332] on button "Next slide" at bounding box center [1292, 334] width 29 height 27
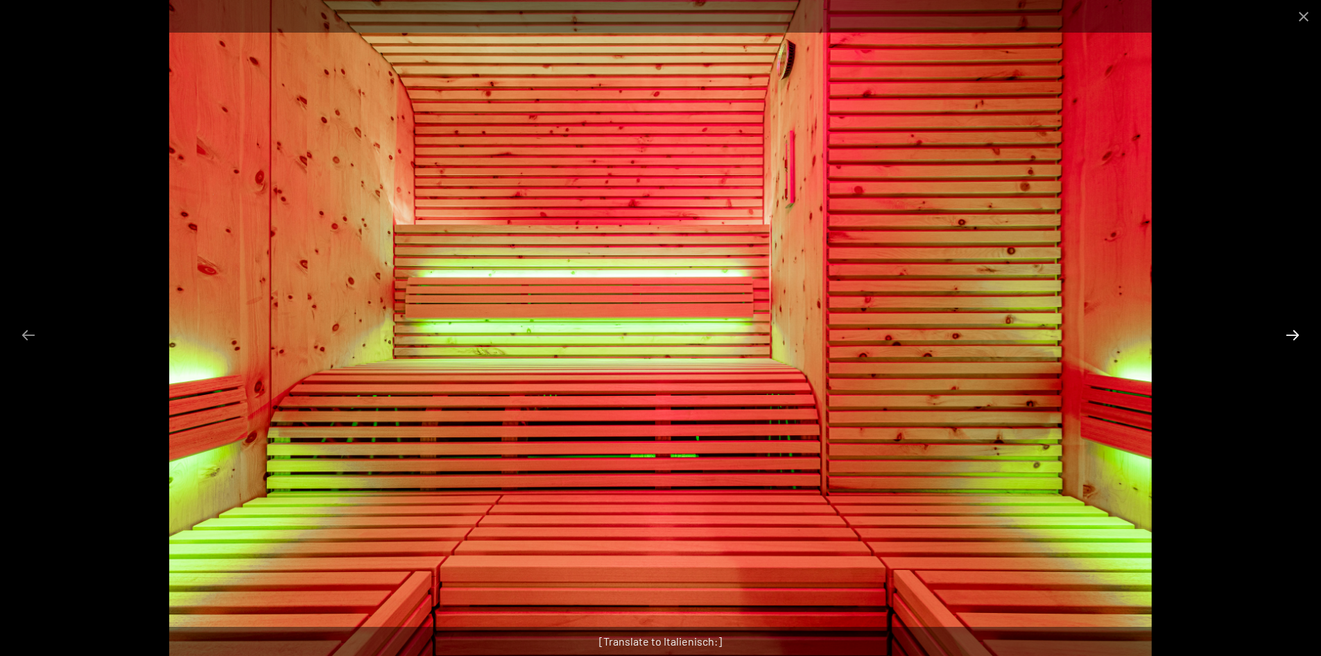
click at [1294, 332] on button "Next slide" at bounding box center [1292, 334] width 29 height 27
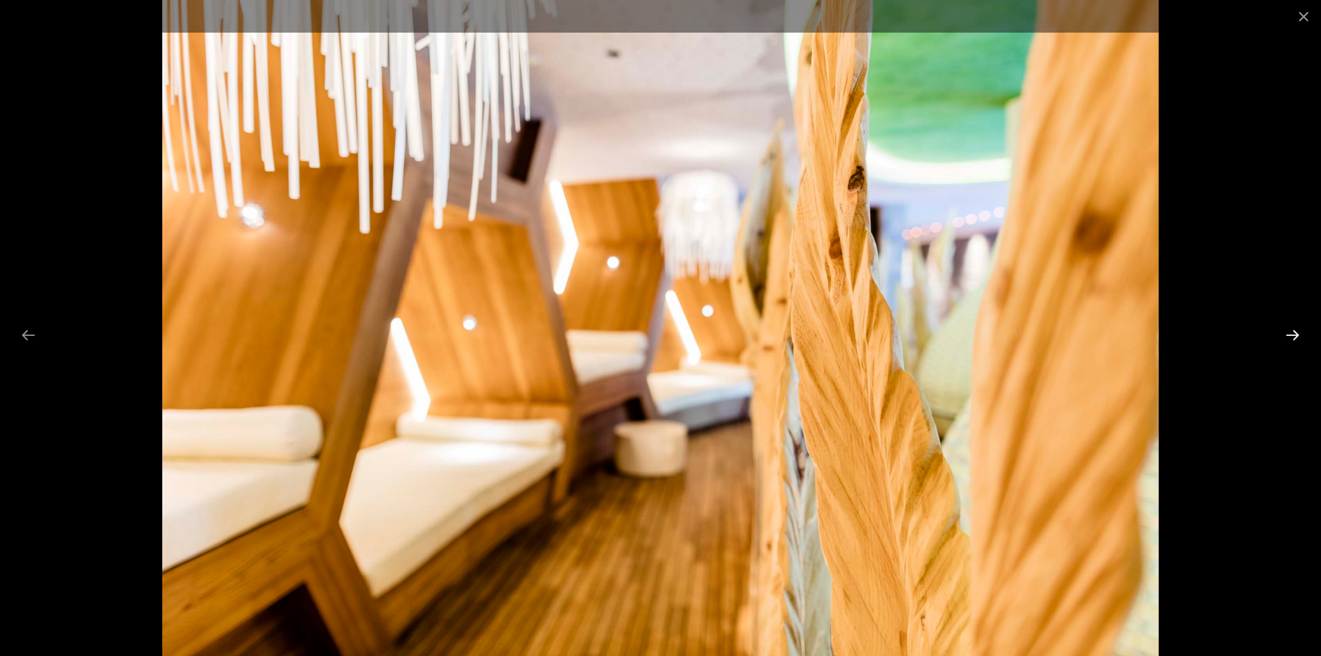
click at [1290, 332] on button "Next slide" at bounding box center [1292, 334] width 29 height 27
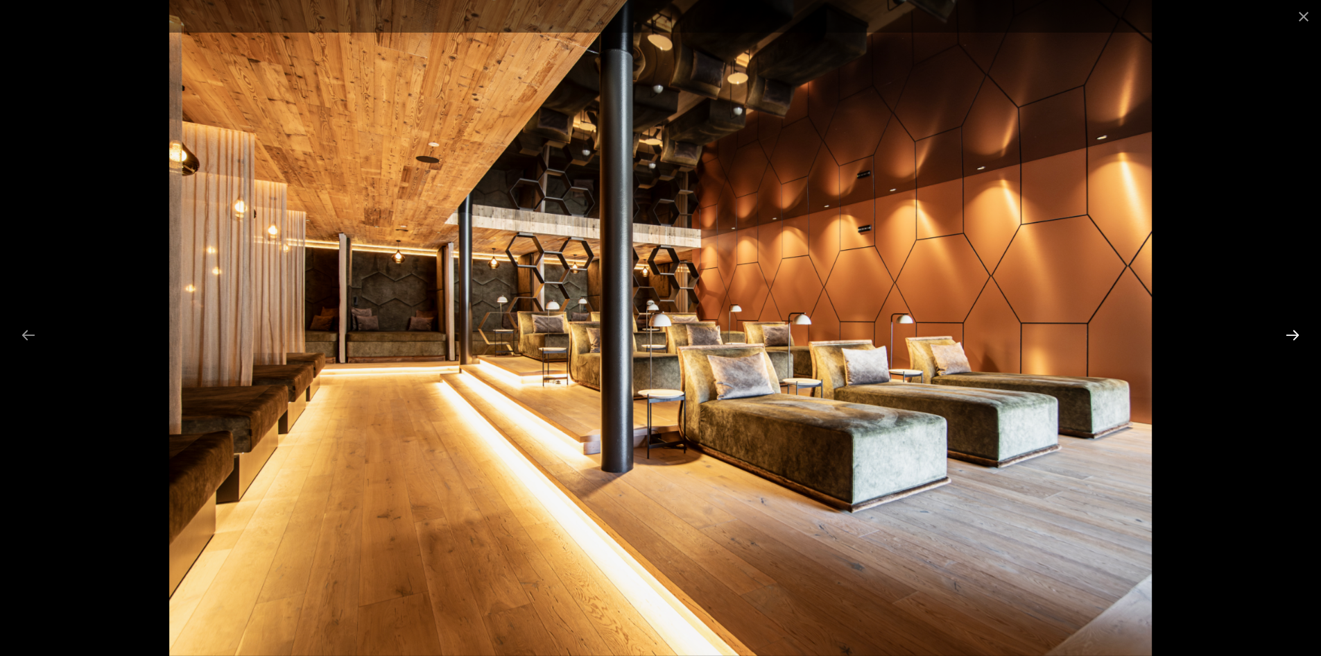
click at [1289, 333] on button "Next slide" at bounding box center [1292, 334] width 29 height 27
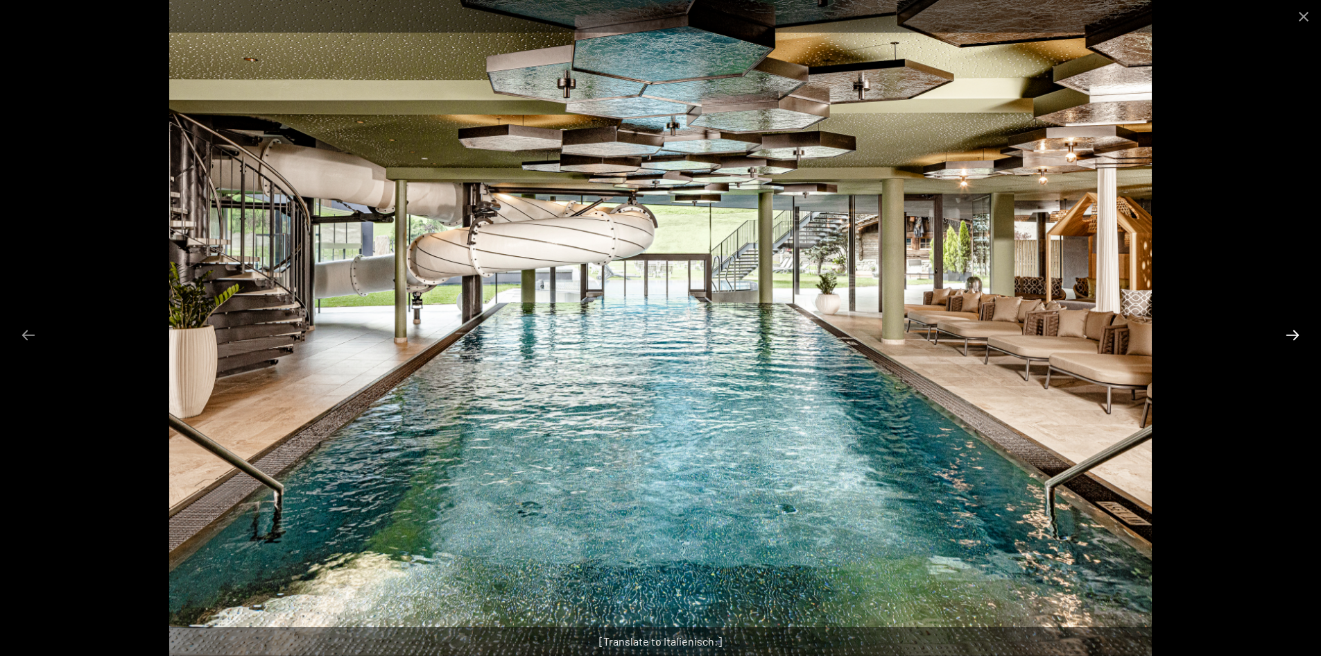
click at [1296, 337] on button "Next slide" at bounding box center [1292, 334] width 29 height 27
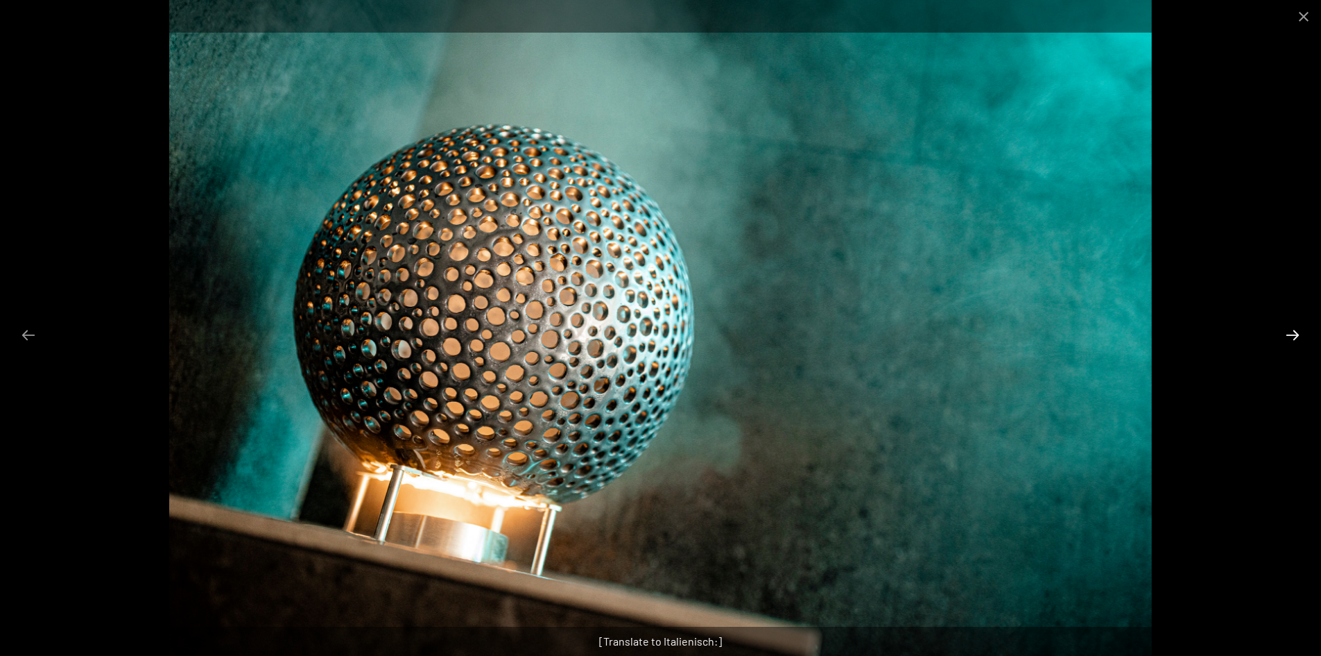
click at [1296, 337] on button "Next slide" at bounding box center [1292, 334] width 29 height 27
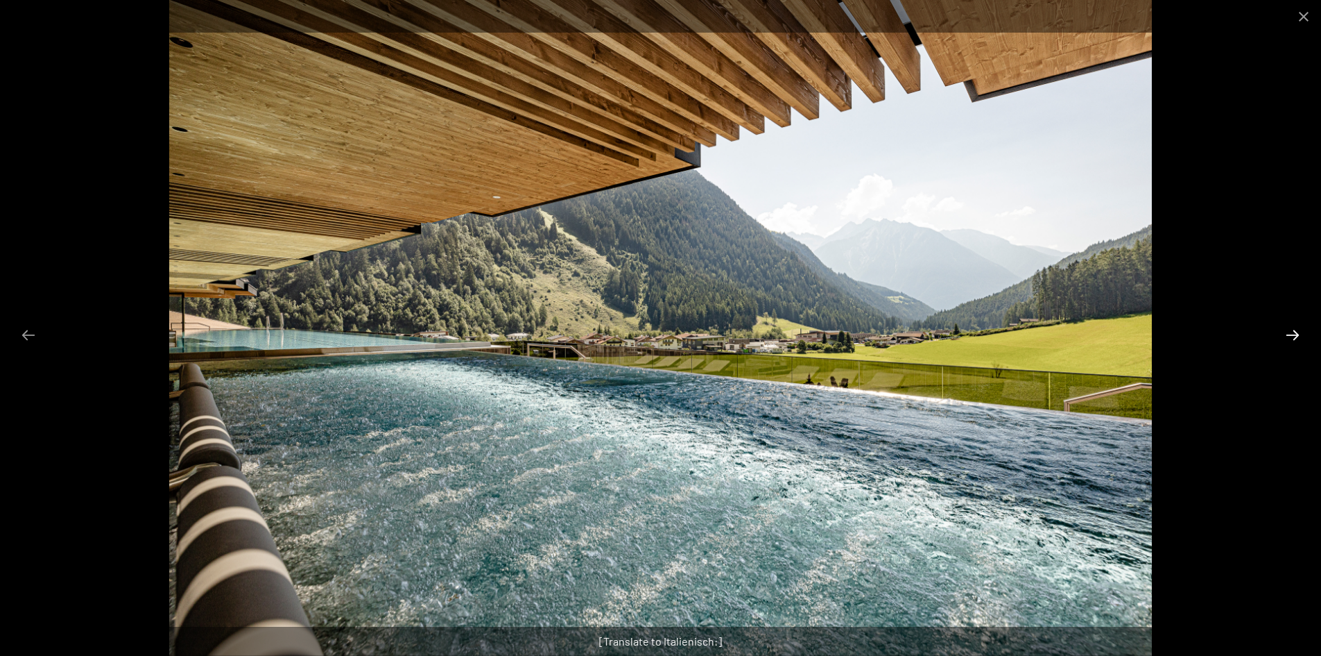
click at [1296, 337] on button "Next slide" at bounding box center [1292, 334] width 29 height 27
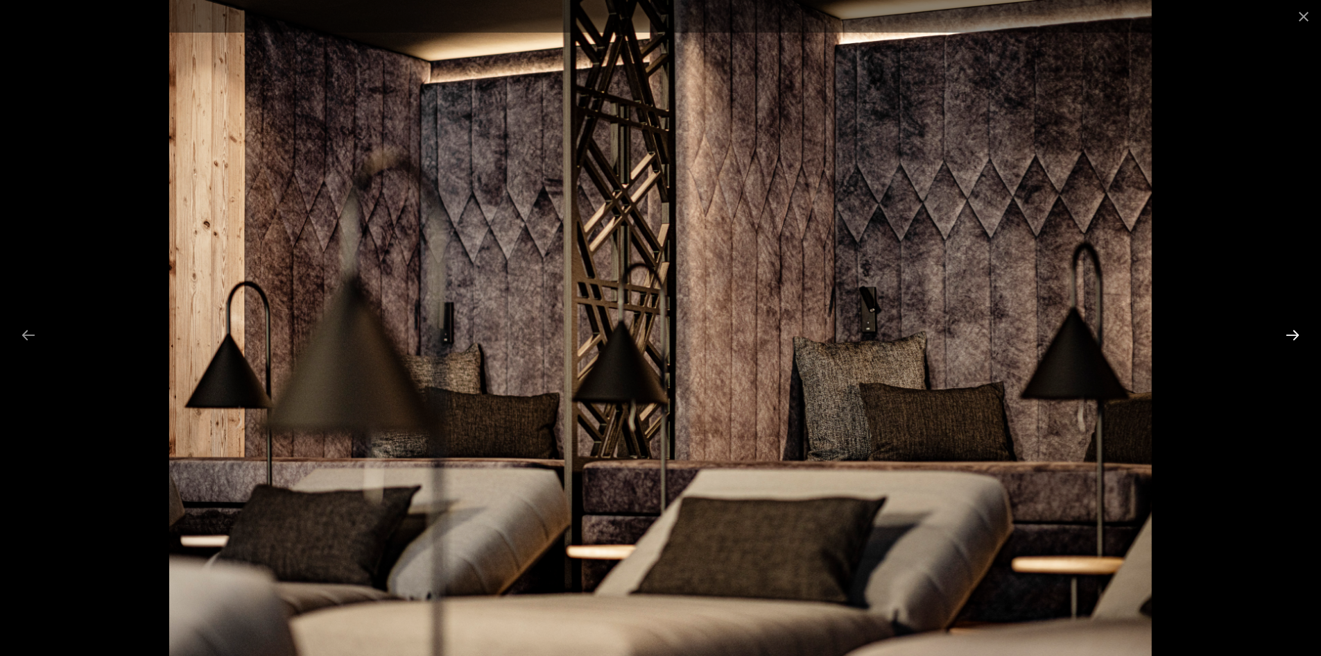
click at [1296, 338] on button "Next slide" at bounding box center [1292, 334] width 29 height 27
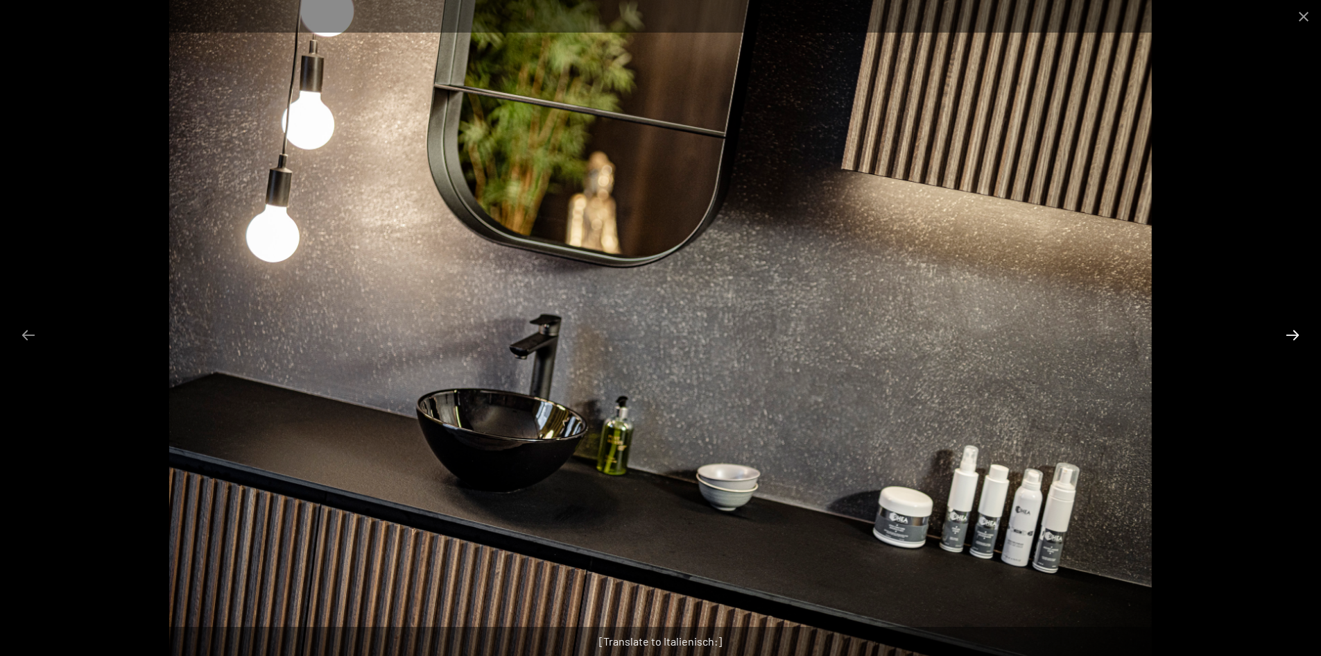
click at [1296, 338] on button "Next slide" at bounding box center [1292, 334] width 29 height 27
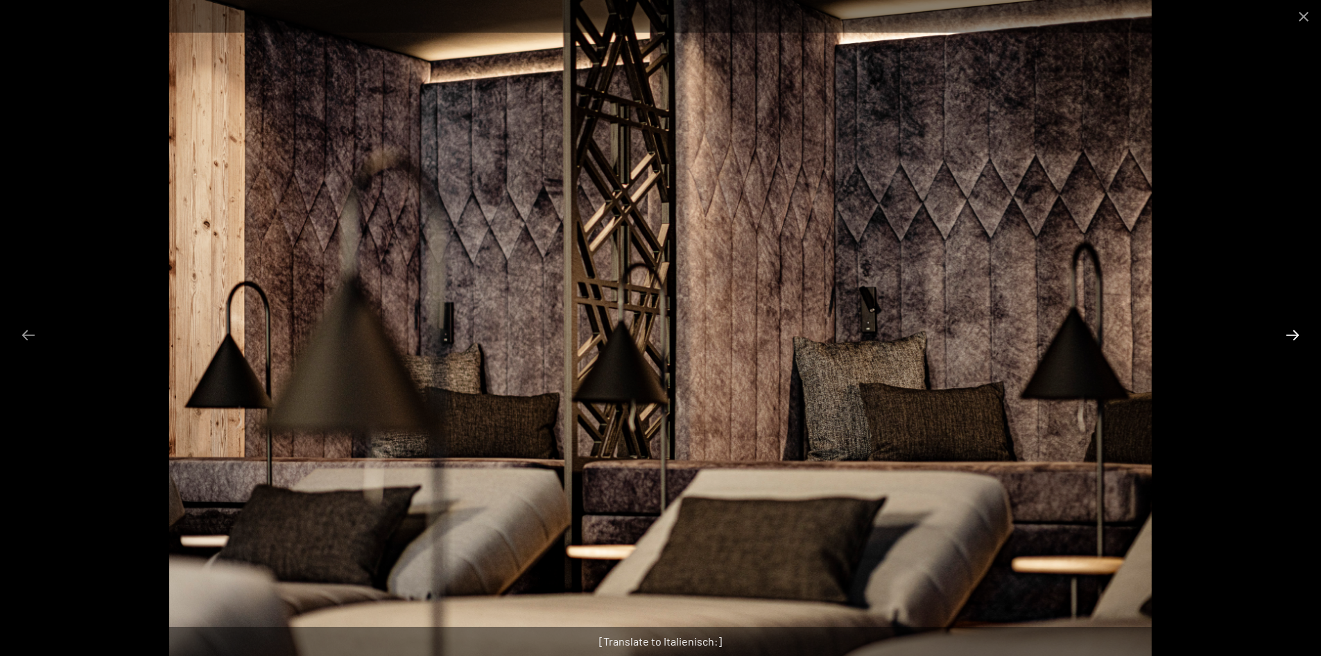
click at [1291, 340] on button "Next slide" at bounding box center [1292, 334] width 29 height 27
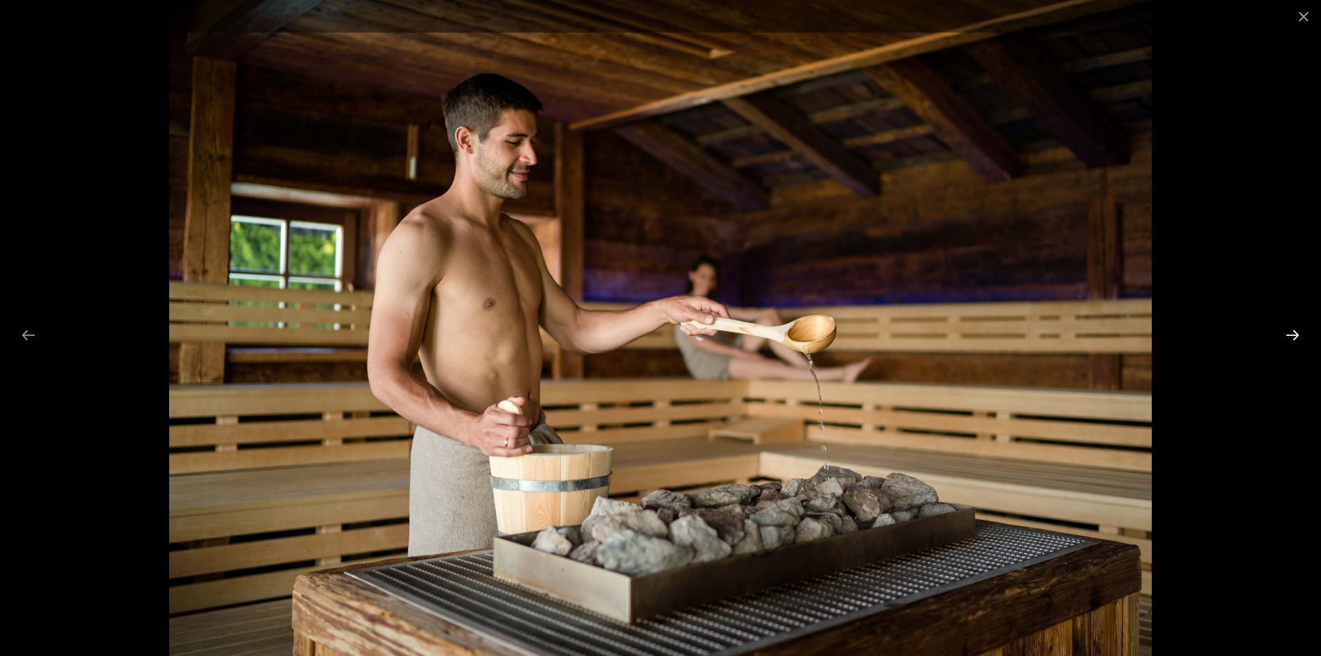
click at [1294, 342] on button "Next slide" at bounding box center [1292, 334] width 29 height 27
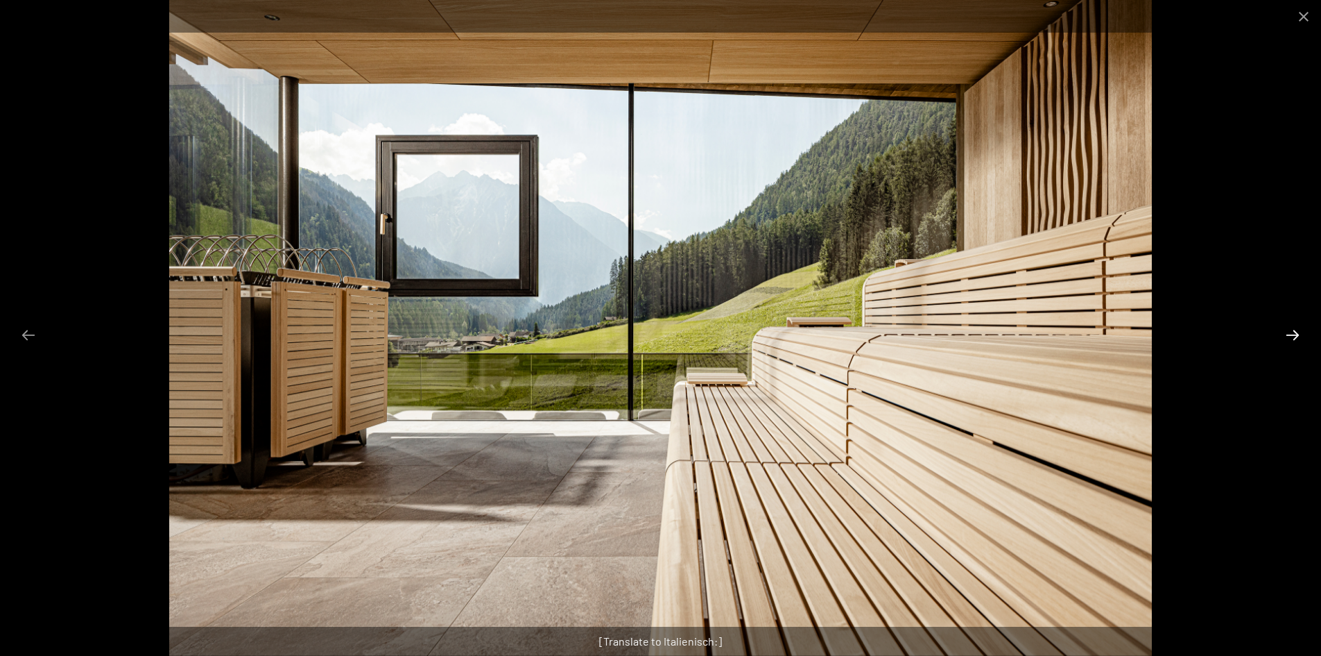
click at [1294, 342] on button "Next slide" at bounding box center [1292, 334] width 29 height 27
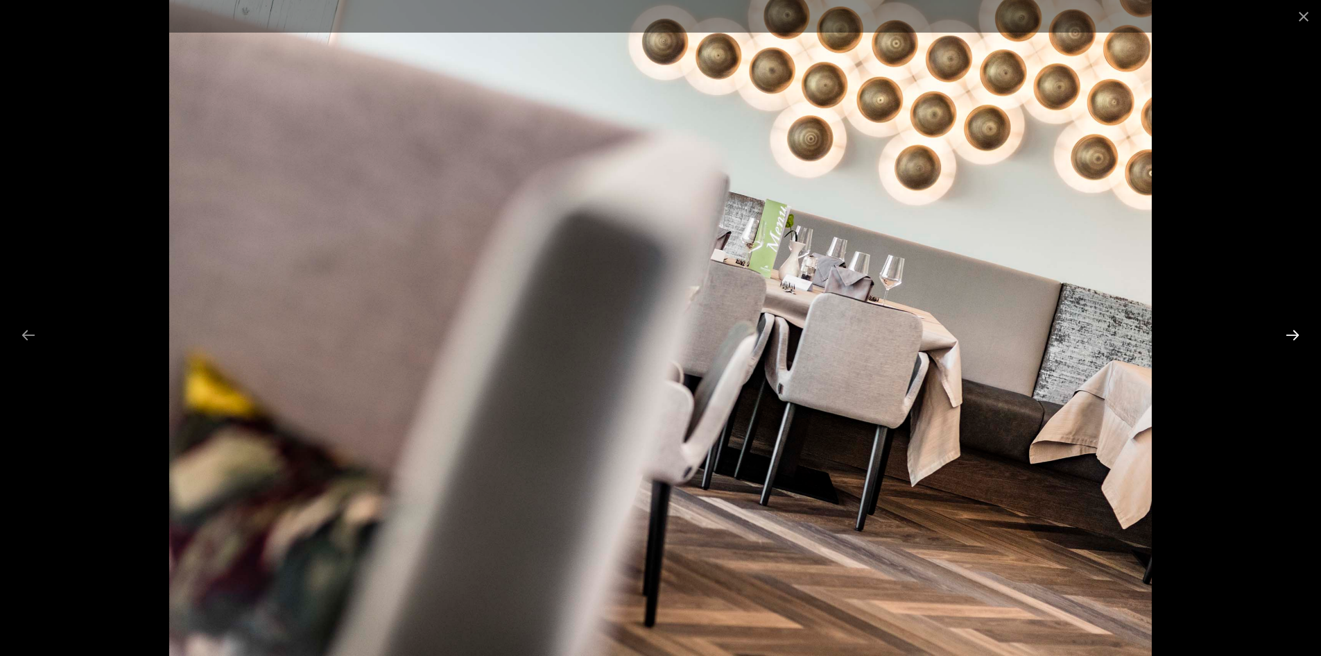
click at [1294, 339] on button "Next slide" at bounding box center [1292, 334] width 29 height 27
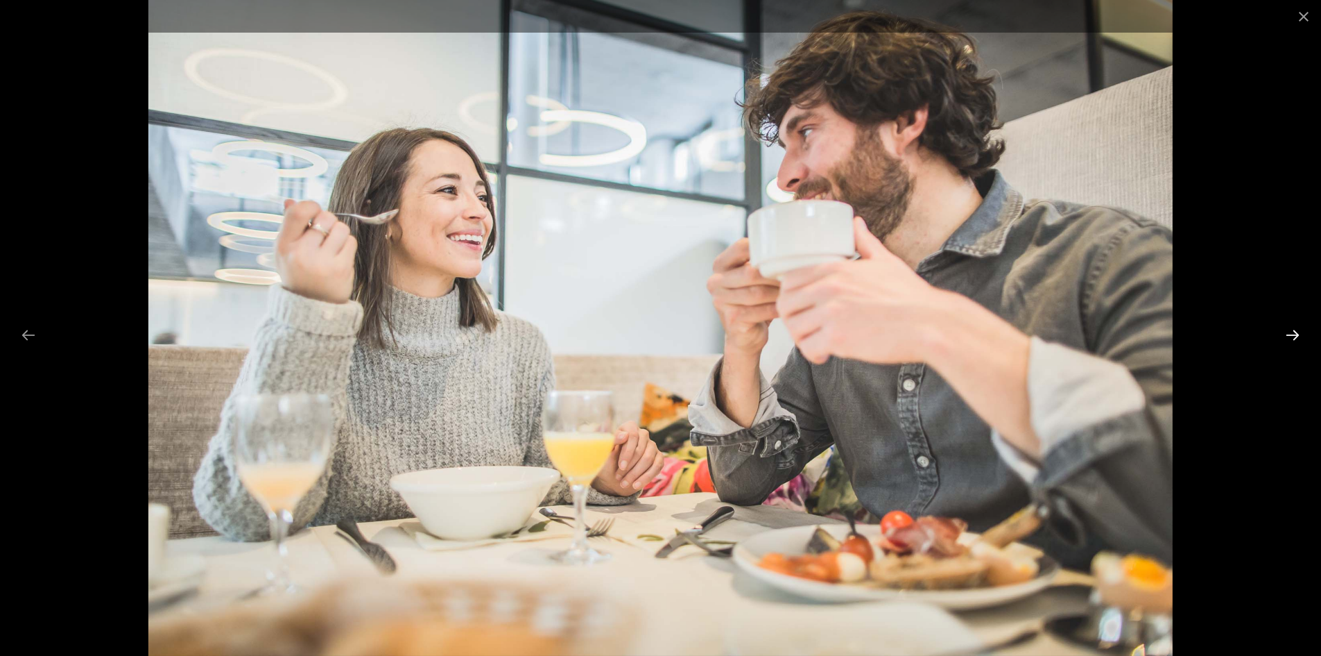
click at [1294, 339] on button "Next slide" at bounding box center [1292, 334] width 29 height 27
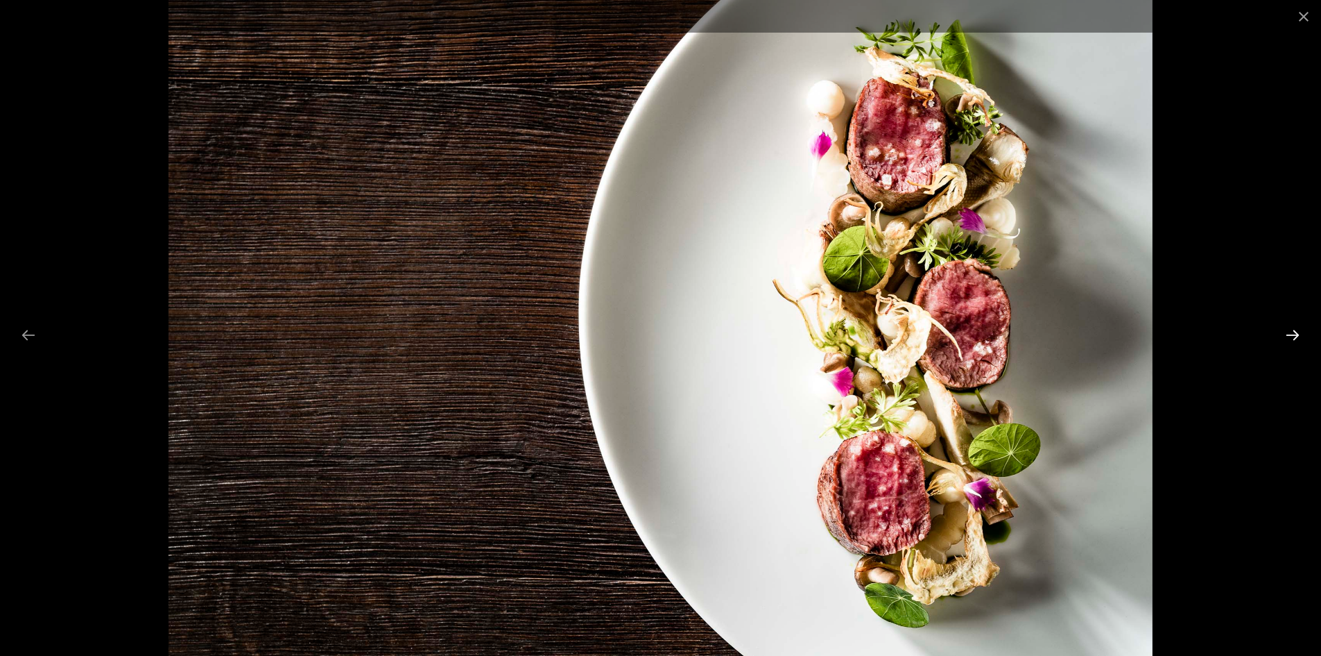
click at [1294, 338] on button "Next slide" at bounding box center [1292, 334] width 29 height 27
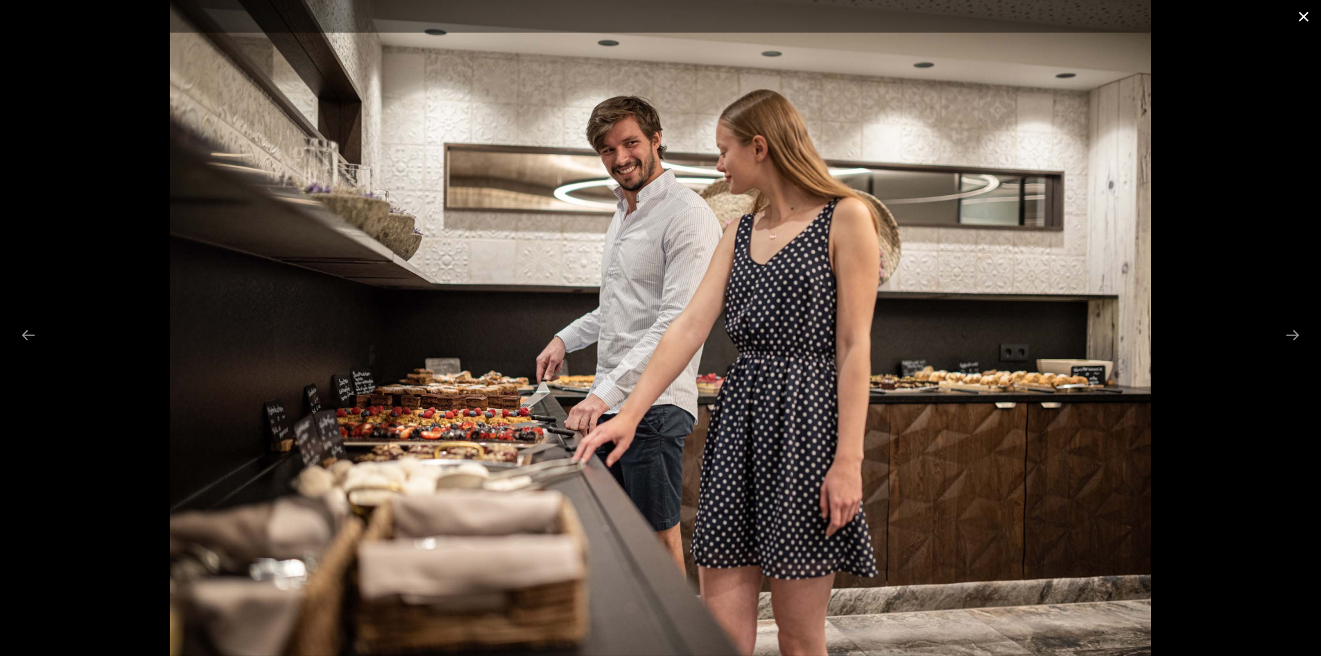
click at [1299, 13] on button "Close gallery" at bounding box center [1304, 16] width 35 height 33
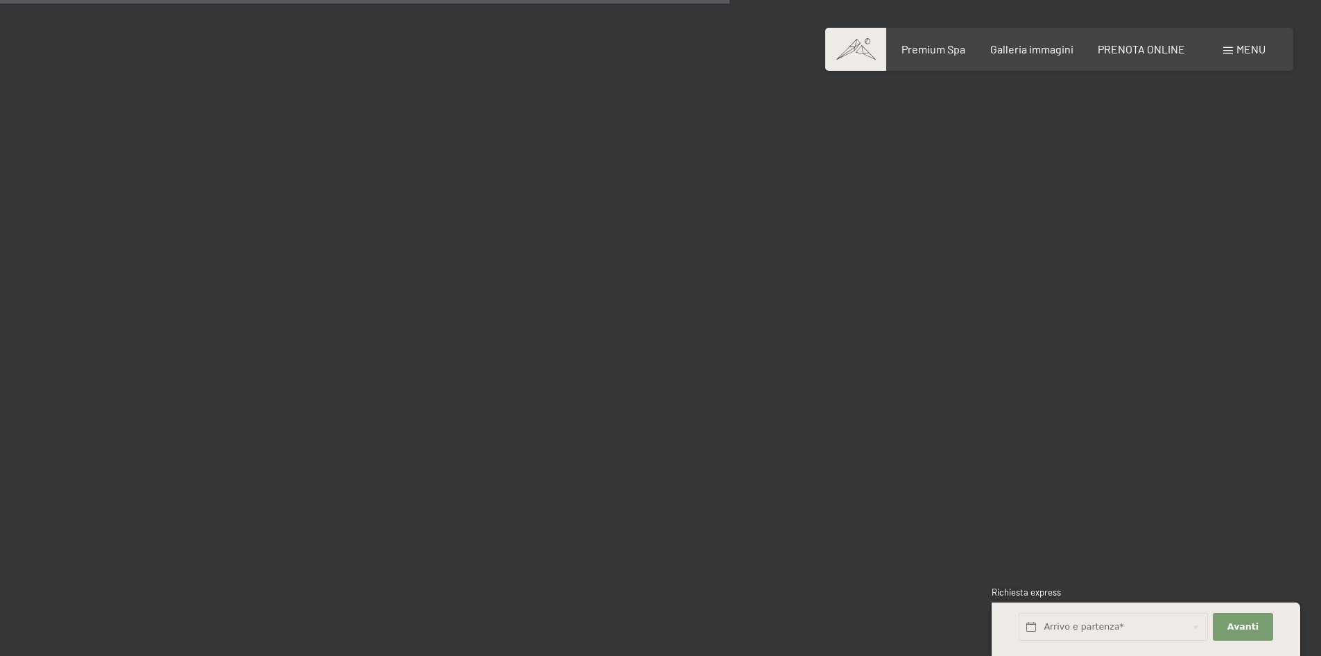
scroll to position [9711, 0]
